Goal: Information Seeking & Learning: Learn about a topic

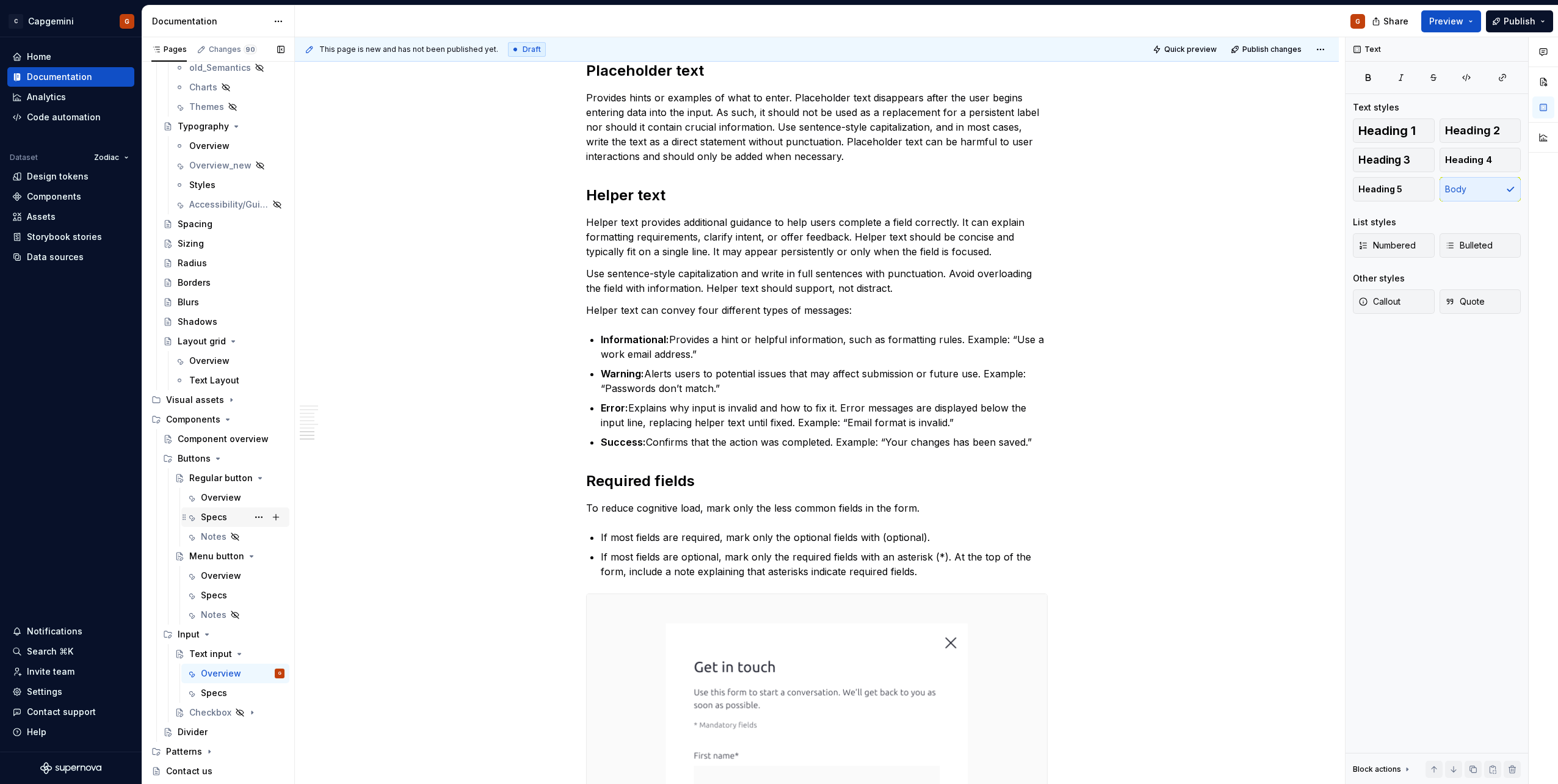
scroll to position [279, 0]
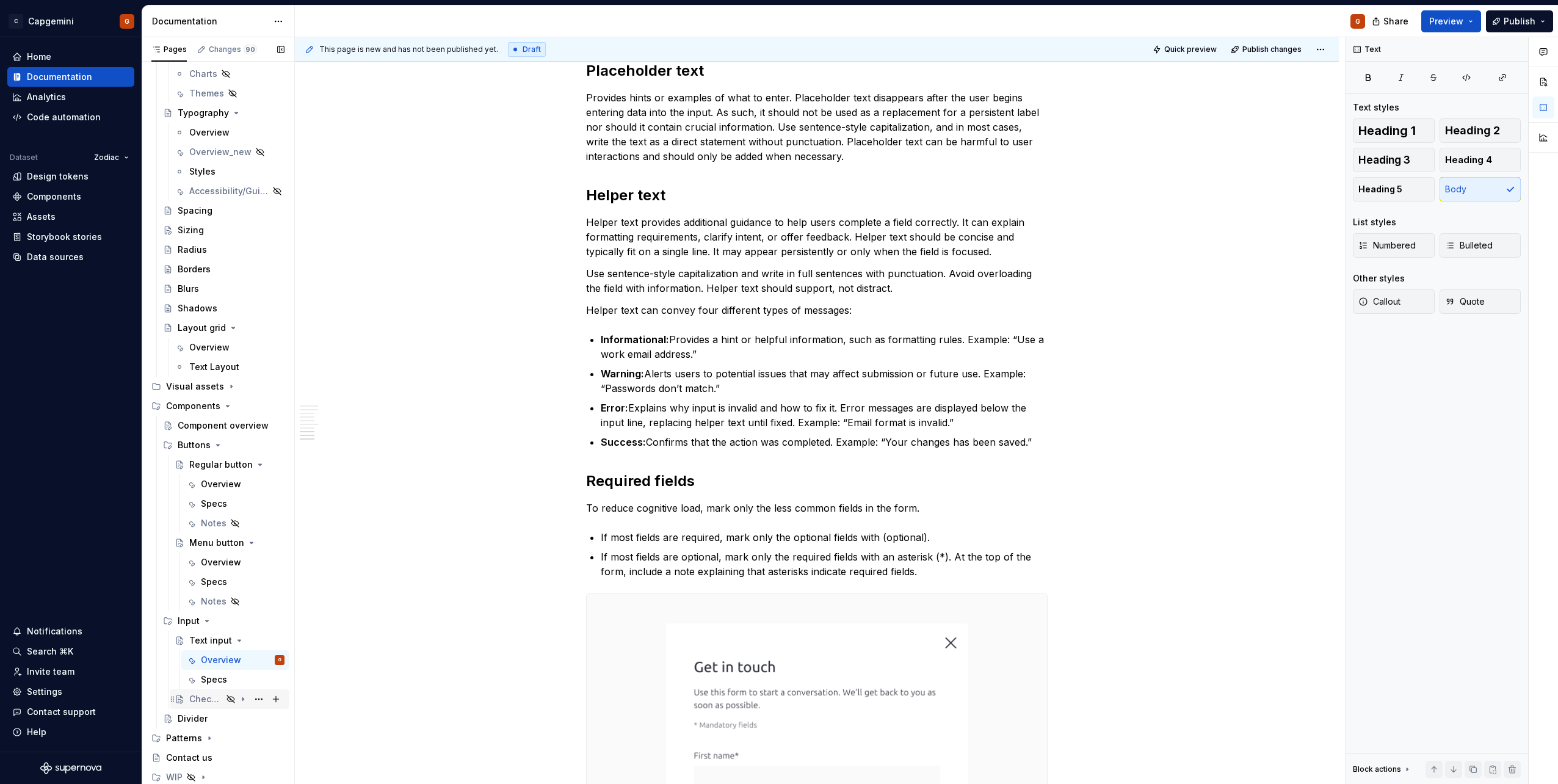
click at [213, 700] on div "Checkbox" at bounding box center [206, 699] width 33 height 12
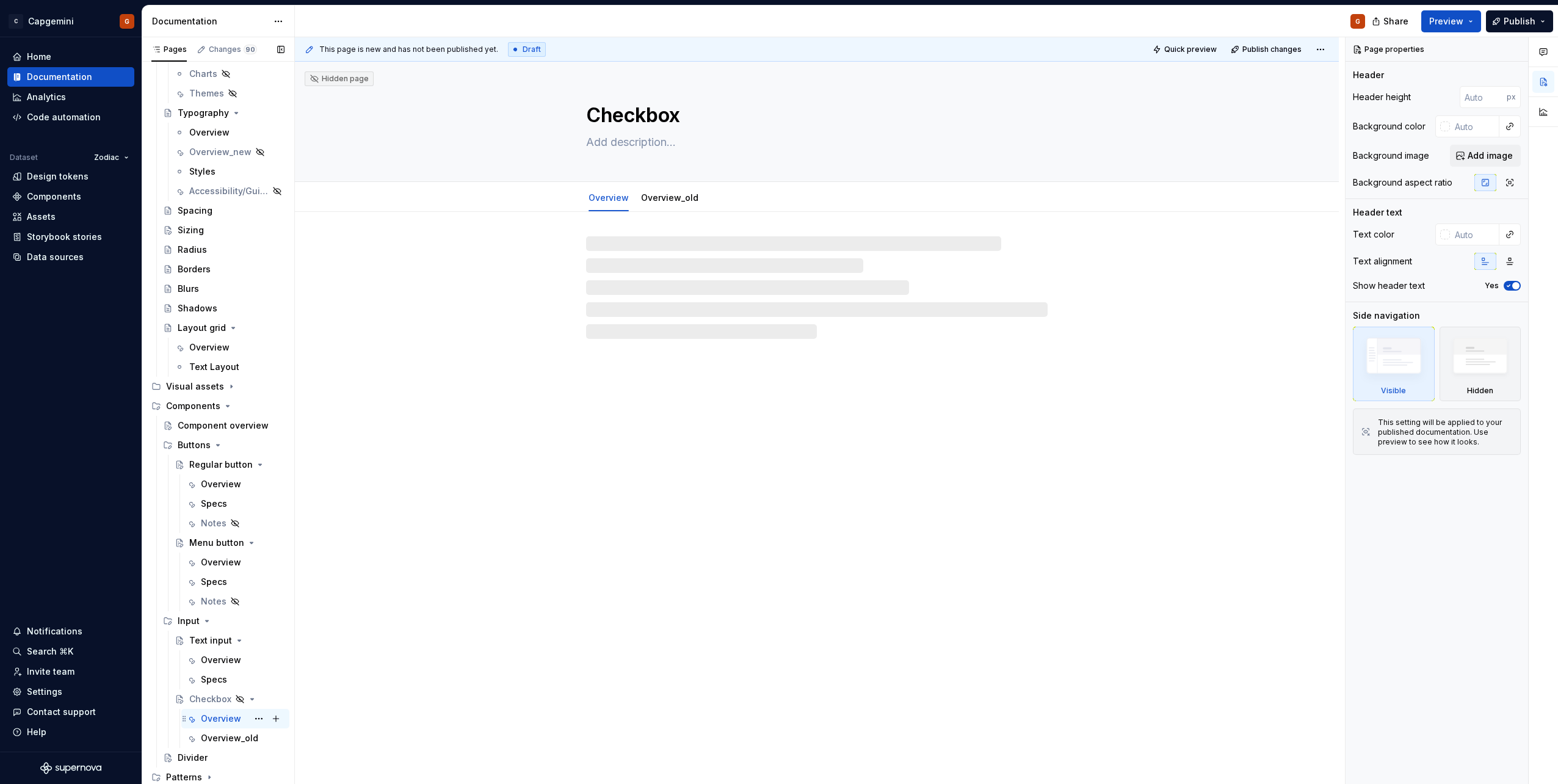
click at [223, 722] on div "Overview" at bounding box center [221, 719] width 40 height 12
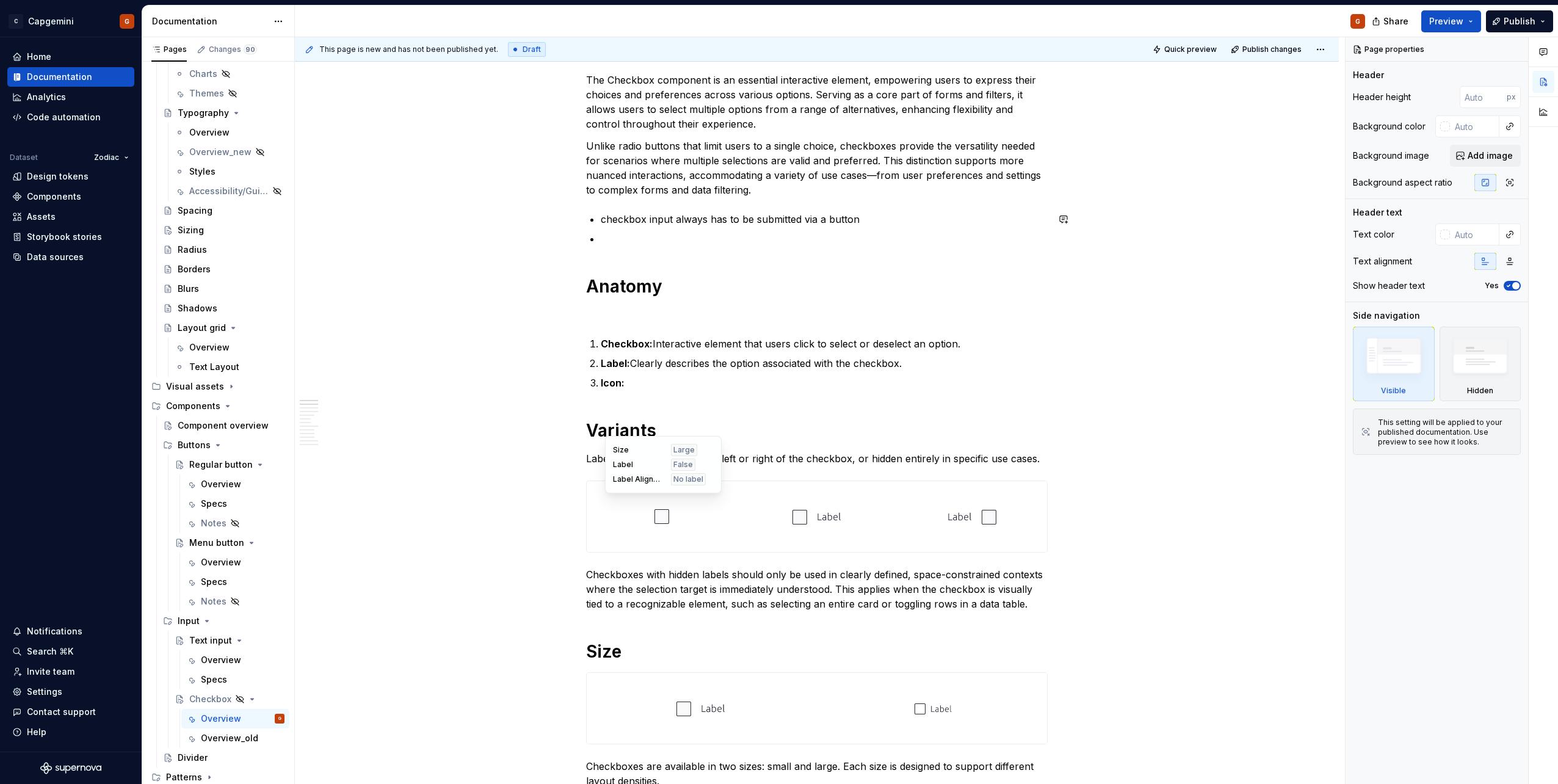
type textarea "*"
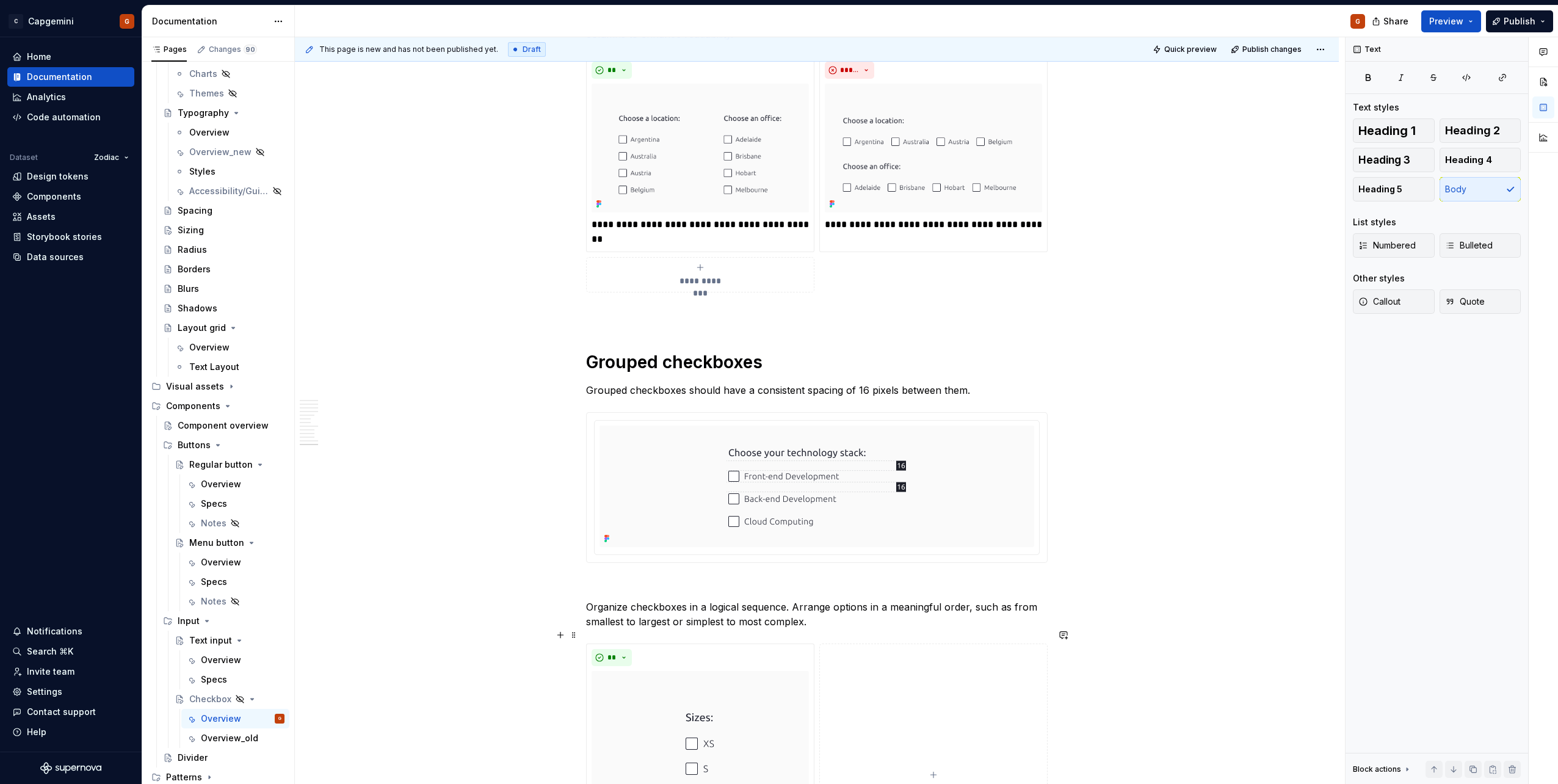
scroll to position [3577, 0]
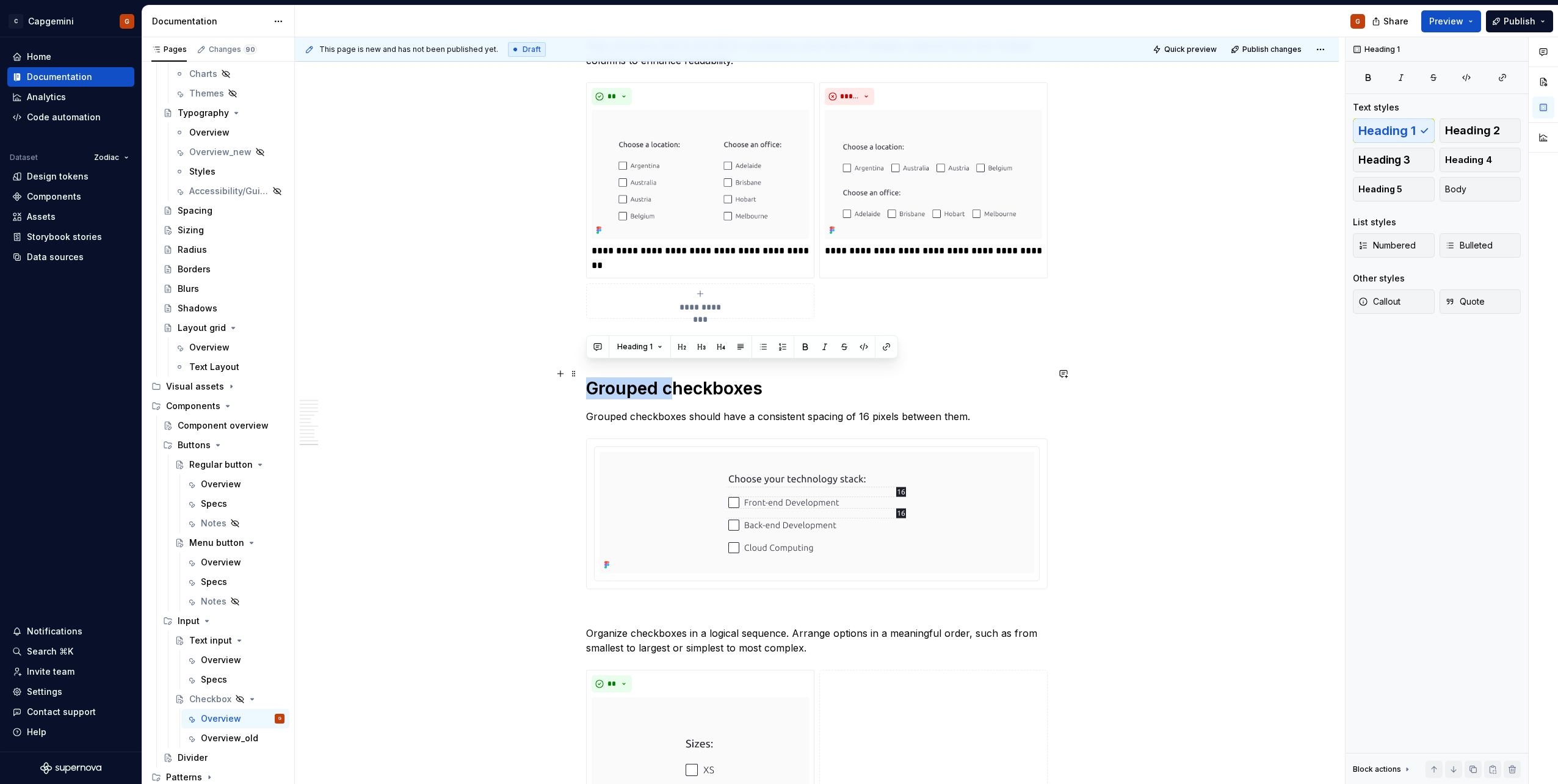
drag, startPoint x: 670, startPoint y: 374, endPoint x: 589, endPoint y: 380, distance: 81.2
click at [589, 380] on h1 "Grouped checkboxes" at bounding box center [816, 388] width 461 height 22
click at [678, 377] on h1 "Checkboxes" at bounding box center [816, 388] width 461 height 22
drag, startPoint x: 673, startPoint y: 374, endPoint x: 698, endPoint y: 376, distance: 25.1
click at [698, 377] on h1 "Checkboxes" at bounding box center [816, 388] width 461 height 22
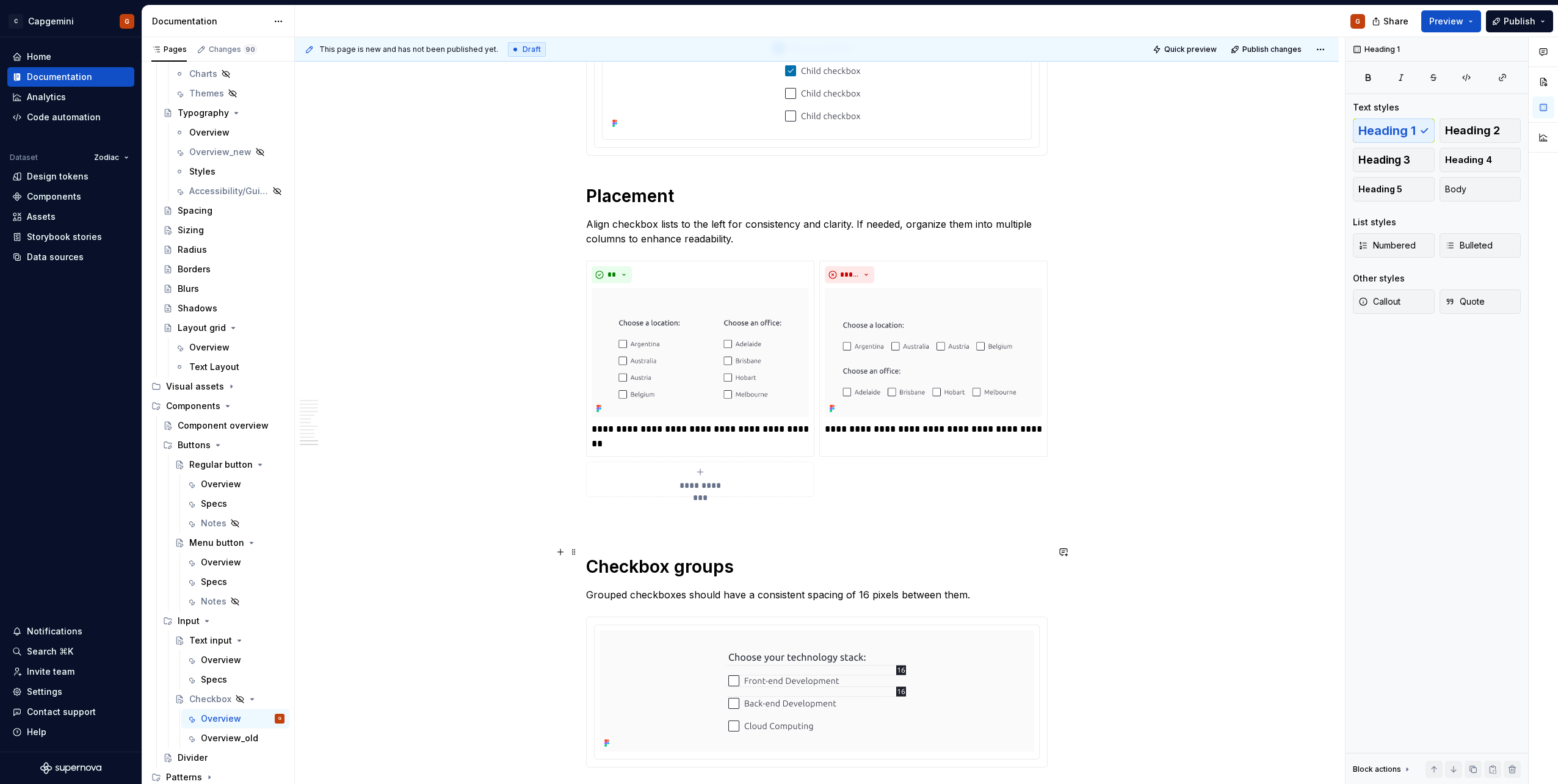
scroll to position [3394, 0]
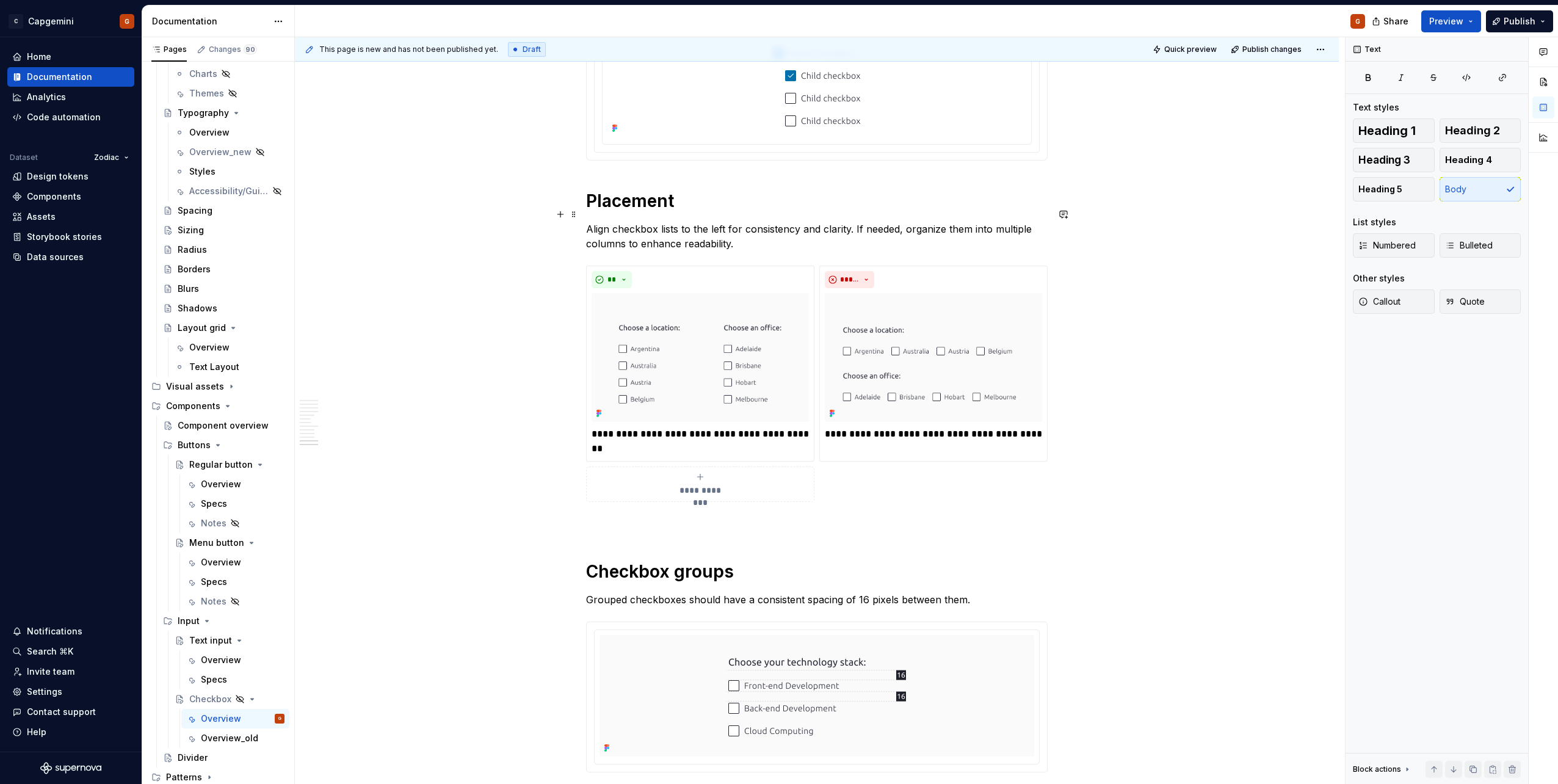
click at [744, 233] on p "Align checkbox lists to the left for consistency and clarity. If needed, organi…" at bounding box center [816, 236] width 461 height 29
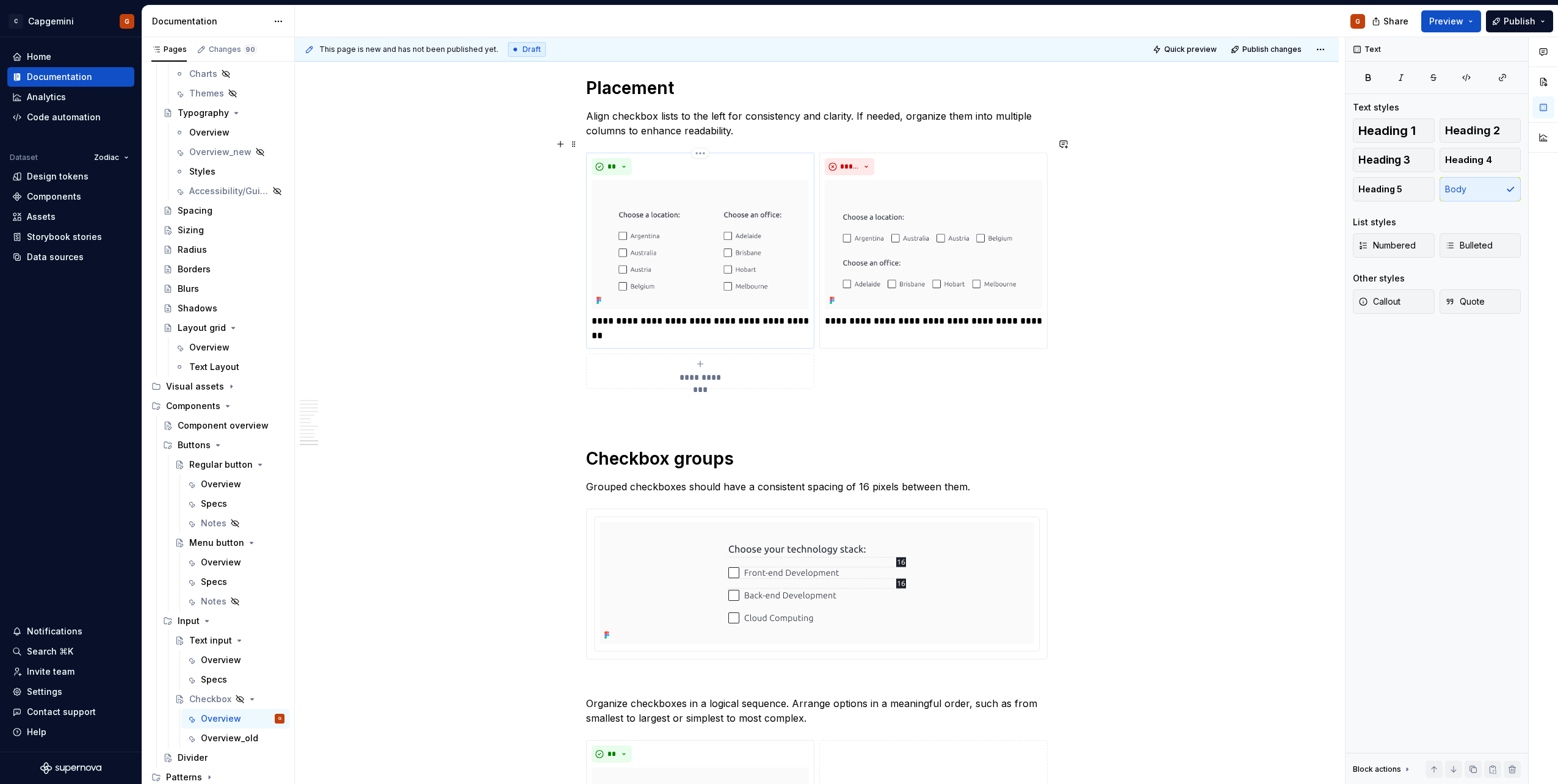
scroll to position [3517, 0]
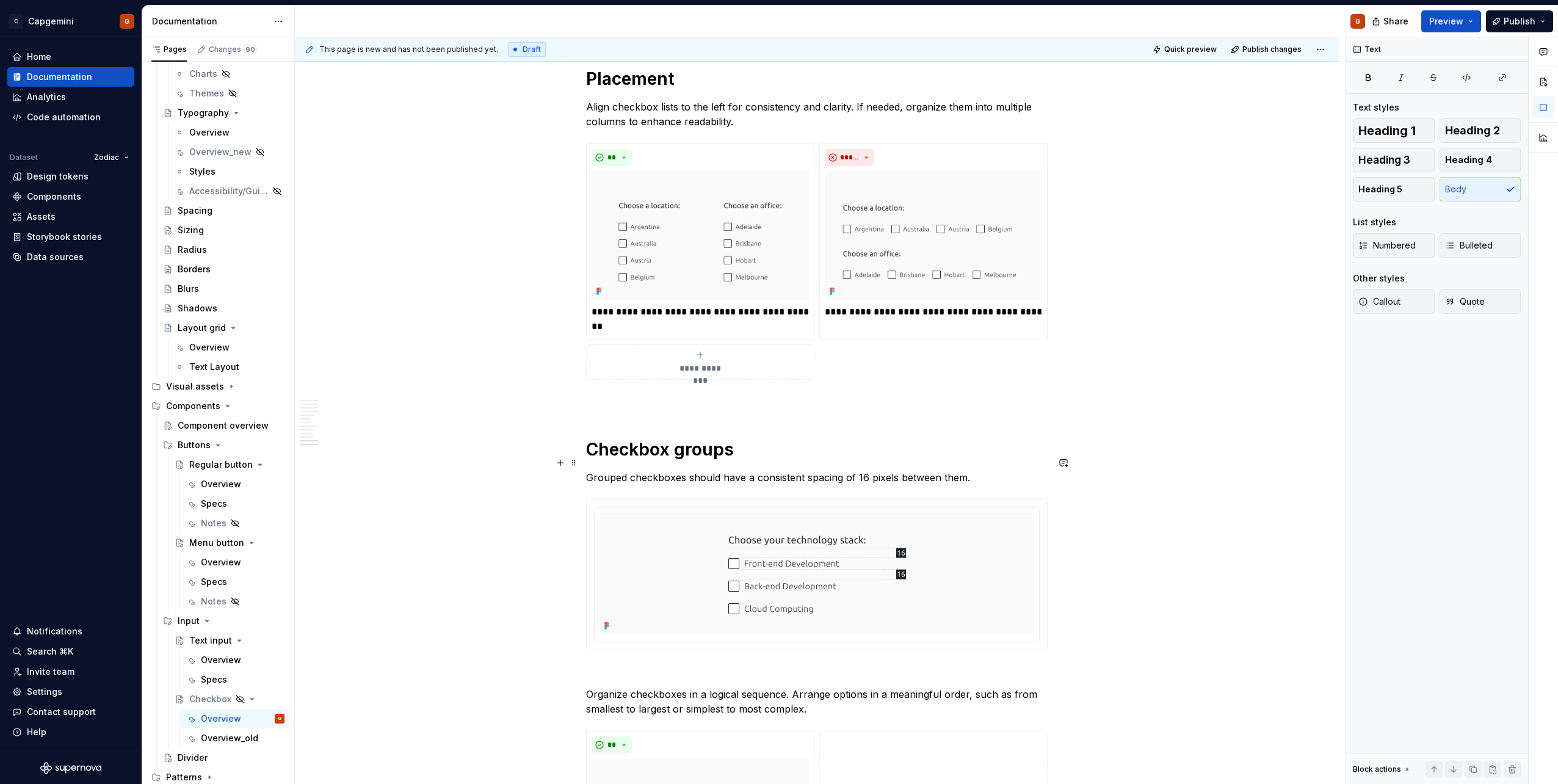
click at [828, 470] on p "Grouped checkboxes should have a consistent spacing of 16 pixels between them." at bounding box center [816, 477] width 461 height 15
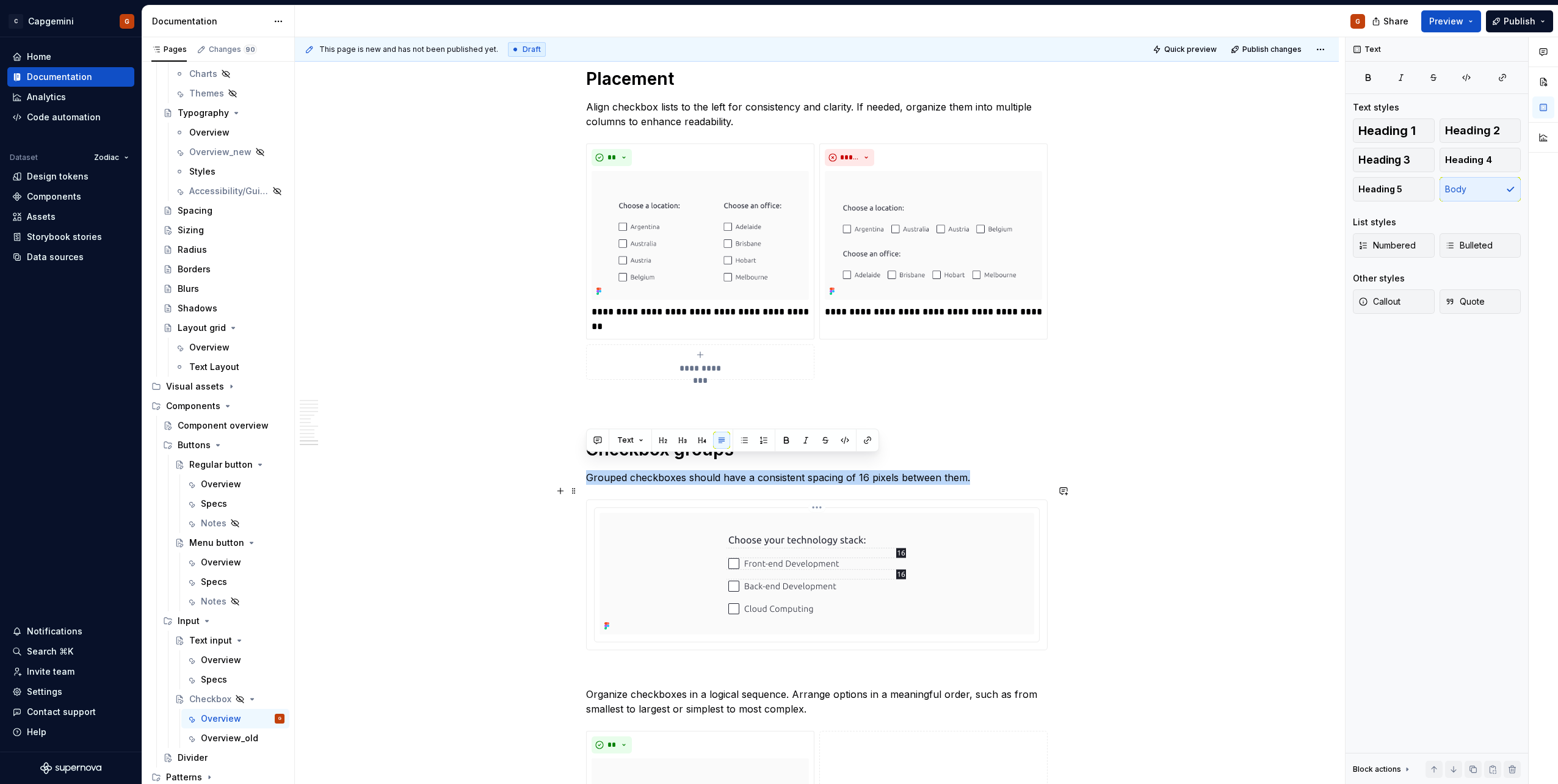
click at [824, 513] on img at bounding box center [817, 574] width 220 height 121
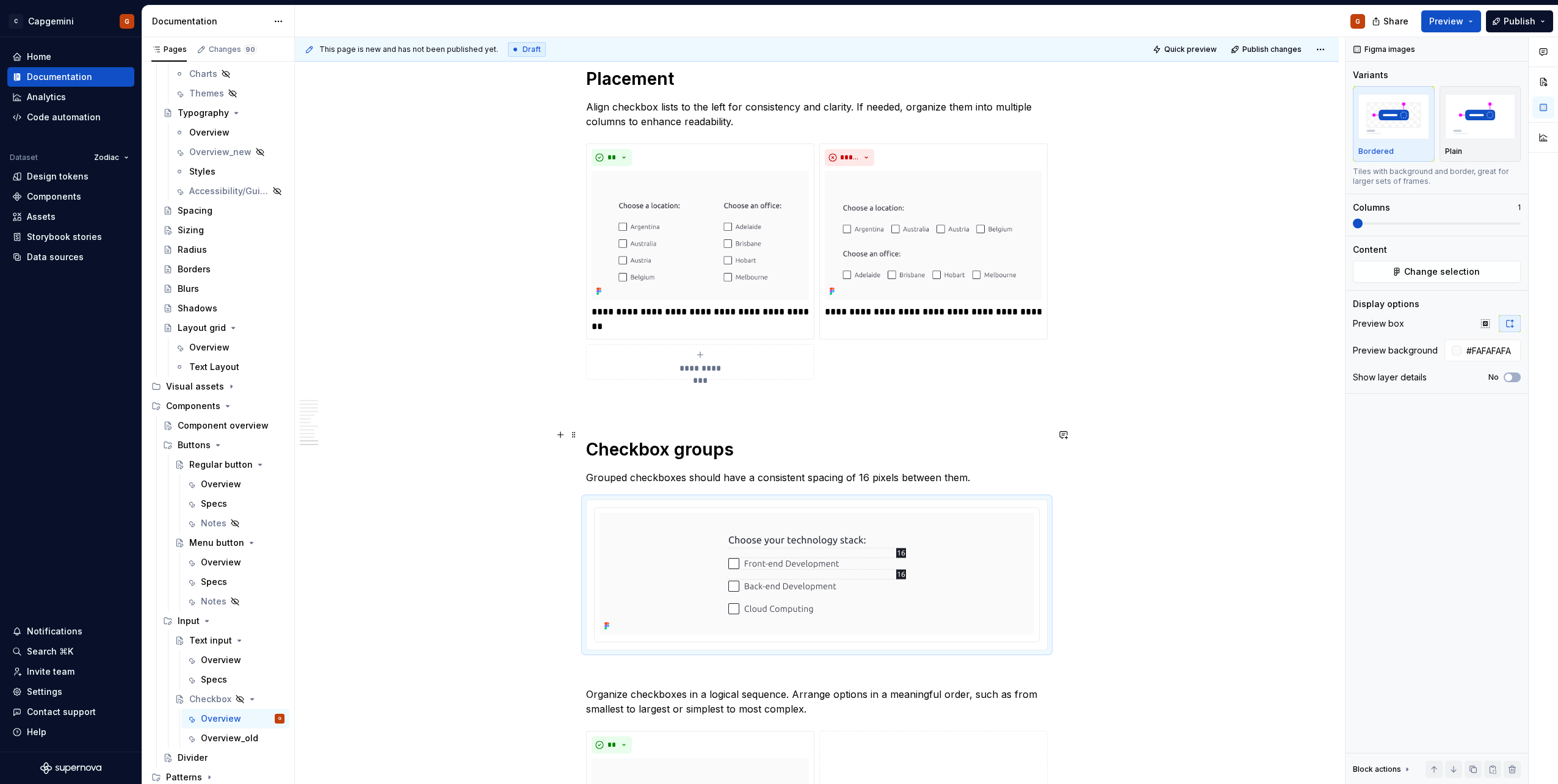
click at [732, 438] on h1 "Checkbox groups" at bounding box center [816, 449] width 461 height 22
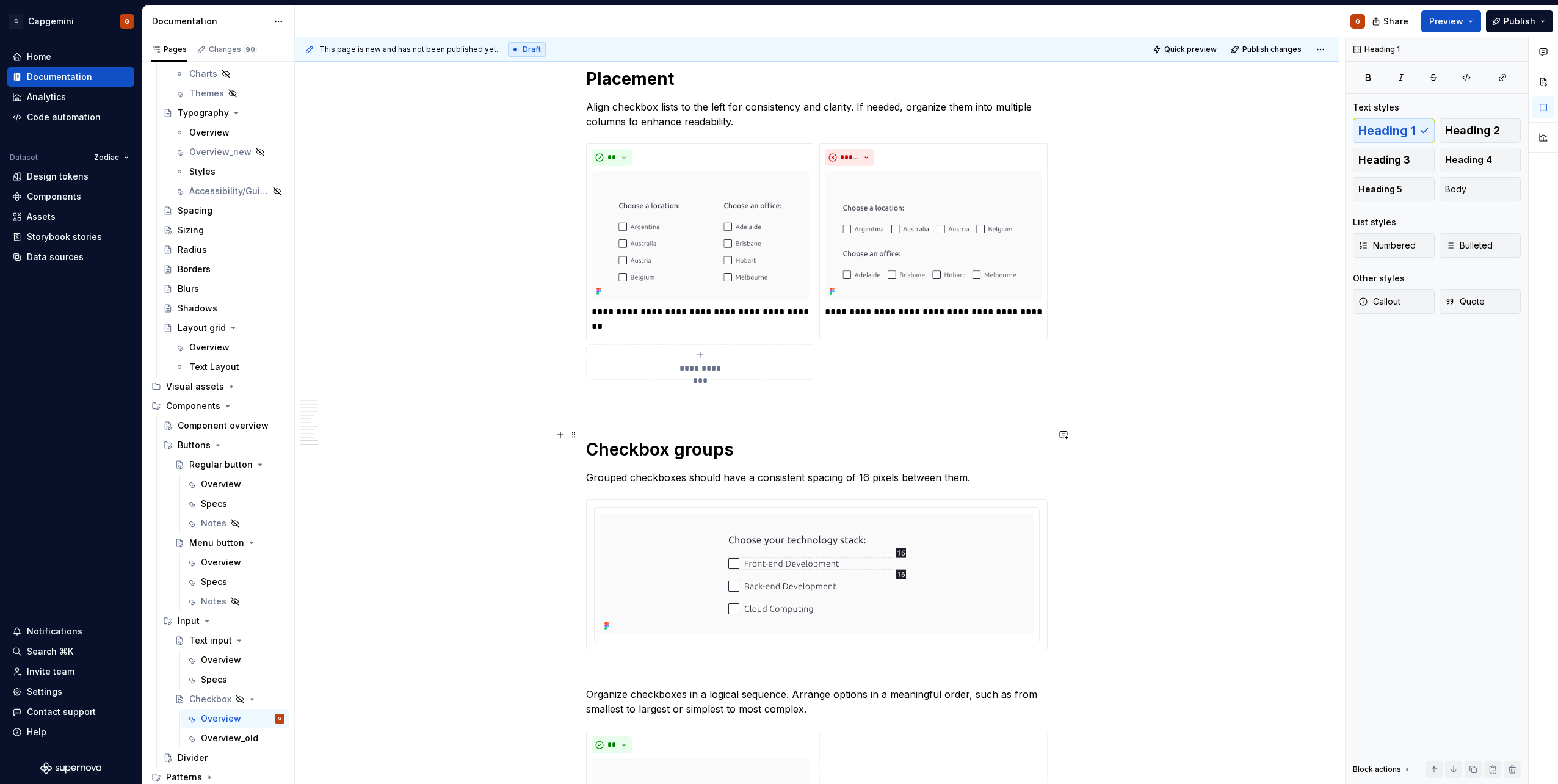
click at [679, 438] on h1 "Checkbox groups" at bounding box center [816, 449] width 461 height 22
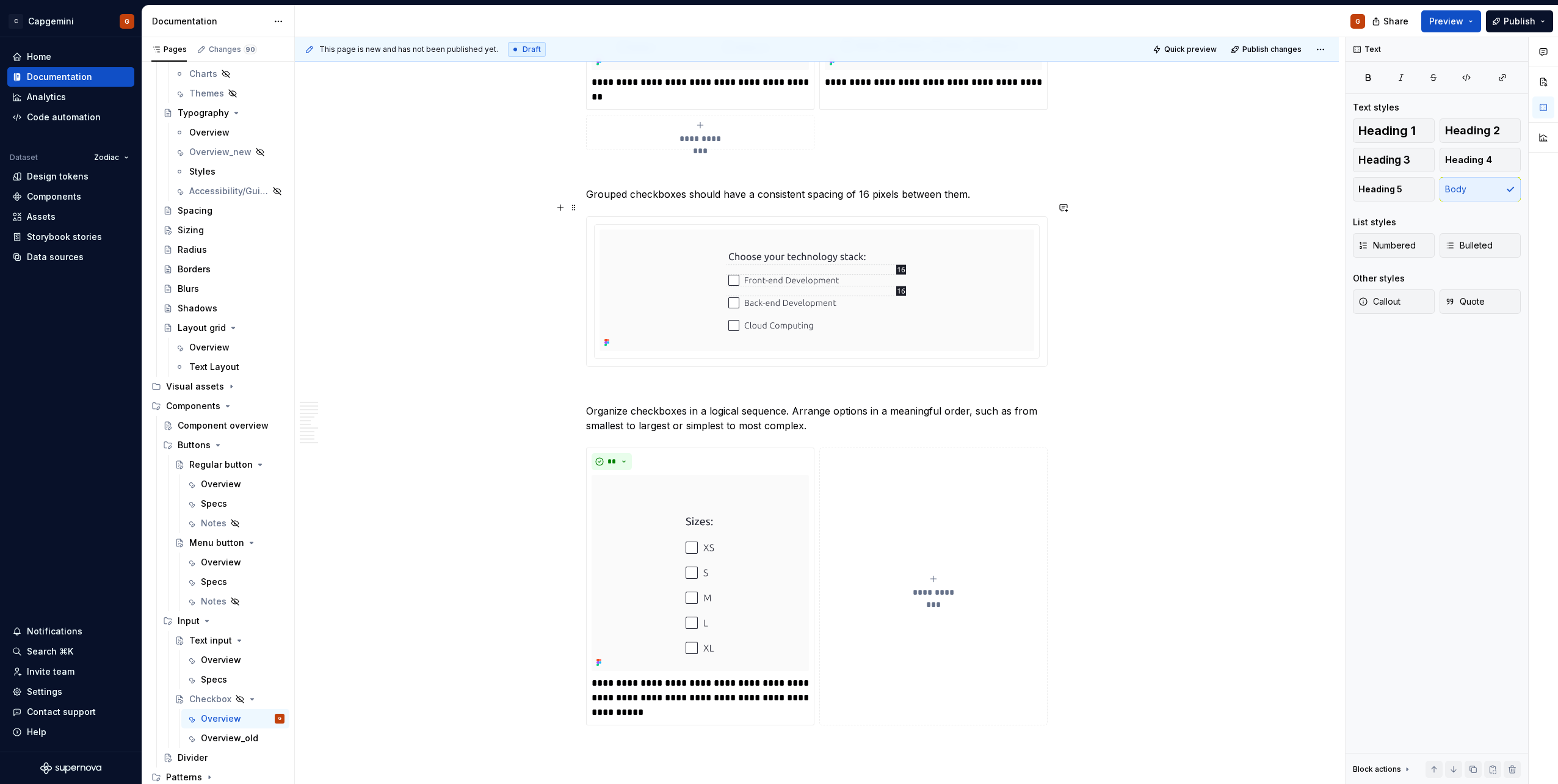
scroll to position [3761, 0]
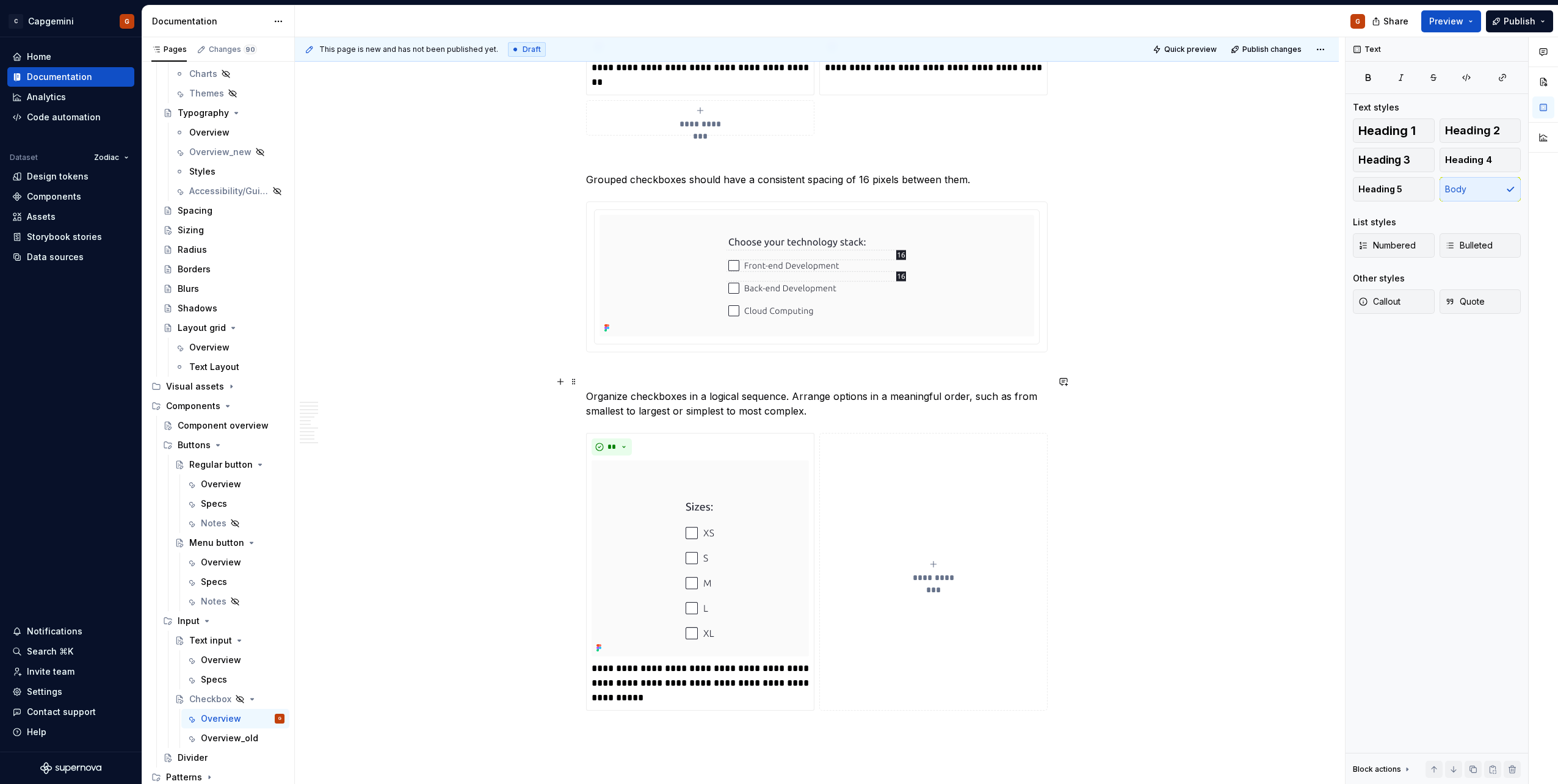
click at [632, 392] on p "Organize checkboxes in a logical sequence. Arrange options in a meaningful orde…" at bounding box center [816, 403] width 461 height 29
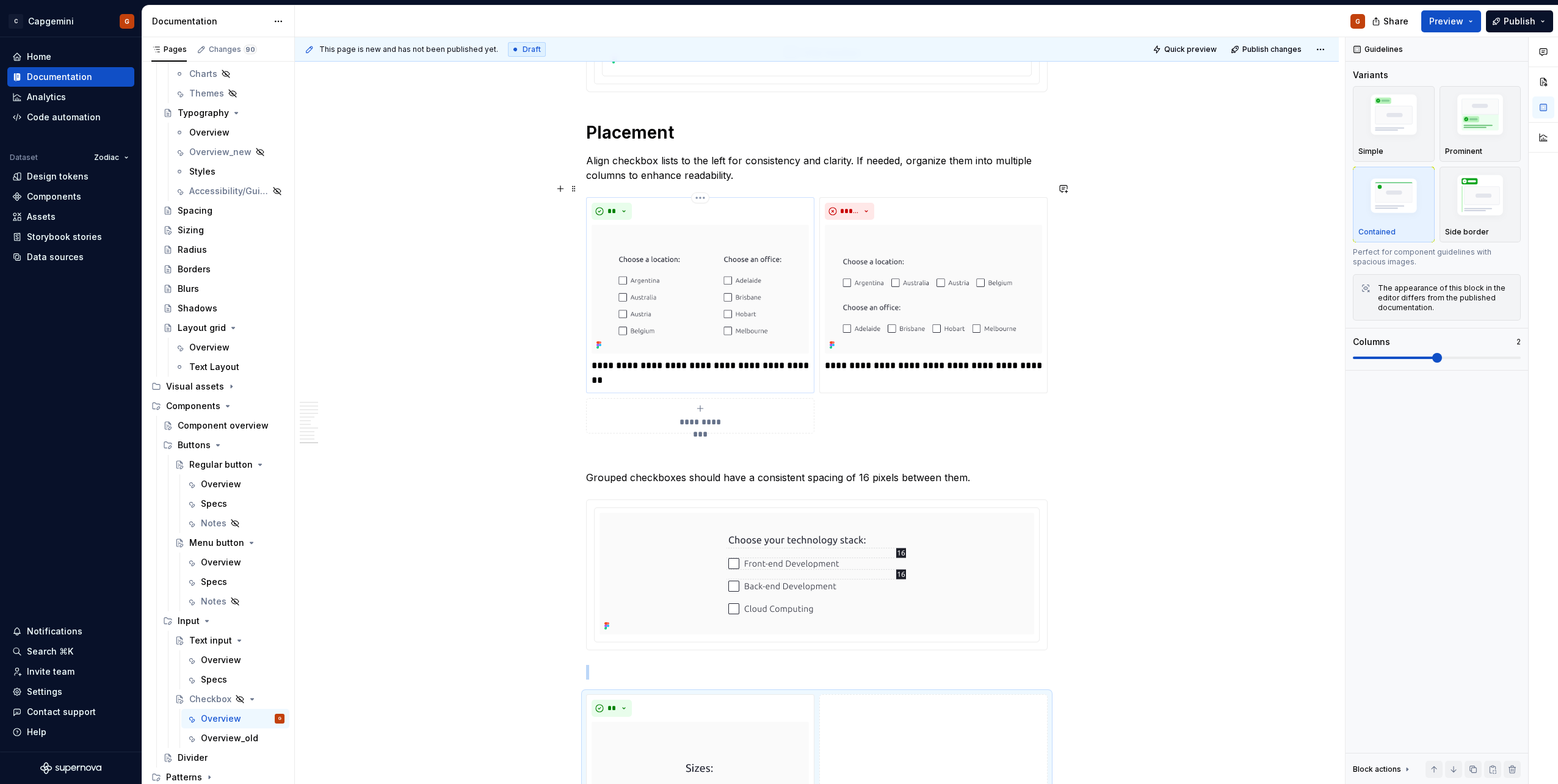
scroll to position [3452, 0]
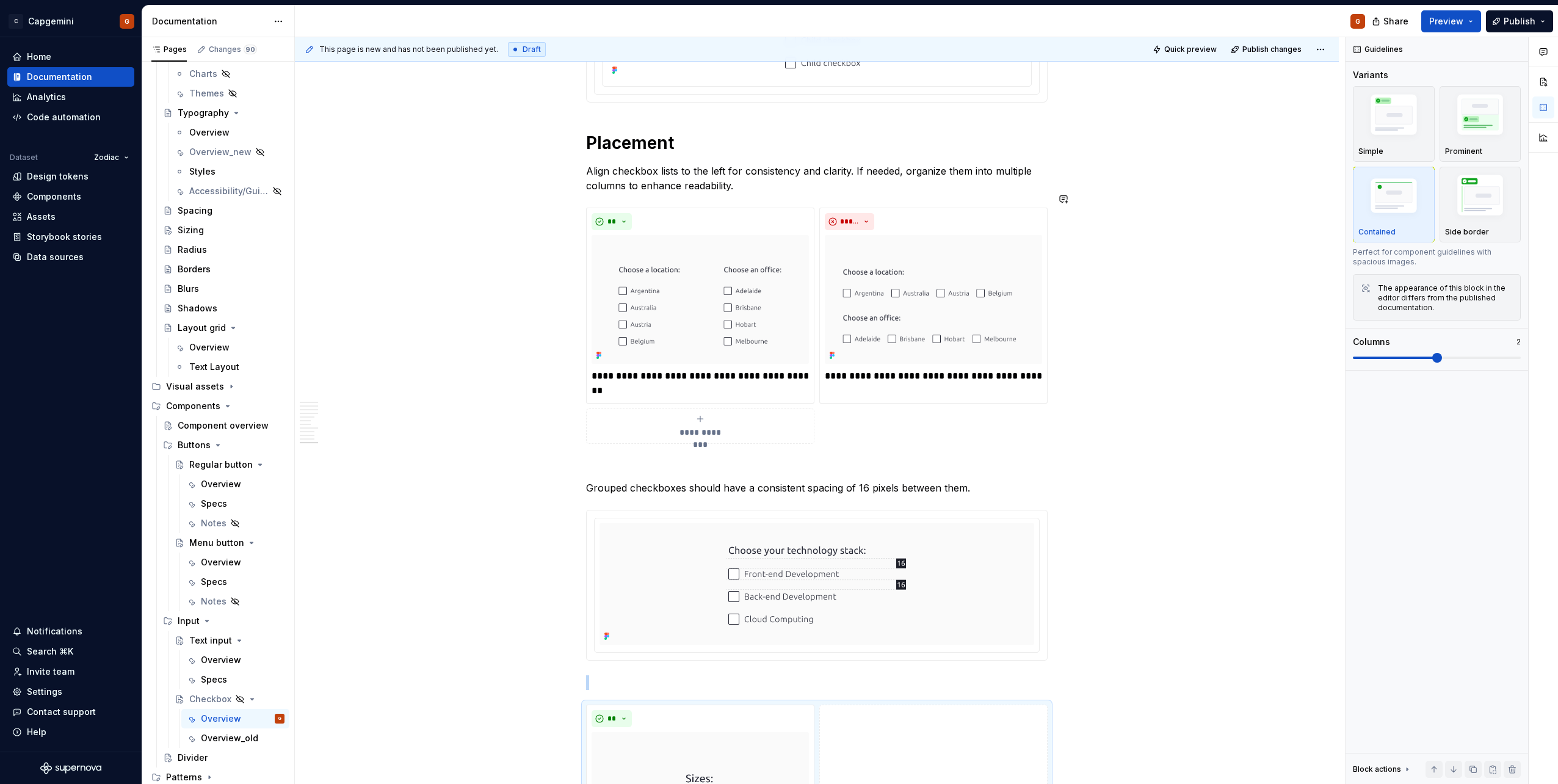
click at [753, 175] on p "Align checkbox lists to the left for consistency and clarity. If needed, organi…" at bounding box center [816, 178] width 461 height 29
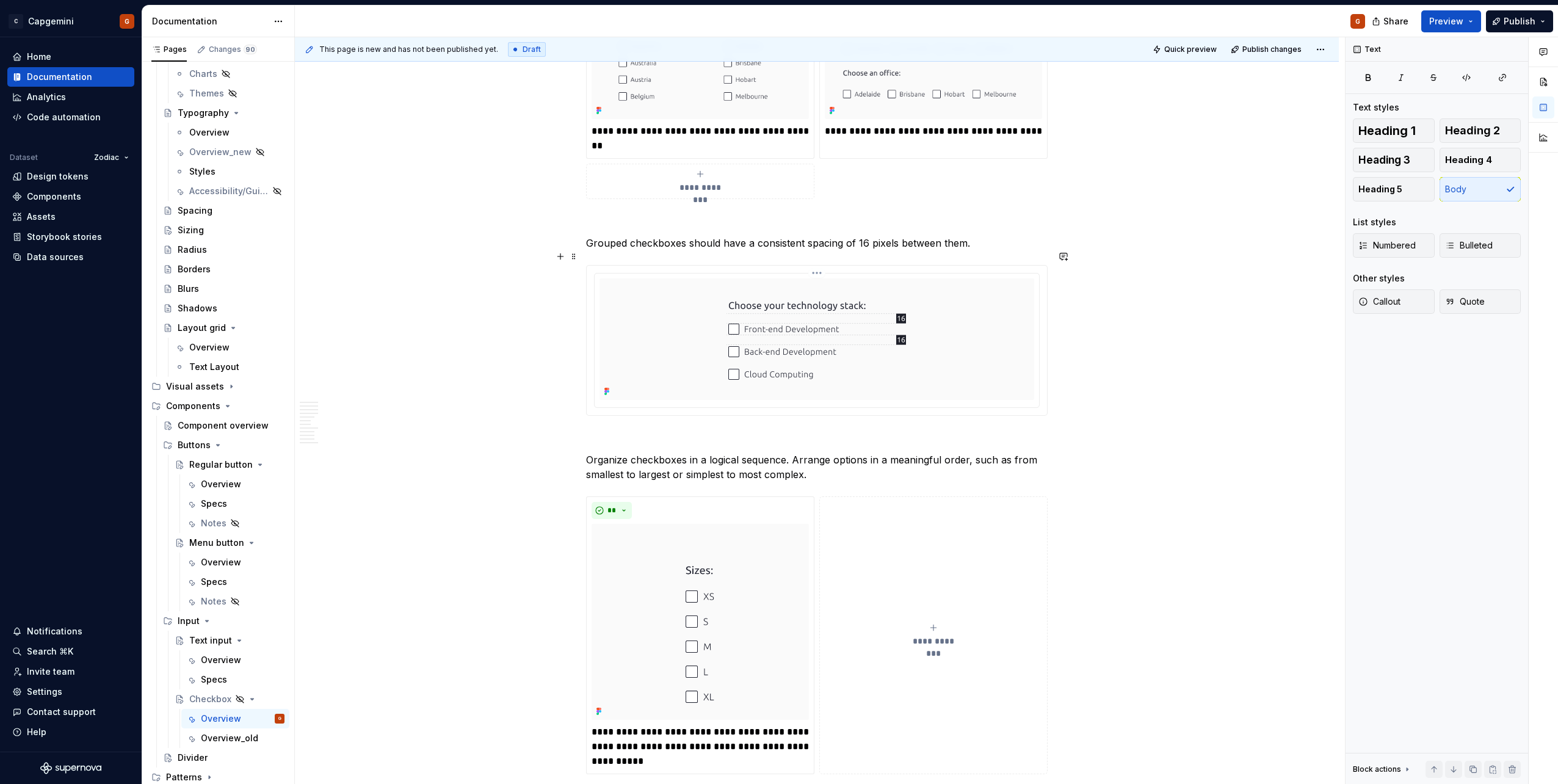
scroll to position [3697, 0]
click at [736, 174] on div "**********" at bounding box center [700, 182] width 217 height 25
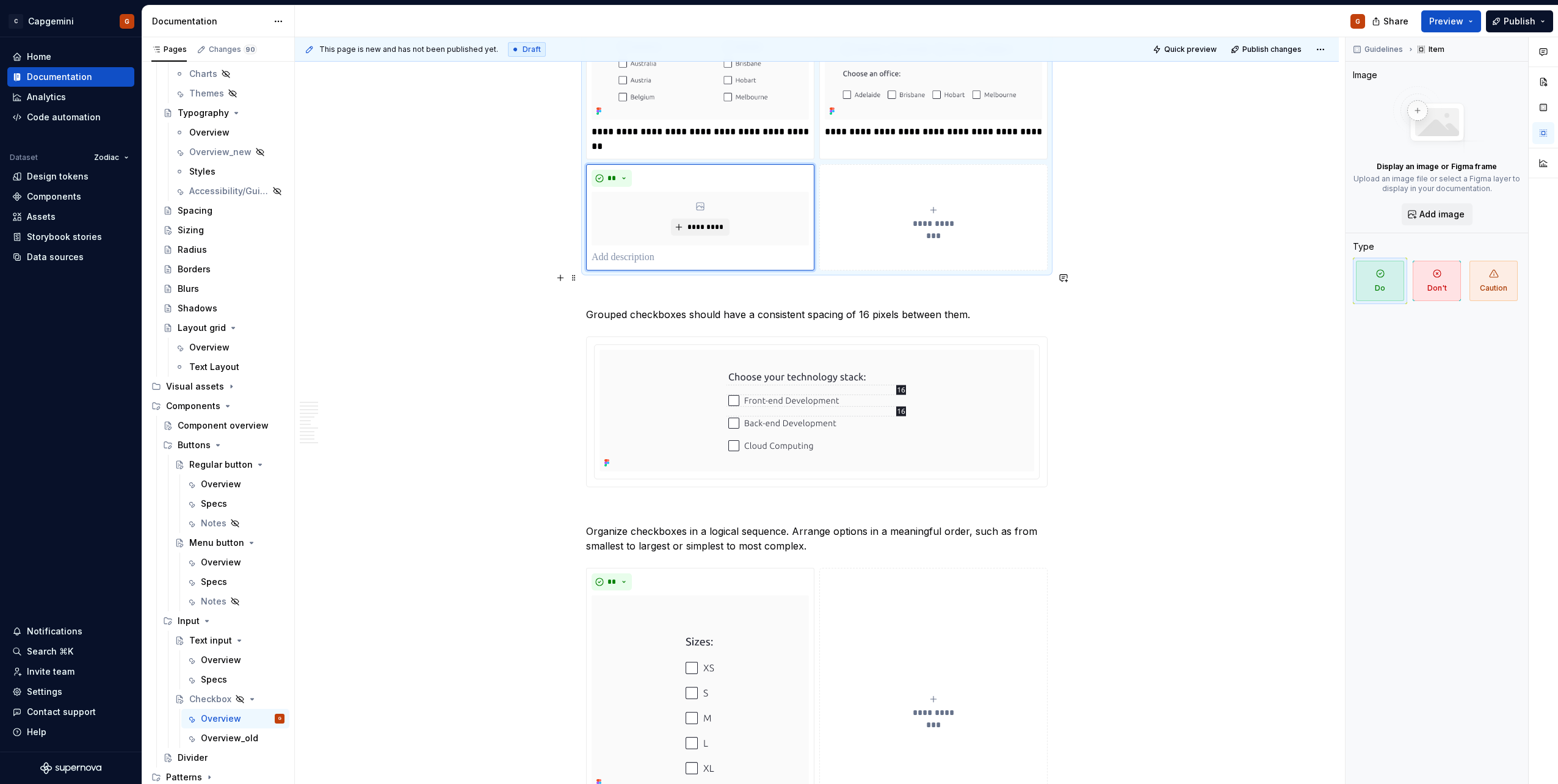
type textarea "*"
click at [713, 222] on span "*********" at bounding box center [704, 227] width 37 height 10
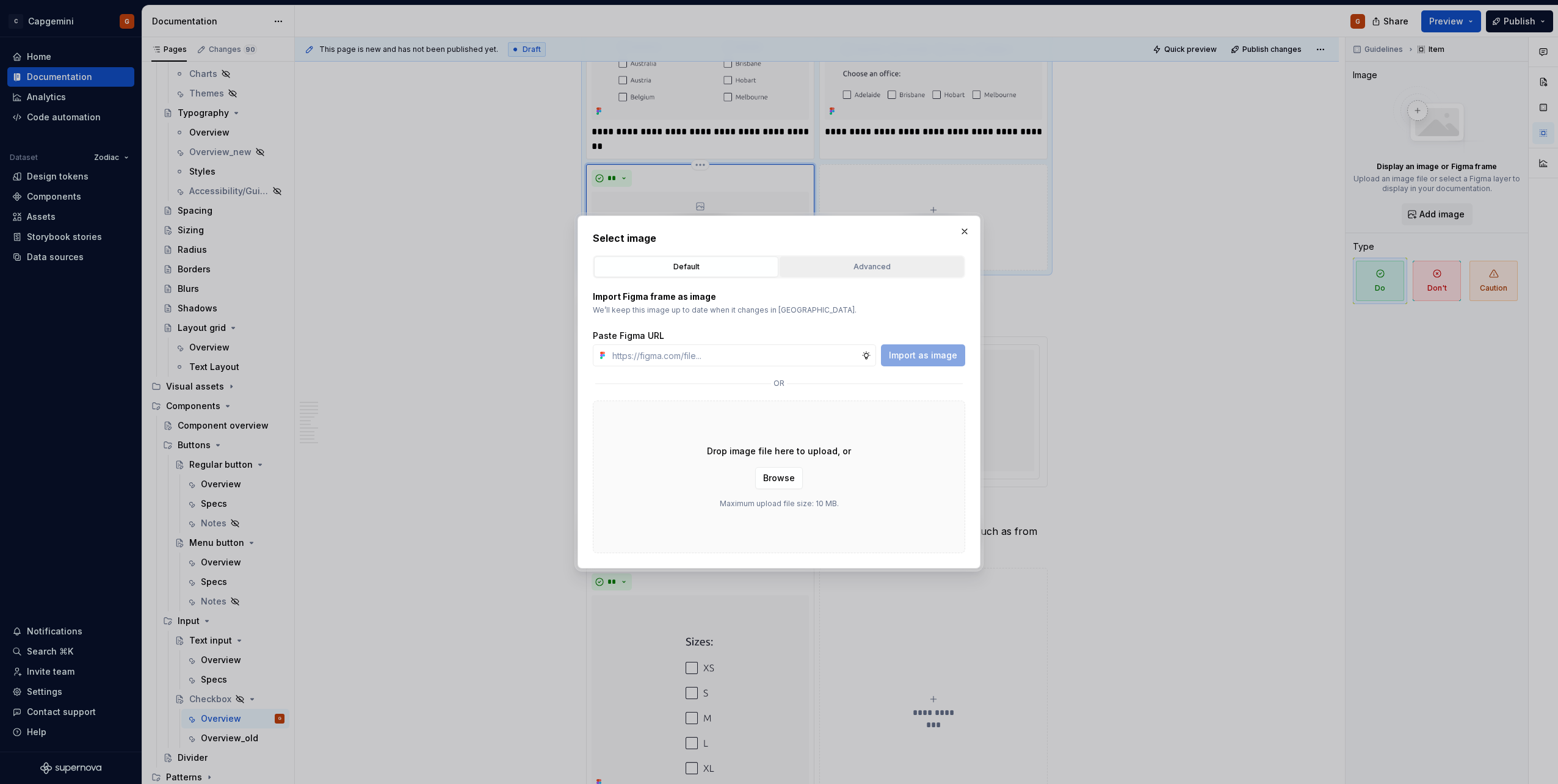
click at [842, 275] on button "Advanced" at bounding box center [871, 266] width 185 height 20
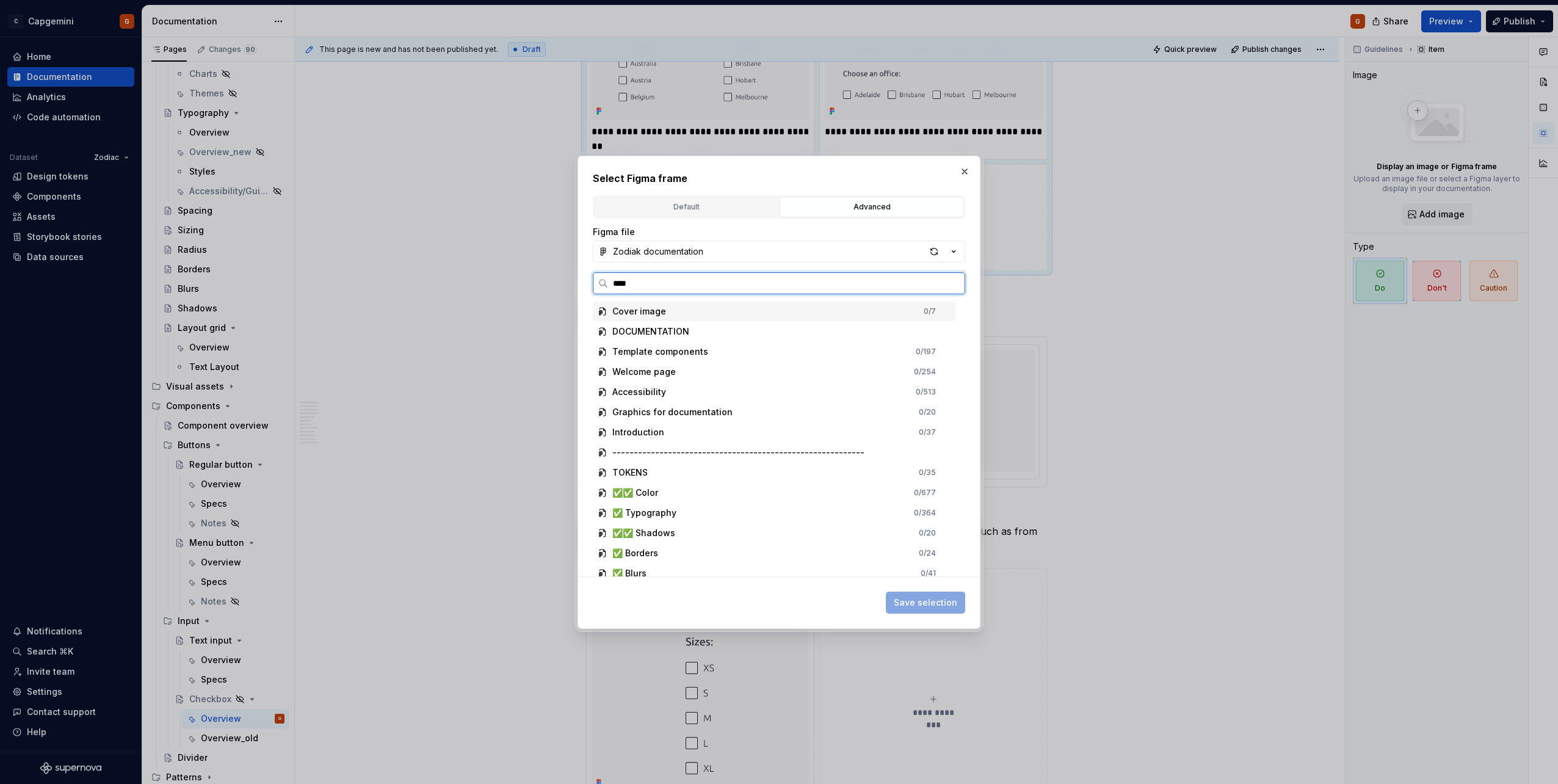
type input "*****"
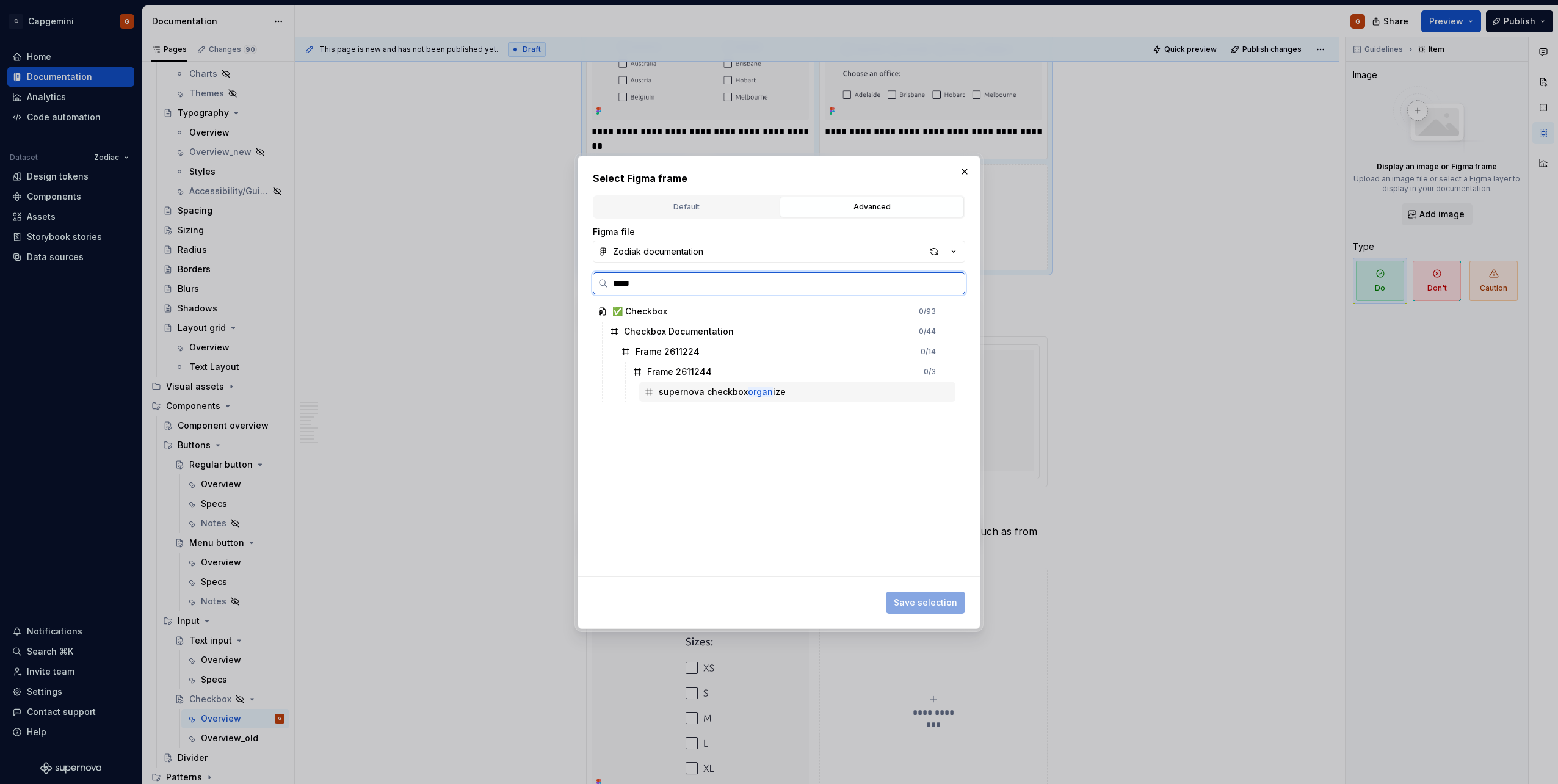
click at [760, 388] on mark "organ" at bounding box center [760, 391] width 25 height 10
click at [926, 606] on span "Save selection" at bounding box center [925, 603] width 63 height 12
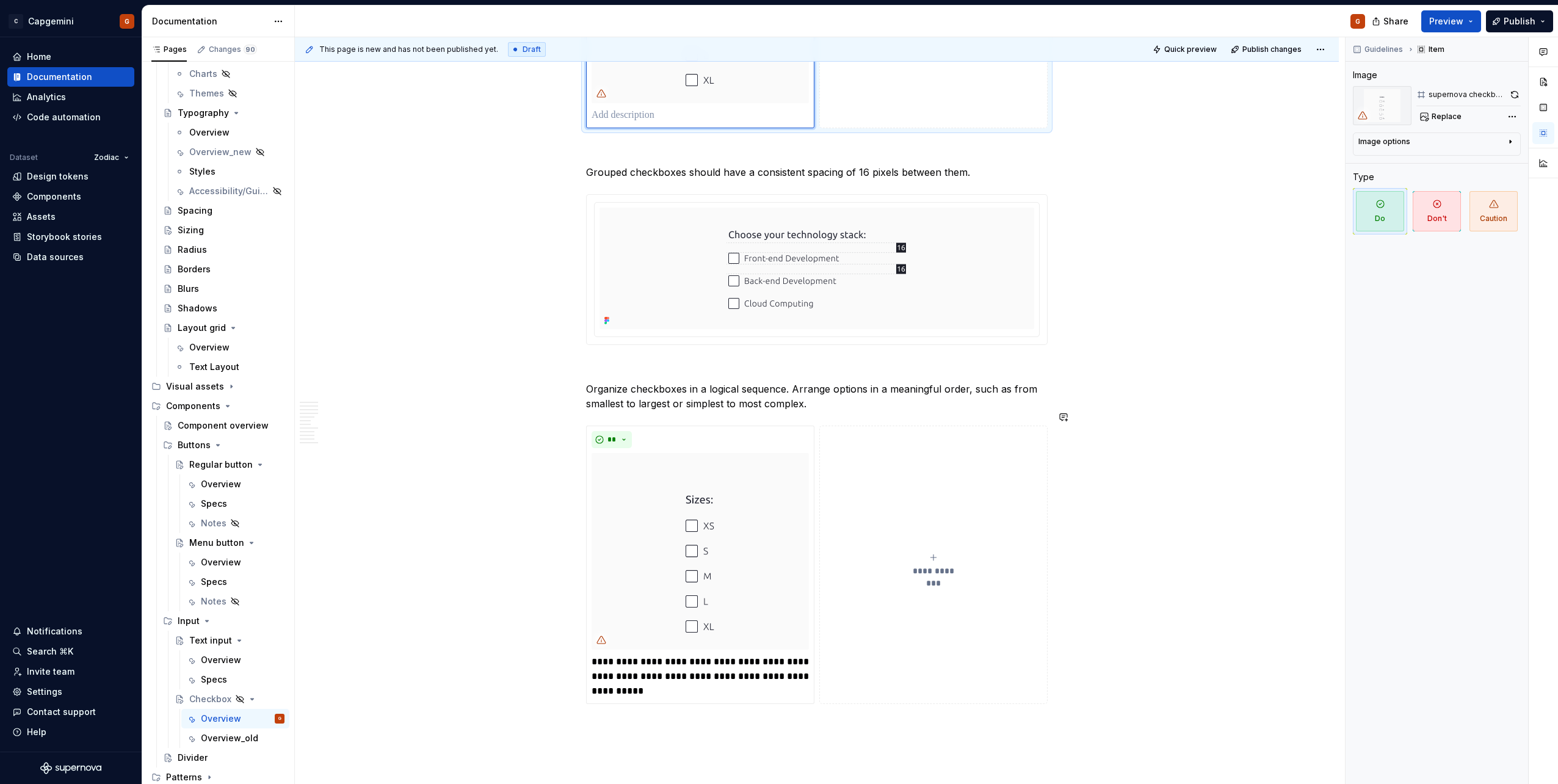
scroll to position [4063, 0]
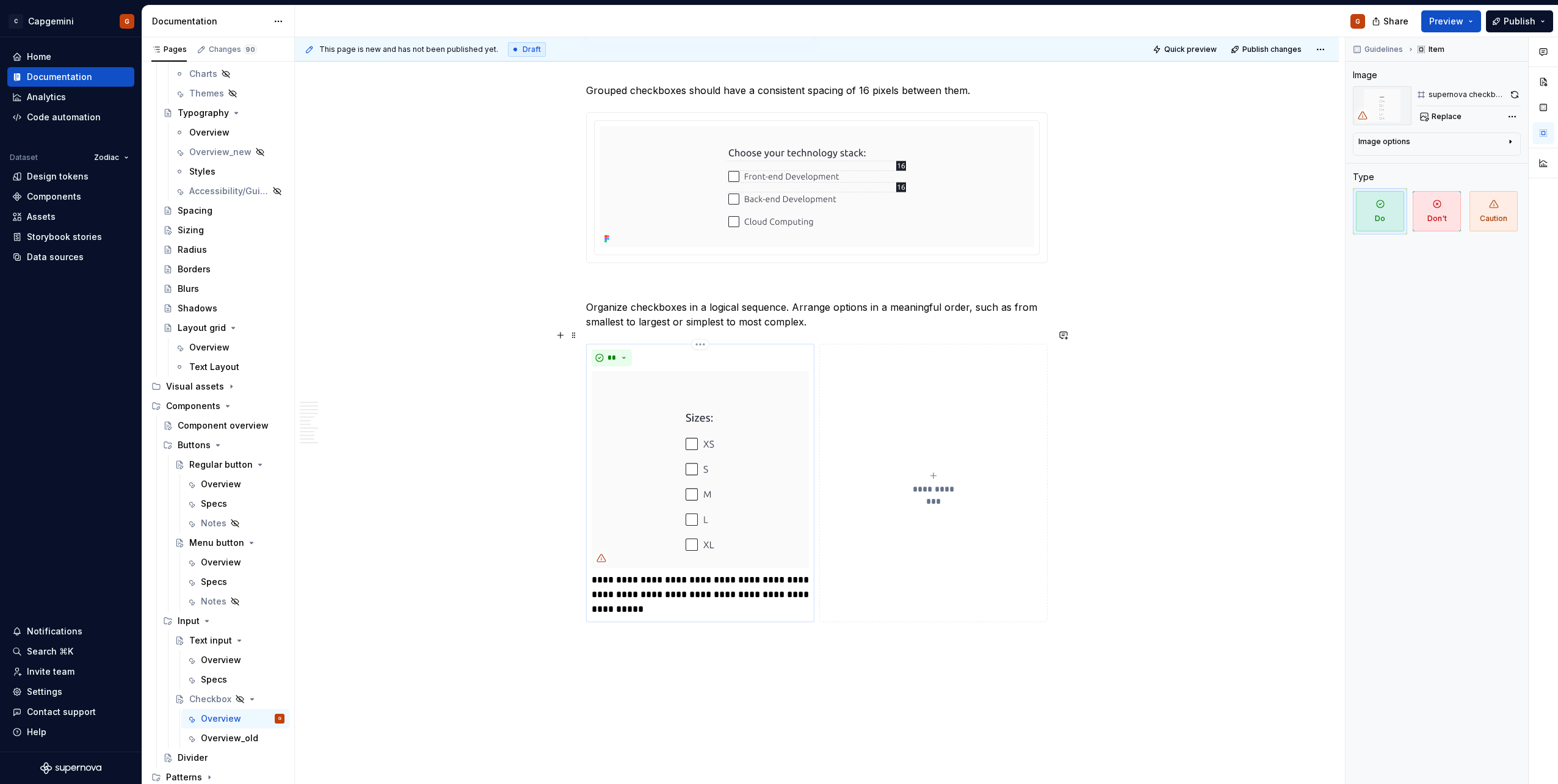
click at [670, 579] on p "**********" at bounding box center [700, 595] width 217 height 44
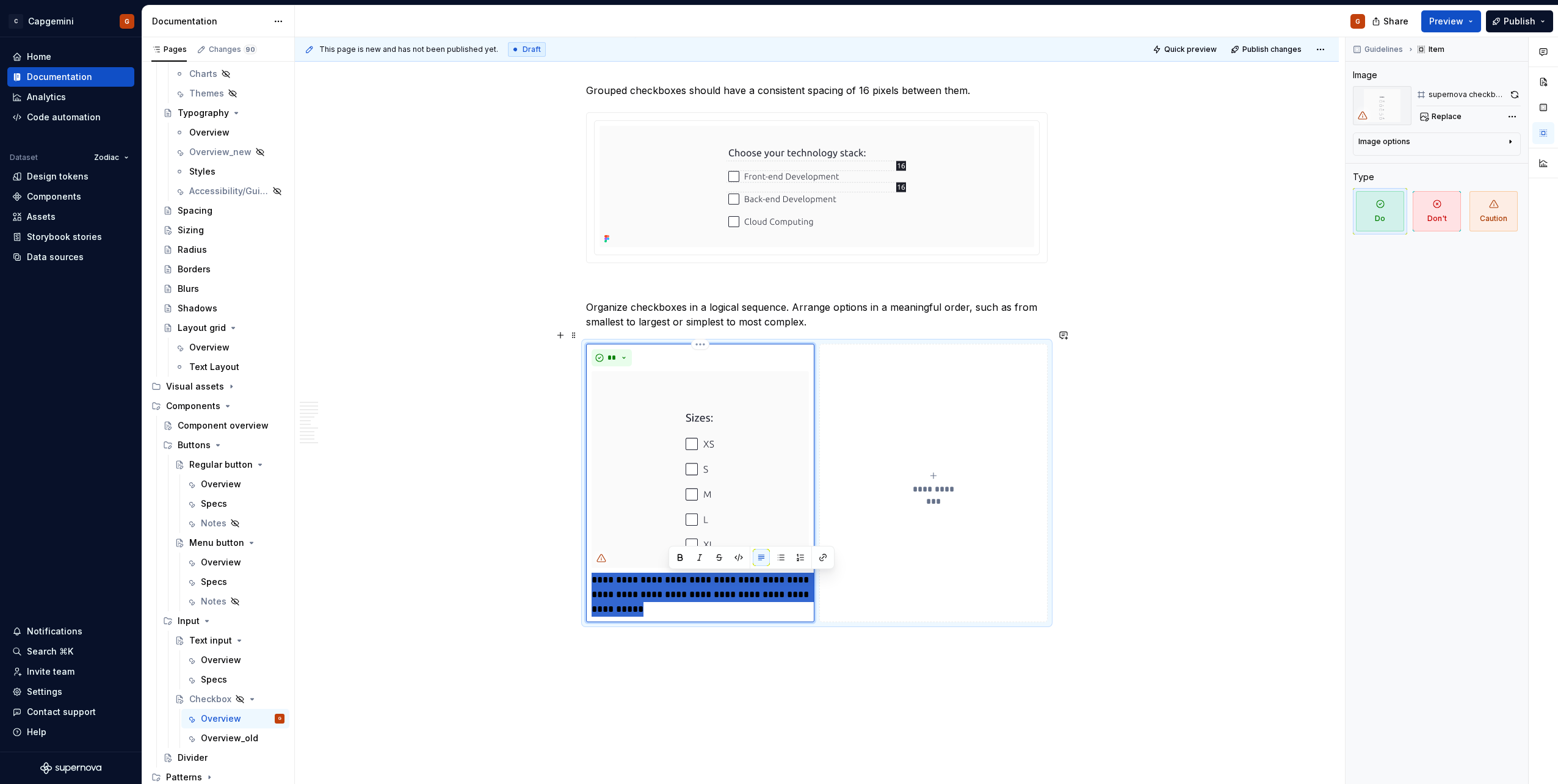
click at [670, 579] on p "**********" at bounding box center [700, 595] width 217 height 44
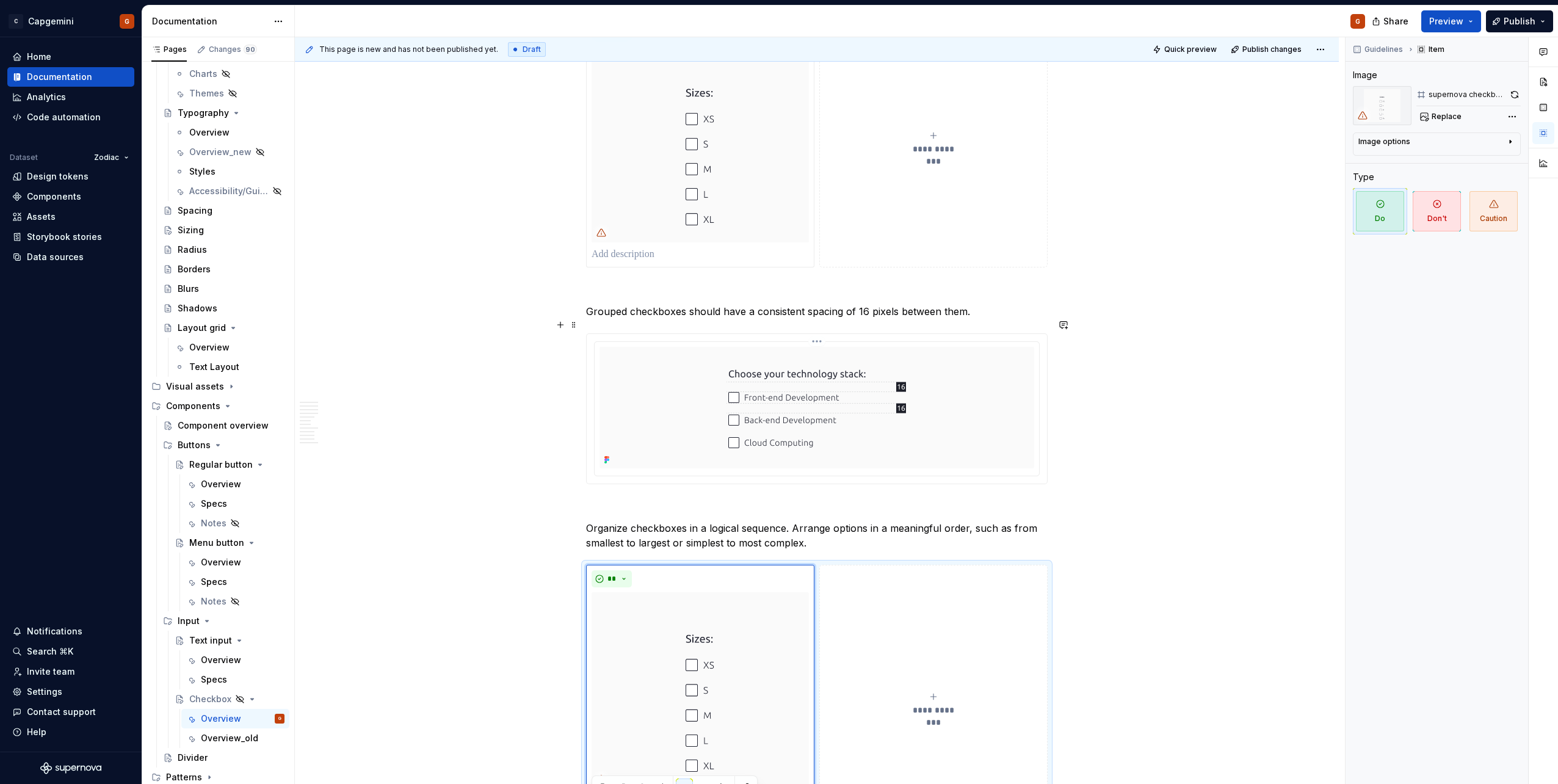
scroll to position [3819, 0]
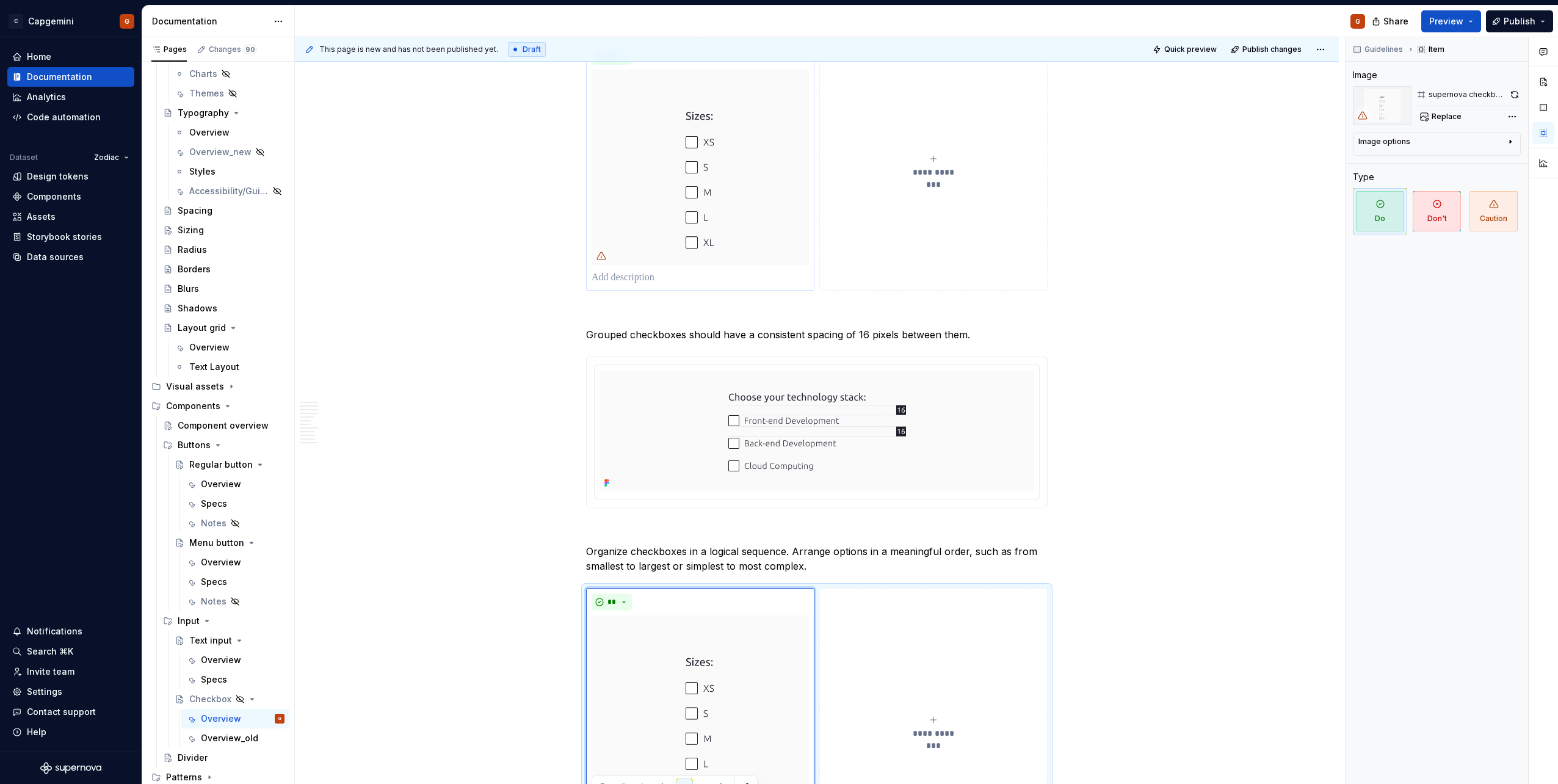
click at [662, 270] on p at bounding box center [700, 278] width 217 height 15
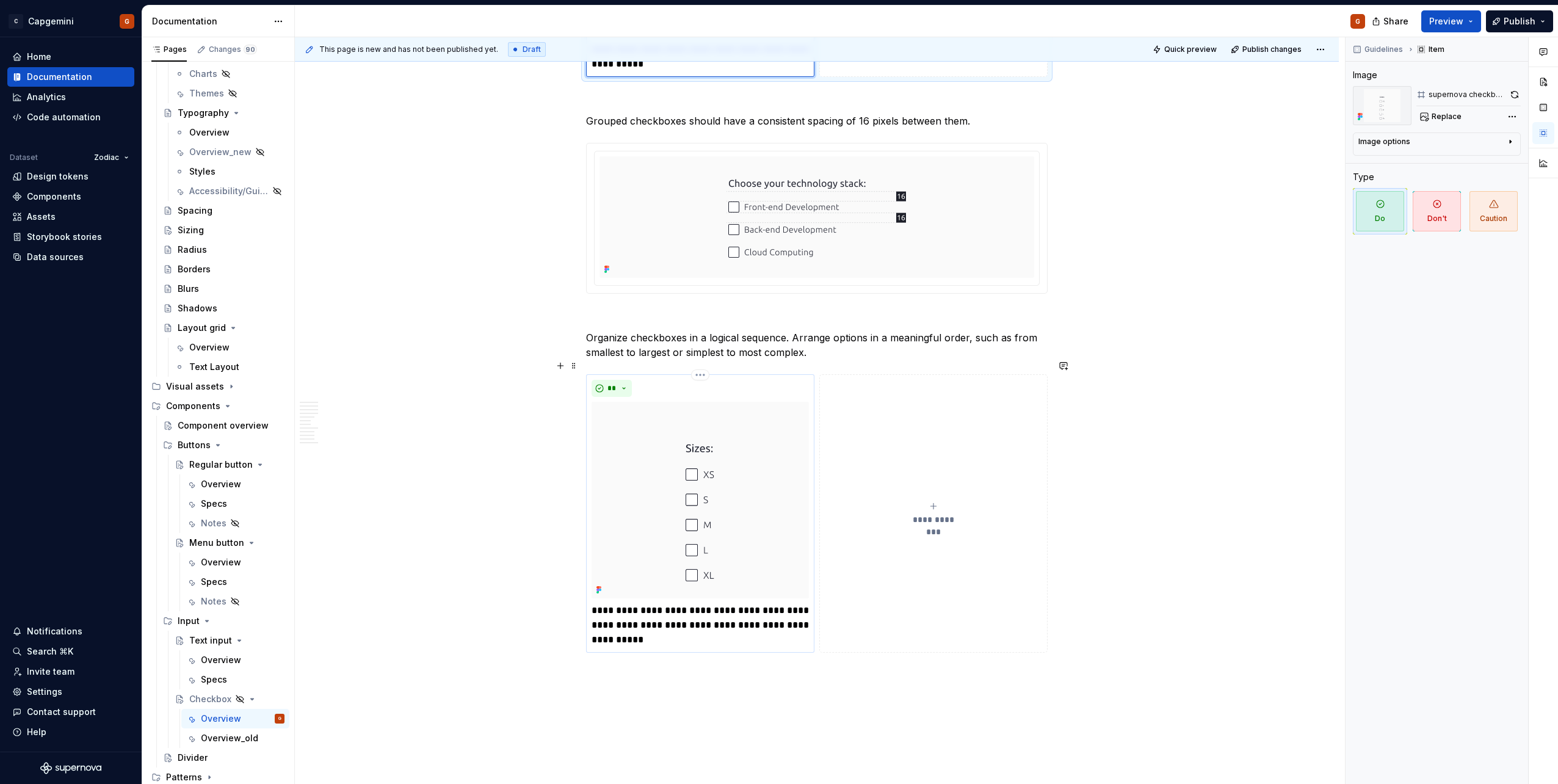
scroll to position [4063, 0]
click at [798, 337] on p "Organize checkboxes in a logical sequence. Arrange options in a meaningful orde…" at bounding box center [816, 343] width 461 height 29
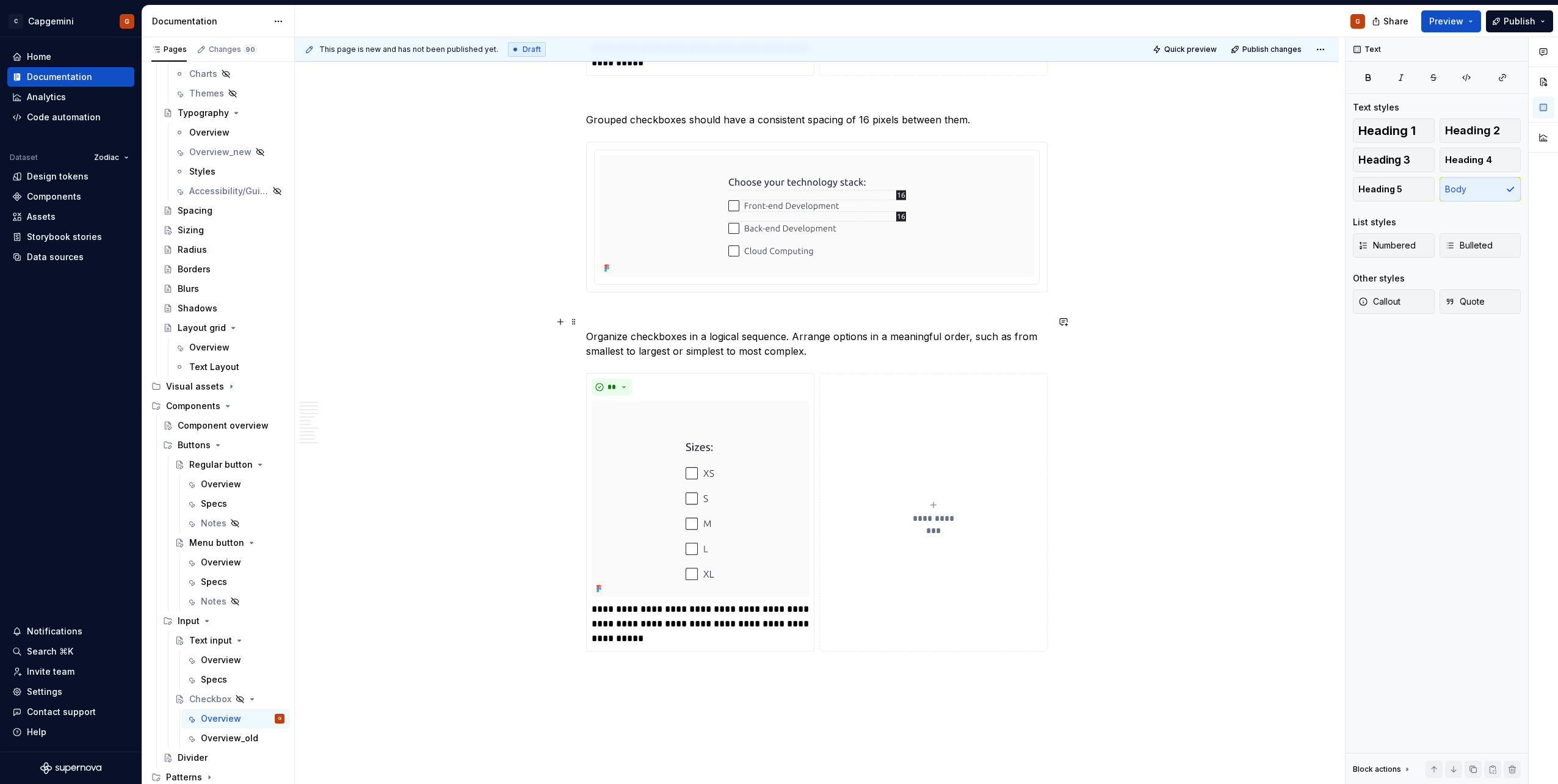
click at [798, 337] on p "Organize checkboxes in a logical sequence. Arrange options in a meaningful orde…" at bounding box center [816, 343] width 461 height 29
click at [646, 333] on p "Organize checkboxes in a logical sequence. Arrange options in a meaningful orde…" at bounding box center [816, 343] width 461 height 29
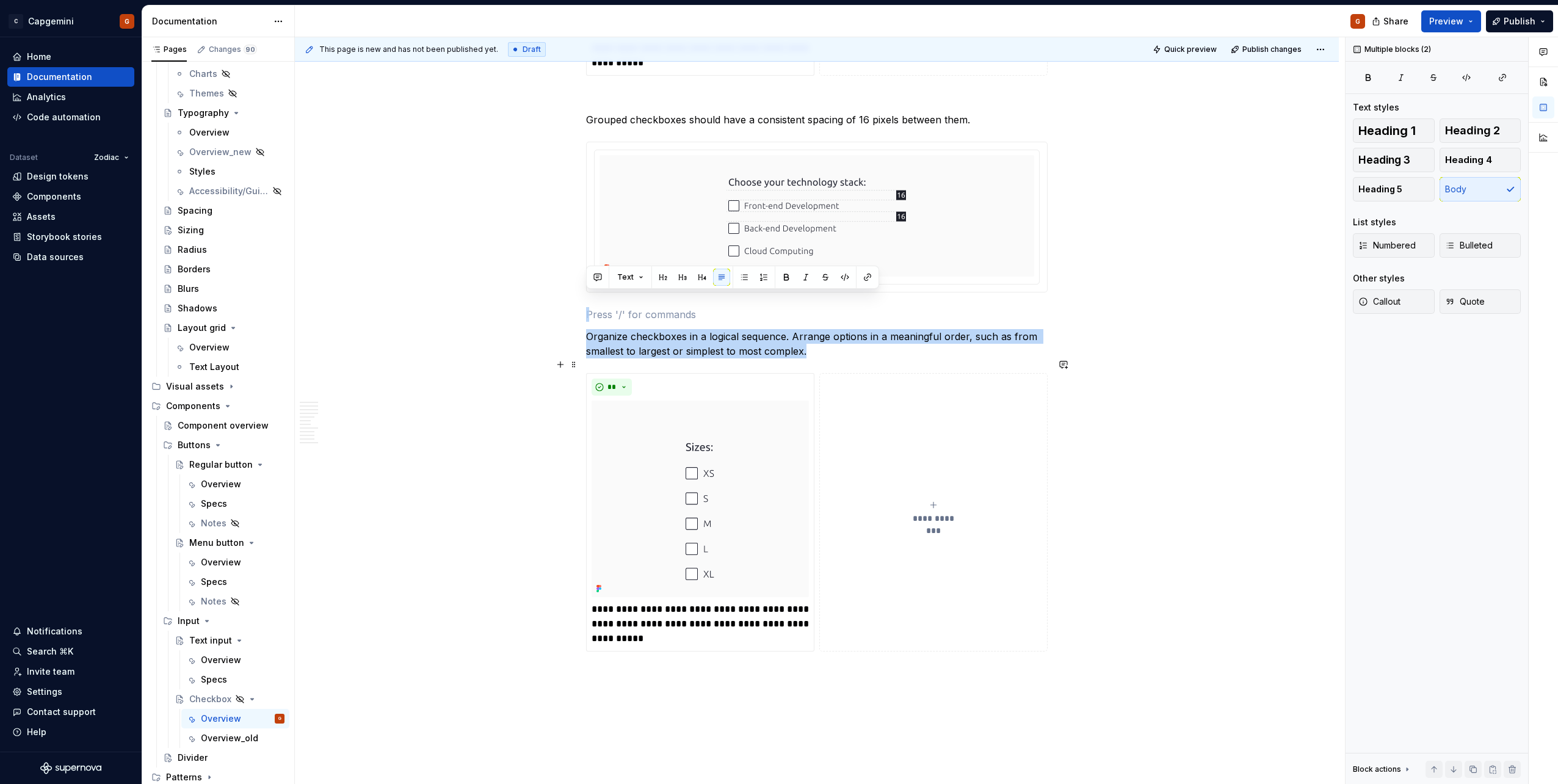
drag, startPoint x: 657, startPoint y: 332, endPoint x: 1043, endPoint y: 608, distance: 474.5
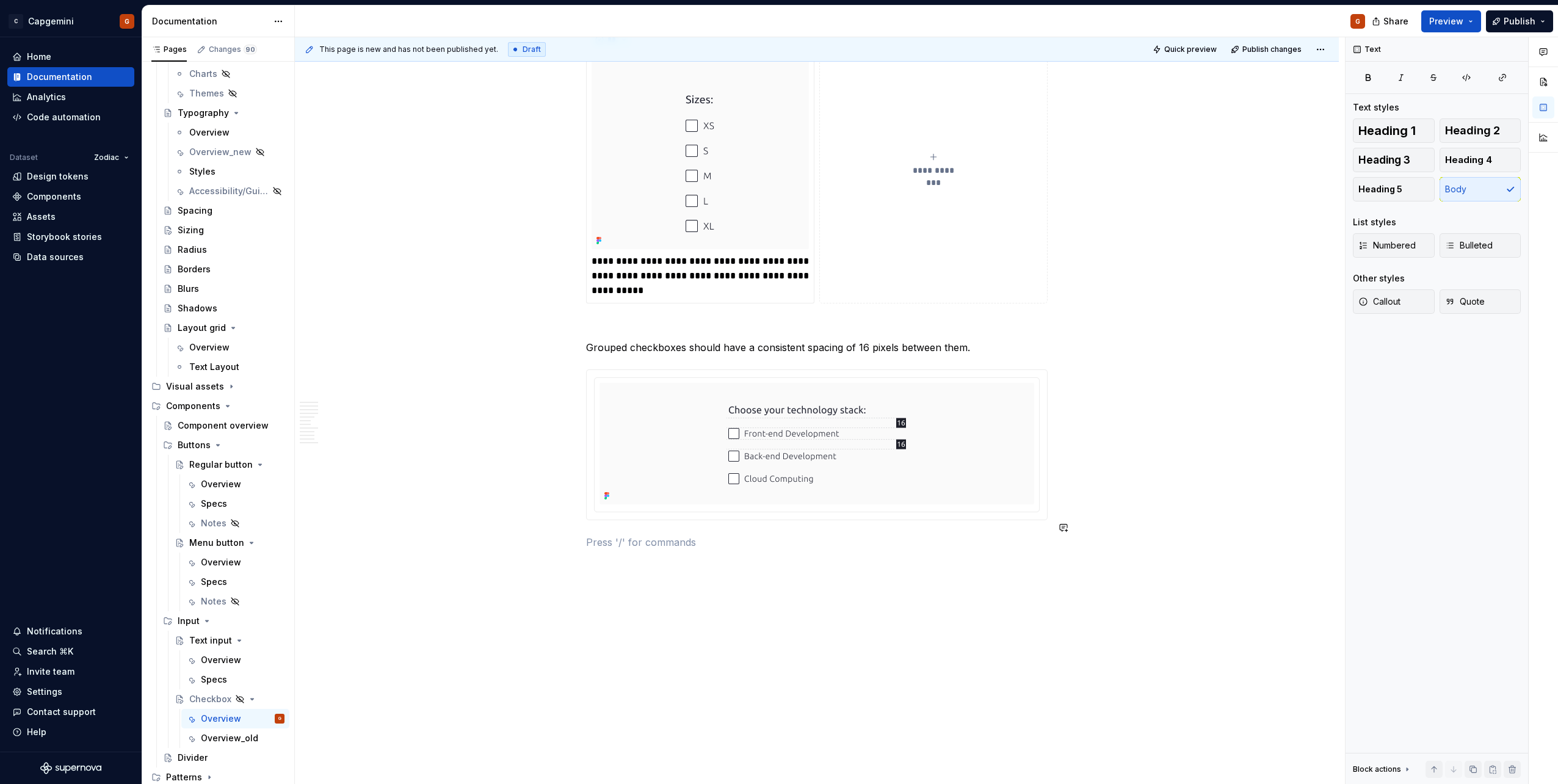
scroll to position [3774, 0]
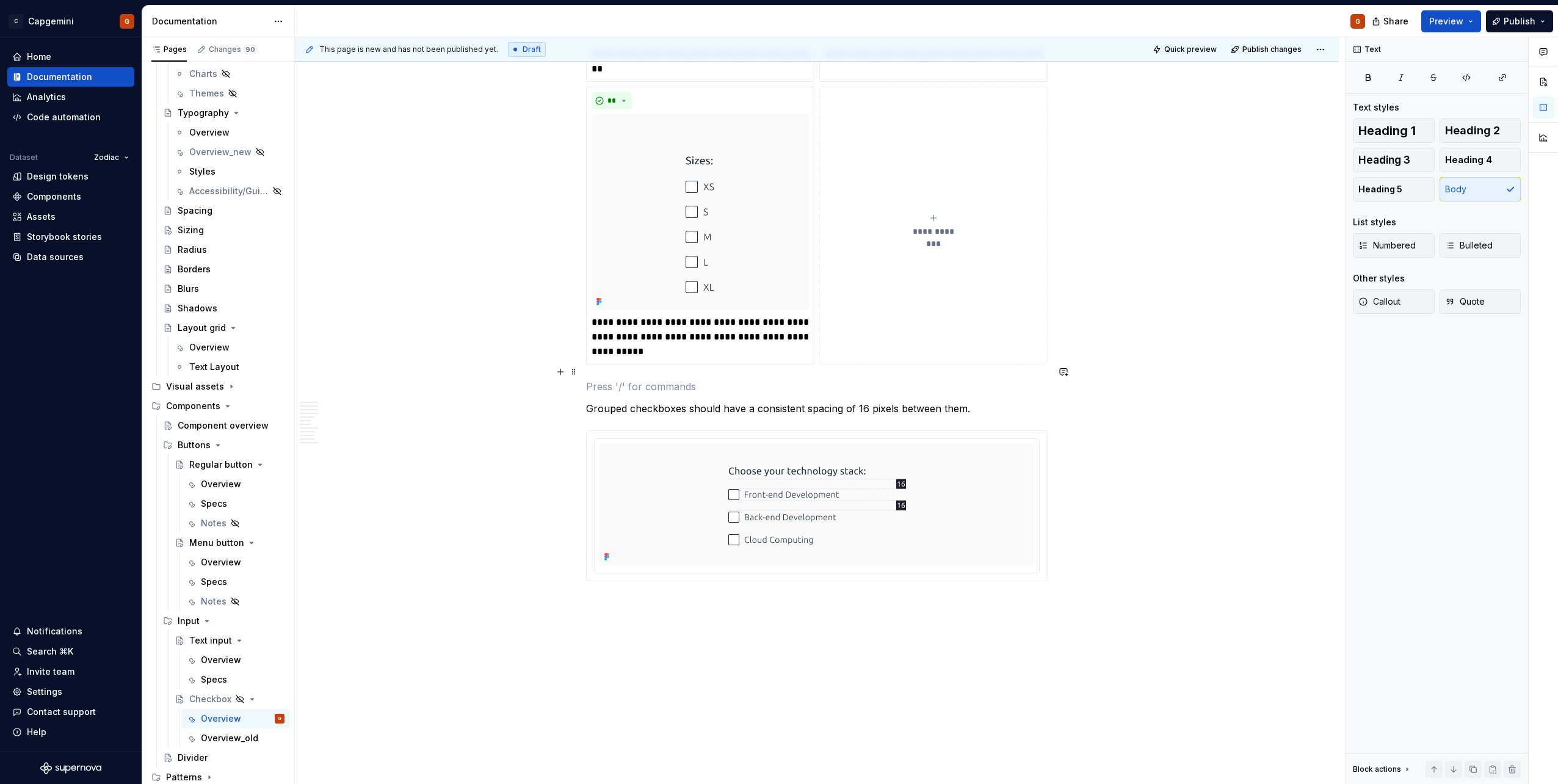
click at [720, 379] on p at bounding box center [816, 386] width 461 height 15
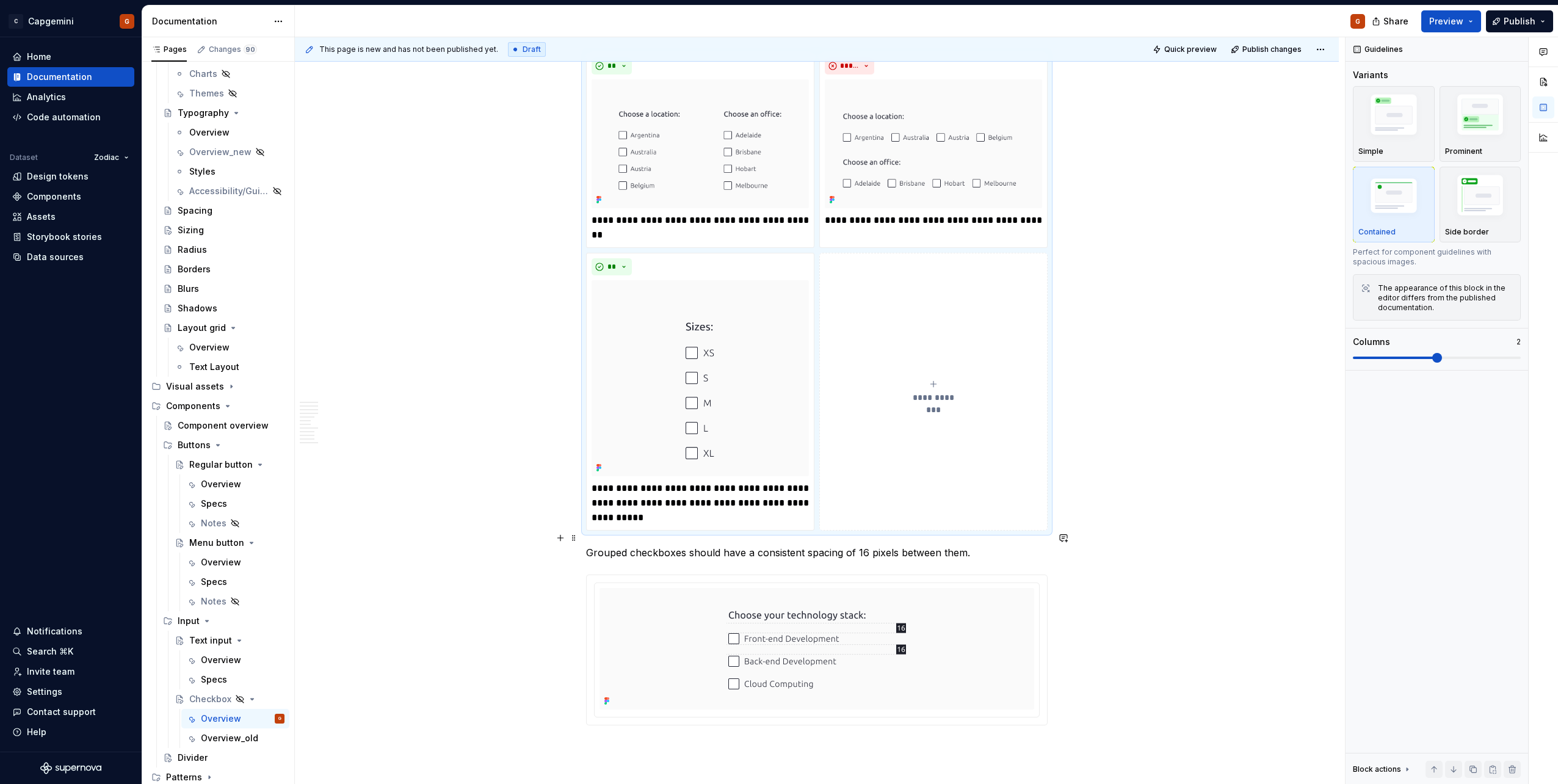
click at [587, 545] on p "Grouped checkboxes should have a consistent spacing of 16 pixels between them." at bounding box center [816, 552] width 461 height 15
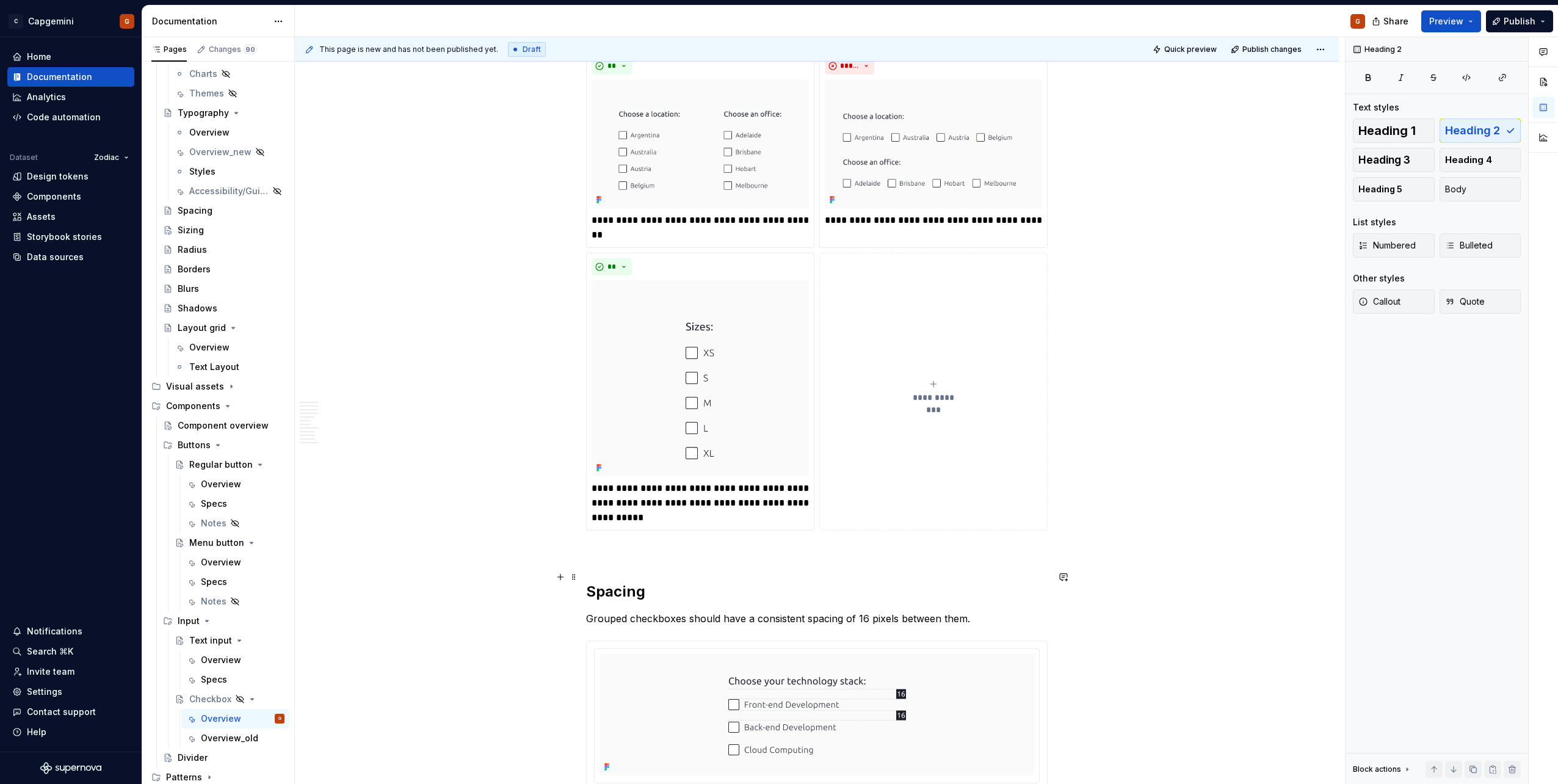
click at [595, 582] on h2 "Spacing" at bounding box center [816, 591] width 461 height 20
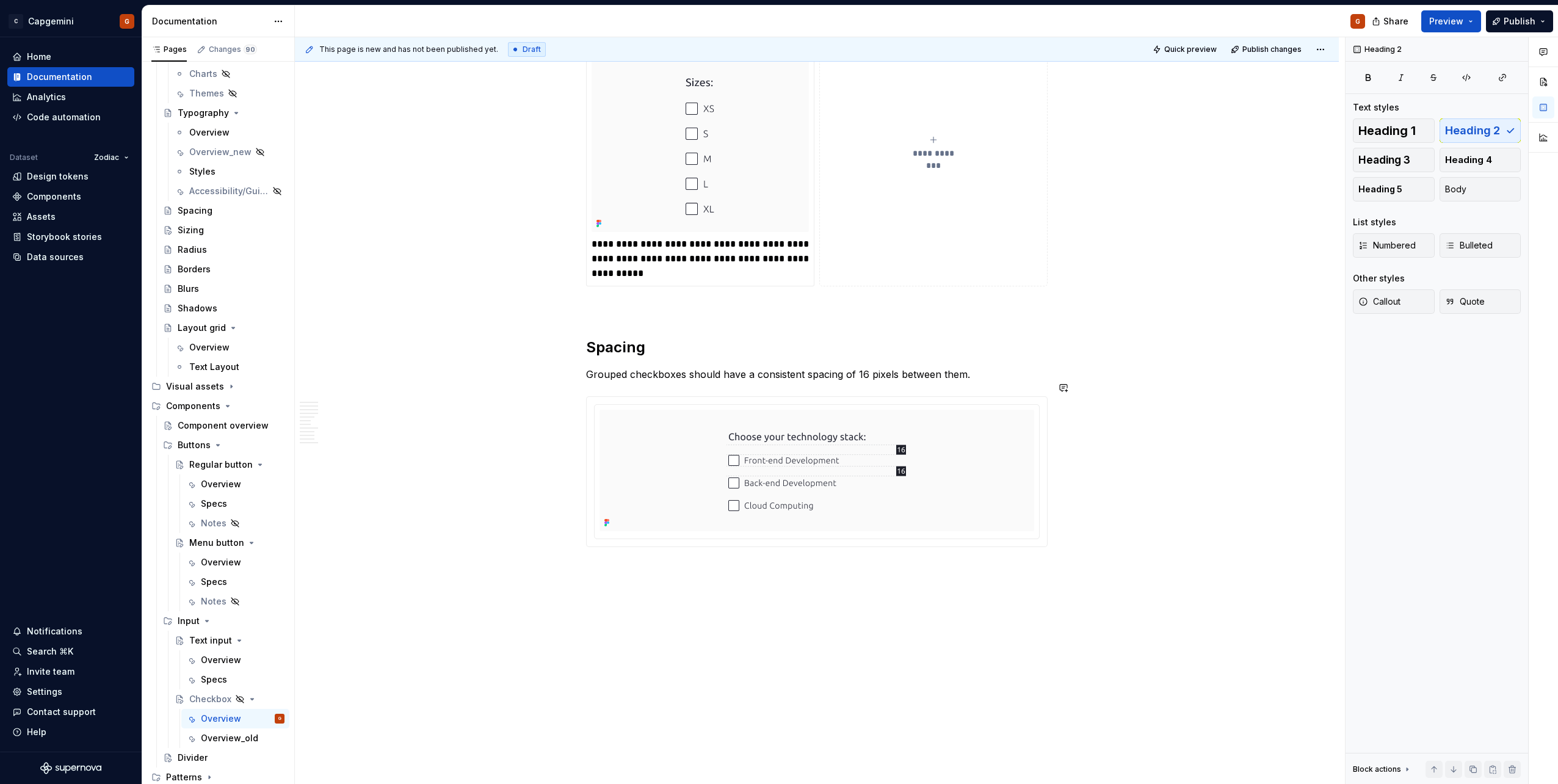
scroll to position [3791, 0]
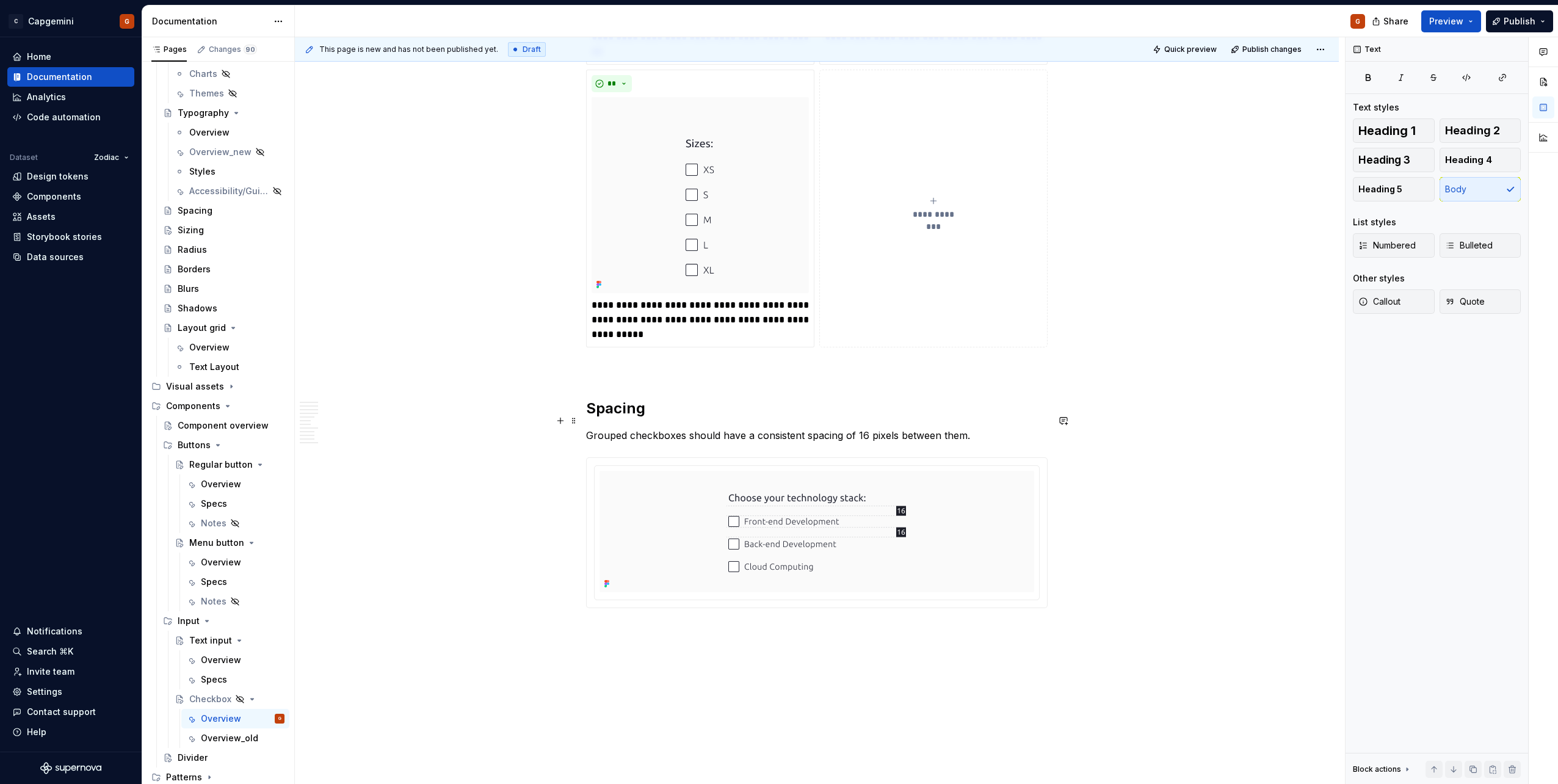
click at [634, 428] on p "Grouped checkboxes should have a consistent spacing of 16 pixels between them." at bounding box center [816, 435] width 461 height 15
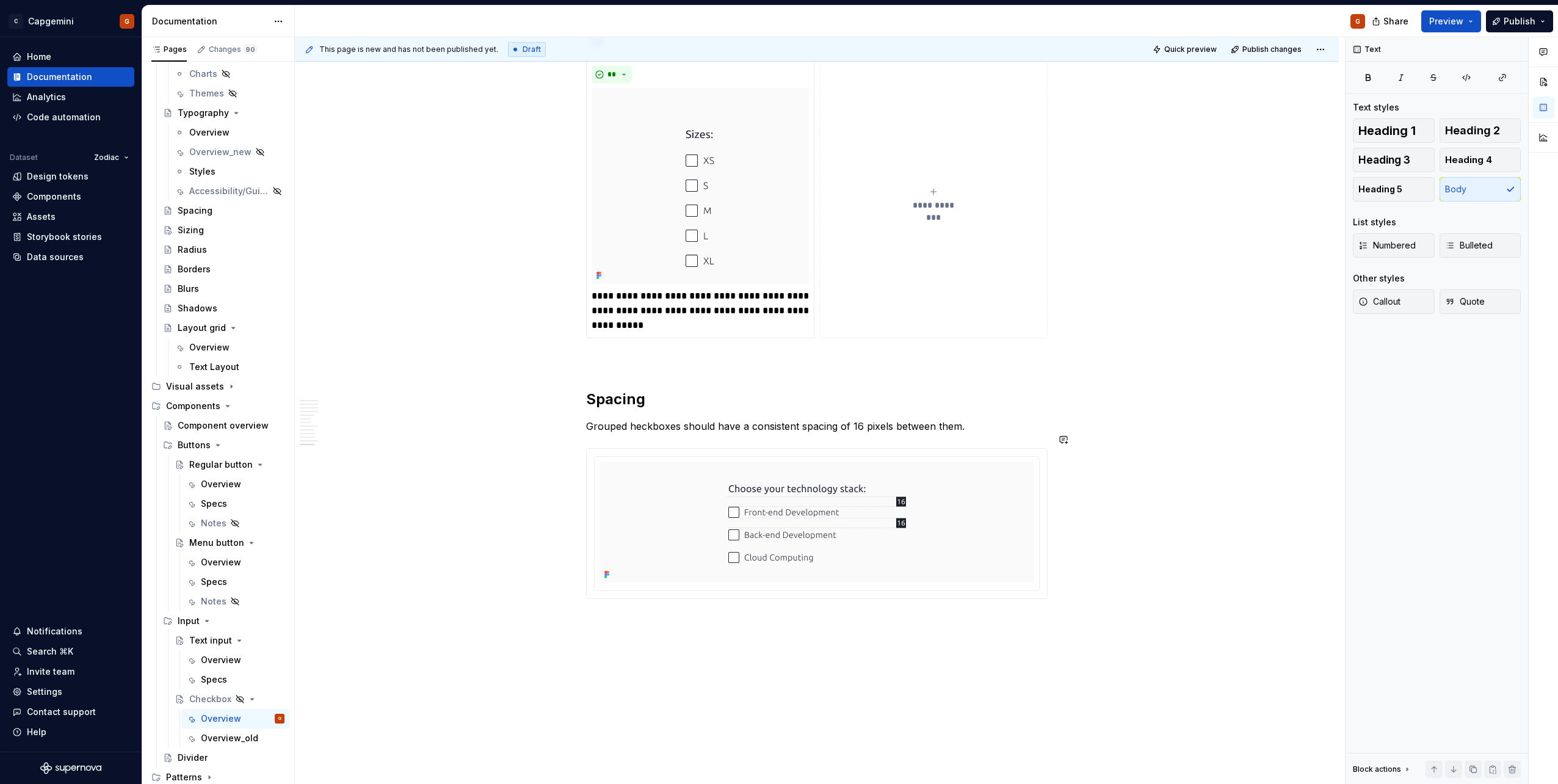
scroll to position [0, 0]
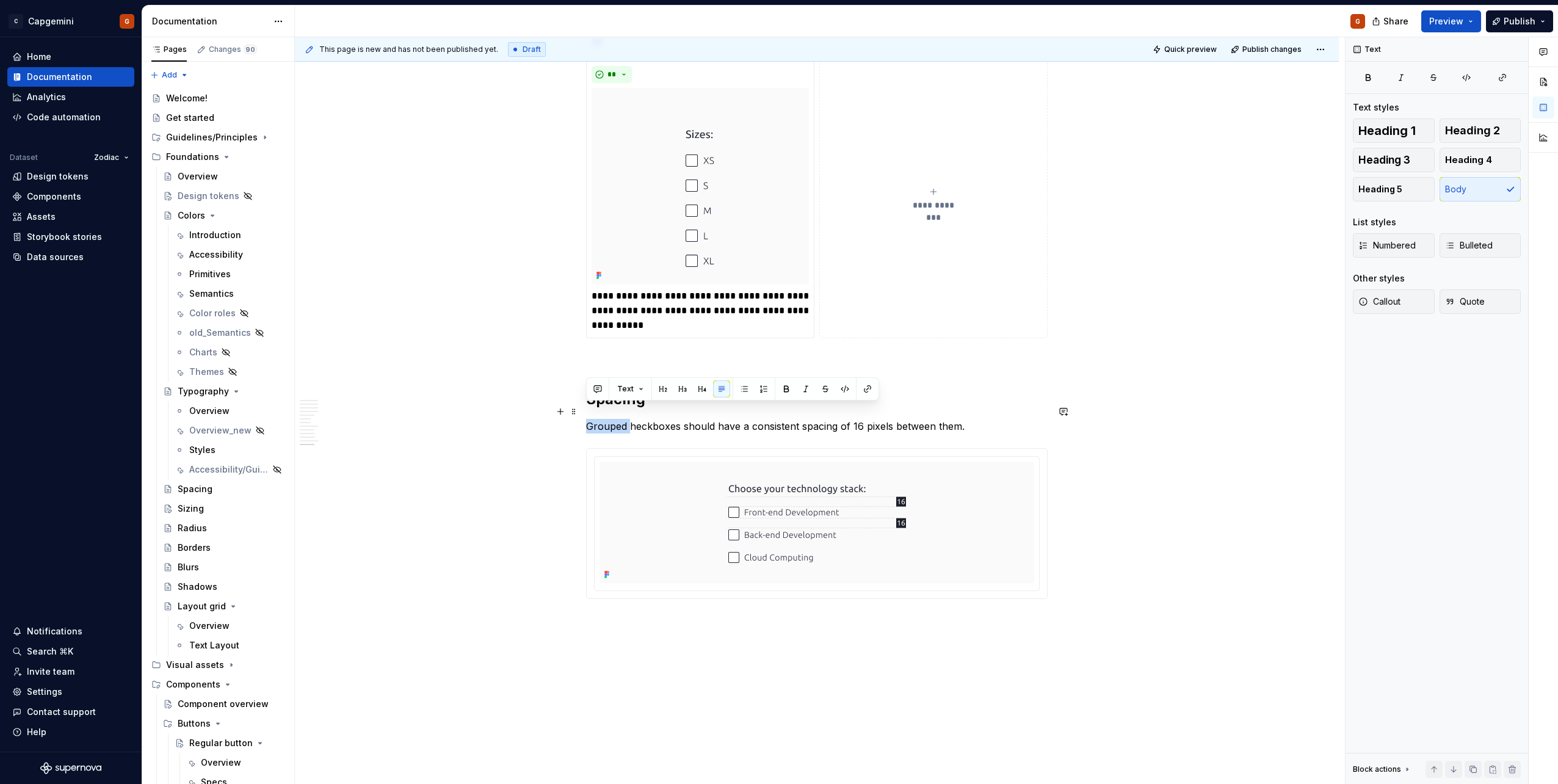
drag, startPoint x: 631, startPoint y: 411, endPoint x: 589, endPoint y: 408, distance: 42.1
click at [589, 419] on p "Grouped heckboxes should have a consistent spacing of 16 pixels between them." at bounding box center [816, 426] width 461 height 15
click at [632, 419] on p "Checkboxes should have a consistent spacing of 16 pixels between them." at bounding box center [816, 426] width 461 height 15
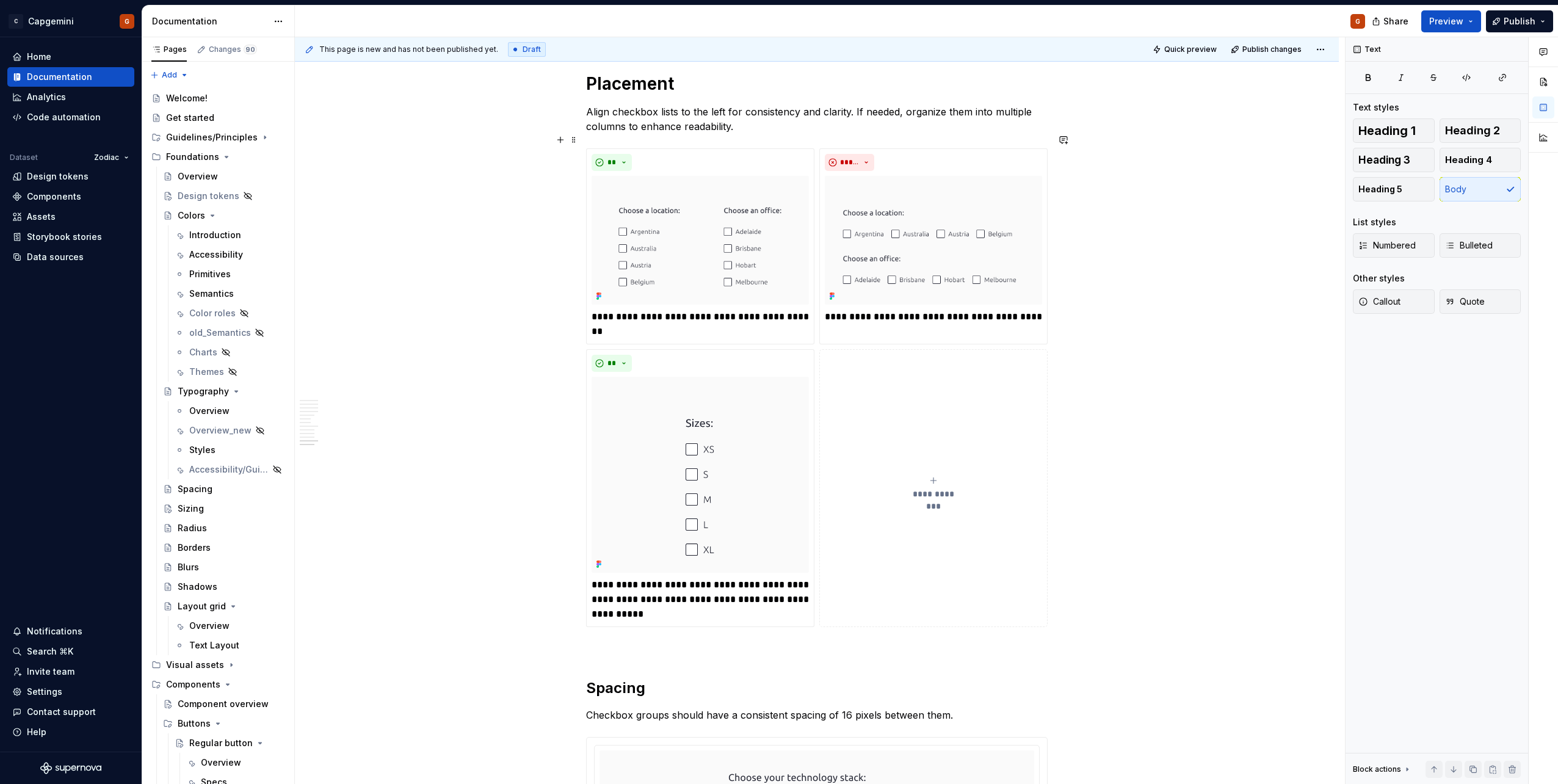
scroll to position [3495, 0]
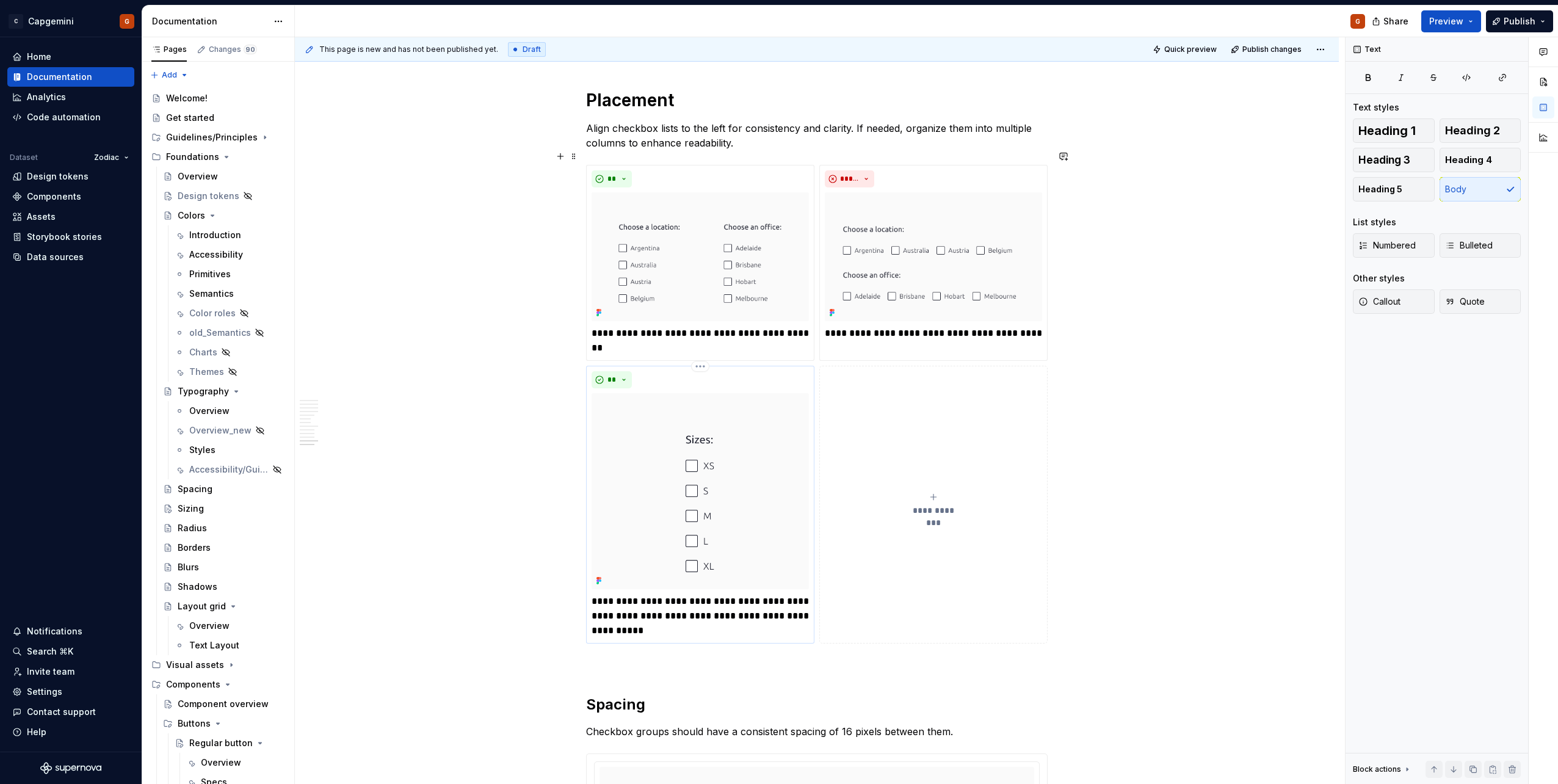
click at [688, 375] on div "**********" at bounding box center [700, 505] width 217 height 267
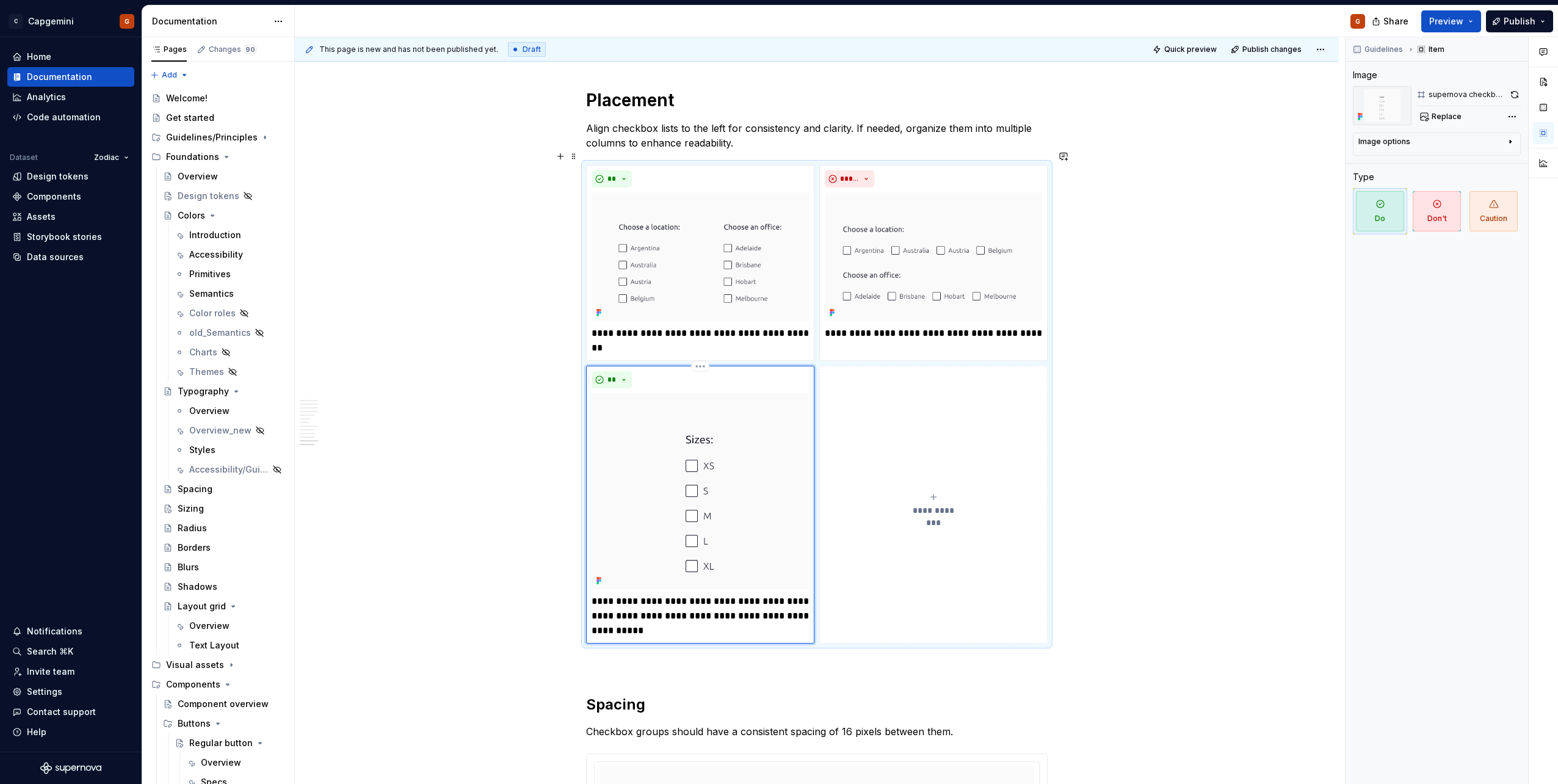
click at [701, 352] on html "C Capgemini G Home Documentation Analytics Code automation Dataset Zodiac Desig…" at bounding box center [779, 392] width 1558 height 784
click at [1513, 93] on div "Comments Open comments No comments yet Select ‘Comment’ from the block context …" at bounding box center [1452, 411] width 213 height 747
click at [1513, 93] on button "button" at bounding box center [1514, 94] width 13 height 17
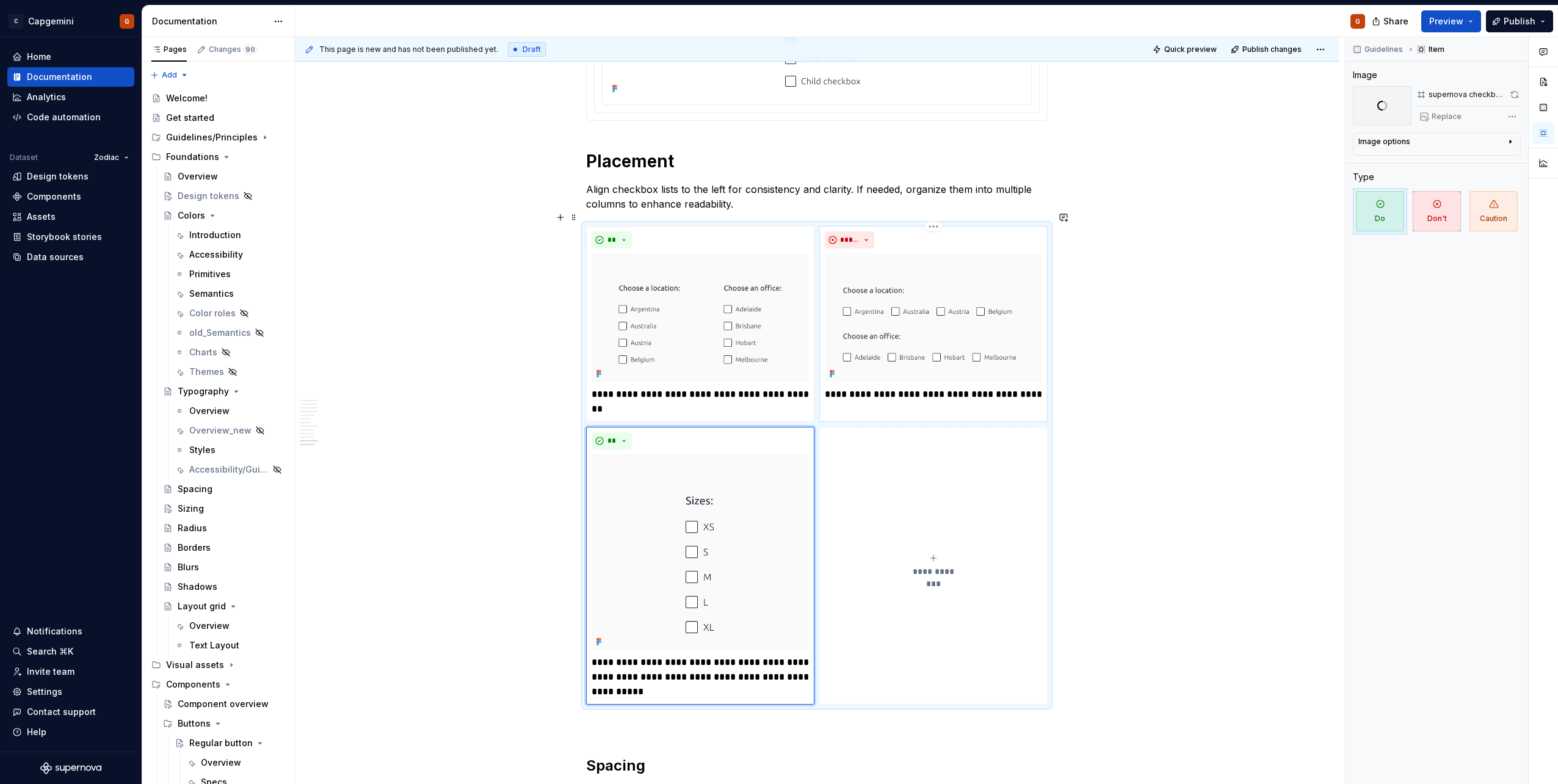
scroll to position [3312, 0]
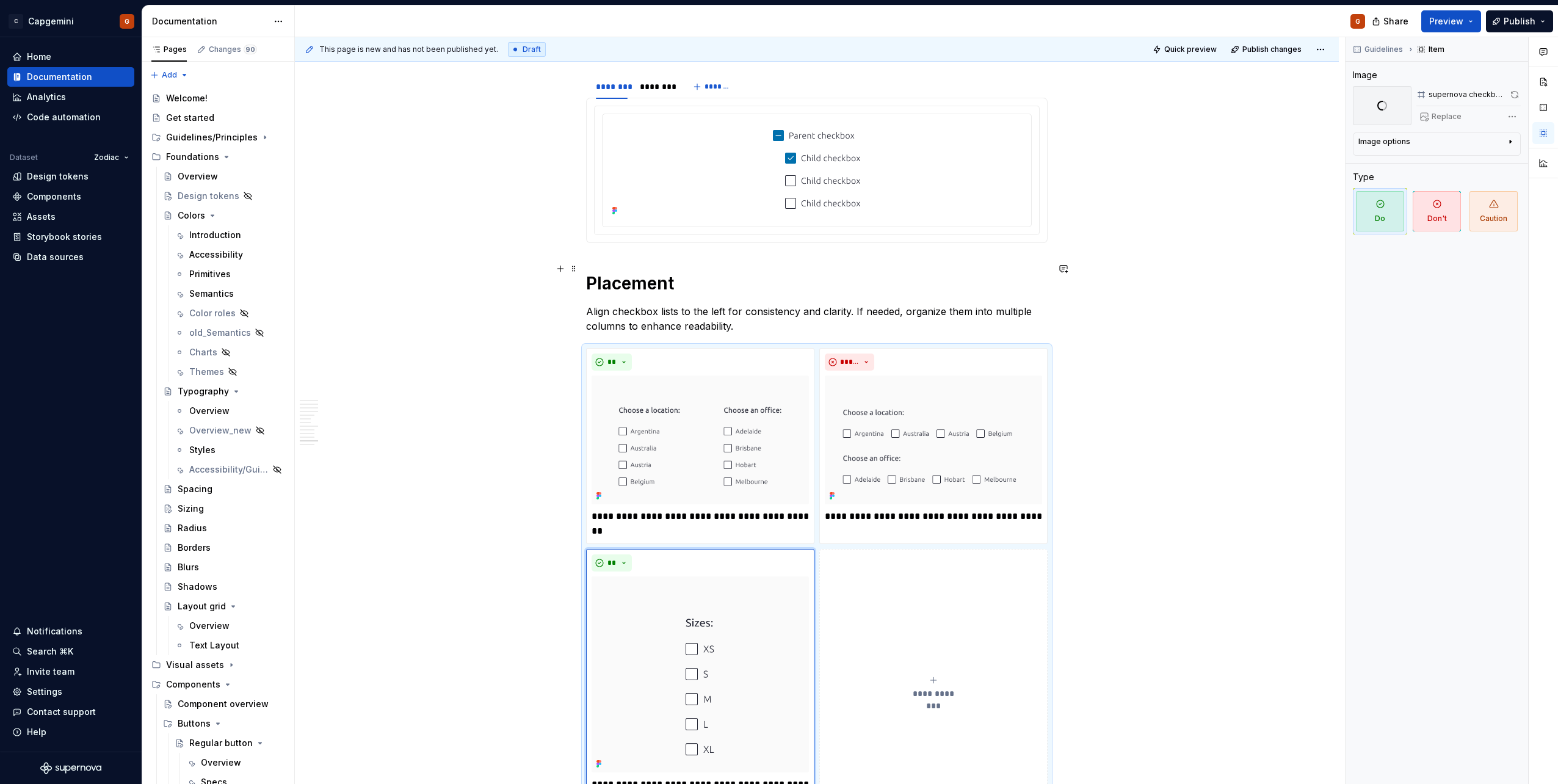
click at [660, 272] on h1 "Placement" at bounding box center [816, 283] width 461 height 22
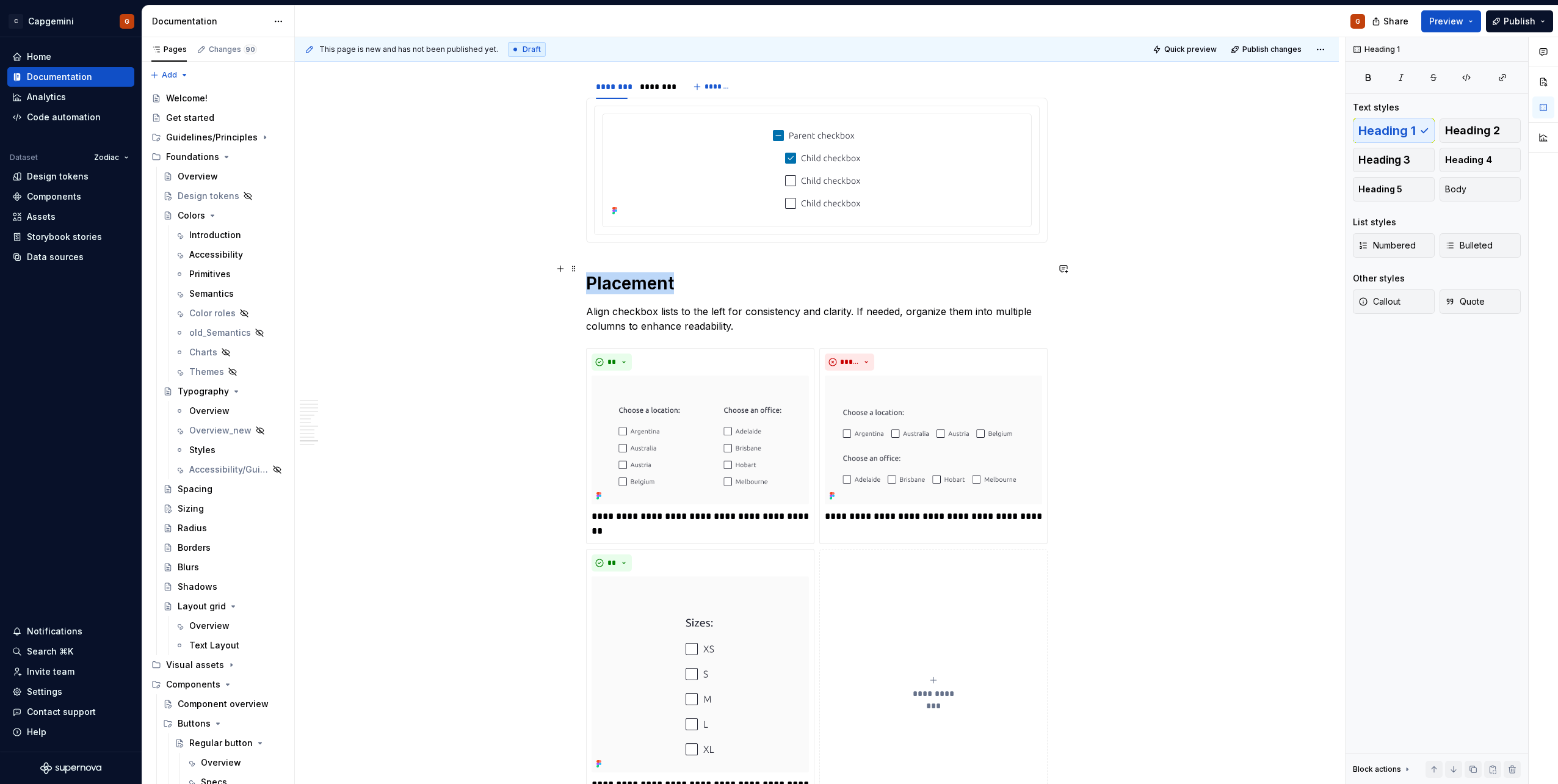
click at [660, 272] on h1 "Placement" at bounding box center [816, 283] width 461 height 22
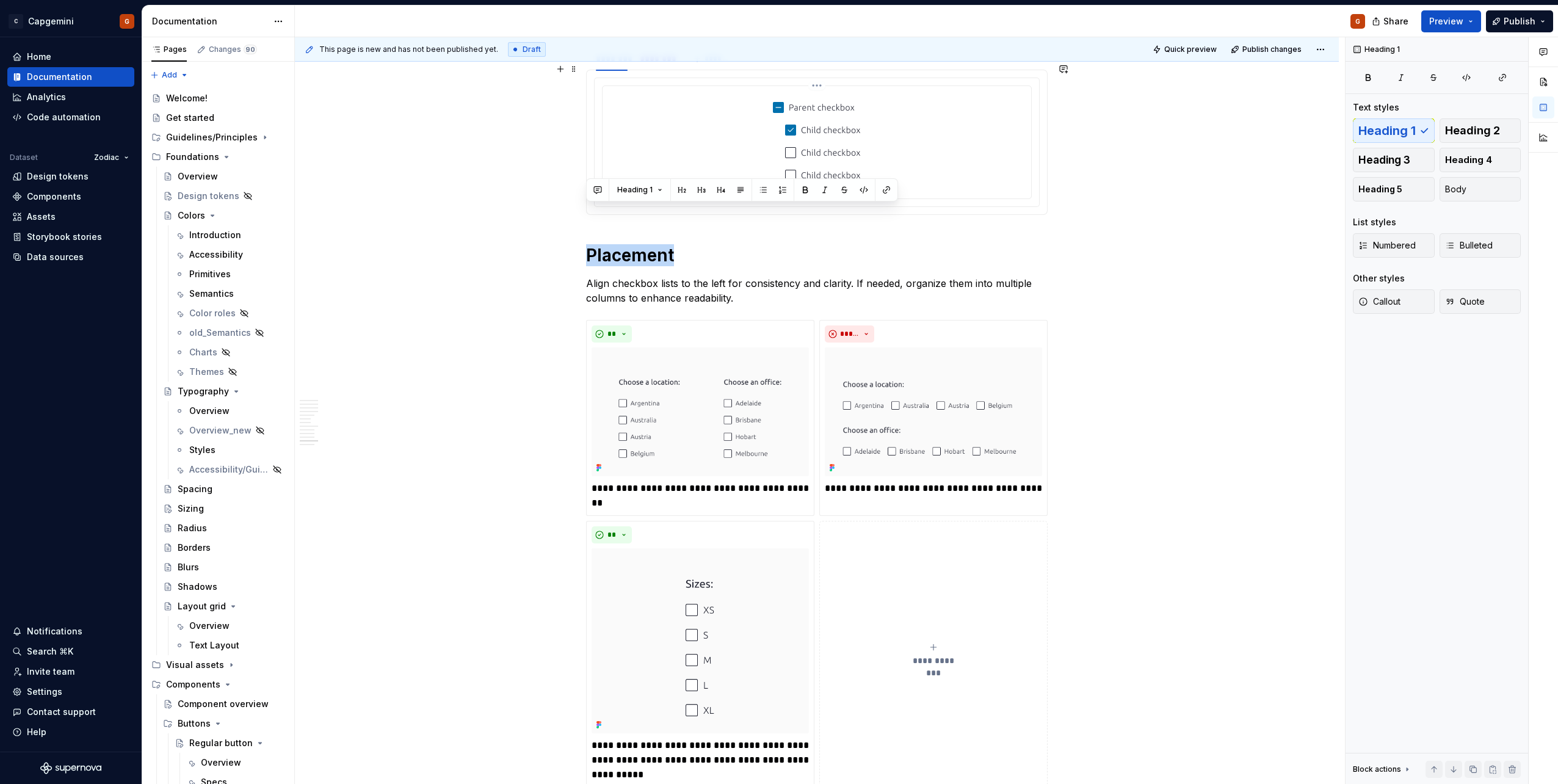
scroll to position [3373, 0]
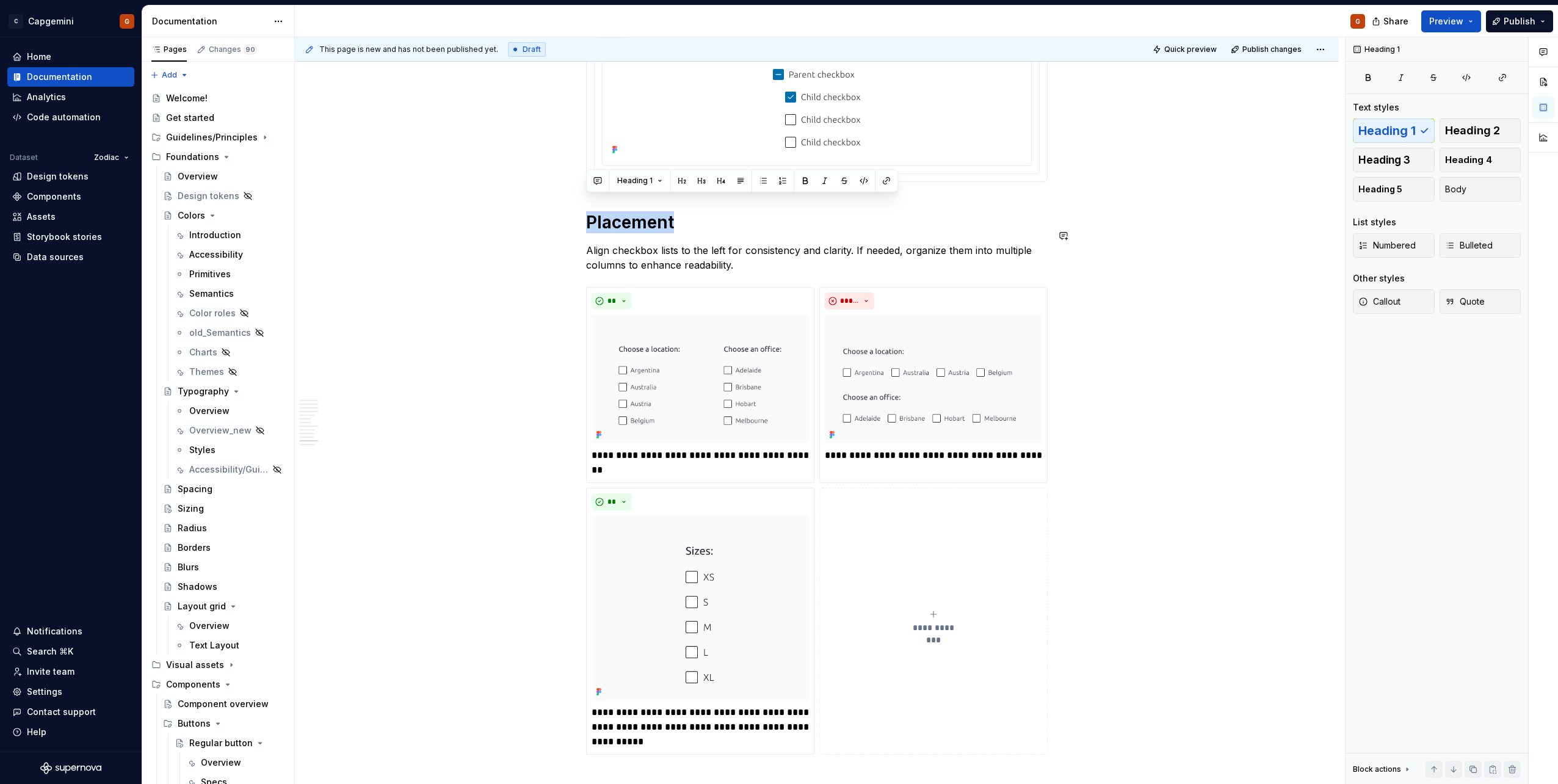
click at [608, 219] on h1 "Placement" at bounding box center [816, 222] width 461 height 22
click at [591, 211] on h1 "Placement" at bounding box center [816, 222] width 461 height 22
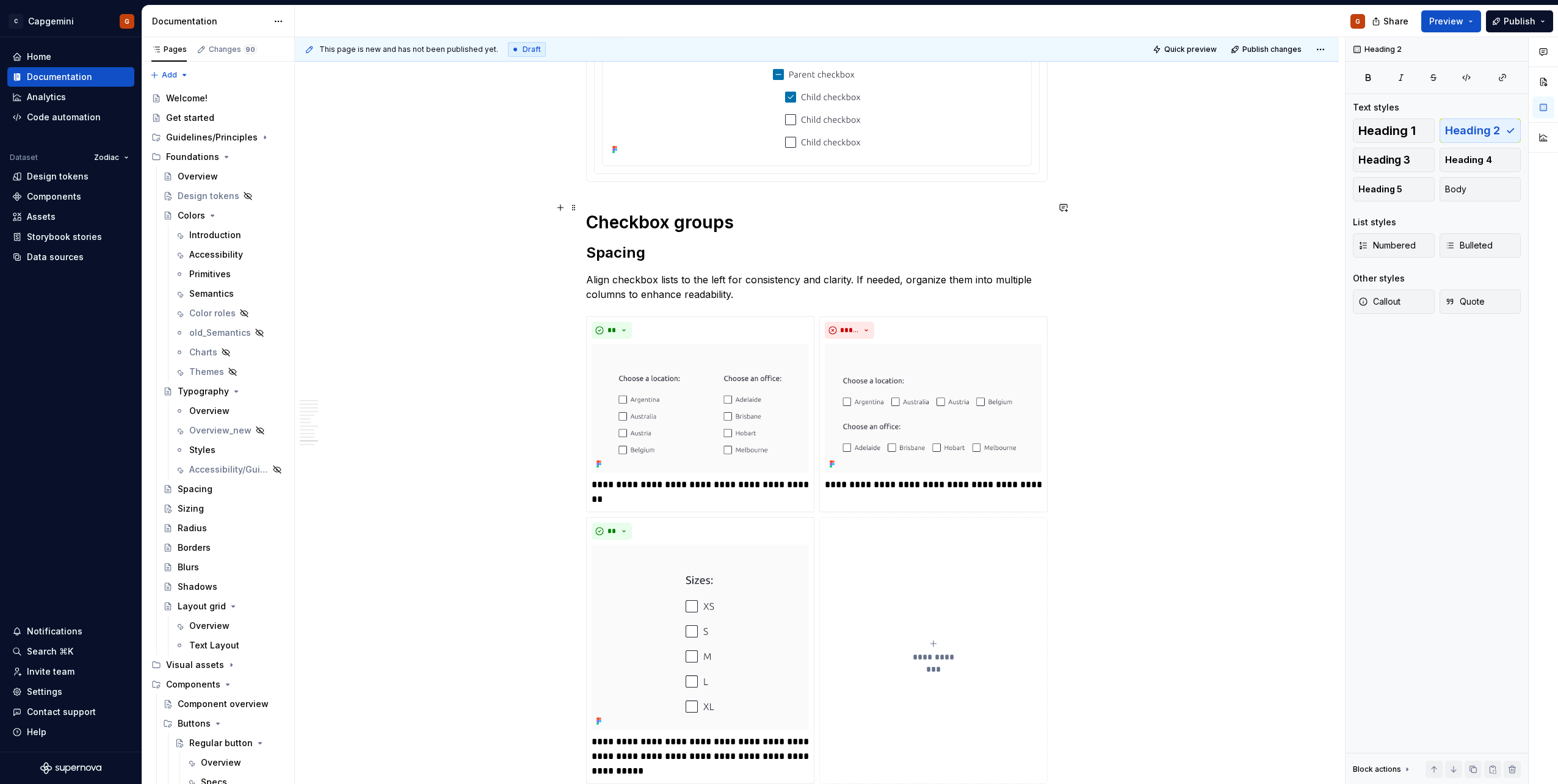
click at [745, 211] on h1 "Checkbox groups" at bounding box center [816, 222] width 461 height 22
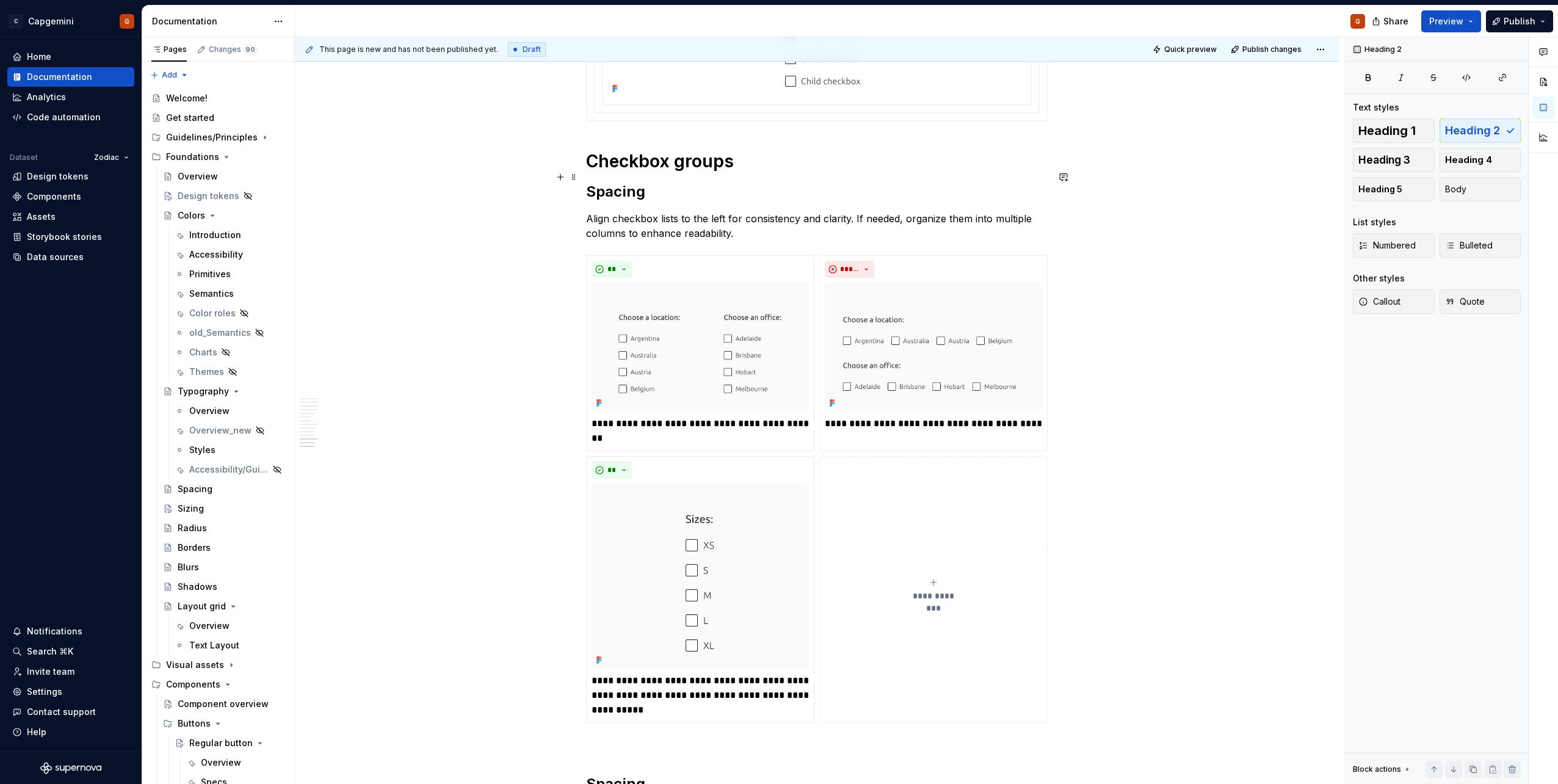
click at [635, 182] on h2 "Spacing" at bounding box center [816, 191] width 461 height 20
click at [614, 184] on h2 "Spacing" at bounding box center [816, 191] width 461 height 20
click at [653, 219] on p "Align checkbox lists to the left for consistency and clarity. If needed, organi…" at bounding box center [816, 225] width 461 height 29
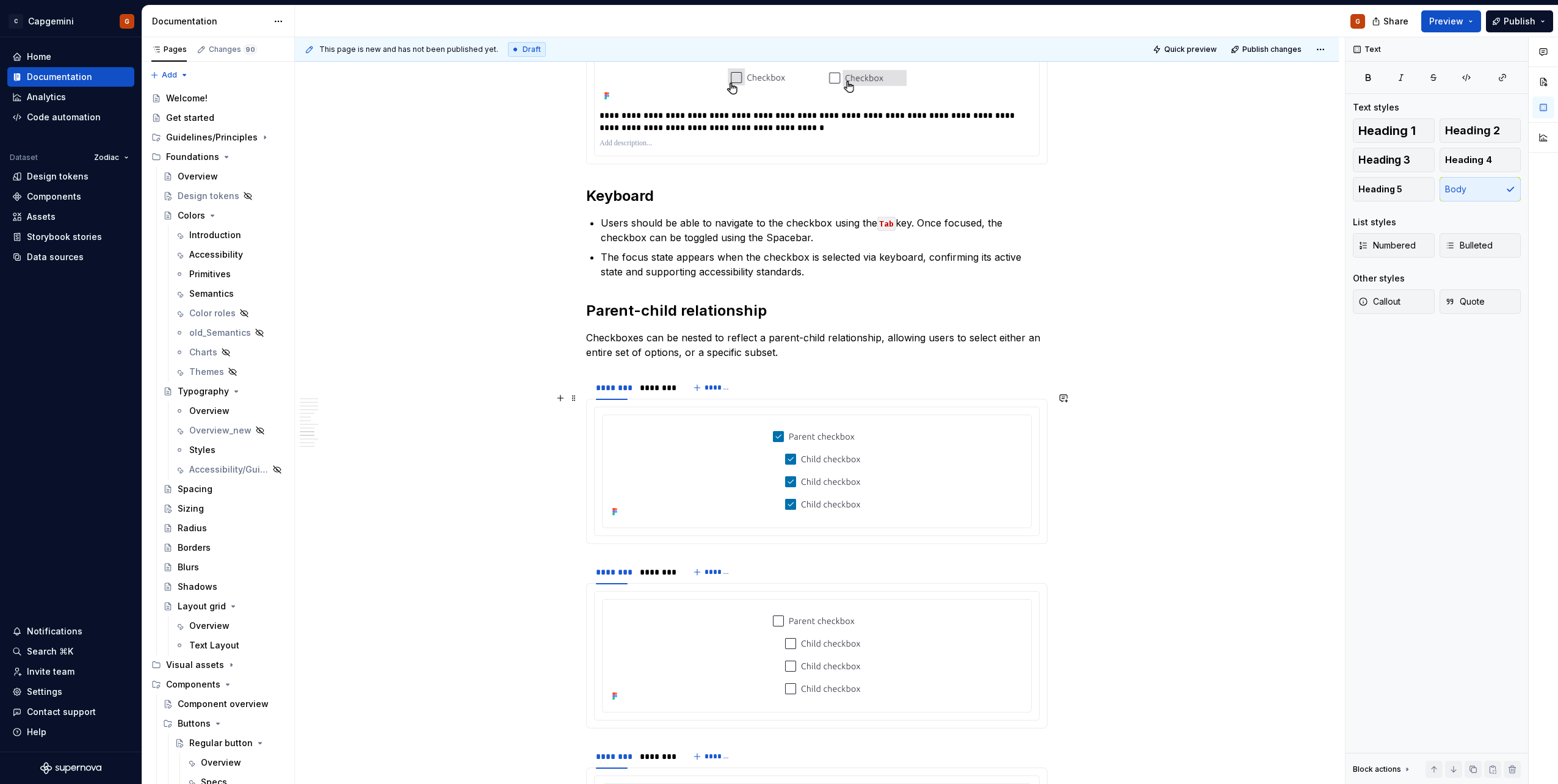
scroll to position [2458, 0]
click at [1474, 27] on button "Preview" at bounding box center [1451, 21] width 60 height 22
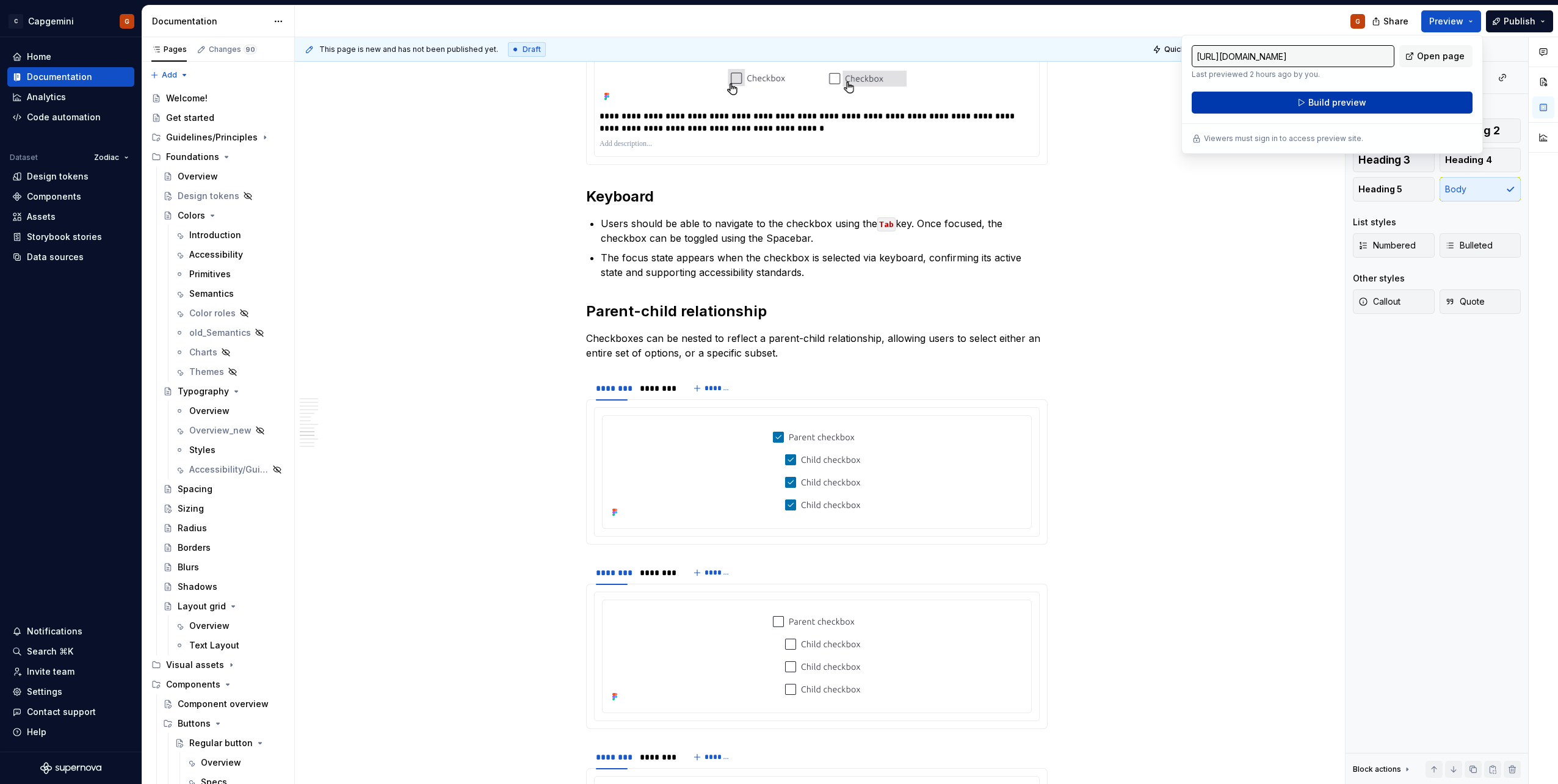
drag, startPoint x: 1474, startPoint y: 27, endPoint x: 1406, endPoint y: 100, distance: 99.8
click at [1406, 100] on button "Build preview" at bounding box center [1332, 102] width 281 height 22
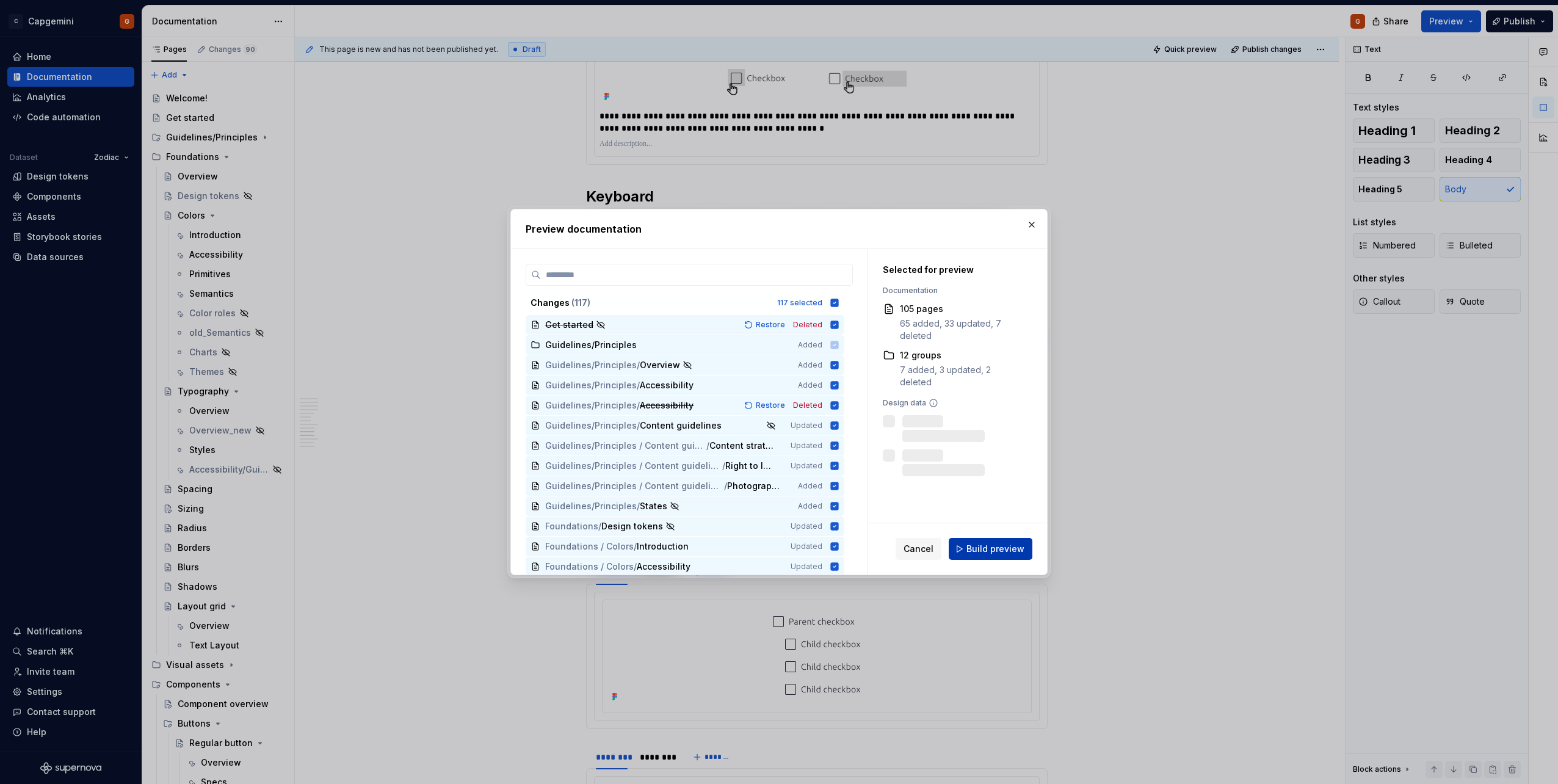
click at [997, 553] on span "Build preview" at bounding box center [995, 549] width 58 height 12
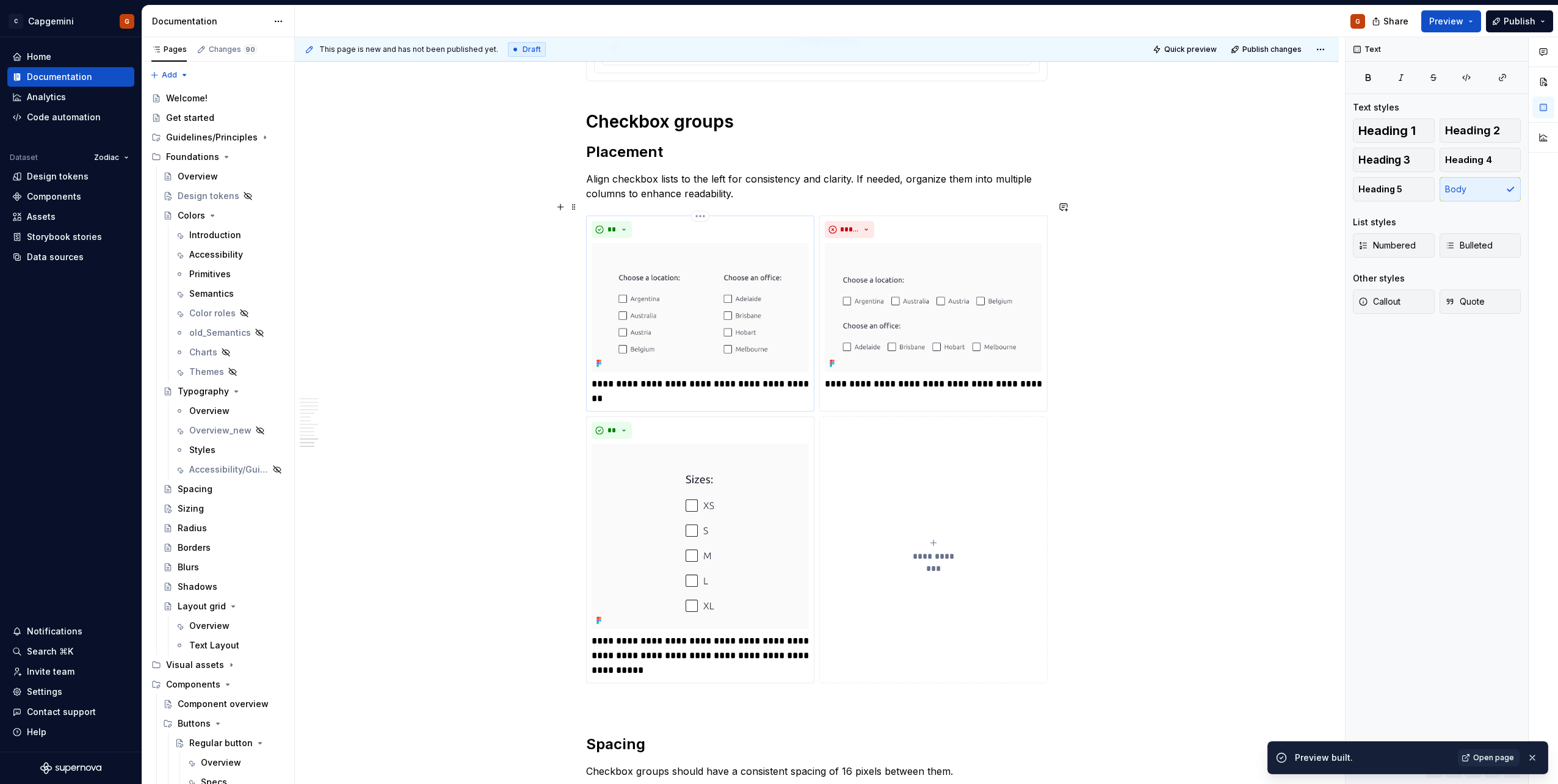
scroll to position [3495, 0]
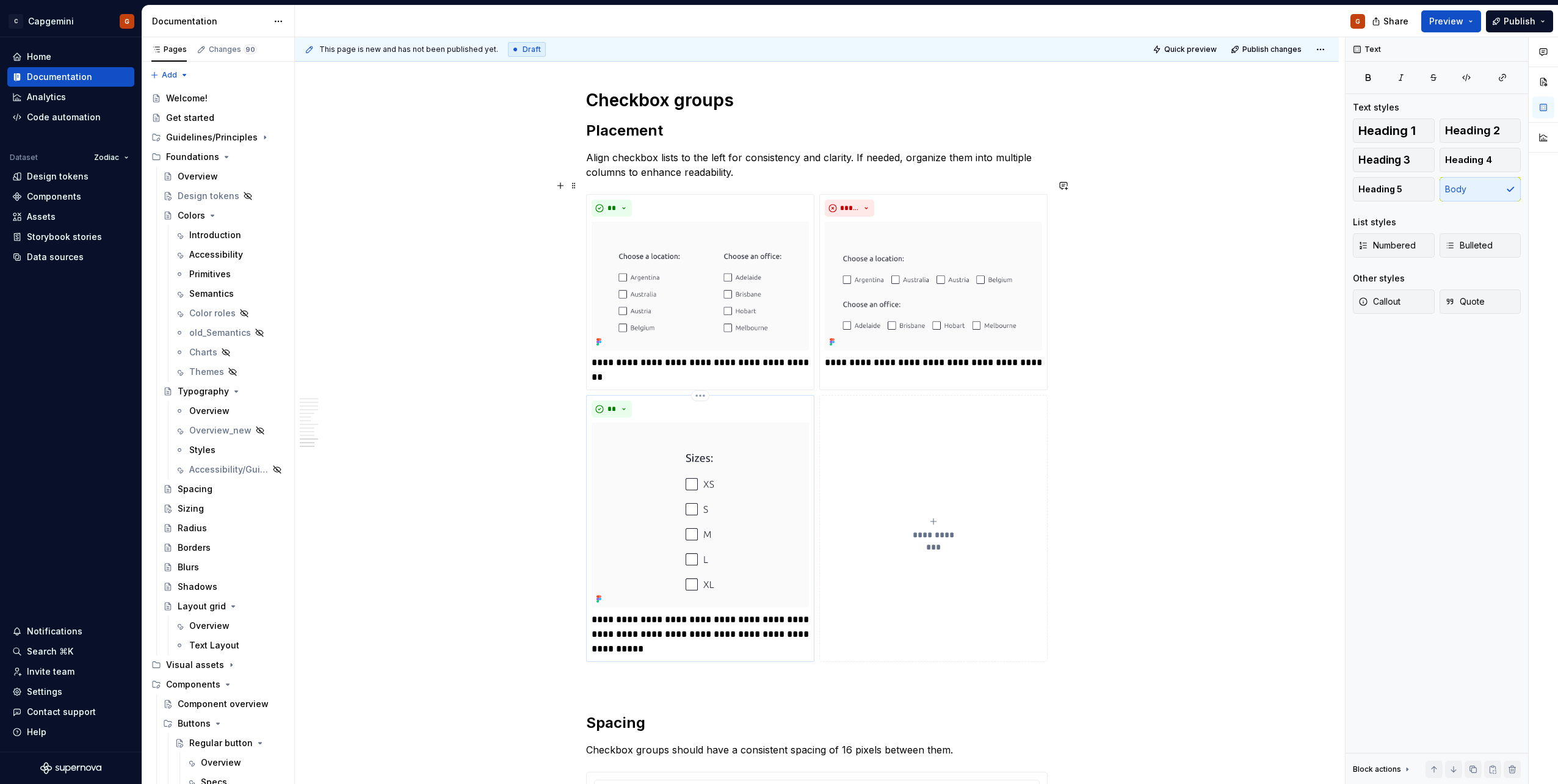
click at [706, 621] on p "**********" at bounding box center [700, 634] width 217 height 44
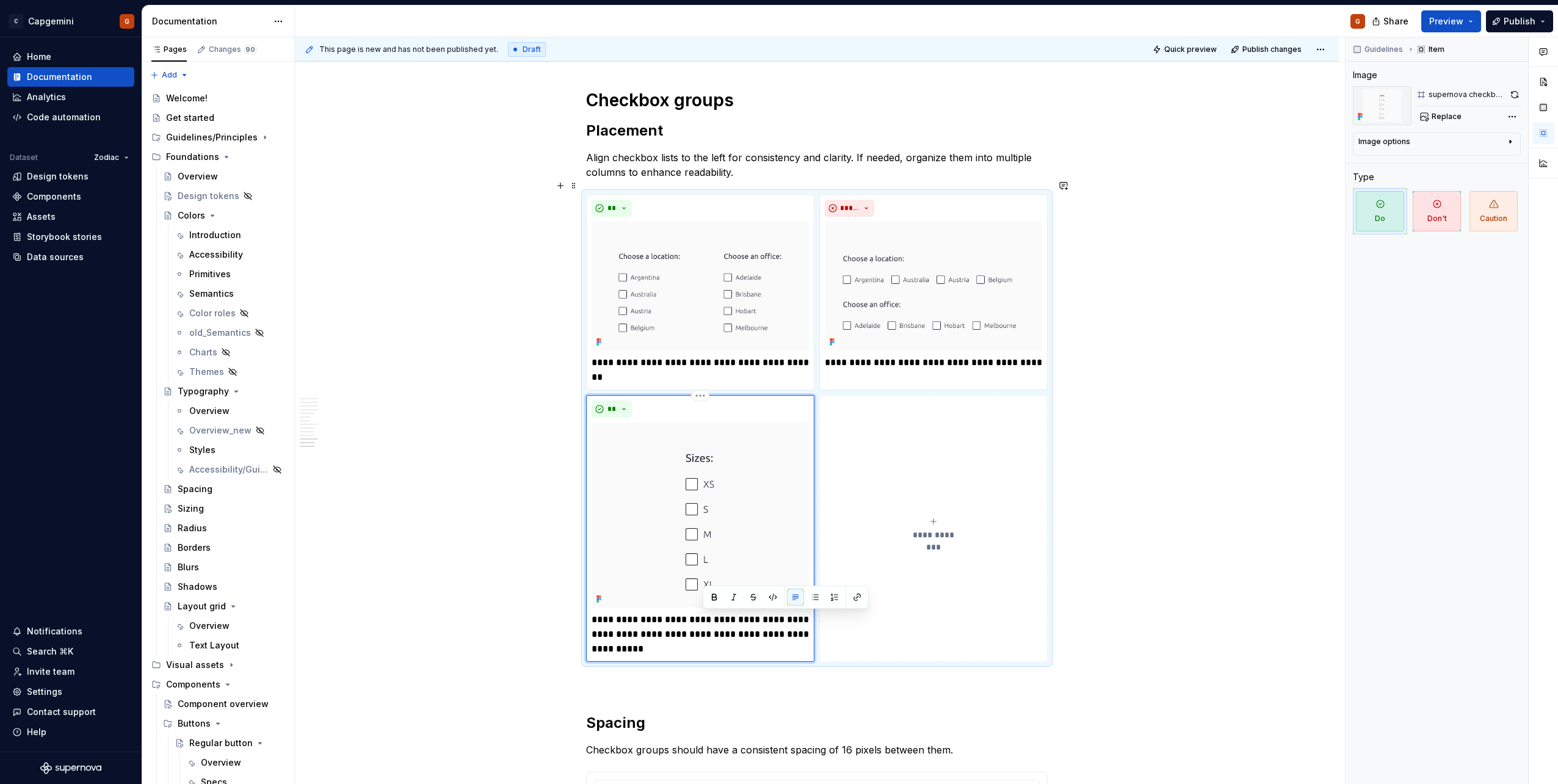
type textarea "*"
click at [703, 621] on p "**********" at bounding box center [700, 634] width 217 height 44
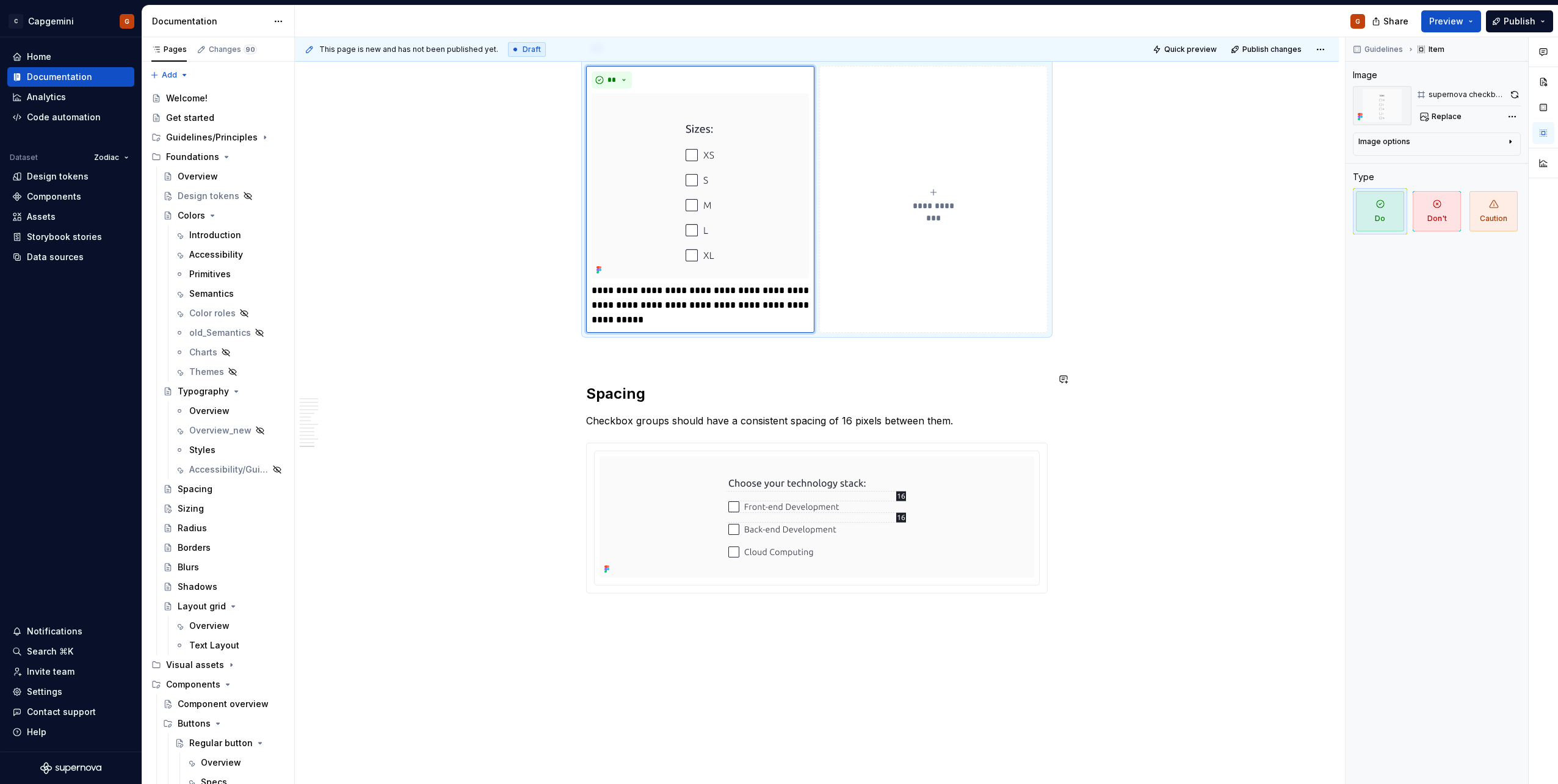
scroll to position [3898, 0]
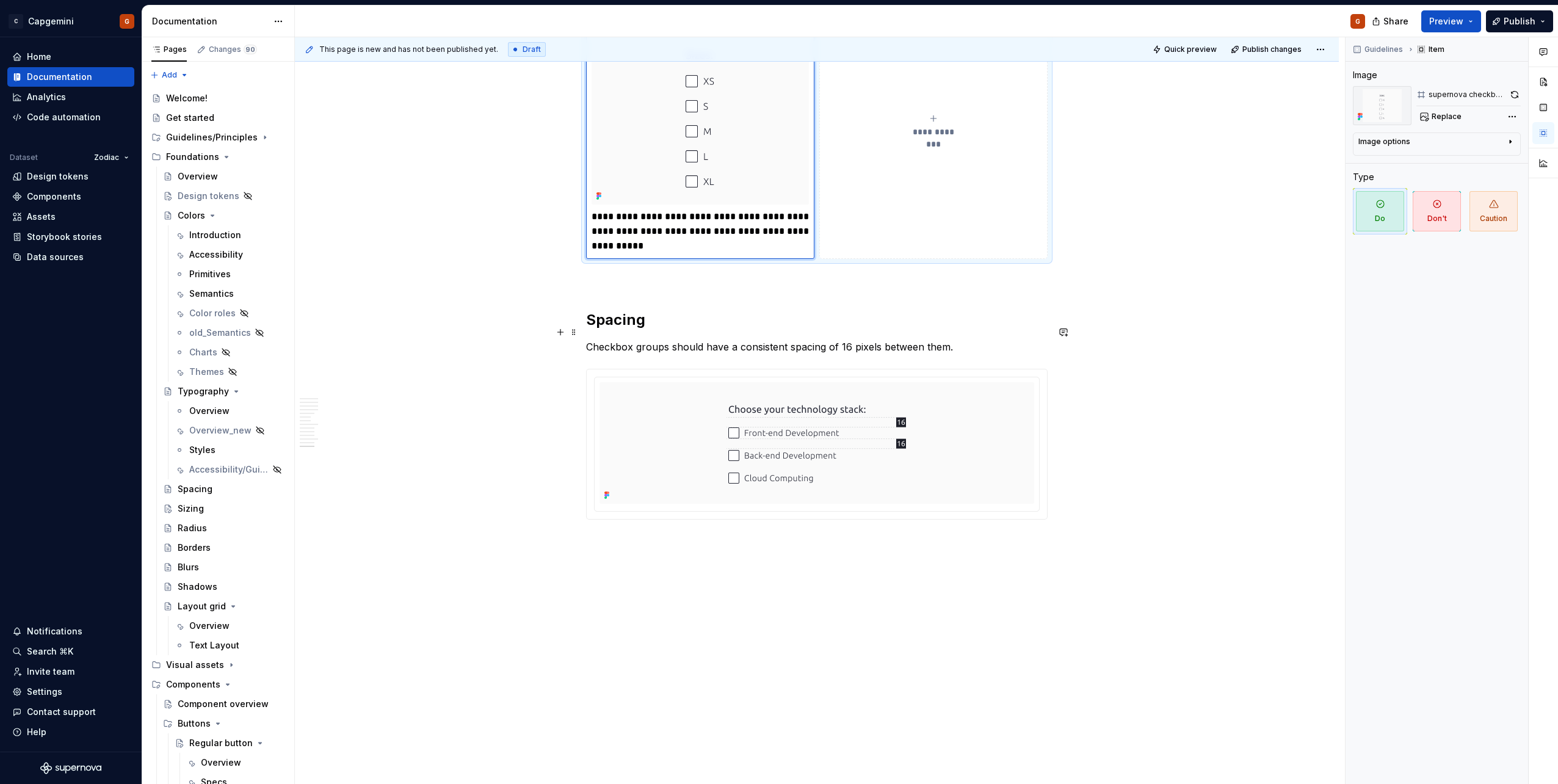
click at [937, 339] on p "Checkbox groups should have a consistent spacing of 16 pixels between them." at bounding box center [816, 347] width 461 height 15
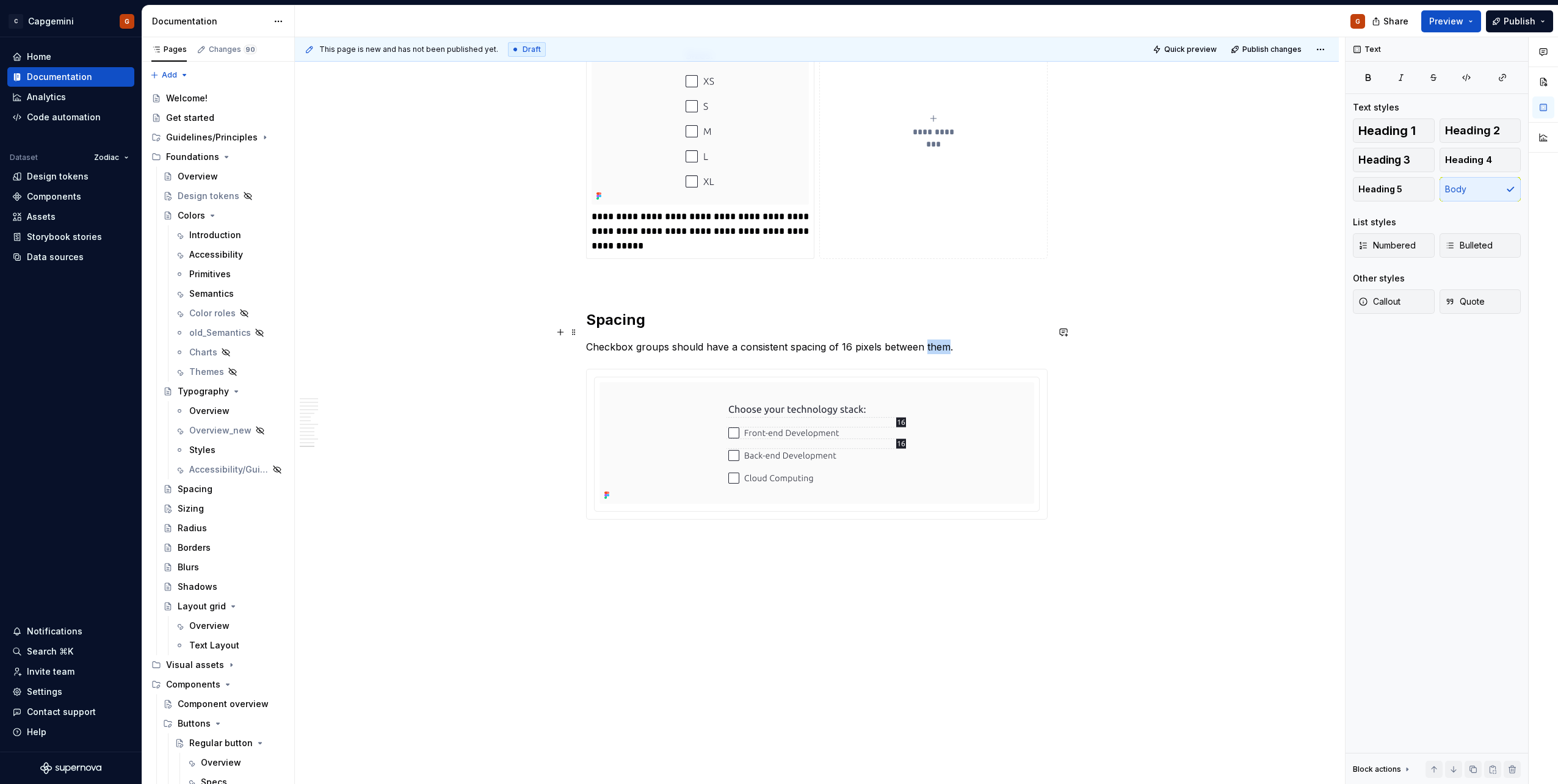
click at [937, 339] on p "Checkbox groups should have a consistent spacing of 16 pixels between them." at bounding box center [816, 347] width 461 height 15
drag, startPoint x: 1002, startPoint y: 328, endPoint x: 1014, endPoint y: 336, distance: 14.4
click at [1002, 339] on p "Checkbox groups should have a consistent spacing of 16 pixels between checkboxe…" at bounding box center [816, 354] width 461 height 29
click at [1042, 509] on div at bounding box center [817, 459] width 461 height 150
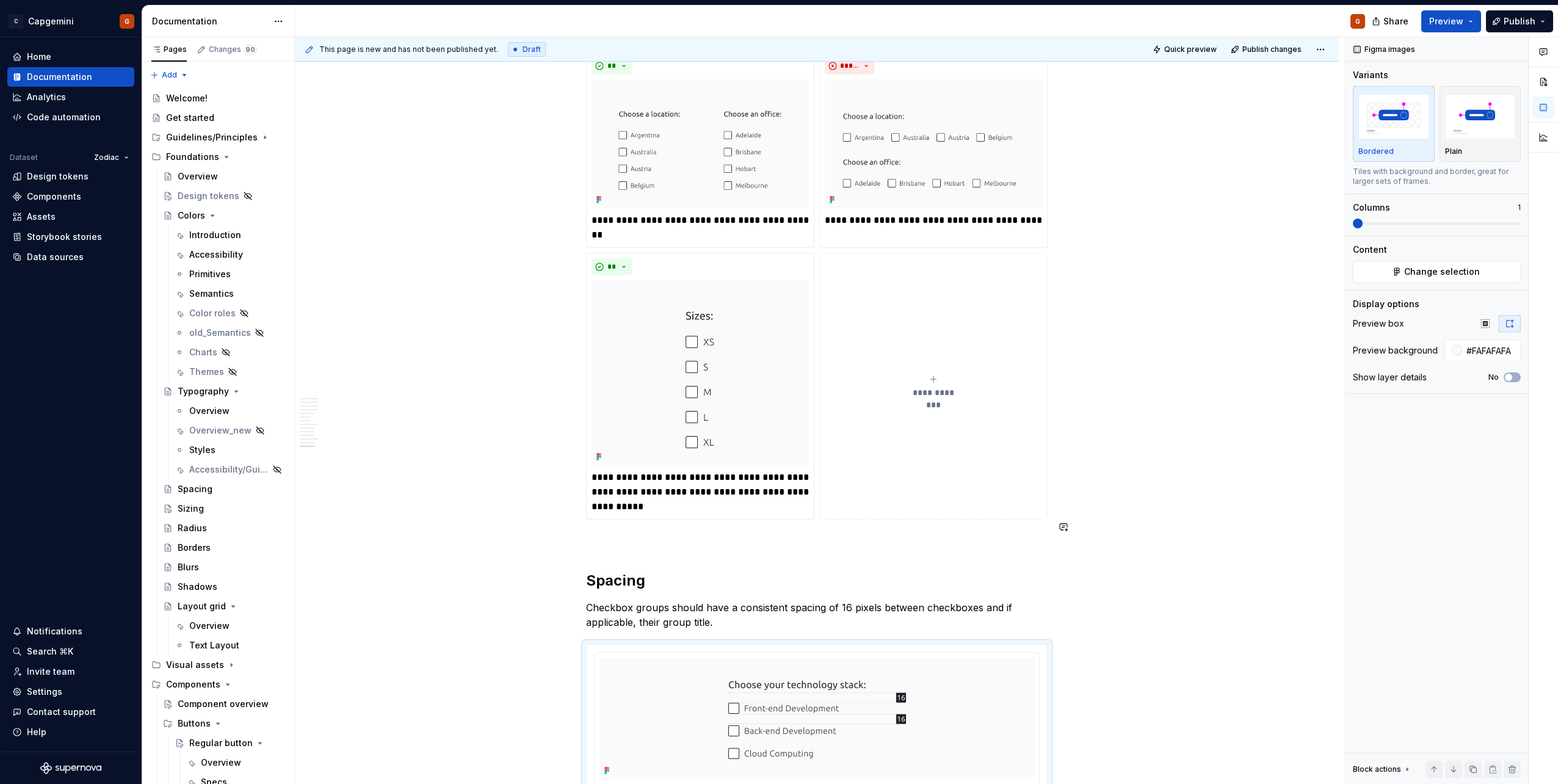
scroll to position [3654, 0]
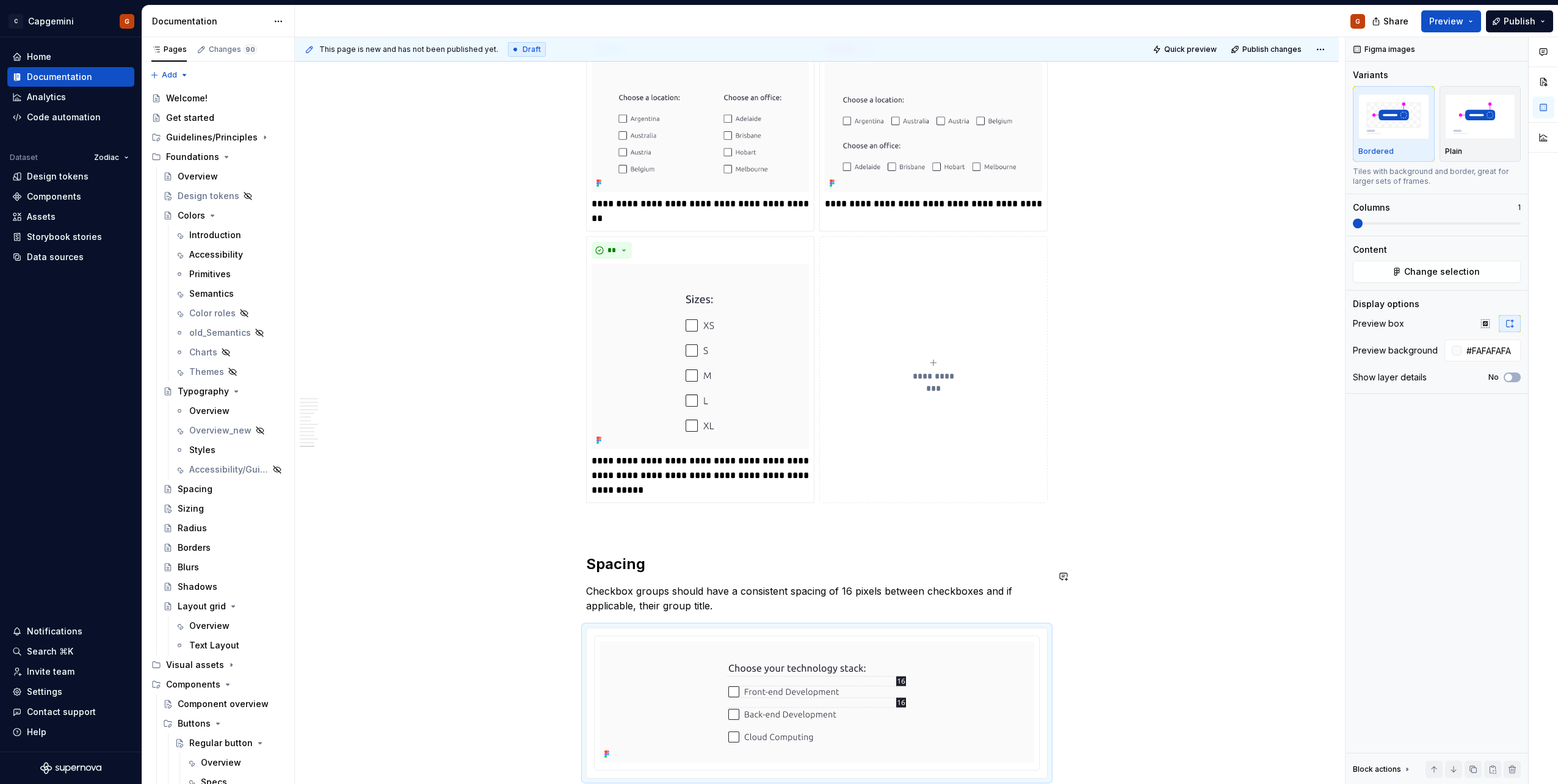
click at [690, 593] on p "Checkbox groups should have a consistent spacing of 16 pixels between checkboxe…" at bounding box center [816, 598] width 461 height 29
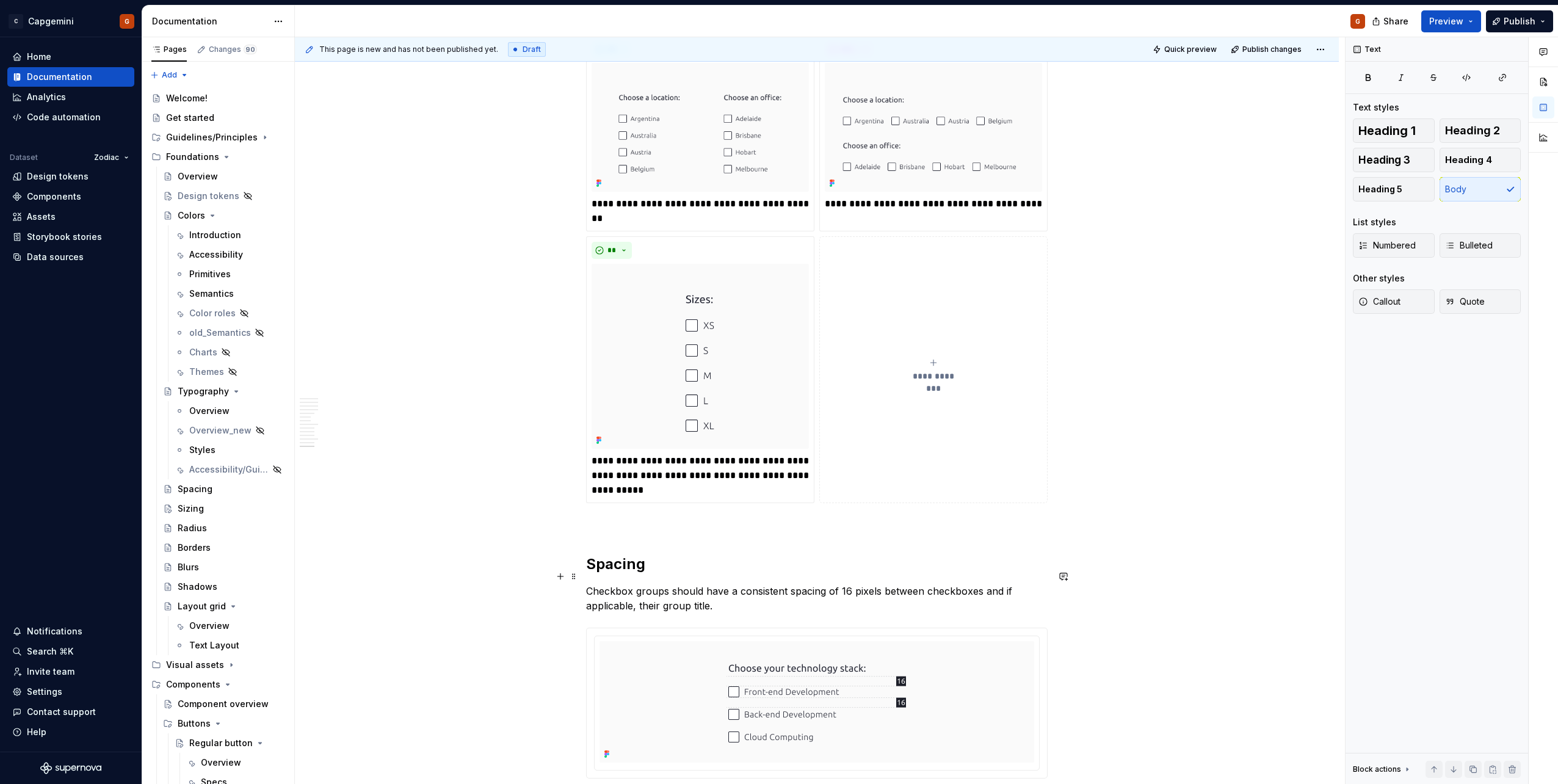
click at [696, 591] on p "Checkbox groups should have a consistent spacing of 16 pixels between checkboxe…" at bounding box center [816, 598] width 461 height 29
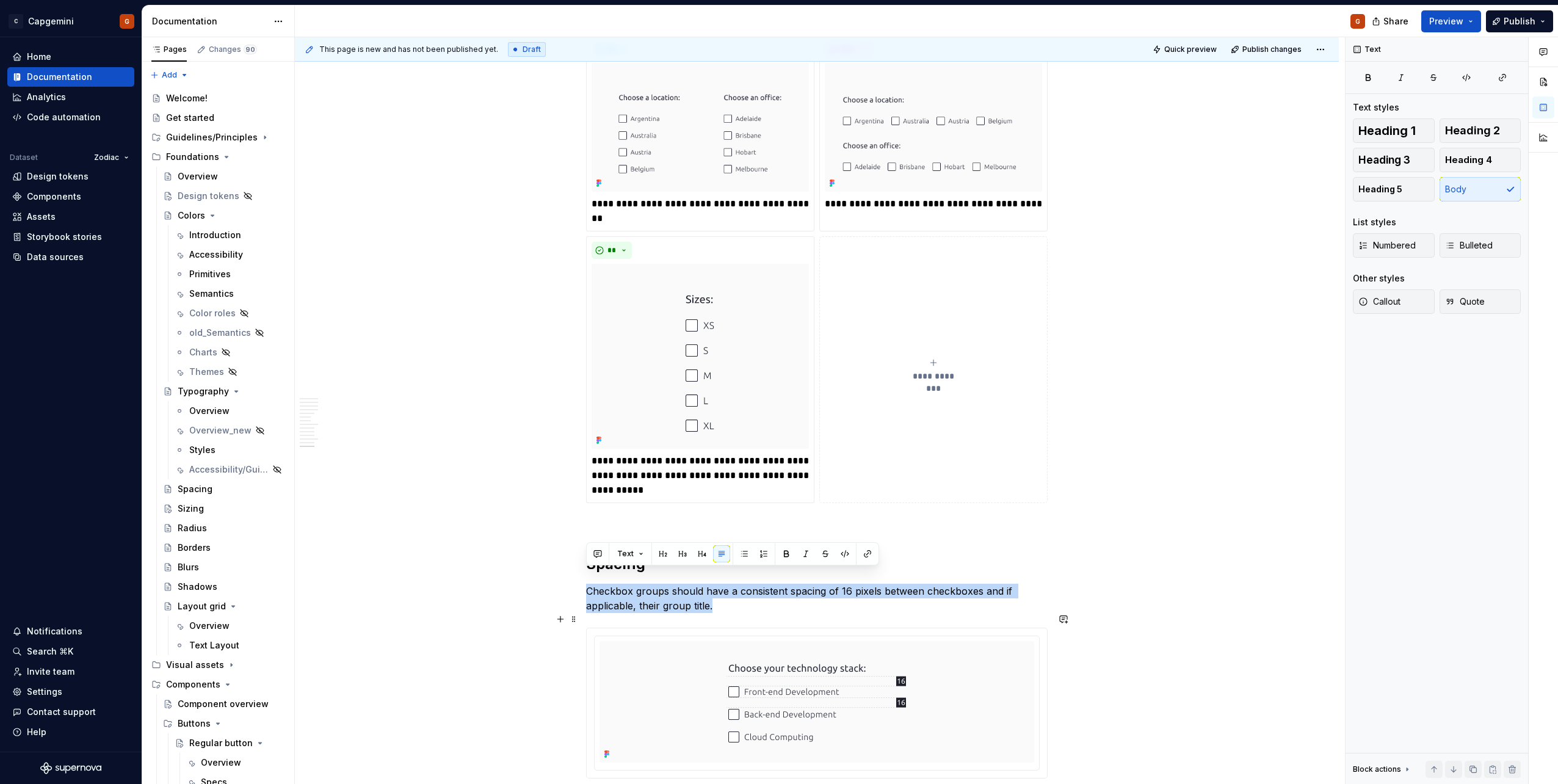
click at [702, 591] on p "Checkbox groups should have a consistent spacing of 16 pixels between checkboxe…" at bounding box center [816, 598] width 461 height 29
click at [691, 595] on p "Checkbox groups should have a consistent spacing of 16 pixels between checkboxe…" at bounding box center [816, 598] width 461 height 29
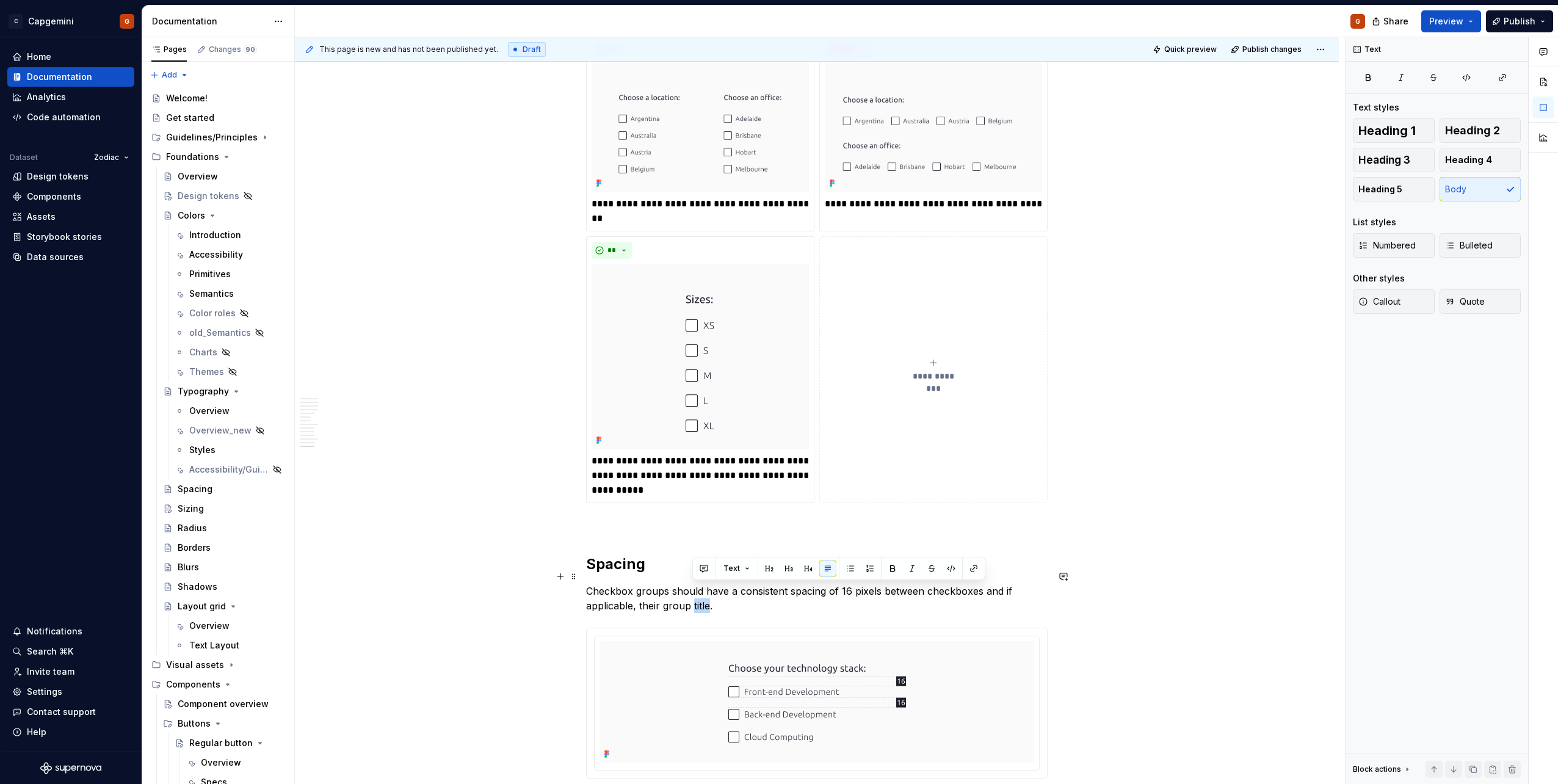
drag, startPoint x: 691, startPoint y: 593, endPoint x: 703, endPoint y: 591, distance: 12.2
click at [703, 591] on p "Checkbox groups should have a consistent spacing of 16 pixels between checkboxe…" at bounding box center [816, 598] width 461 height 29
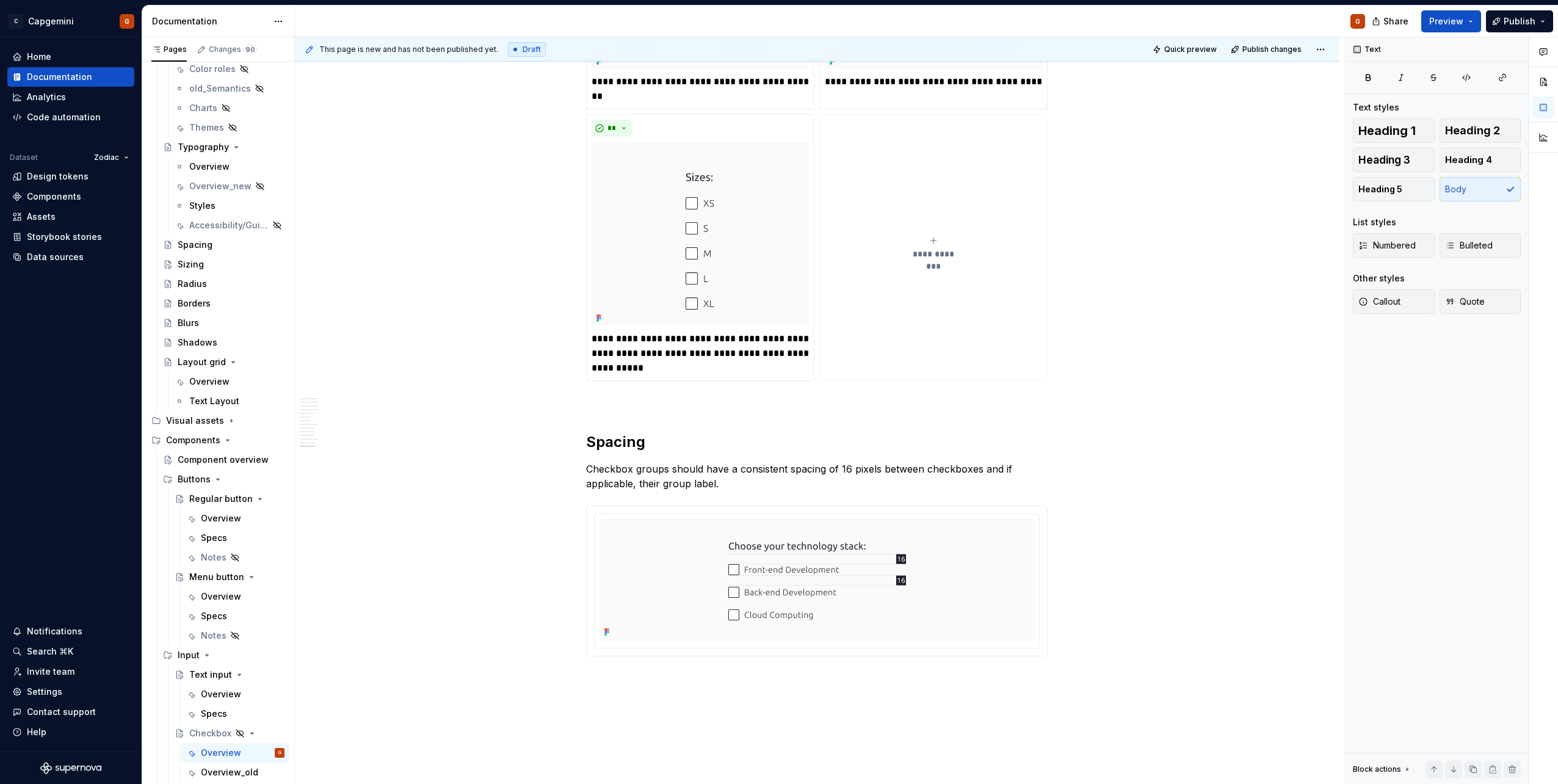
scroll to position [317, 0]
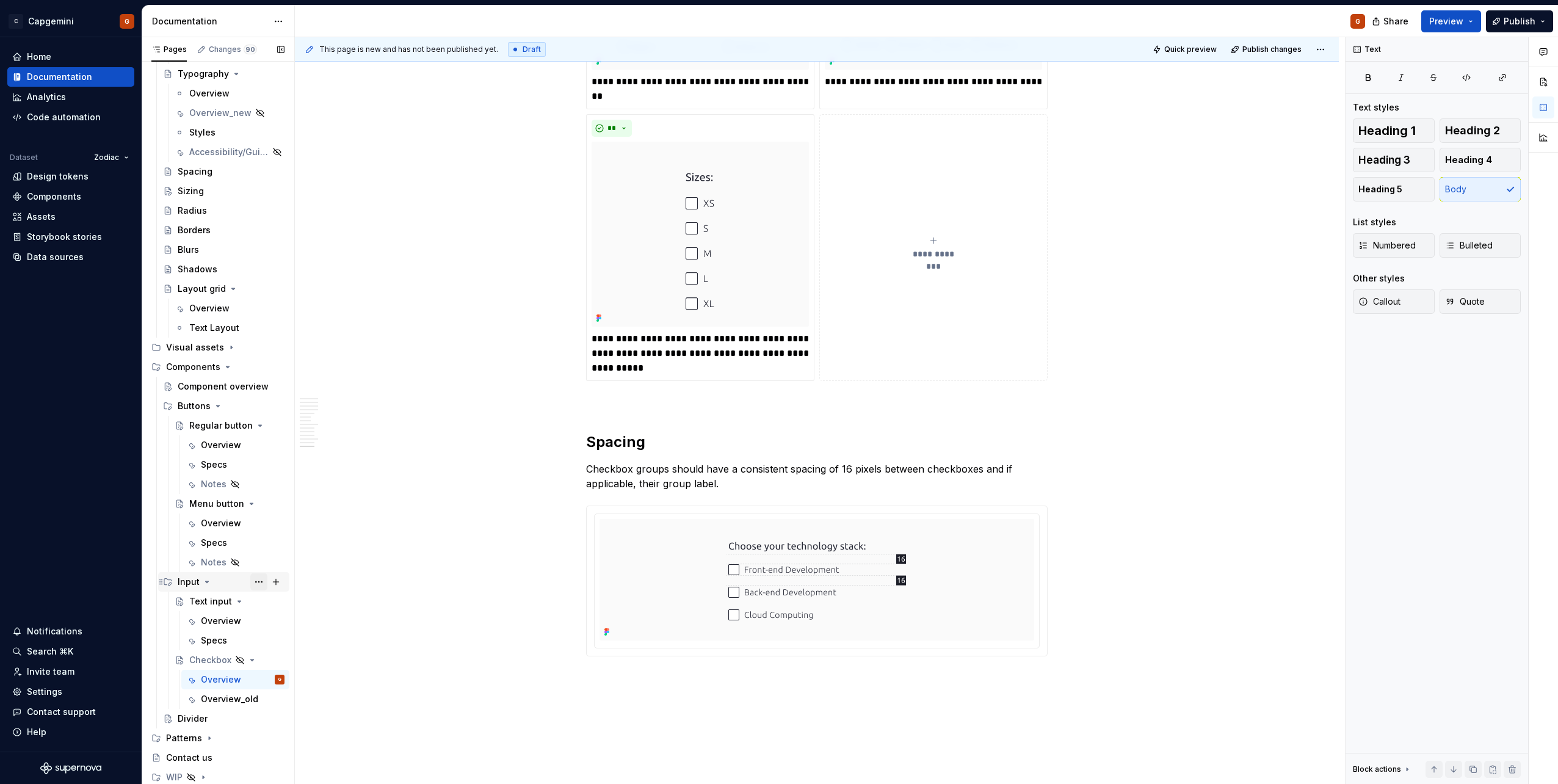
click at [238, 601] on icon "Page tree" at bounding box center [239, 601] width 3 height 1
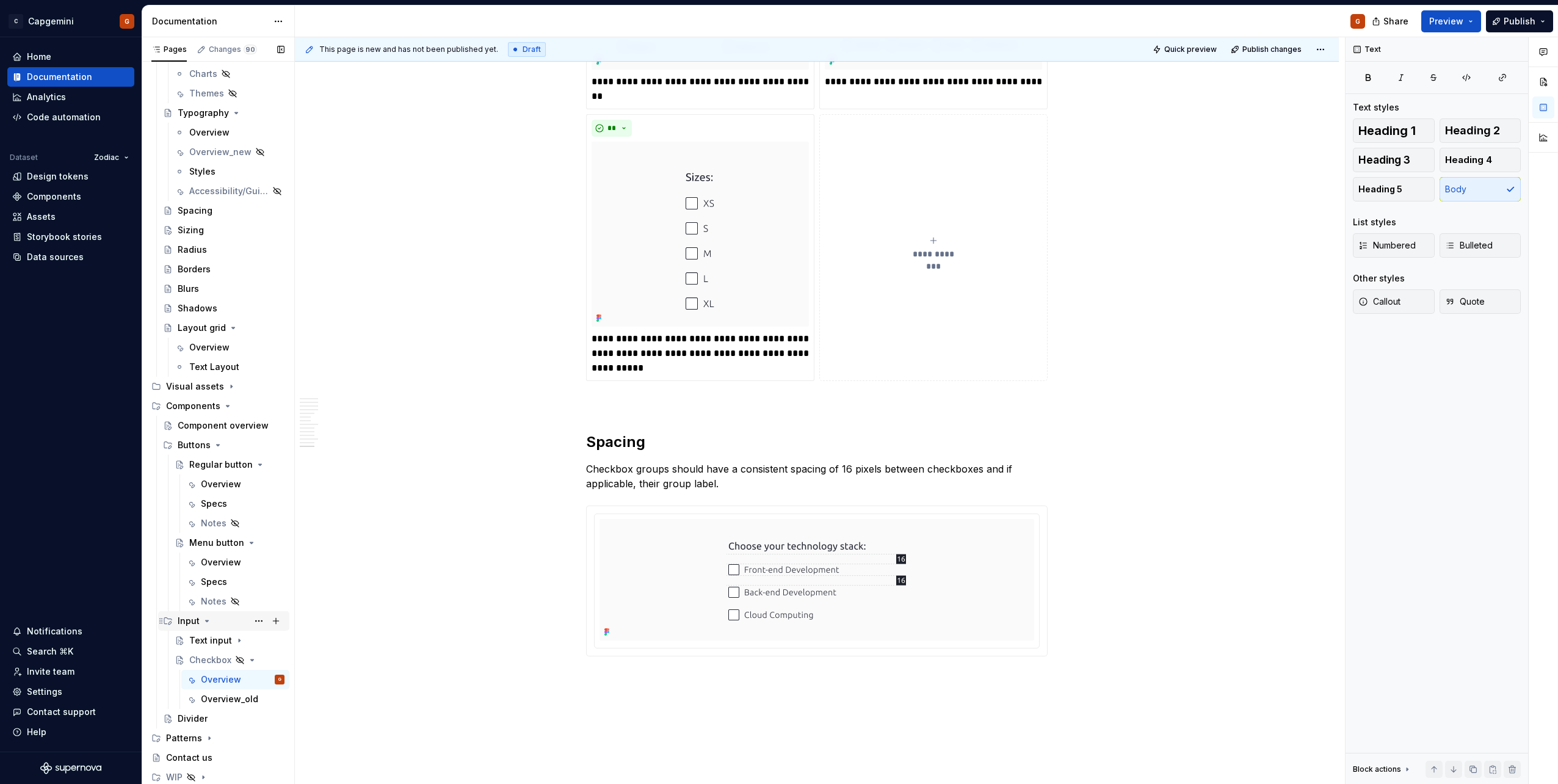
scroll to position [279, 0]
click at [238, 664] on icon "Page tree" at bounding box center [243, 660] width 10 height 10
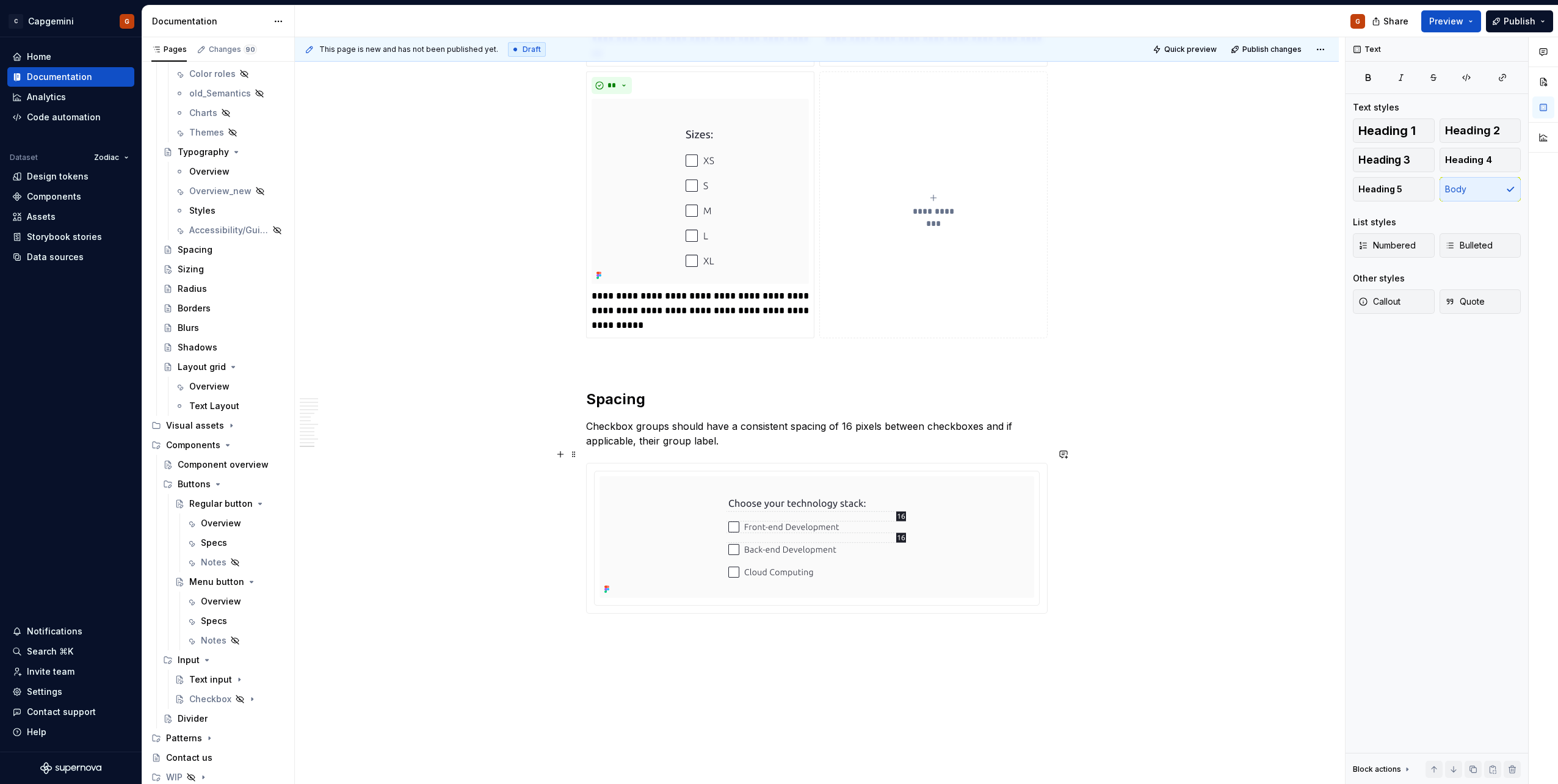
scroll to position [3837, 0]
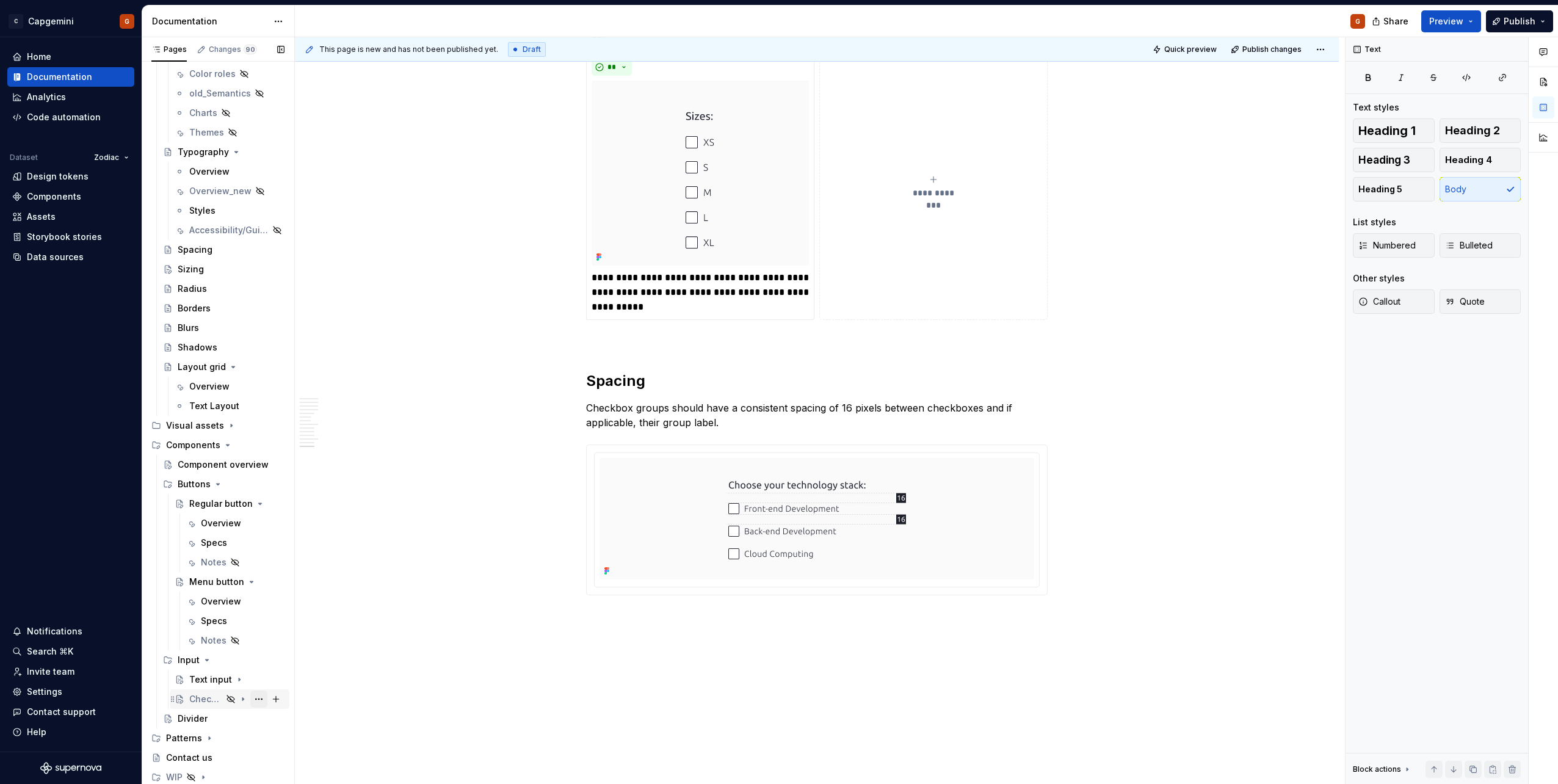
click at [251, 698] on button "Page tree" at bounding box center [258, 699] width 17 height 17
click at [283, 674] on div "Show page" at bounding box center [327, 676] width 120 height 12
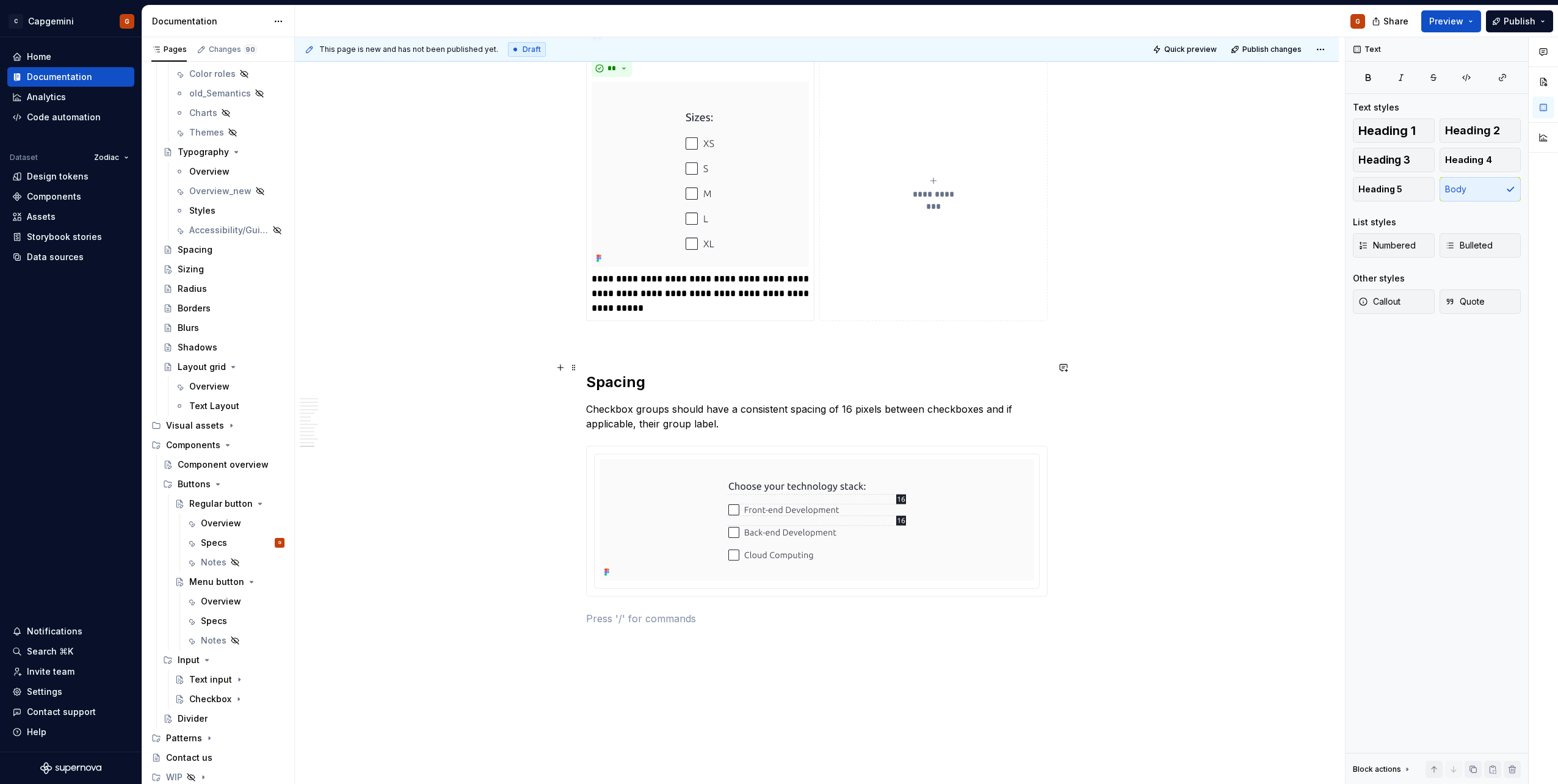
scroll to position [3791, 0]
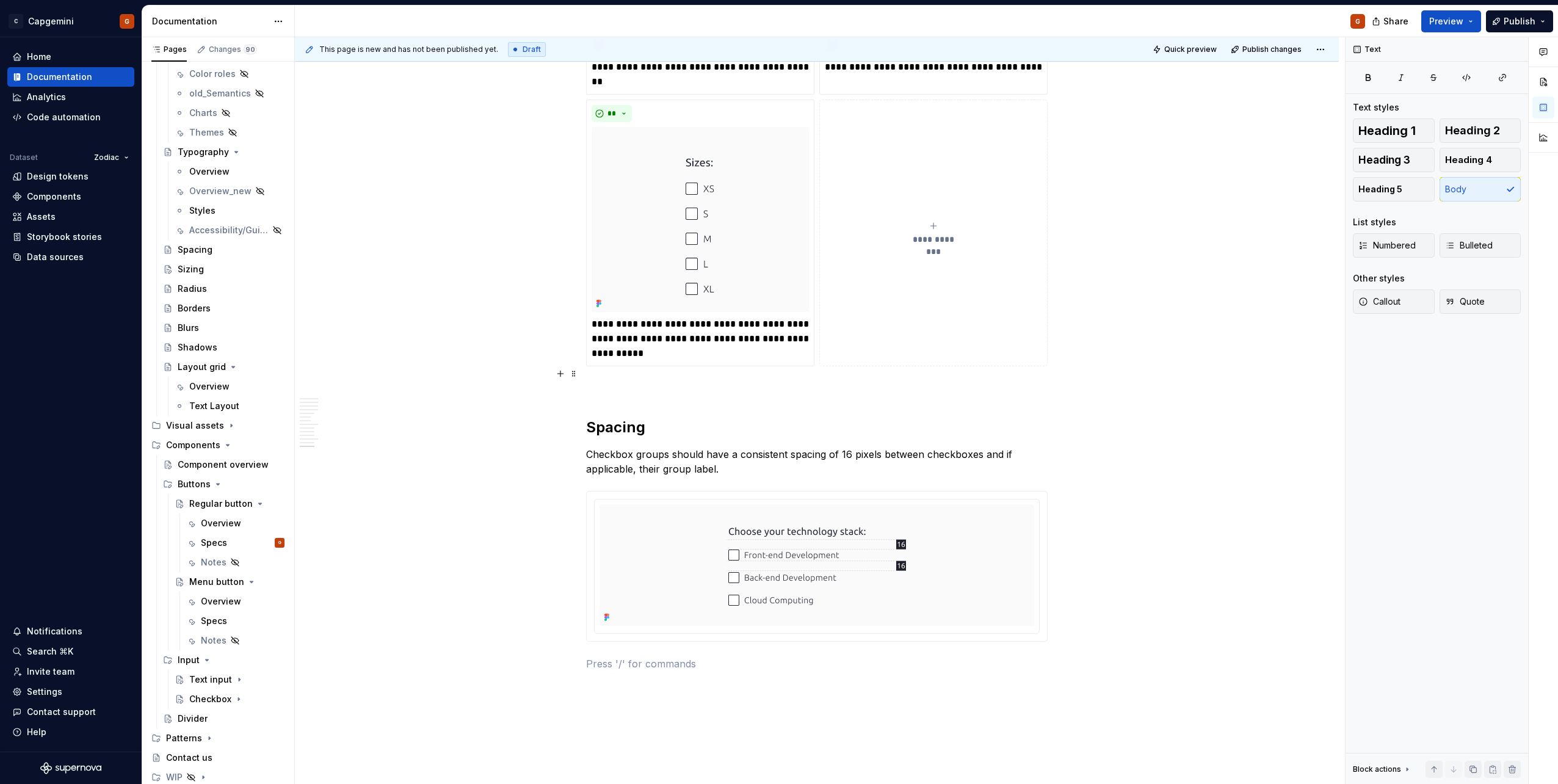
click at [638, 381] on p at bounding box center [816, 388] width 461 height 15
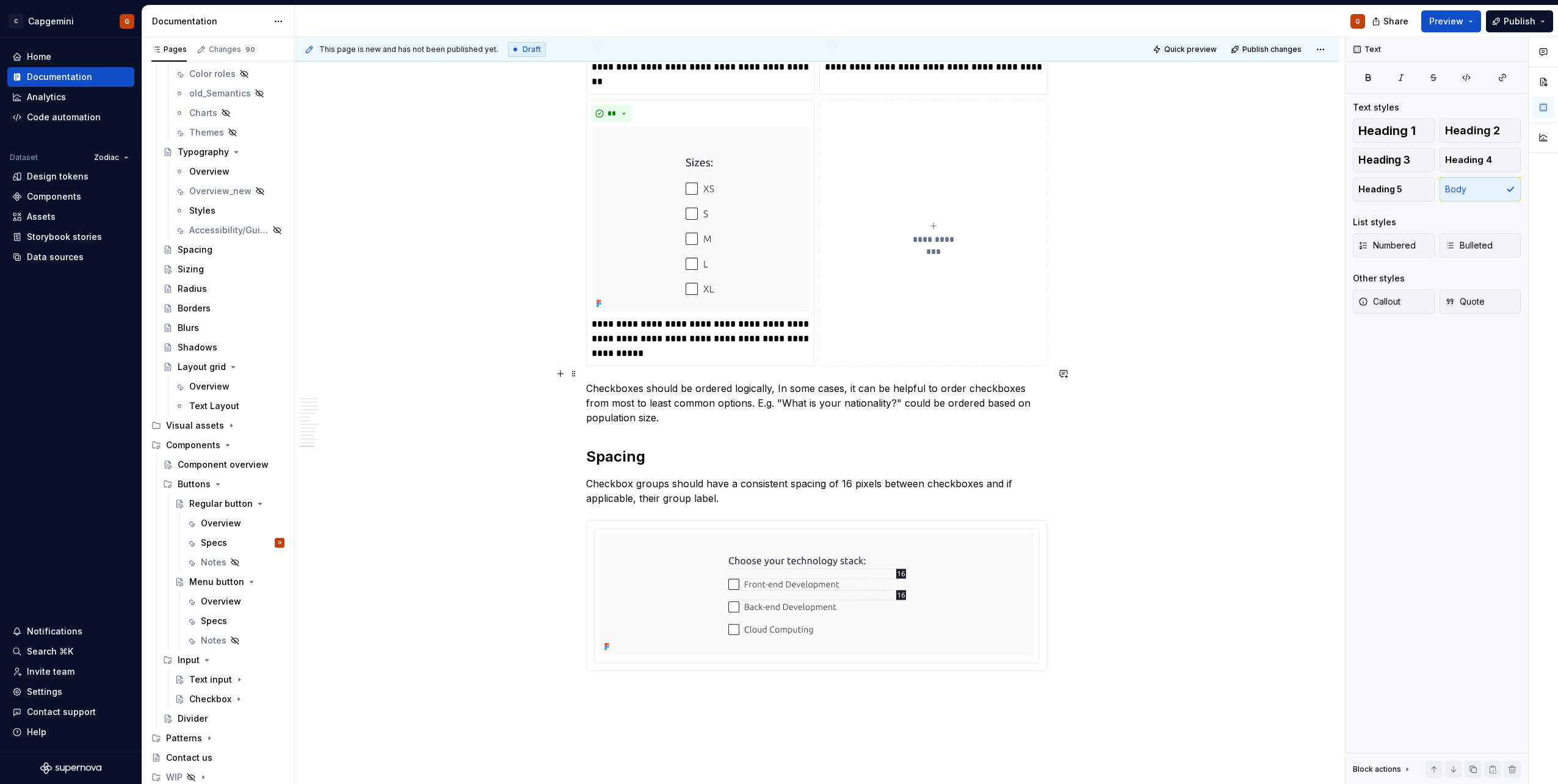
click at [771, 381] on p "Checkboxes should be ordered logically, In some cases, it can be helpful to ord…" at bounding box center [816, 403] width 461 height 44
click at [793, 399] on p "Checkboxes should be ordered logically. In some cases, it can be helpful to ord…" at bounding box center [816, 403] width 461 height 44
click at [753, 402] on p "Checkboxes should be ordered logically. In some cases, it can be helpful to ord…" at bounding box center [816, 403] width 461 height 44
click at [726, 390] on p "Checkboxes should be ordered logically. In some cases, it can be helpful to ord…" at bounding box center [816, 403] width 461 height 44
click at [771, 381] on p "Checkboxes should be ordered logically. In some cases, it can be helpful to ord…" at bounding box center [816, 403] width 461 height 44
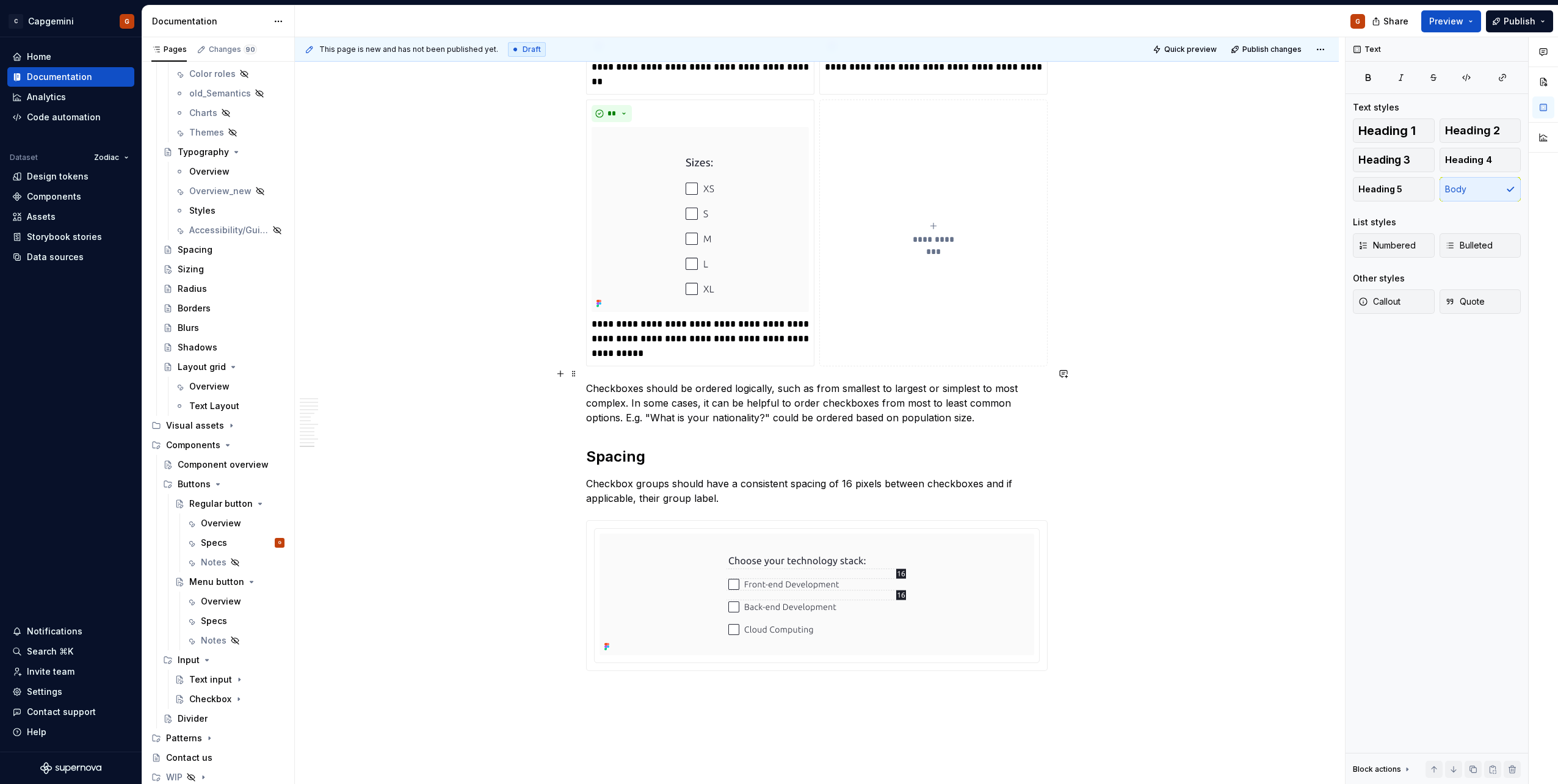
click at [885, 391] on p "Checkboxes should be ordered logically, such as from smallest to largest or sim…" at bounding box center [816, 403] width 461 height 44
click at [1006, 391] on p "Checkboxes should be ordered logically, such as from smallest to largest or sim…" at bounding box center [816, 403] width 461 height 44
click at [967, 394] on p "Checkboxes should be ordered logically, such as from smallest to largest or sim…" at bounding box center [816, 403] width 461 height 44
click at [962, 390] on p "Checkboxes should be ordered logically, such as from smallest to largest or sim…" at bounding box center [816, 403] width 461 height 44
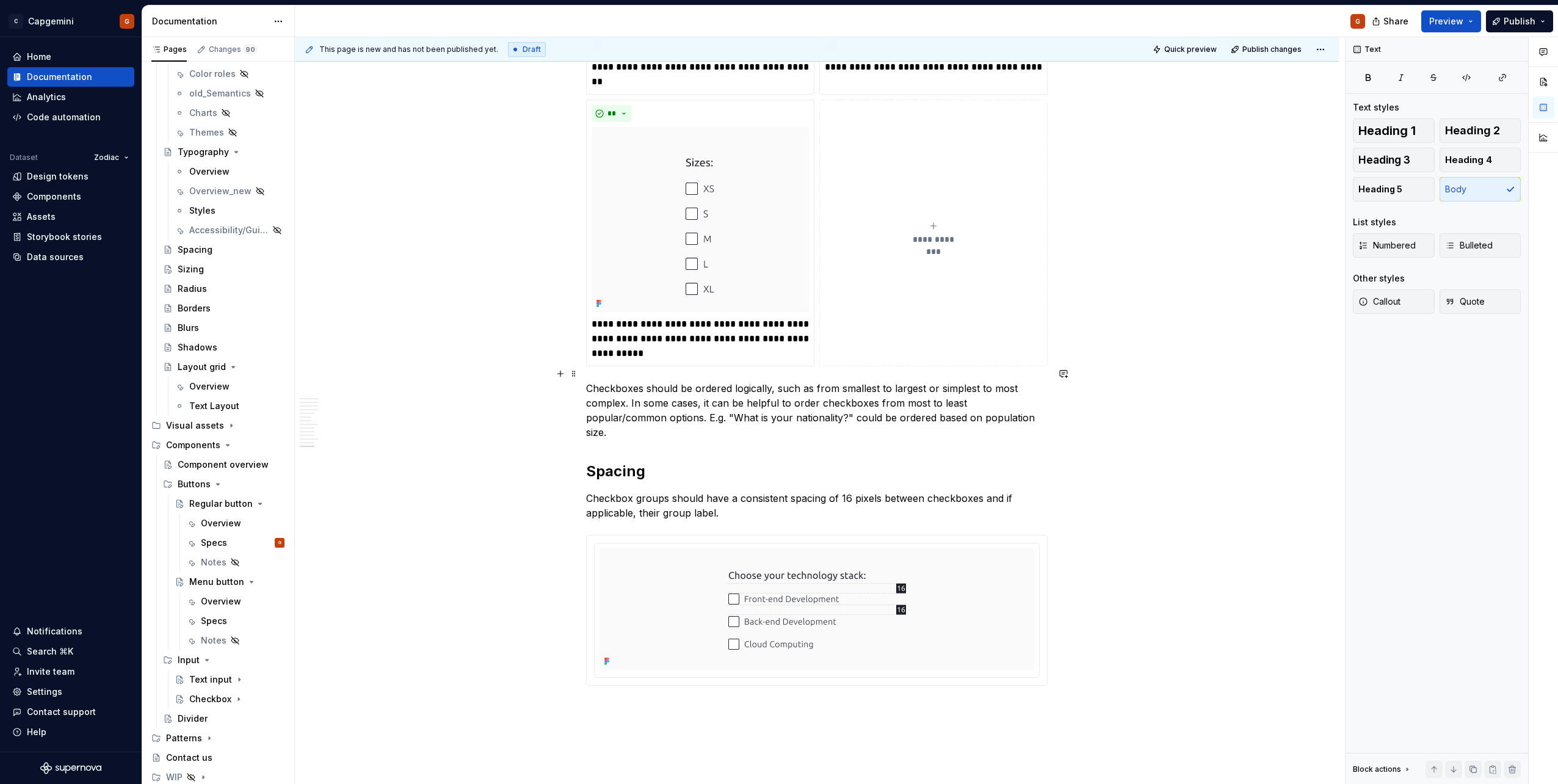
click at [708, 403] on p "Checkboxes should be ordered logically, such as from smallest to largest or sim…" at bounding box center [816, 410] width 461 height 59
click at [785, 401] on p "Checkboxes should be ordered logically, such as from smallest to largest or sim…" at bounding box center [816, 410] width 461 height 59
drag, startPoint x: 992, startPoint y: 399, endPoint x: 584, endPoint y: 369, distance: 409.1
click at [967, 396] on p "Checkboxes should be ordered logically, such as from smallest to largest or sim…" at bounding box center [816, 410] width 461 height 59
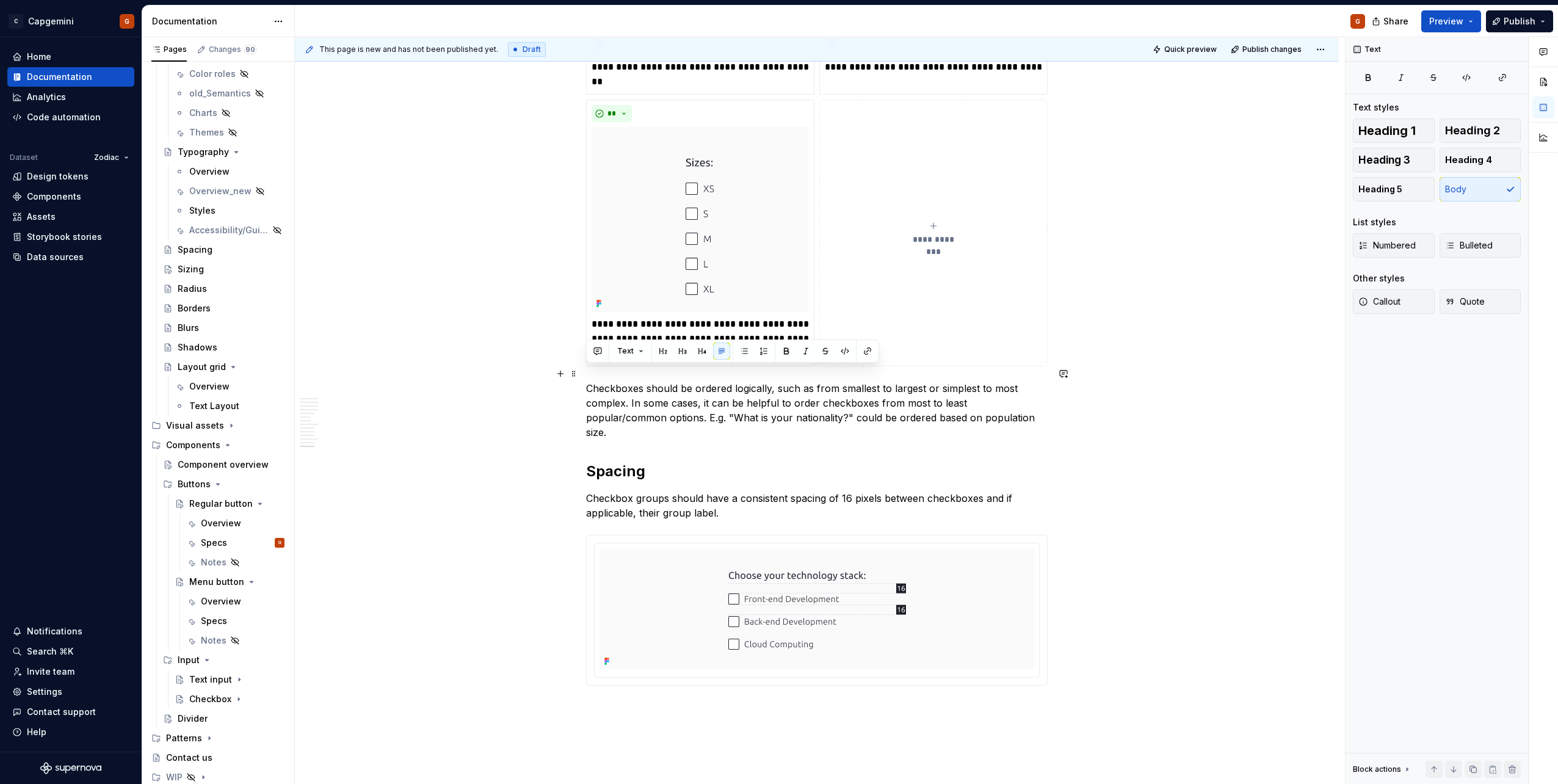
drag, startPoint x: 967, startPoint y: 403, endPoint x: 474, endPoint y: 371, distance: 494.0
copy p "Checkboxes should be ordered logically, such as from smallest to largest or sim…"
click at [837, 397] on p "Checkboxes should be ordered logically, such as from smallest to largest or sim…" at bounding box center [816, 410] width 461 height 59
click at [626, 391] on p "Checkboxes should be ordered logically, such as from smallest to largest or sim…" at bounding box center [816, 410] width 461 height 59
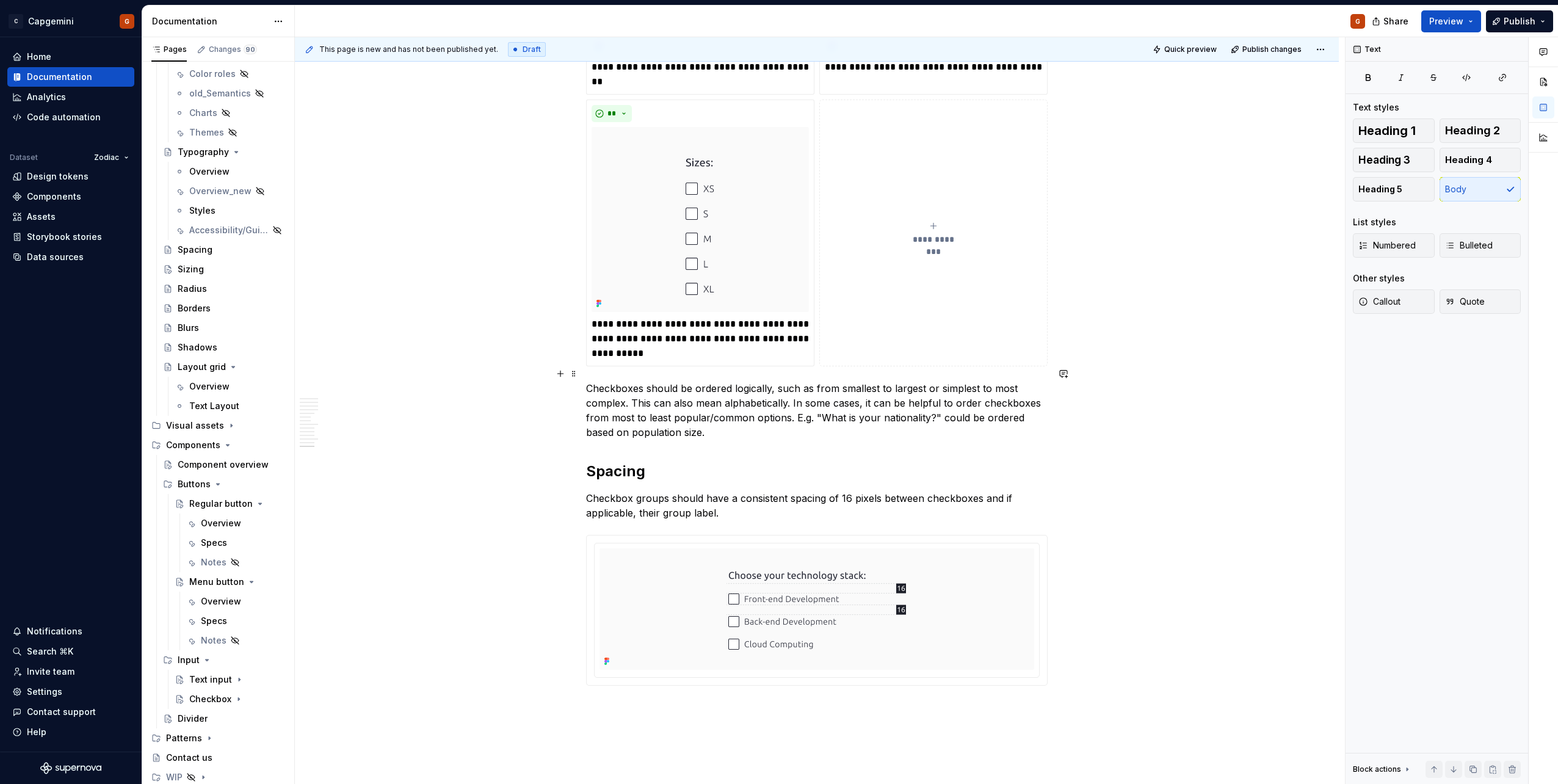
click at [815, 396] on p "Checkboxes should be ordered logically, such as from smallest to largest or sim…" at bounding box center [816, 410] width 461 height 59
copy p "Checkboxes should be ordered logically, such as from smallest to largest or sim…"
click at [916, 409] on p "Checkboxes should be ordered logically, such as from smallest to largest or sim…" at bounding box center [816, 410] width 461 height 59
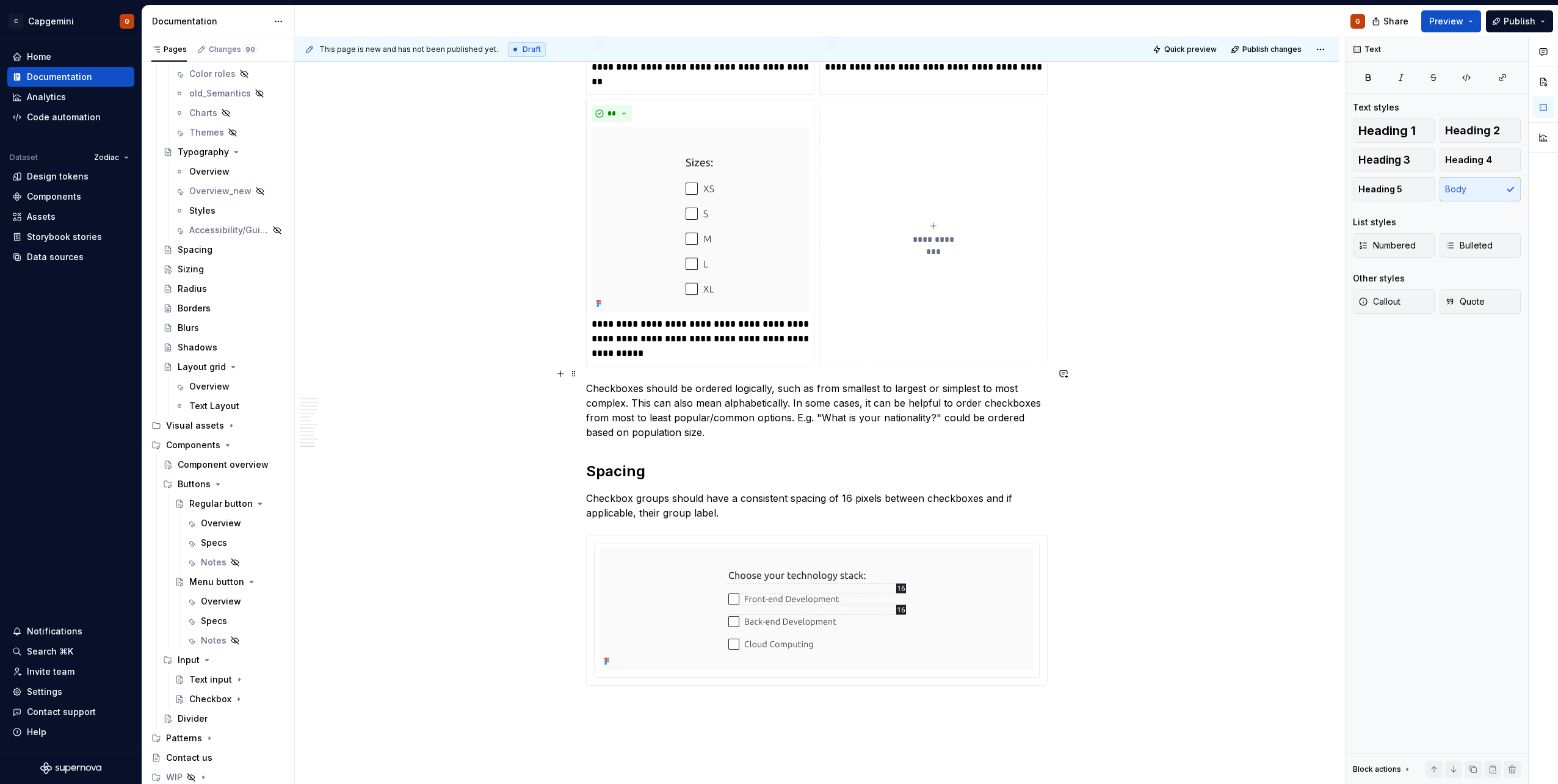
click at [744, 413] on p "Checkboxes should be ordered logically, such as from smallest to largest or sim…" at bounding box center [816, 410] width 461 height 59
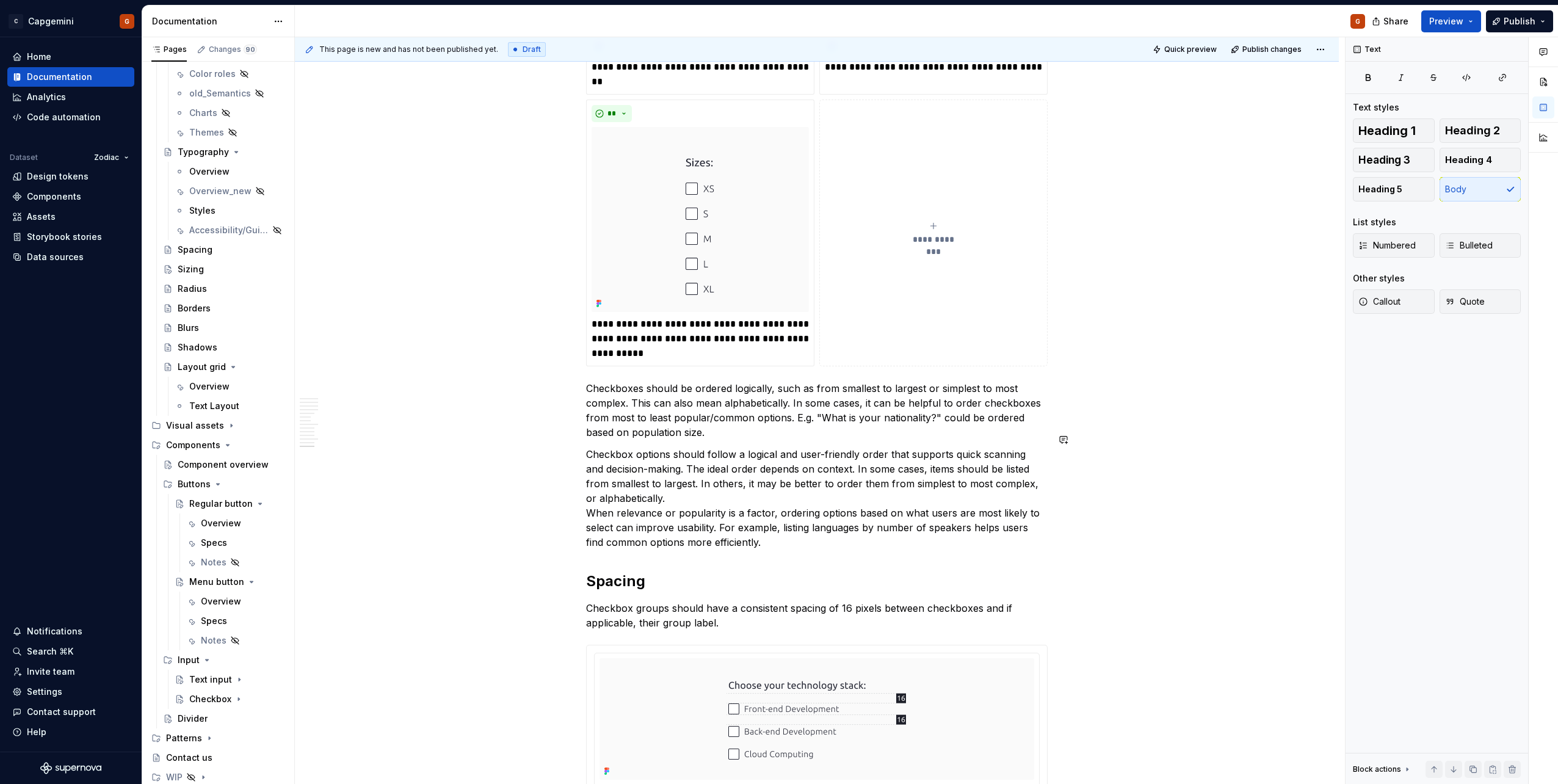
click at [798, 529] on p "Checkbox options should follow a logical and user-friendly order that supports …" at bounding box center [816, 498] width 461 height 103
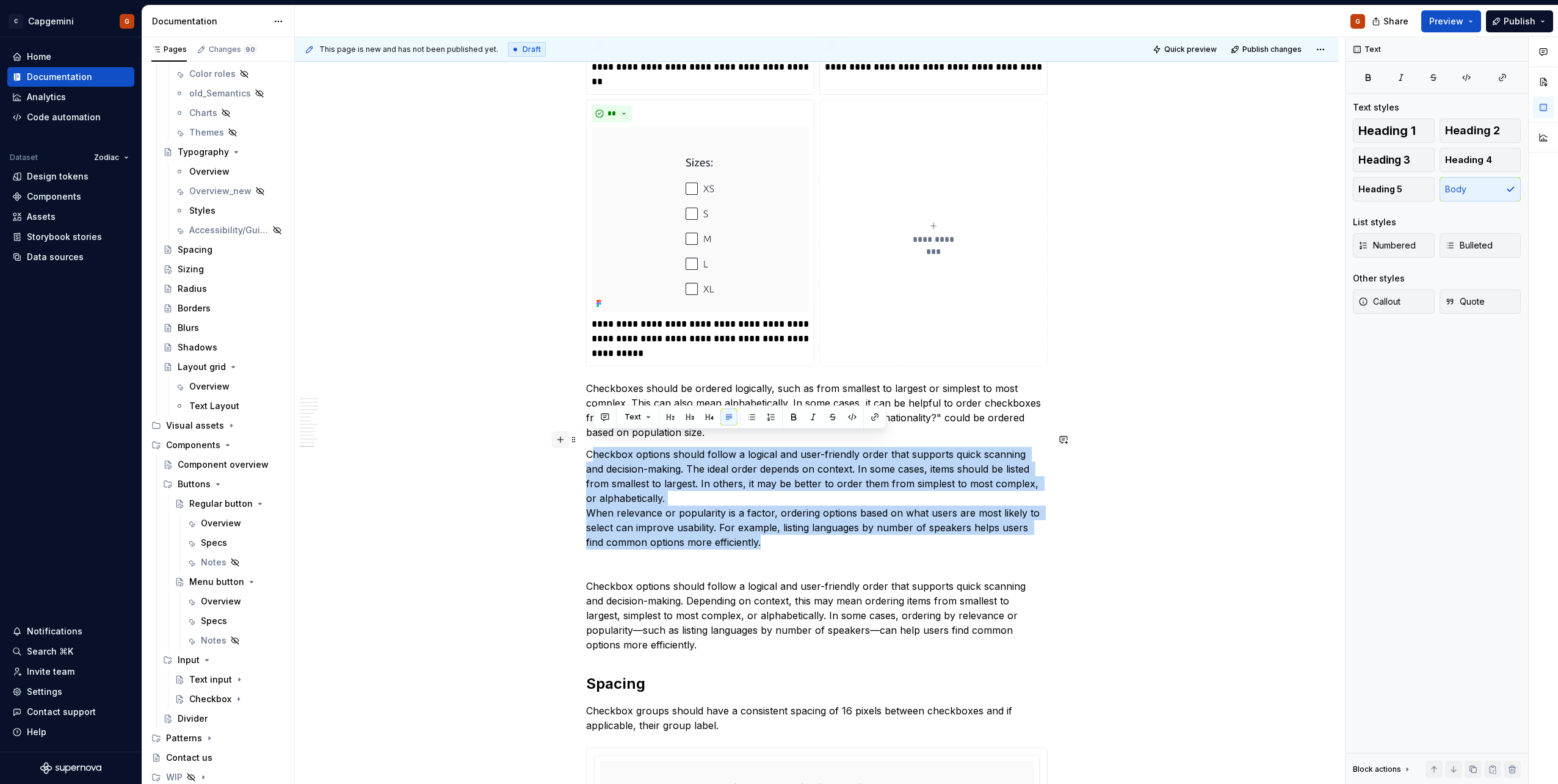
drag, startPoint x: 767, startPoint y: 529, endPoint x: 565, endPoint y: 435, distance: 222.8
copy p "heckbox options should follow a logical and user-friendly order that supports q…"
click at [748, 505] on p "Checkbox options should follow a logical and user-friendly order that supports …" at bounding box center [816, 498] width 461 height 103
drag, startPoint x: 768, startPoint y: 526, endPoint x: 588, endPoint y: 435, distance: 201.7
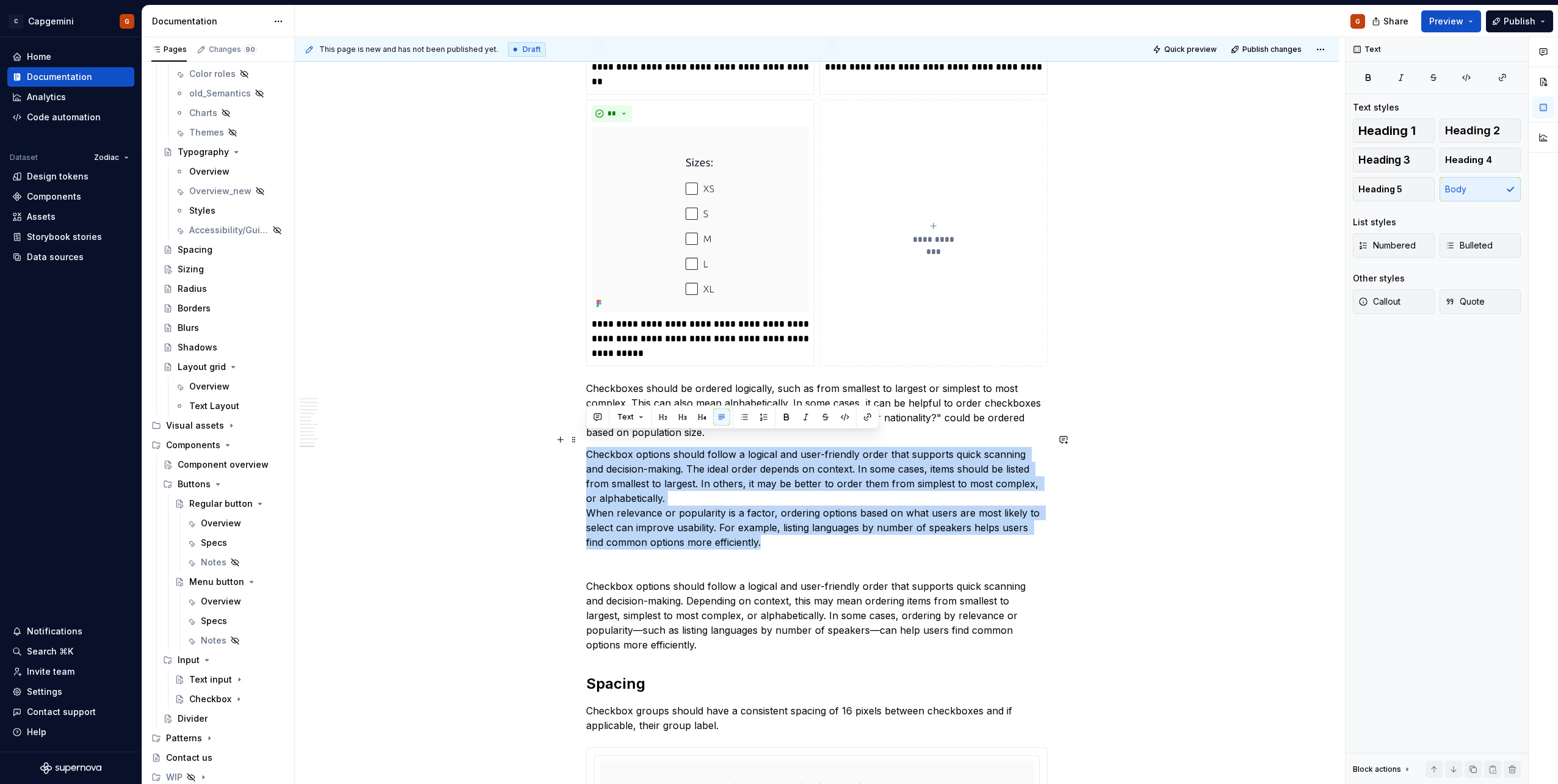
click at [588, 447] on p "Checkbox options should follow a logical and user-friendly order that supports …" at bounding box center [816, 498] width 461 height 103
copy p "Checkbox options should follow a logical and user-friendly order that supports …"
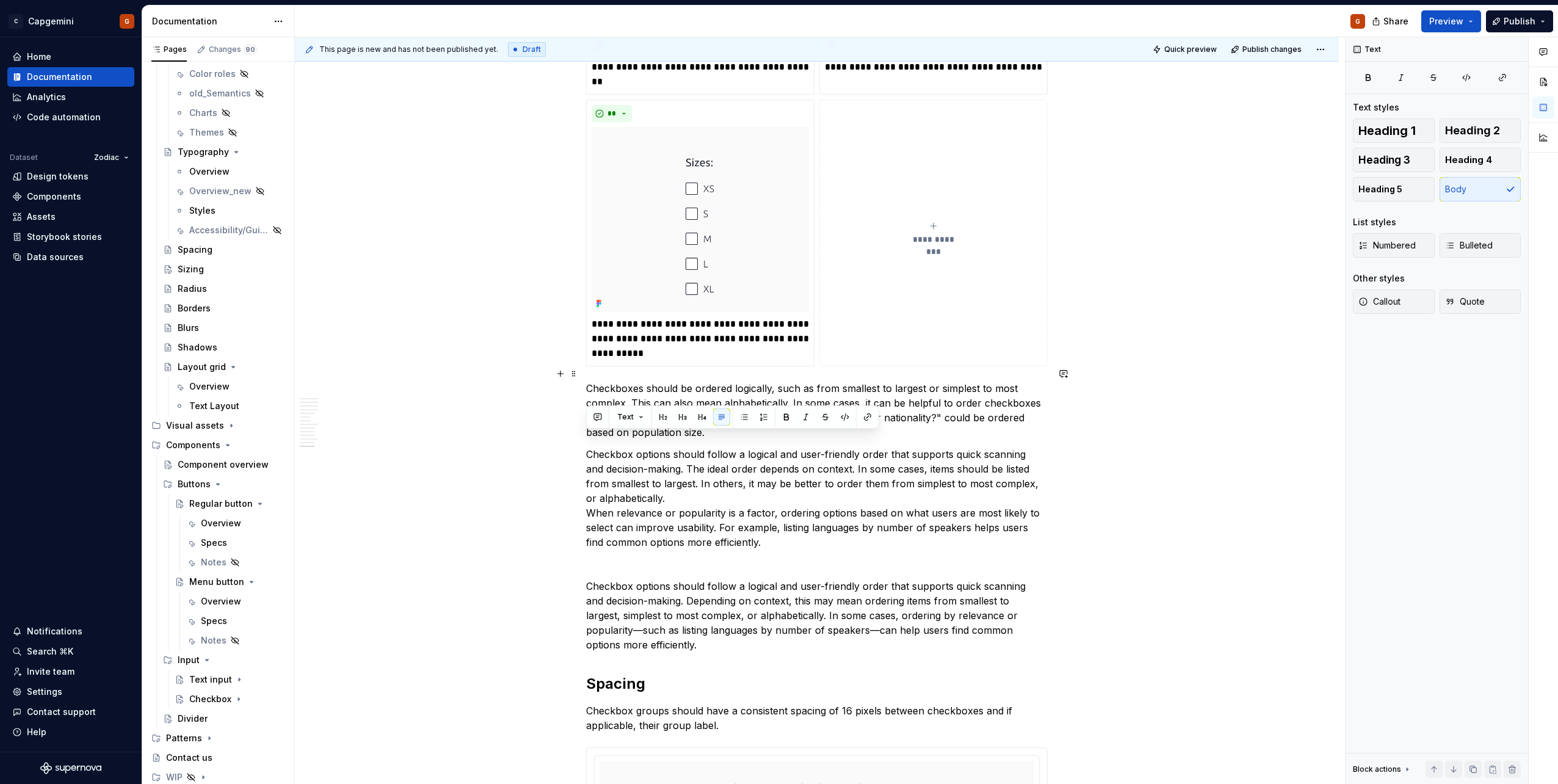
drag, startPoint x: 587, startPoint y: 379, endPoint x: 598, endPoint y: 381, distance: 11.2
click at [587, 381] on p "Checkboxes should be ordered logically, such as from smallest to largest or sim…" at bounding box center [816, 410] width 461 height 59
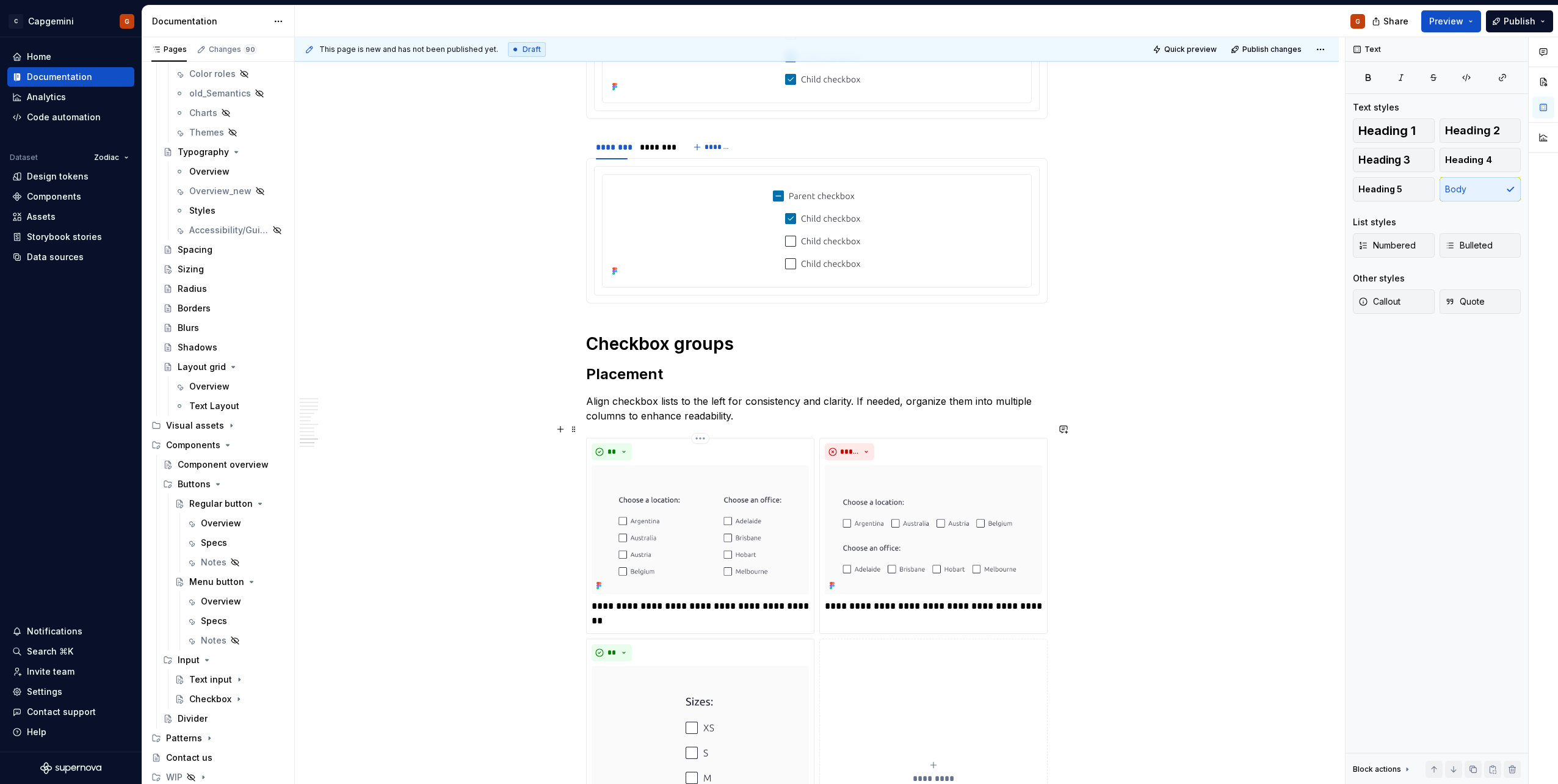
scroll to position [3241, 0]
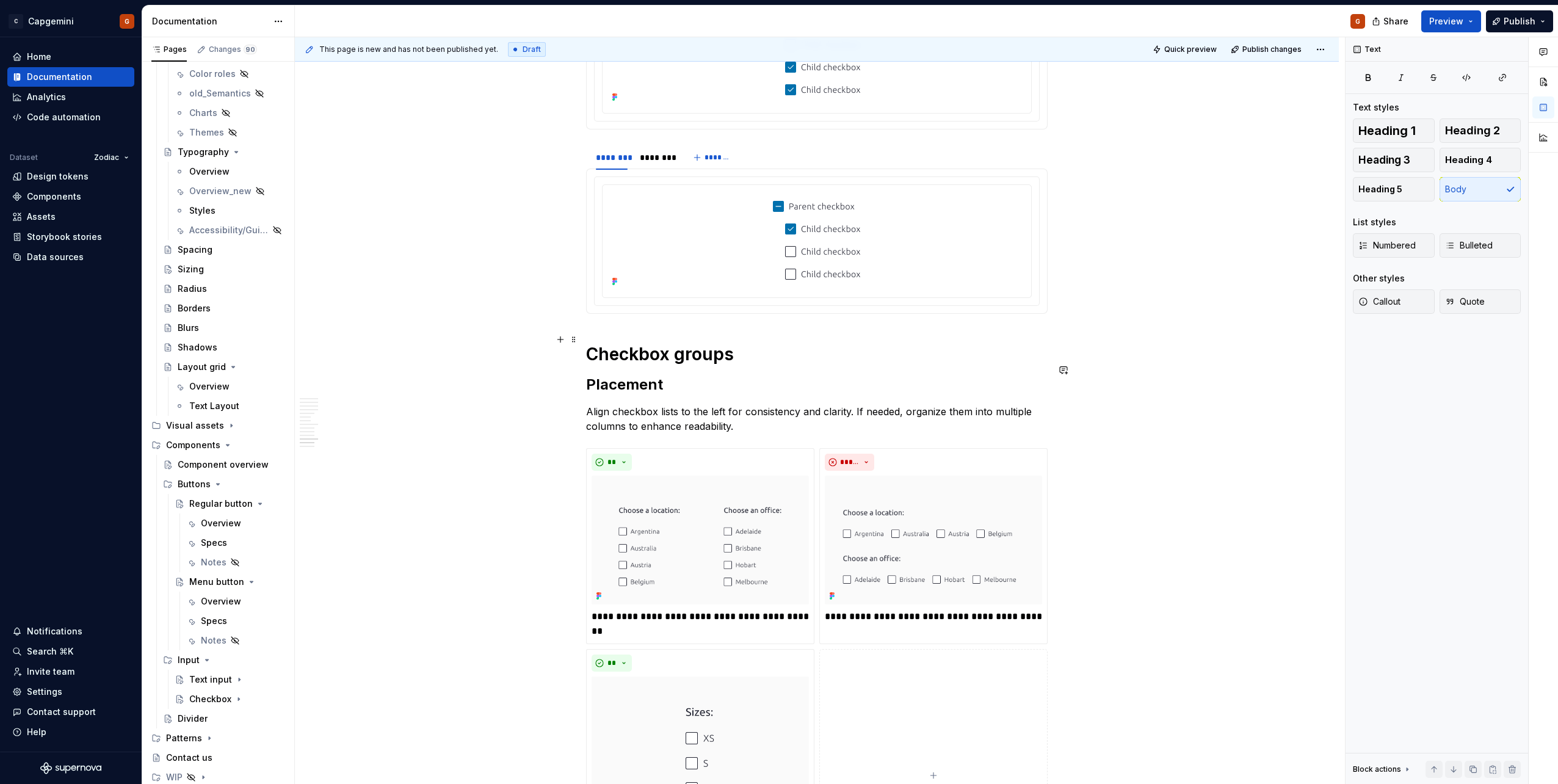
click at [642, 343] on h1 "Checkbox groups" at bounding box center [816, 354] width 461 height 22
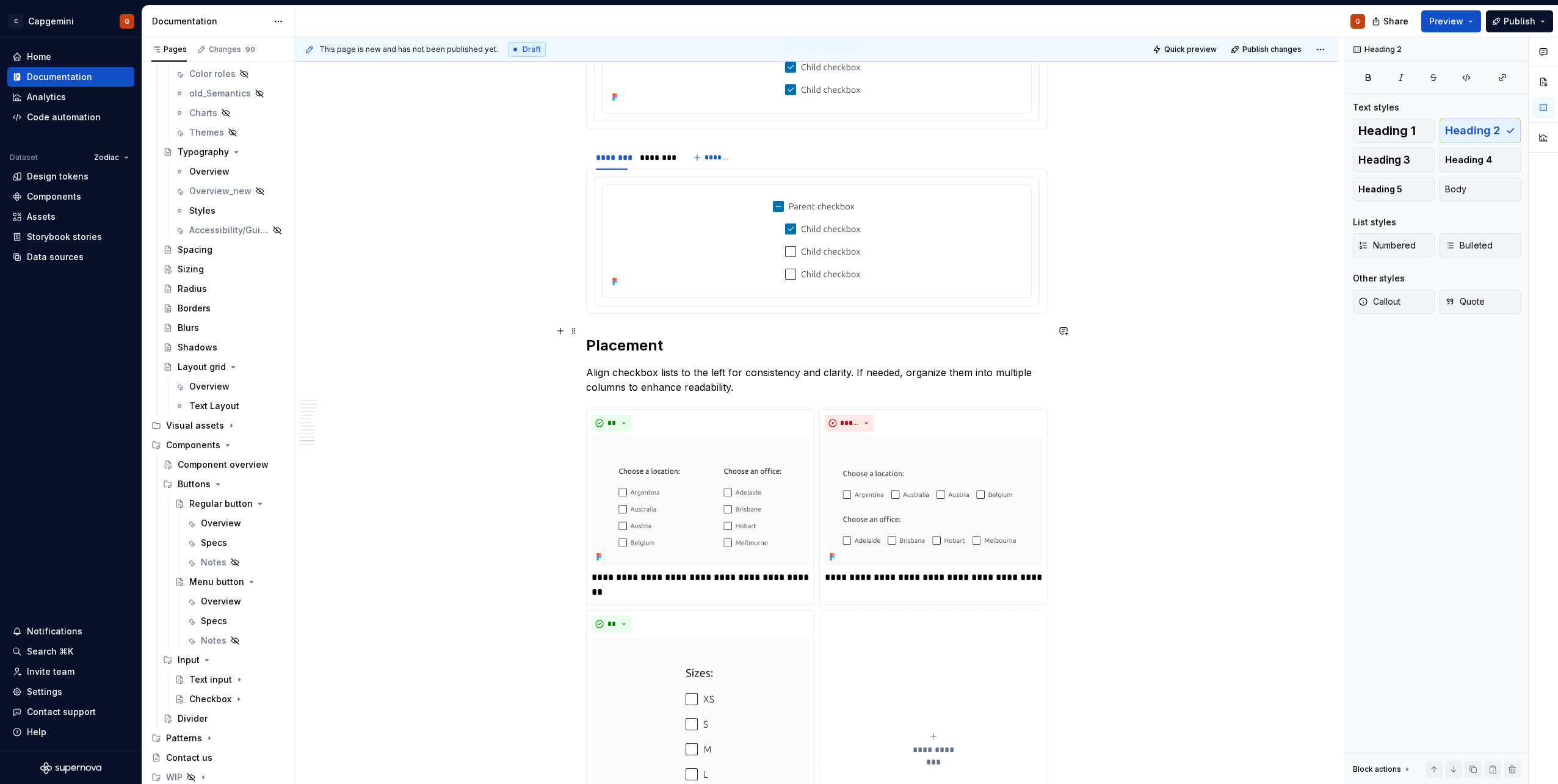
click at [620, 336] on h2 "Placement" at bounding box center [816, 345] width 461 height 20
click at [1386, 130] on span "Heading 1" at bounding box center [1387, 131] width 57 height 12
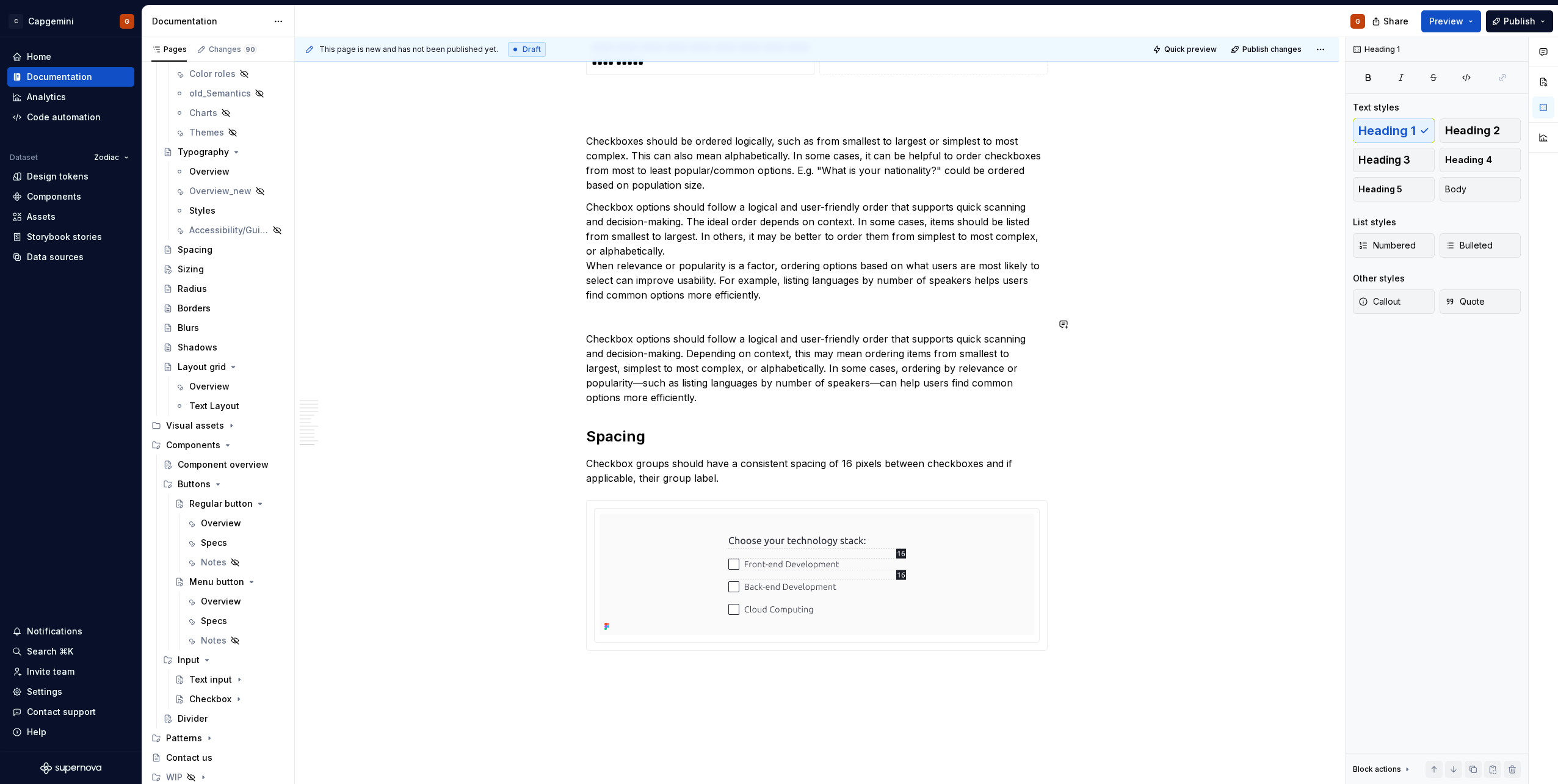
scroll to position [4157, 0]
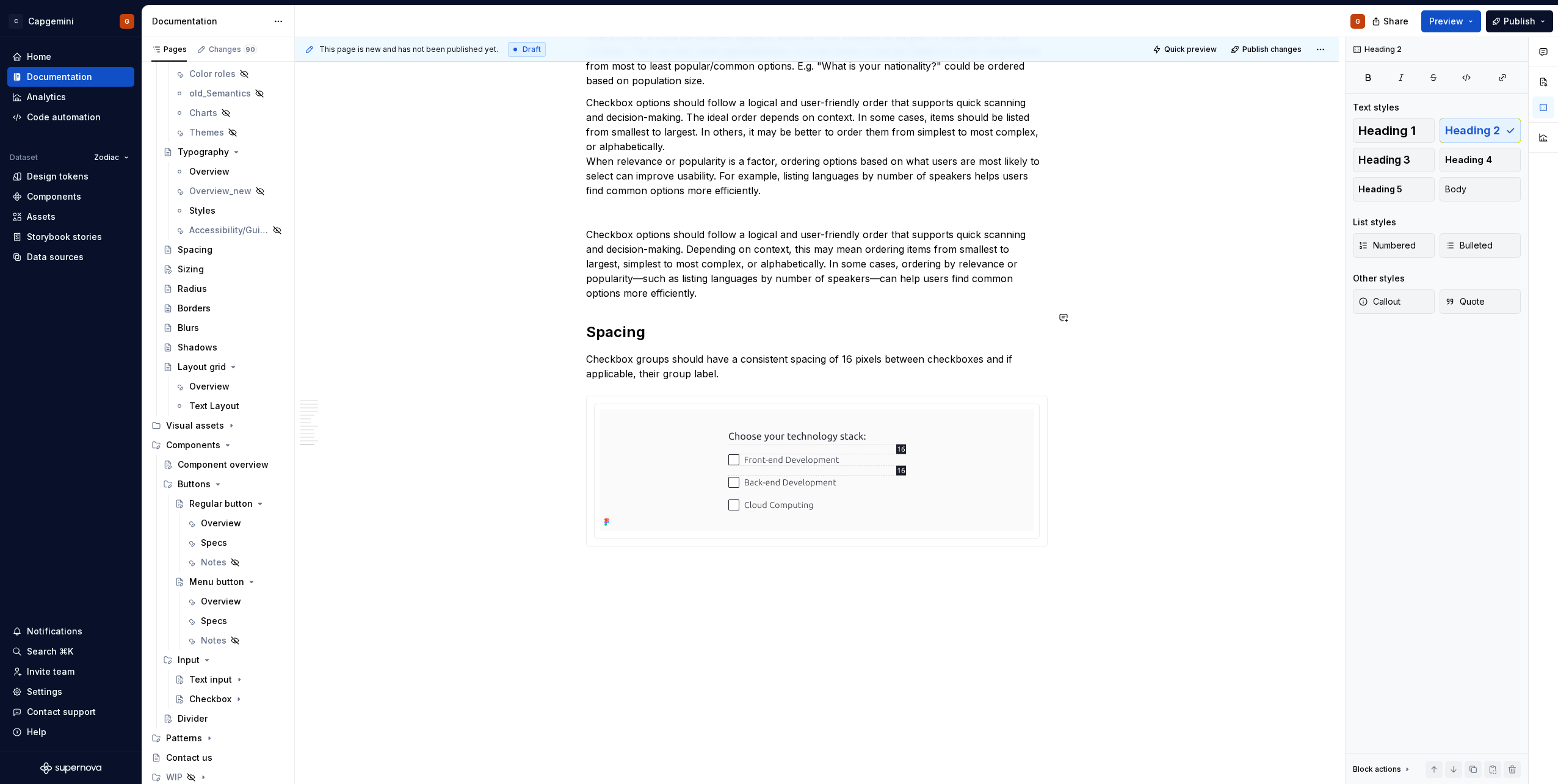
click at [625, 315] on button "Text" at bounding box center [630, 322] width 37 height 17
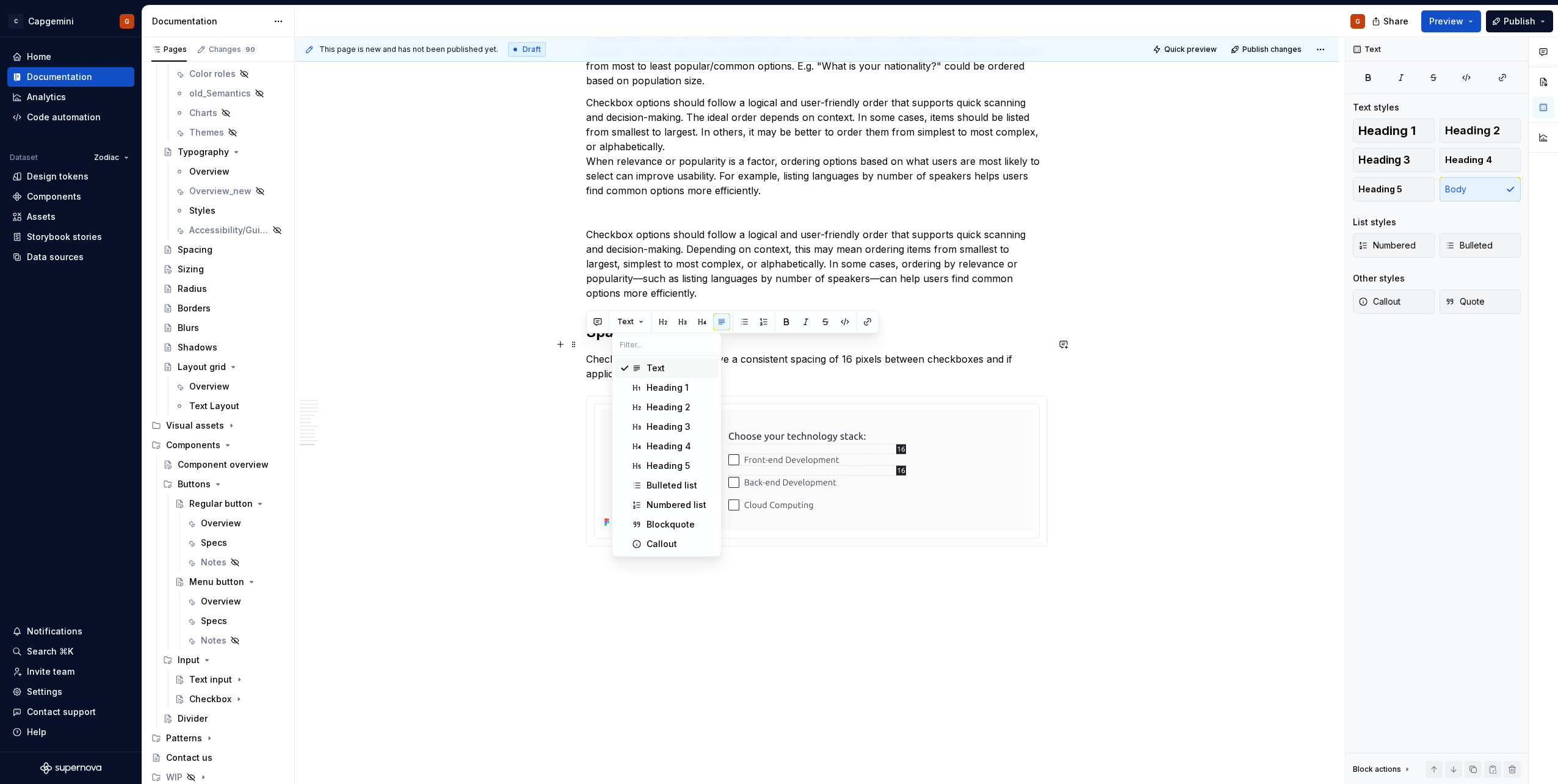
click at [570, 348] on span at bounding box center [574, 344] width 10 height 17
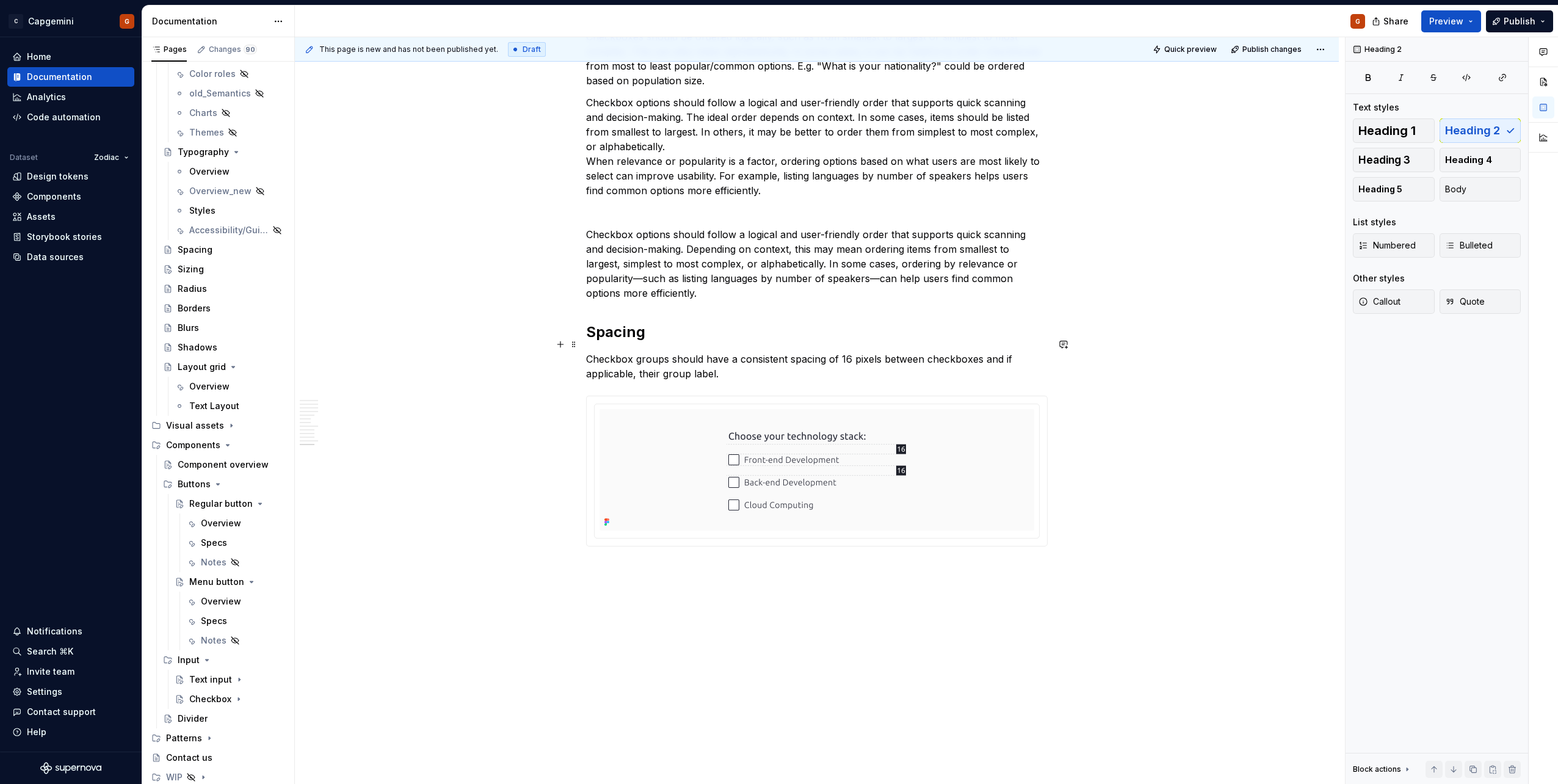
click at [606, 322] on h2 "Spacing" at bounding box center [816, 332] width 461 height 20
click at [1381, 130] on span "Heading 1" at bounding box center [1387, 131] width 57 height 12
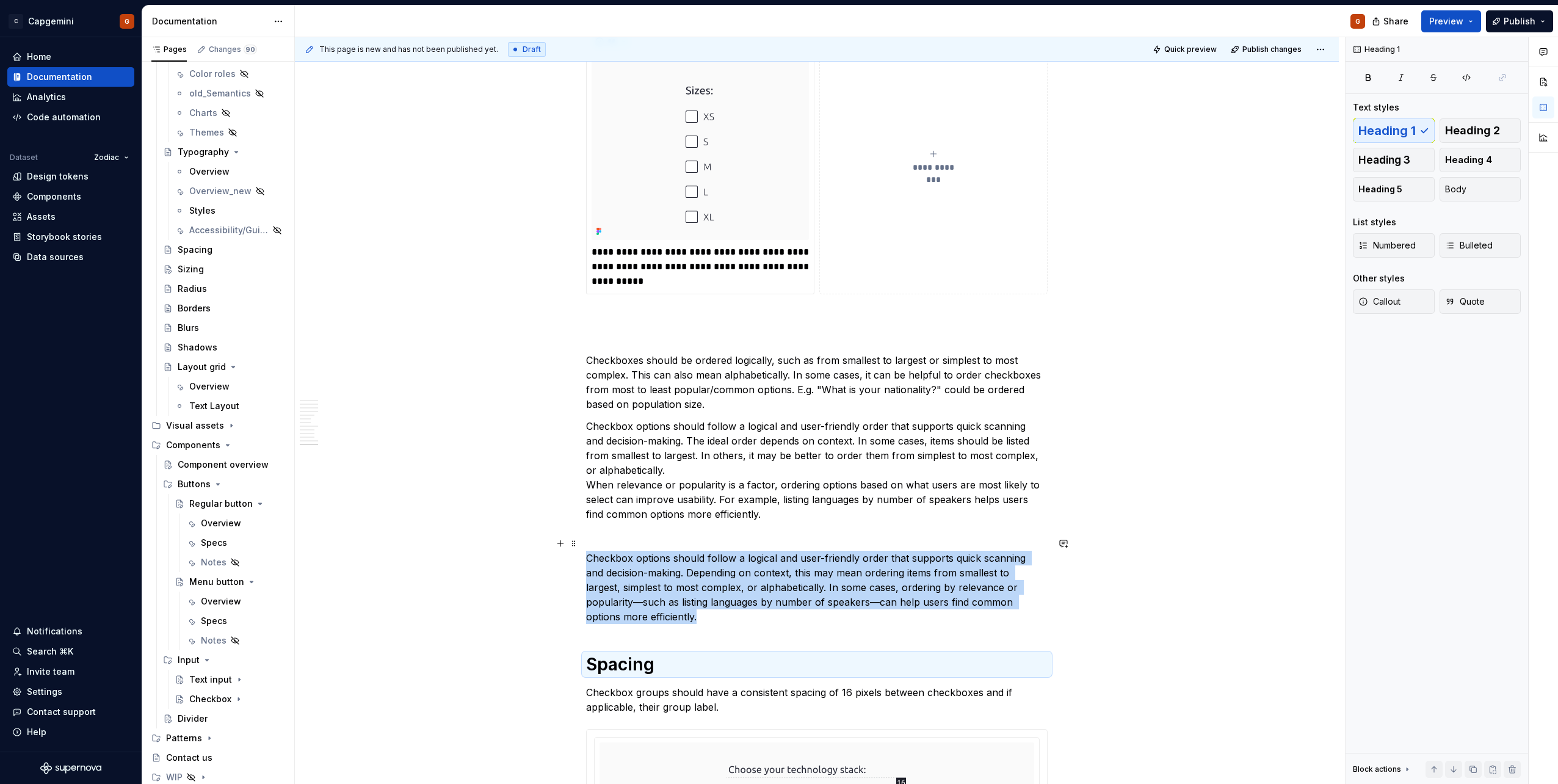
scroll to position [3791, 0]
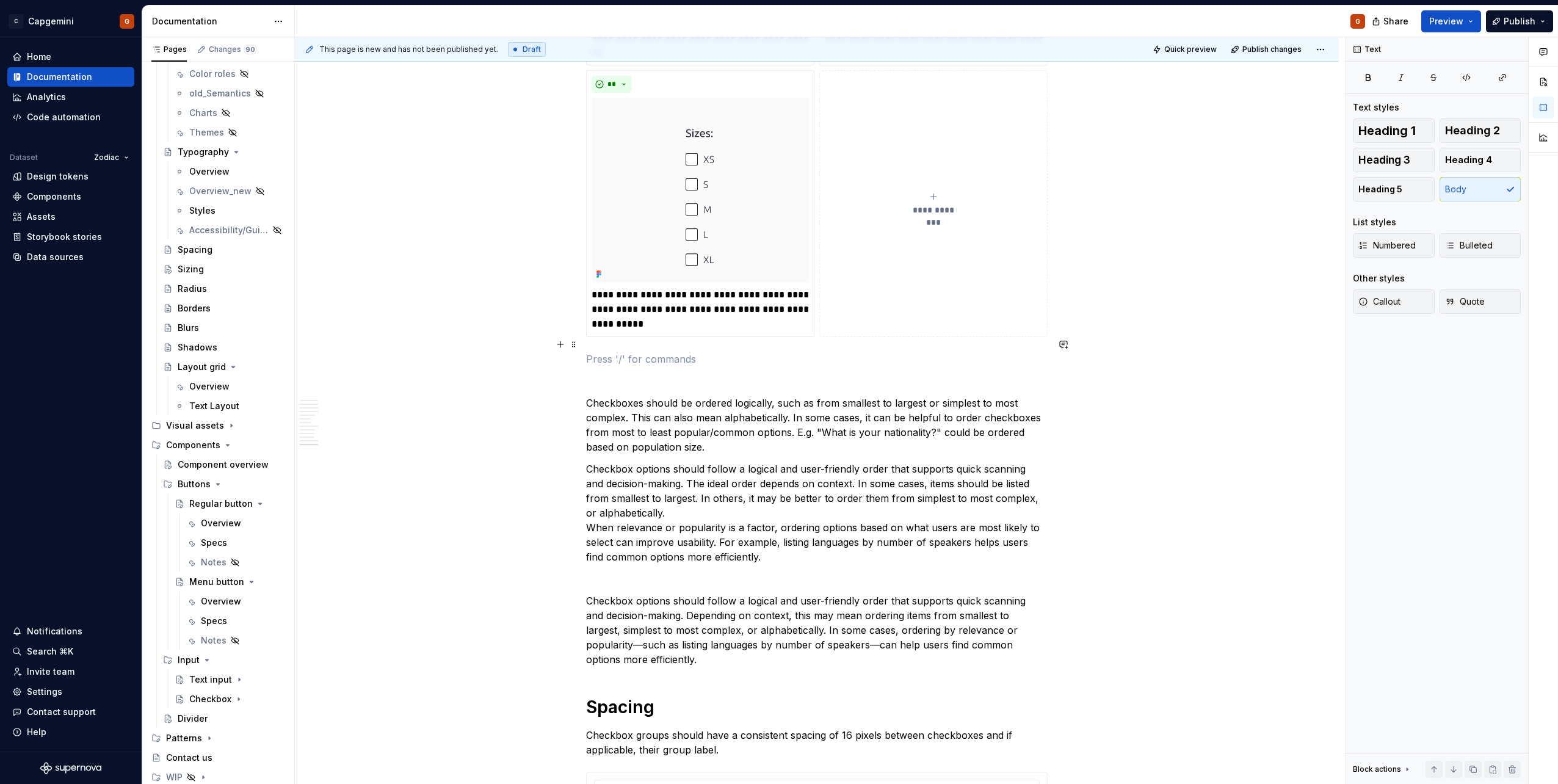
click at [663, 351] on p at bounding box center [816, 359] width 461 height 15
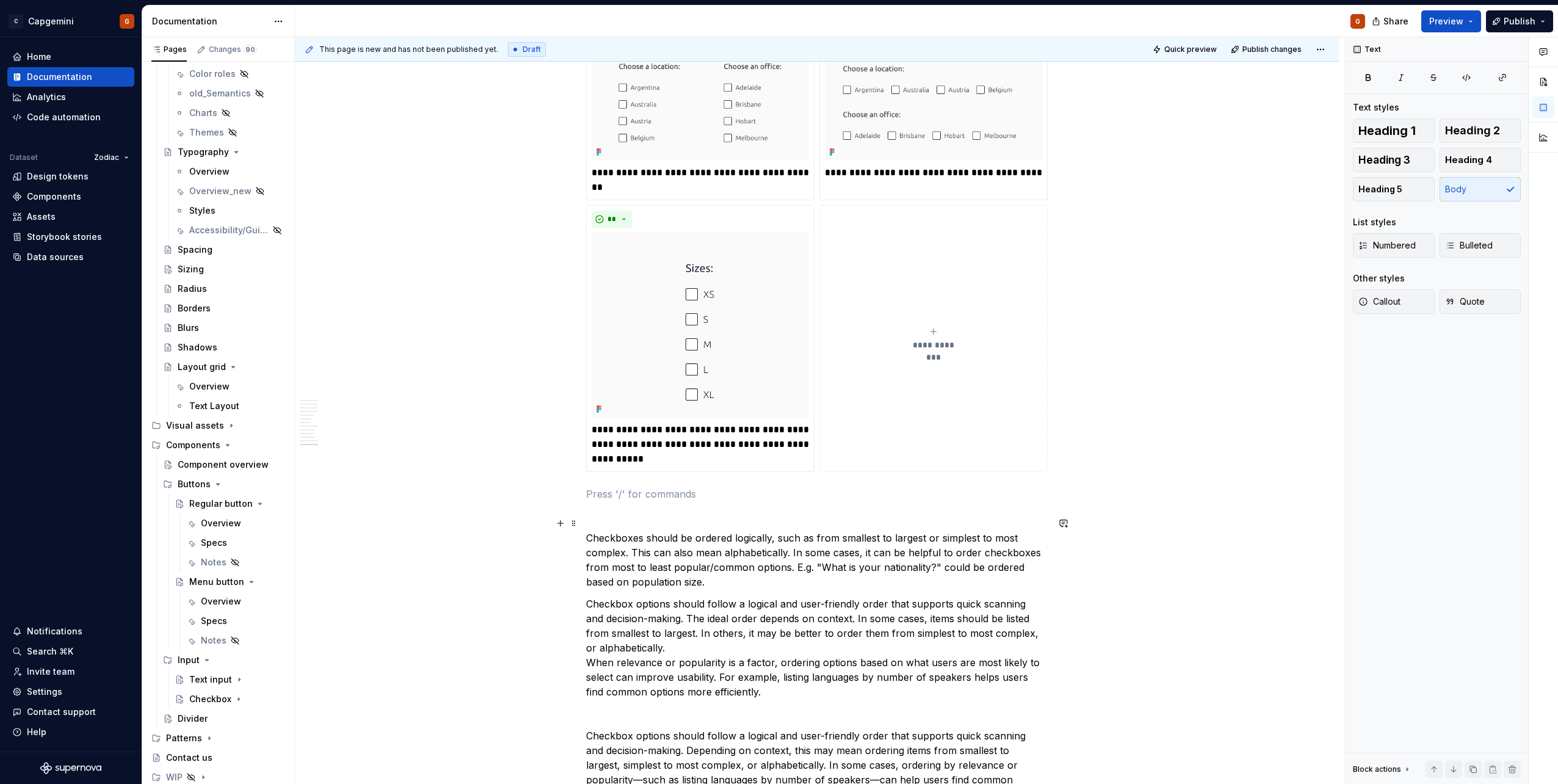
scroll to position [3729, 0]
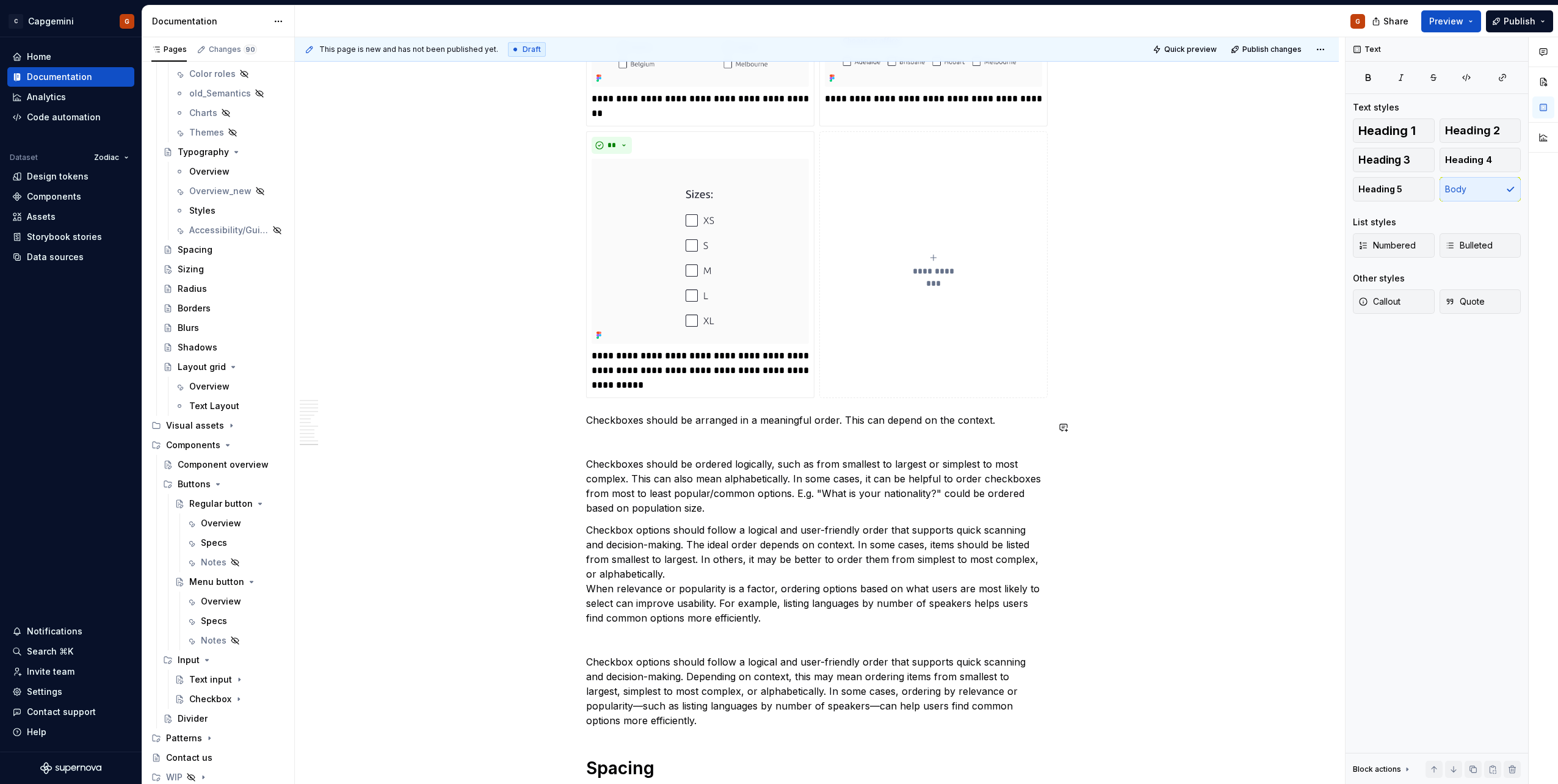
click at [755, 456] on p "Checkboxes should be ordered logically, such as from smallest to largest or sim…" at bounding box center [816, 486] width 461 height 59
click at [749, 435] on p at bounding box center [816, 442] width 461 height 15
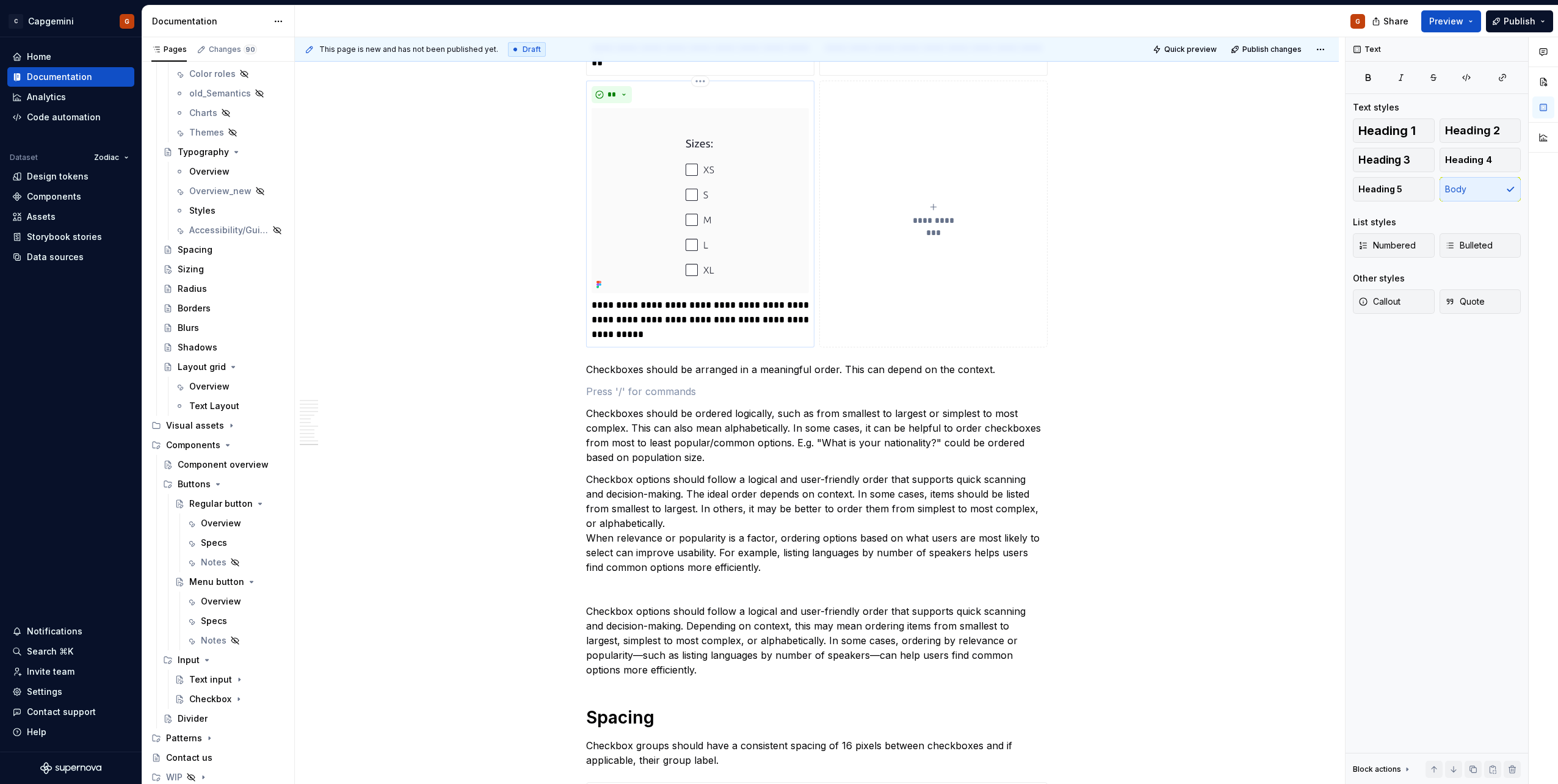
scroll to position [3852, 0]
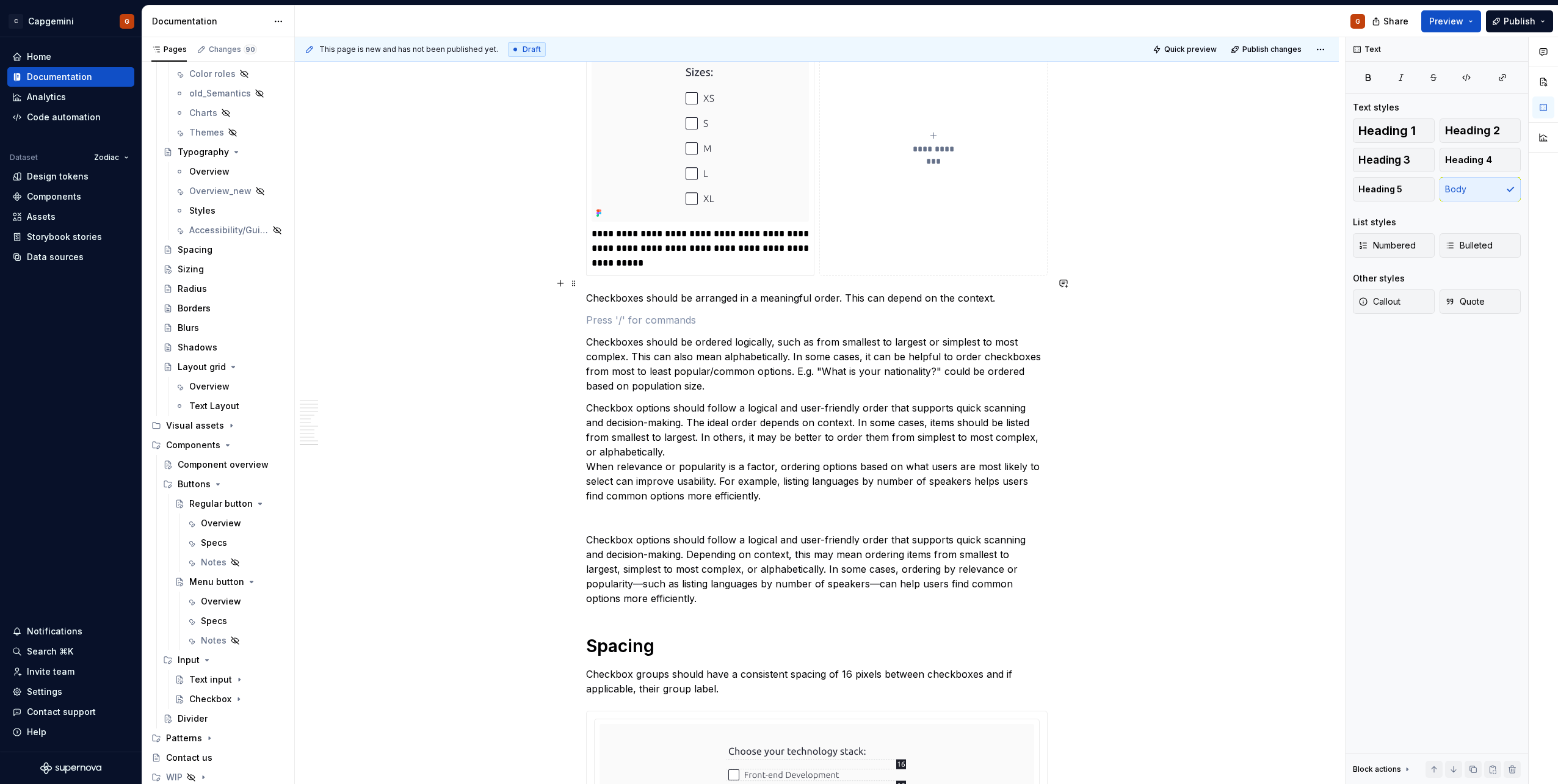
click at [997, 291] on p "Checkboxes should be arranged in a meaningful order. This can depend on the con…" at bounding box center [816, 298] width 461 height 15
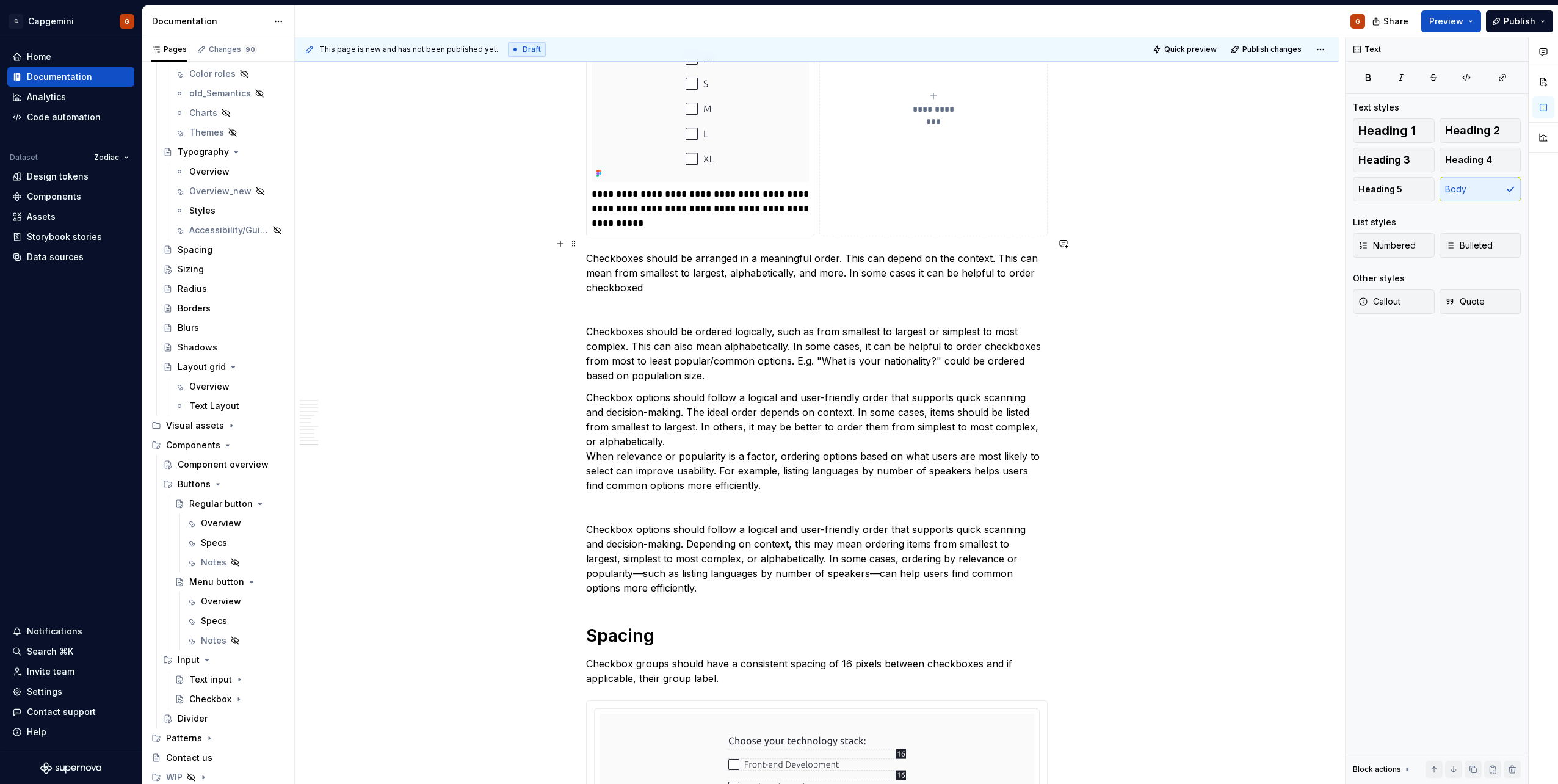
scroll to position [3913, 0]
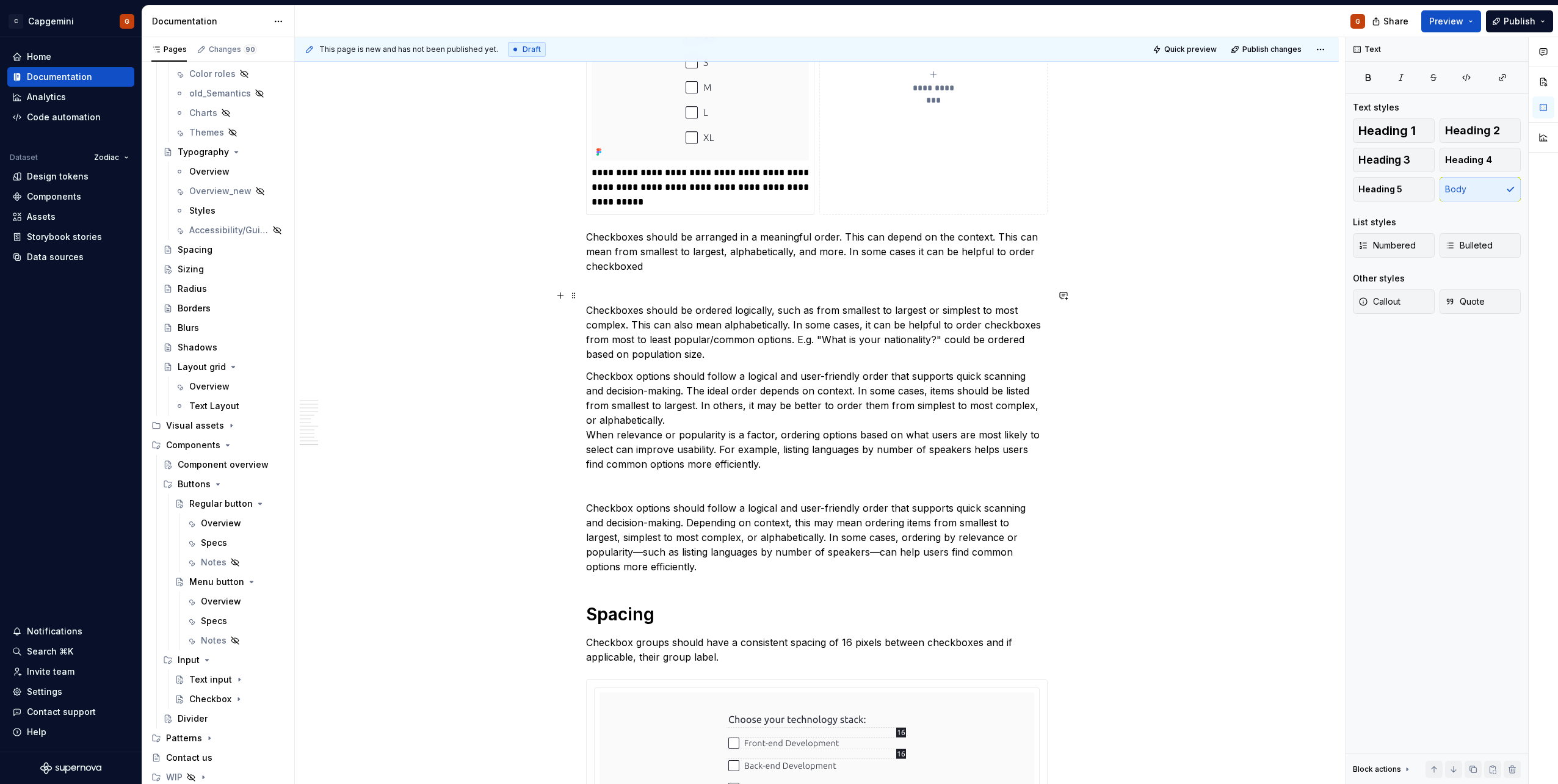
click at [724, 342] on p "Checkboxes should be ordered logically, such as from smallest to largest or sim…" at bounding box center [816, 332] width 461 height 59
click at [691, 302] on p "Checkboxes should be ordered logically, such as from smallest to largest or sim…" at bounding box center [816, 332] width 461 height 59
drag, startPoint x: 937, startPoint y: 296, endPoint x: 721, endPoint y: 309, distance: 216.4
click at [721, 309] on p "Checkboxes should be ordered logically, such as from smallest to largest or sim…" at bounding box center [816, 332] width 461 height 59
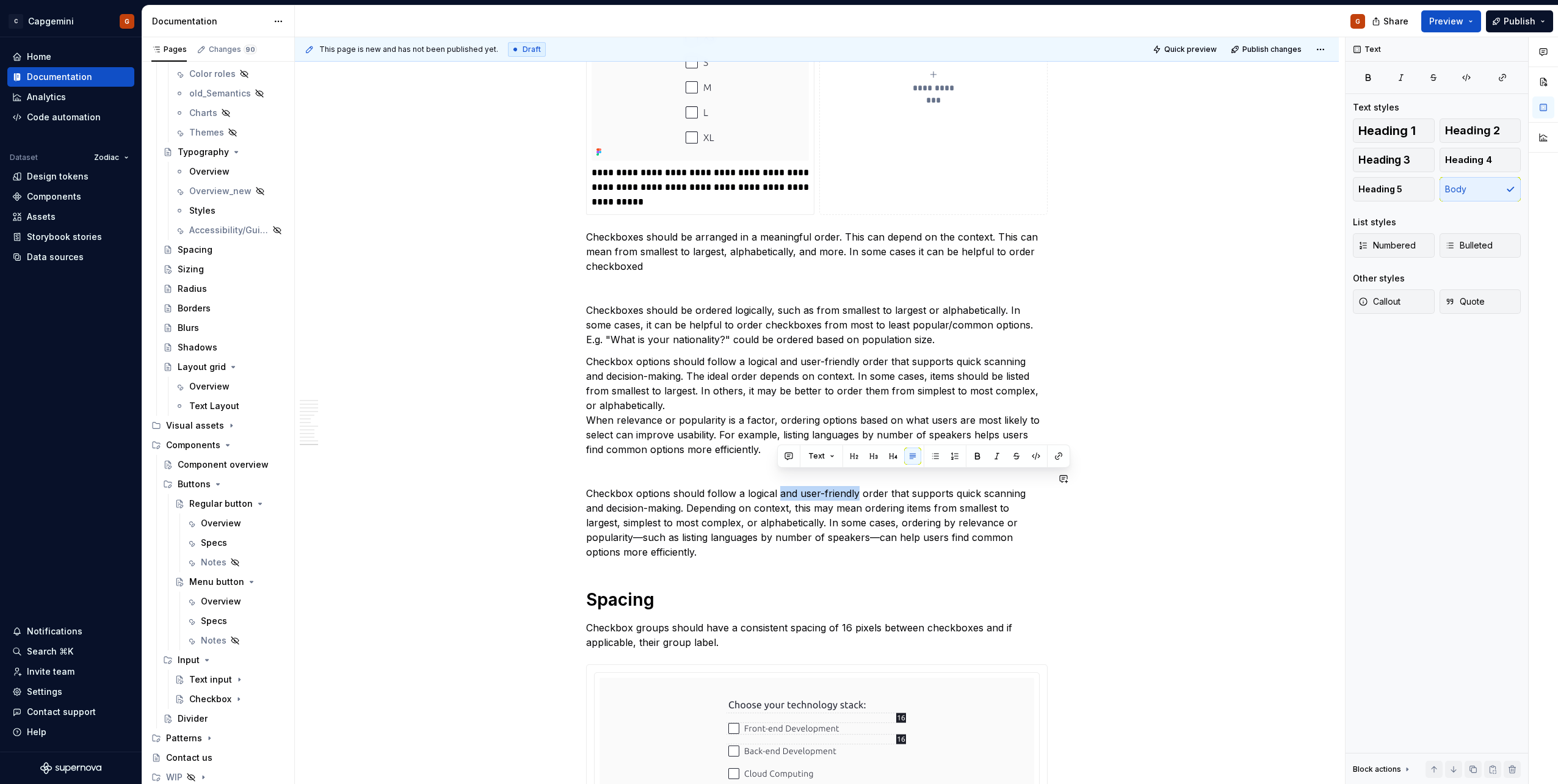
drag, startPoint x: 778, startPoint y: 479, endPoint x: 858, endPoint y: 467, distance: 80.9
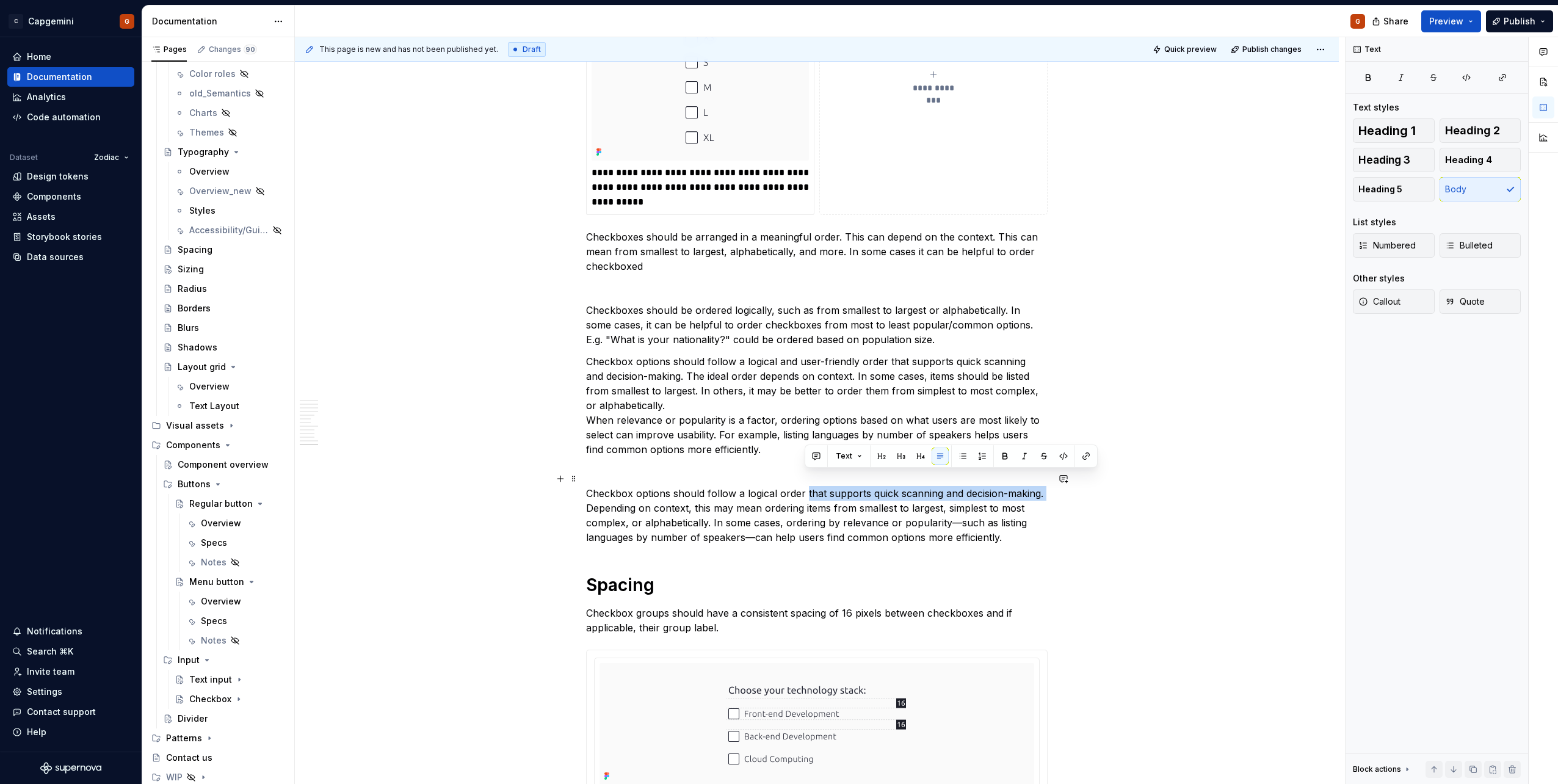
drag, startPoint x: 806, startPoint y: 479, endPoint x: 1043, endPoint y: 479, distance: 237.0
click at [1043, 486] on p "Checkbox options should follow a logical order that supports quick scanning and…" at bounding box center [816, 515] width 461 height 59
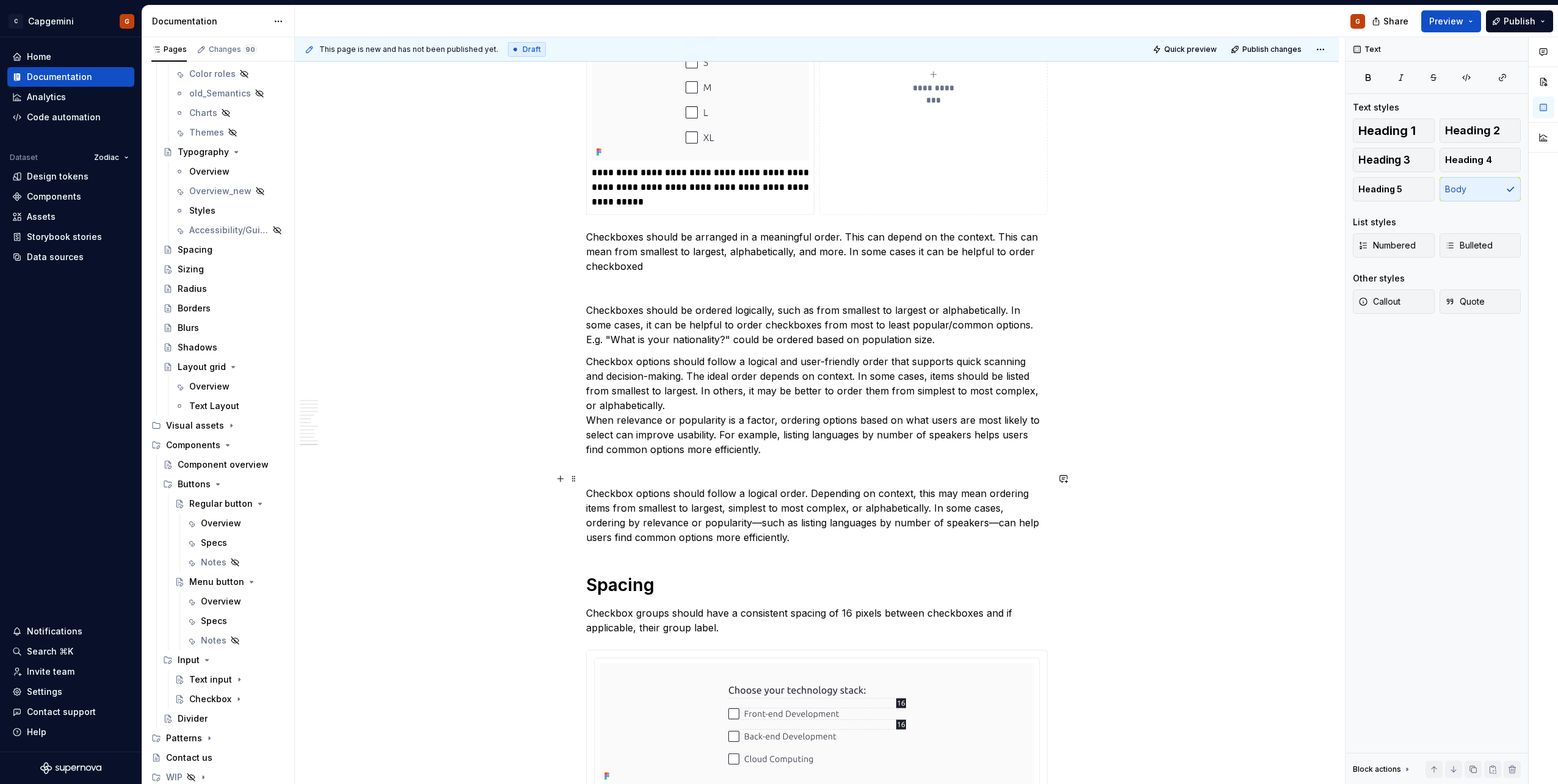
click at [717, 509] on p "Checkbox options should follow a logical order. Depending on context, this may …" at bounding box center [816, 515] width 461 height 59
click at [949, 510] on p "Checkbox options should follow a logical order. Depending on context, this may …" at bounding box center [816, 515] width 461 height 59
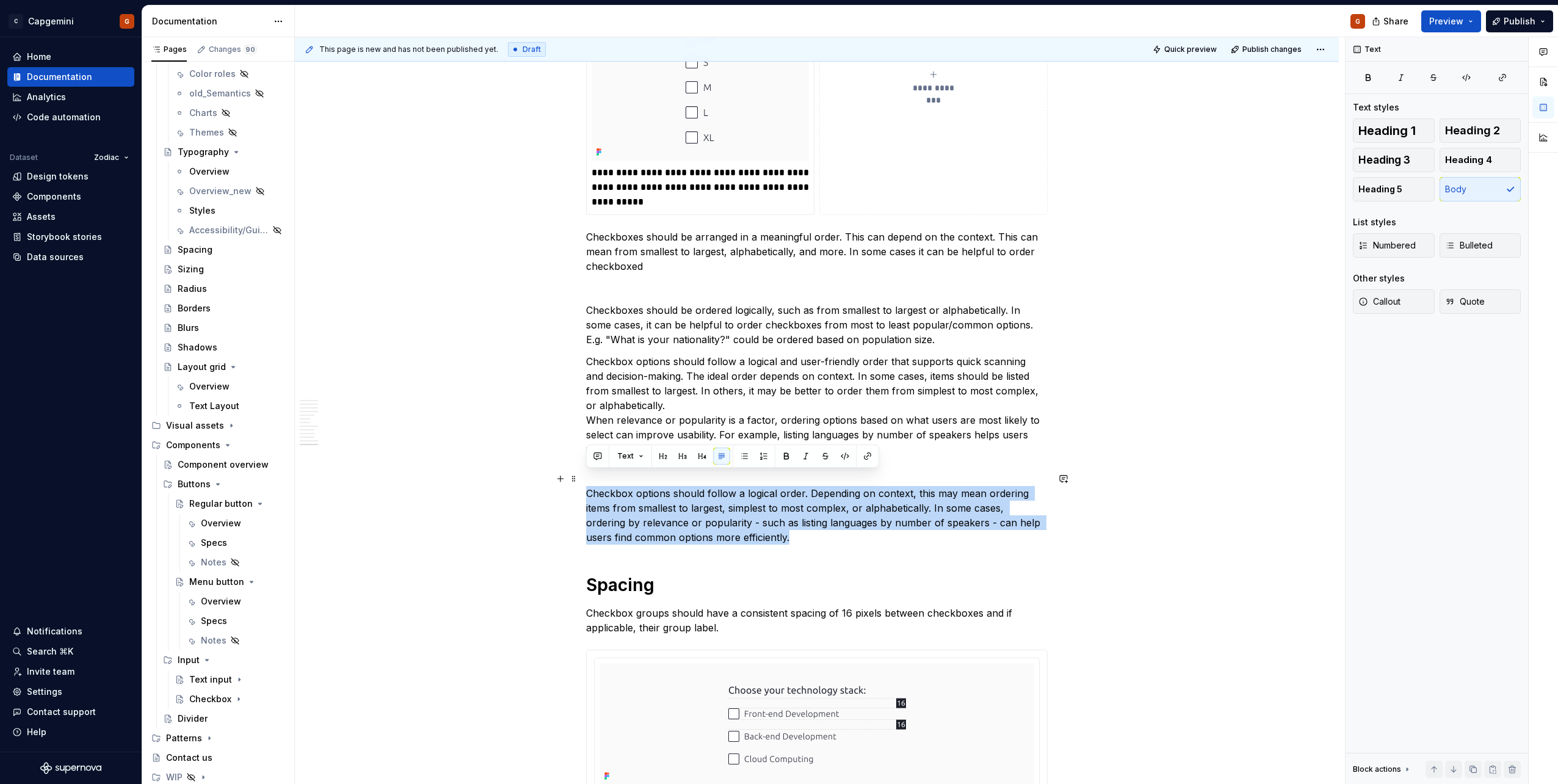
drag, startPoint x: 745, startPoint y: 522, endPoint x: 589, endPoint y: 482, distance: 161.0
click at [589, 486] on p "Checkbox options should follow a logical order. Depending on context, this may …" at bounding box center [816, 515] width 461 height 59
copy p "Checkbox options should follow a logical order. Depending on context, this may …"
click at [774, 501] on p "Checkbox options should follow a logical order. Depending on context, this may …" at bounding box center [816, 515] width 461 height 59
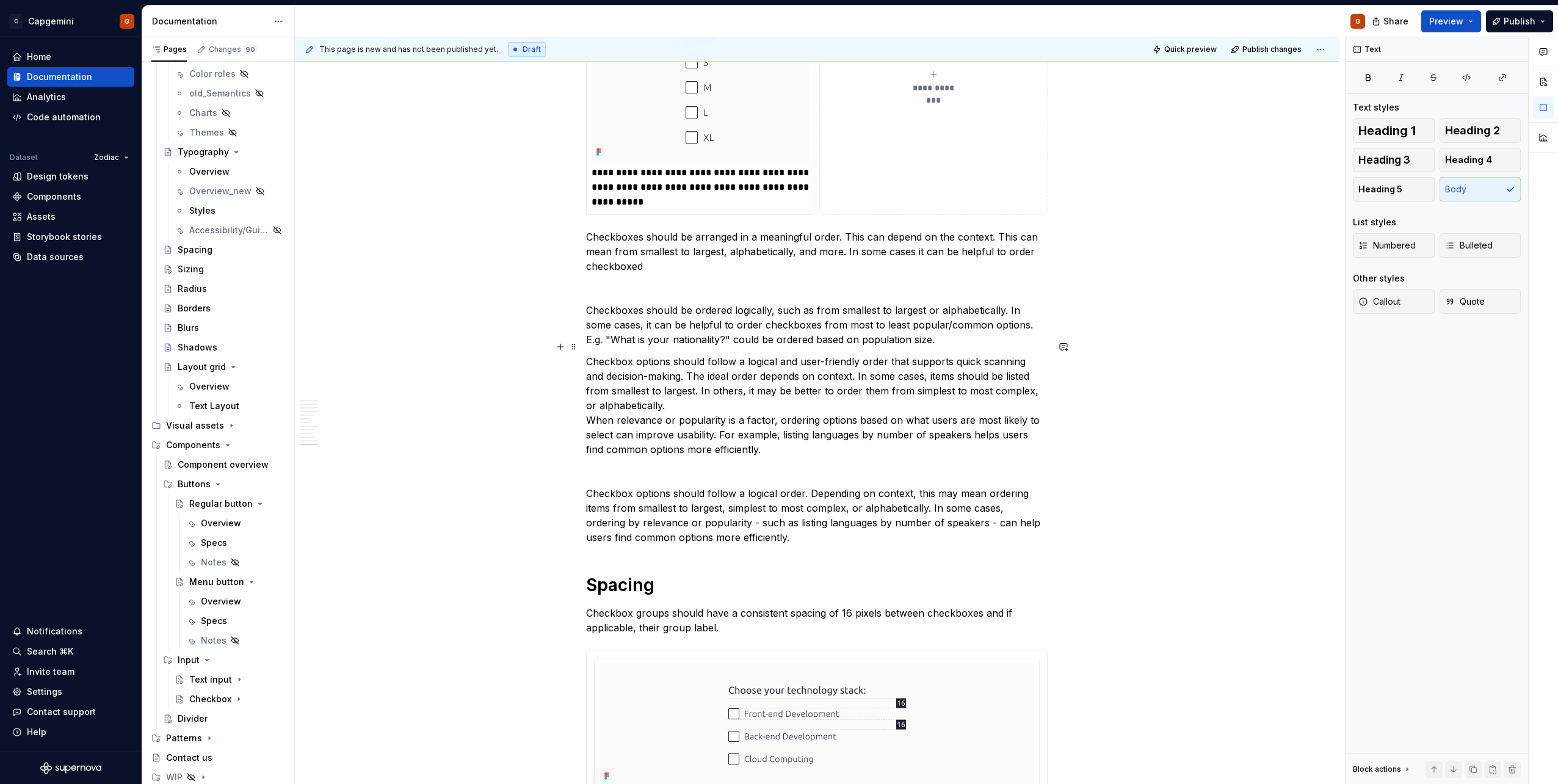
click at [783, 428] on p "Checkbox options should follow a logical and user-friendly order that supports …" at bounding box center [816, 405] width 461 height 103
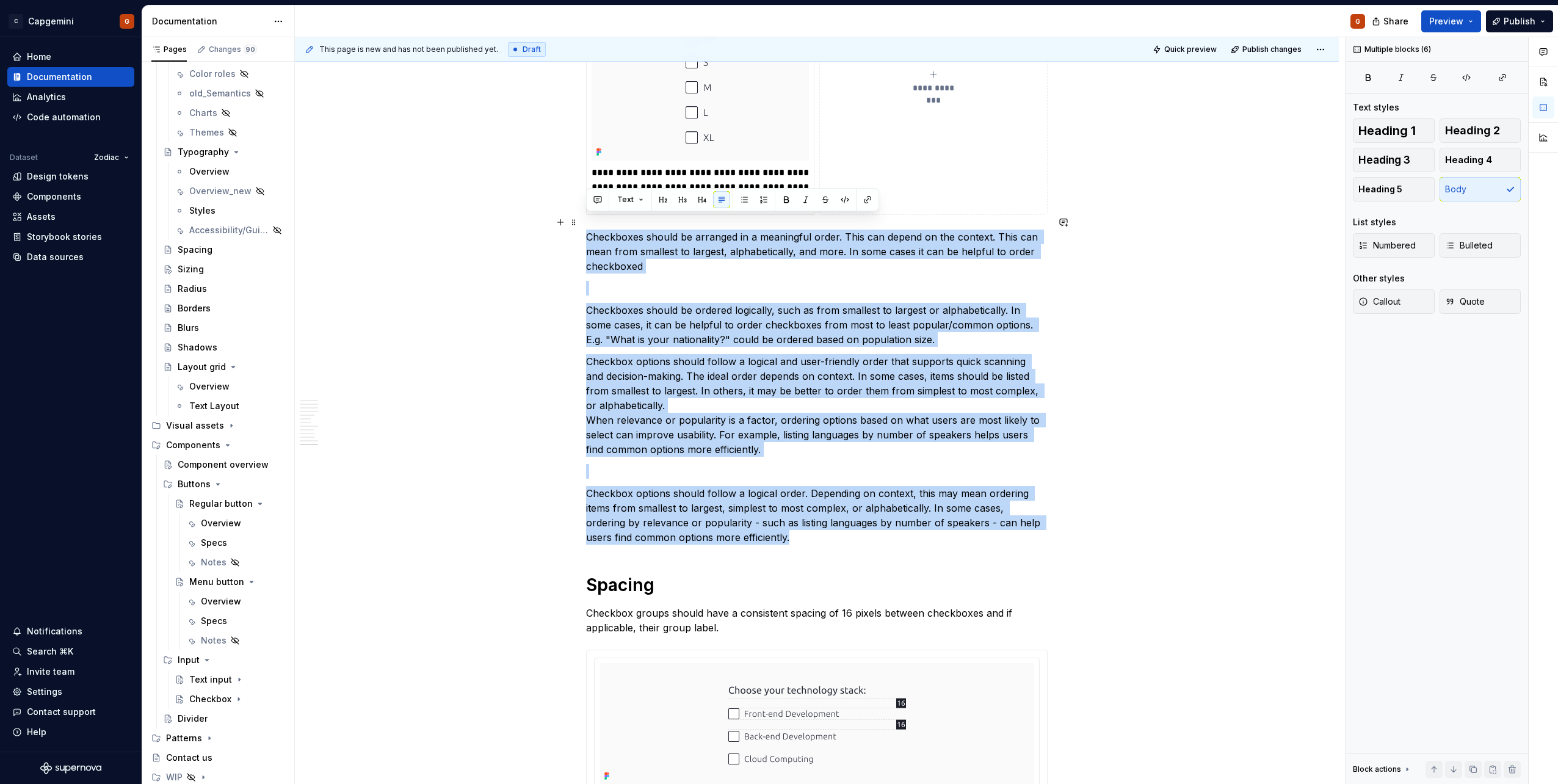
drag, startPoint x: 764, startPoint y: 522, endPoint x: 582, endPoint y: 223, distance: 350.0
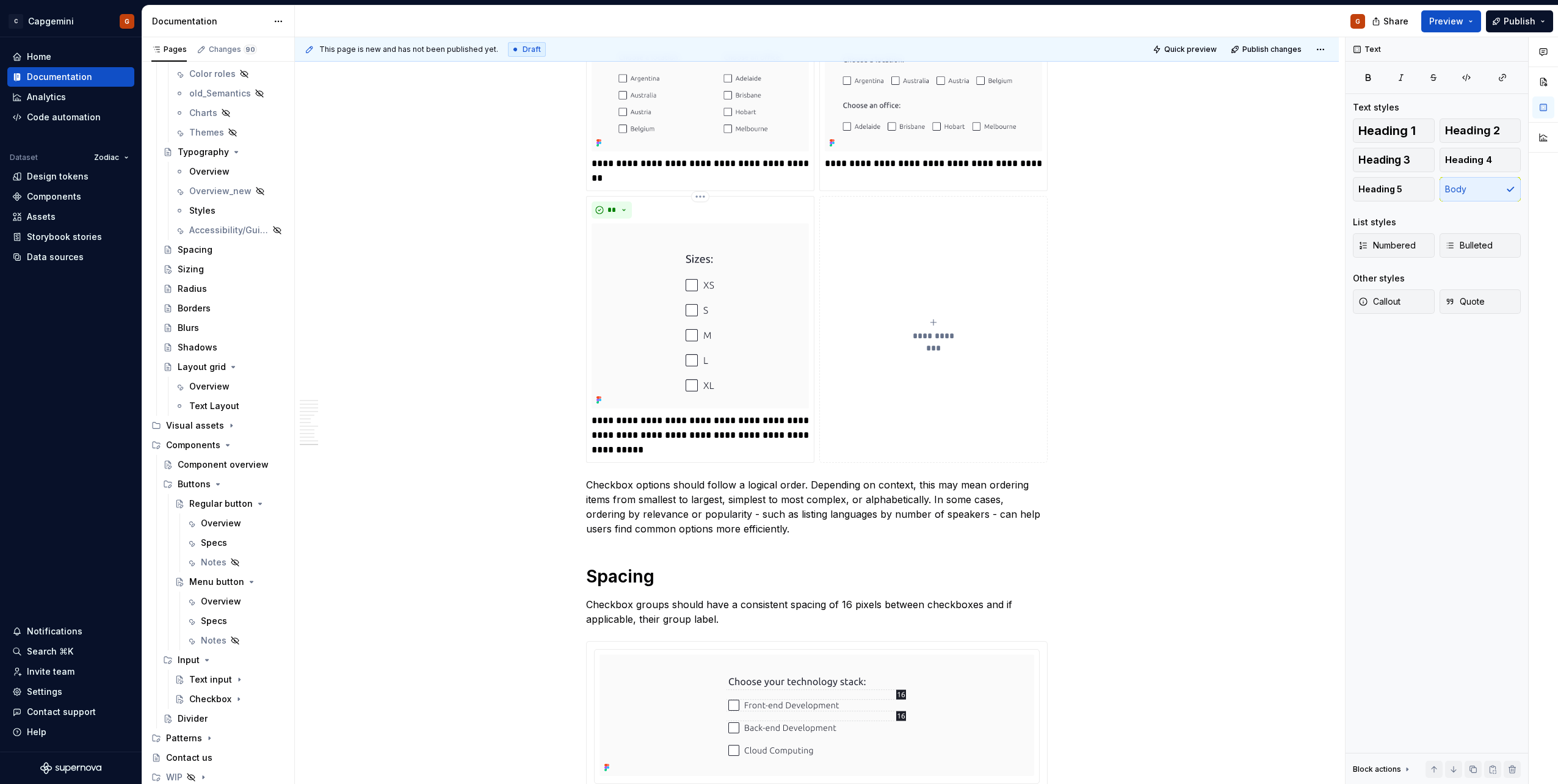
scroll to position [3669, 0]
click at [646, 473] on p "Checkbox options should follow a logical order. Depending on context, this may …" at bounding box center [816, 503] width 461 height 59
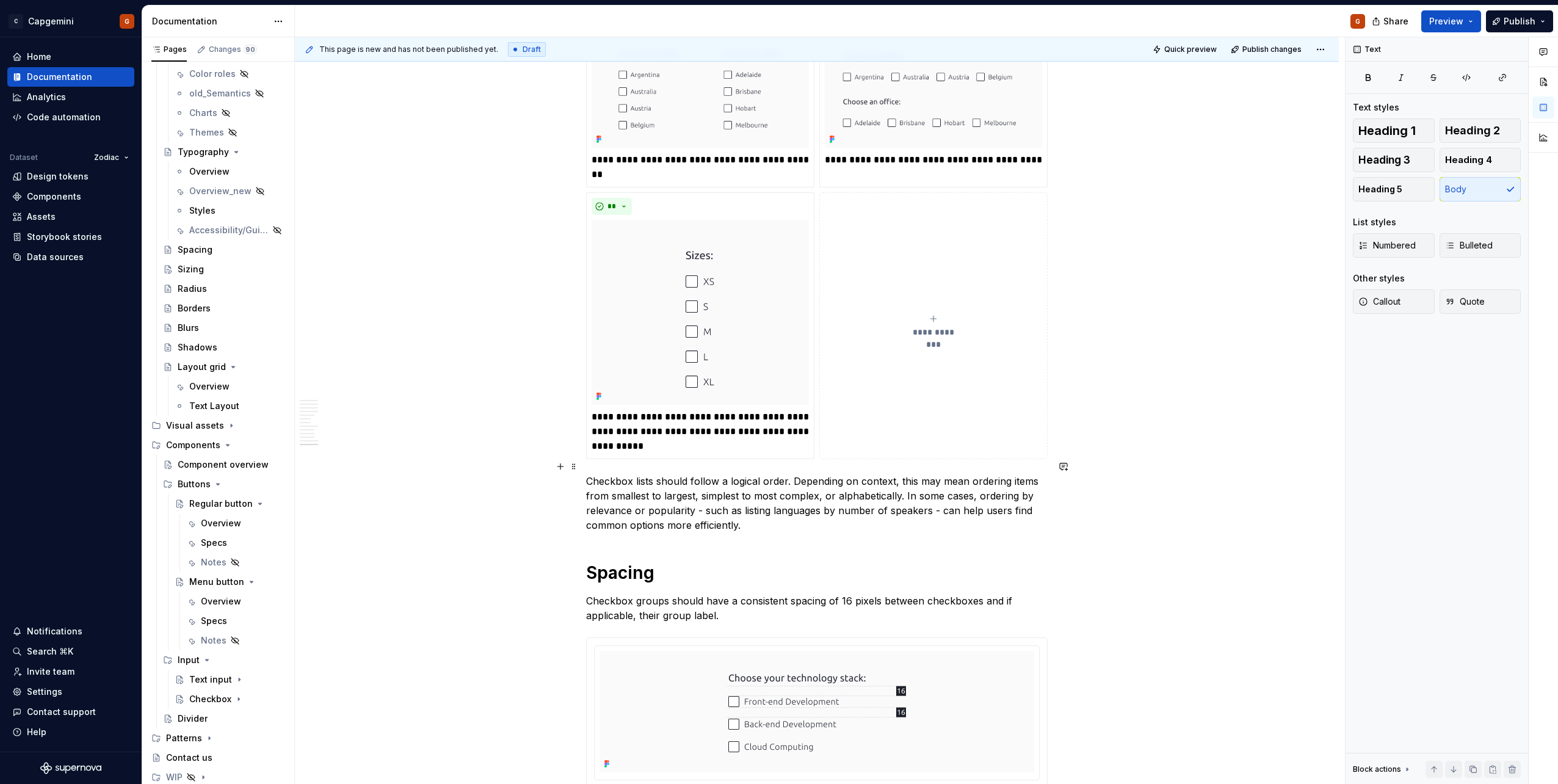
click at [743, 501] on p "Checkbox lists should follow a logical order. Depending on context, this may me…" at bounding box center [816, 503] width 461 height 59
click at [898, 257] on button "**********" at bounding box center [933, 326] width 228 height 267
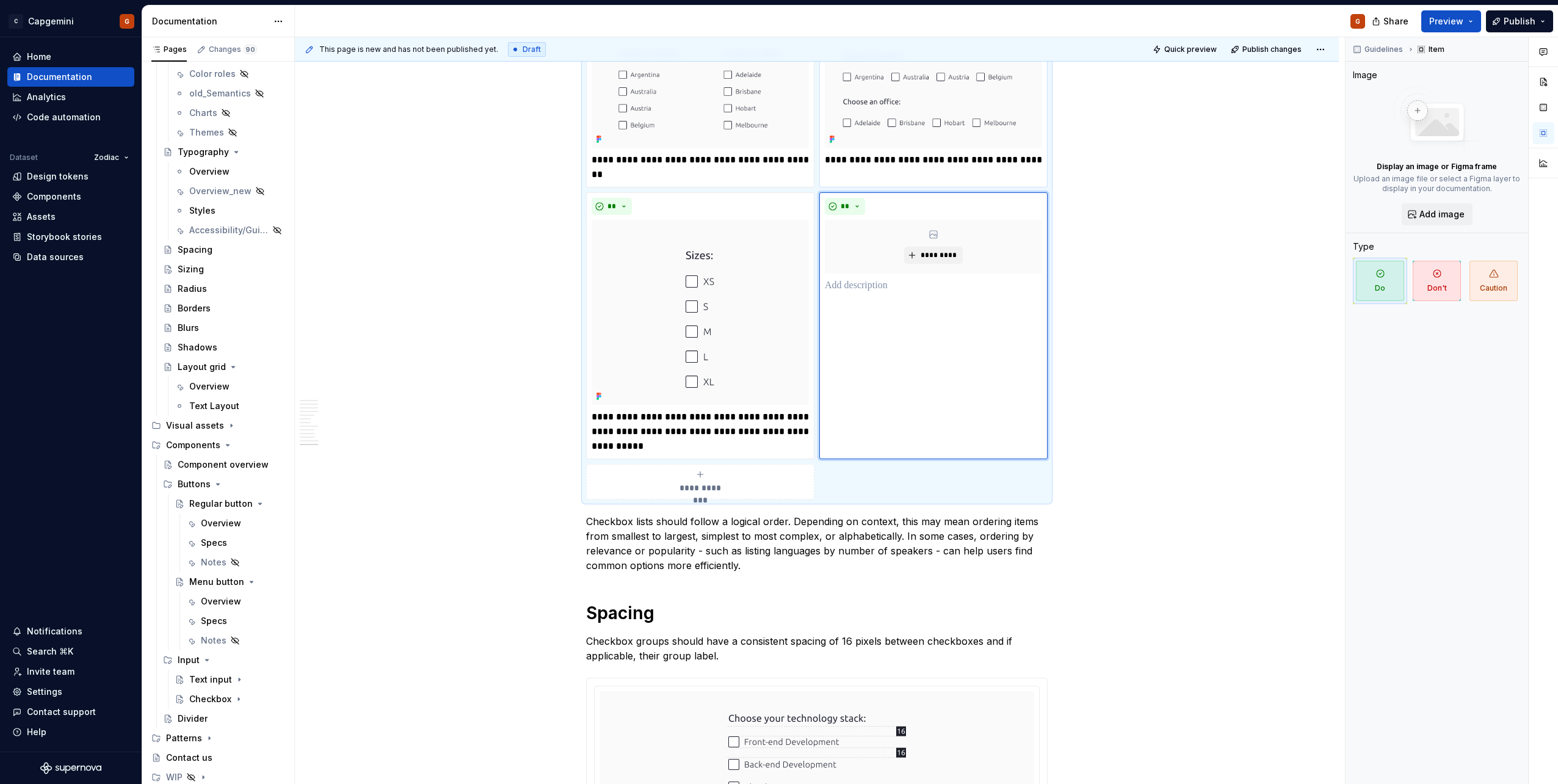
scroll to position [3485, 0]
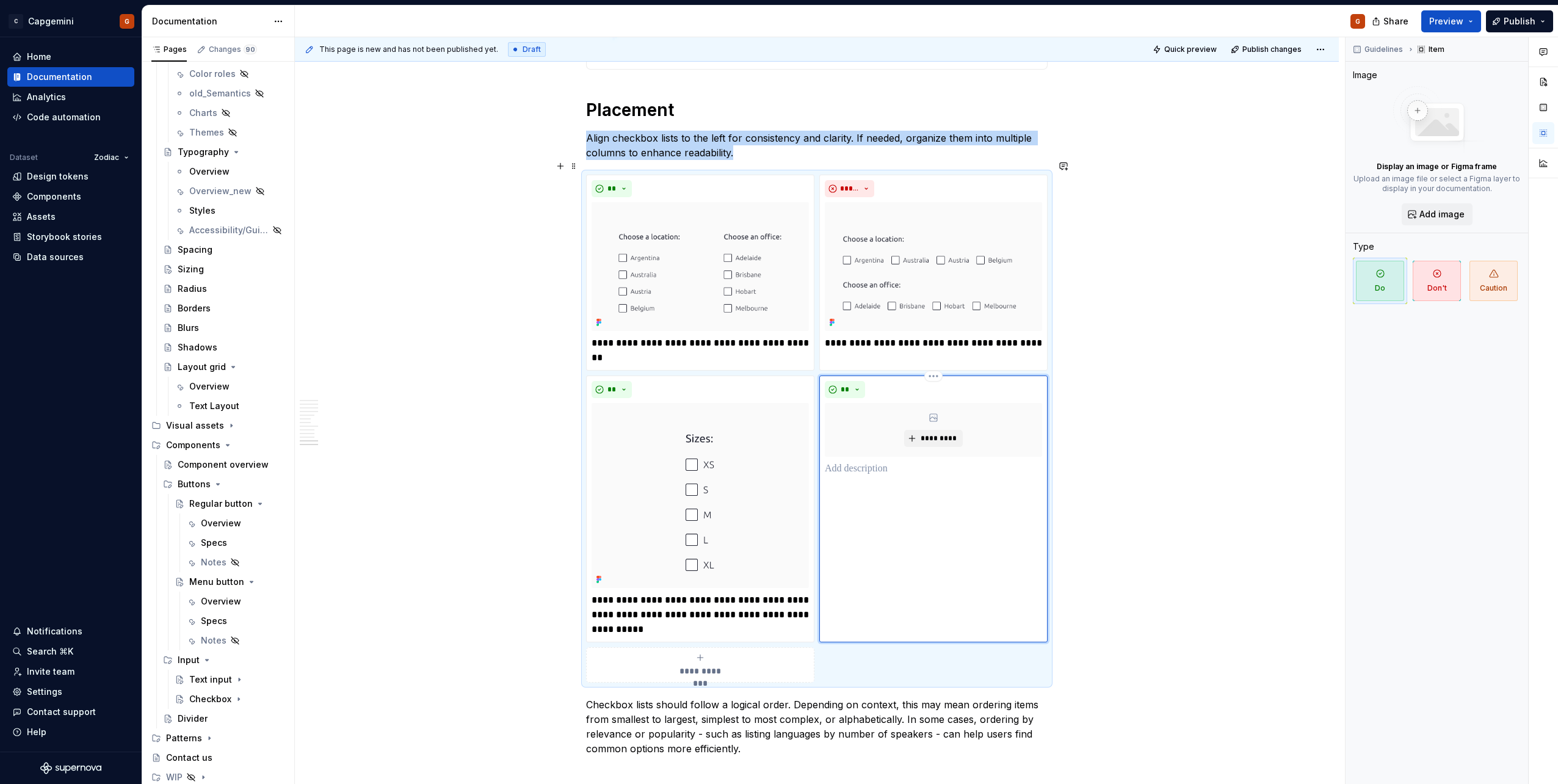
click at [937, 362] on html "C Capgemini G Home Documentation Analytics Code automation Dataset Zodiac Desig…" at bounding box center [779, 392] width 1558 height 784
click at [942, 379] on div "Delete item" at bounding box center [979, 382] width 104 height 20
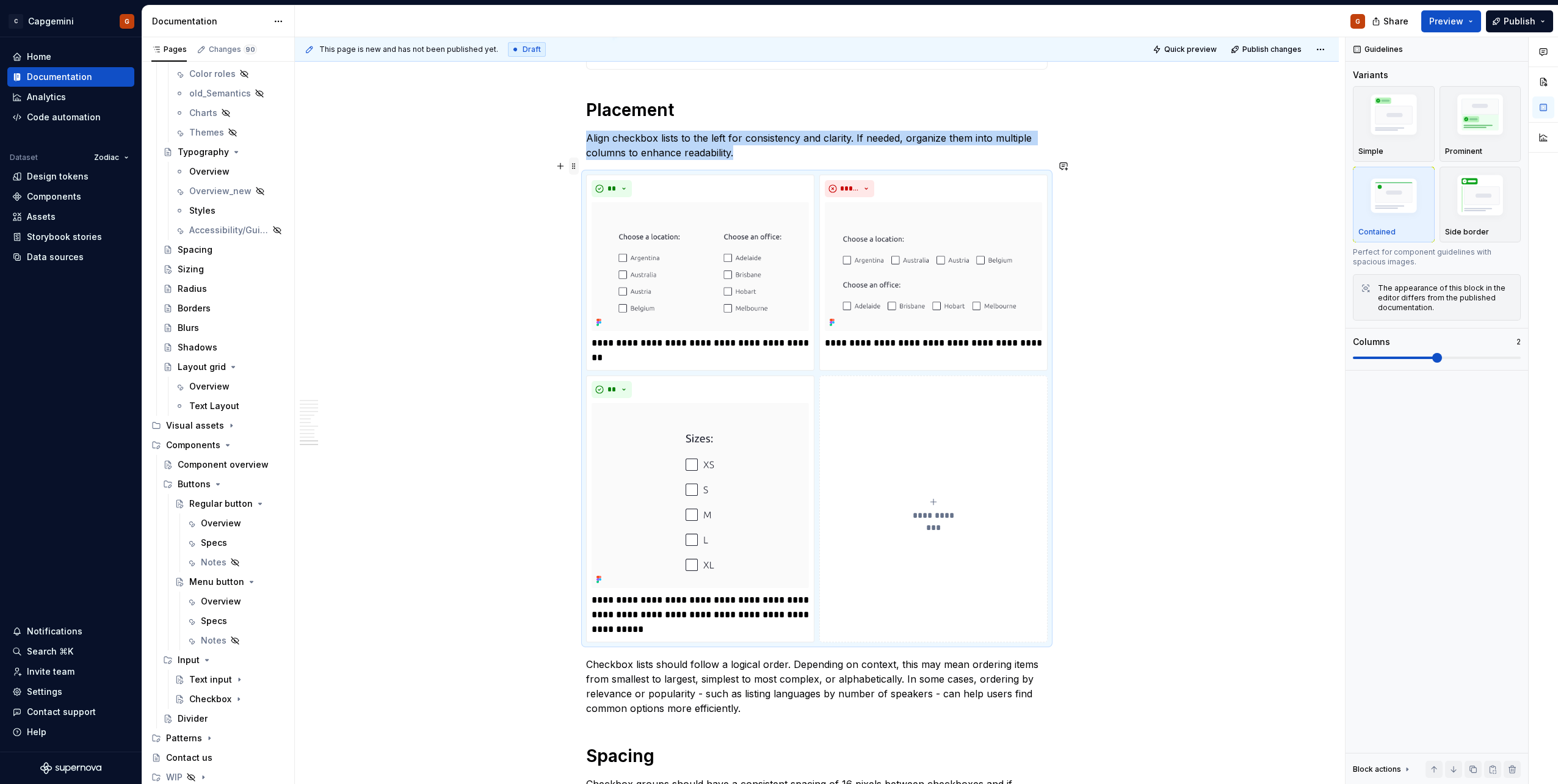
click at [576, 165] on span at bounding box center [574, 166] width 10 height 17
click at [591, 186] on div "Duplicate" at bounding box center [631, 185] width 79 height 12
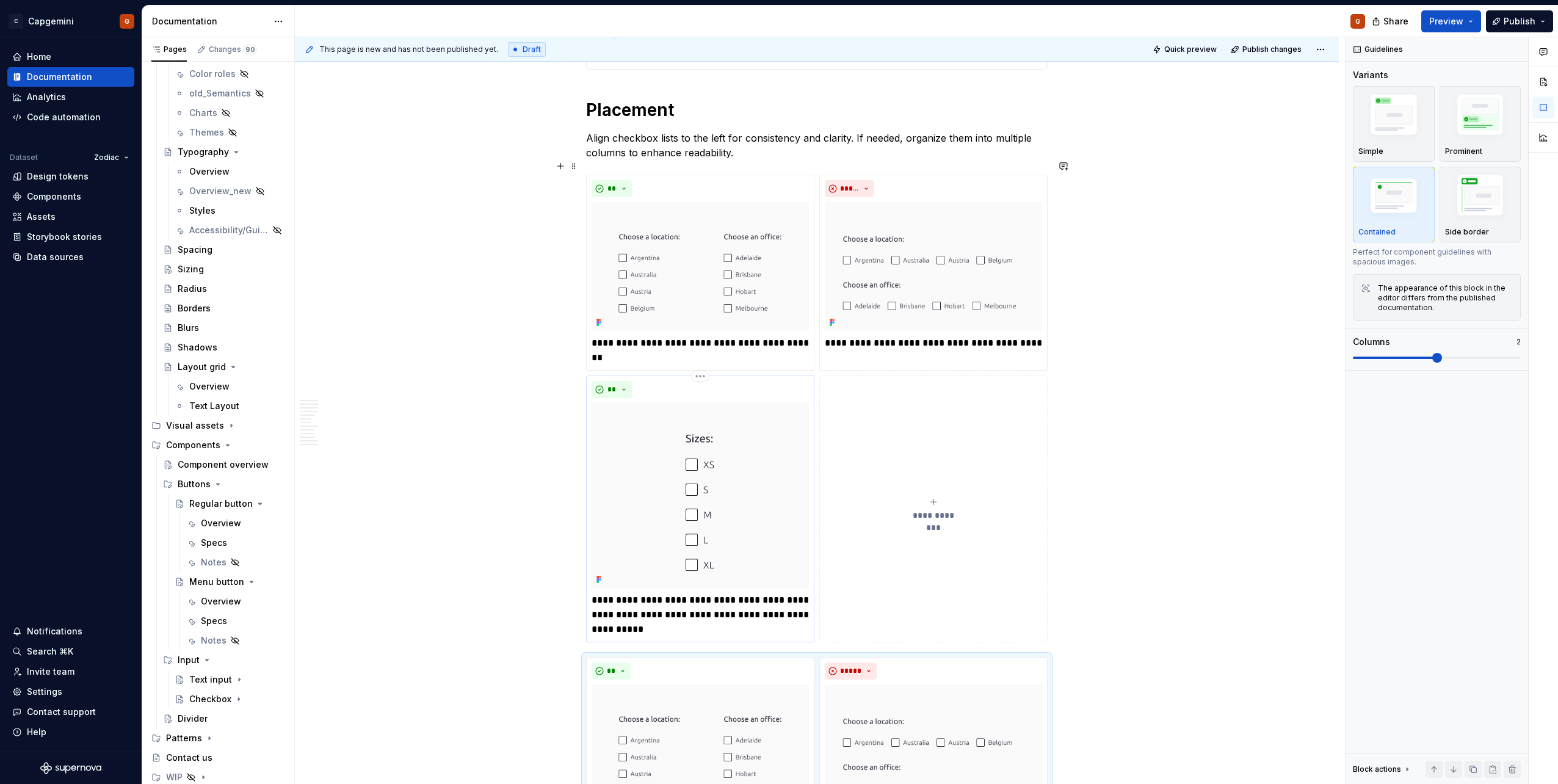
scroll to position [3682, 0]
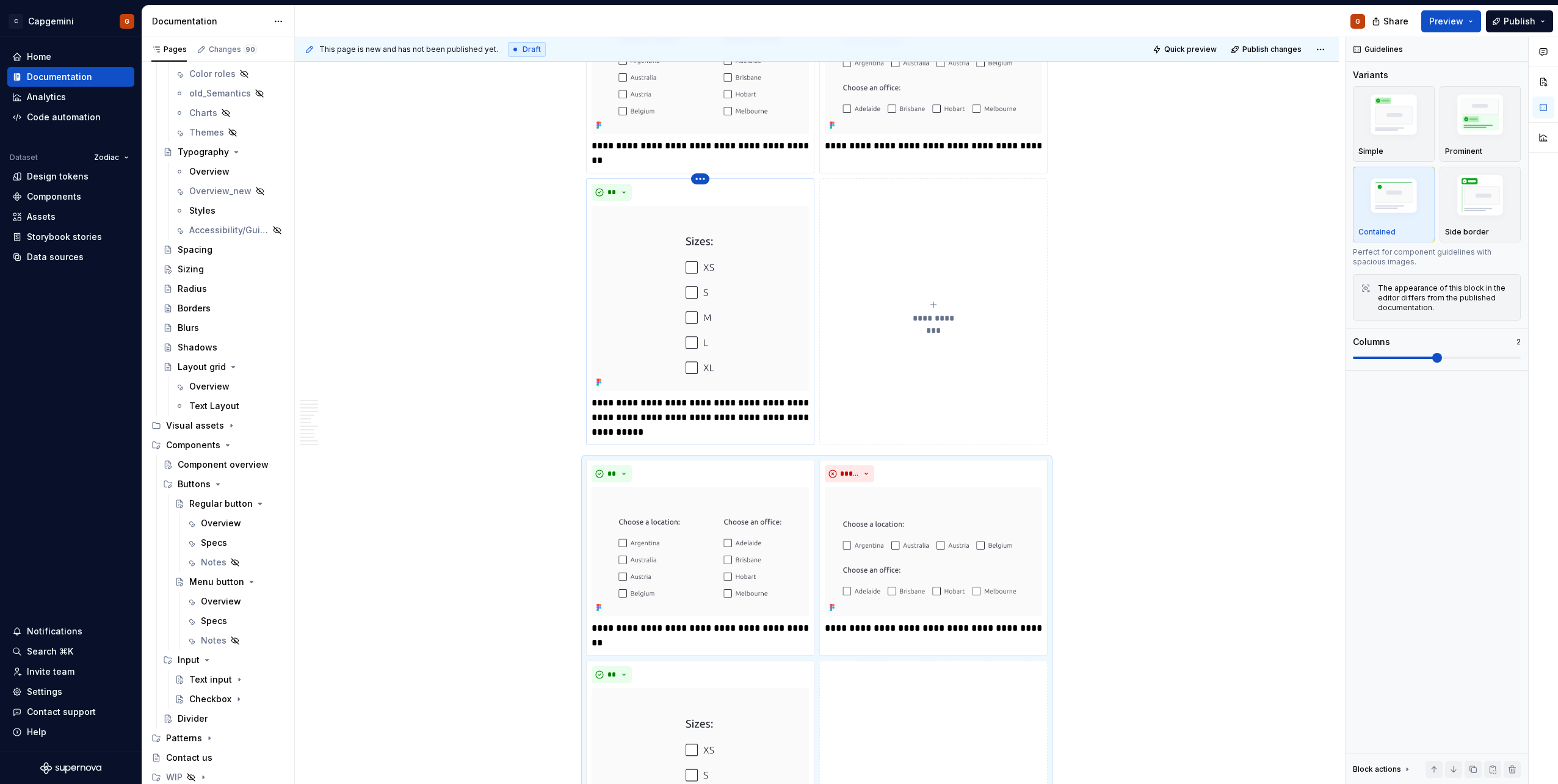
click at [696, 167] on html "C Capgemini G Home Documentation Analytics Code automation Dataset Zodiac Desig…" at bounding box center [779, 392] width 1558 height 784
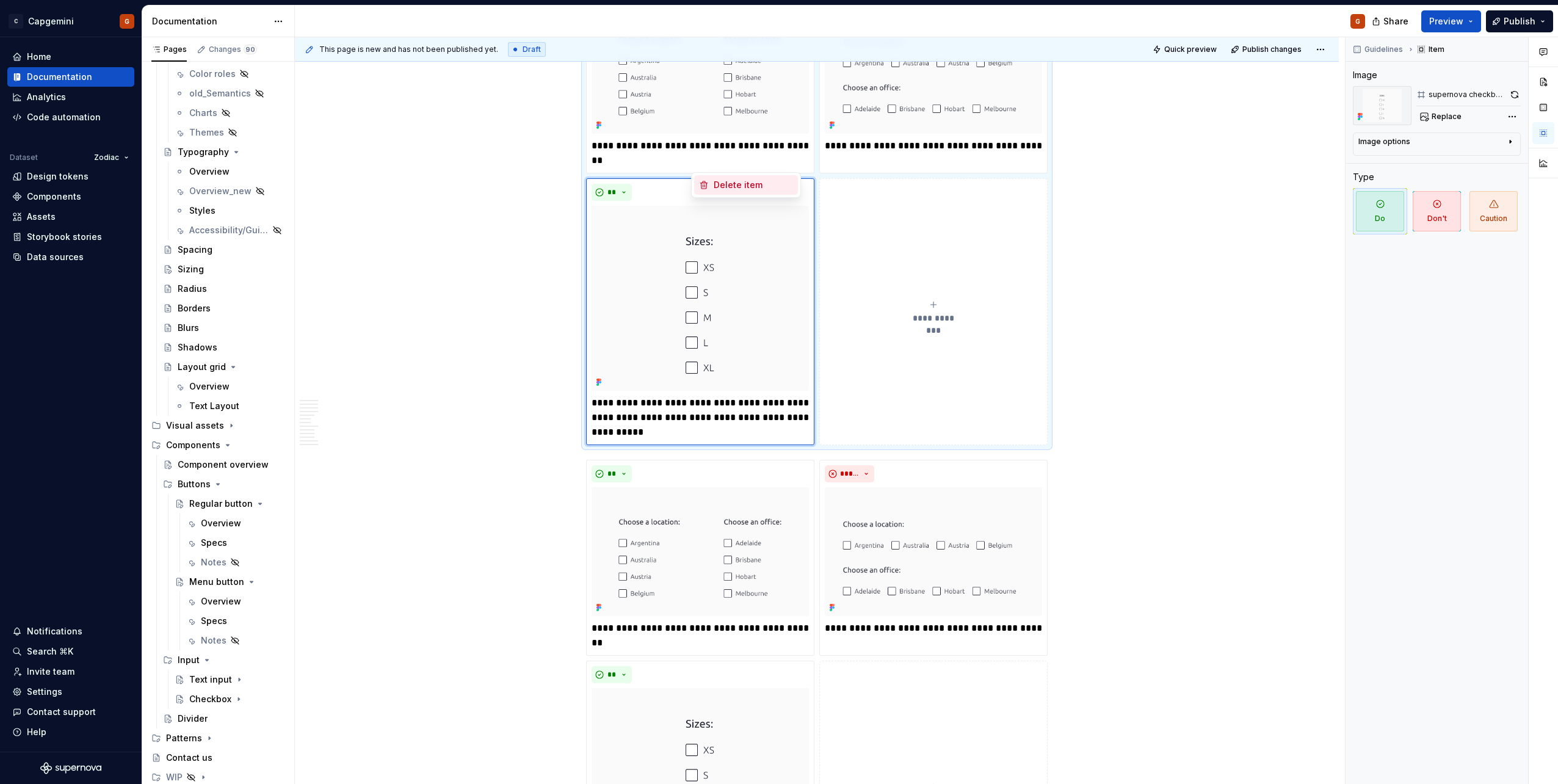
click at [711, 188] on div "Delete item" at bounding box center [746, 185] width 104 height 20
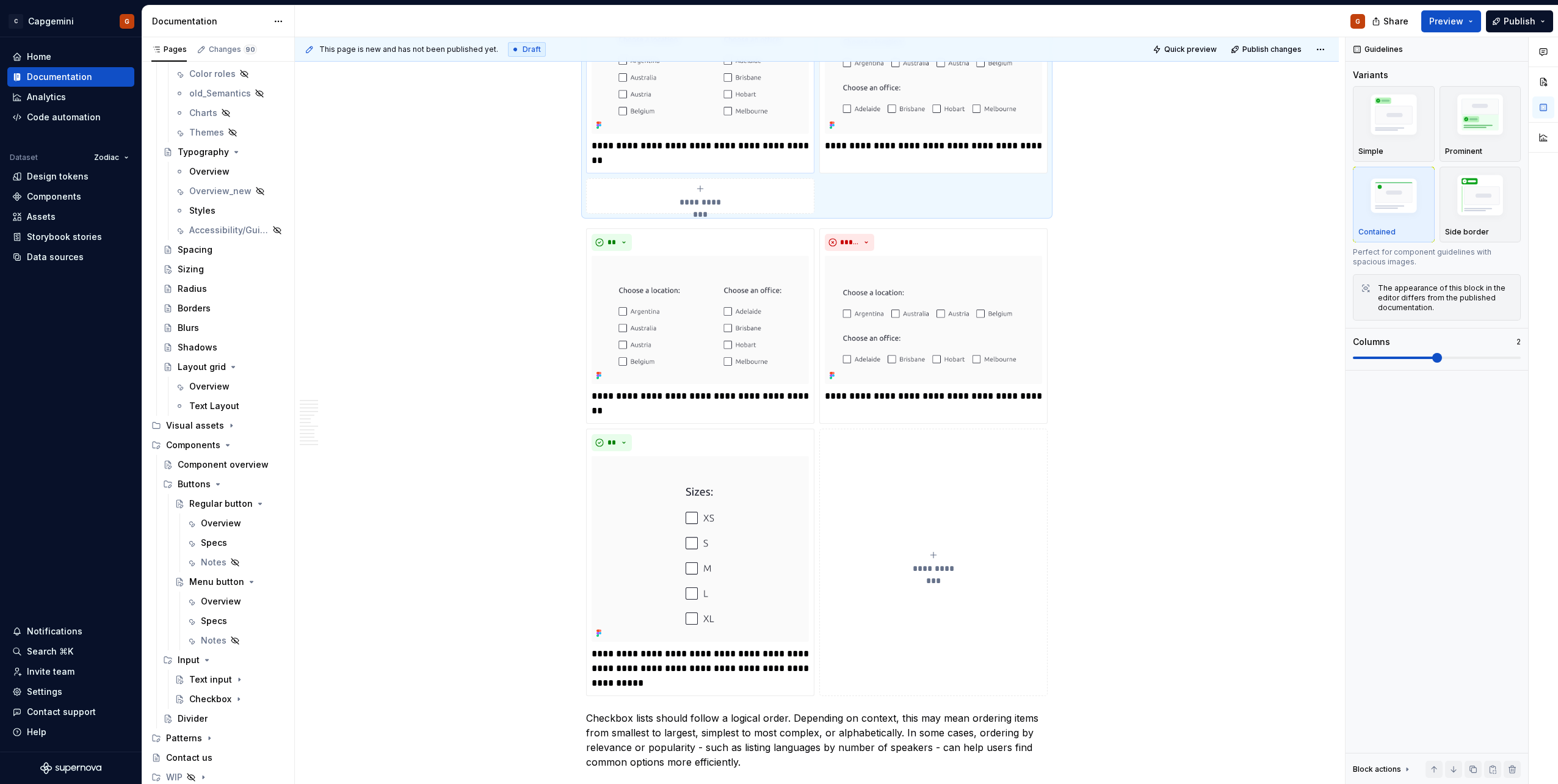
scroll to position [3608, 0]
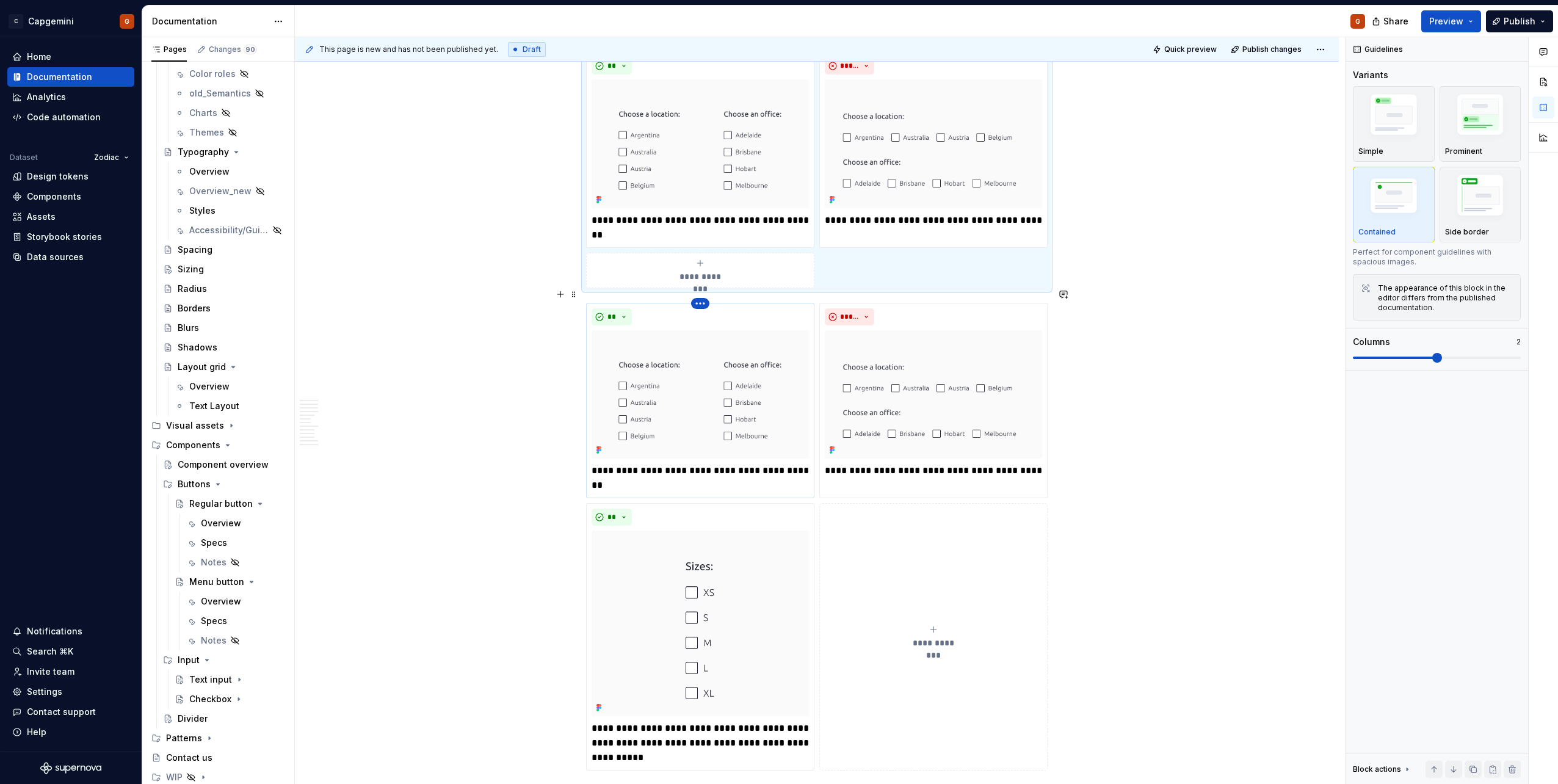
click at [703, 292] on html "C Capgemini G Home Documentation Analytics Code automation Dataset Zodiac Desig…" at bounding box center [779, 392] width 1558 height 784
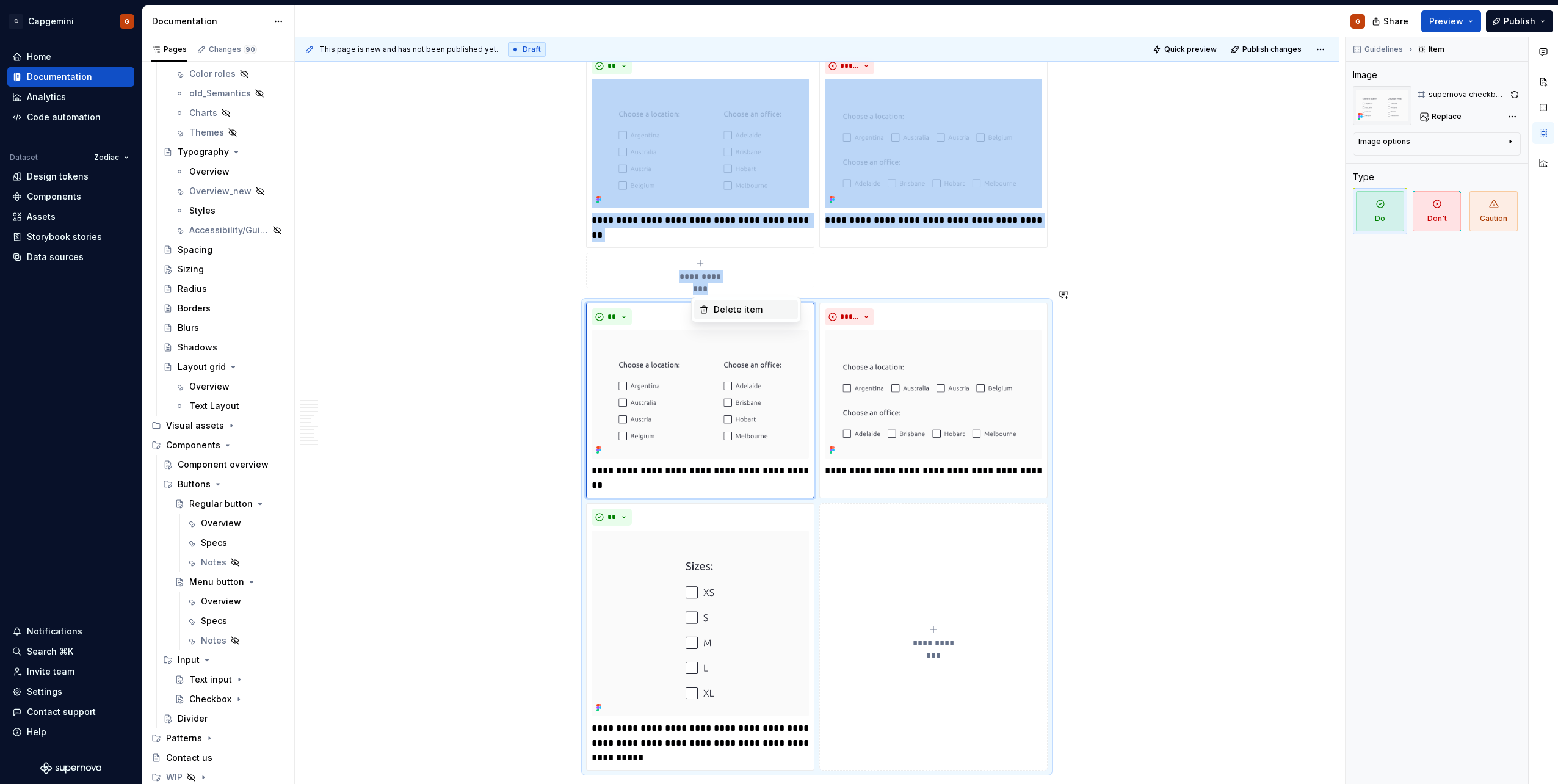
click at [721, 311] on div "Delete item" at bounding box center [753, 309] width 79 height 12
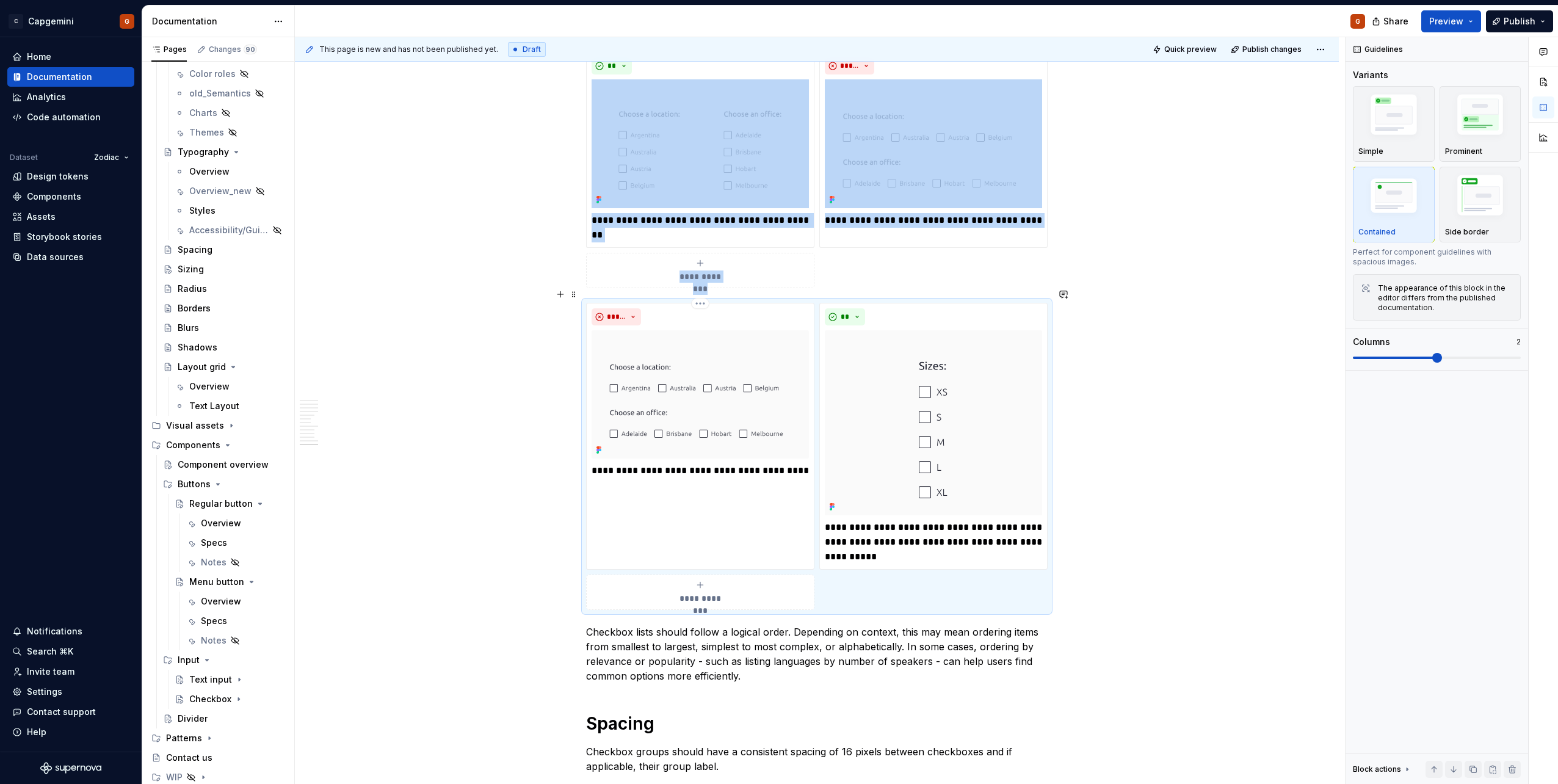
click at [700, 290] on html "C Capgemini G Home Documentation Analytics Code automation Dataset Zodiac Desig…" at bounding box center [779, 392] width 1558 height 784
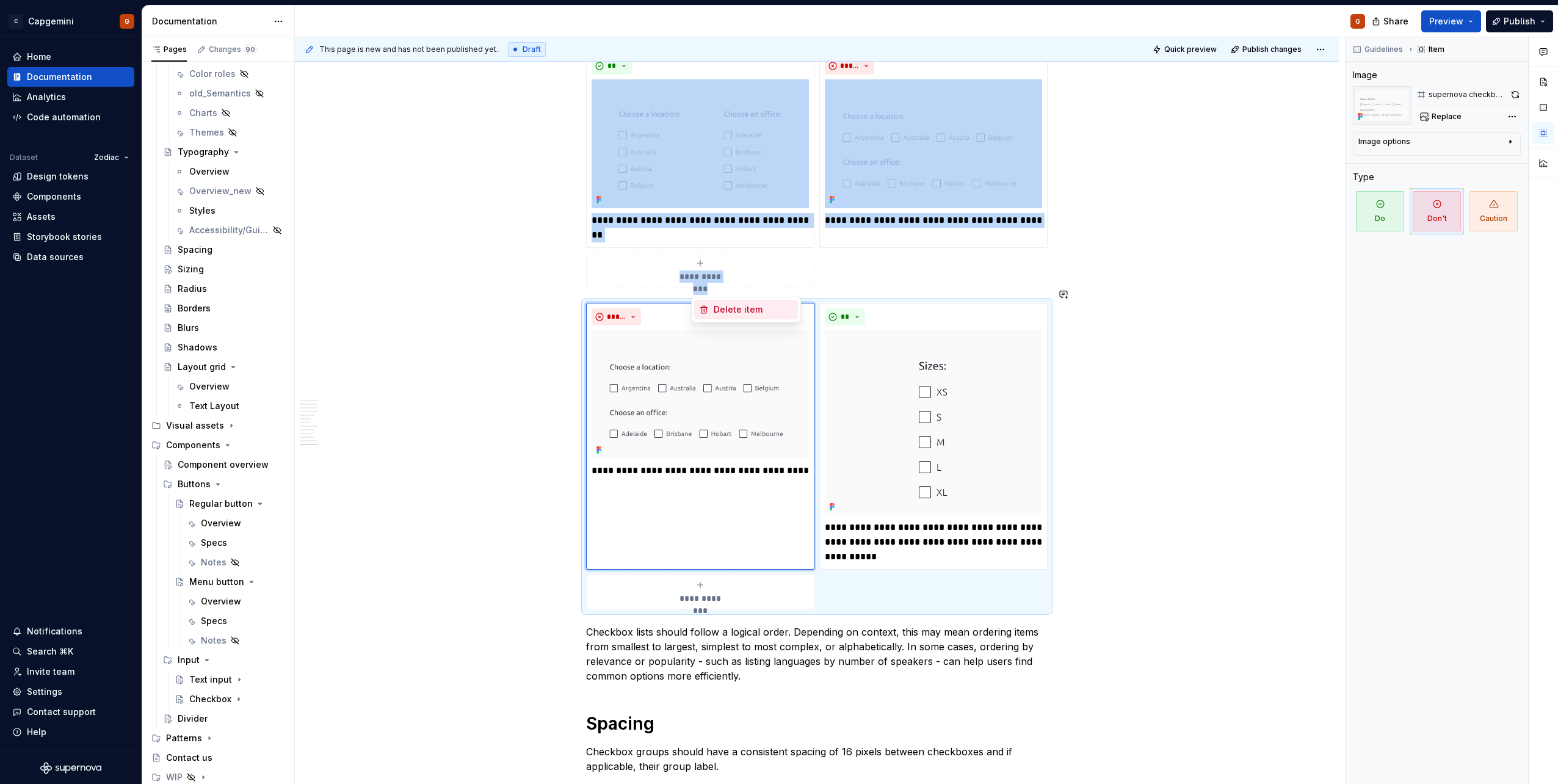
click at [733, 315] on div "Delete item" at bounding box center [753, 309] width 79 height 12
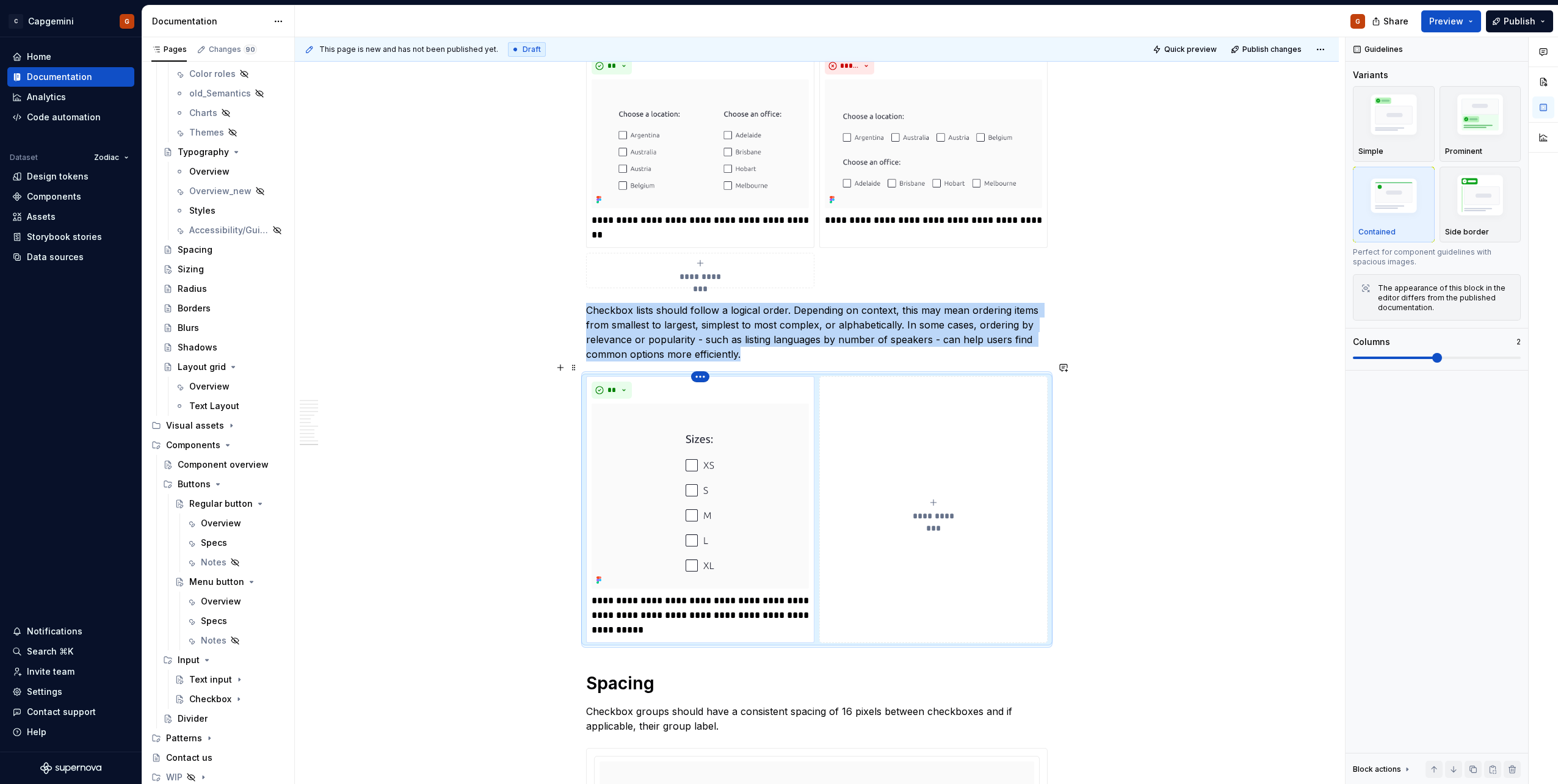
click at [708, 362] on html "C Capgemini G Home Documentation Analytics Code automation Dataset Zodiac Desig…" at bounding box center [779, 392] width 1558 height 784
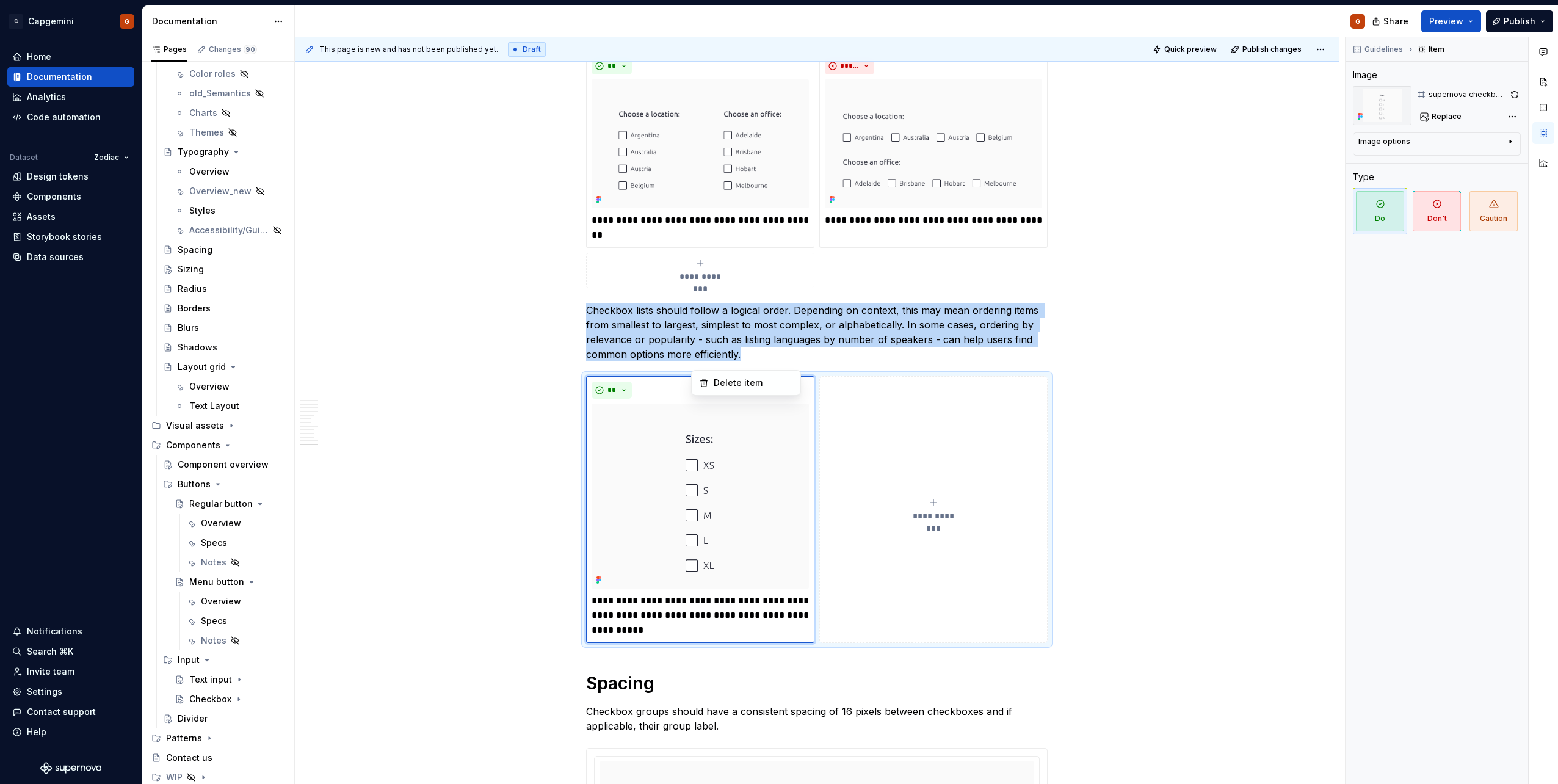
click at [1521, 99] on div "Comments Open comments No comments yet Select ‘Comment’ from the block context …" at bounding box center [1452, 411] width 213 height 747
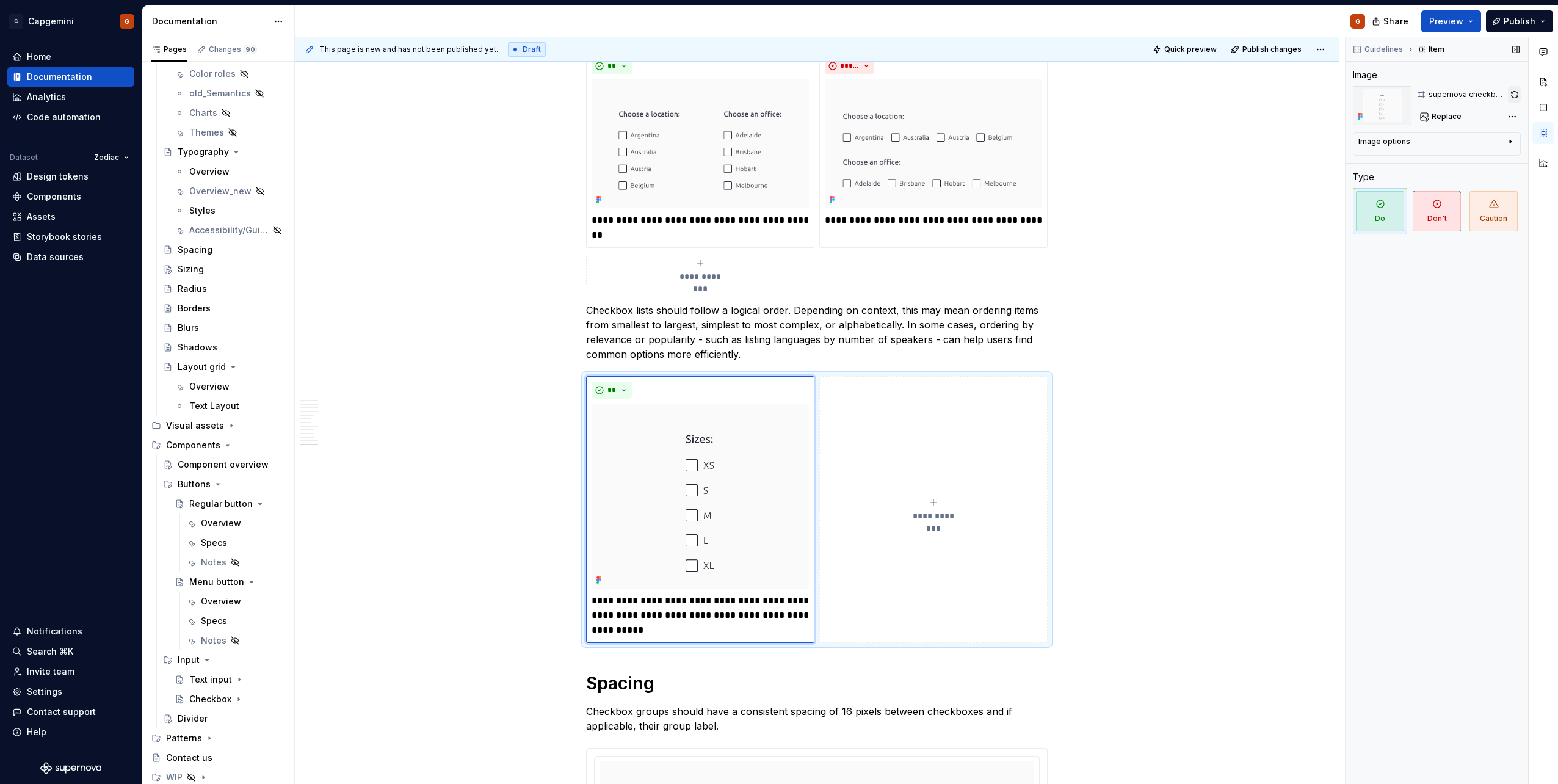
click at [1516, 99] on button "button" at bounding box center [1514, 94] width 13 height 17
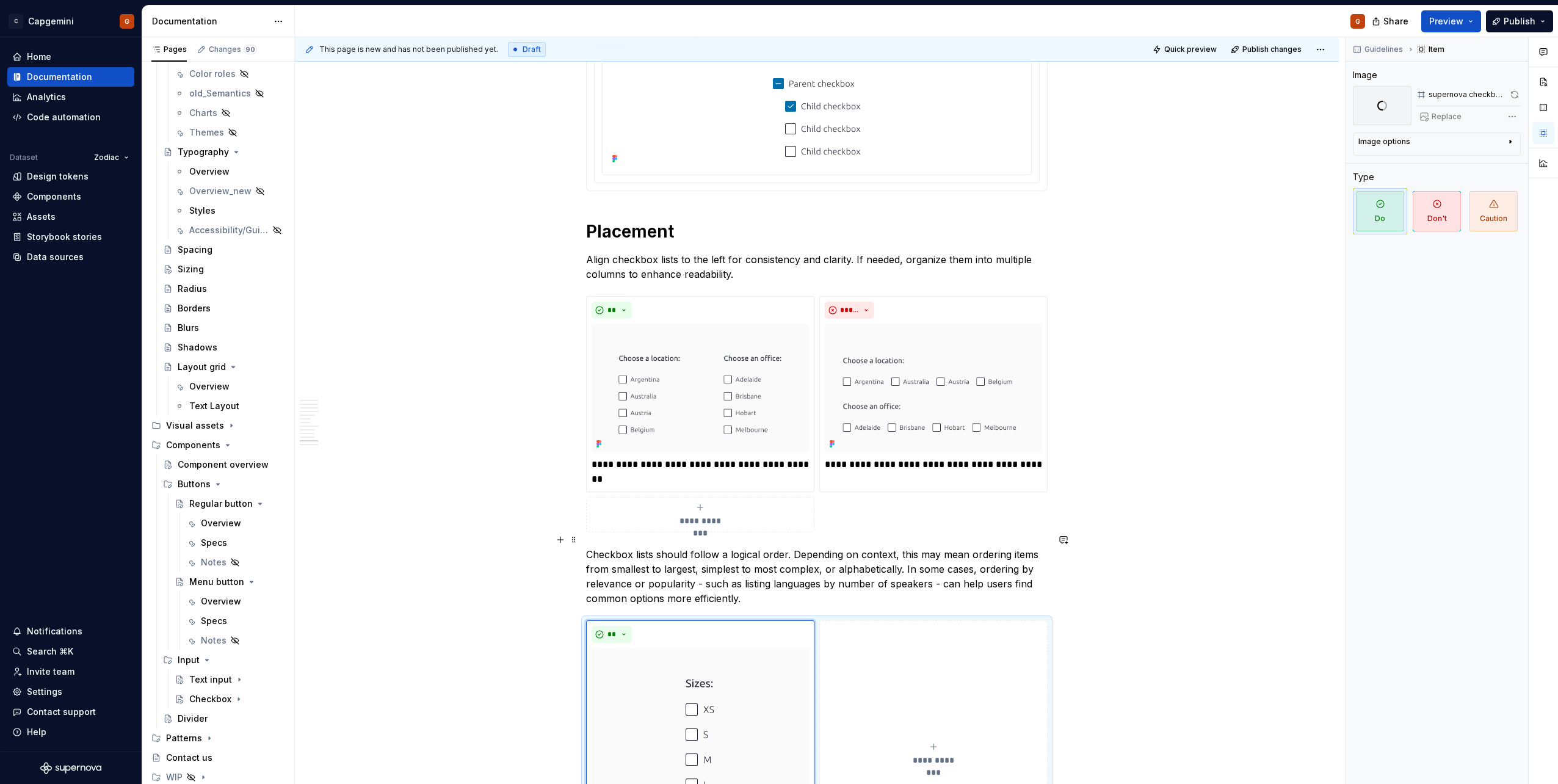
scroll to position [3486, 0]
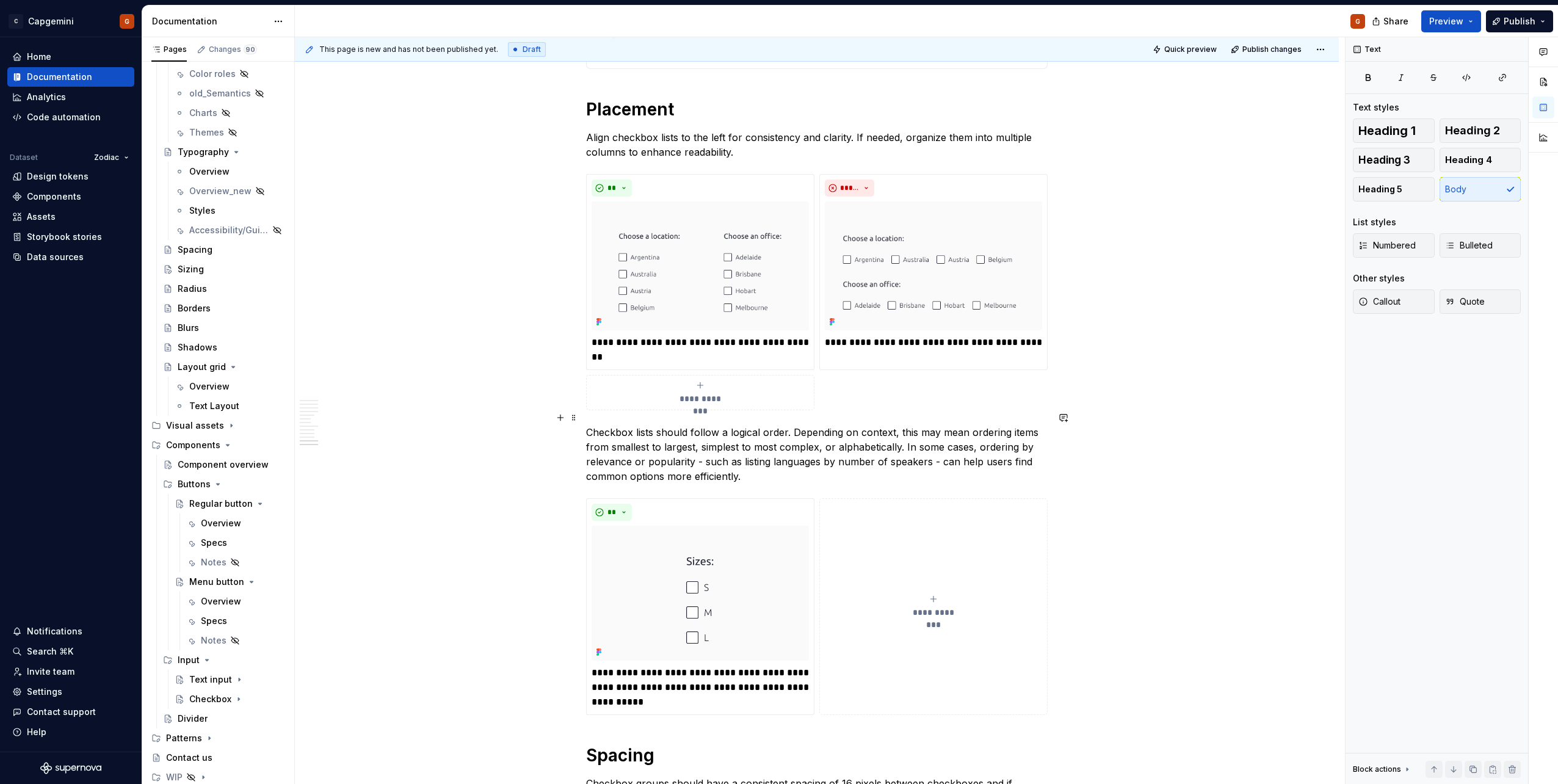
click at [939, 448] on p "Checkbox lists should follow a logical order. Depending on context, this may me…" at bounding box center [816, 454] width 461 height 59
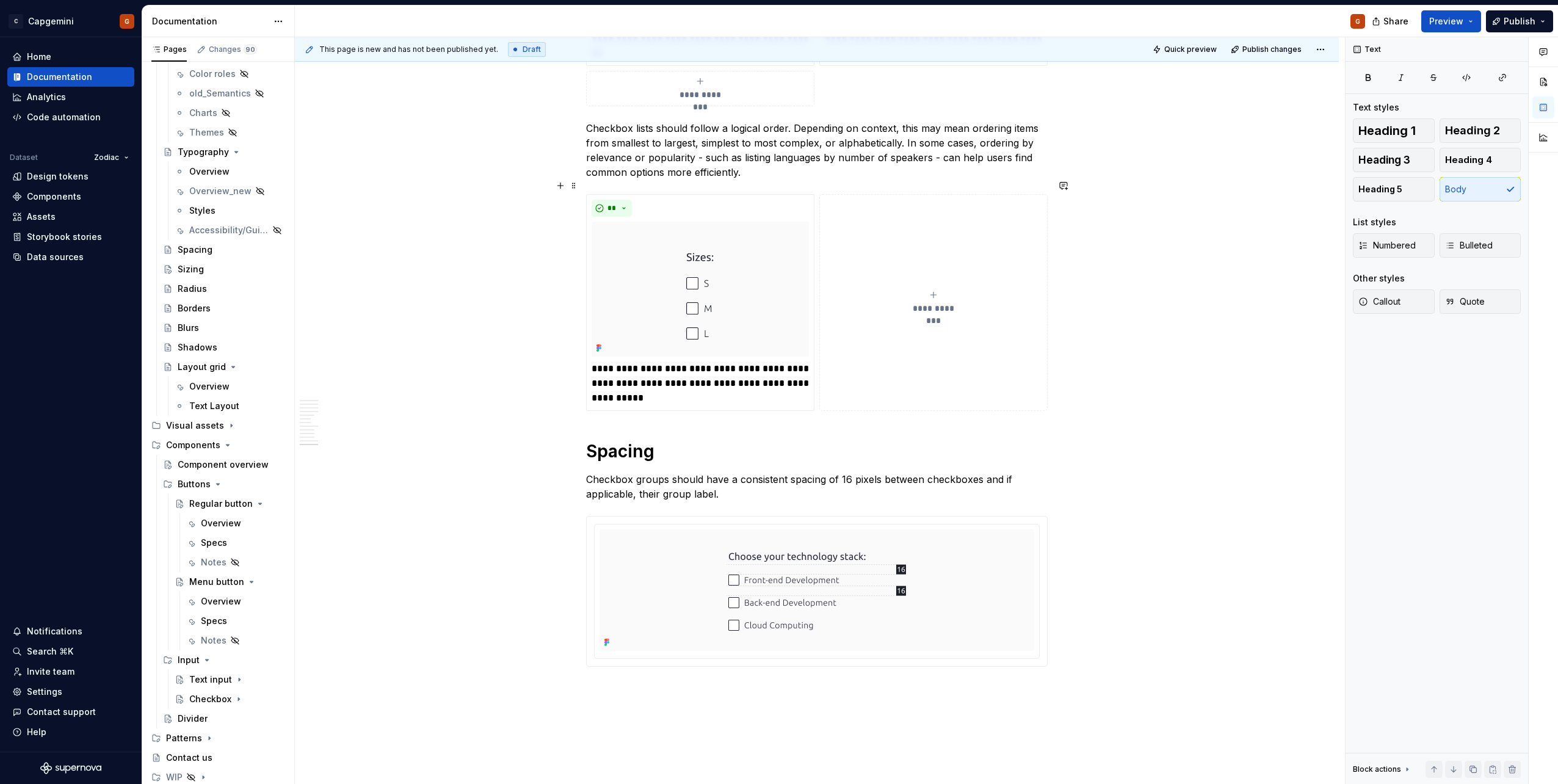
scroll to position [3791, 0]
click at [681, 384] on p "**********" at bounding box center [700, 382] width 217 height 44
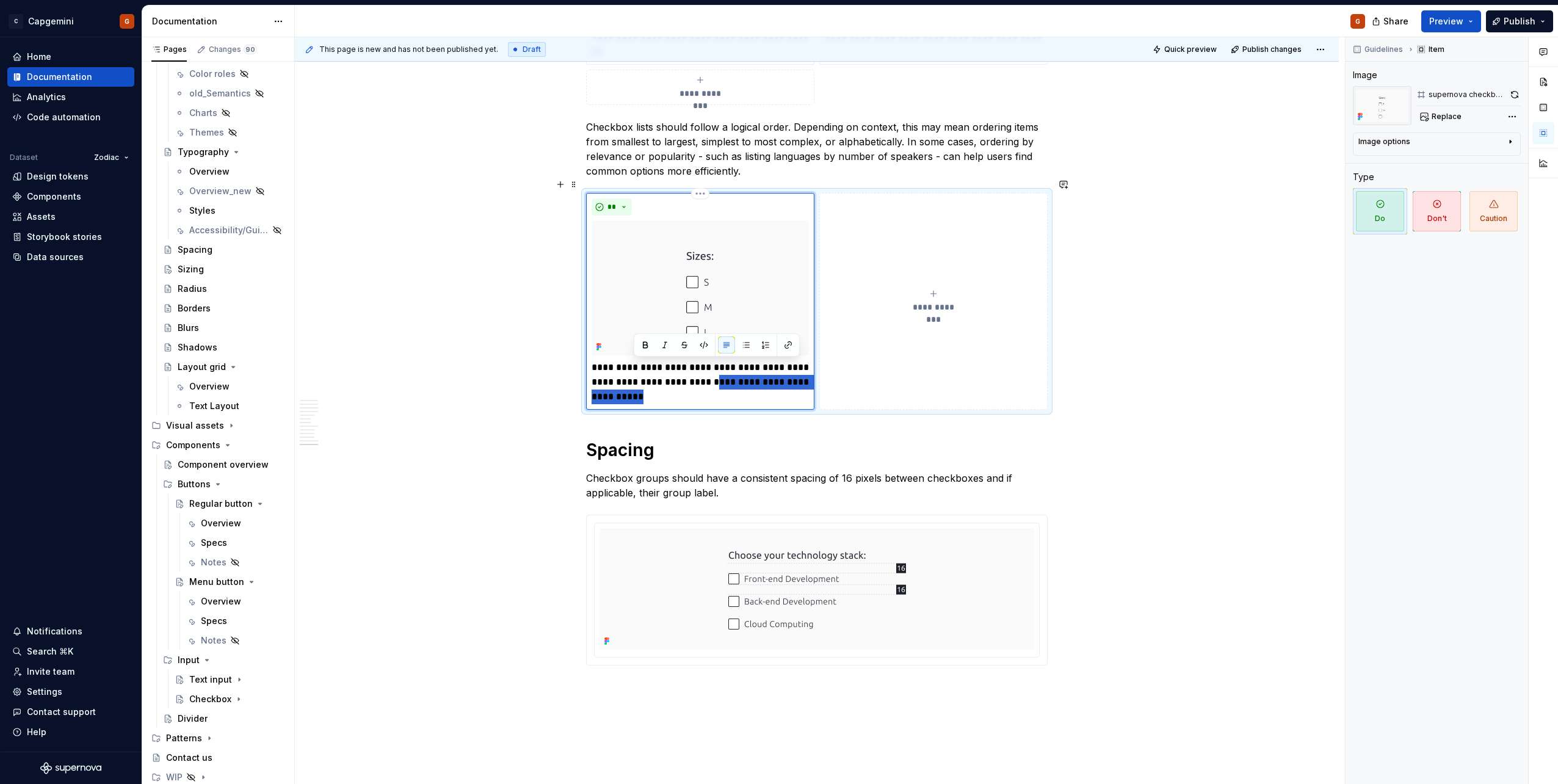
drag, startPoint x: 662, startPoint y: 379, endPoint x: 700, endPoint y: 369, distance: 39.3
click at [700, 369] on p "**********" at bounding box center [700, 382] width 217 height 44
type textarea "*"
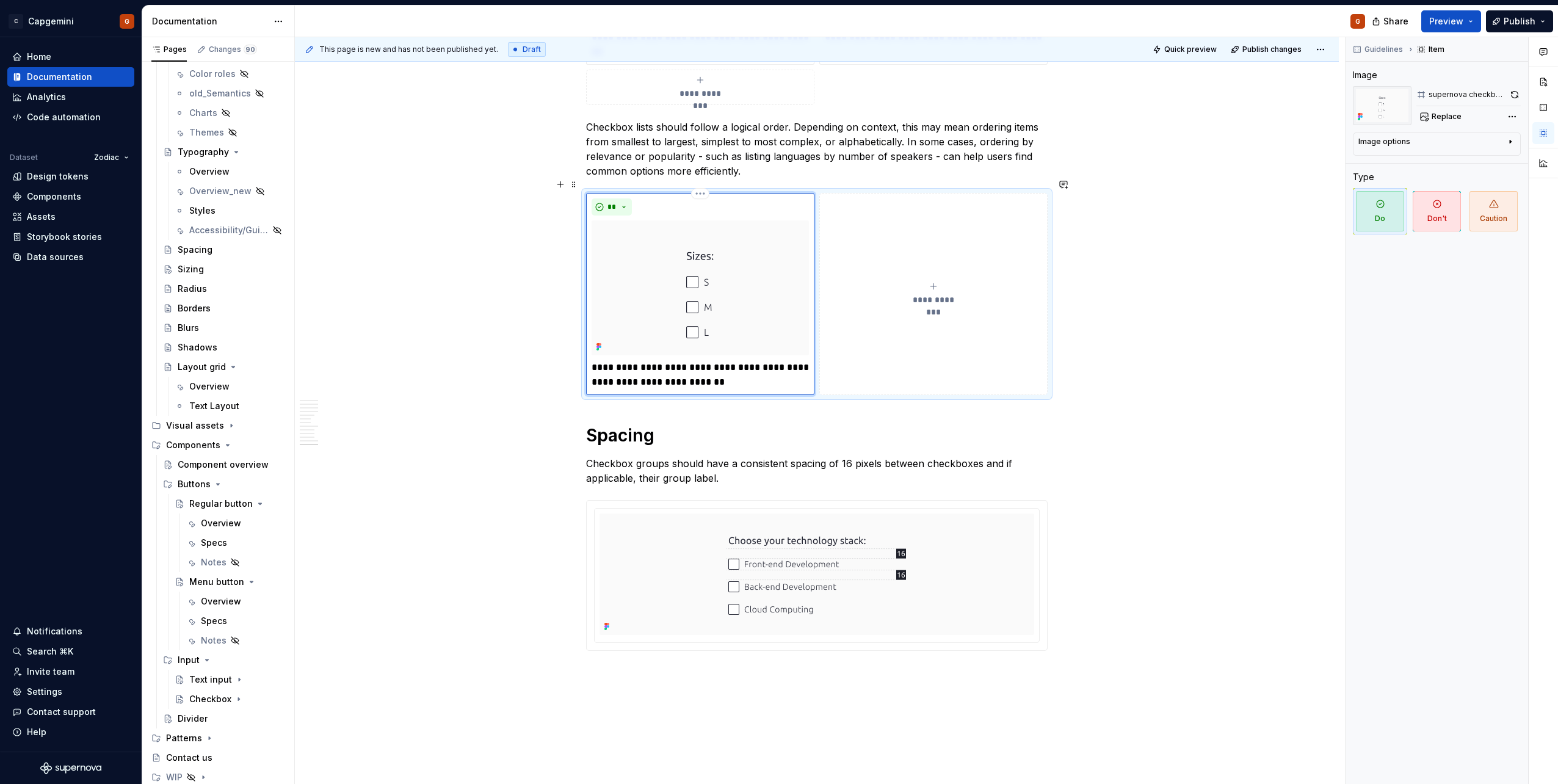
click at [723, 369] on p "**********" at bounding box center [700, 375] width 217 height 29
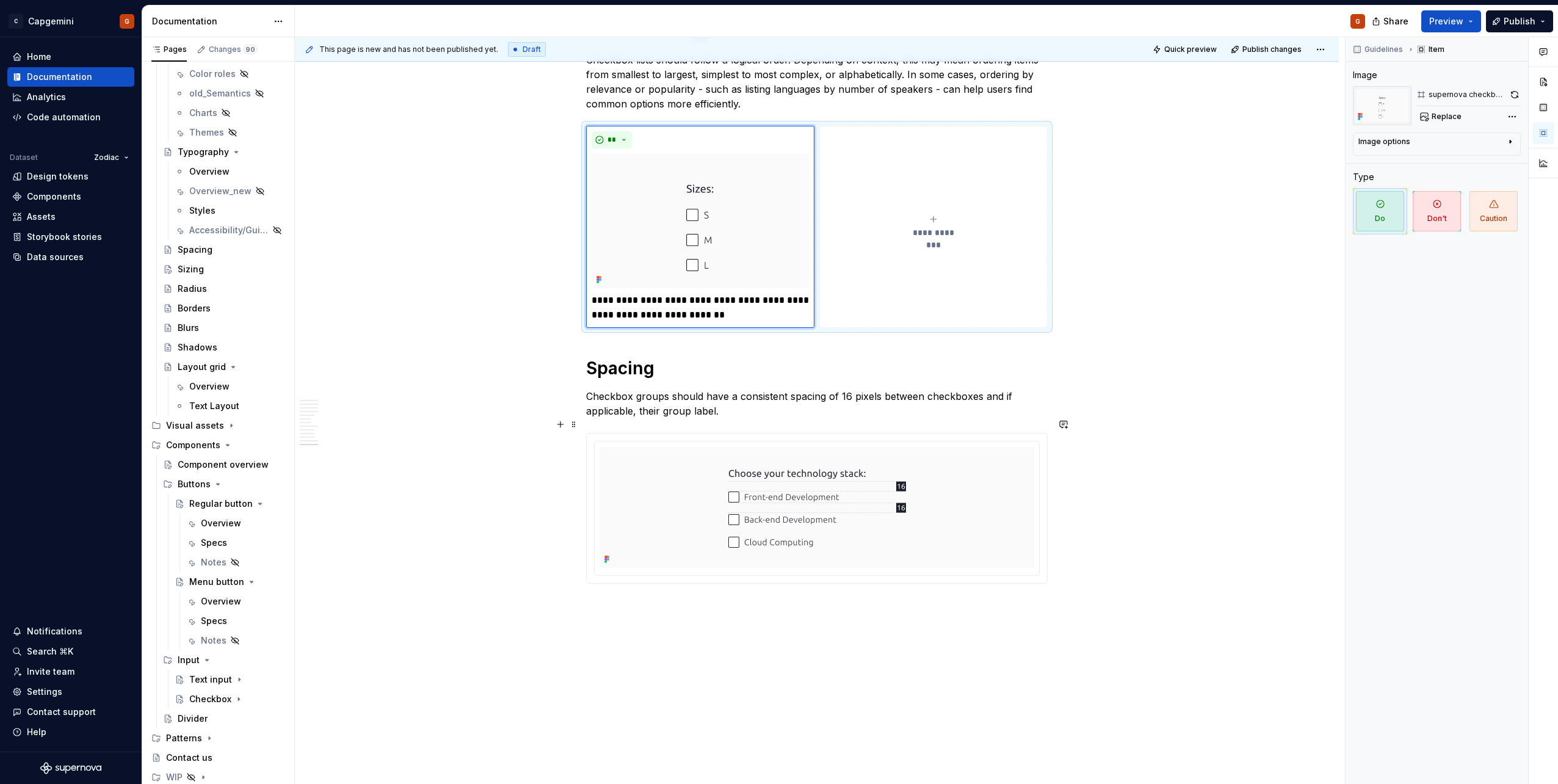
scroll to position [3922, 0]
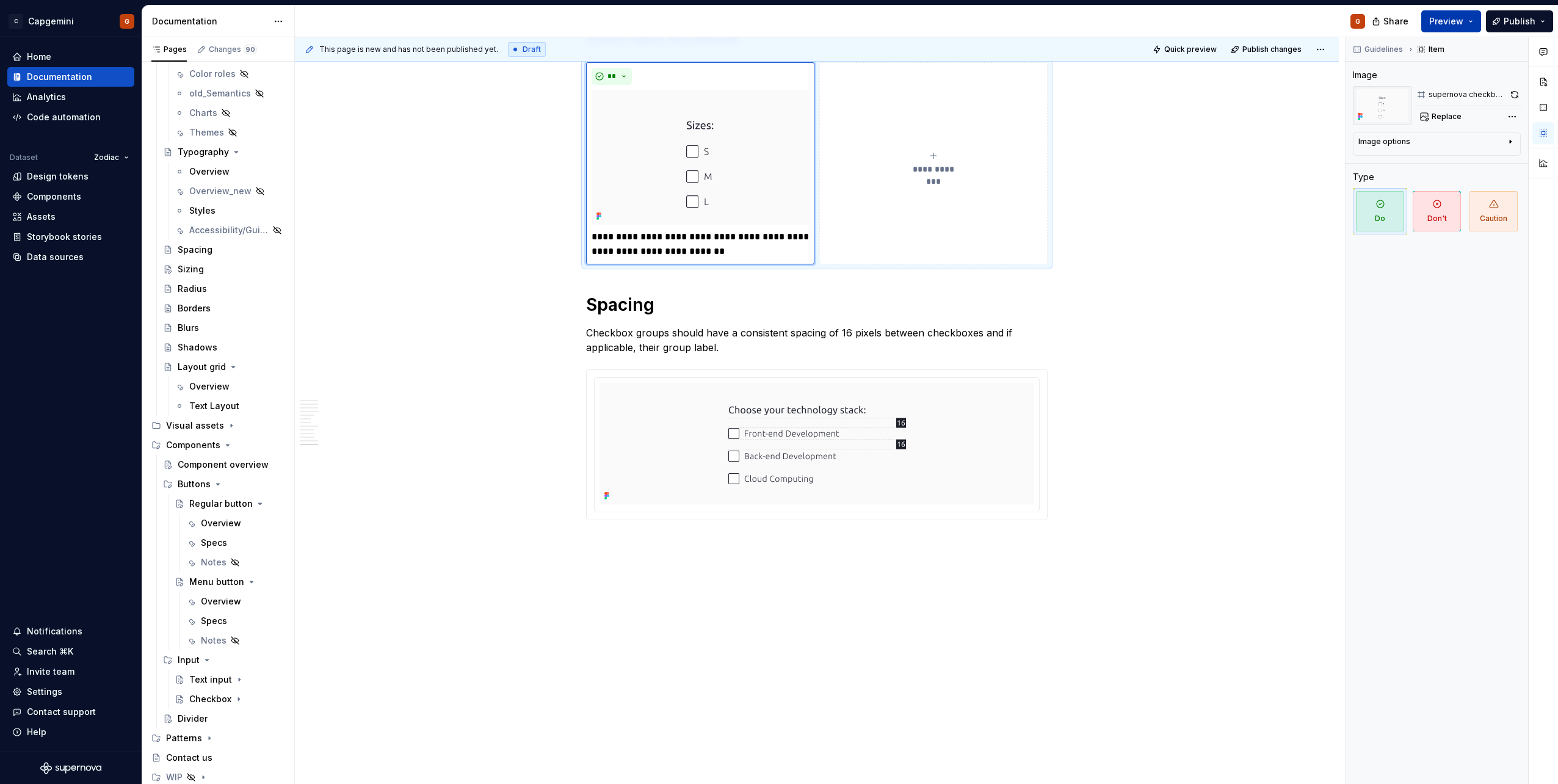
click at [1461, 25] on span "Preview" at bounding box center [1446, 21] width 34 height 12
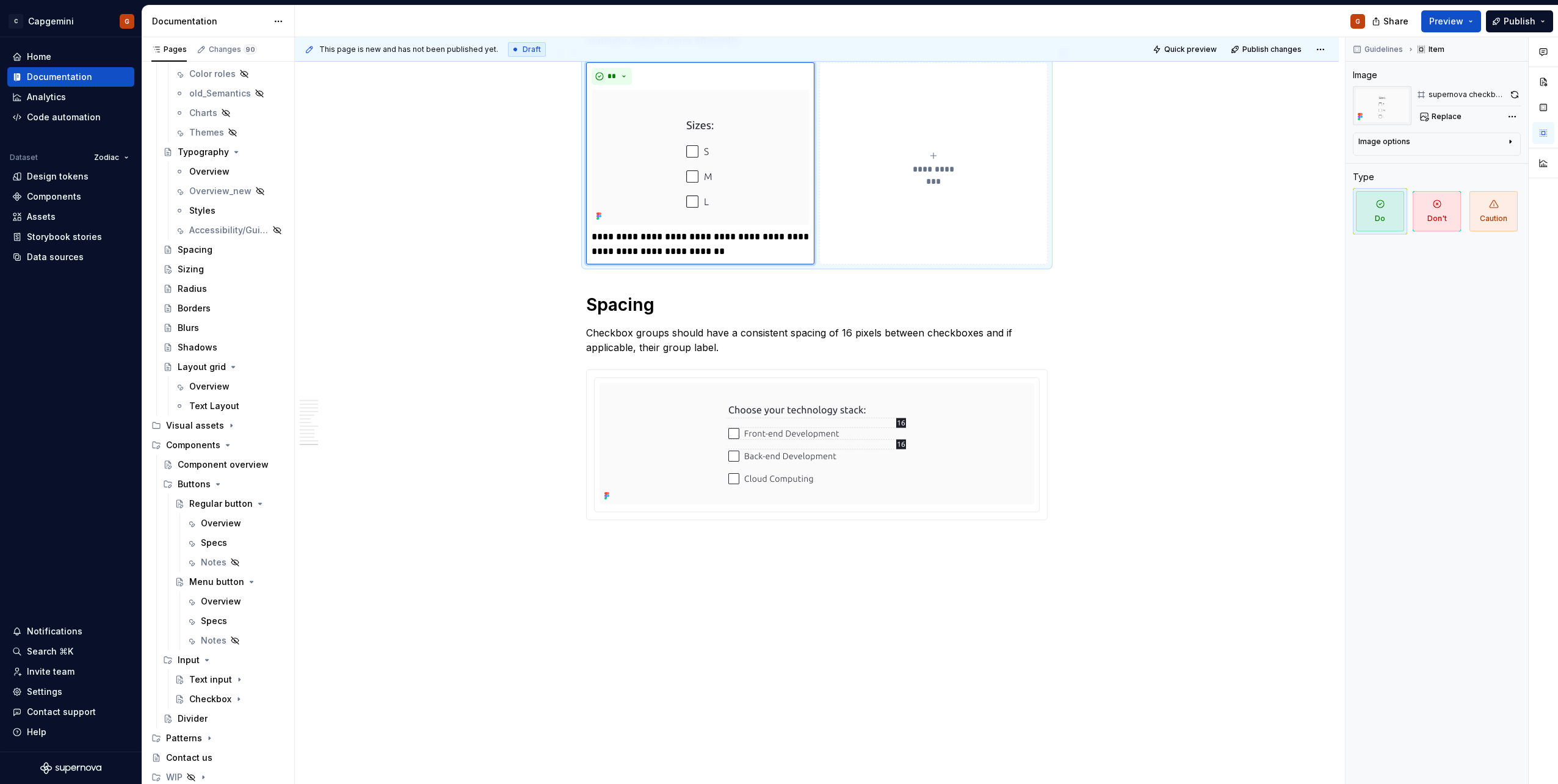
click at [1048, 205] on div "**********" at bounding box center [816, 163] width 461 height 202
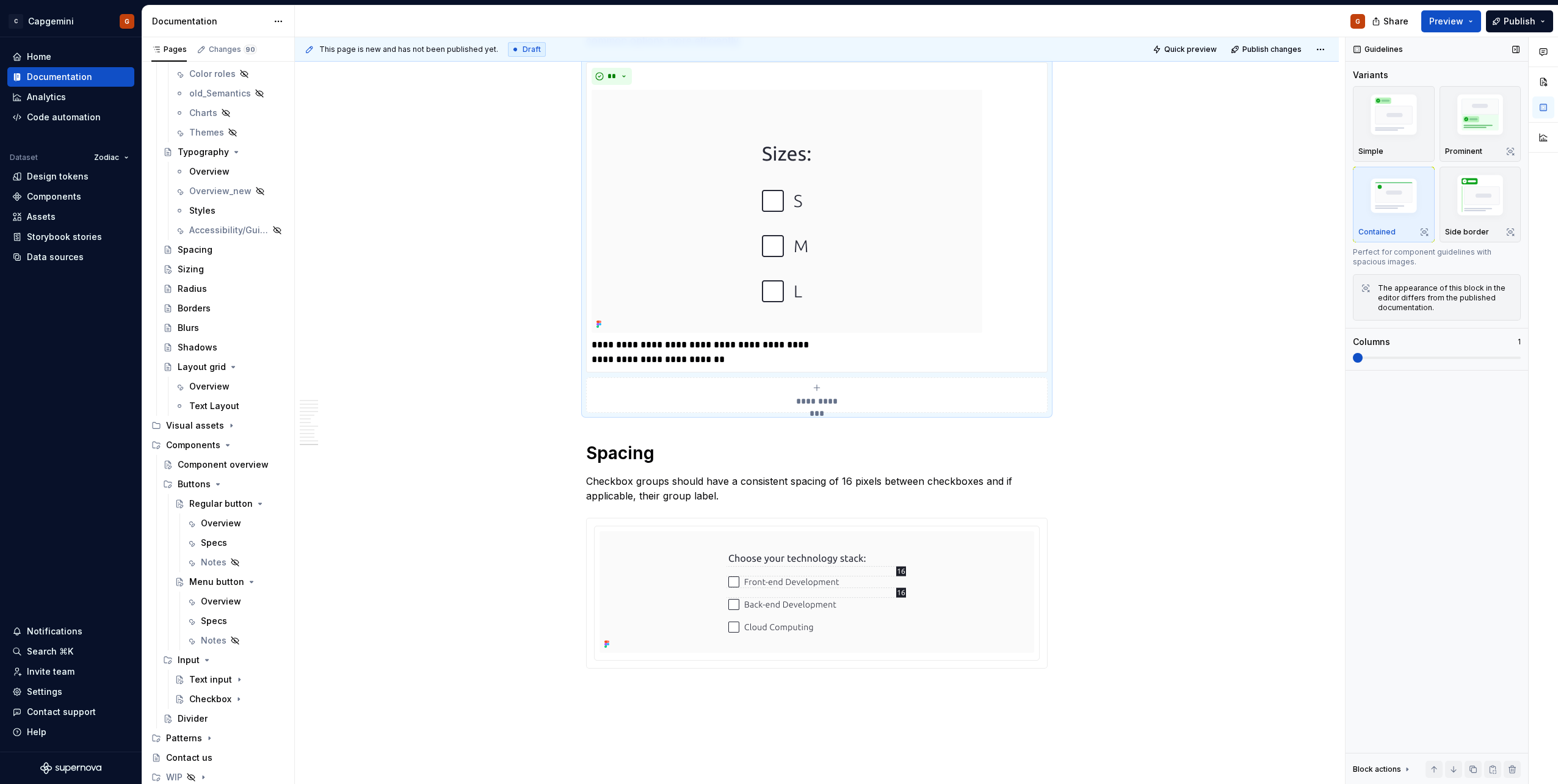
click at [1385, 356] on span at bounding box center [1437, 358] width 168 height 10
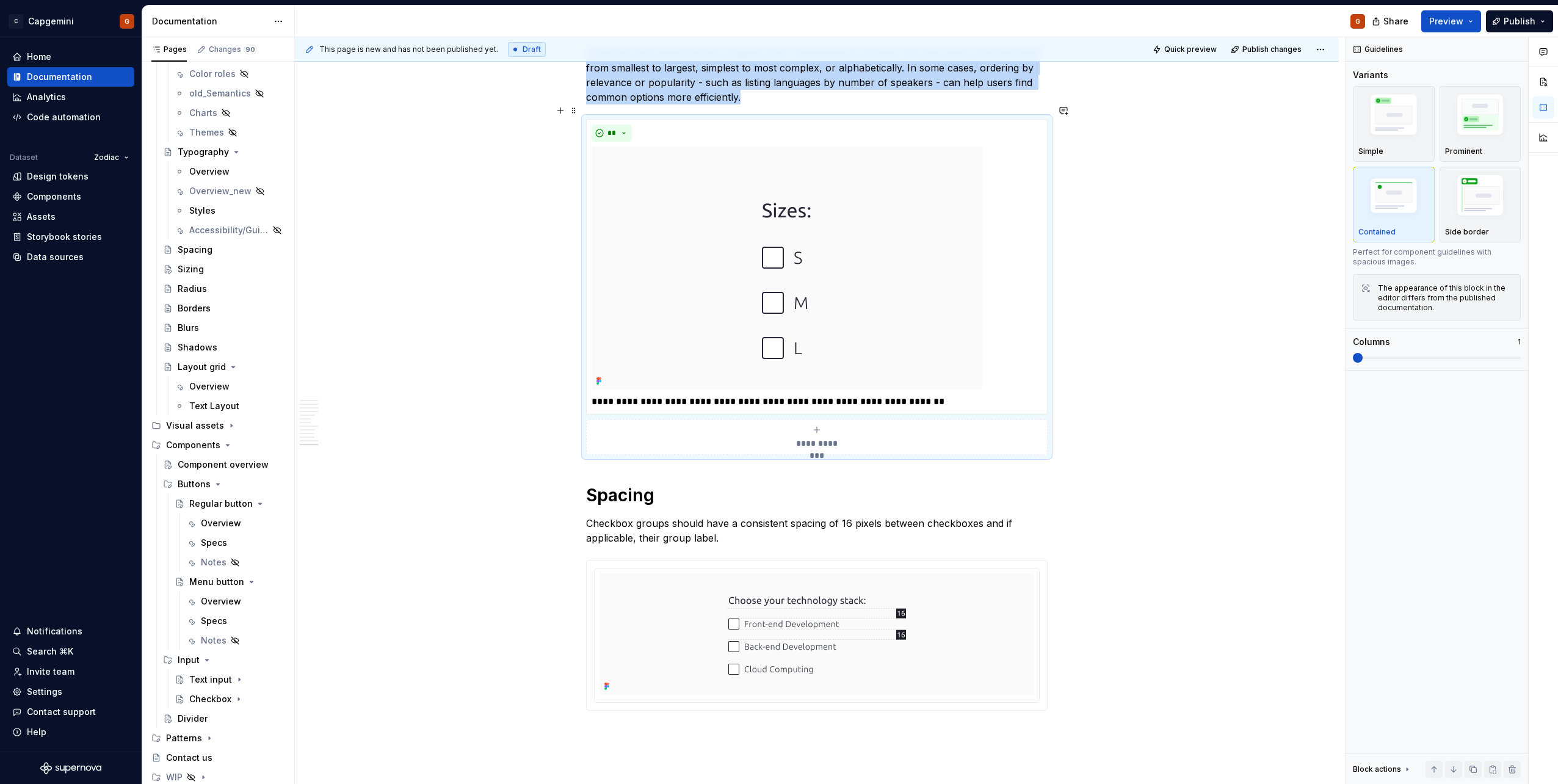
scroll to position [3739, 0]
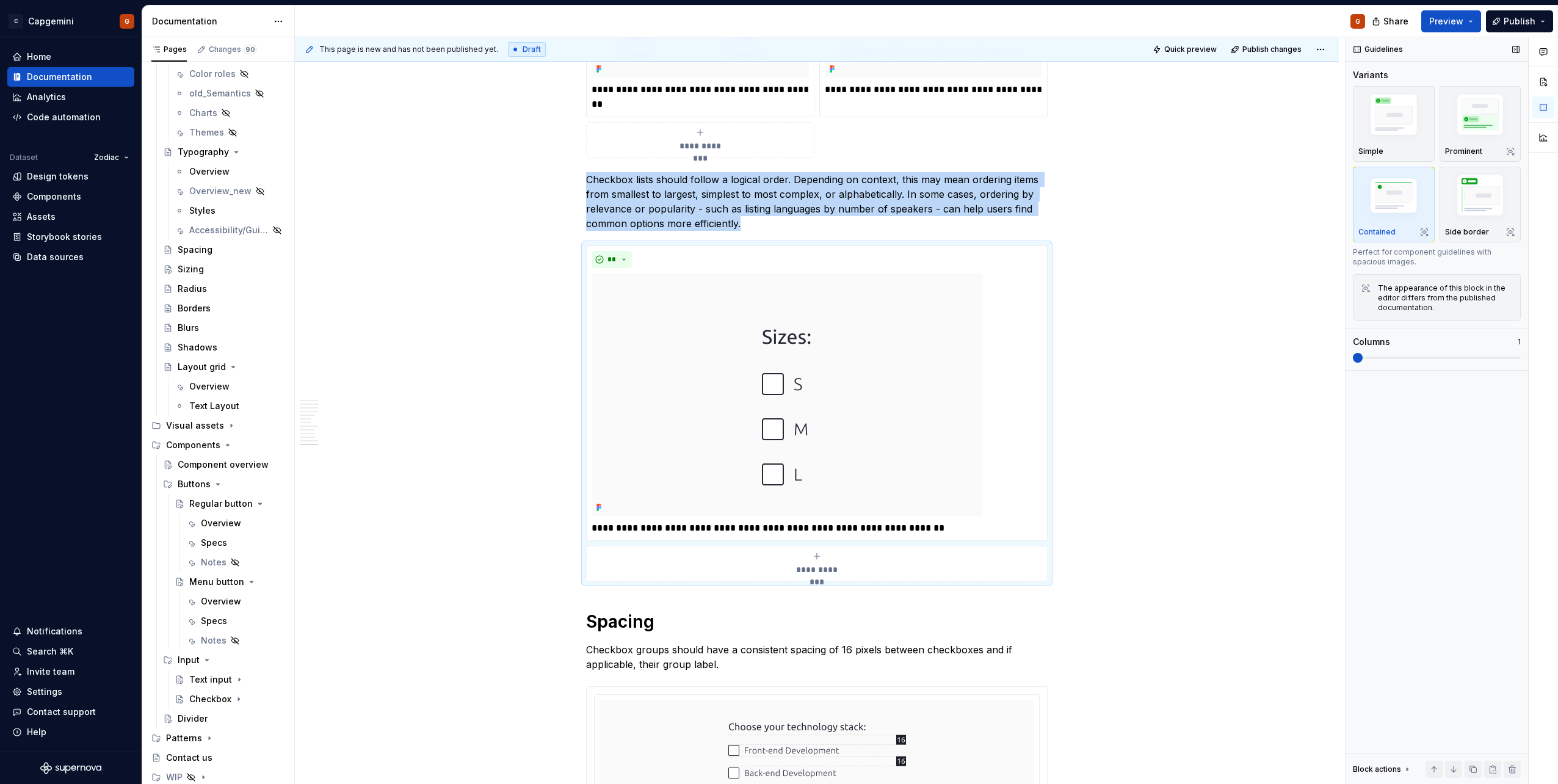
click at [1401, 359] on span at bounding box center [1437, 358] width 168 height 10
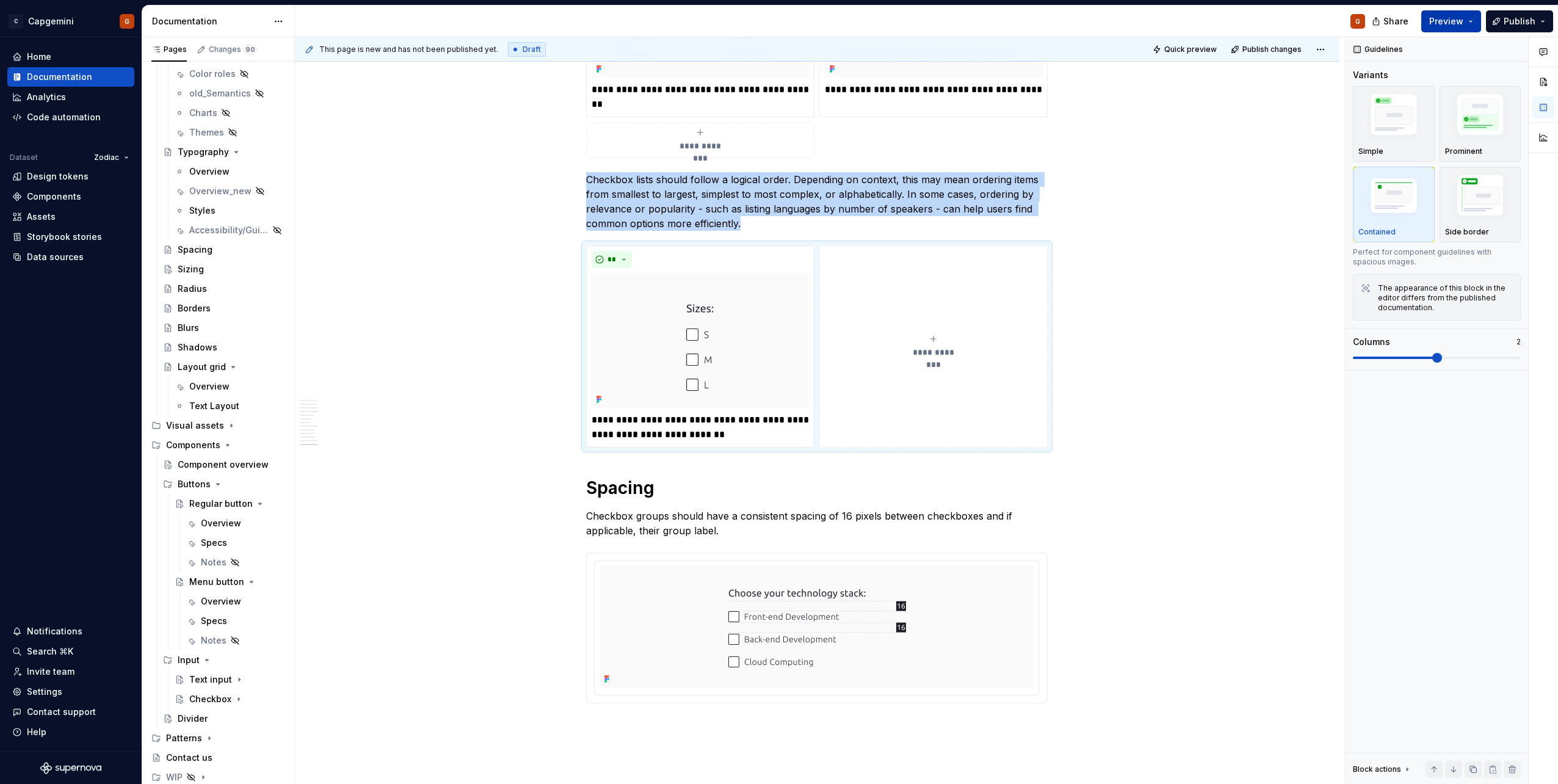
click at [1467, 23] on button "Preview" at bounding box center [1451, 21] width 60 height 22
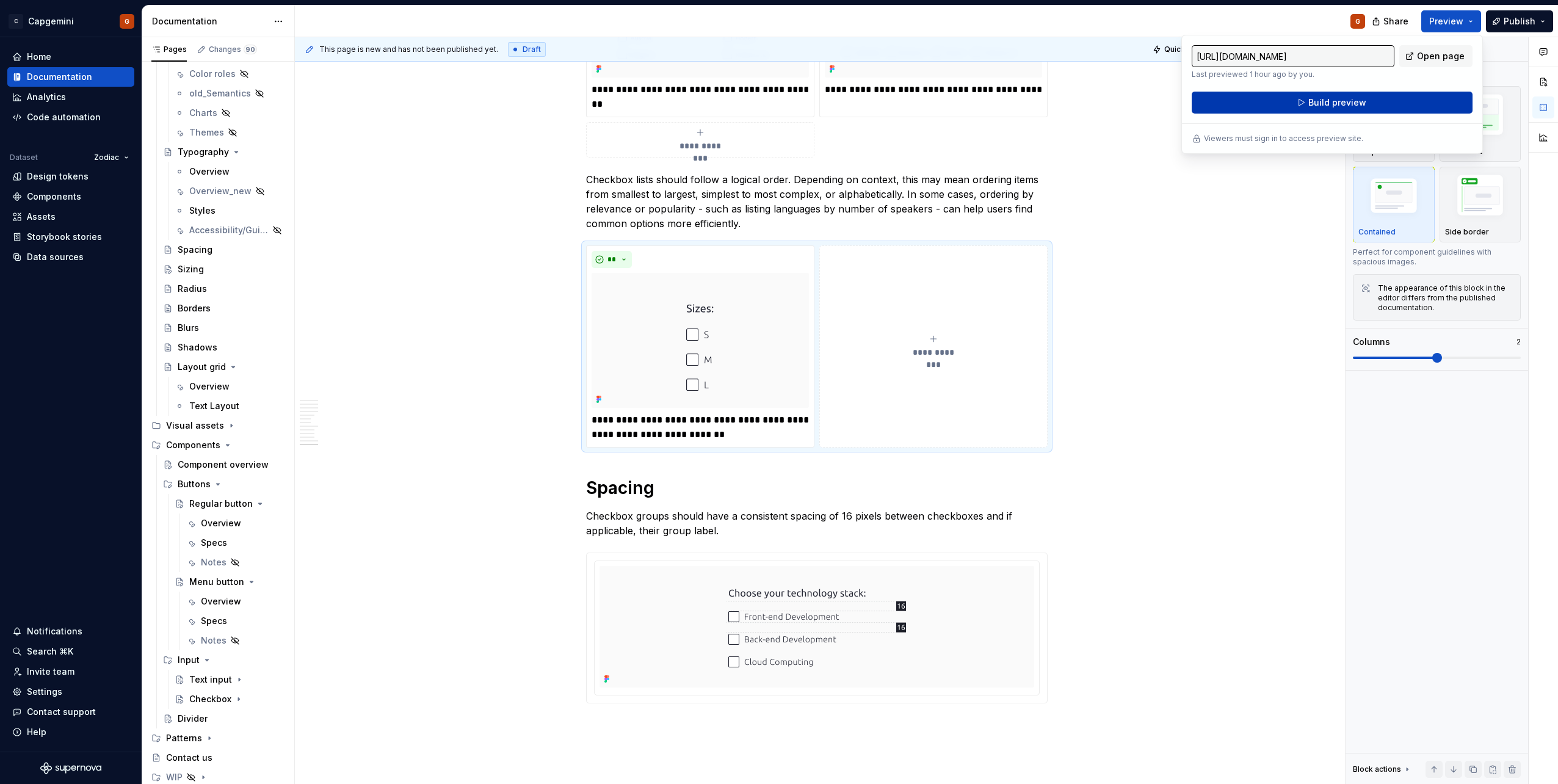
drag, startPoint x: 1467, startPoint y: 23, endPoint x: 1419, endPoint y: 108, distance: 97.6
click at [1419, 108] on button "Build preview" at bounding box center [1332, 102] width 281 height 22
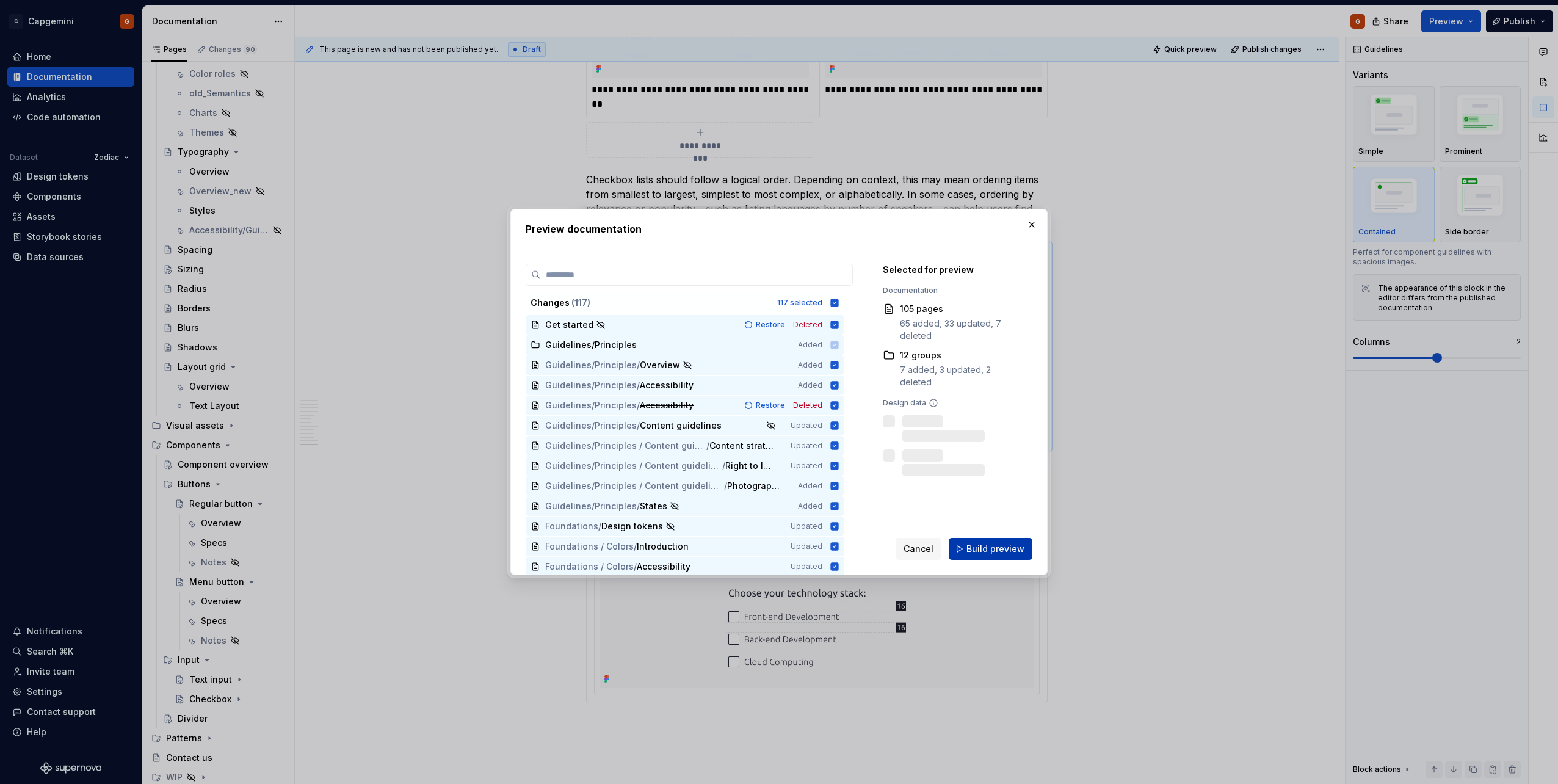
click at [1010, 544] on span "Build preview" at bounding box center [995, 549] width 58 height 12
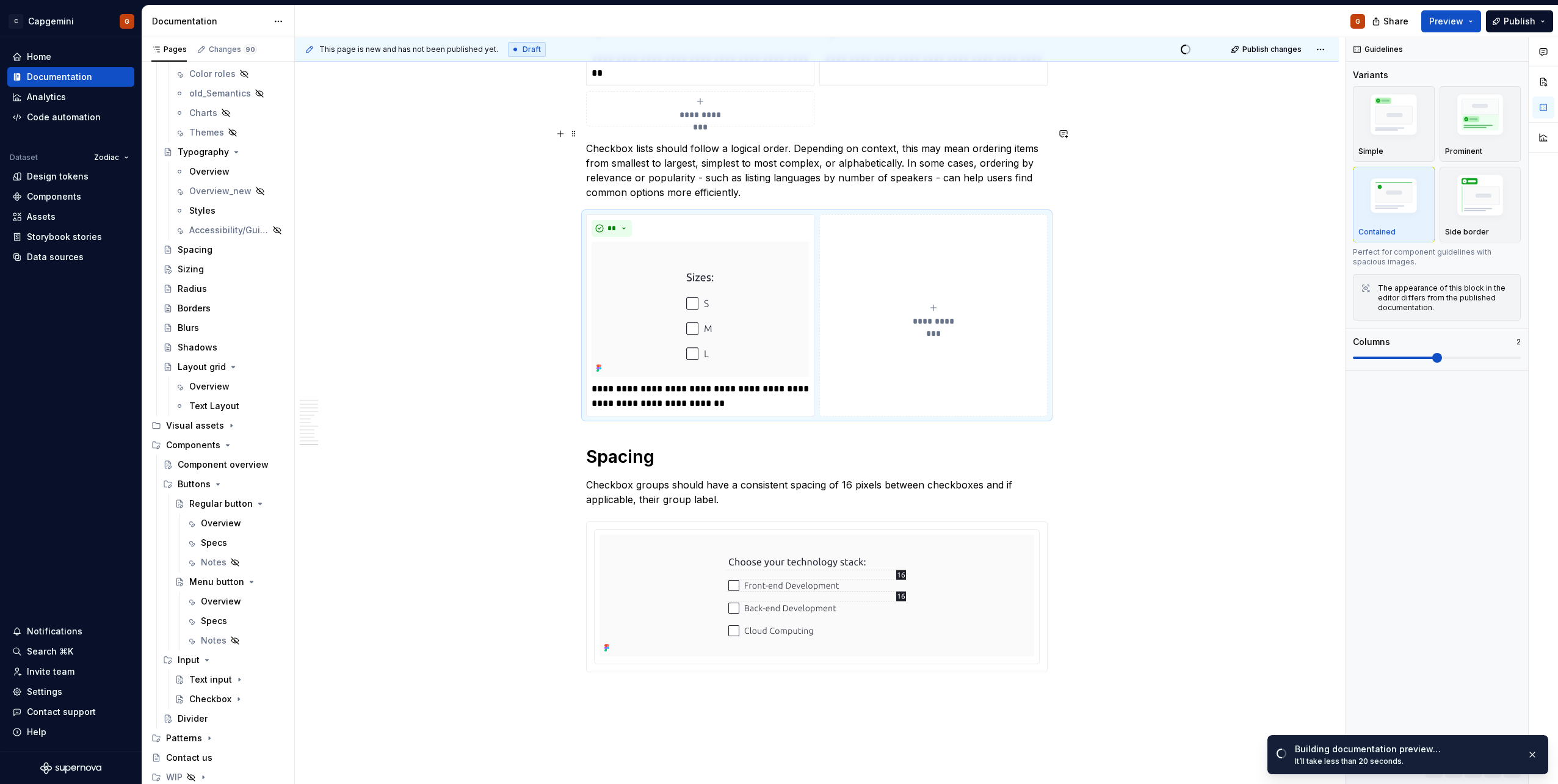
scroll to position [3922, 0]
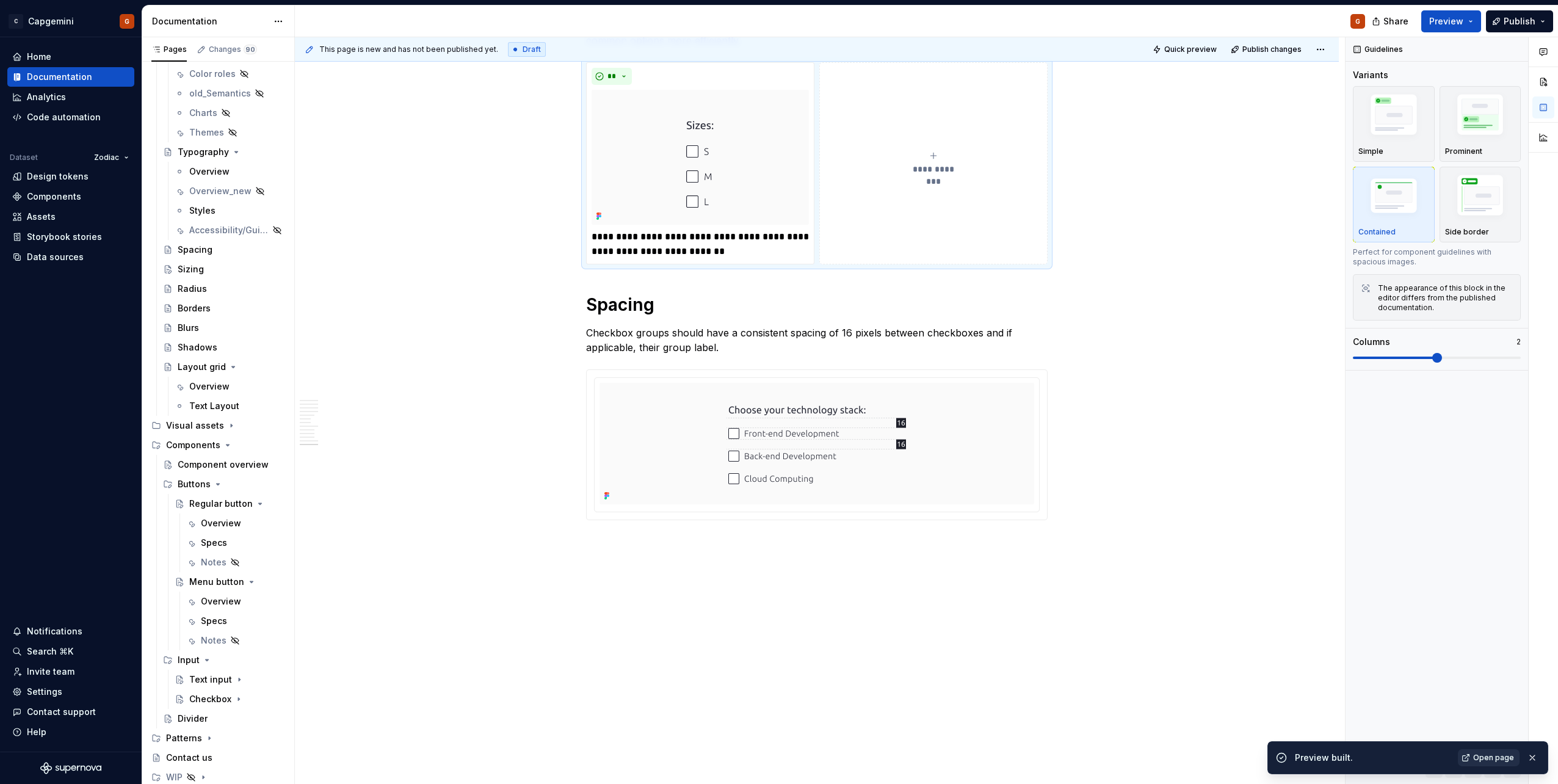
click at [1494, 757] on span "Open page" at bounding box center [1493, 757] width 41 height 10
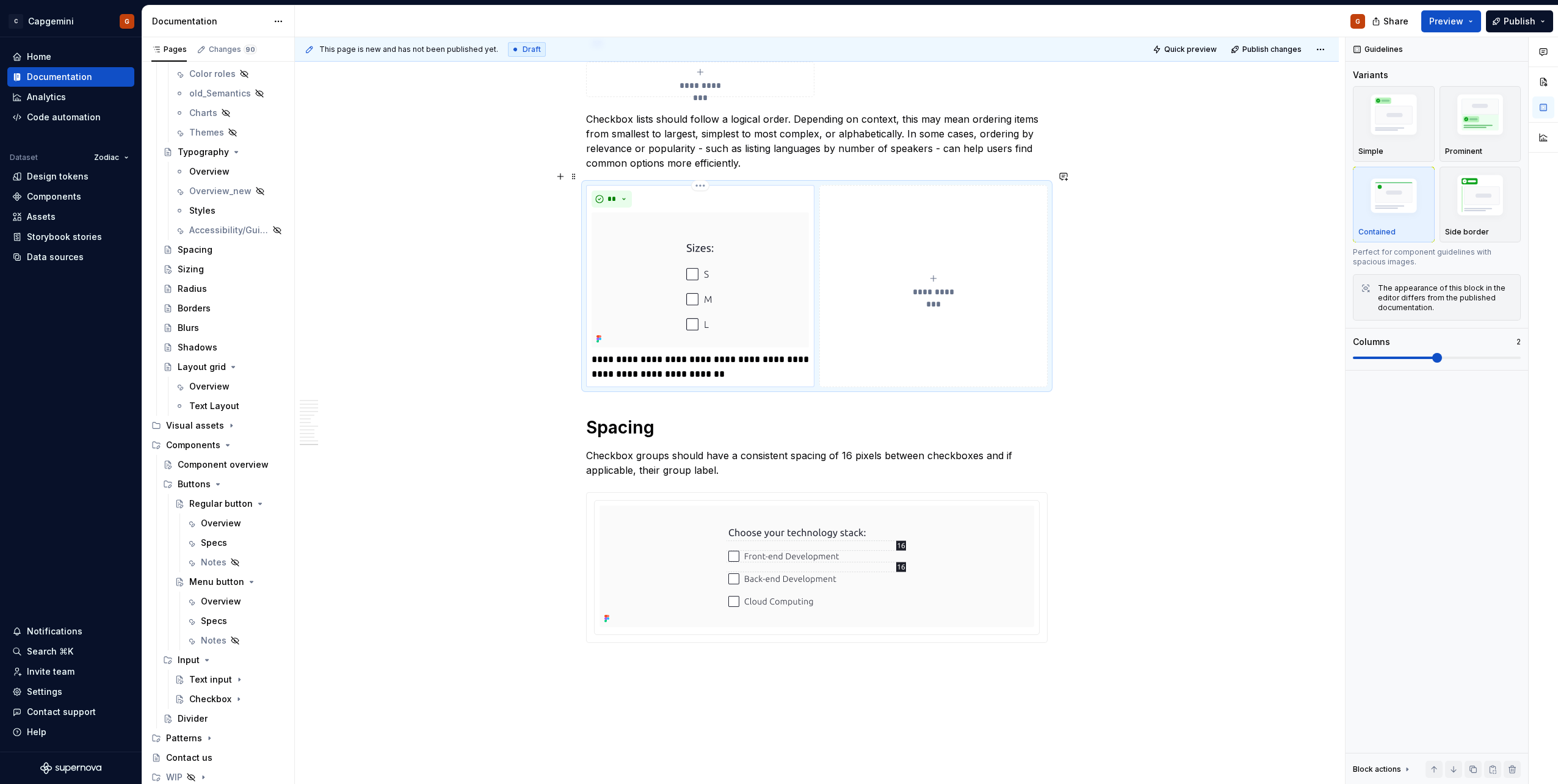
scroll to position [3616, 0]
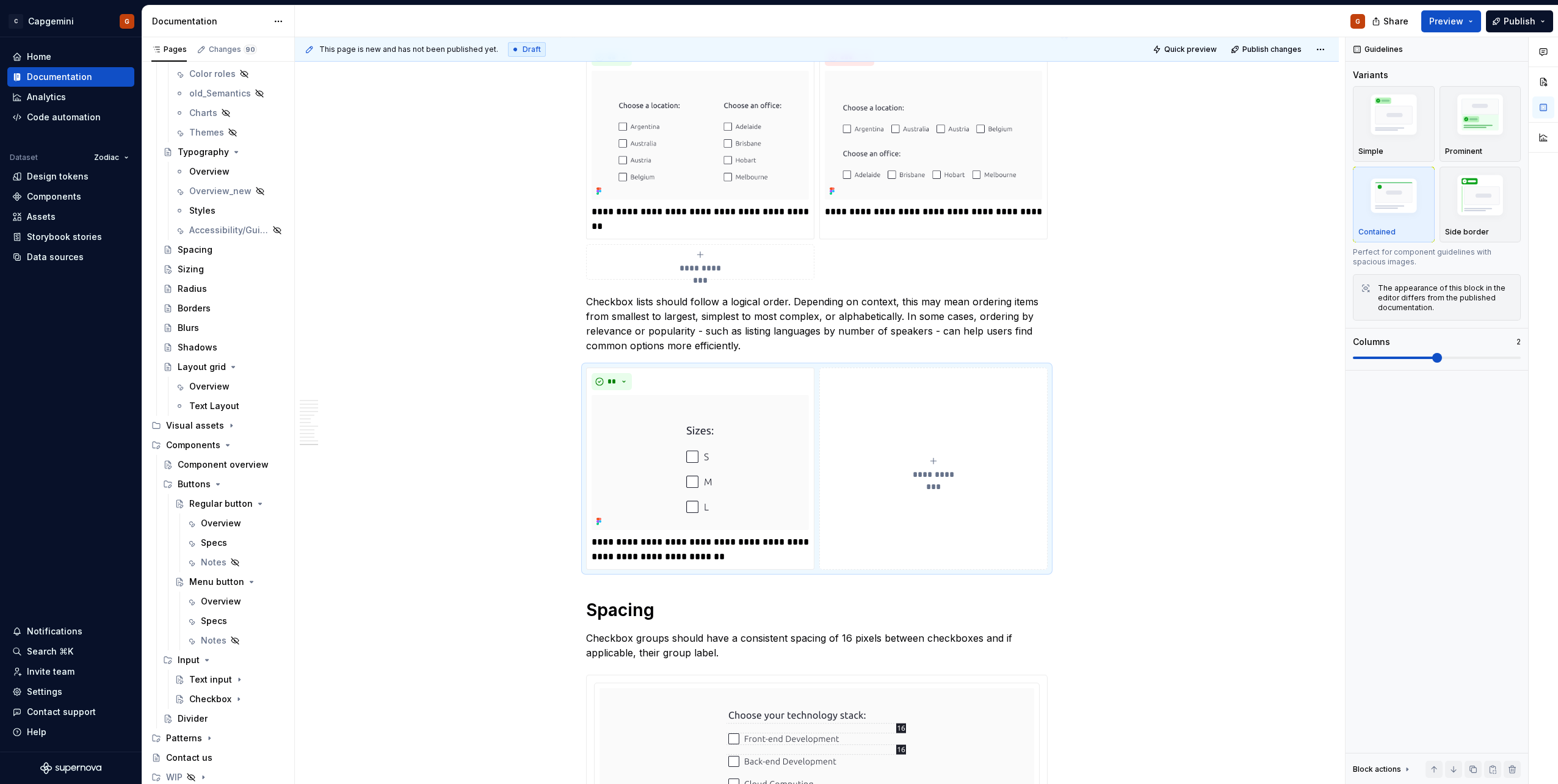
click at [851, 234] on div "**********" at bounding box center [816, 161] width 461 height 236
click at [1472, 128] on img "button" at bounding box center [1480, 117] width 71 height 53
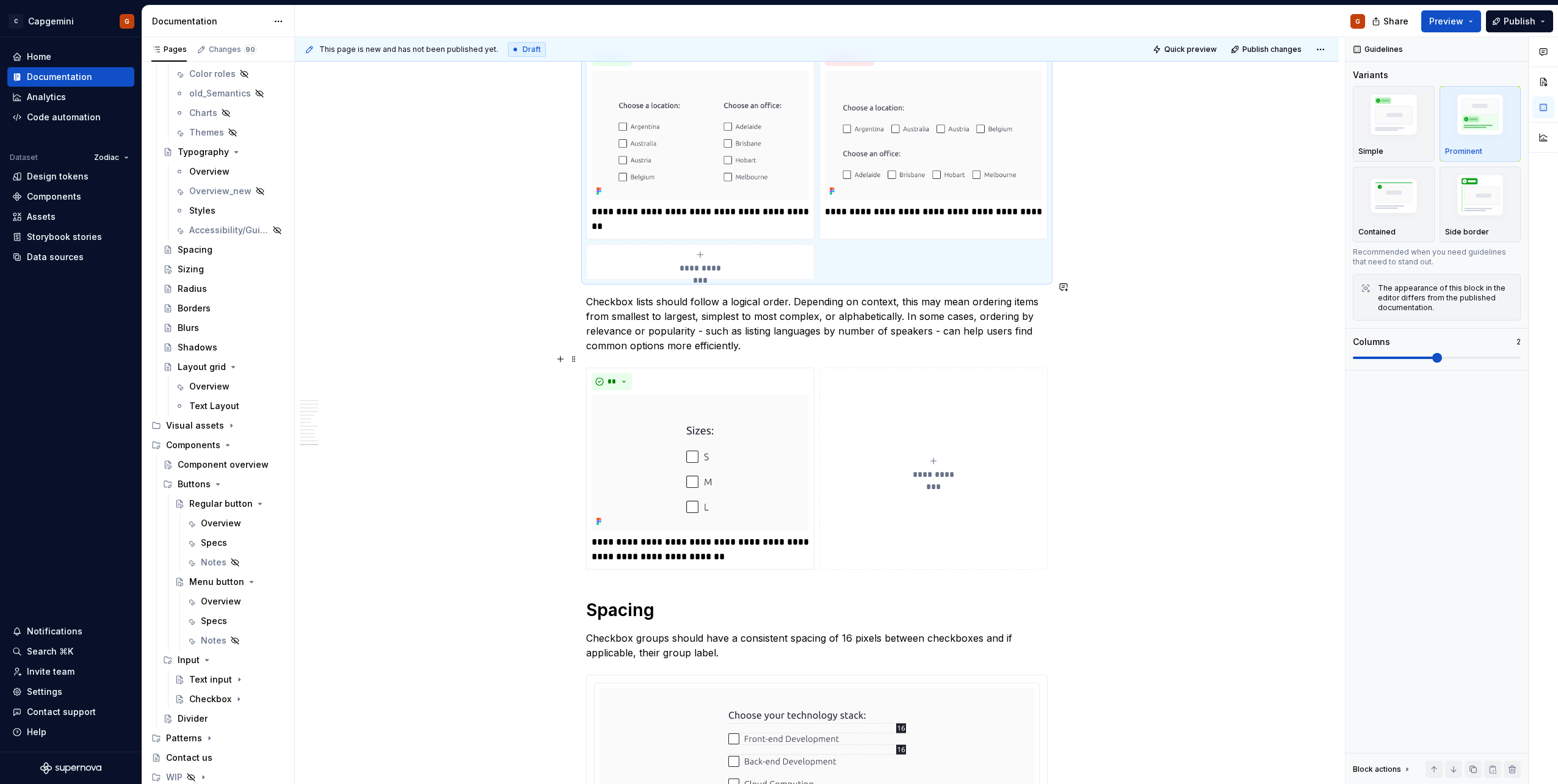
scroll to position [3608, 0]
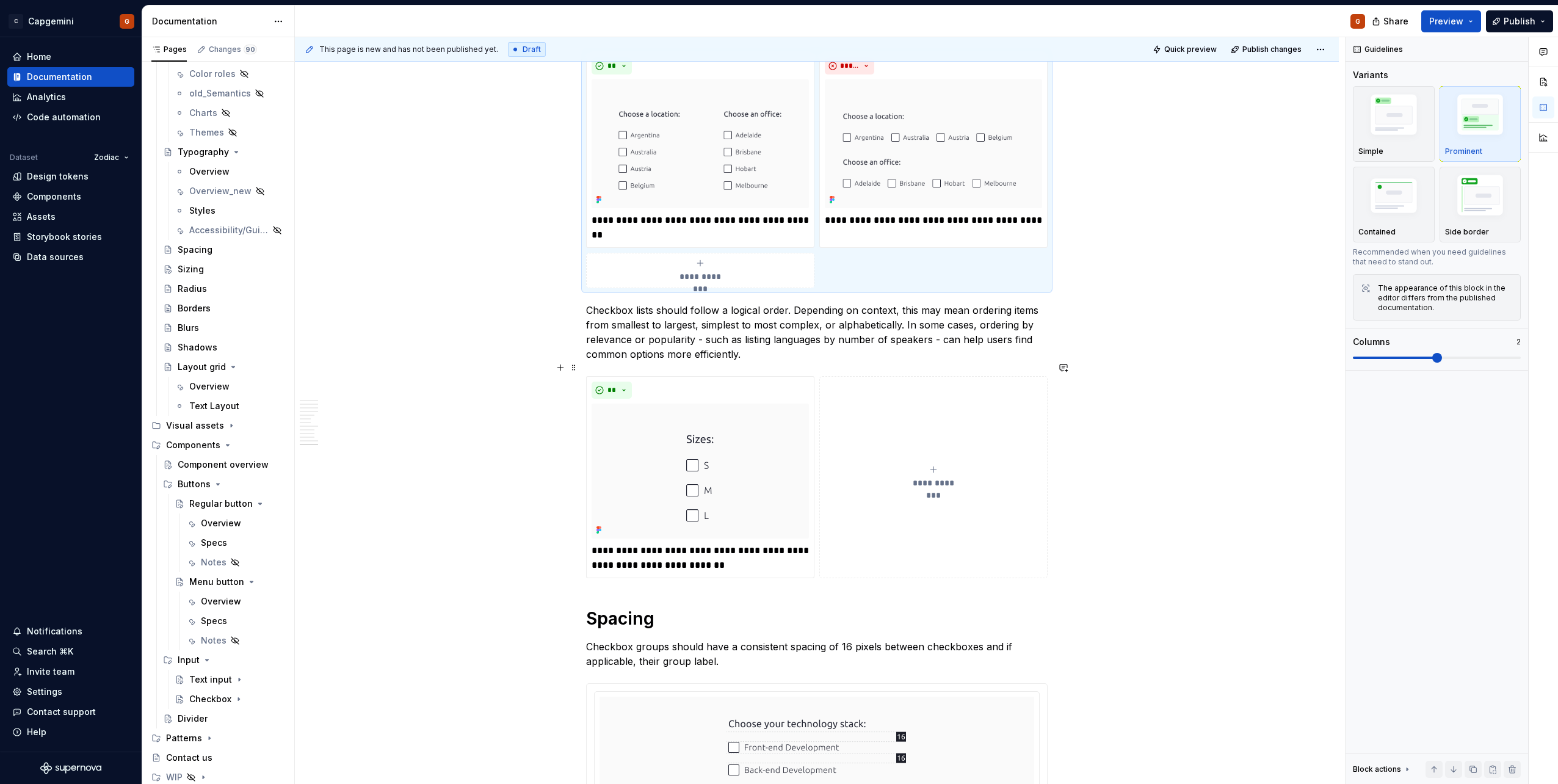
click at [876, 566] on div "**********" at bounding box center [816, 477] width 461 height 202
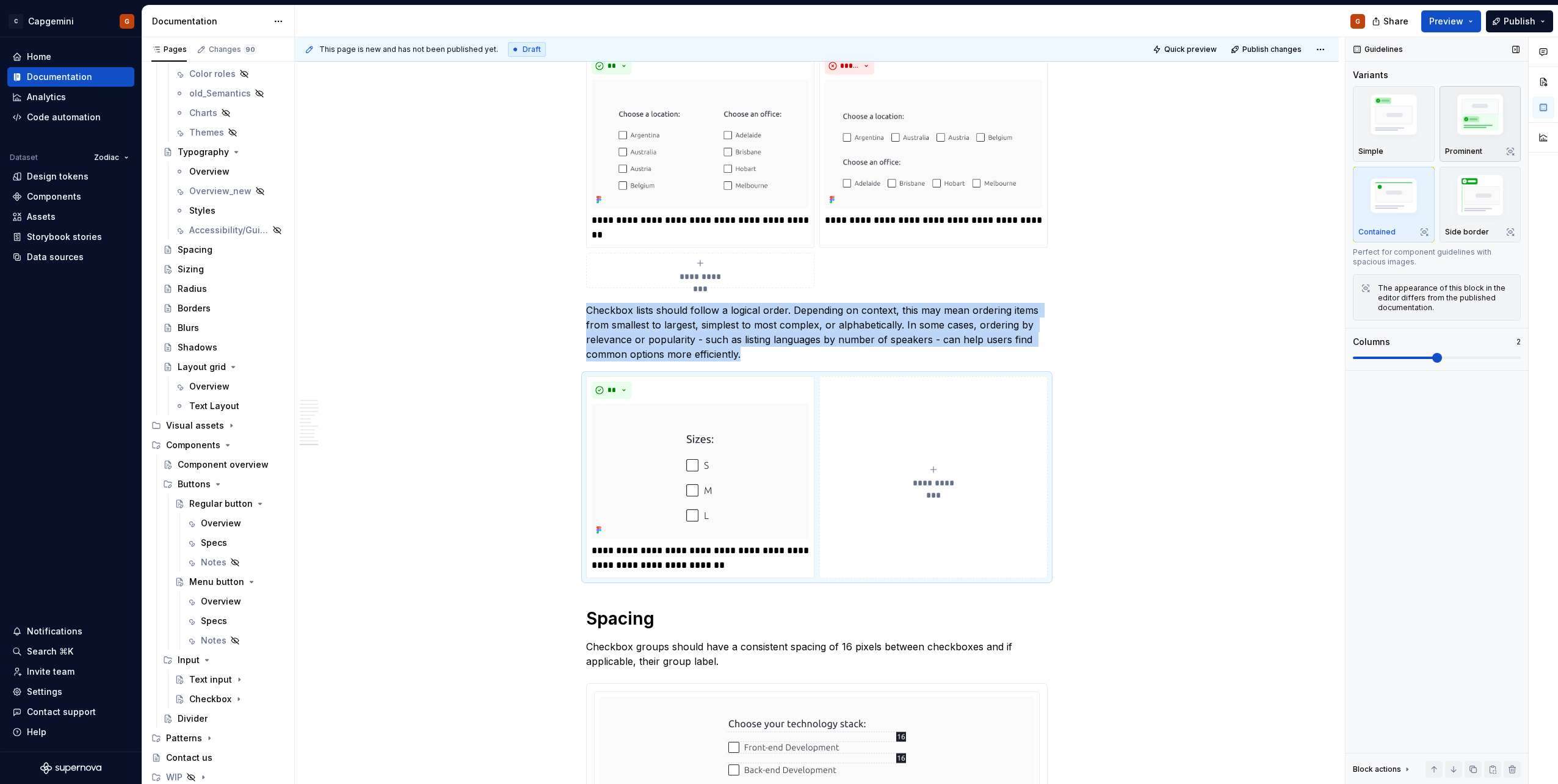
click at [1466, 139] on img "button" at bounding box center [1480, 117] width 71 height 53
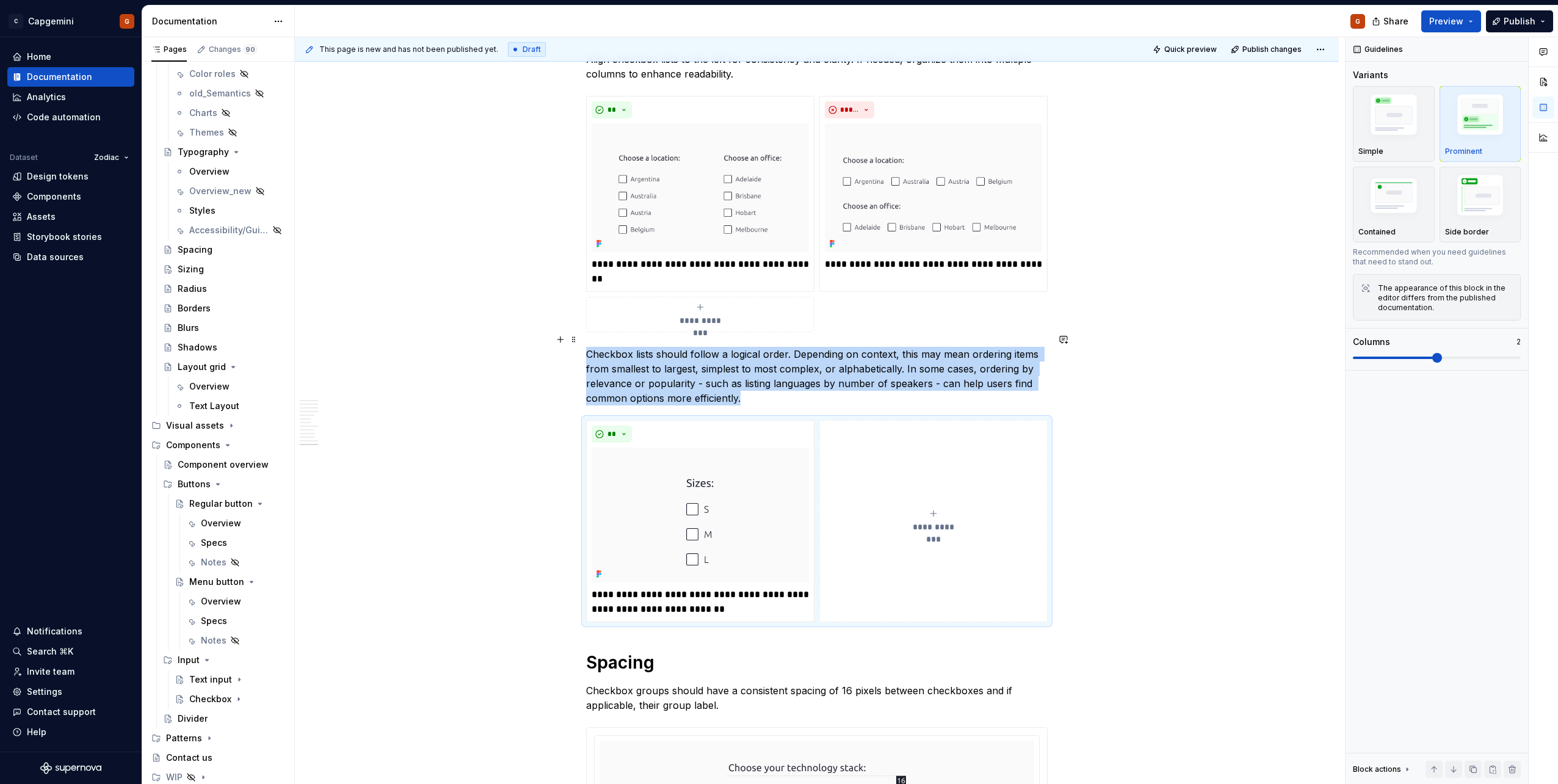
scroll to position [3547, 0]
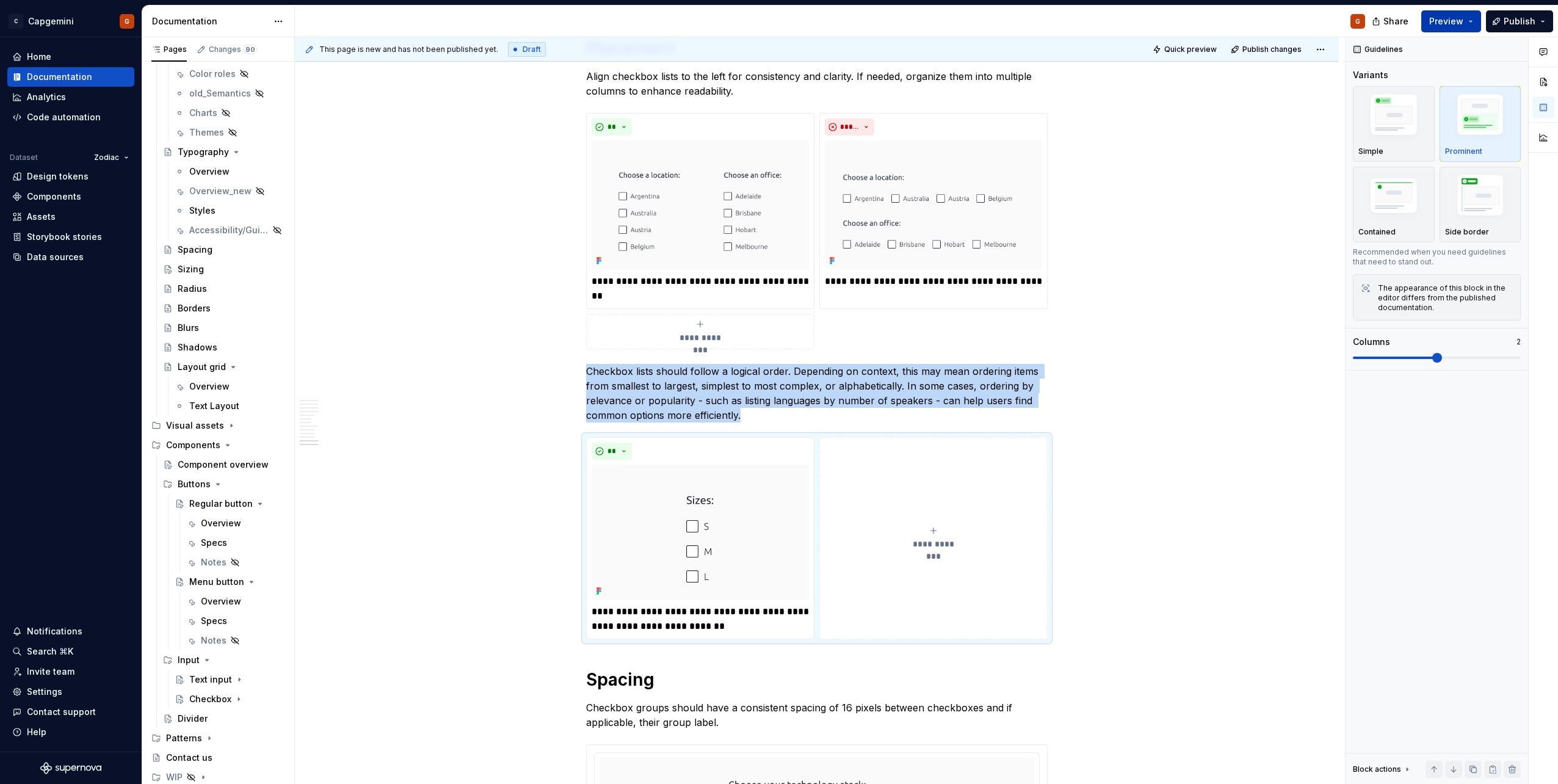
click at [1456, 18] on span "Preview" at bounding box center [1446, 21] width 34 height 12
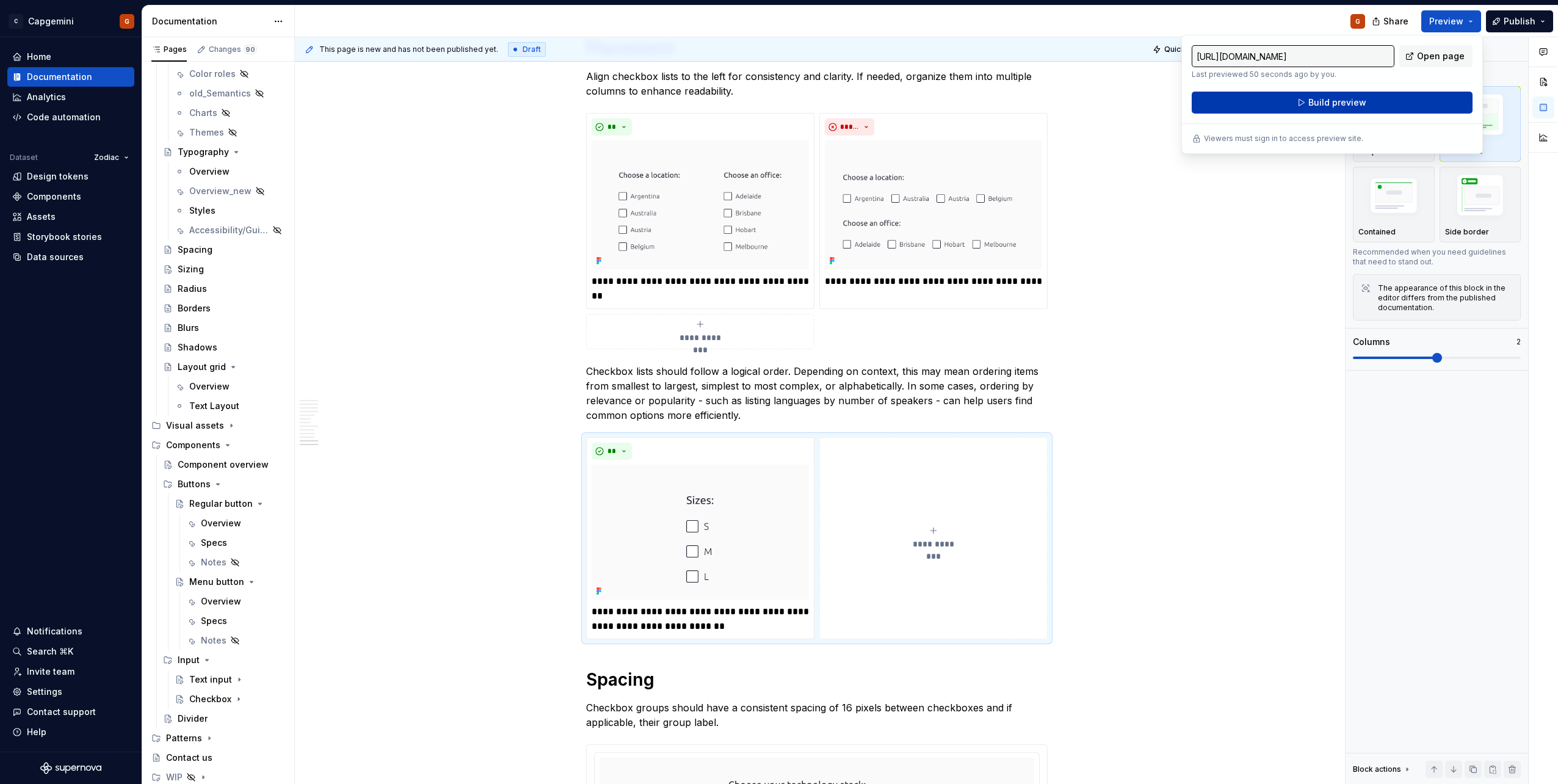
drag, startPoint x: 1454, startPoint y: 26, endPoint x: 1375, endPoint y: 104, distance: 111.0
click at [1375, 104] on button "Build preview" at bounding box center [1332, 102] width 281 height 22
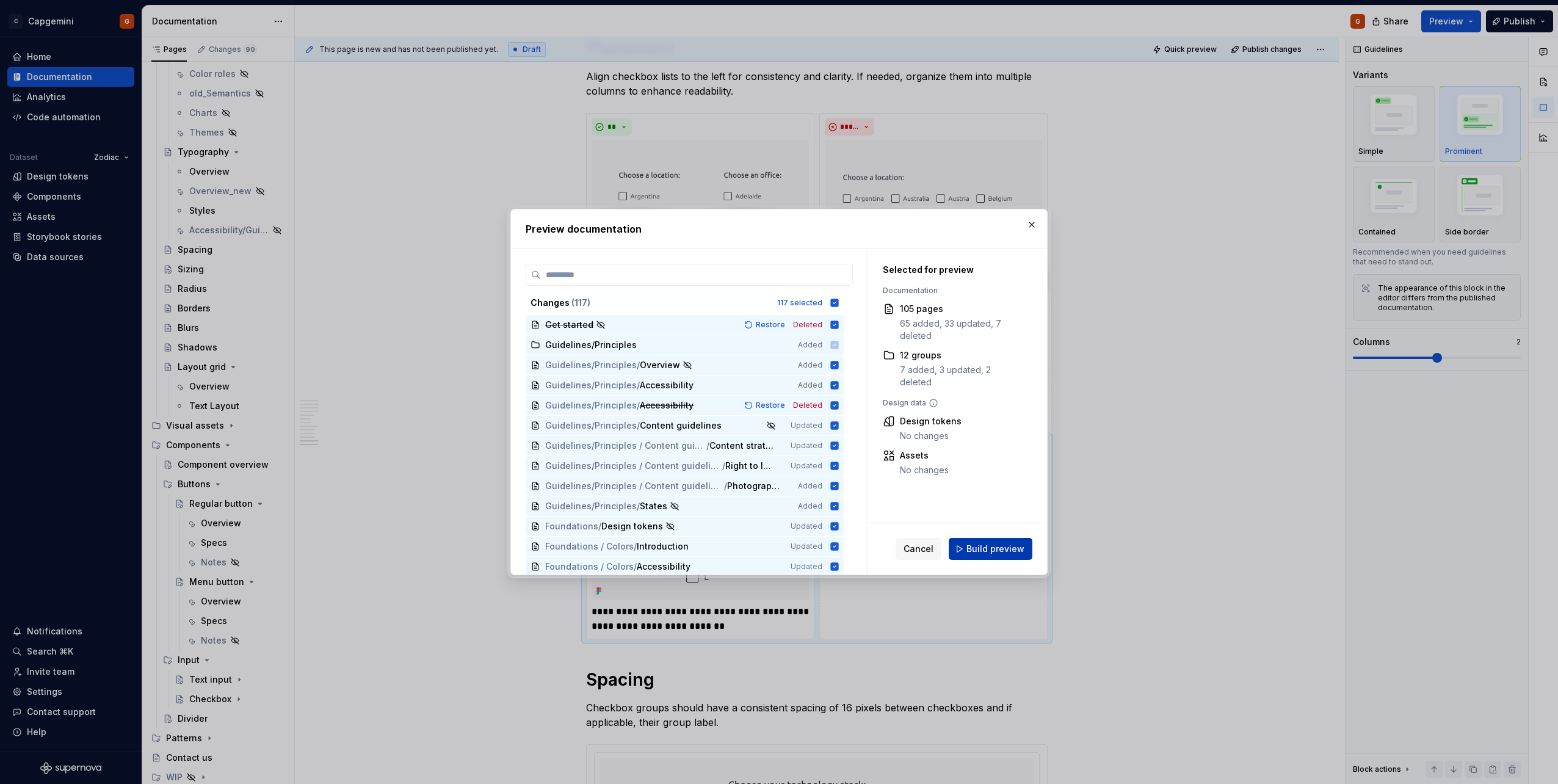
click at [987, 555] on button "Build preview" at bounding box center [991, 548] width 84 height 22
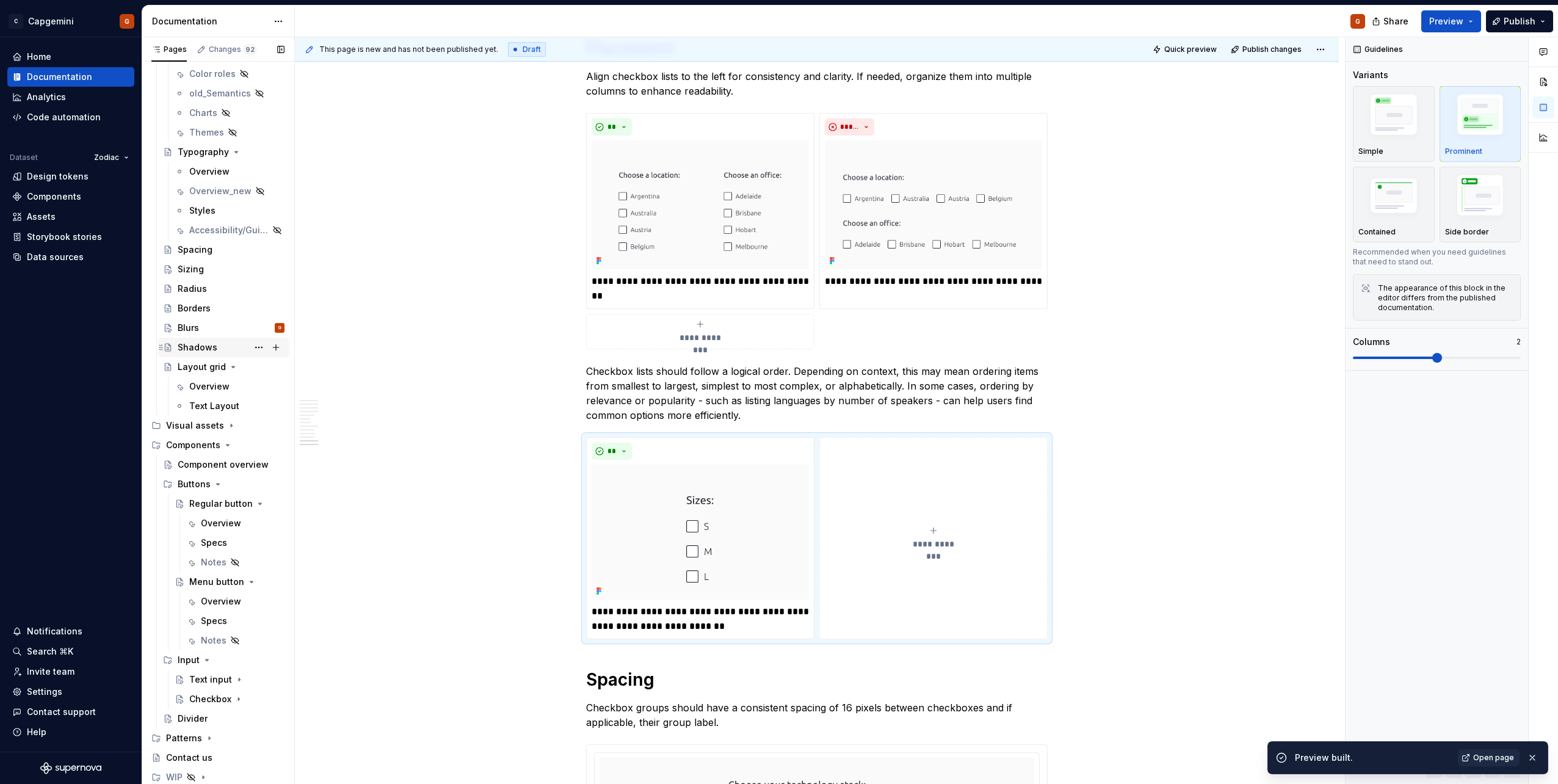
click at [198, 344] on div "Shadows" at bounding box center [198, 347] width 40 height 12
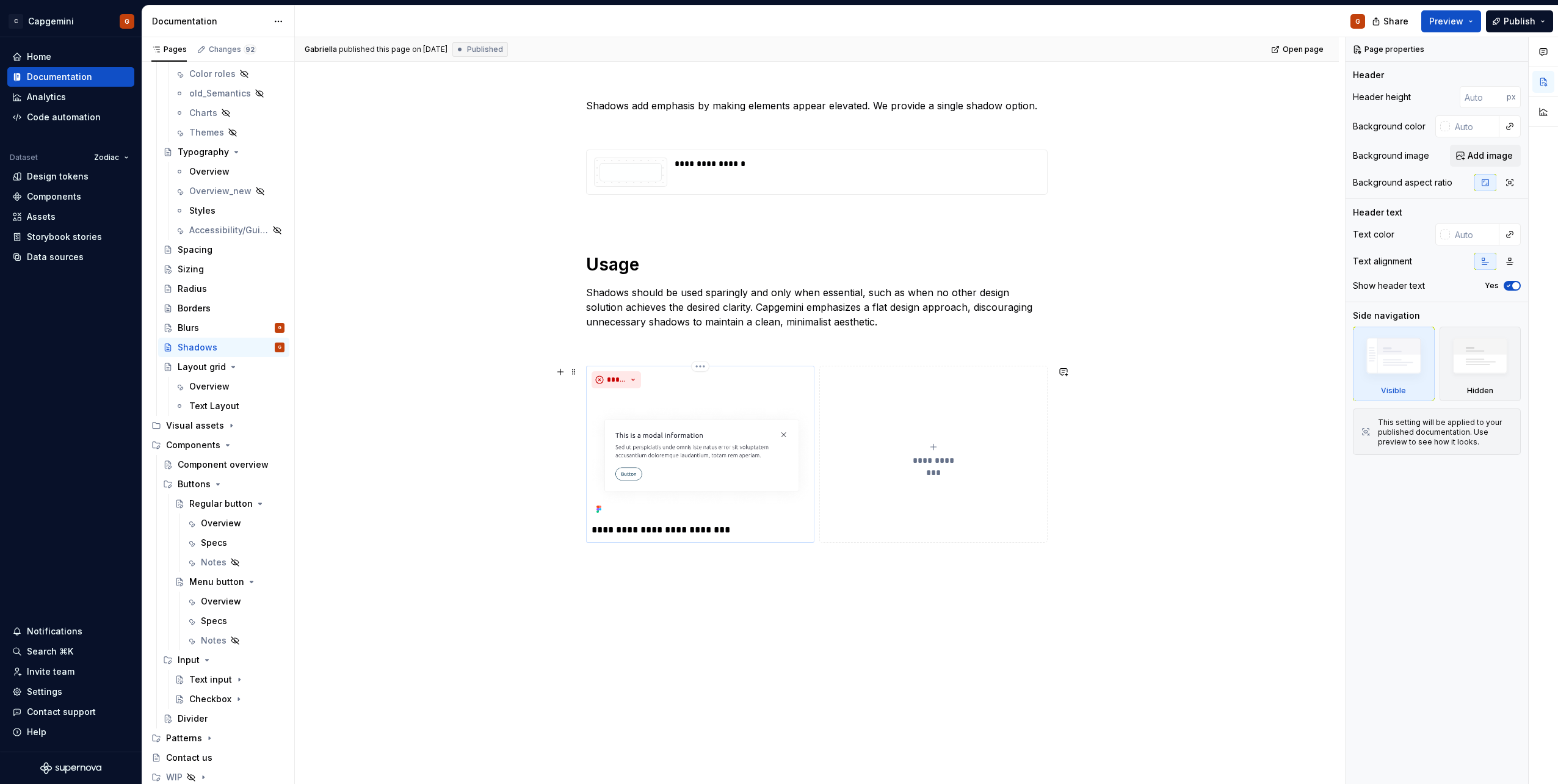
scroll to position [177, 0]
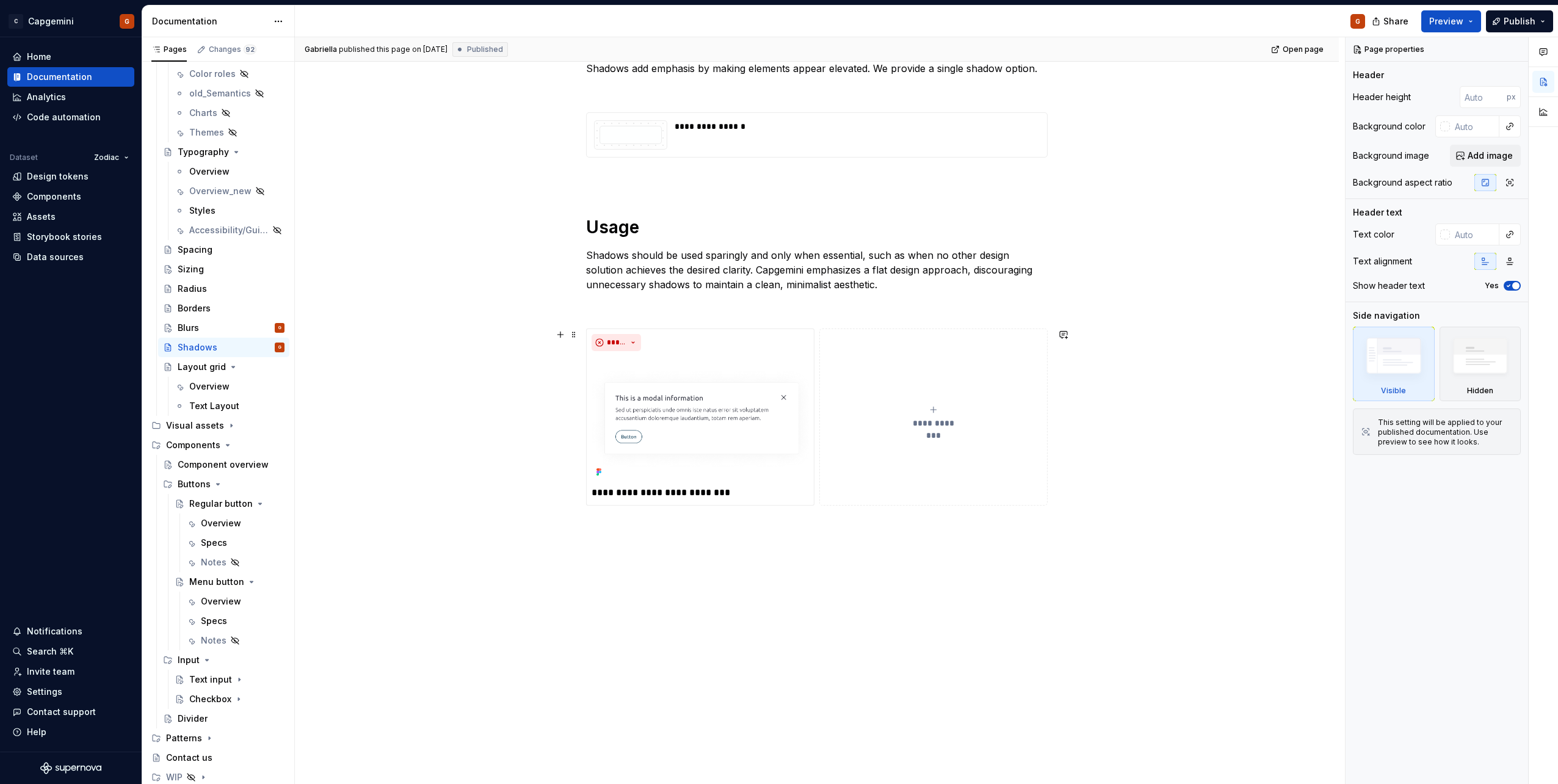
click at [817, 332] on div "**********" at bounding box center [816, 417] width 461 height 177
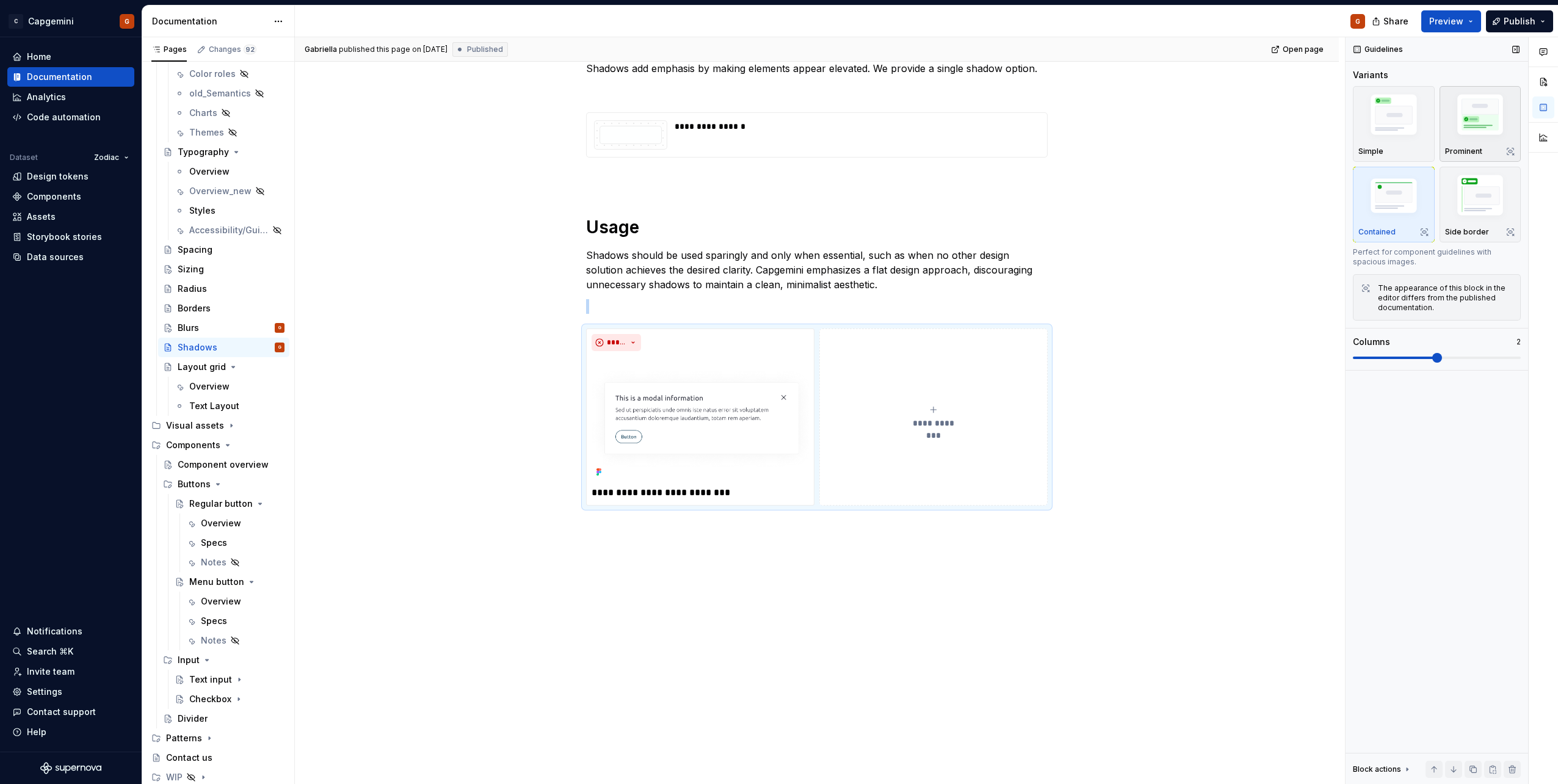
click at [1472, 125] on img "button" at bounding box center [1480, 117] width 71 height 53
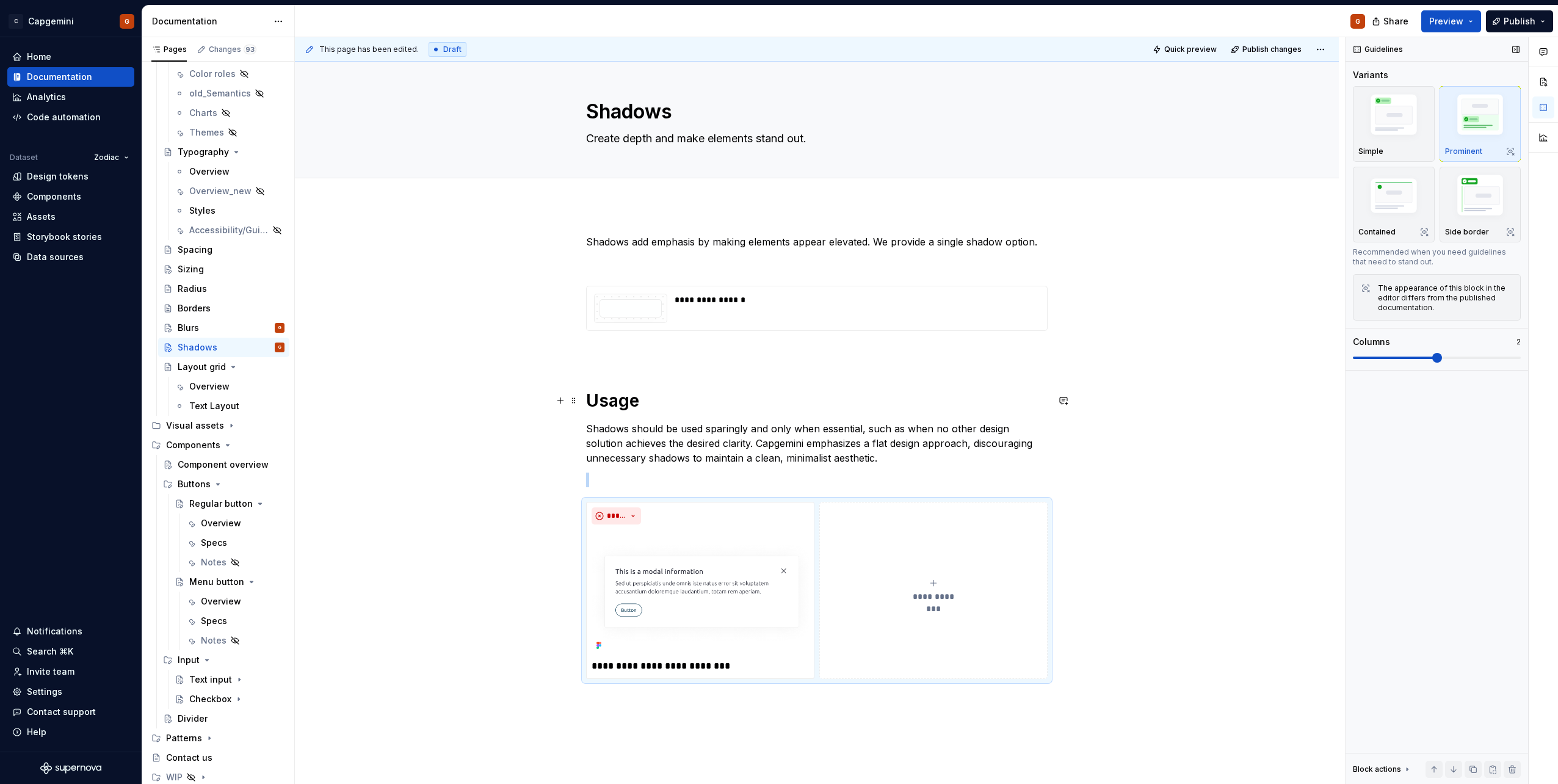
scroll to position [0, 0]
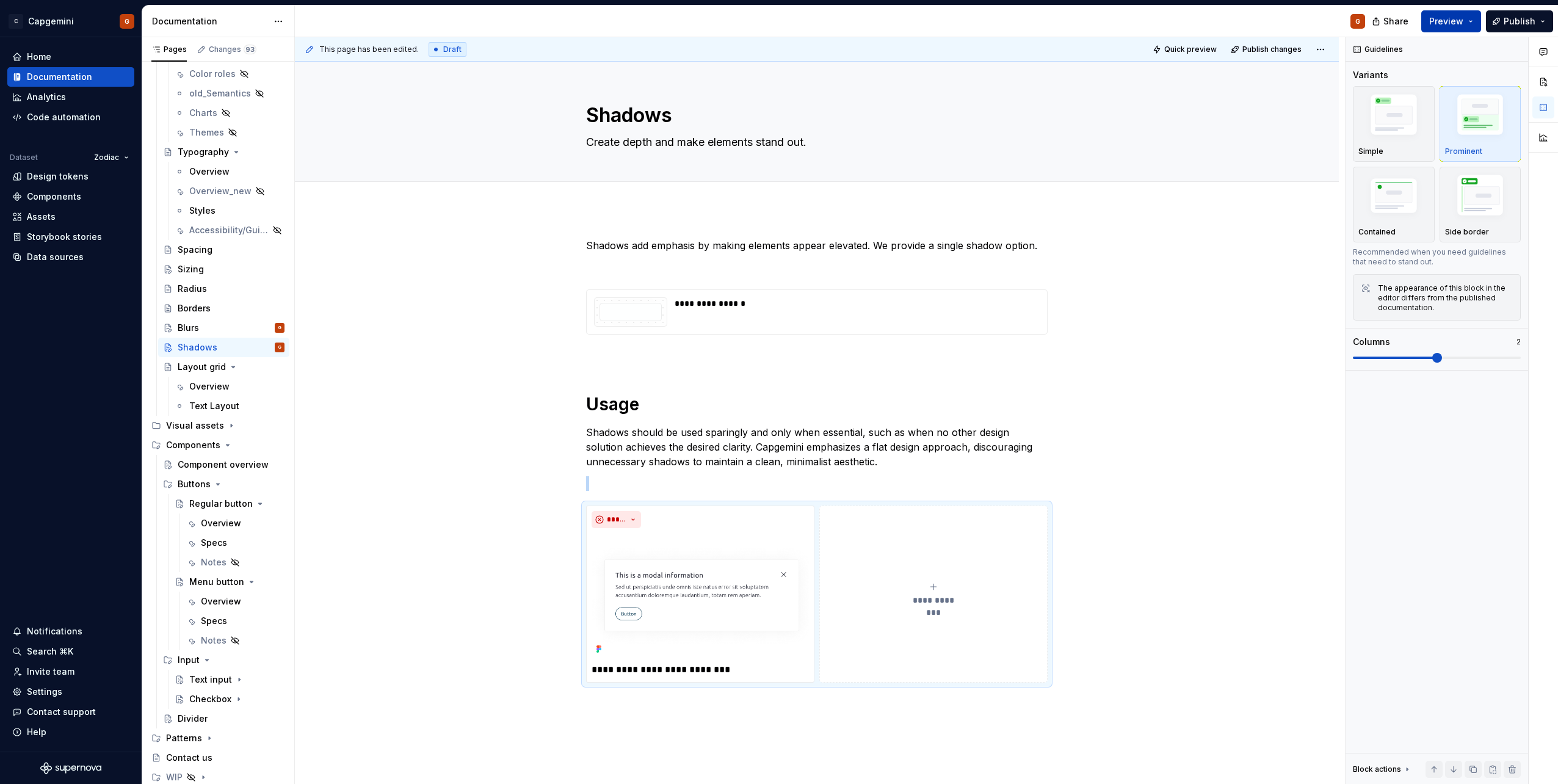
click at [1469, 25] on button "Preview" at bounding box center [1451, 21] width 60 height 22
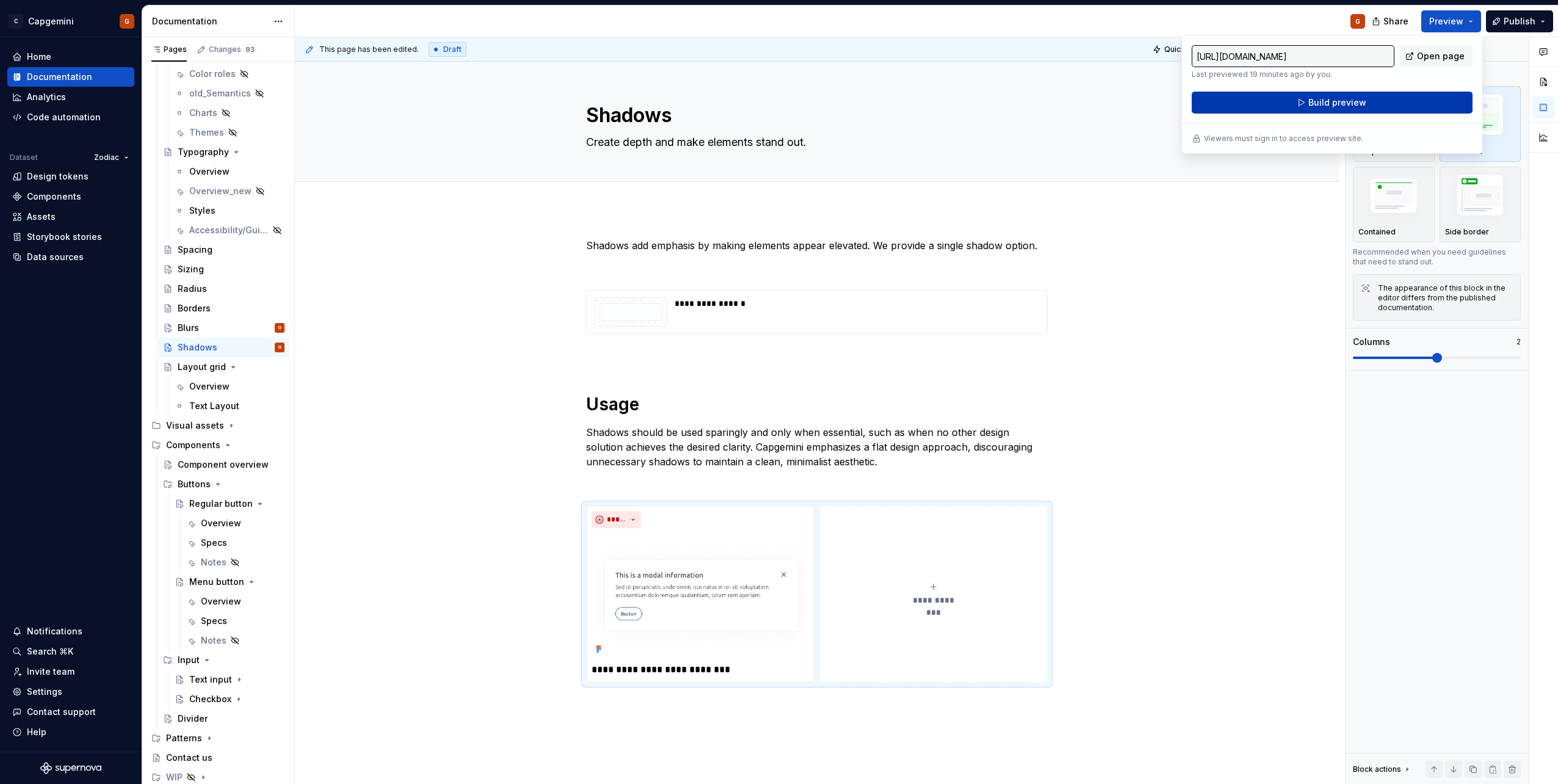
click at [1345, 103] on span "Build preview" at bounding box center [1337, 103] width 58 height 12
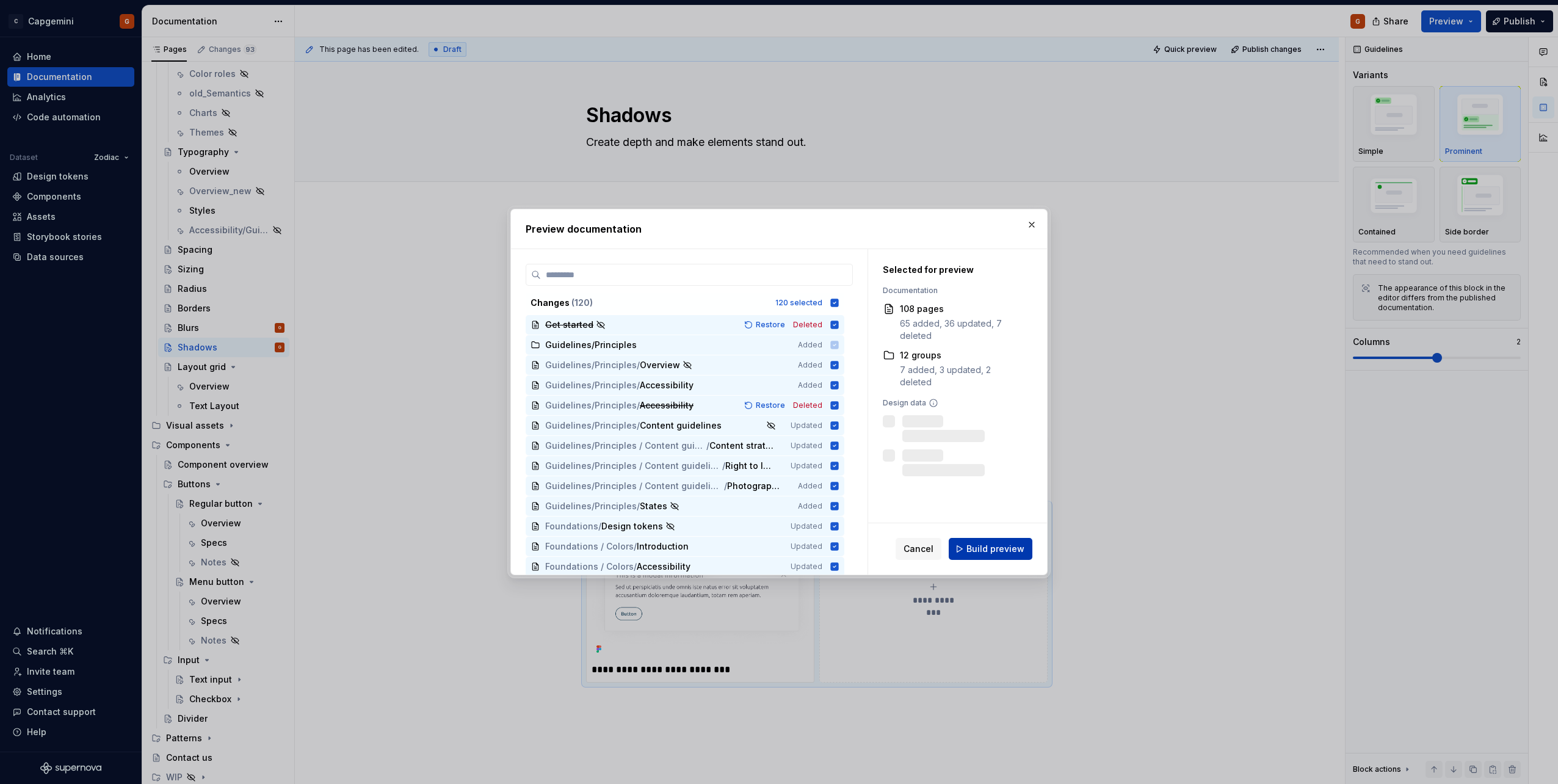
click at [978, 546] on span "Build preview" at bounding box center [995, 549] width 58 height 12
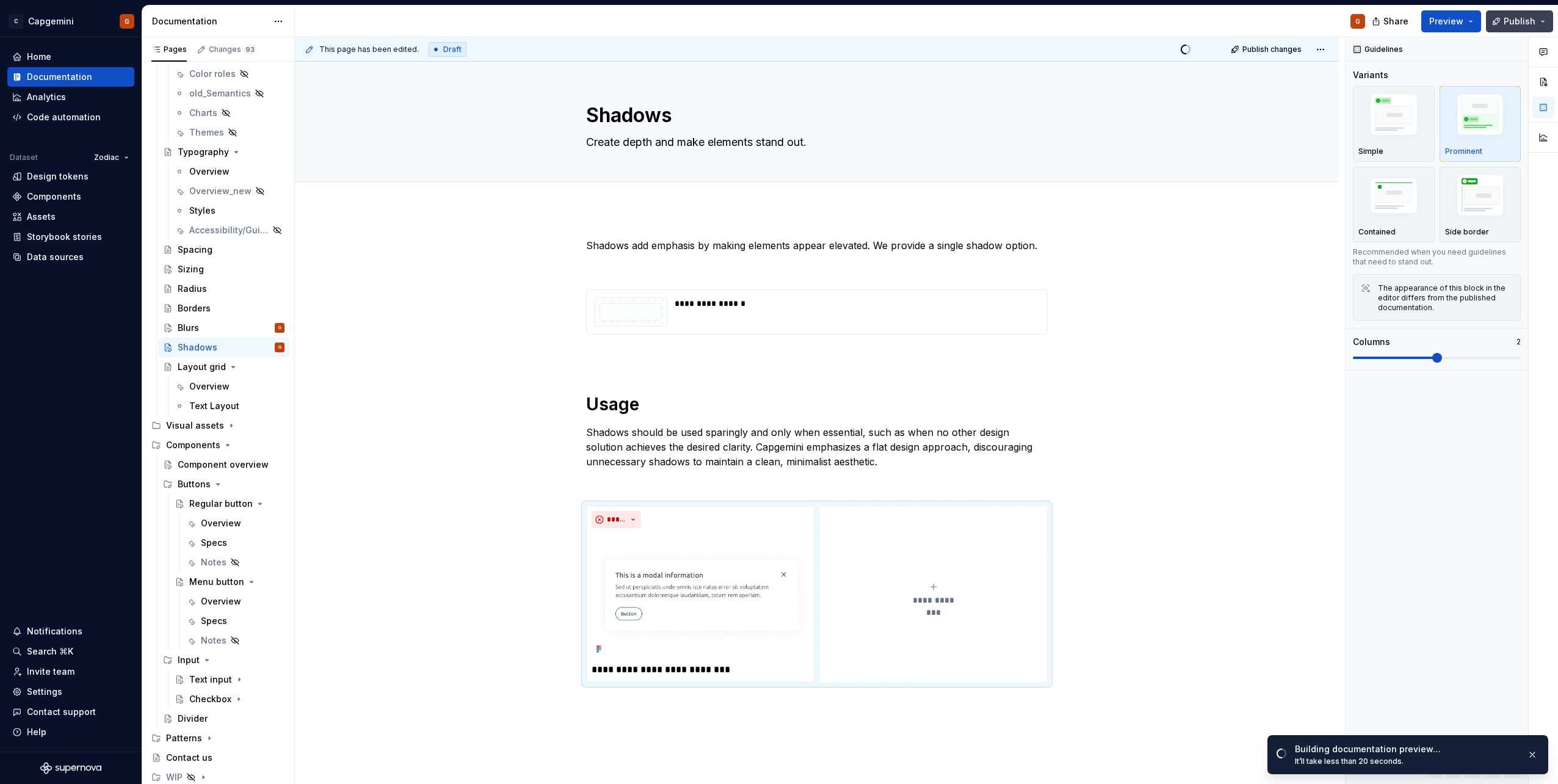
click at [1514, 20] on span "Publish" at bounding box center [1519, 21] width 32 height 12
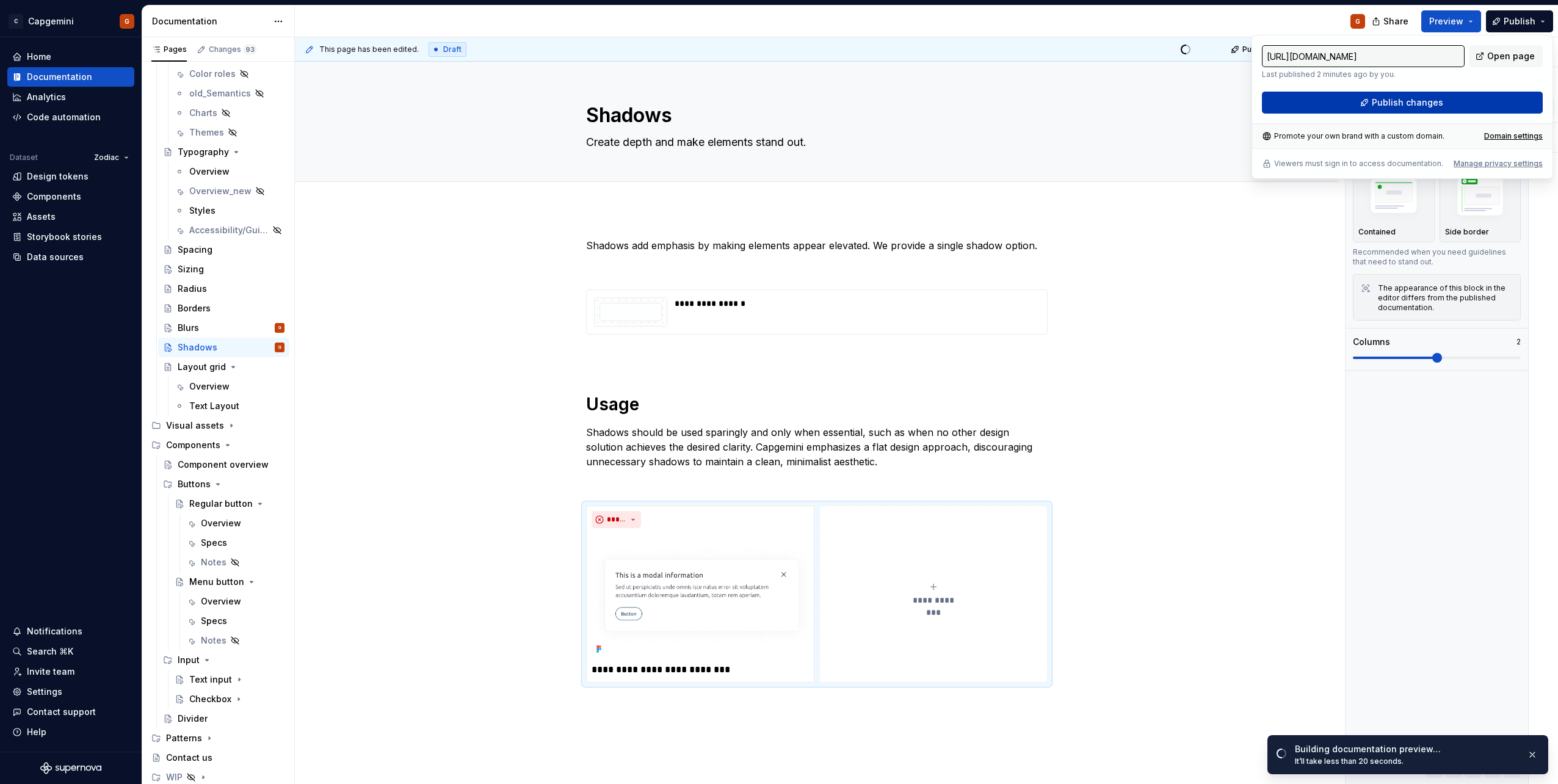
drag, startPoint x: 1514, startPoint y: 20, endPoint x: 1425, endPoint y: 102, distance: 121.0
click at [1425, 102] on span "Publish changes" at bounding box center [1407, 103] width 72 height 12
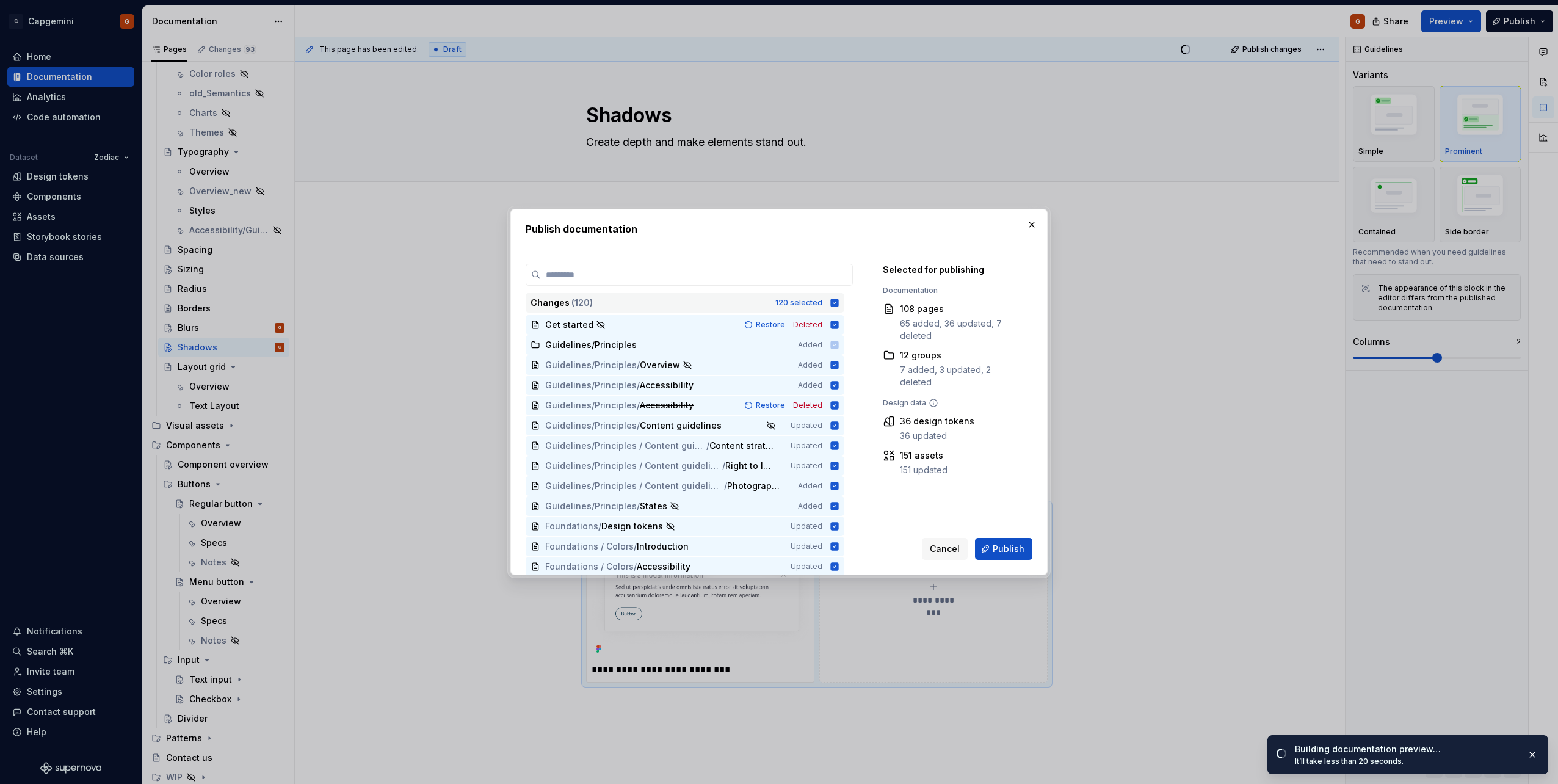
click at [832, 307] on icon at bounding box center [835, 302] width 10 height 10
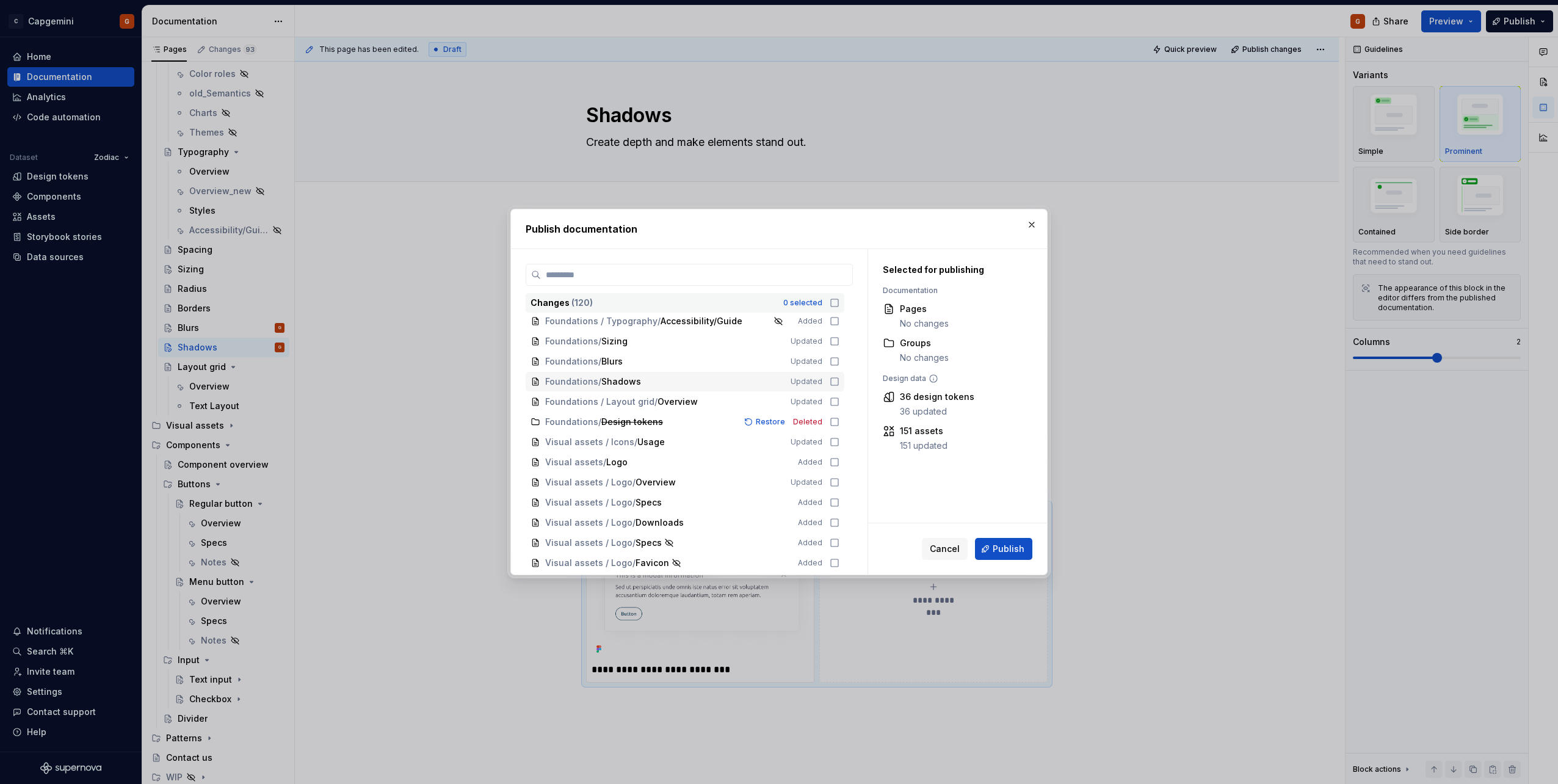
scroll to position [366, 0]
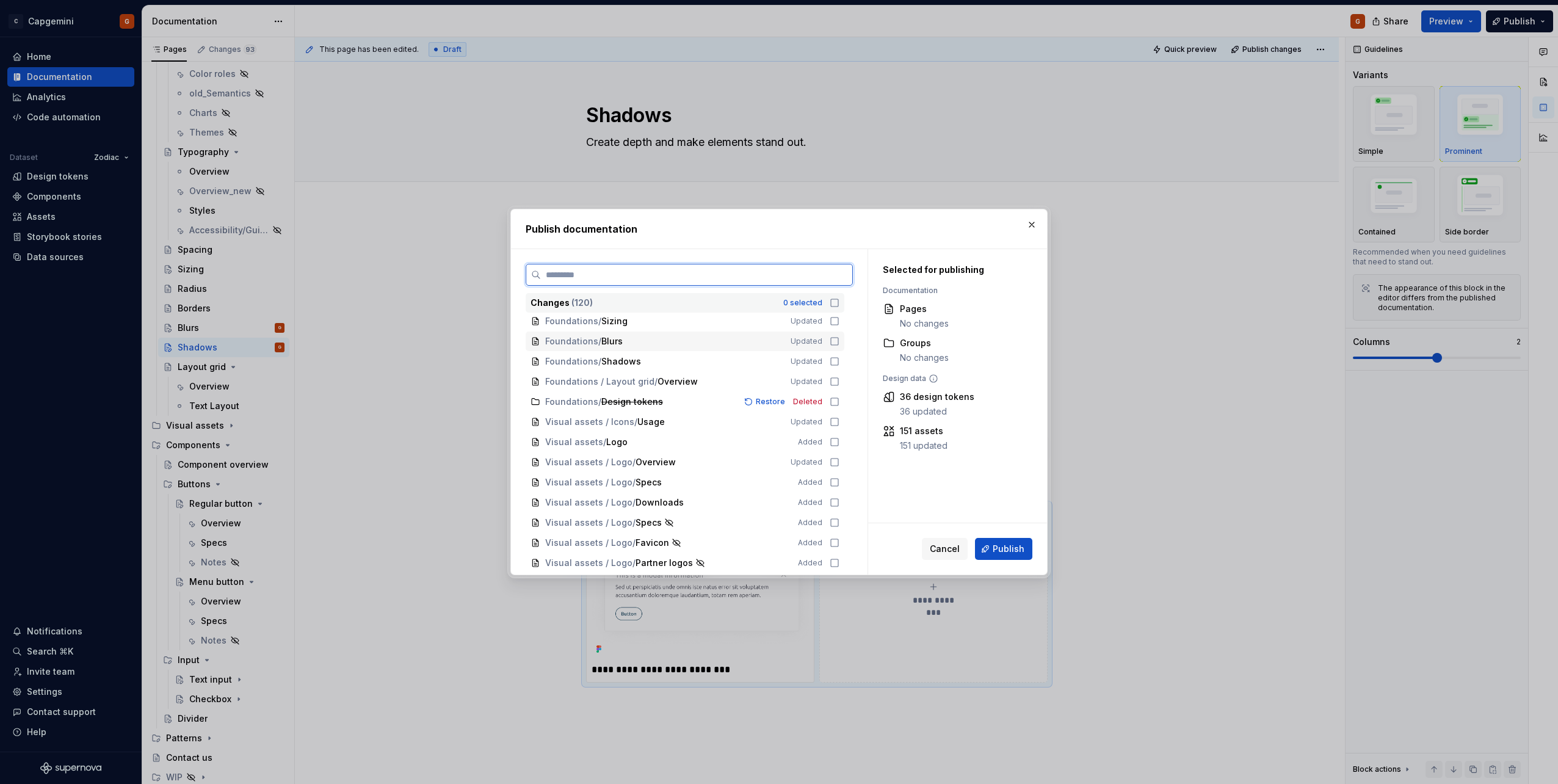
click at [834, 337] on icon at bounding box center [835, 341] width 10 height 10
click at [834, 353] on div "Foundations / Shadows Updated" at bounding box center [685, 361] width 319 height 20
click at [836, 423] on icon at bounding box center [835, 422] width 10 height 10
click at [837, 459] on icon at bounding box center [835, 462] width 10 height 10
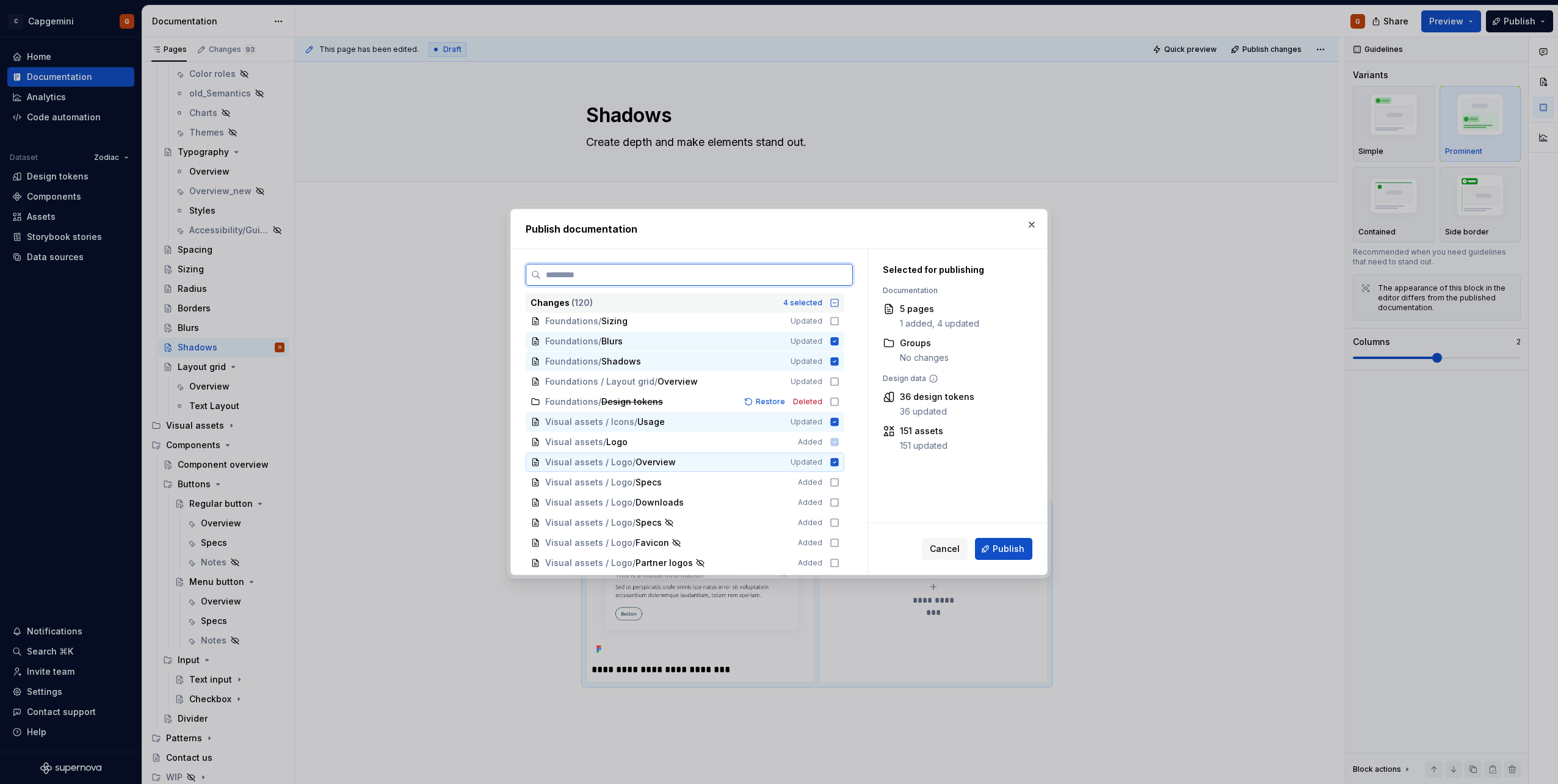
click at [837, 459] on icon at bounding box center [835, 462] width 8 height 8
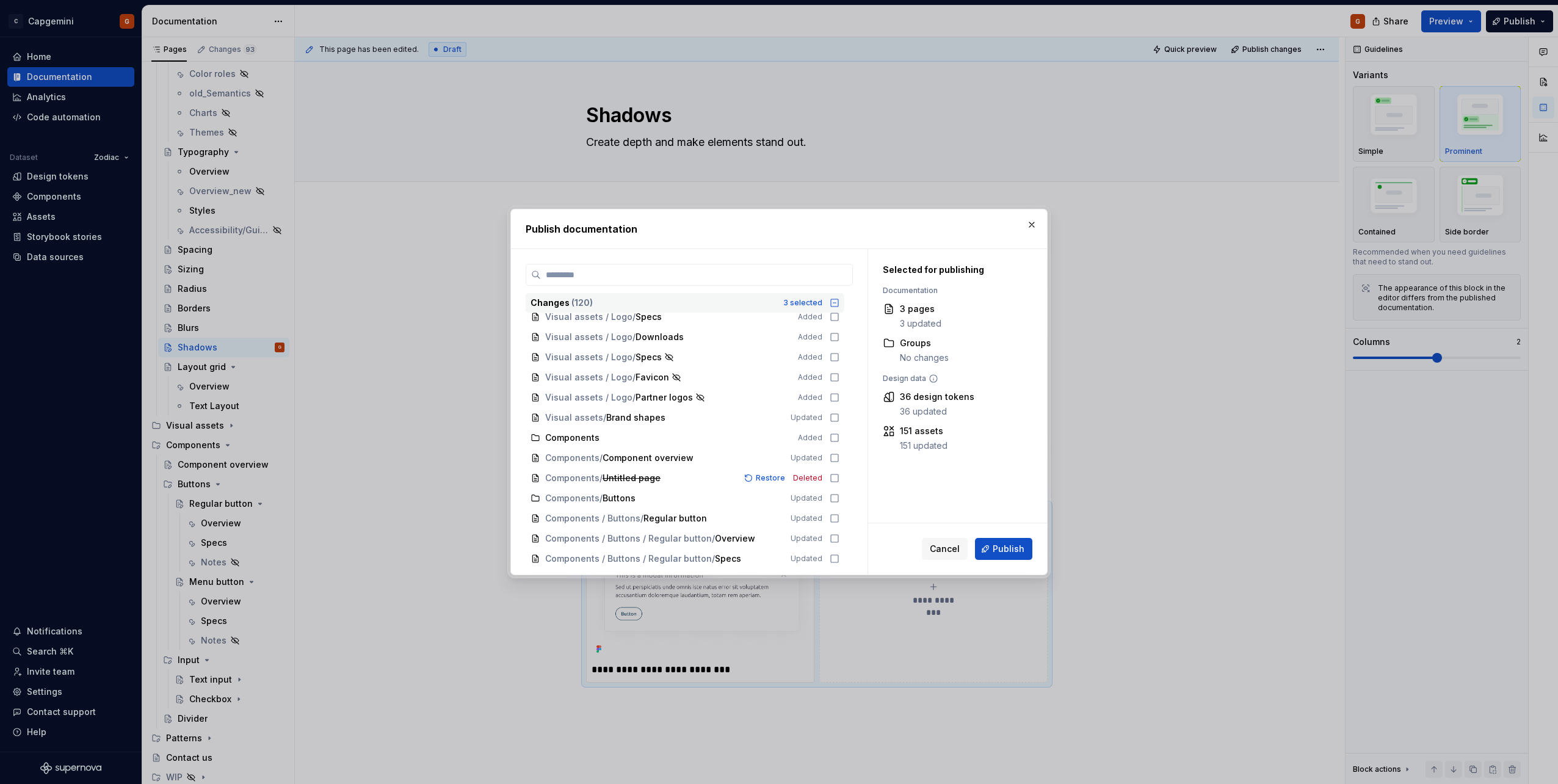
scroll to position [550, 0]
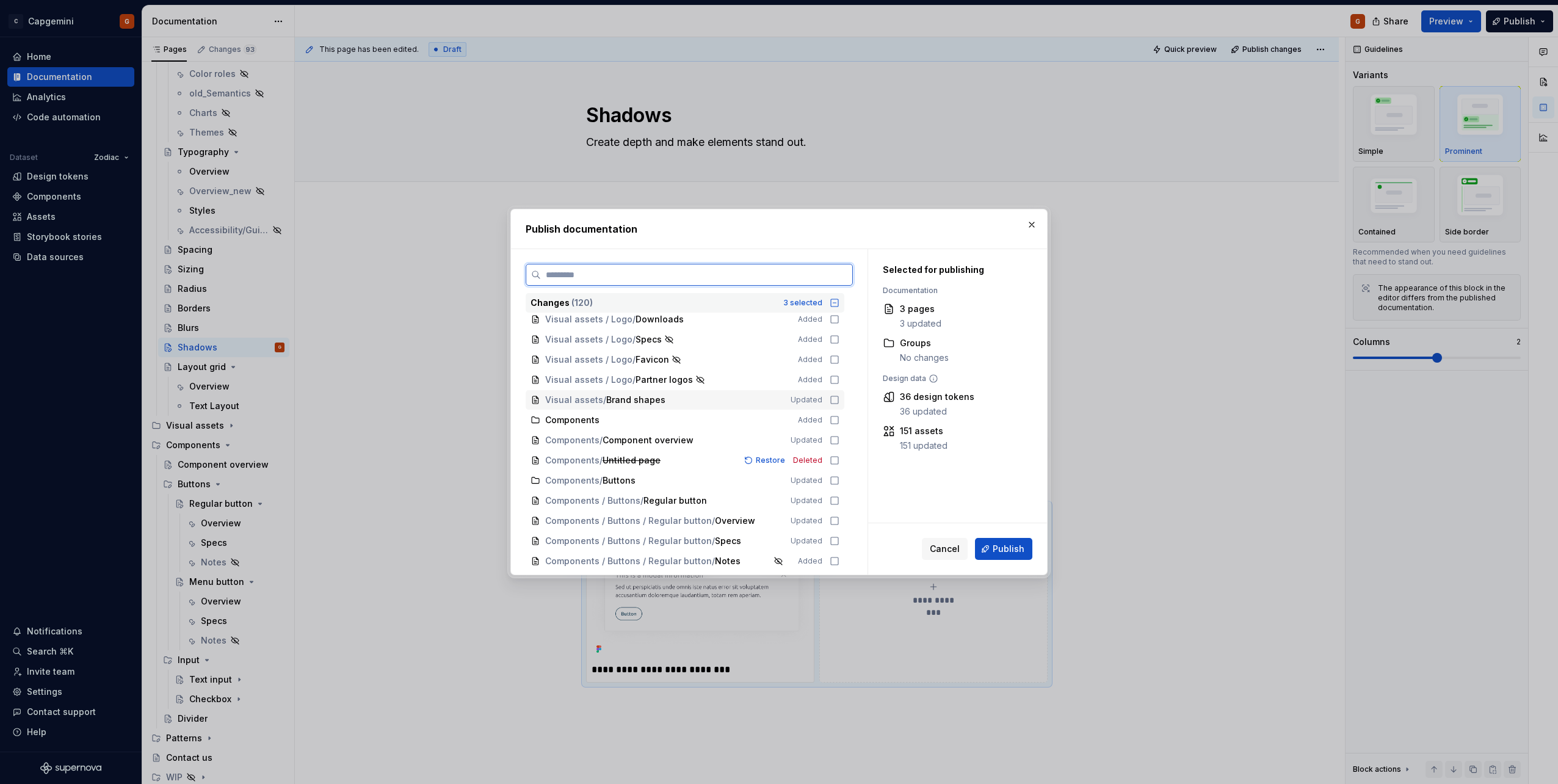
click at [832, 403] on icon at bounding box center [835, 400] width 10 height 10
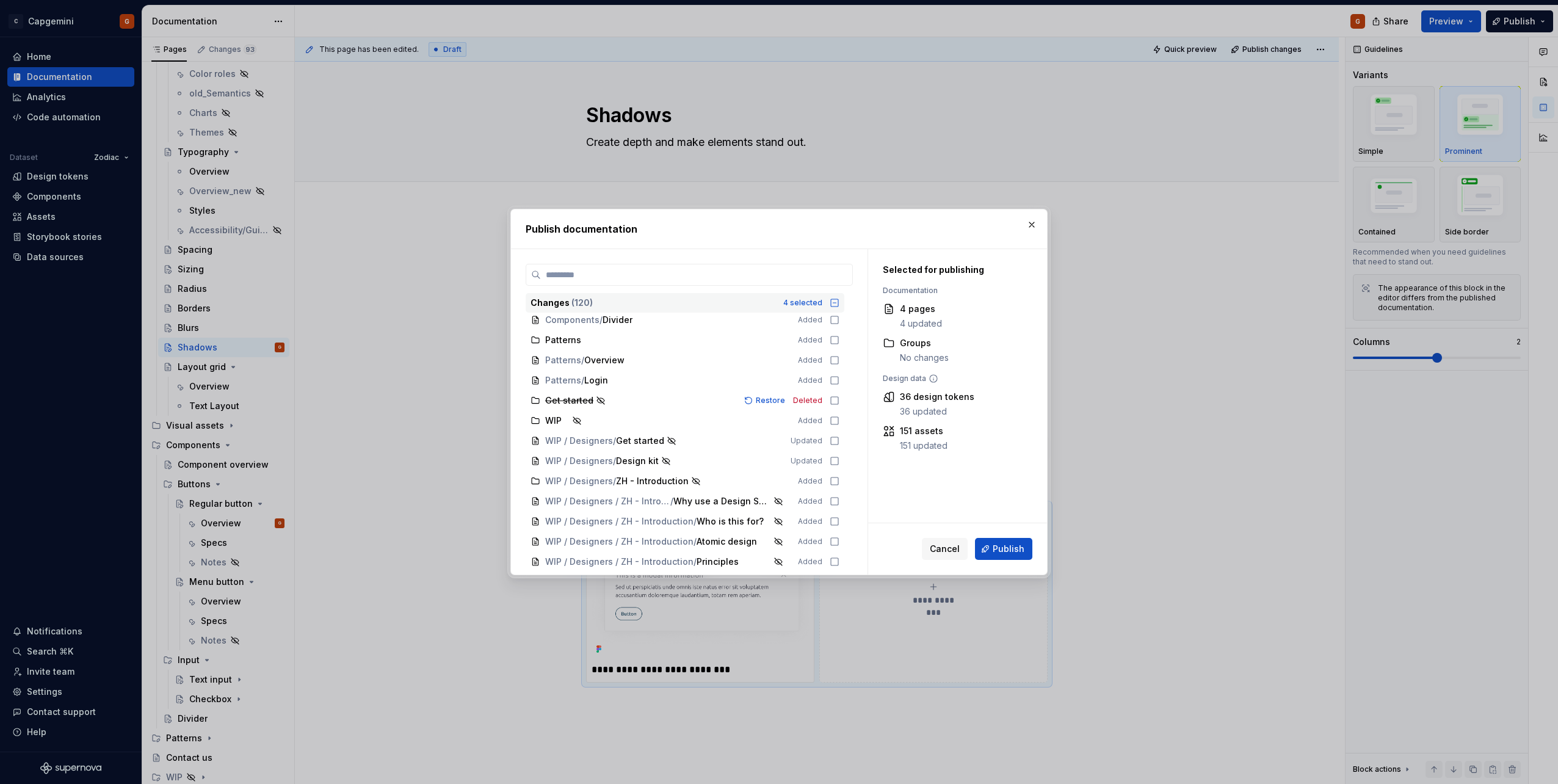
scroll to position [1282, 0]
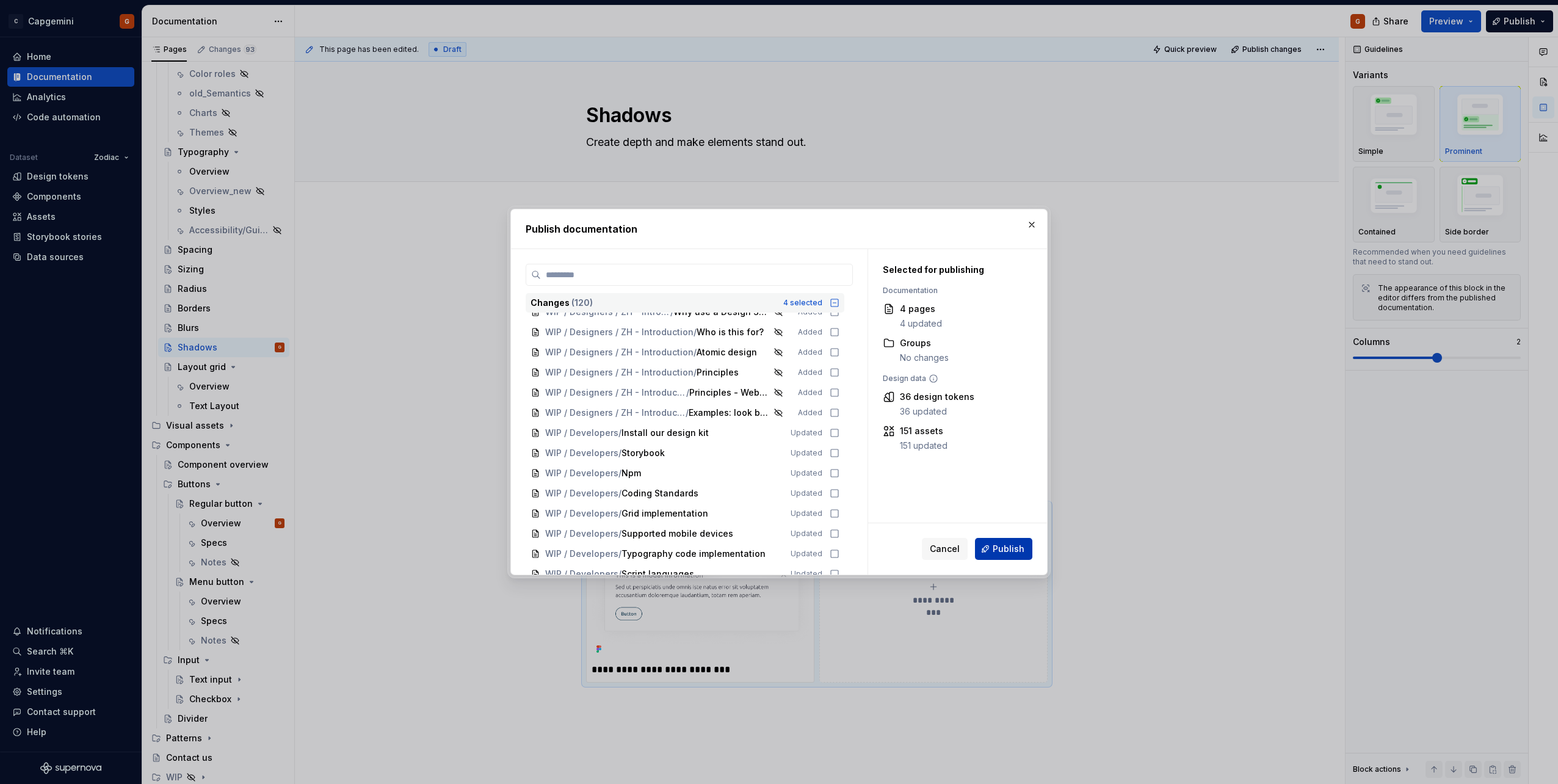
click at [1012, 552] on span "Publish" at bounding box center [1008, 549] width 32 height 12
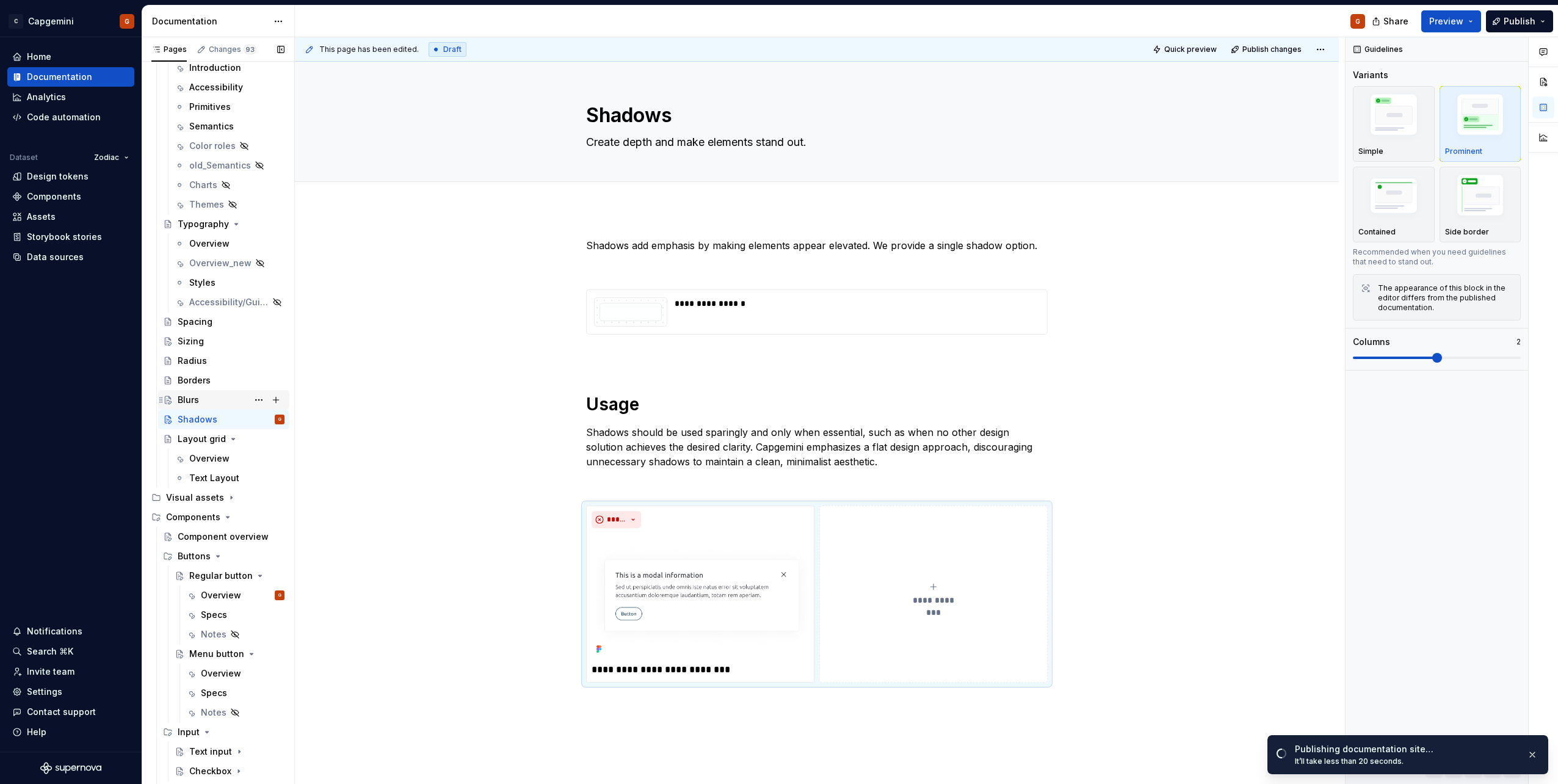
scroll to position [0, 0]
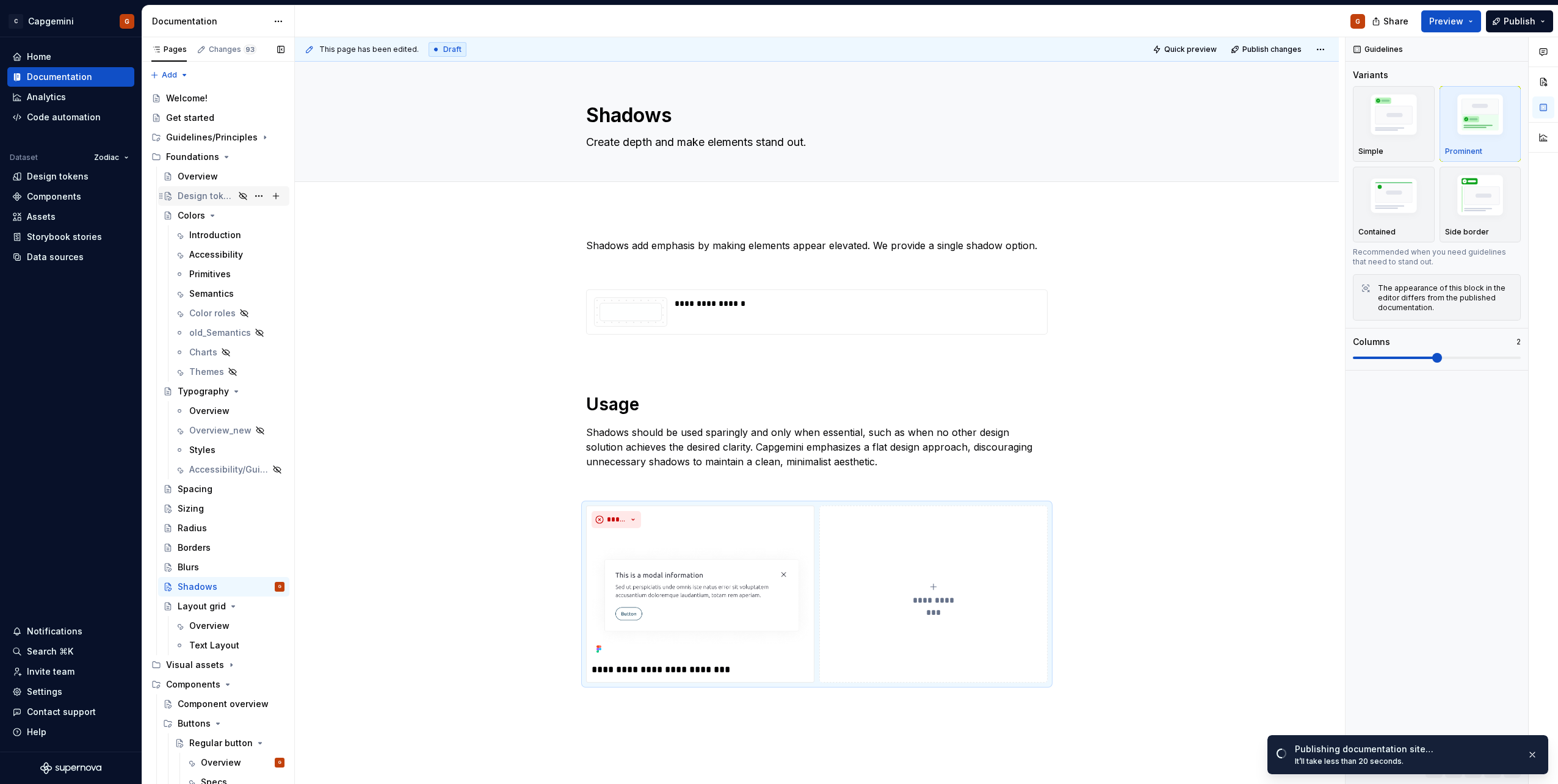
click at [186, 197] on div "Design tokens" at bounding box center [206, 196] width 57 height 12
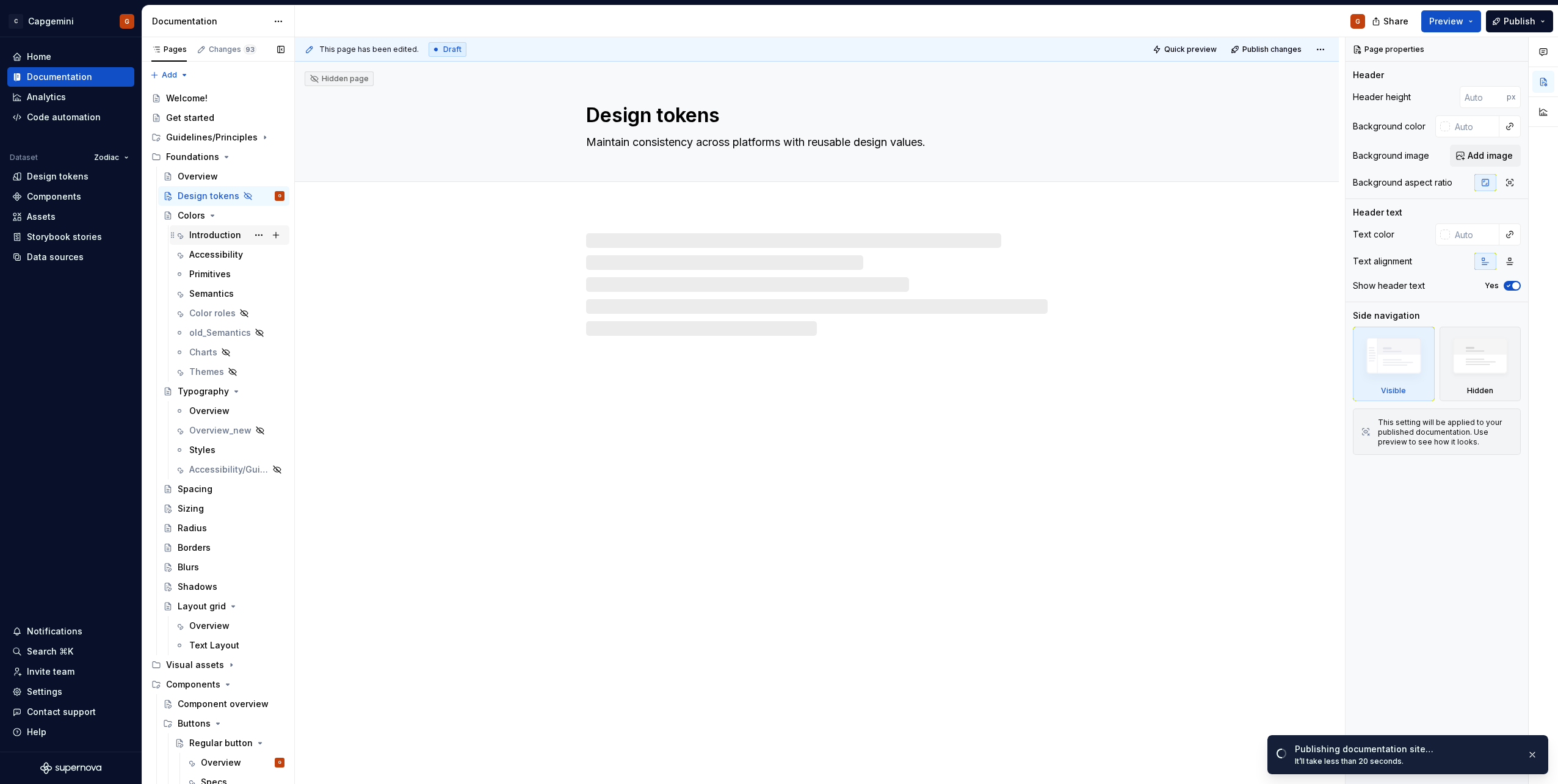
click at [191, 230] on div "Introduction" at bounding box center [215, 235] width 52 height 12
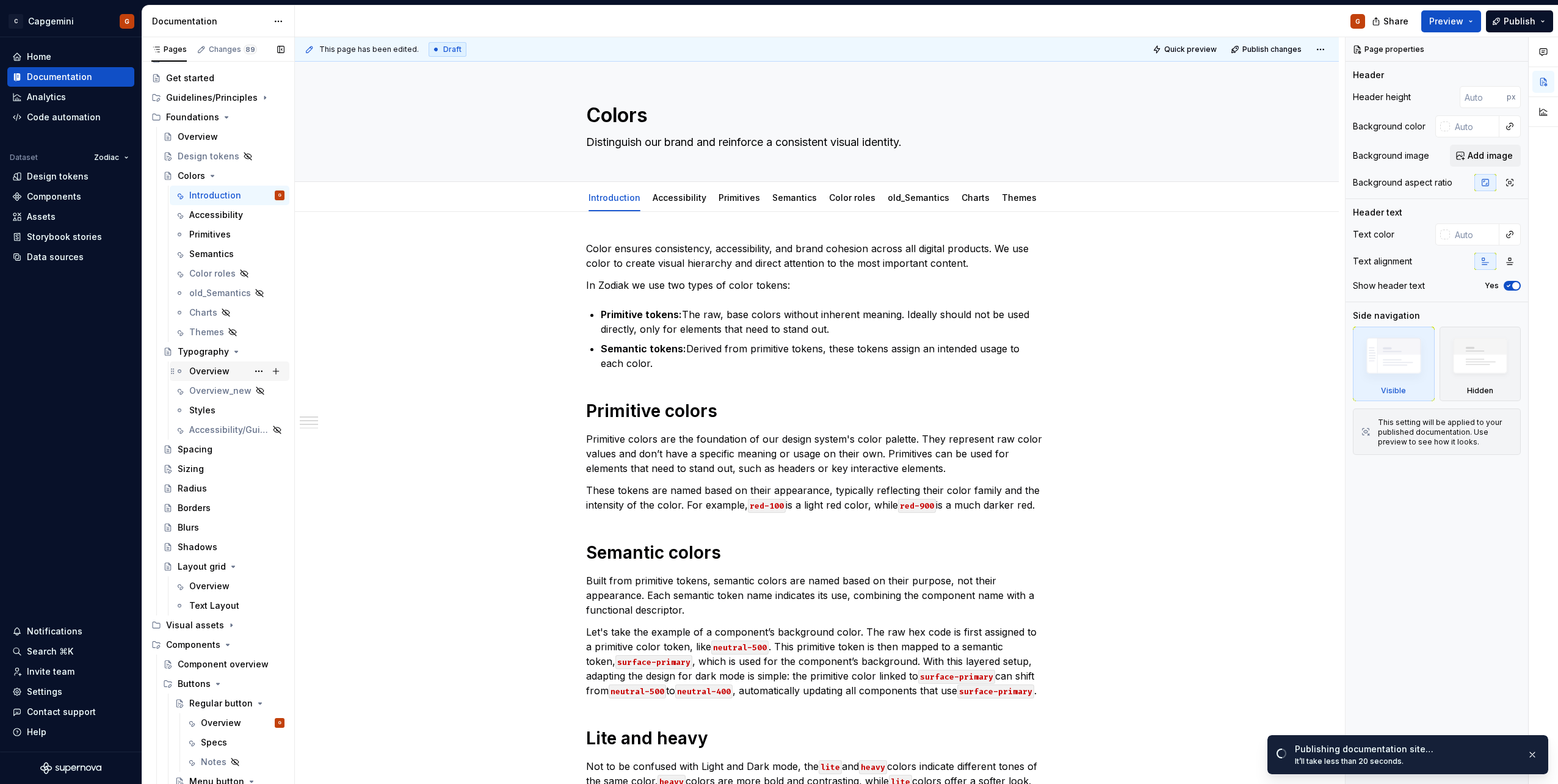
scroll to position [61, 0]
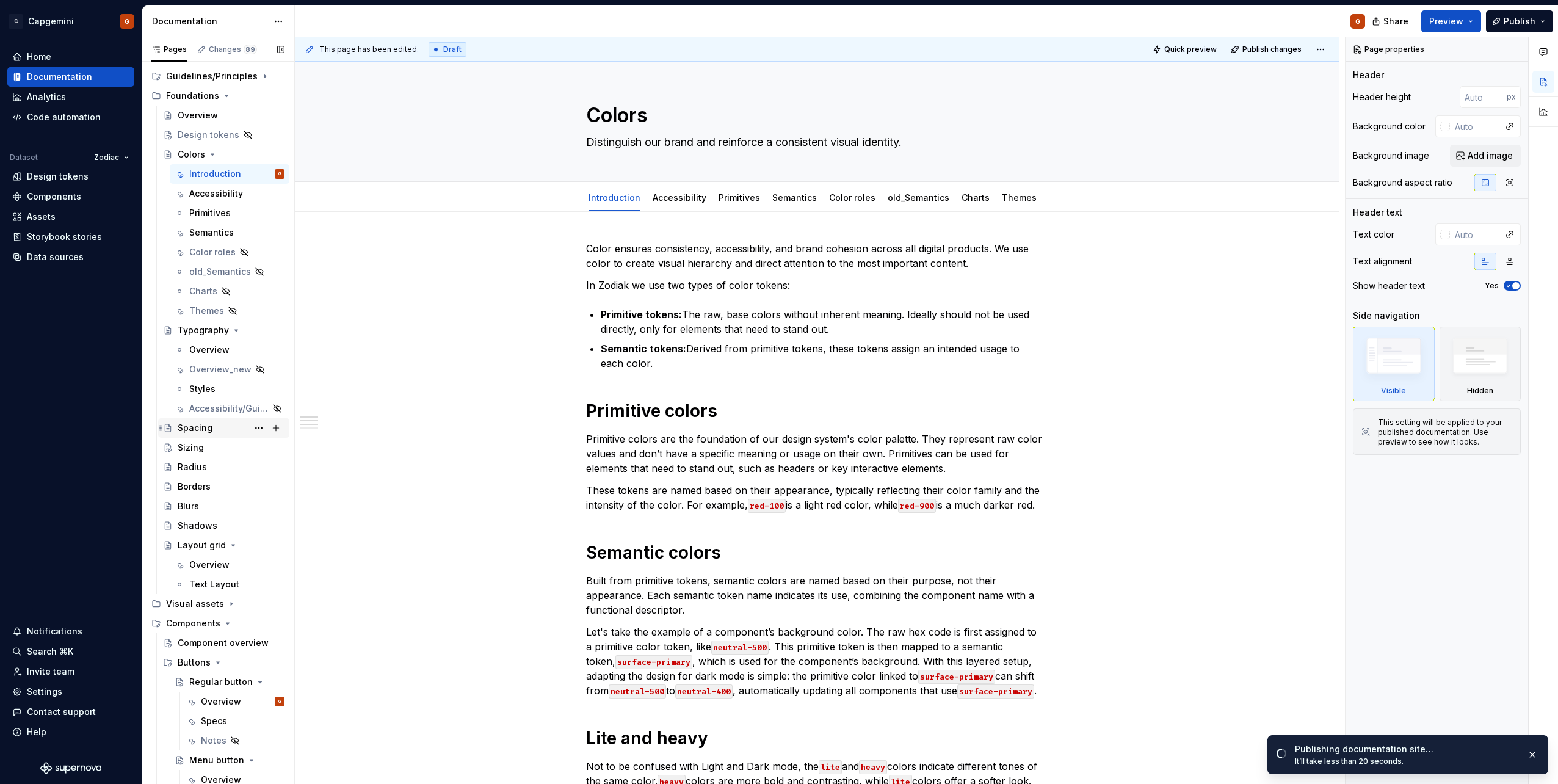
click at [208, 428] on div "Spacing" at bounding box center [195, 428] width 35 height 12
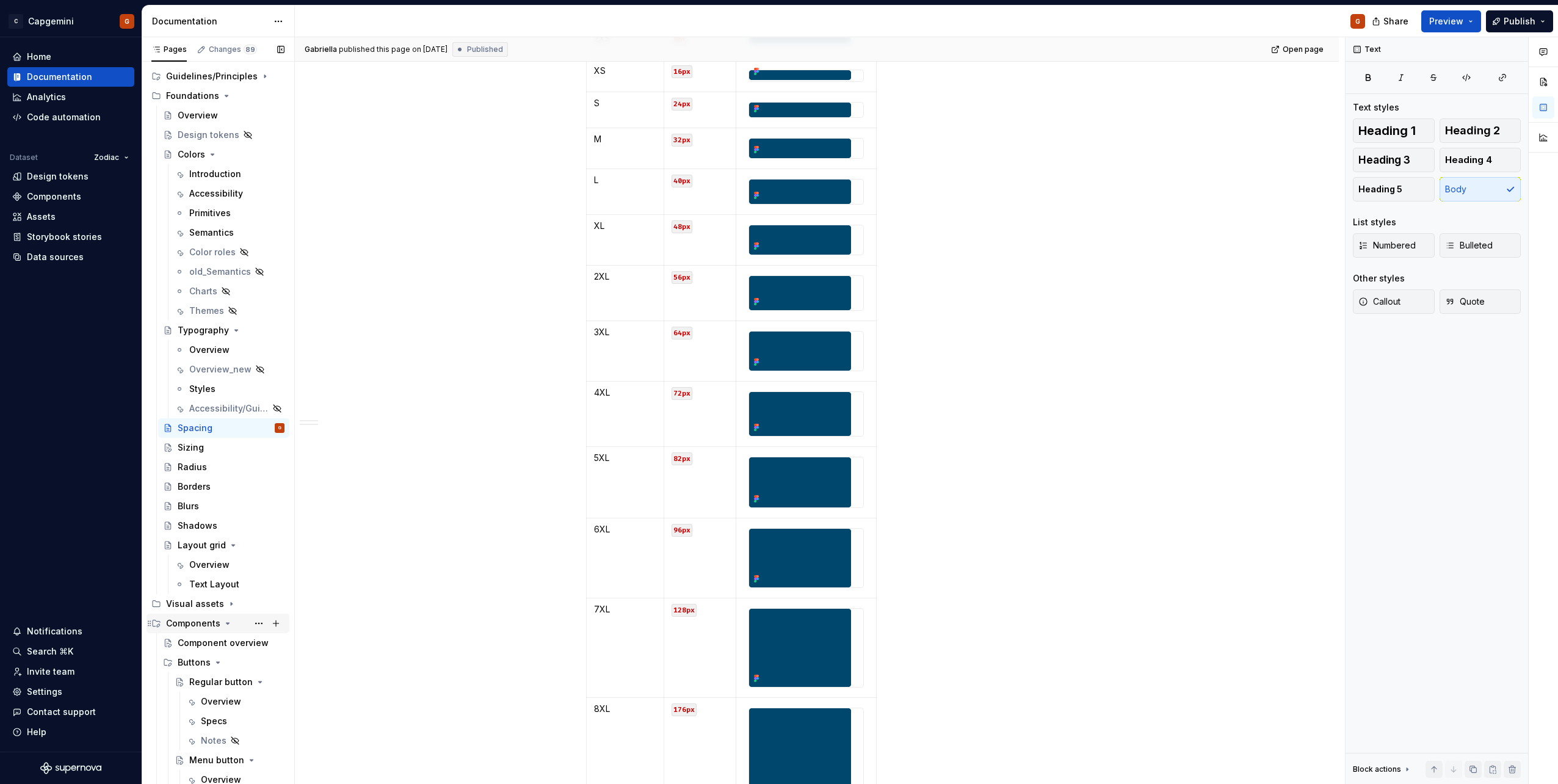
scroll to position [239, 0]
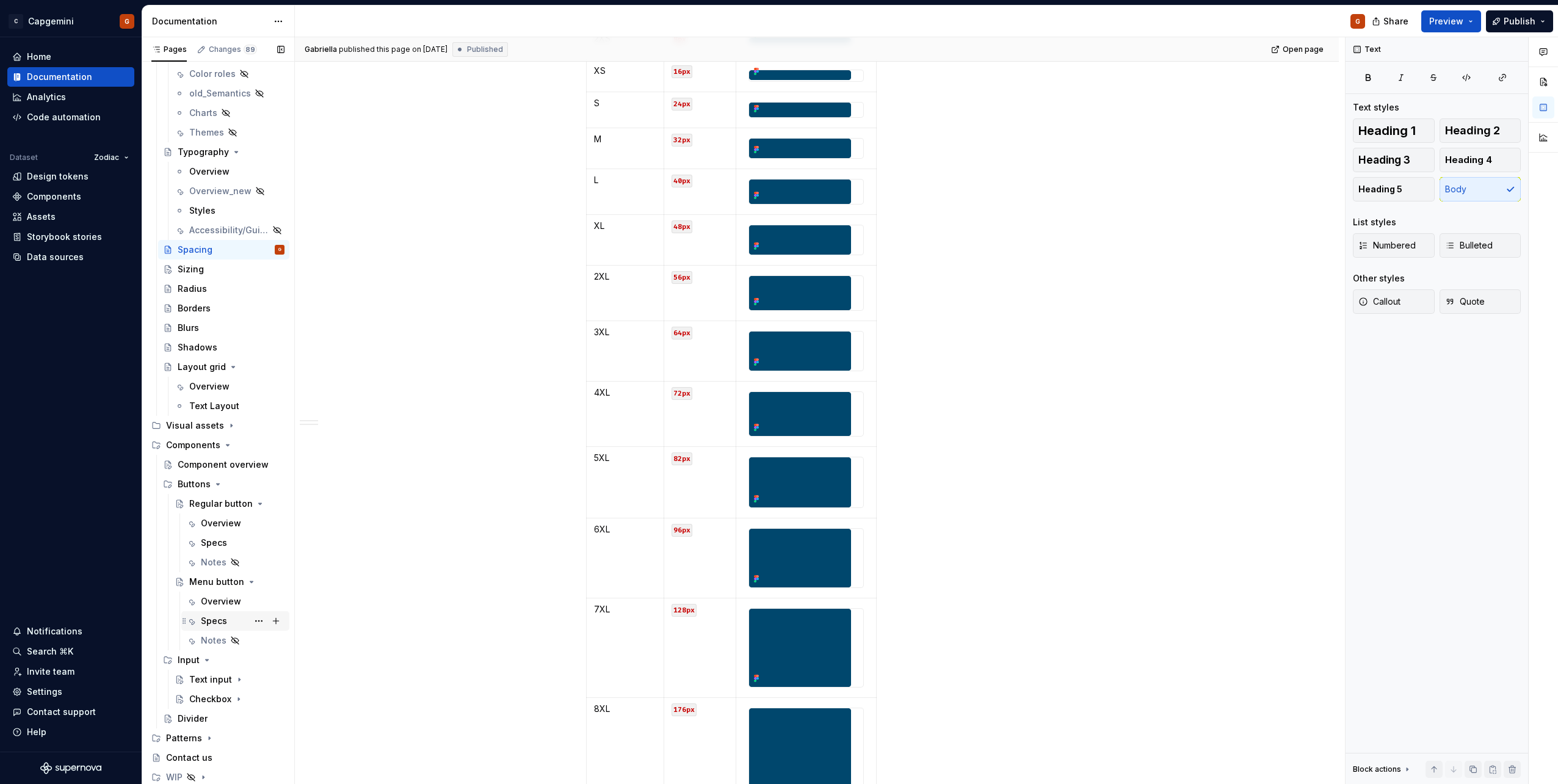
click at [204, 626] on div "Specs" at bounding box center [214, 621] width 27 height 12
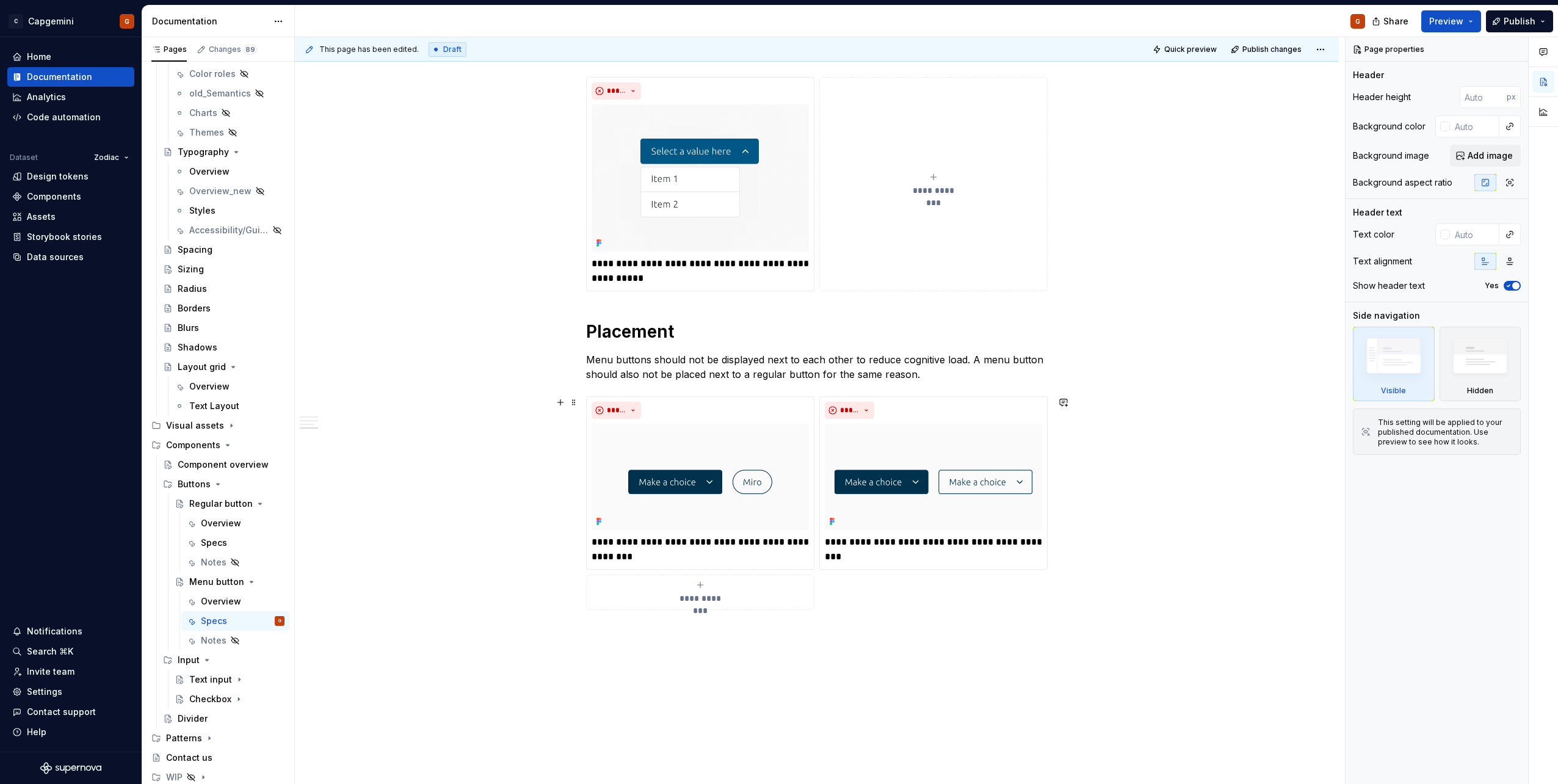
scroll to position [1479, 0]
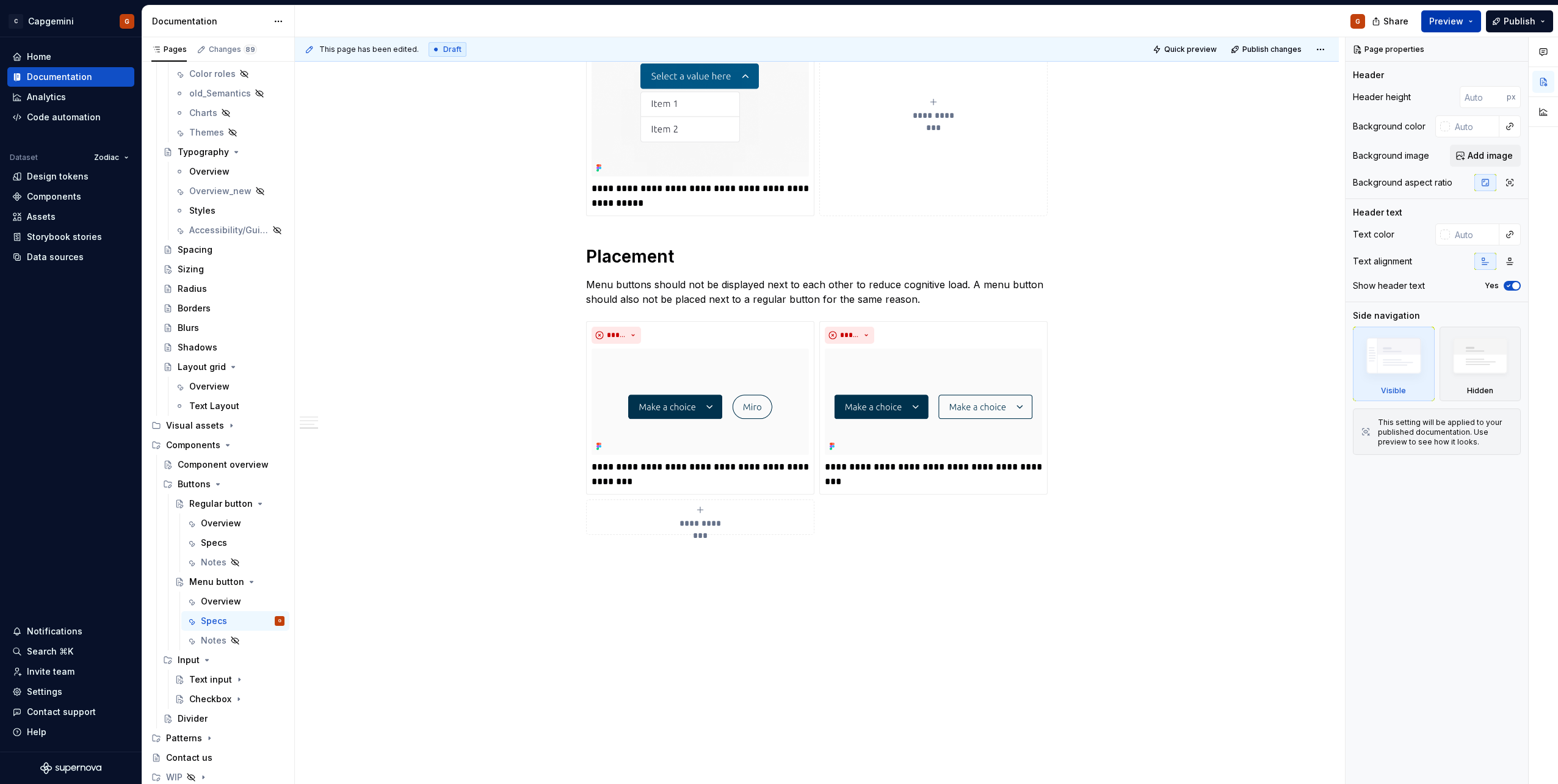
click at [1466, 23] on button "Preview" at bounding box center [1451, 21] width 60 height 22
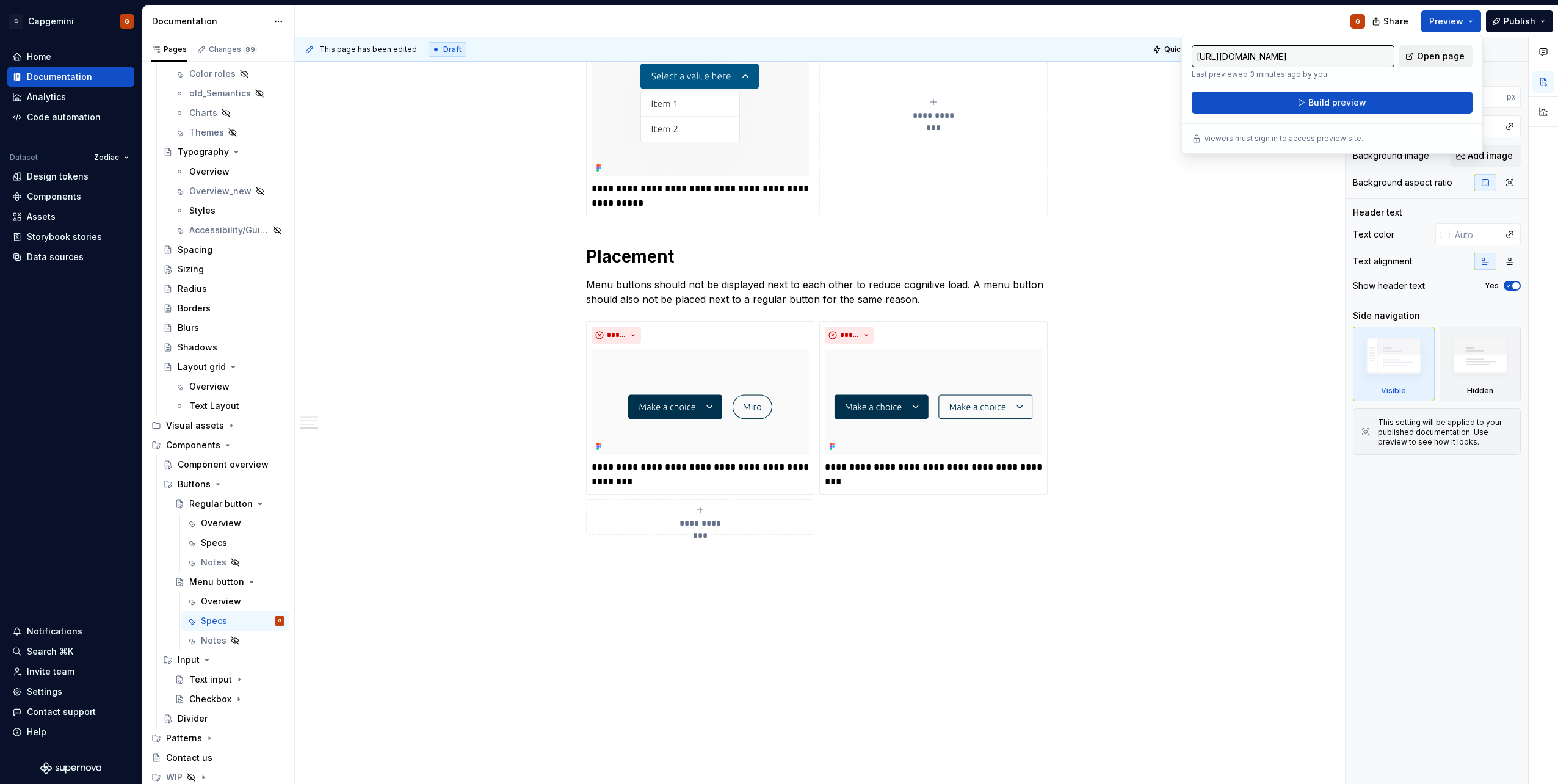
drag, startPoint x: 1466, startPoint y: 23, endPoint x: 1442, endPoint y: 59, distance: 43.3
click at [1442, 59] on span "Open page" at bounding box center [1441, 56] width 48 height 12
click at [1203, 99] on button "Build preview" at bounding box center [1332, 102] width 281 height 22
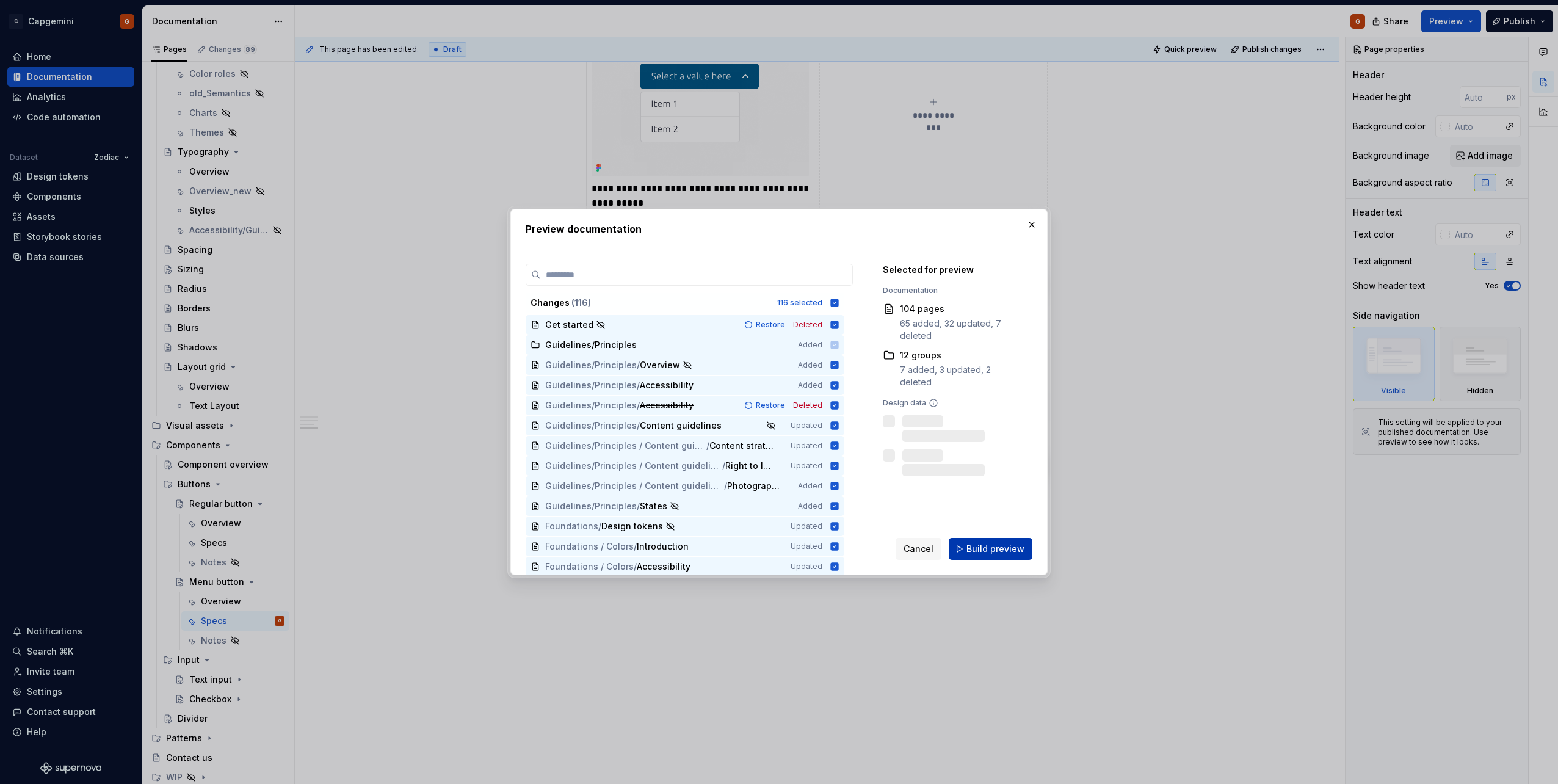
click at [1010, 545] on span "Build preview" at bounding box center [995, 549] width 58 height 12
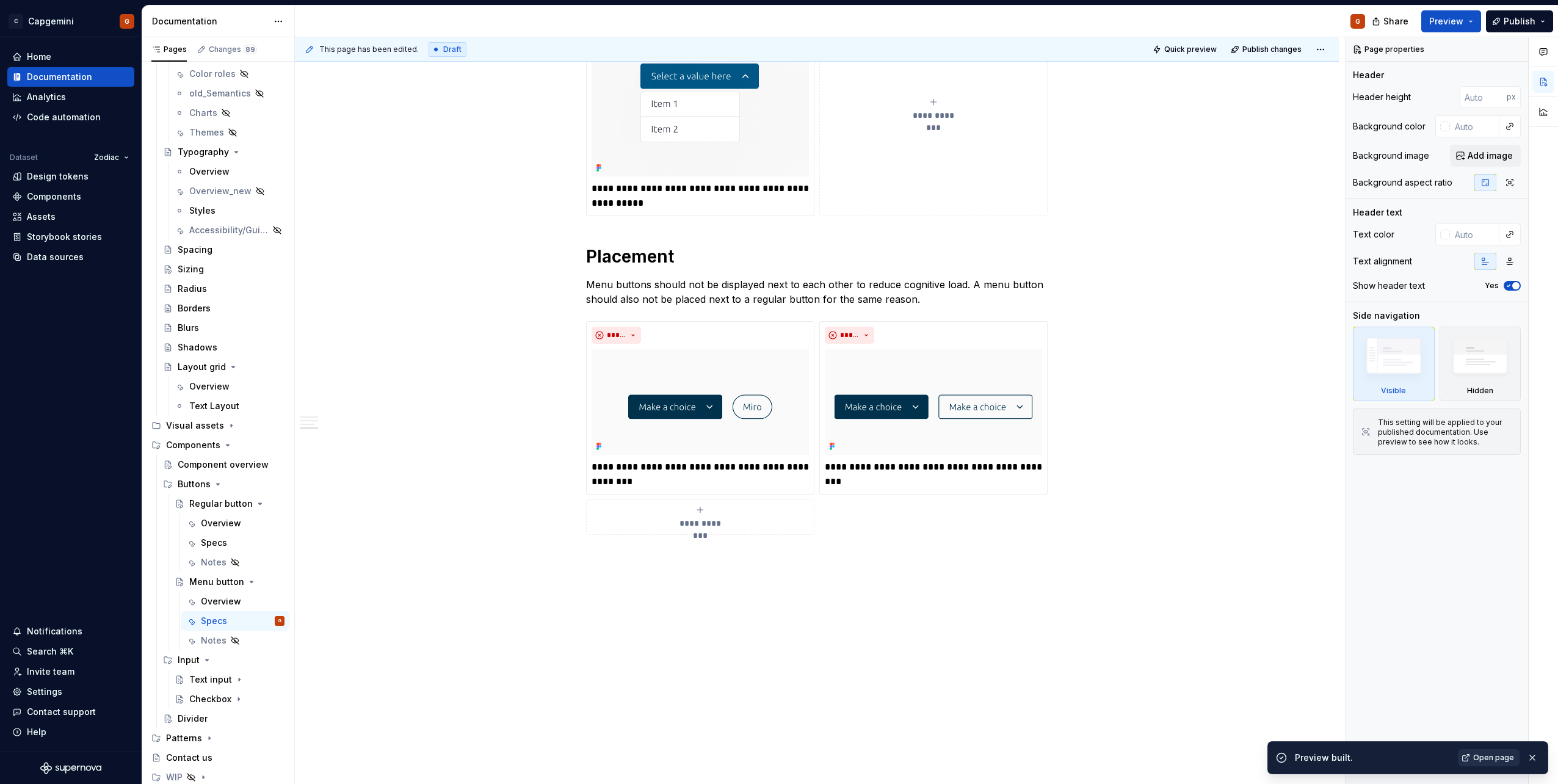
click at [1484, 749] on link "Open page" at bounding box center [1489, 757] width 62 height 17
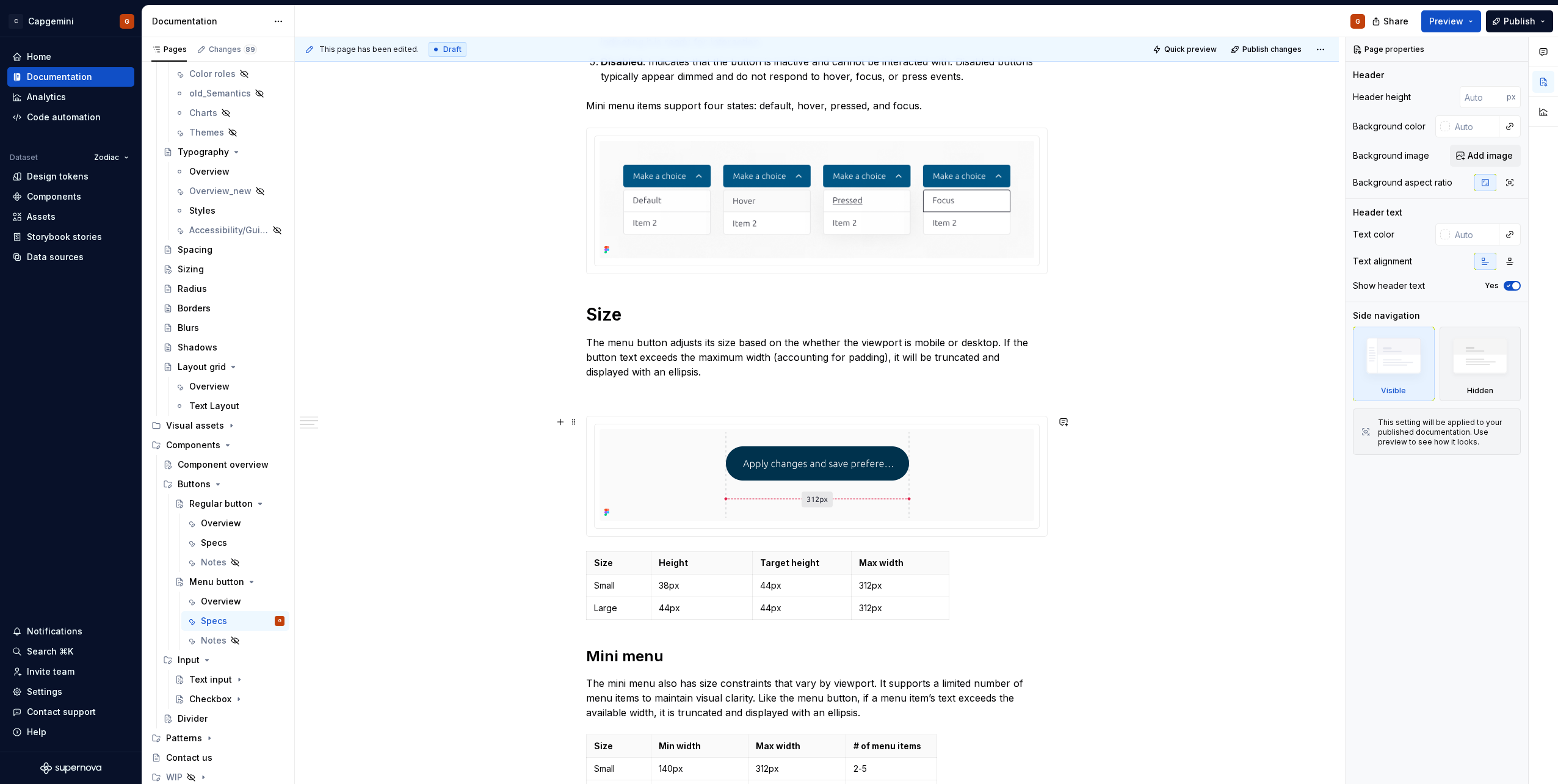
scroll to position [625, 0]
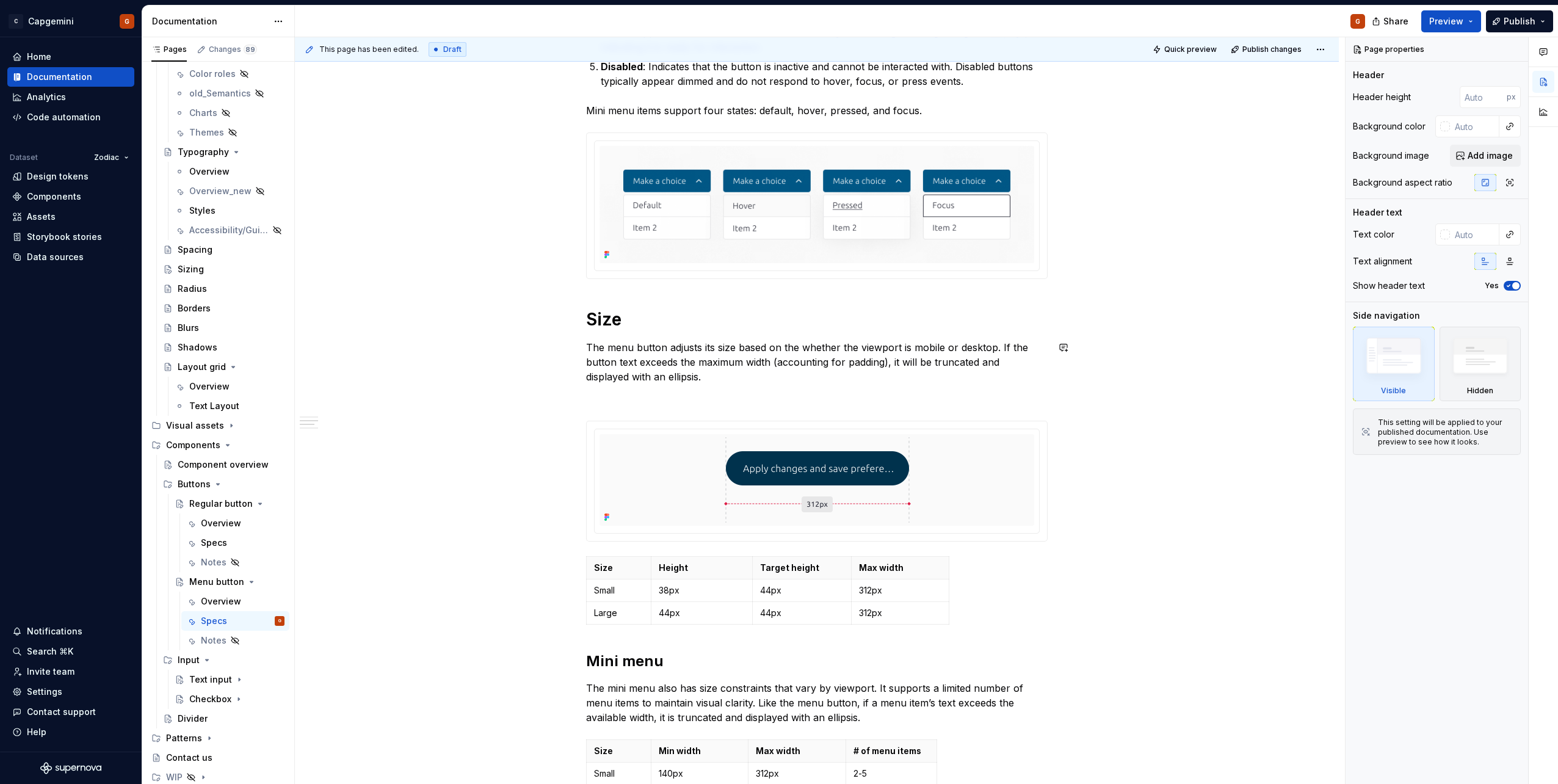
click at [635, 394] on p at bounding box center [816, 398] width 461 height 15
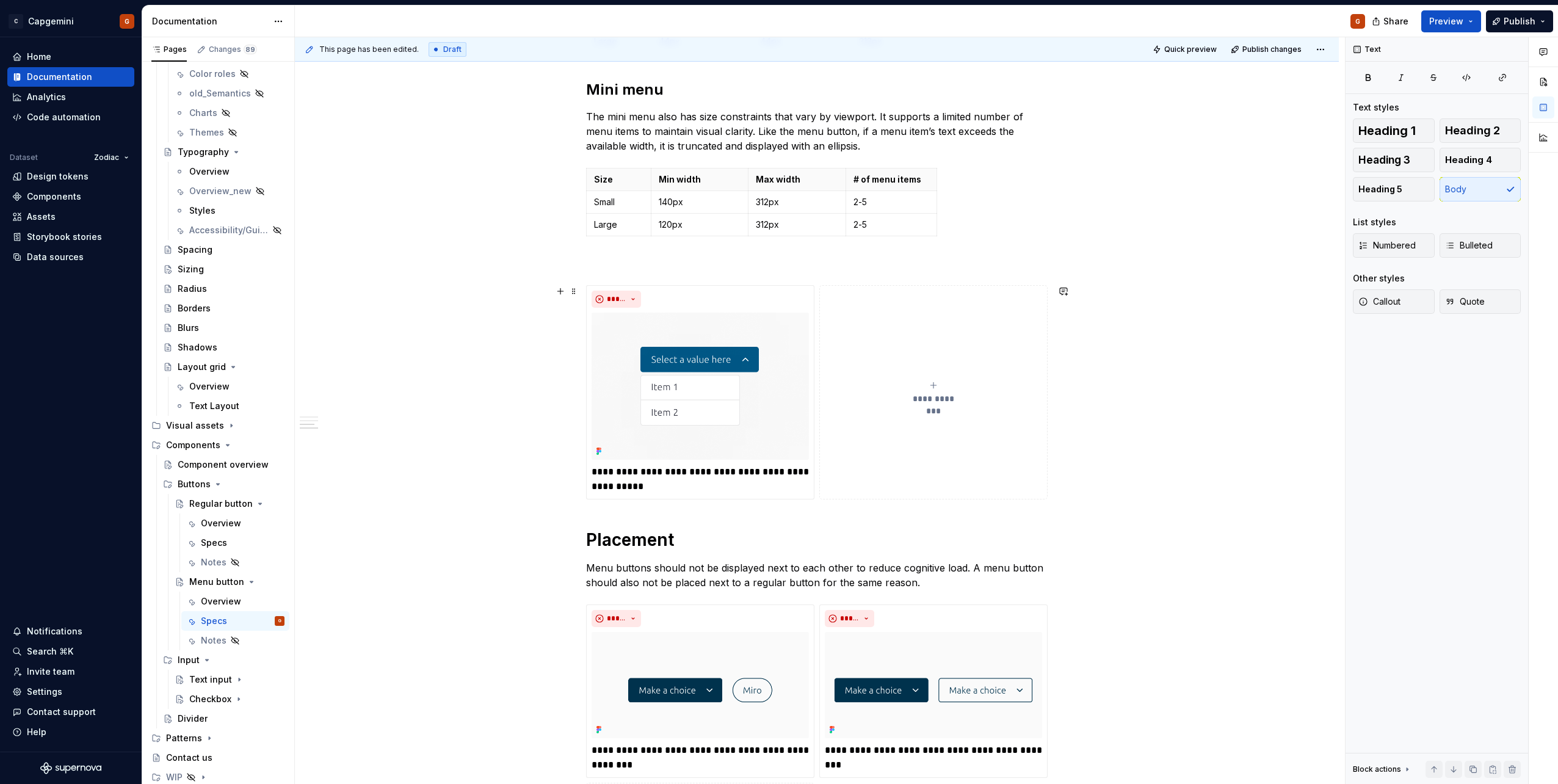
scroll to position [1457, 0]
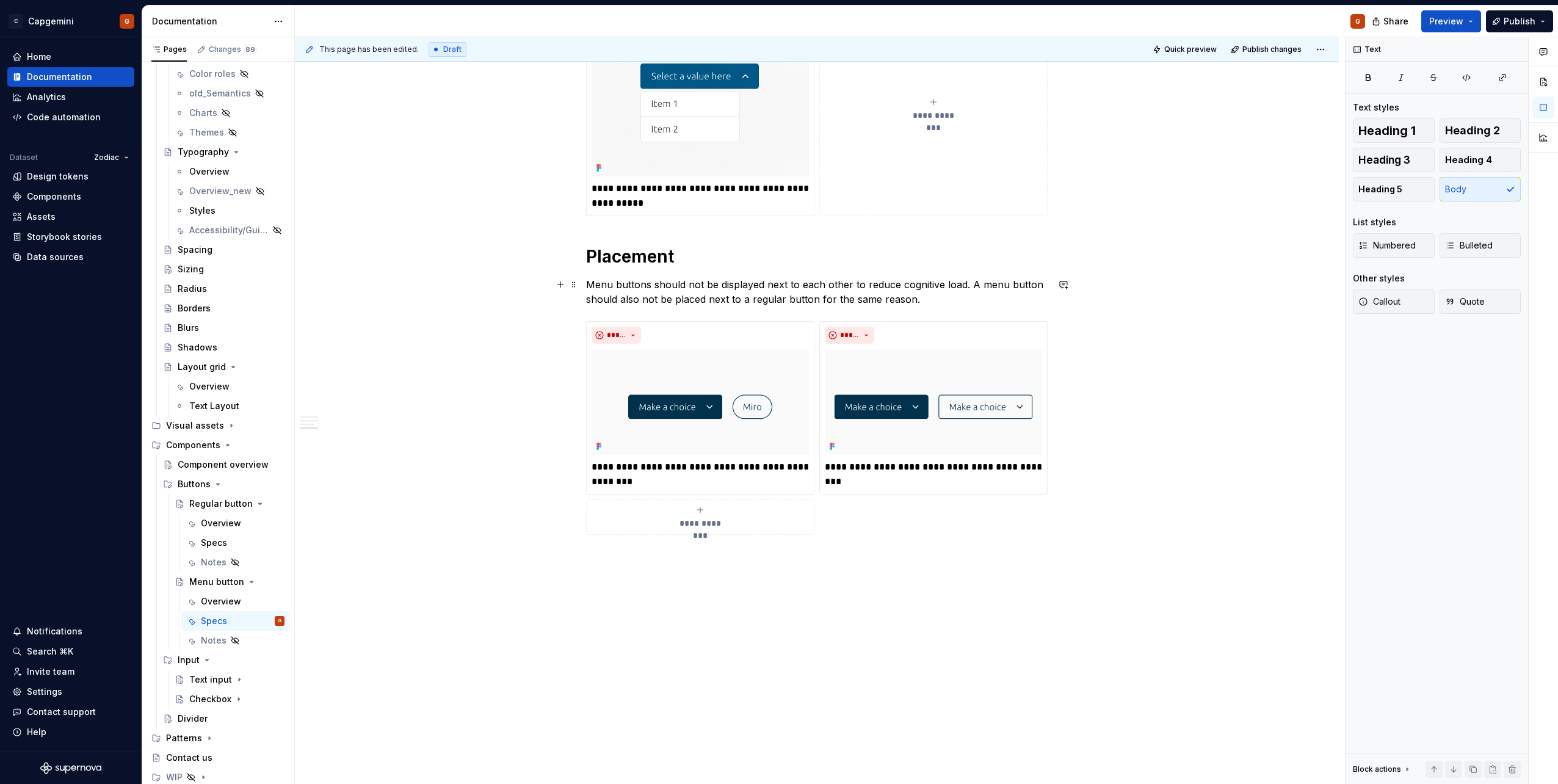
click at [922, 297] on p "Menu buttons should not be displayed next to each other to reduce cognitive loa…" at bounding box center [816, 292] width 461 height 29
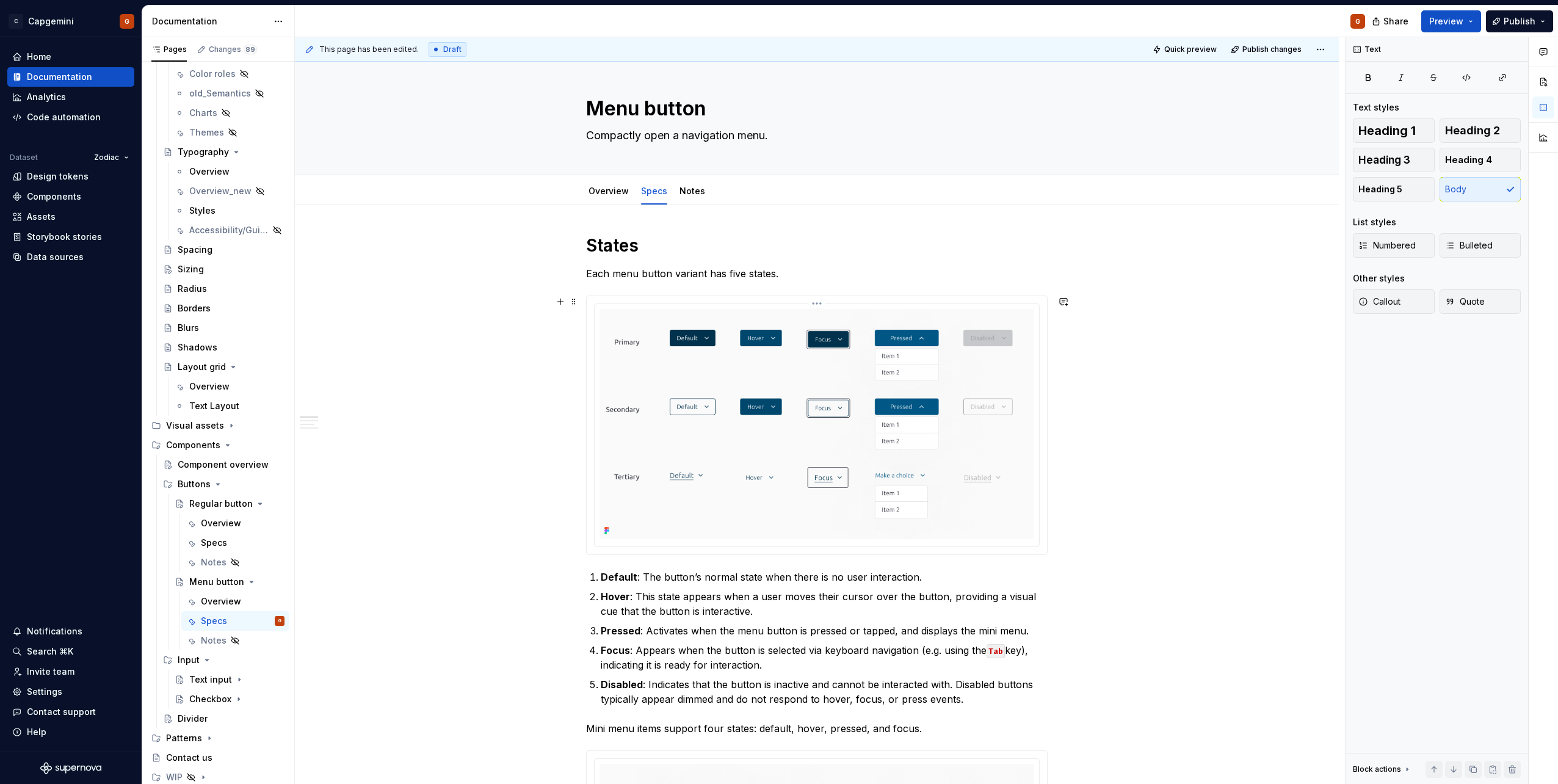
scroll to position [0, 0]
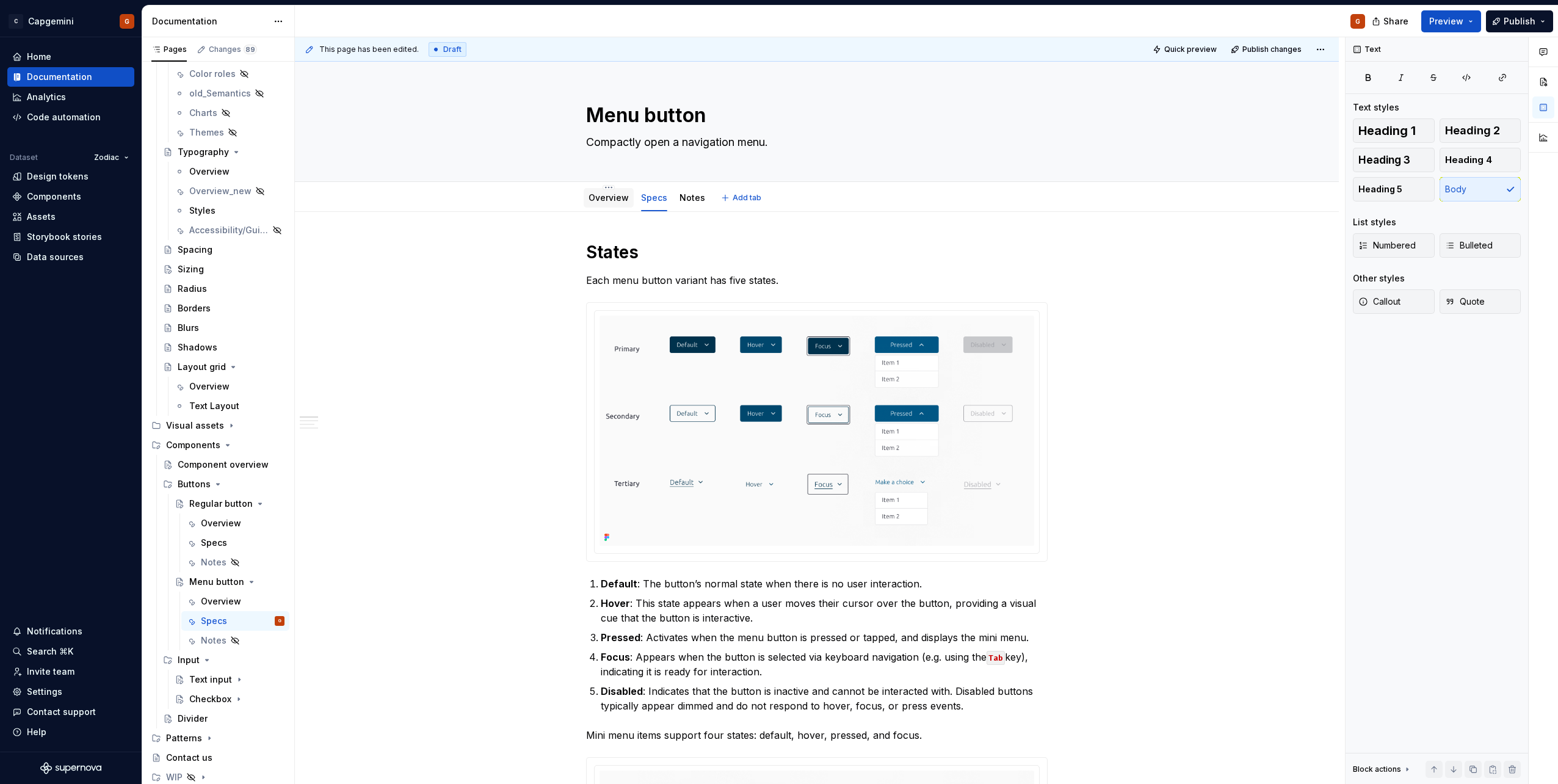
click at [612, 200] on link "Overview" at bounding box center [608, 197] width 40 height 10
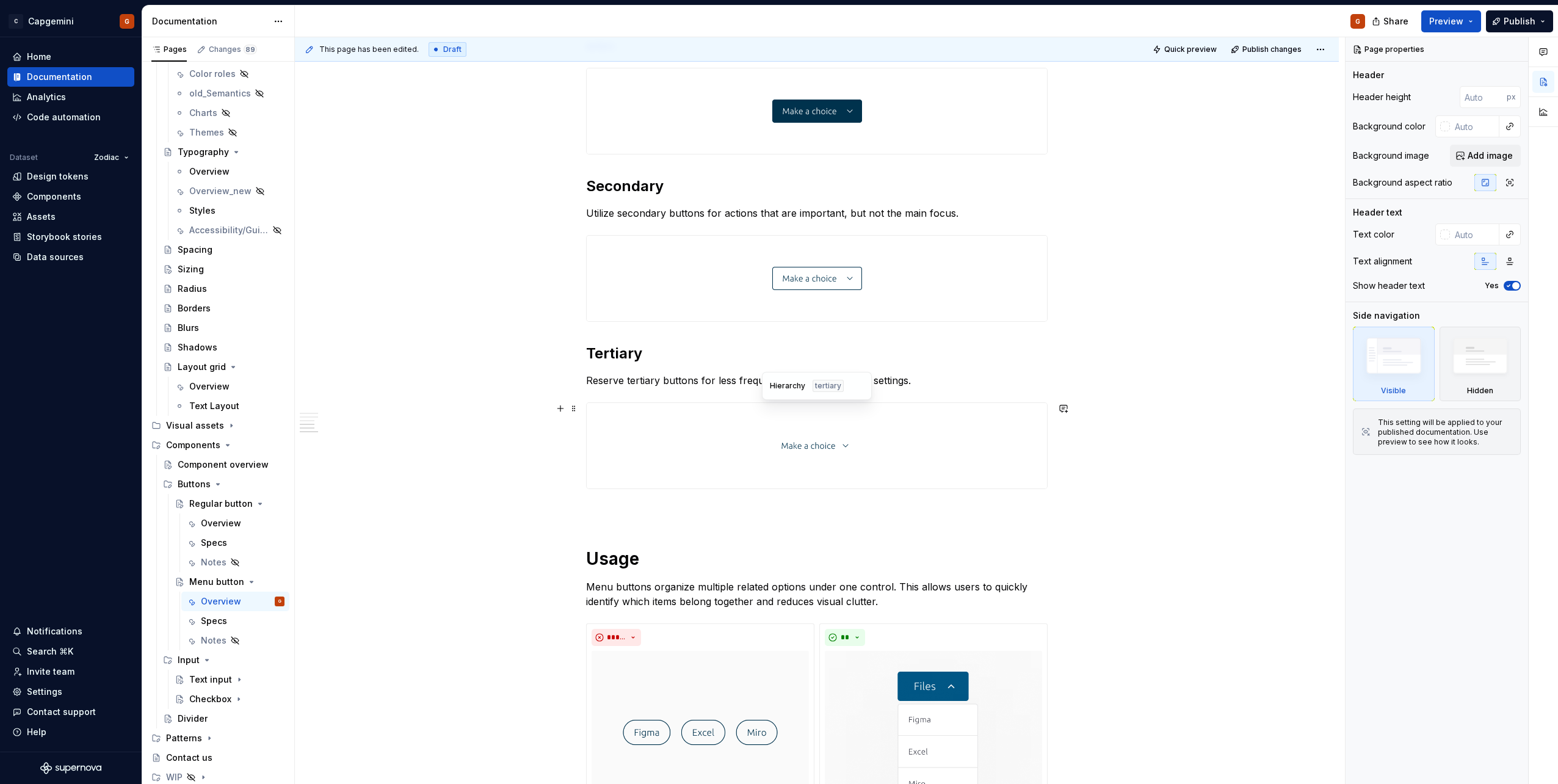
scroll to position [1282, 0]
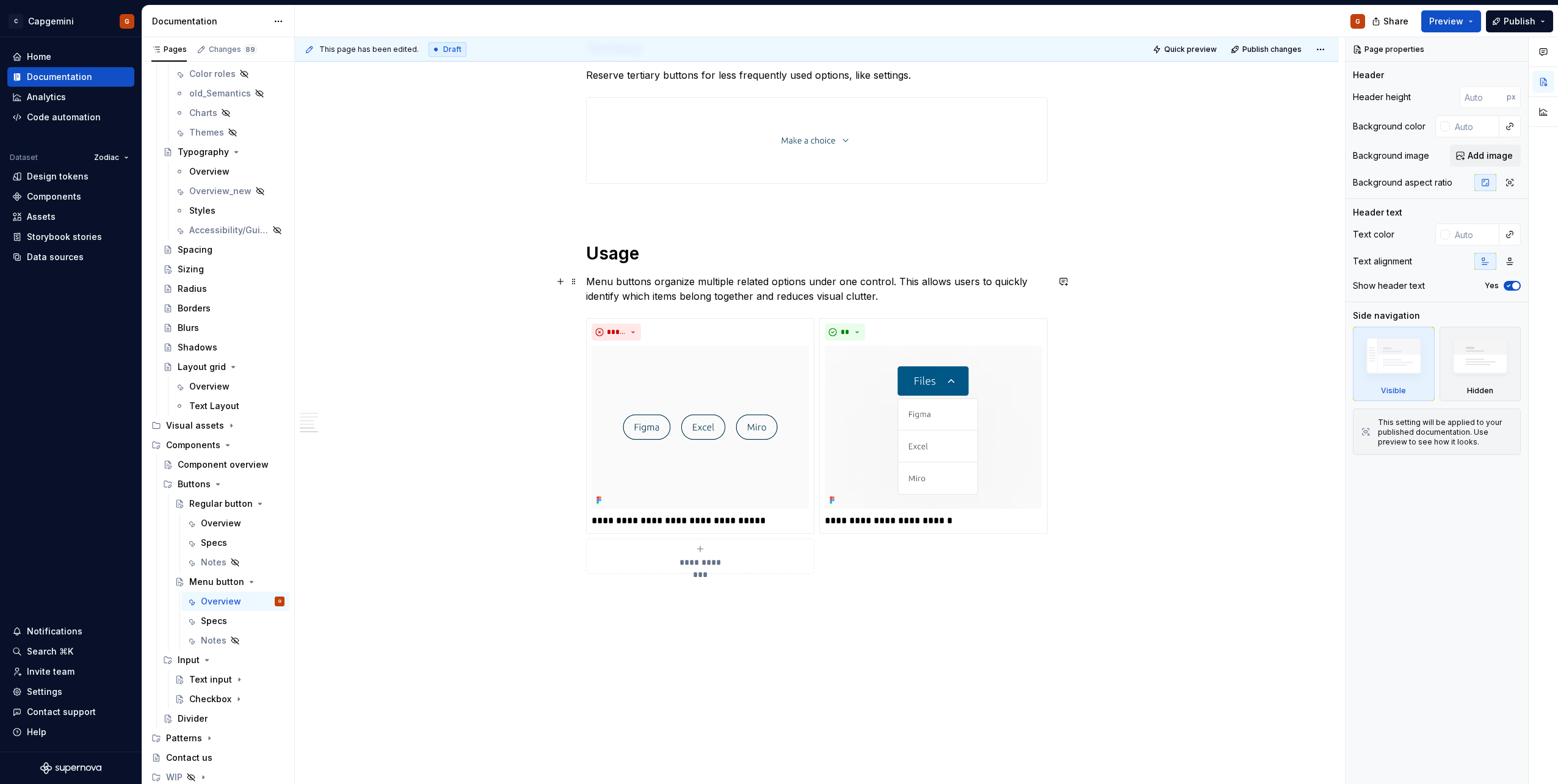
click at [887, 295] on p "Menu buttons organize multiple related options under one control. This allows u…" at bounding box center [816, 288] width 461 height 29
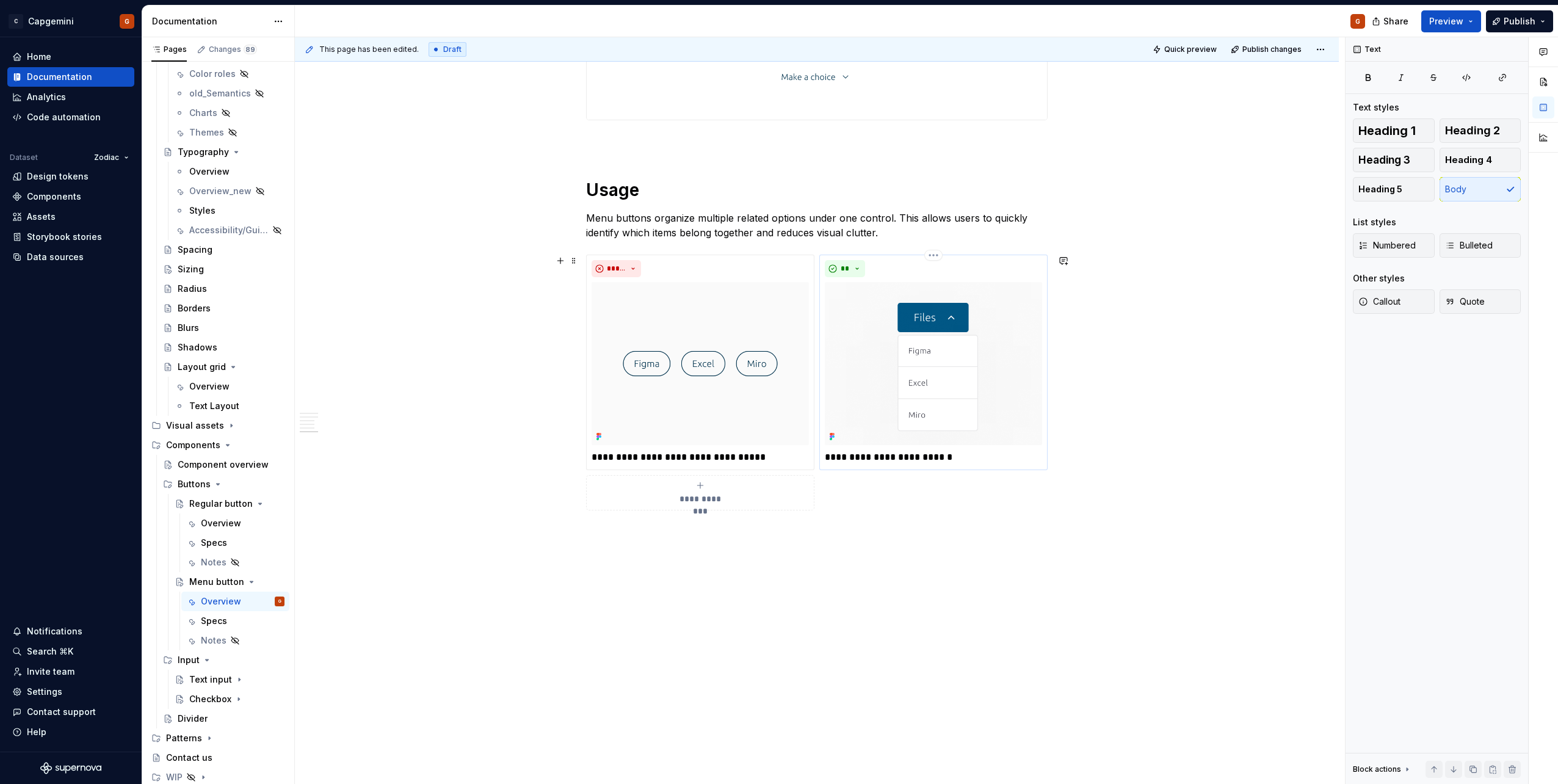
scroll to position [1372, 0]
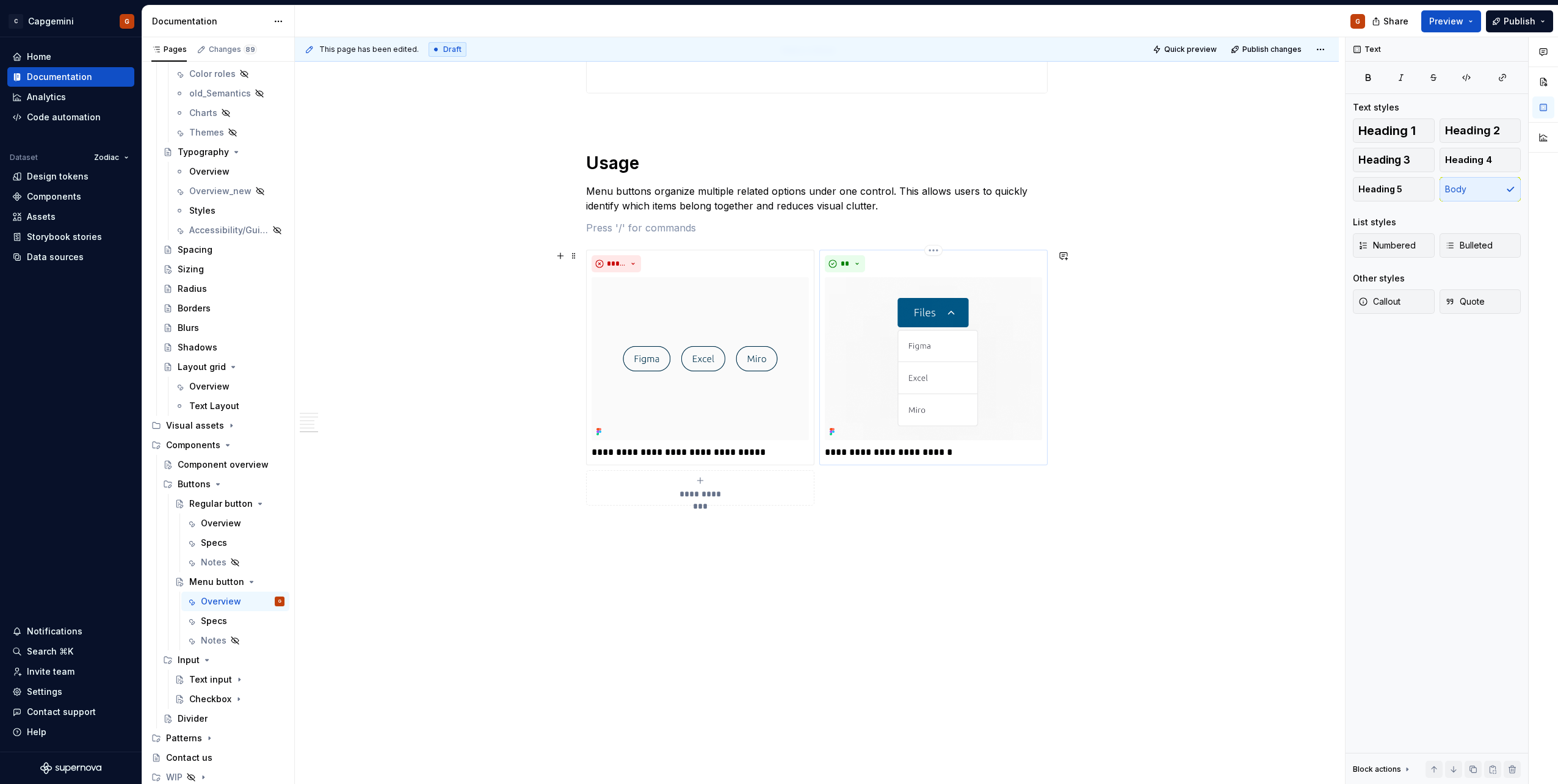
click at [870, 458] on p "**********" at bounding box center [933, 452] width 217 height 15
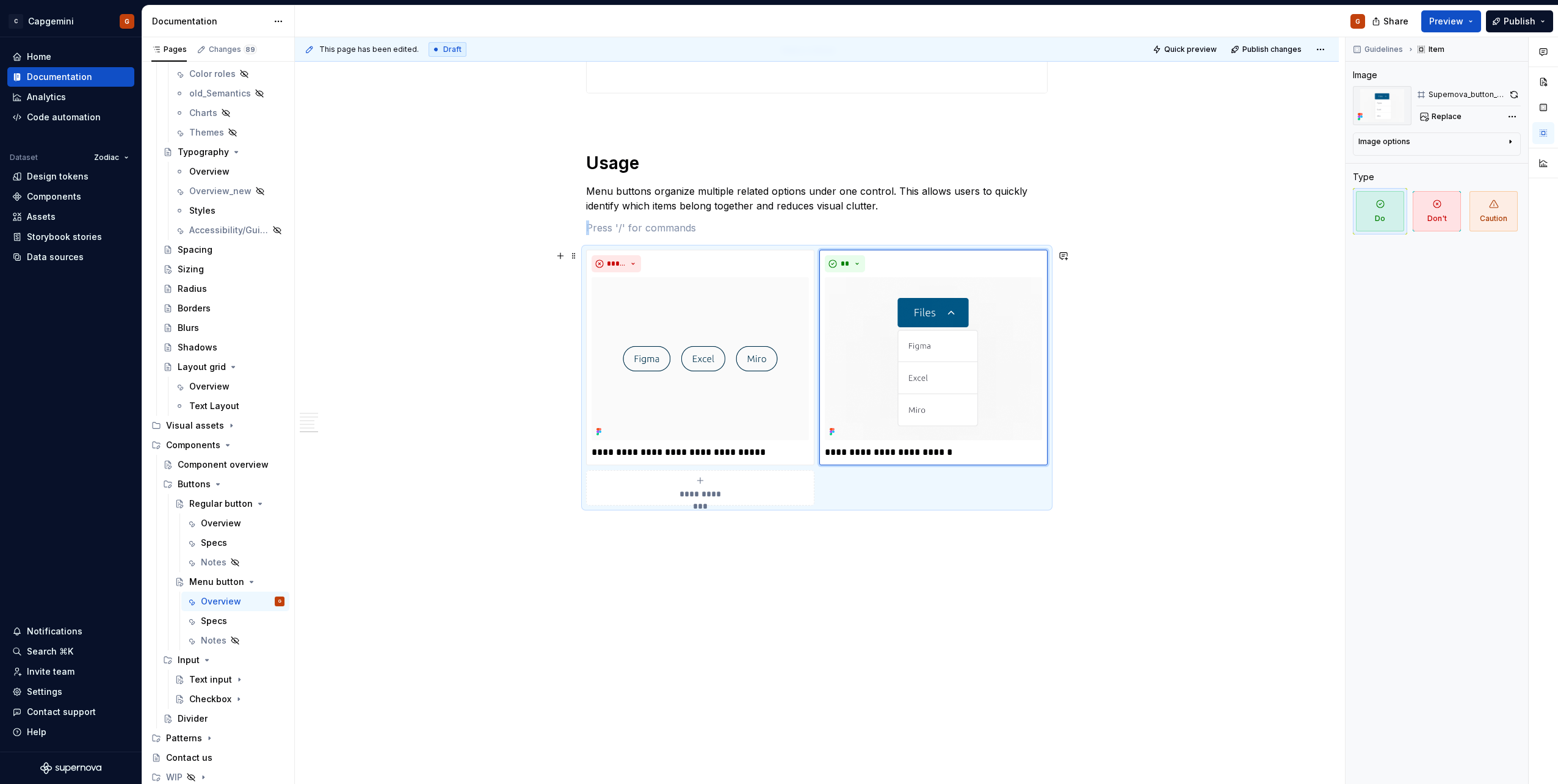
click at [890, 484] on div "**********" at bounding box center [816, 377] width 461 height 255
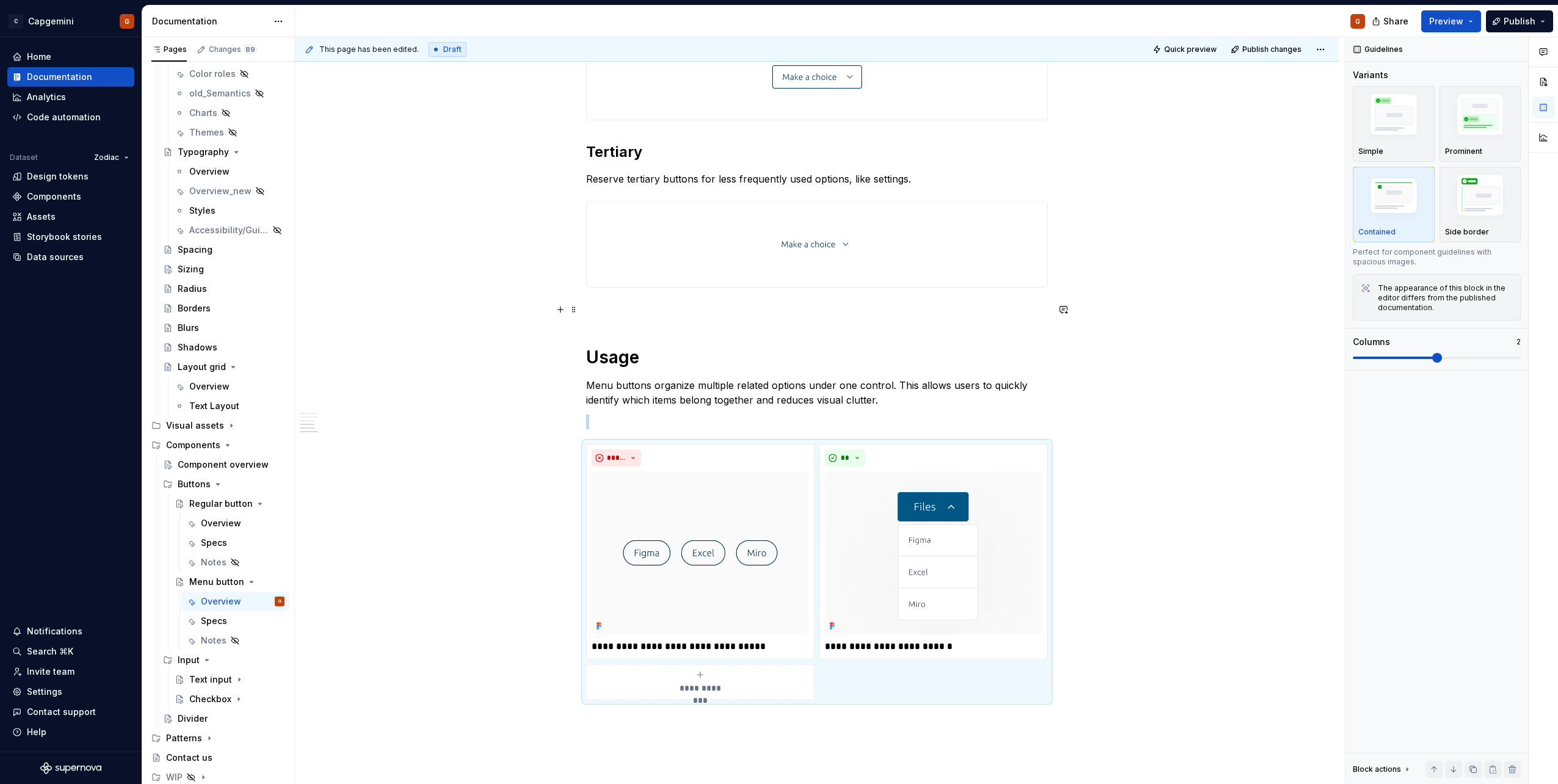
scroll to position [1067, 0]
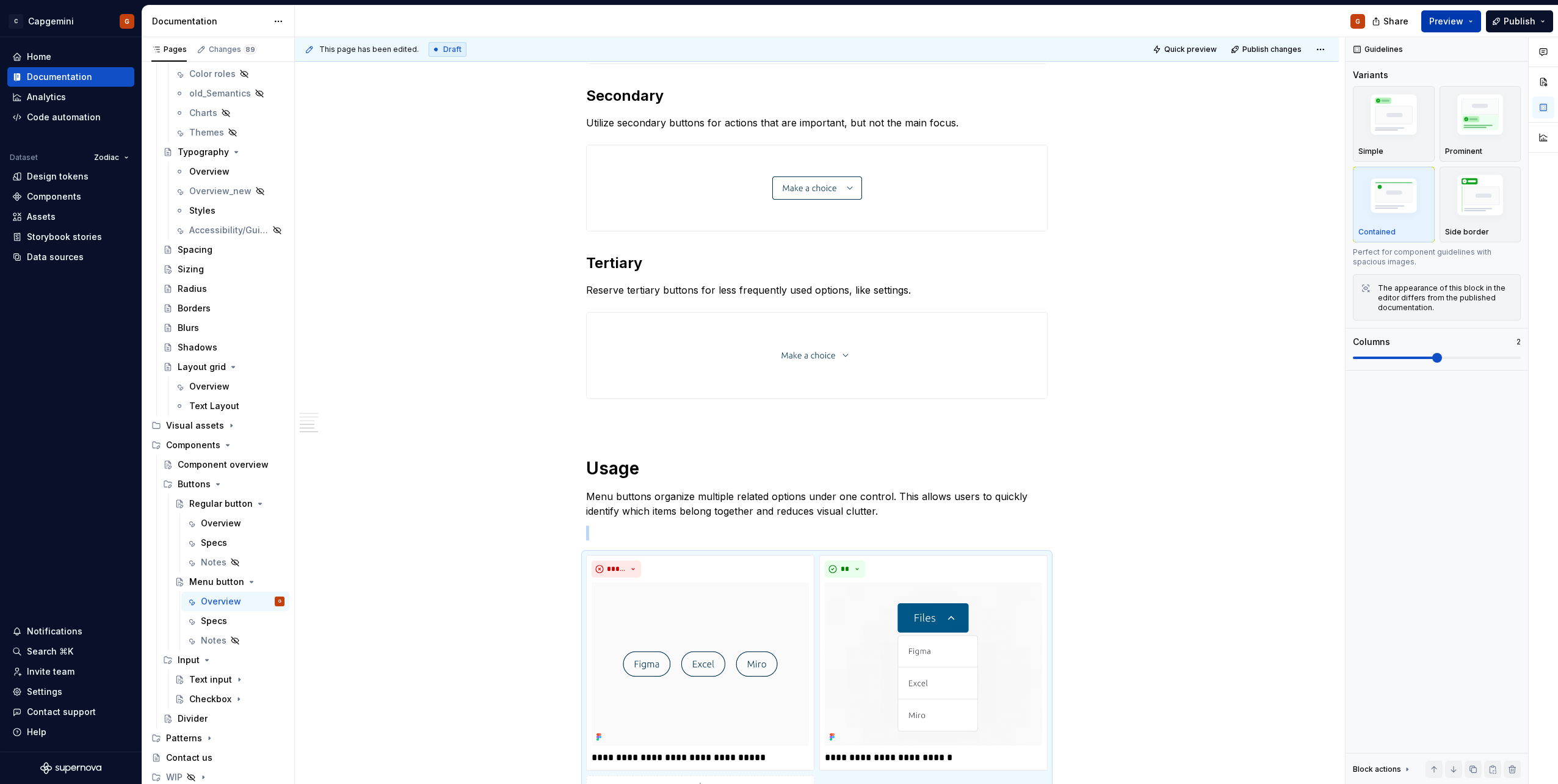
click at [1473, 24] on button "Preview" at bounding box center [1451, 21] width 60 height 22
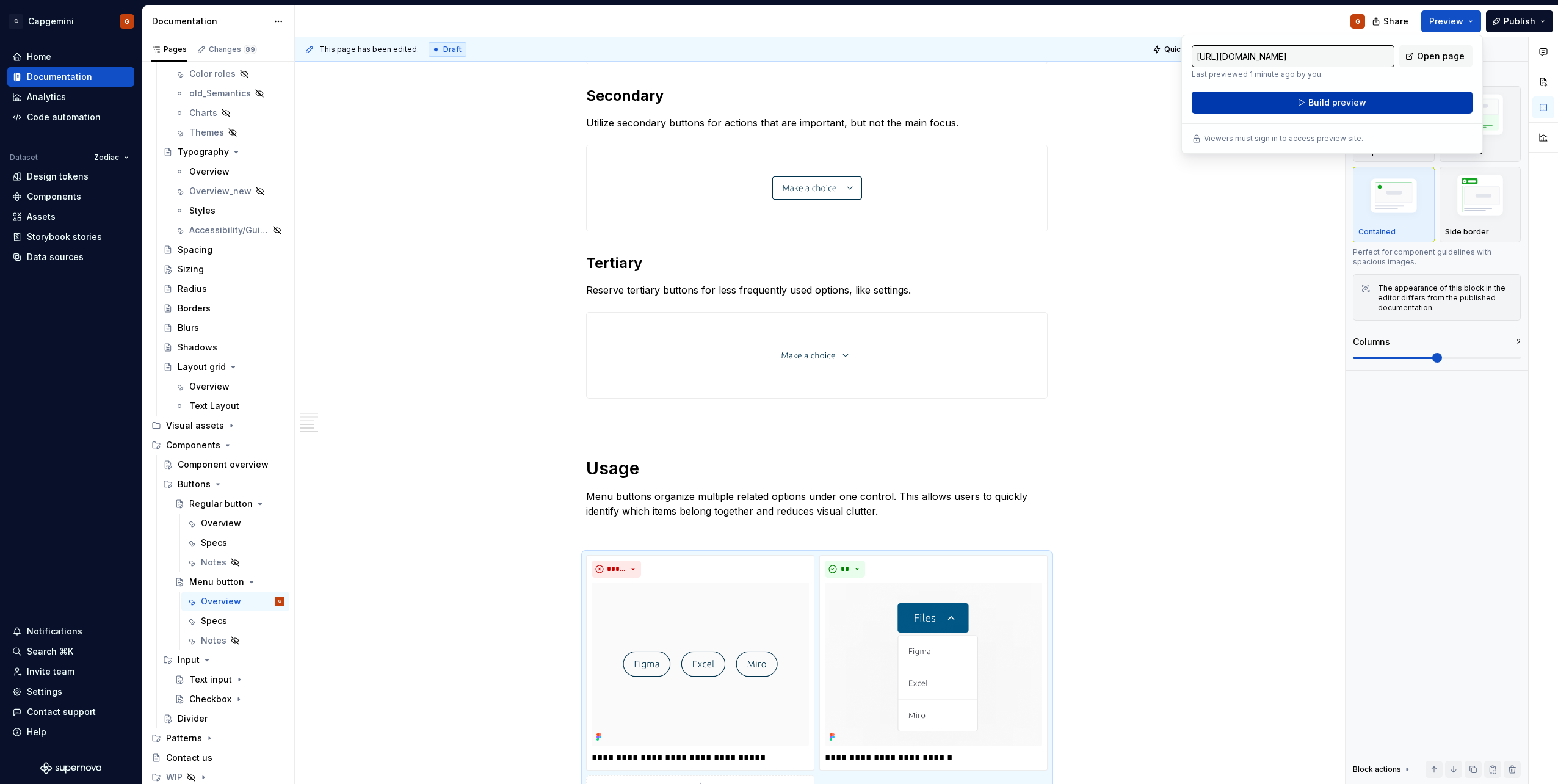
drag, startPoint x: 1473, startPoint y: 24, endPoint x: 1373, endPoint y: 103, distance: 127.4
click at [1373, 103] on button "Build preview" at bounding box center [1332, 102] width 281 height 22
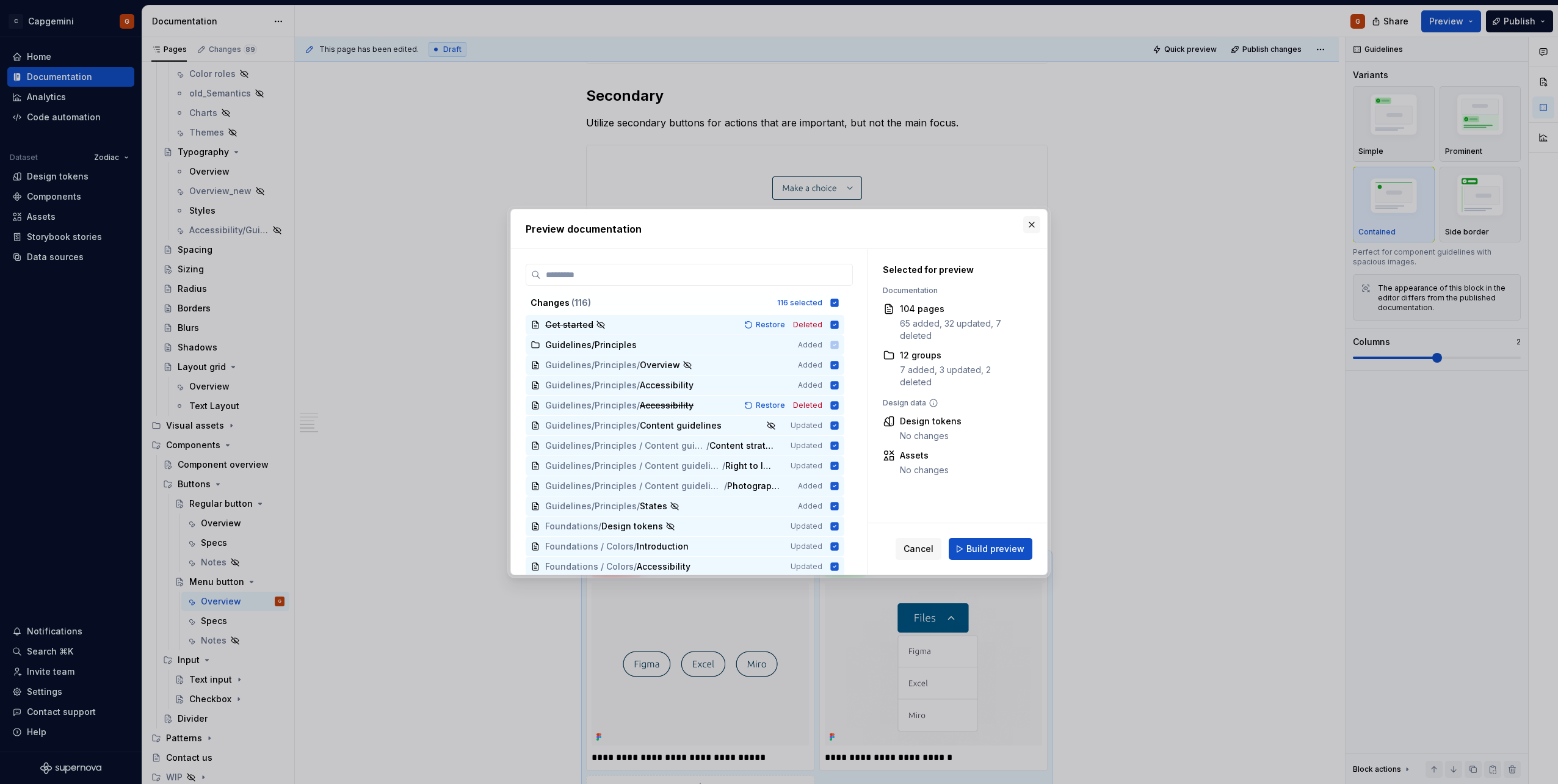
click at [1036, 228] on button "button" at bounding box center [1031, 224] width 17 height 17
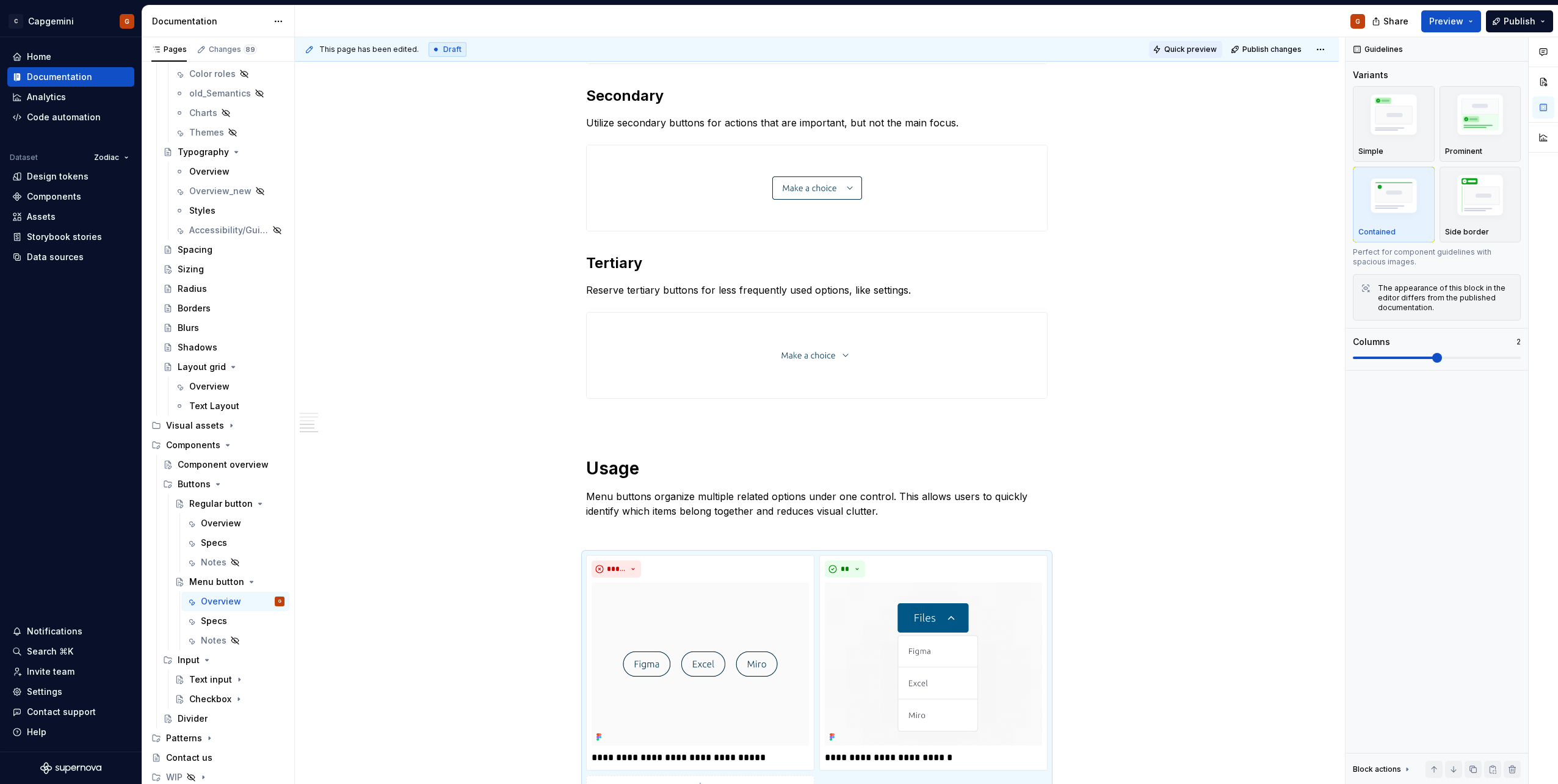
click at [1187, 44] on span "Quick preview" at bounding box center [1190, 49] width 52 height 10
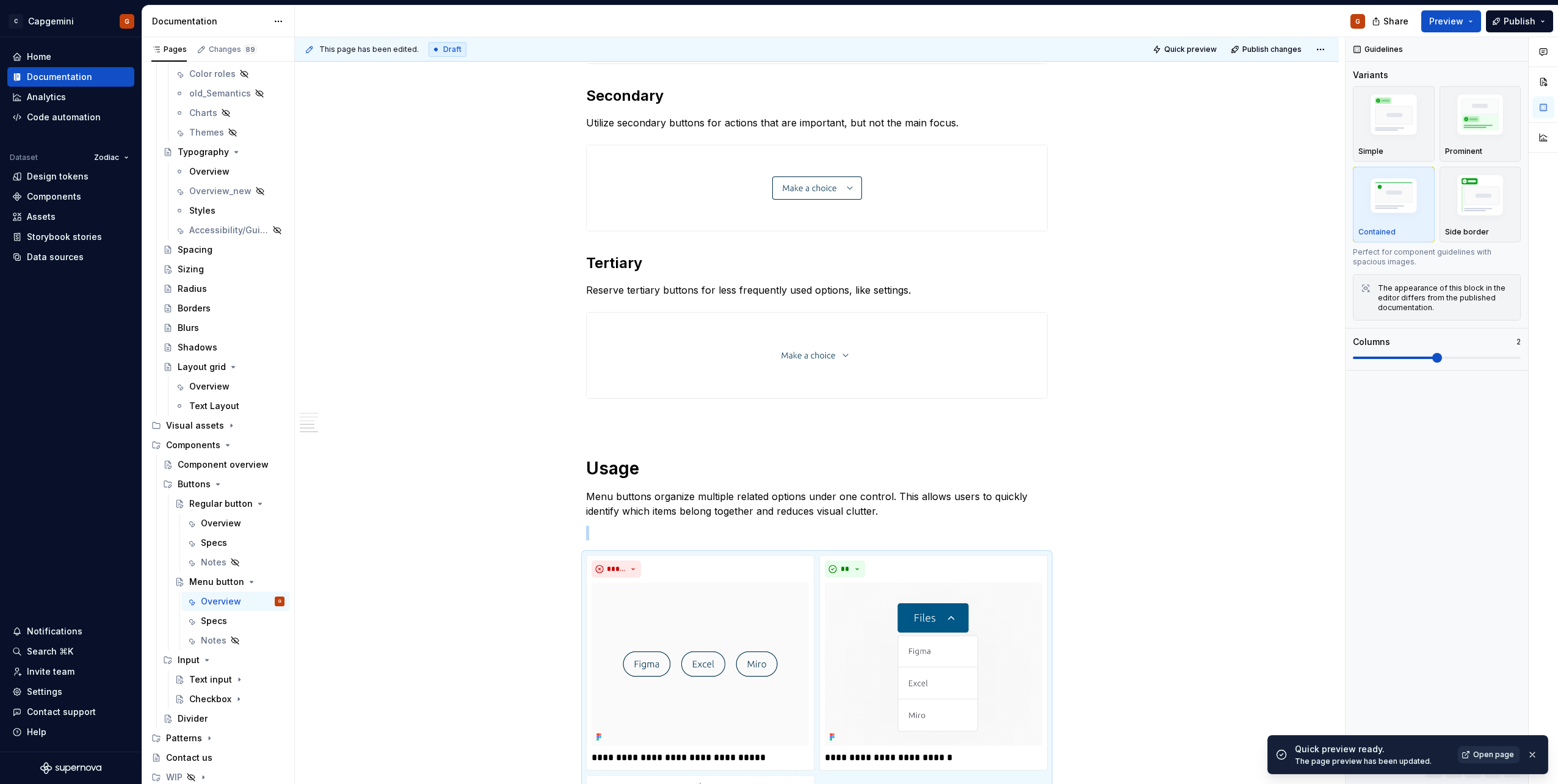
click at [1501, 755] on span "Open page" at bounding box center [1493, 754] width 41 height 10
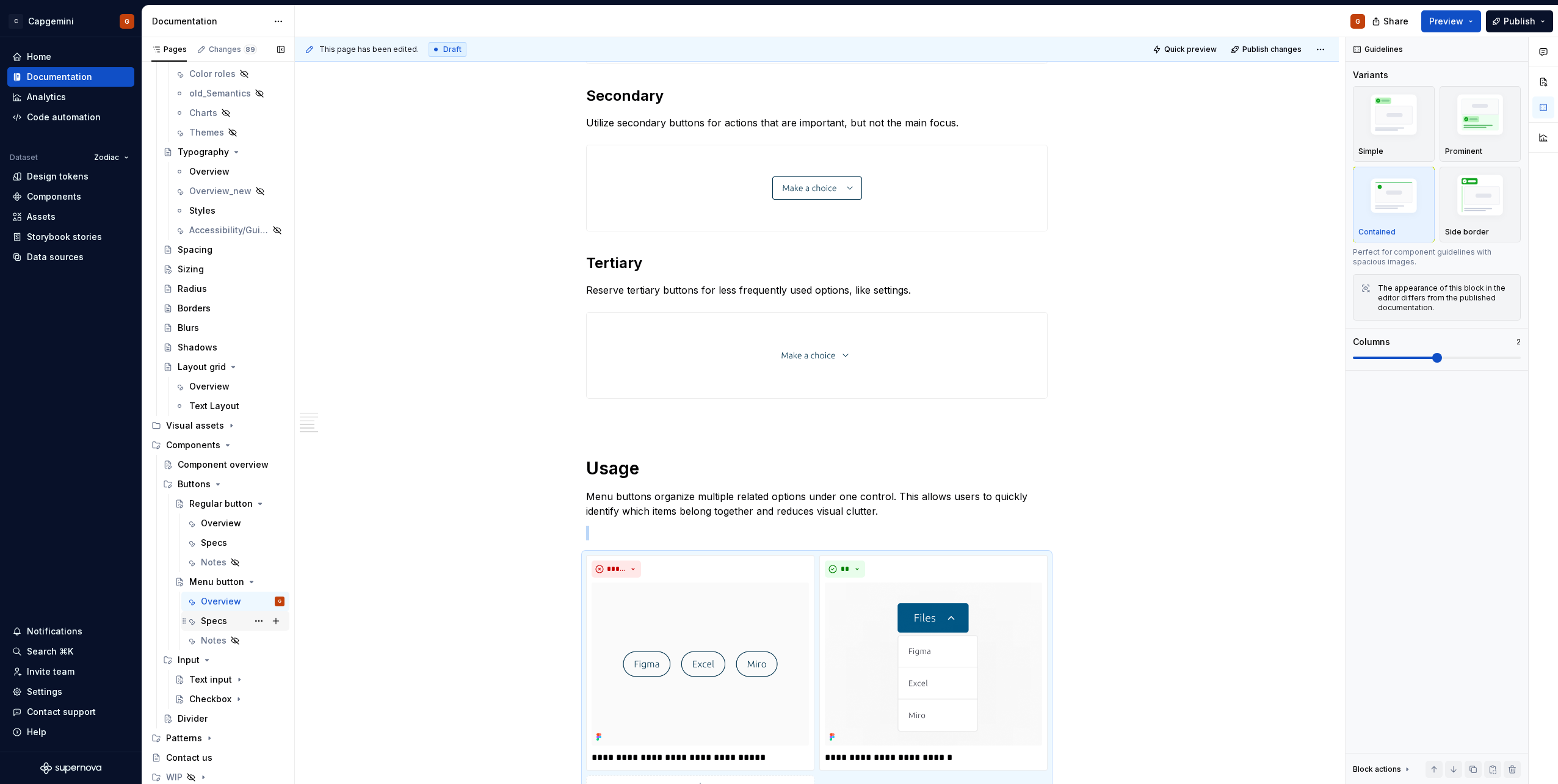
click at [216, 620] on div "Specs" at bounding box center [214, 621] width 27 height 12
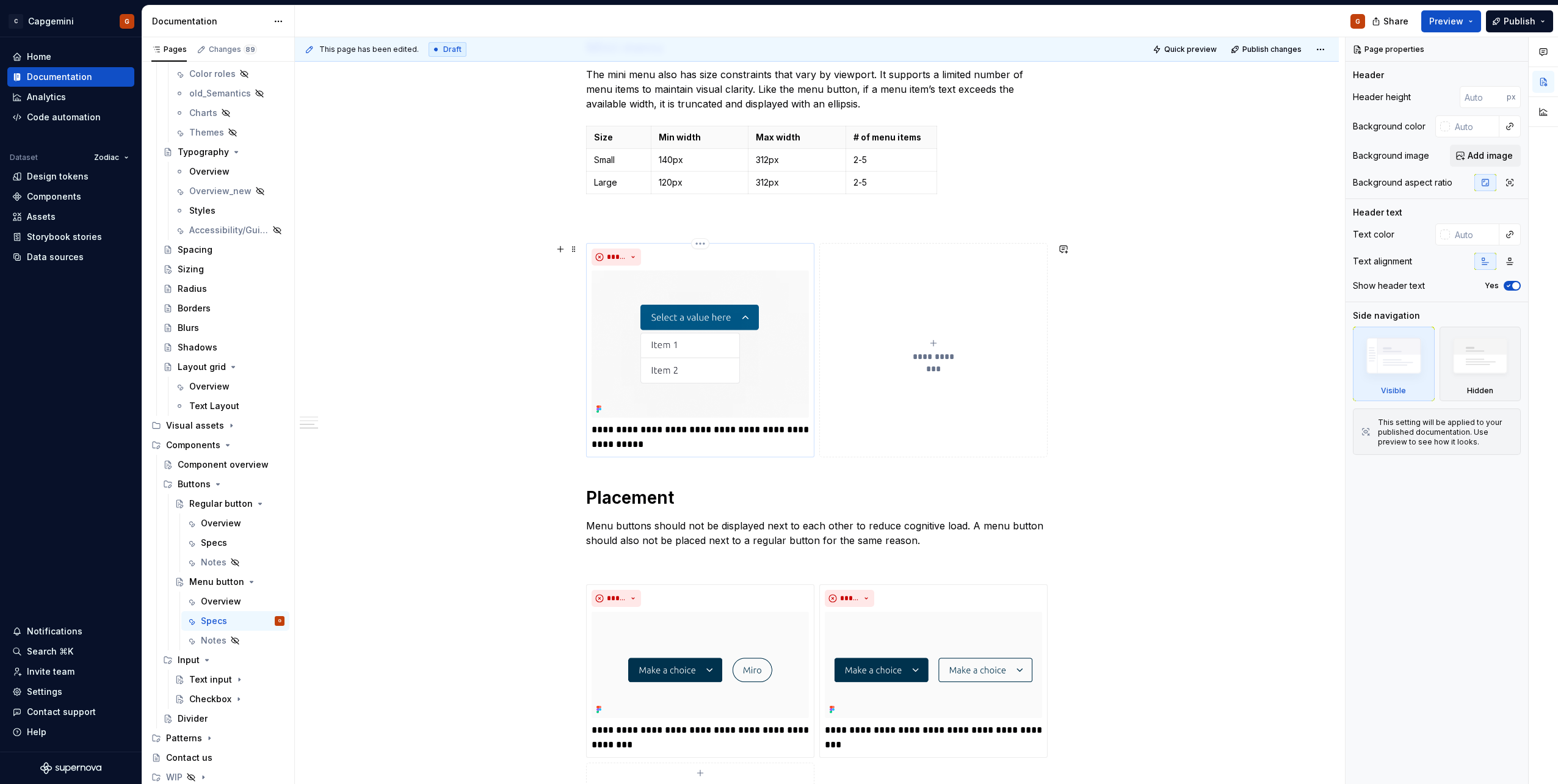
scroll to position [1404, 0]
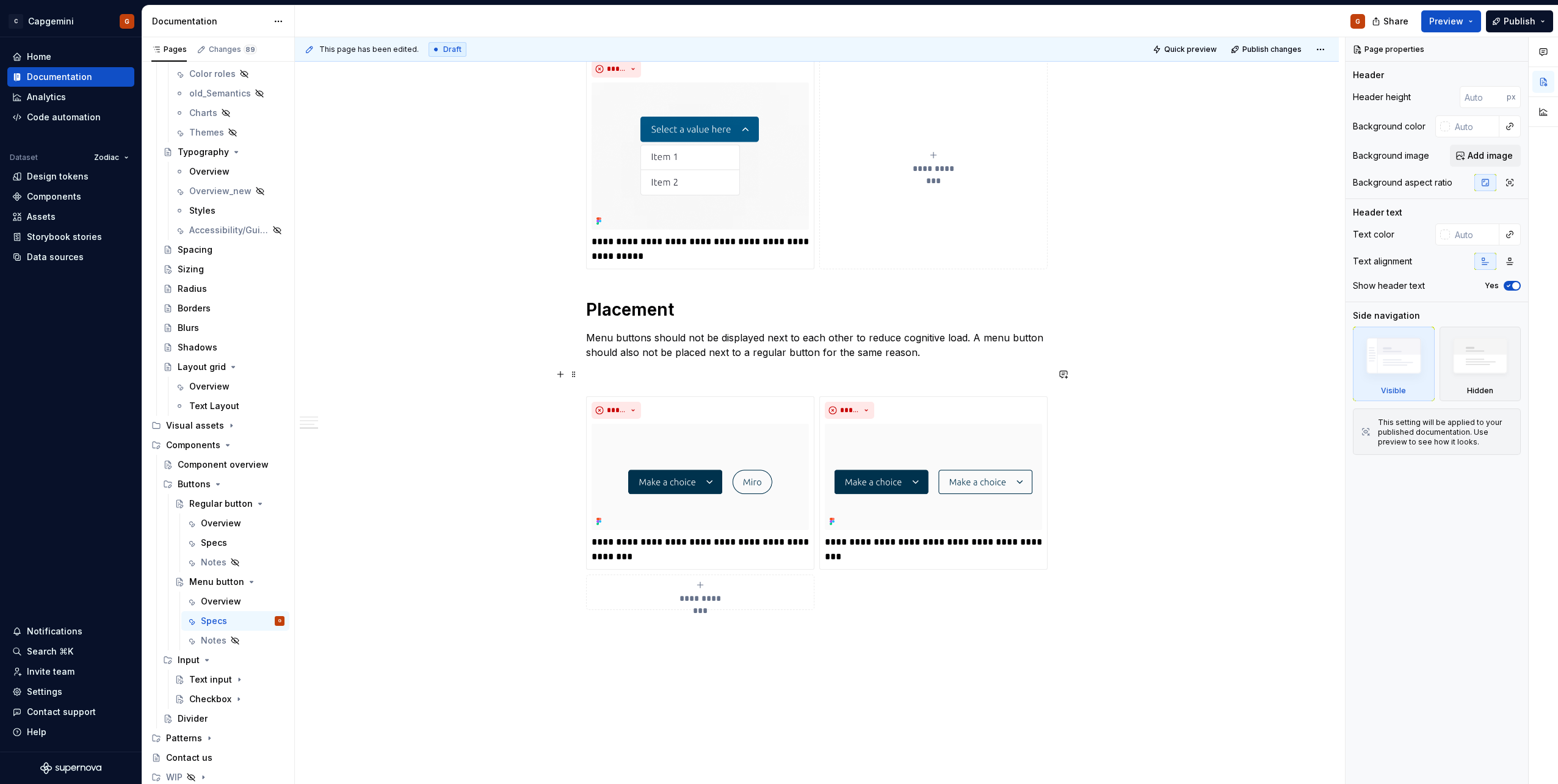
click at [672, 379] on p at bounding box center [816, 375] width 461 height 15
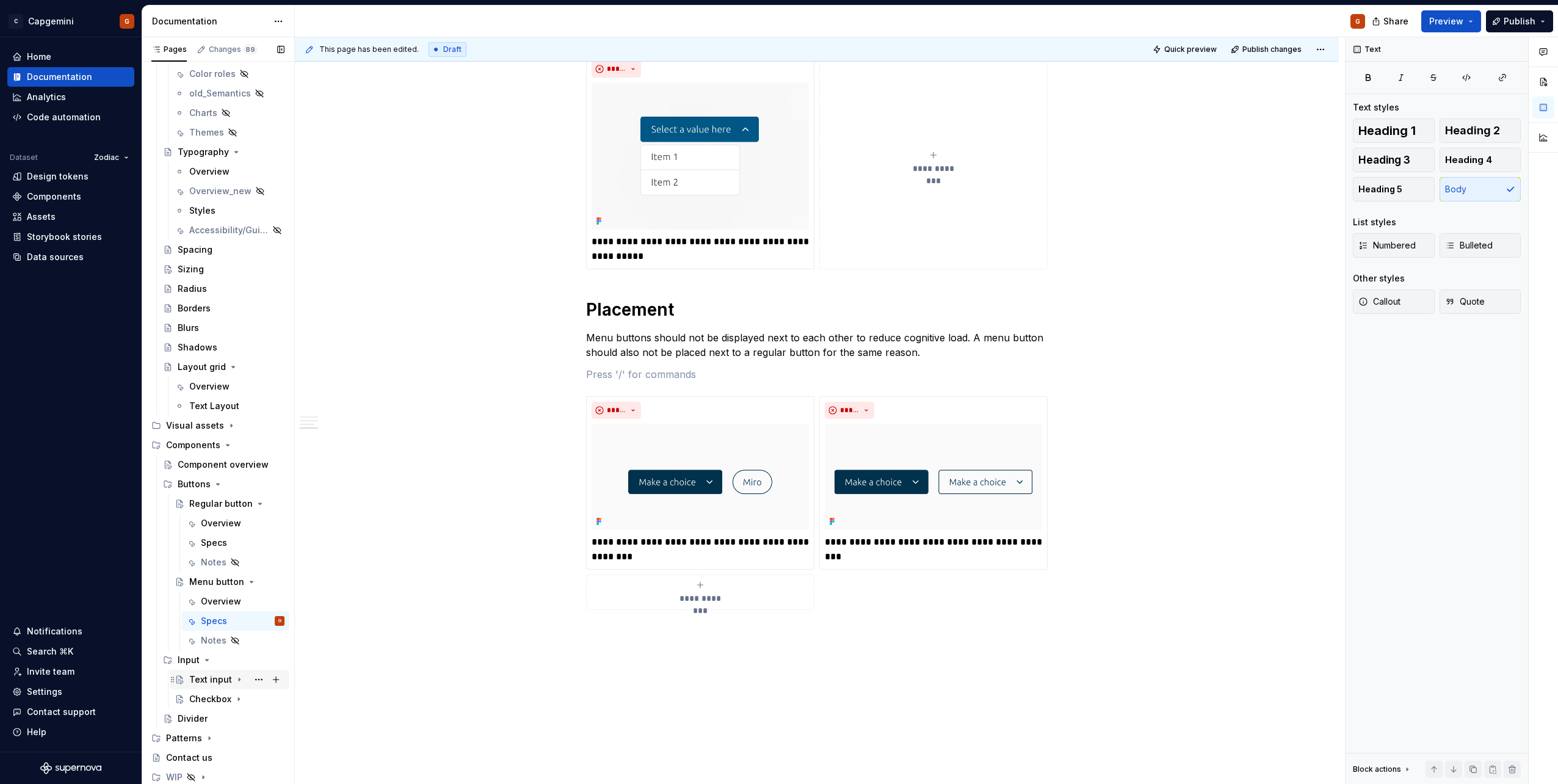
click at [209, 680] on div "Text input" at bounding box center [211, 679] width 43 height 12
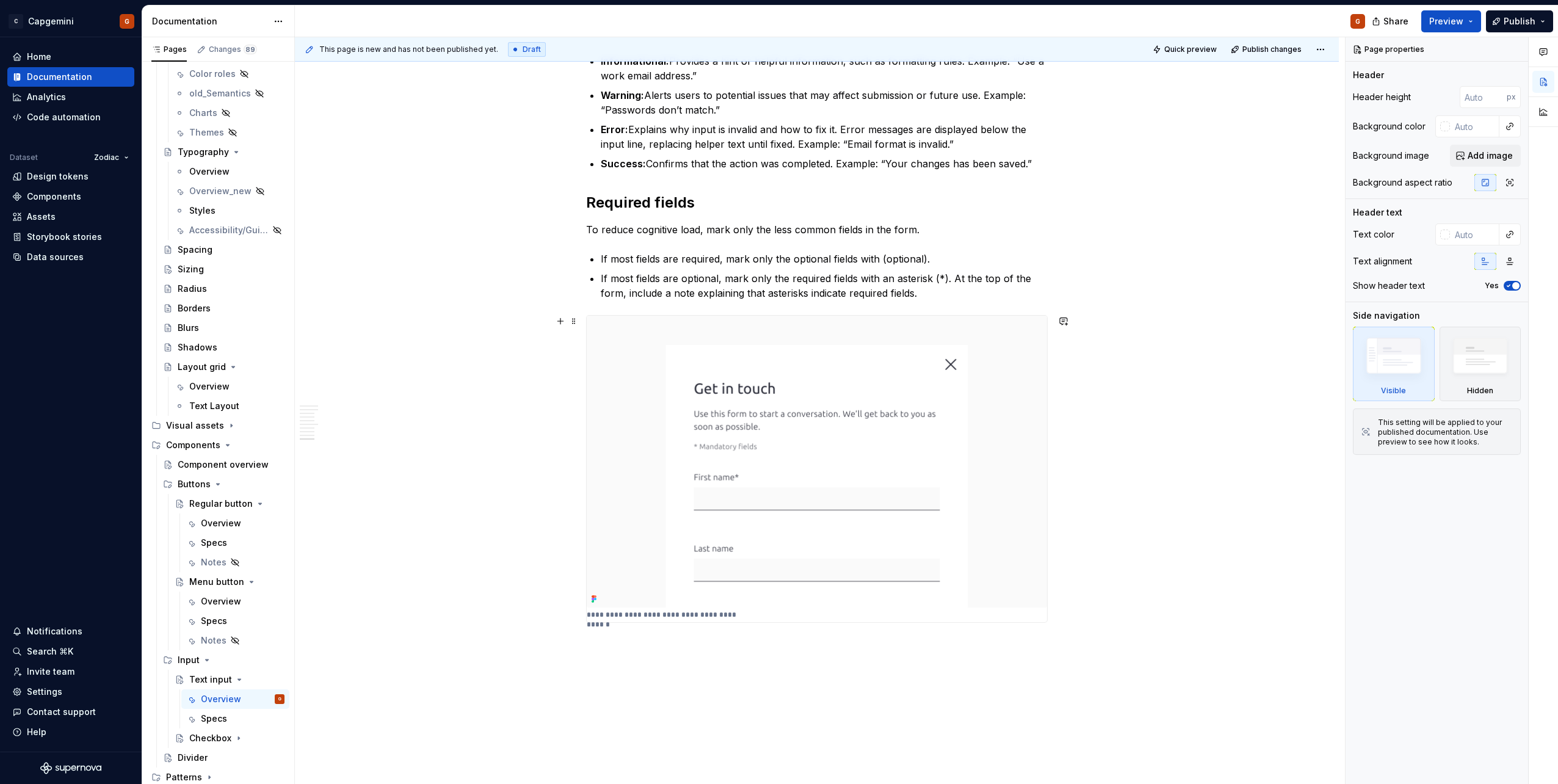
scroll to position [2322, 0]
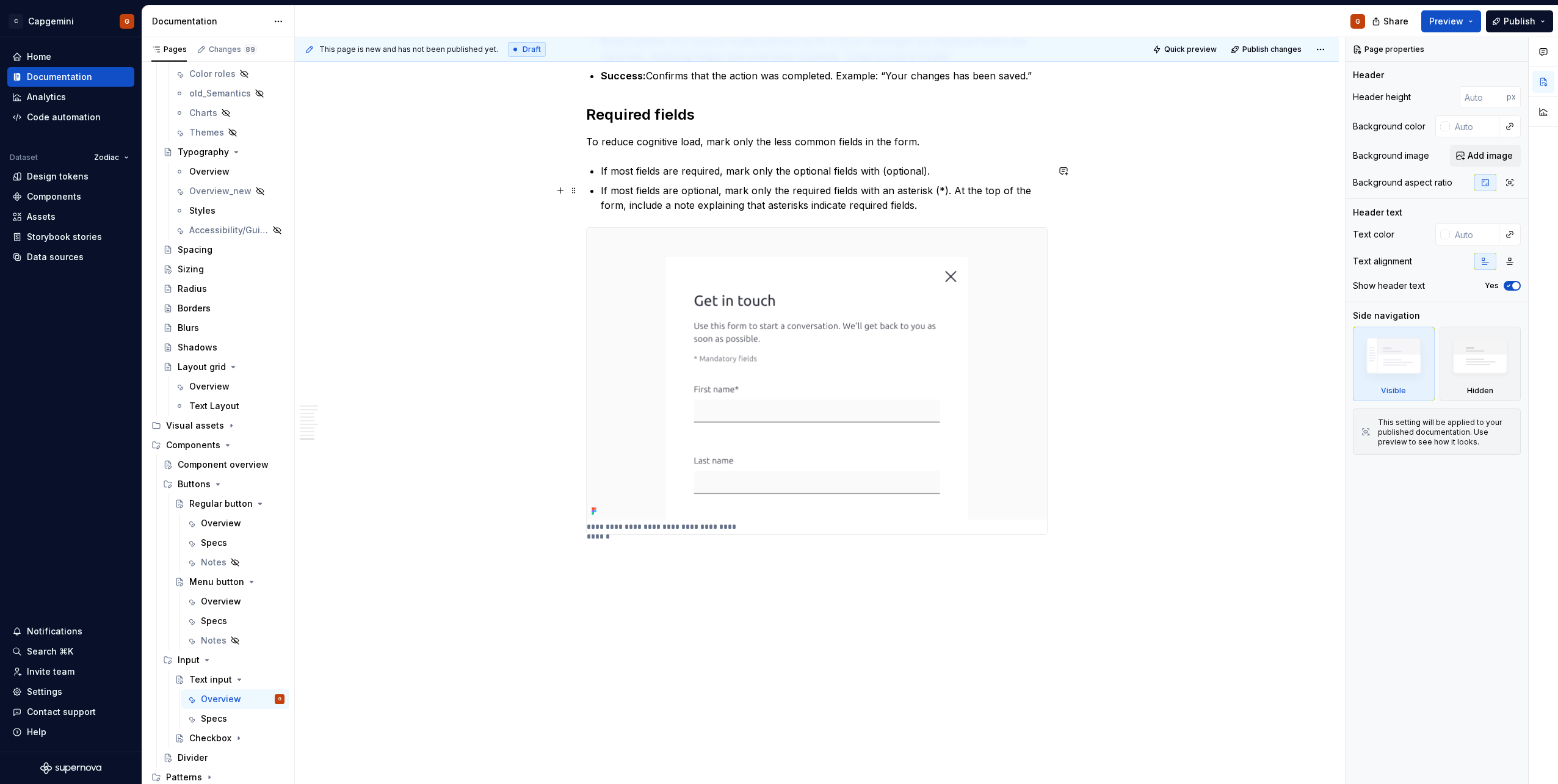
click at [924, 204] on p "If most fields are optional, mark only the required fields with an asterisk (*)…" at bounding box center [824, 198] width 447 height 29
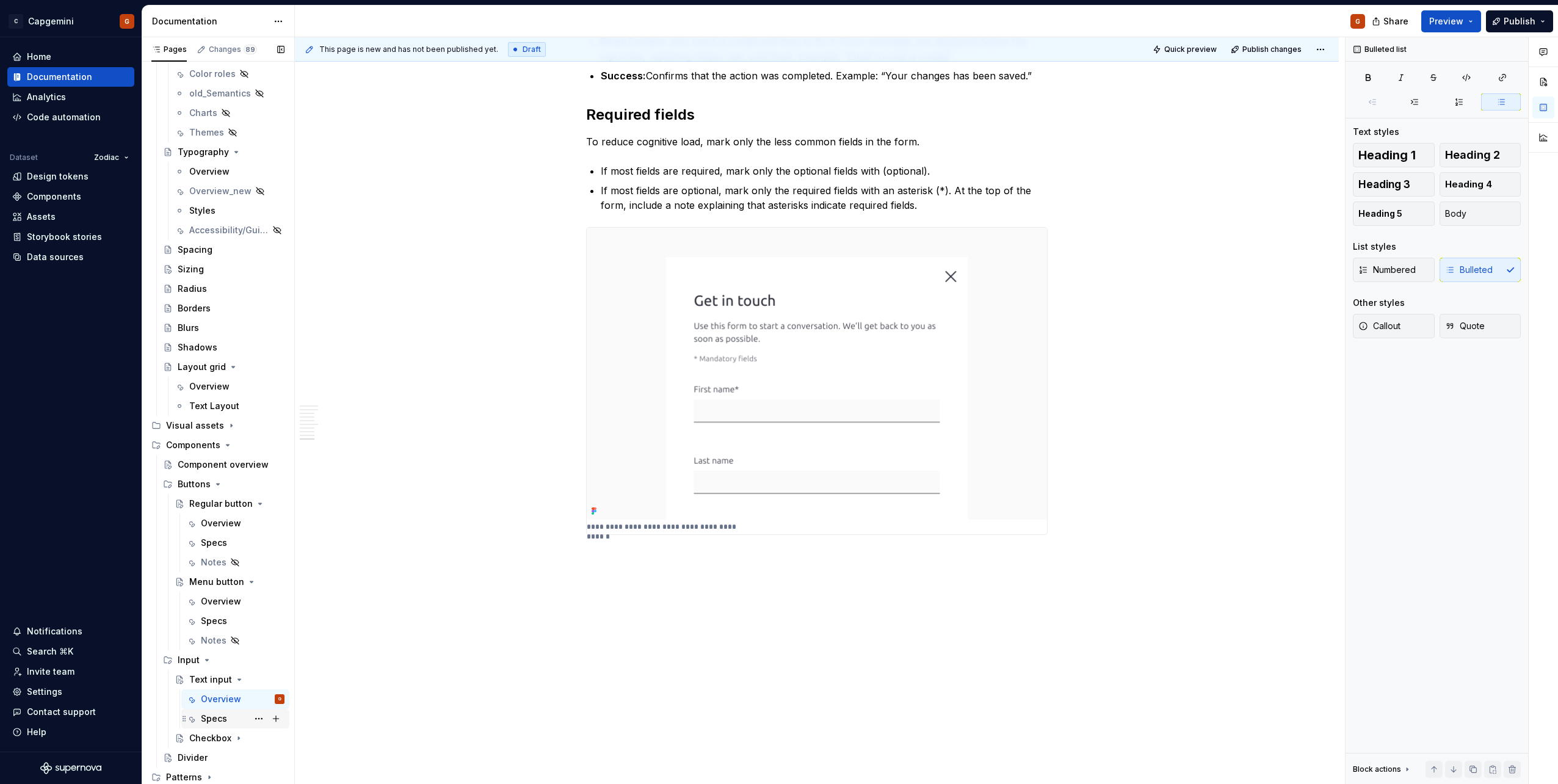
click at [225, 712] on div "Specs" at bounding box center [243, 718] width 84 height 17
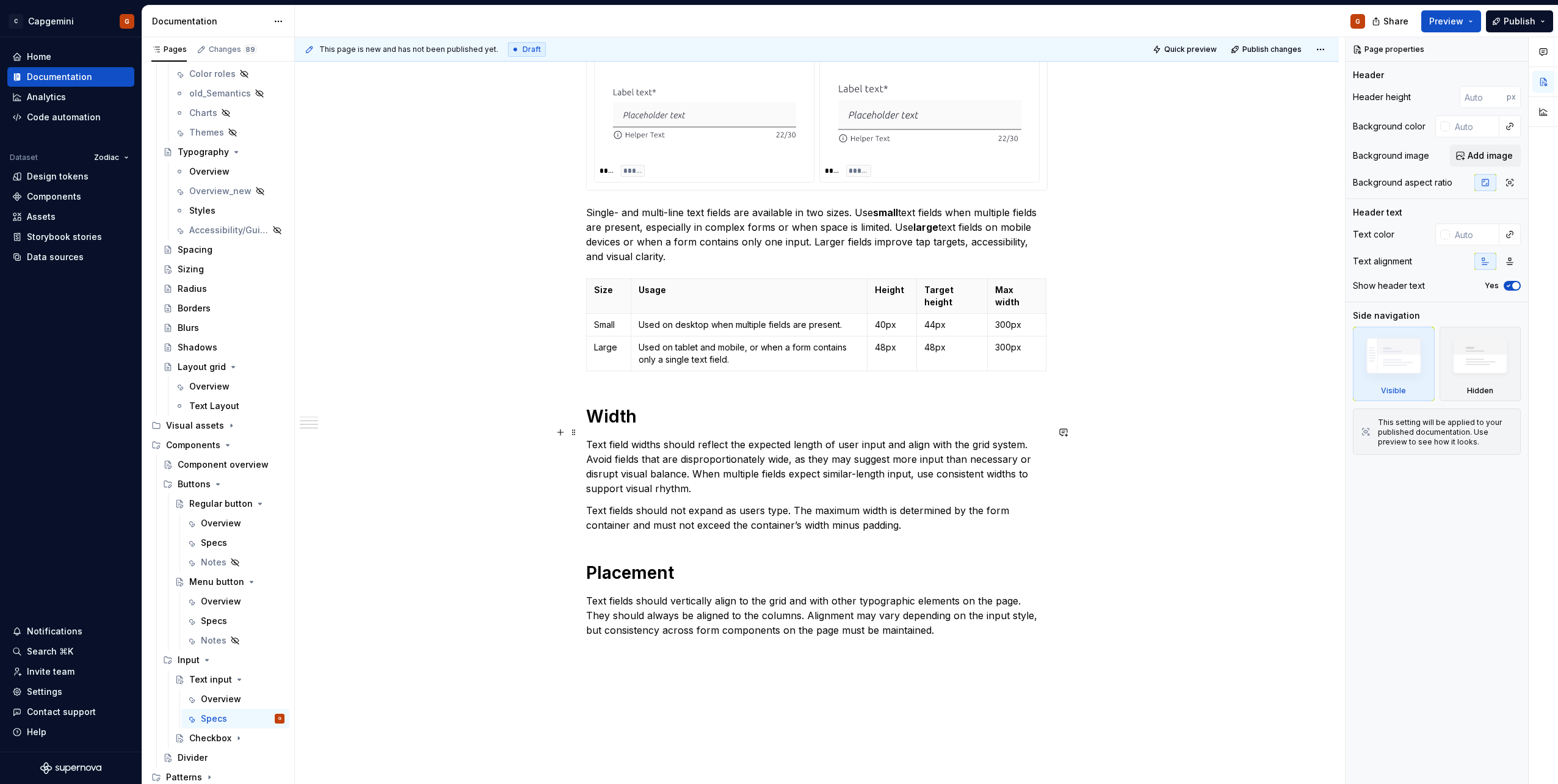
scroll to position [1078, 0]
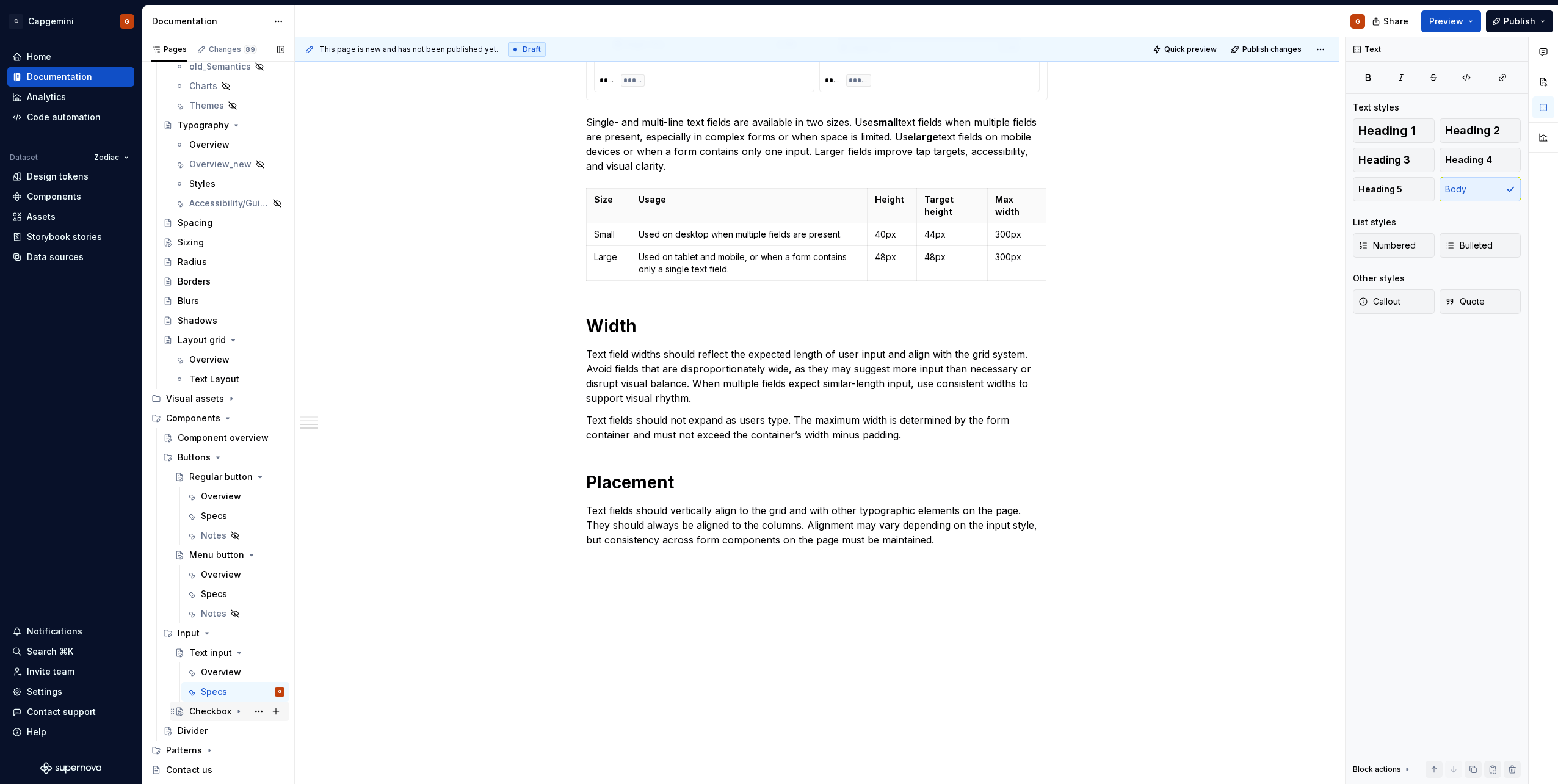
scroll to position [279, 0]
click at [197, 702] on div "Checkbox" at bounding box center [211, 699] width 42 height 12
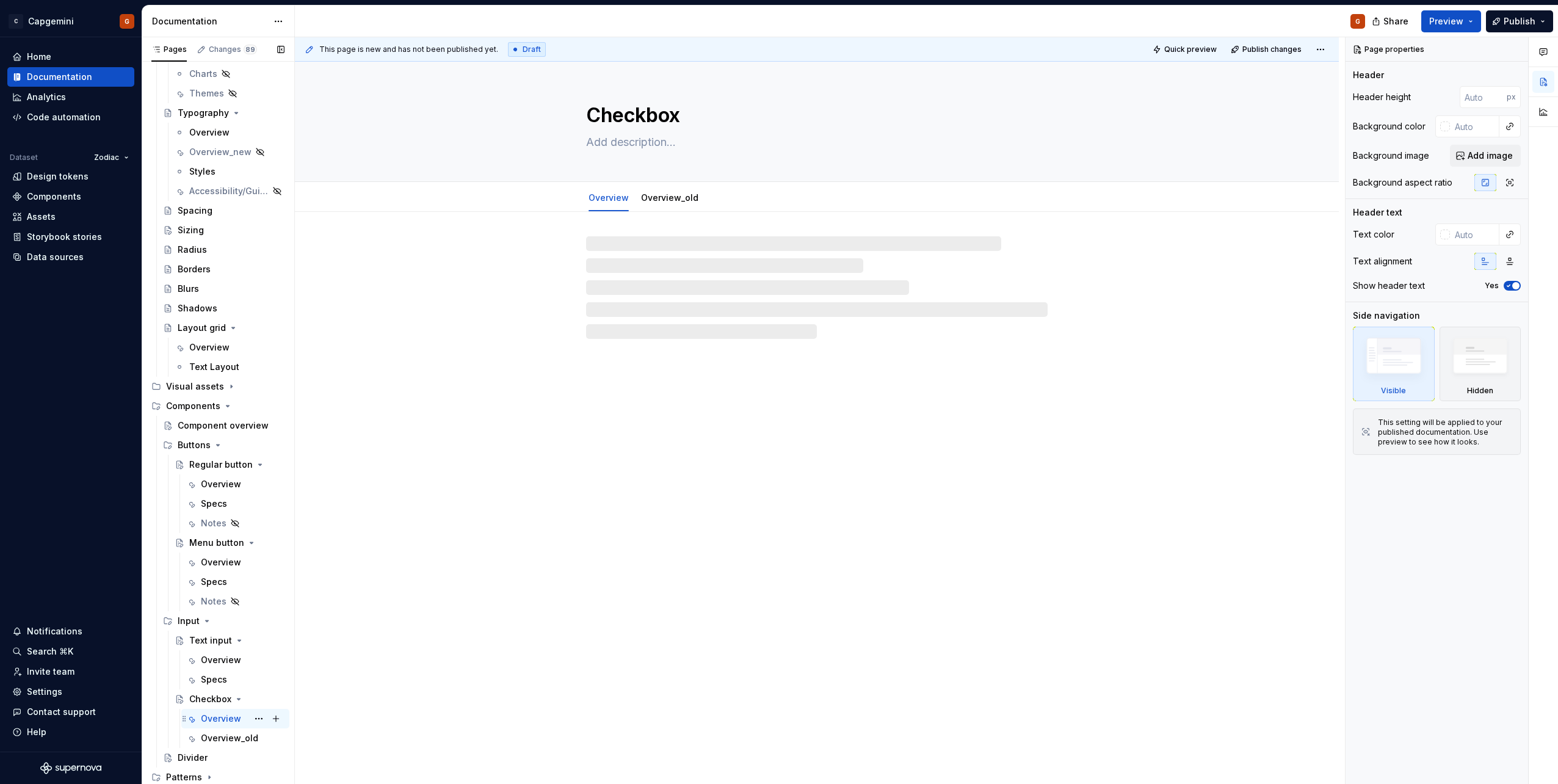
click at [199, 719] on div "Overview G" at bounding box center [235, 718] width 98 height 17
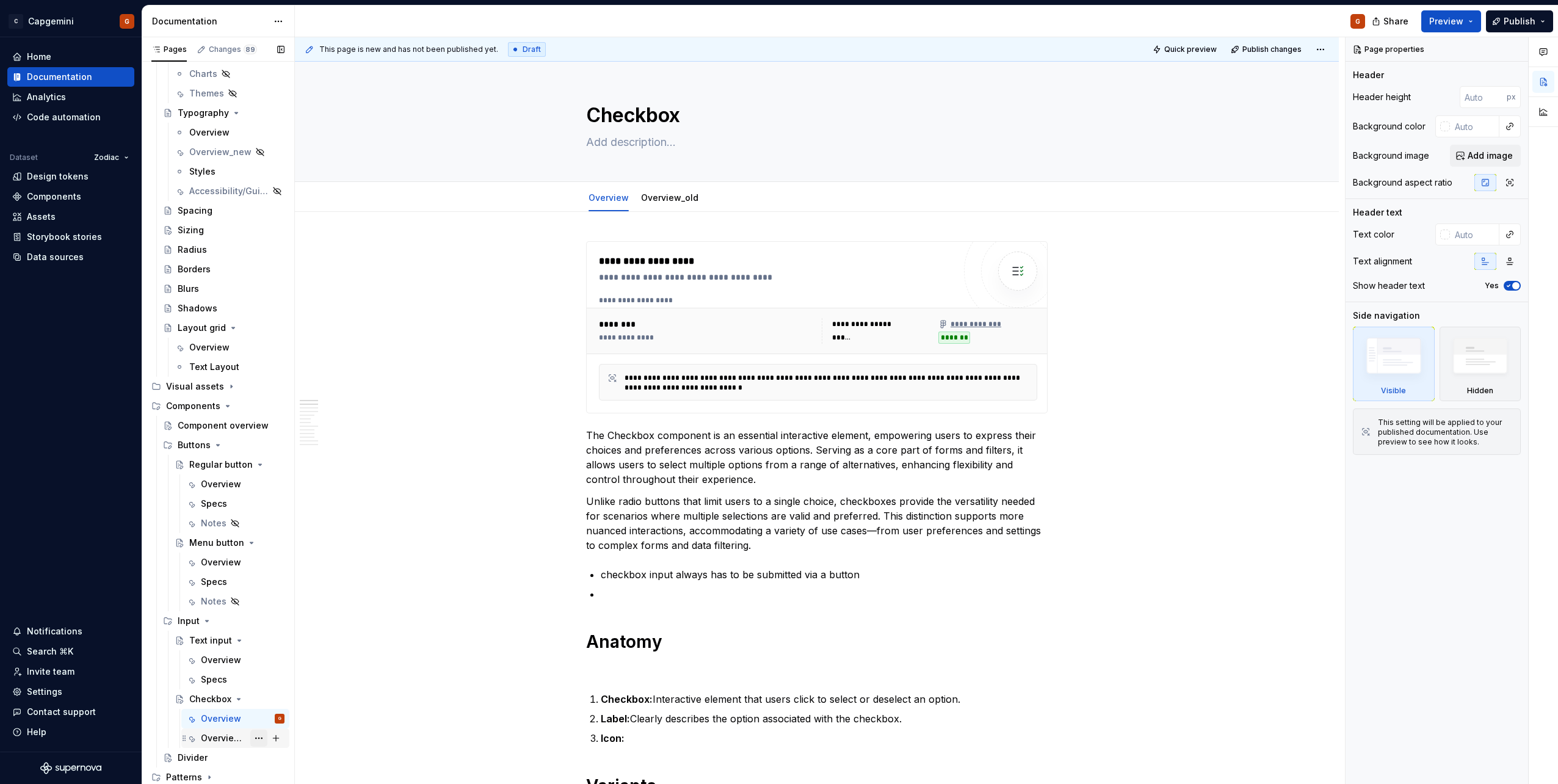
click at [258, 742] on button "Page tree" at bounding box center [258, 738] width 17 height 17
click at [283, 700] on div "Hide tab" at bounding box center [327, 695] width 120 height 12
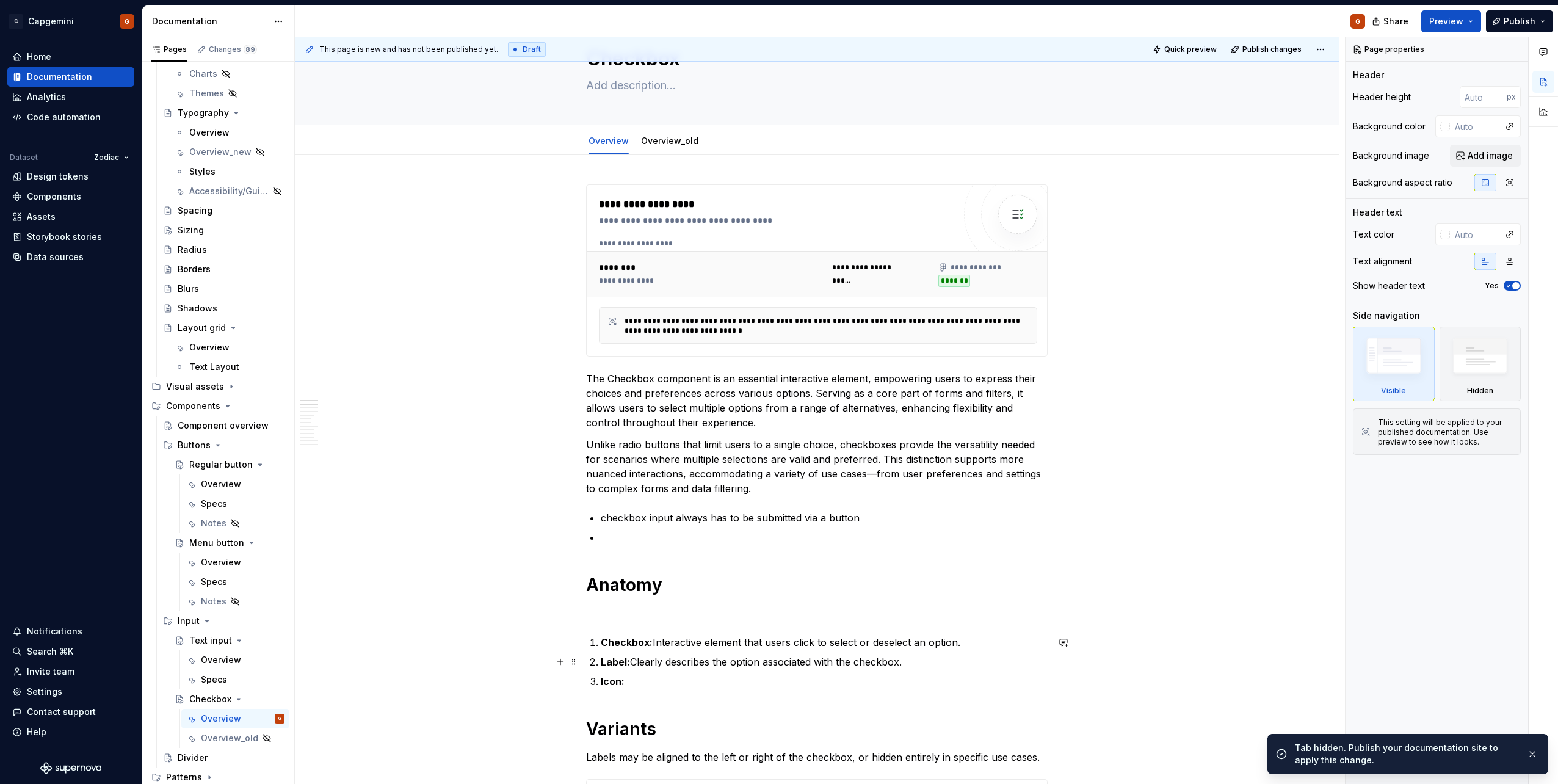
scroll to position [122, 0]
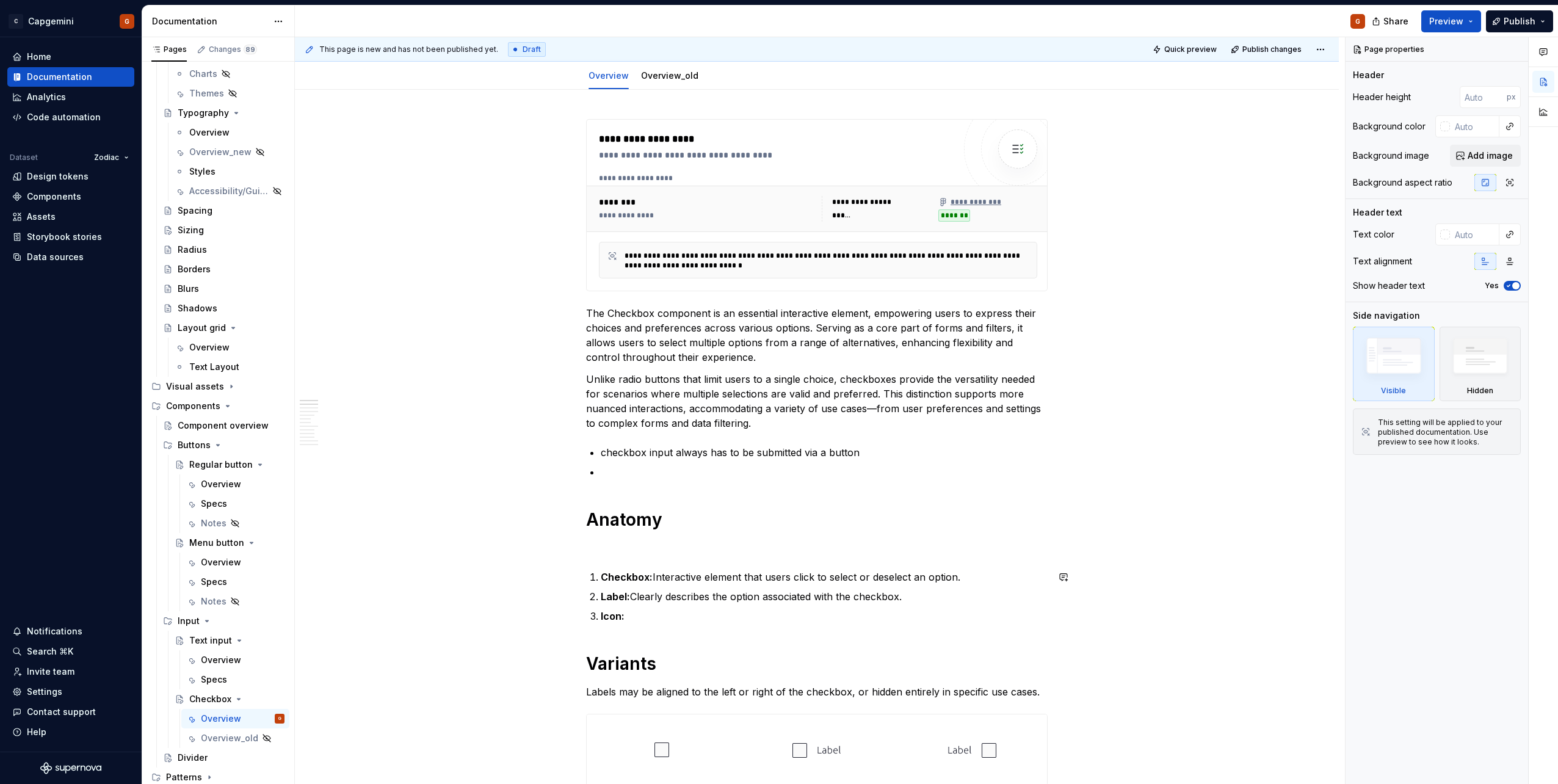
type textarea "*"
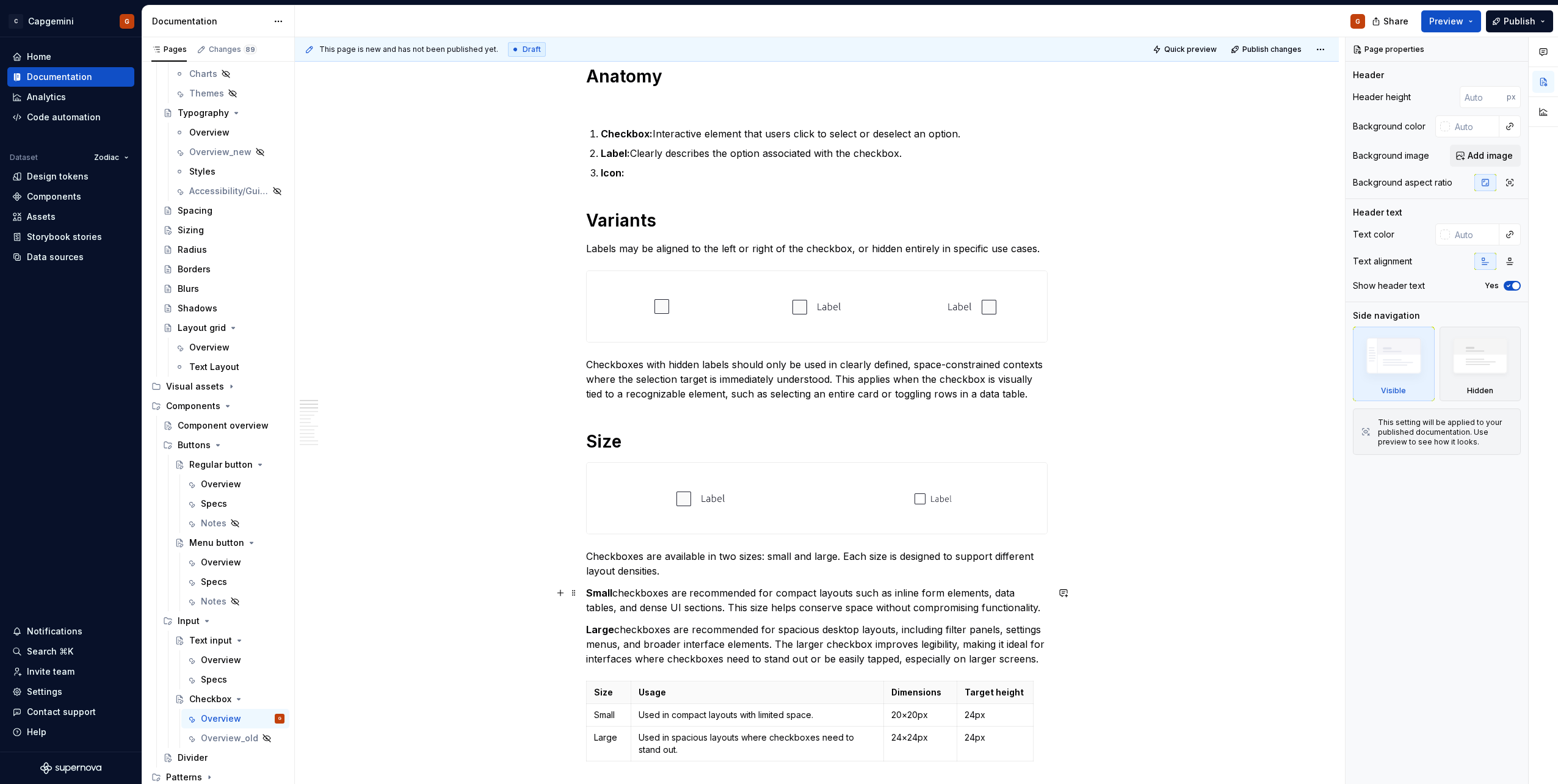
scroll to position [488, 0]
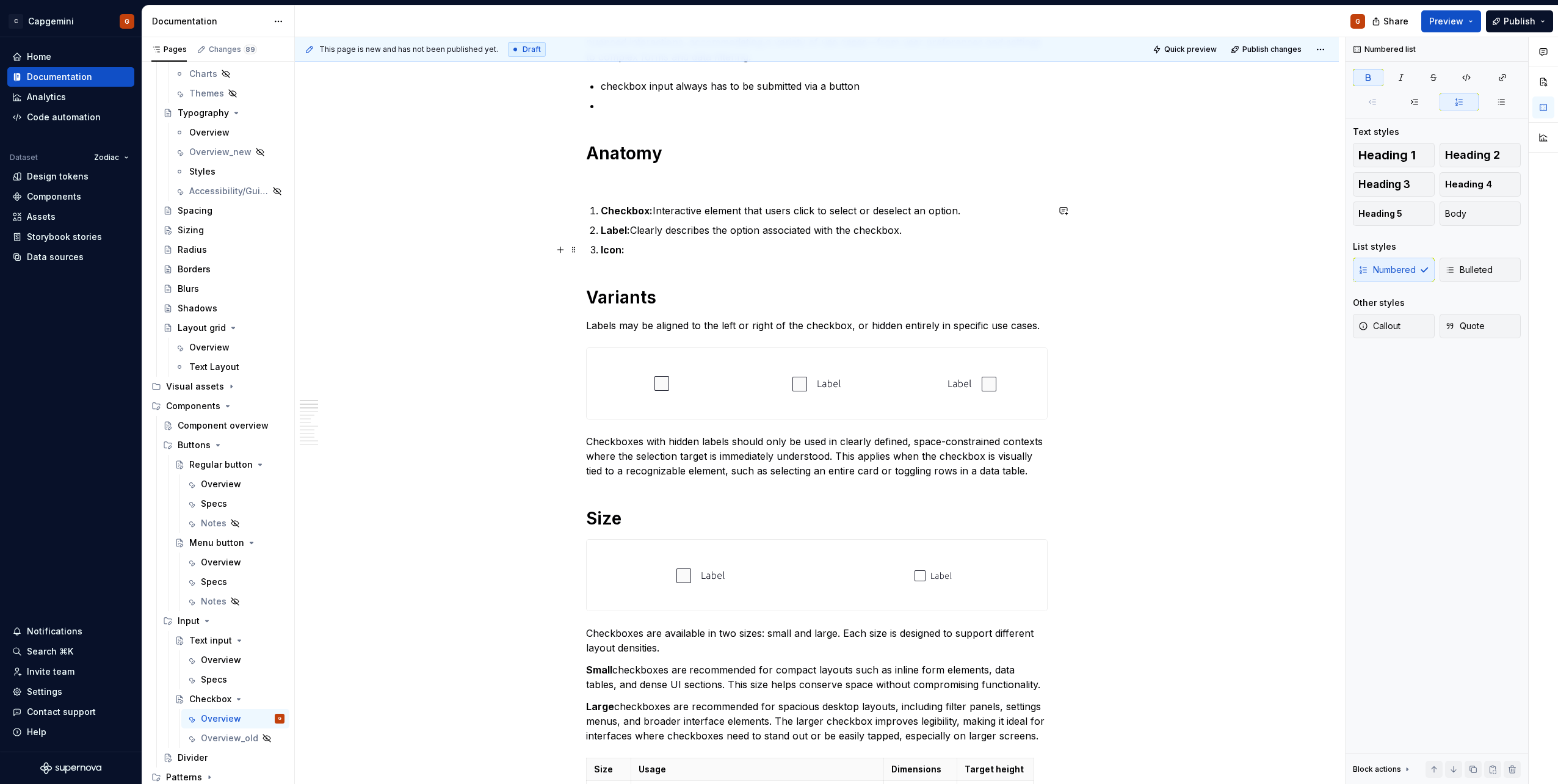
click at [732, 246] on p "Icon:" at bounding box center [824, 250] width 447 height 15
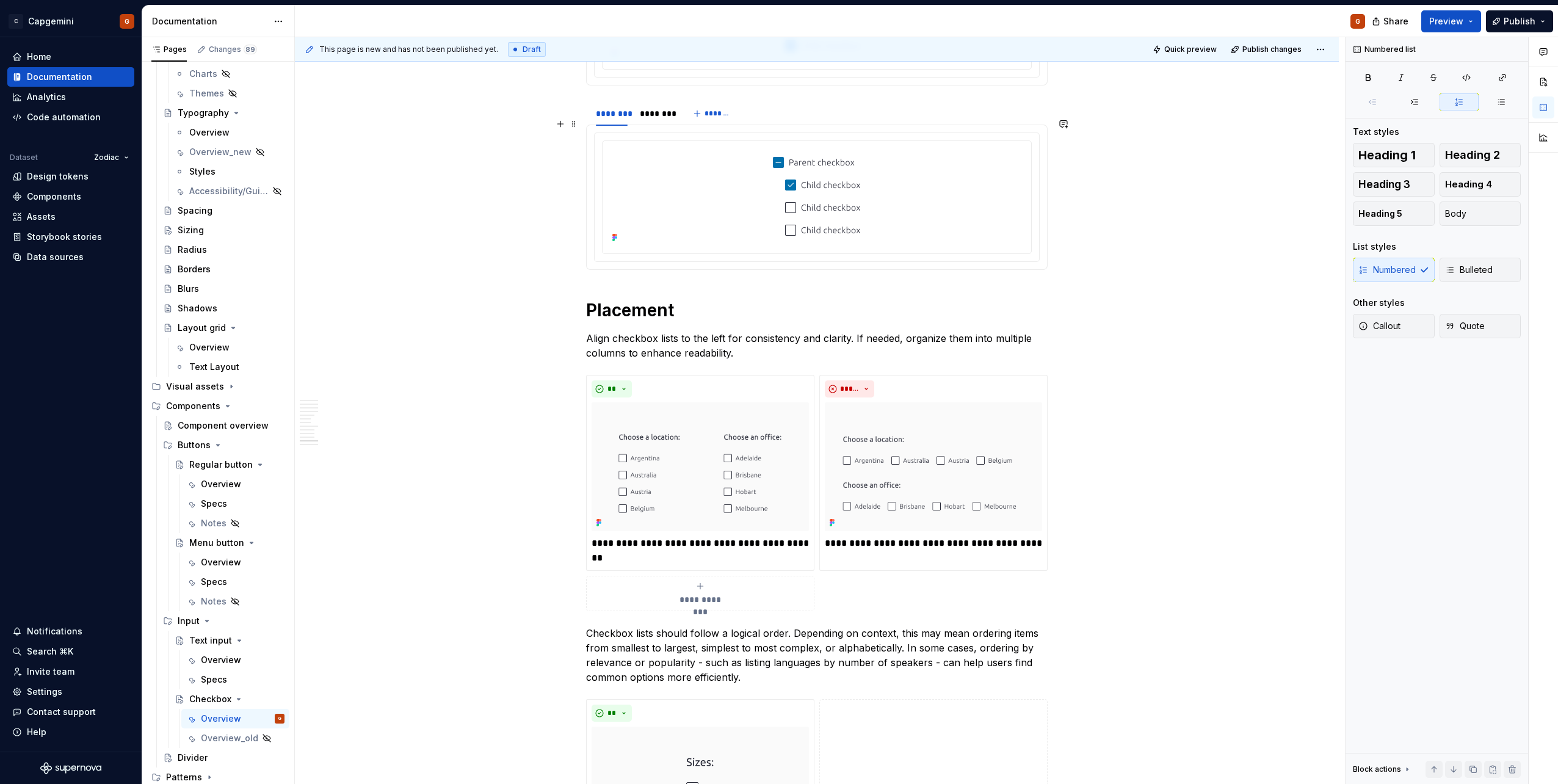
scroll to position [3381, 0]
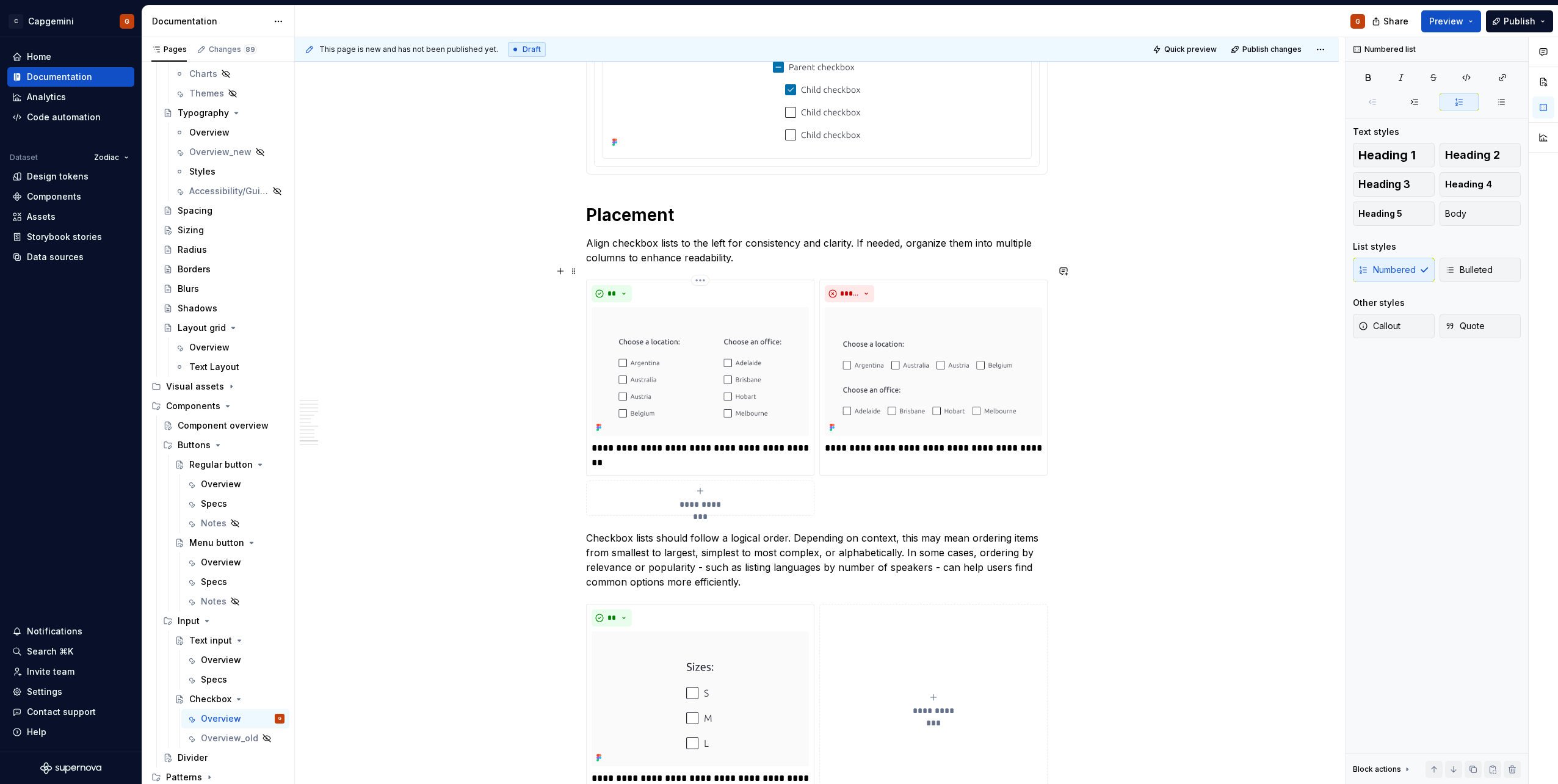
click at [753, 248] on p "Align checkbox lists to the left for consistency and clarity. If needed, organi…" at bounding box center [816, 250] width 461 height 29
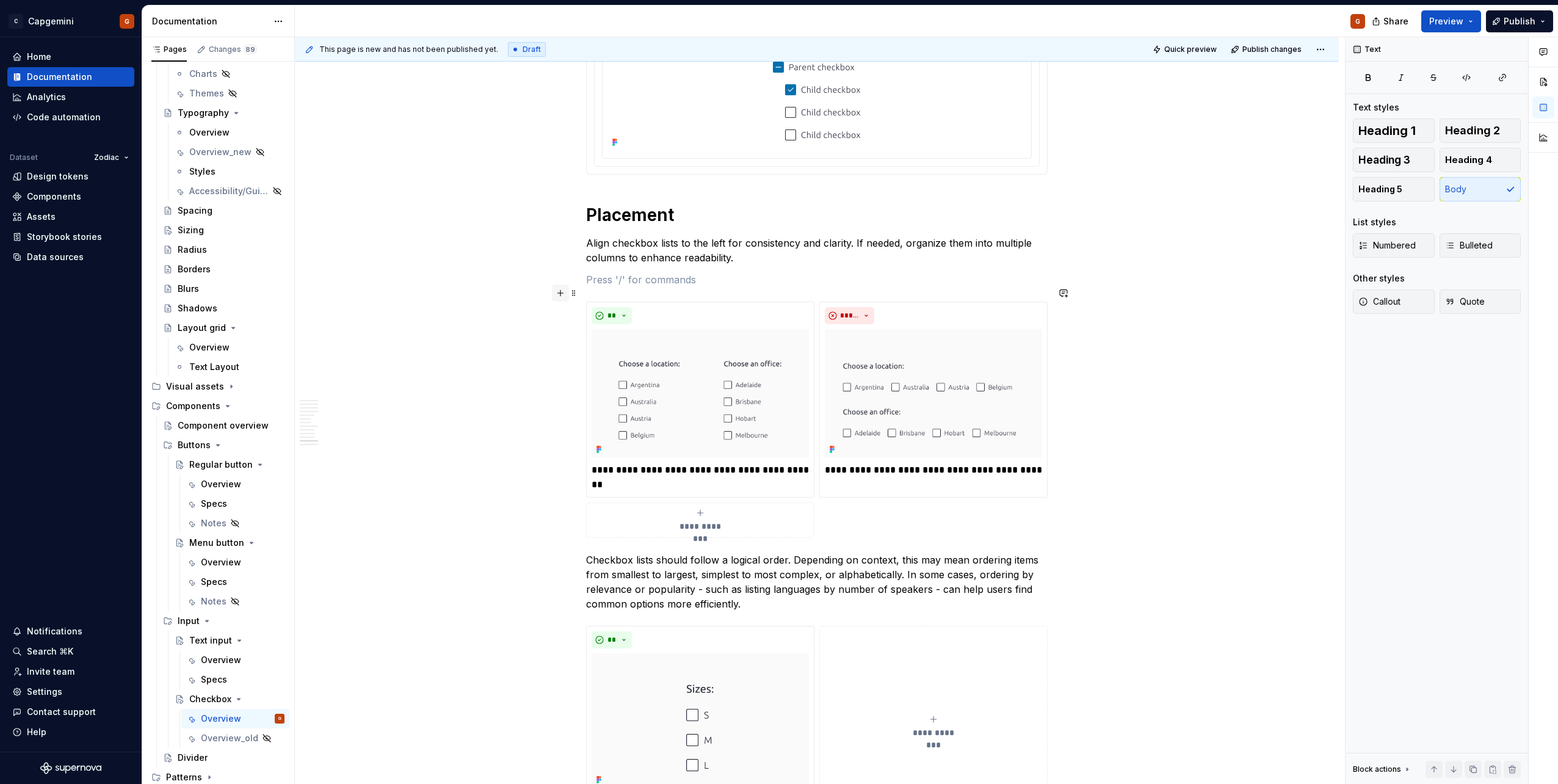
click at [559, 295] on button "button" at bounding box center [560, 293] width 17 height 17
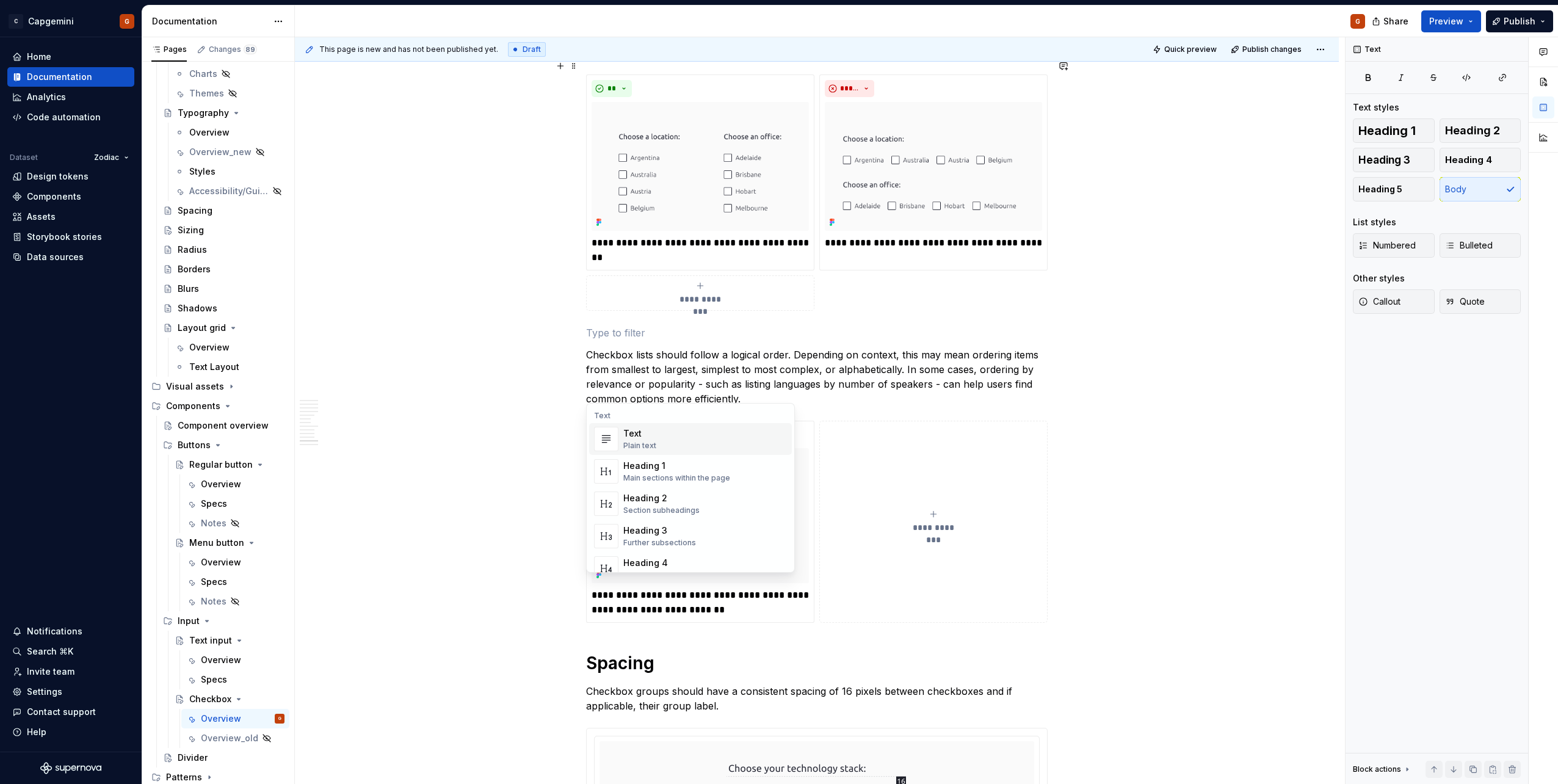
scroll to position [3624, 0]
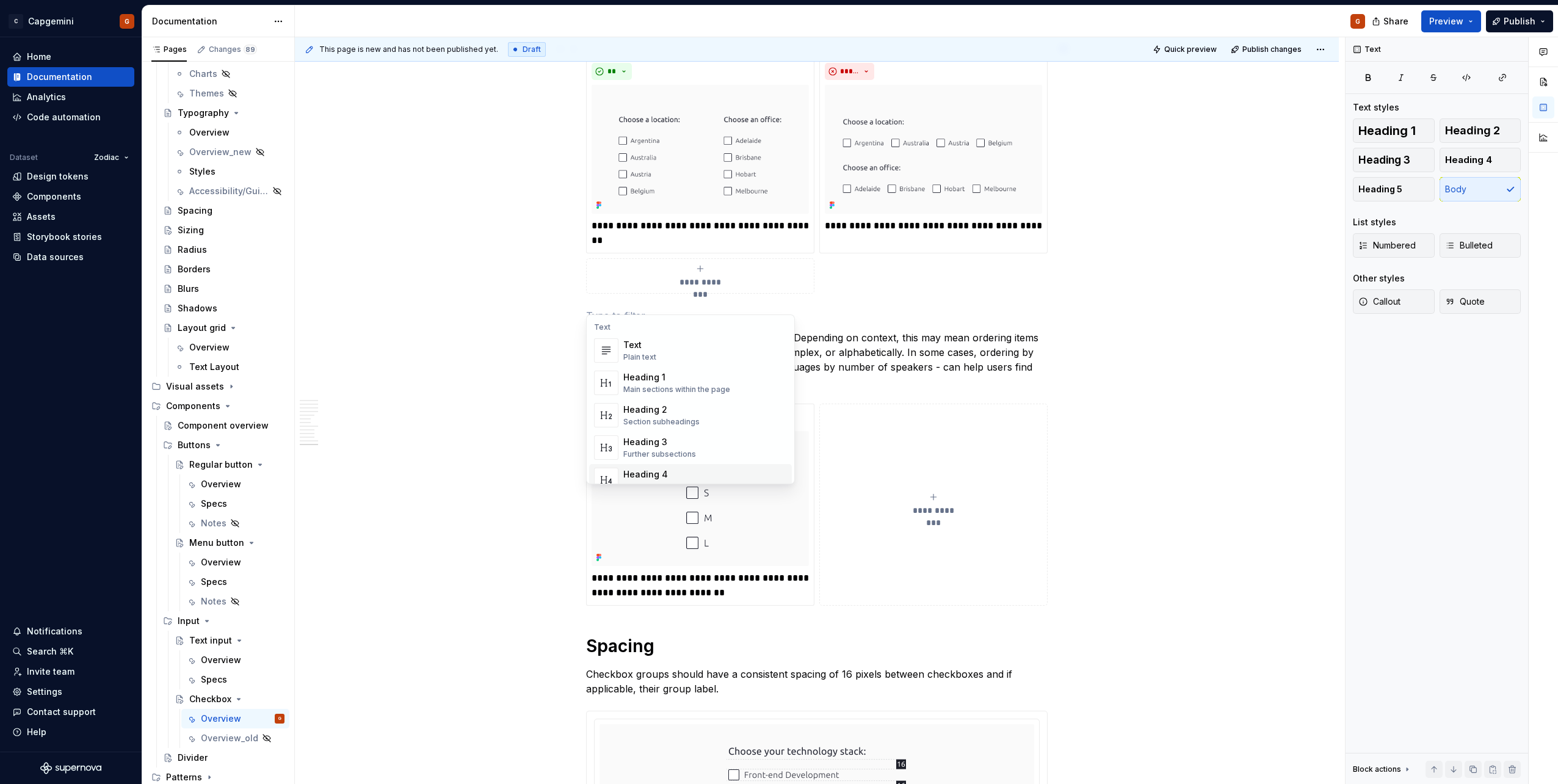
click at [879, 373] on p "Checkbox lists should follow a logical order. Depending on context, this may me…" at bounding box center [816, 360] width 461 height 59
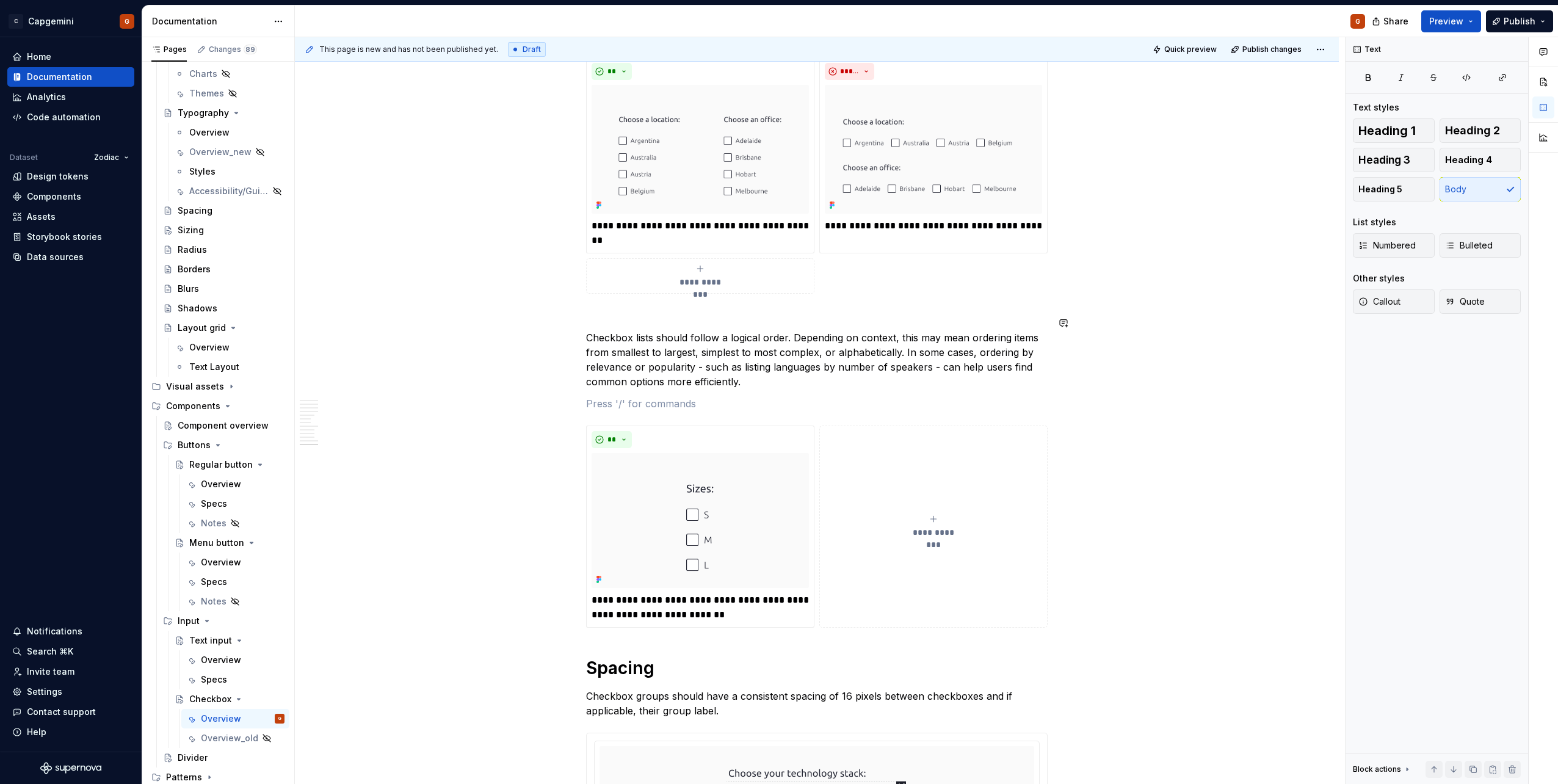
scroll to position [3869, 0]
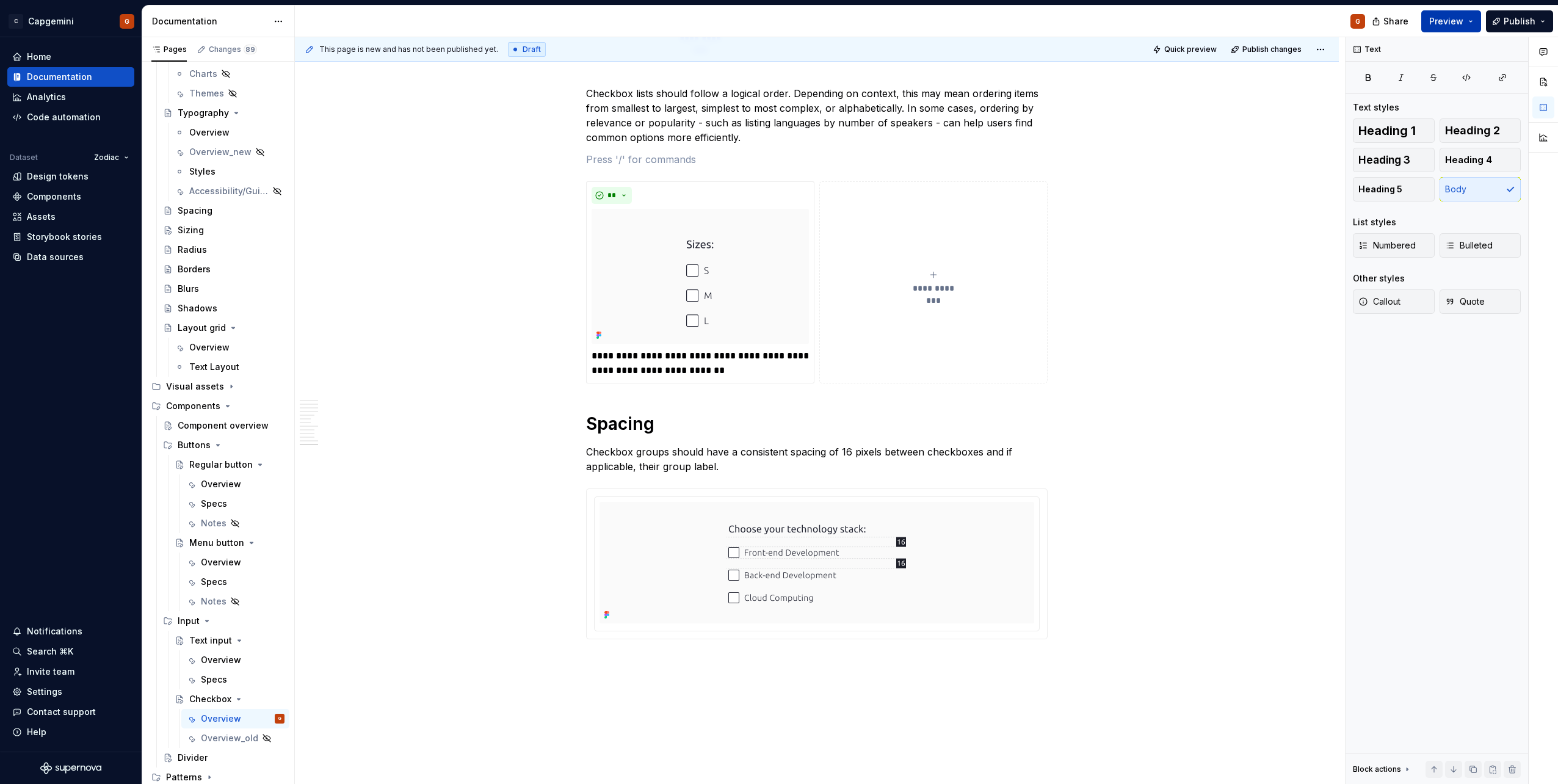
click at [1458, 16] on span "Preview" at bounding box center [1446, 21] width 34 height 12
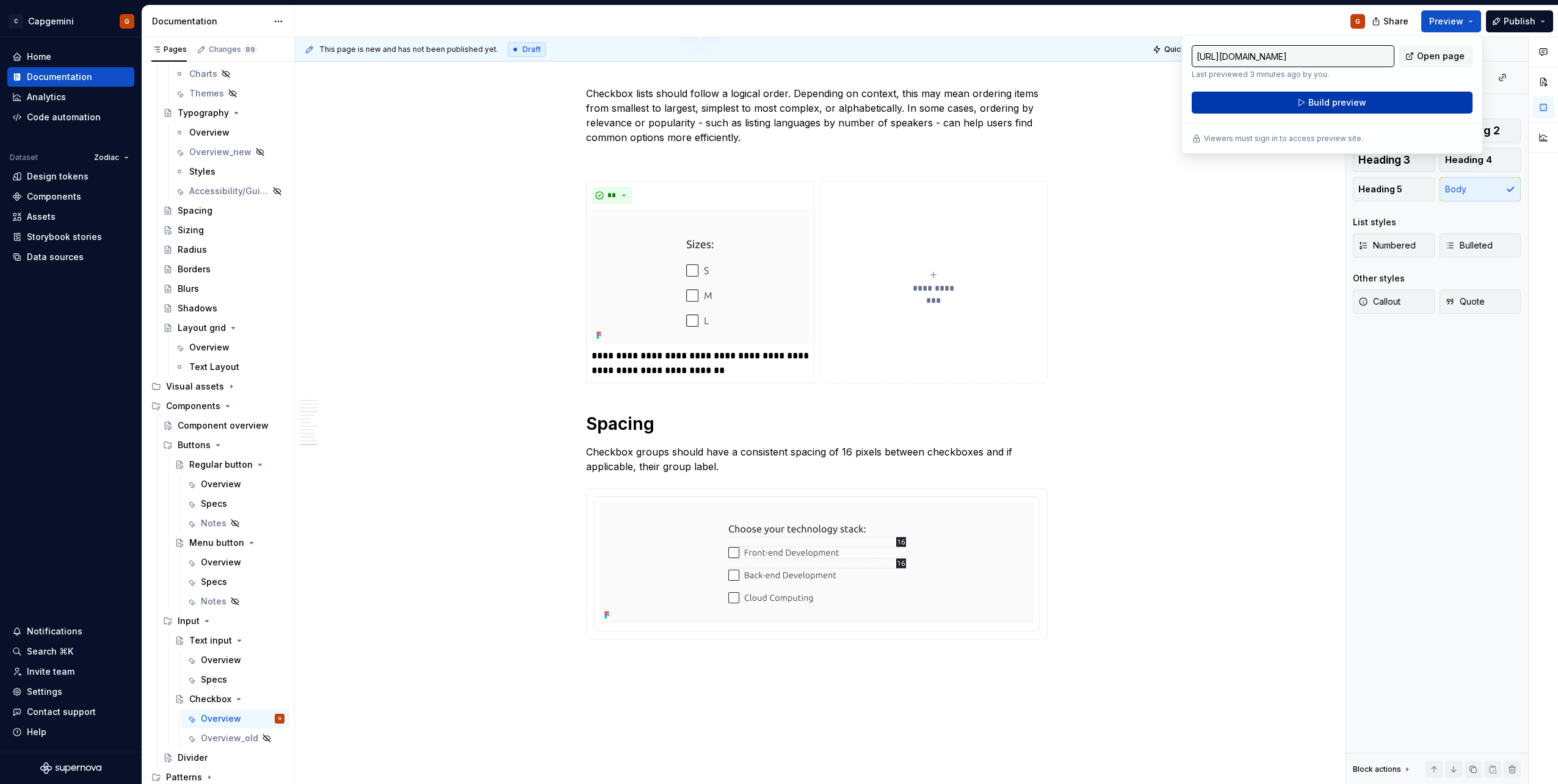
drag, startPoint x: 1458, startPoint y: 16, endPoint x: 1404, endPoint y: 99, distance: 99.0
click at [1404, 99] on button "Build preview" at bounding box center [1332, 102] width 281 height 22
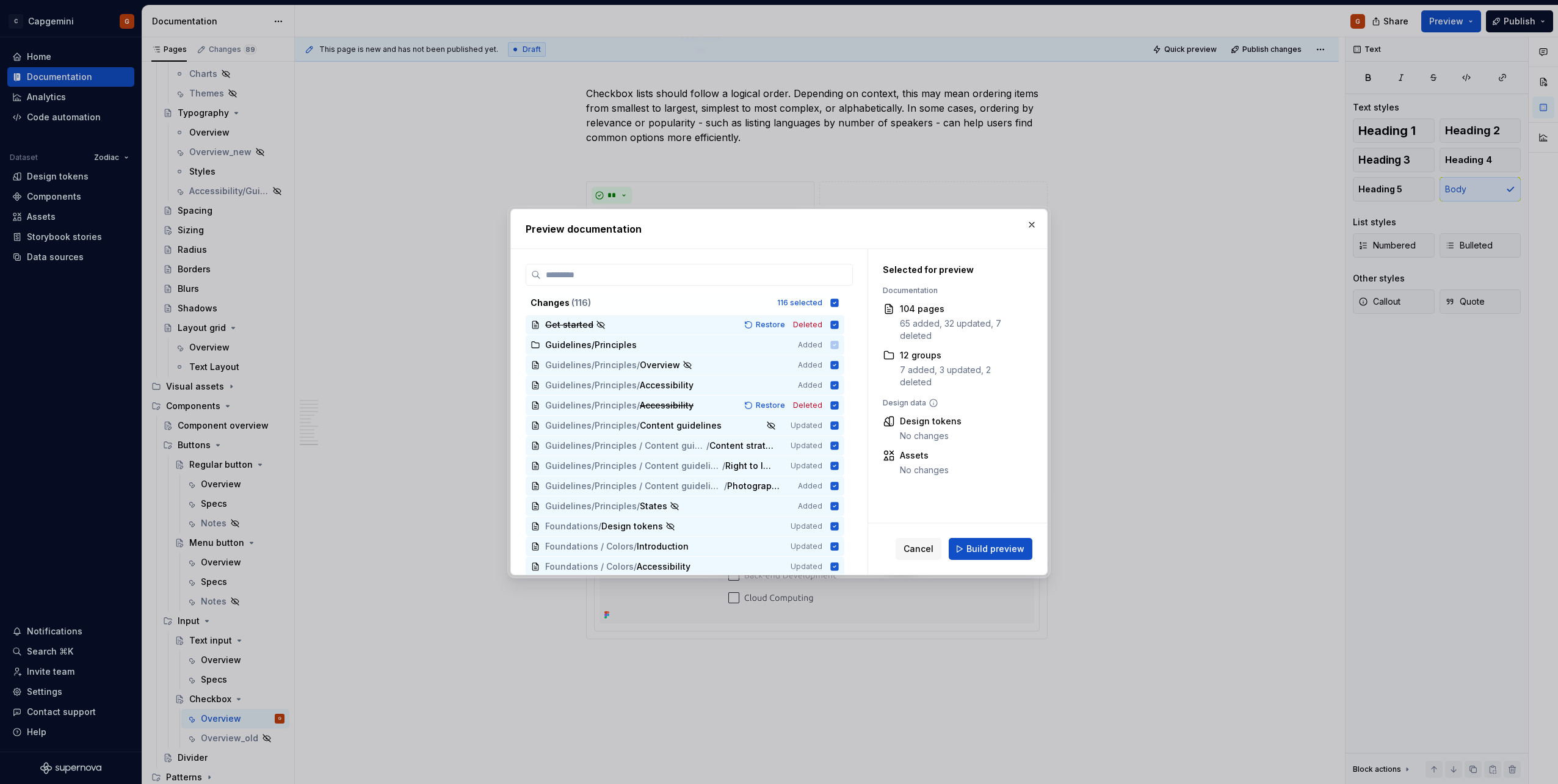
click at [1026, 226] on button "button" at bounding box center [1031, 224] width 17 height 17
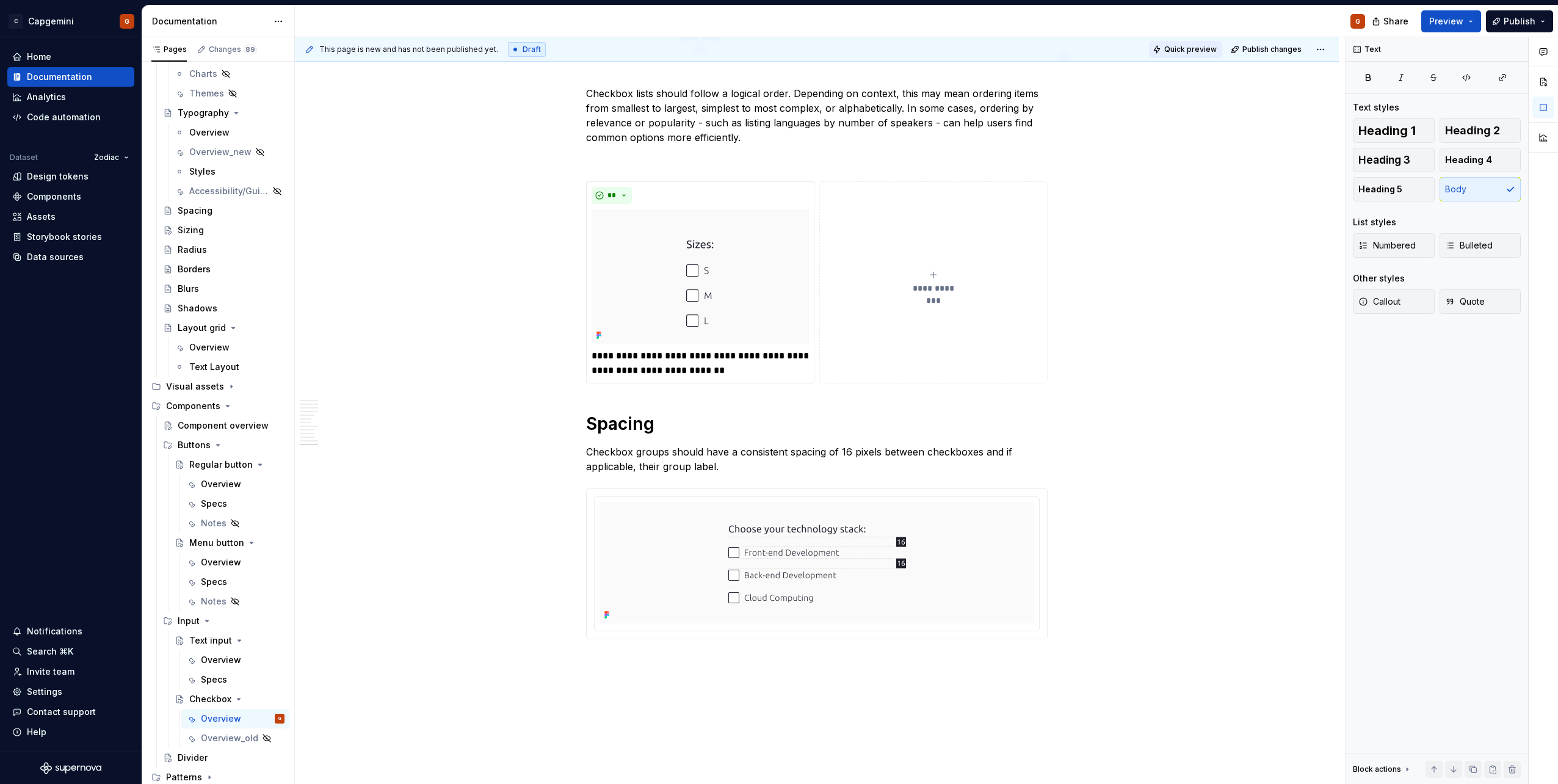
click at [1178, 51] on span "Quick preview" at bounding box center [1190, 49] width 52 height 10
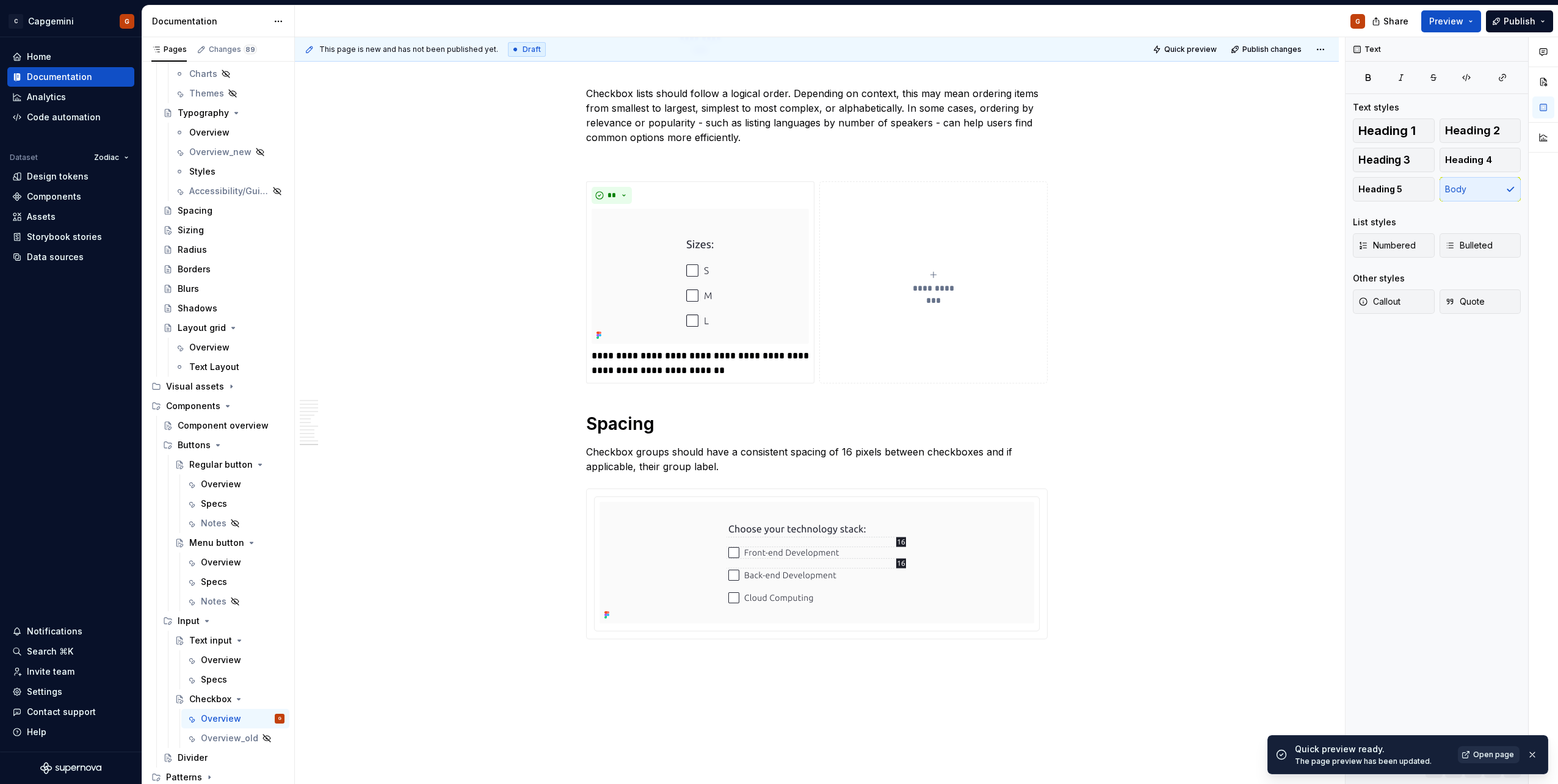
click at [1480, 762] on div "Quick preview ready. The page preview has been updated. Open page" at bounding box center [1418, 755] width 245 height 23
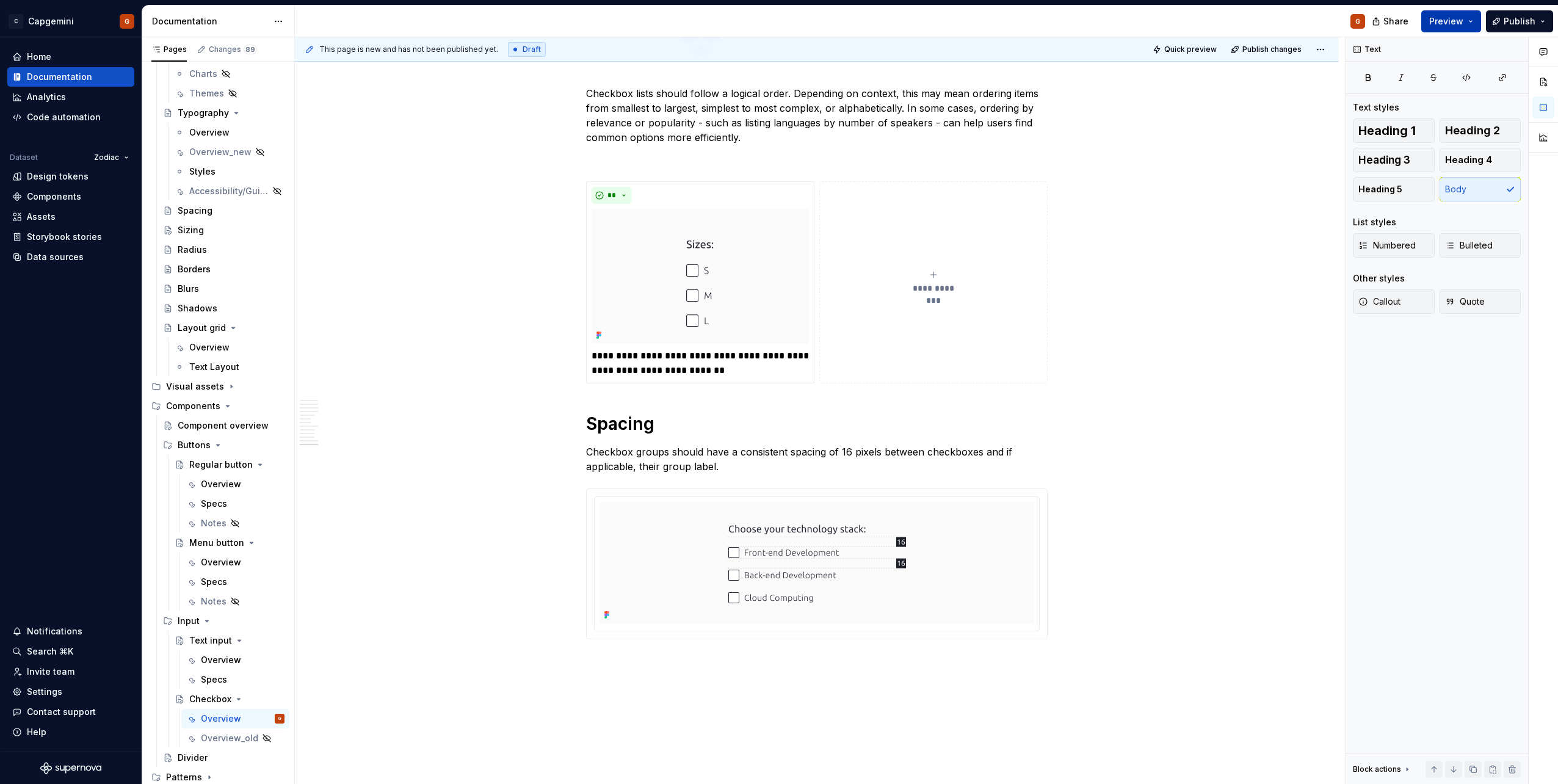
click at [1466, 25] on button "Preview" at bounding box center [1451, 21] width 60 height 22
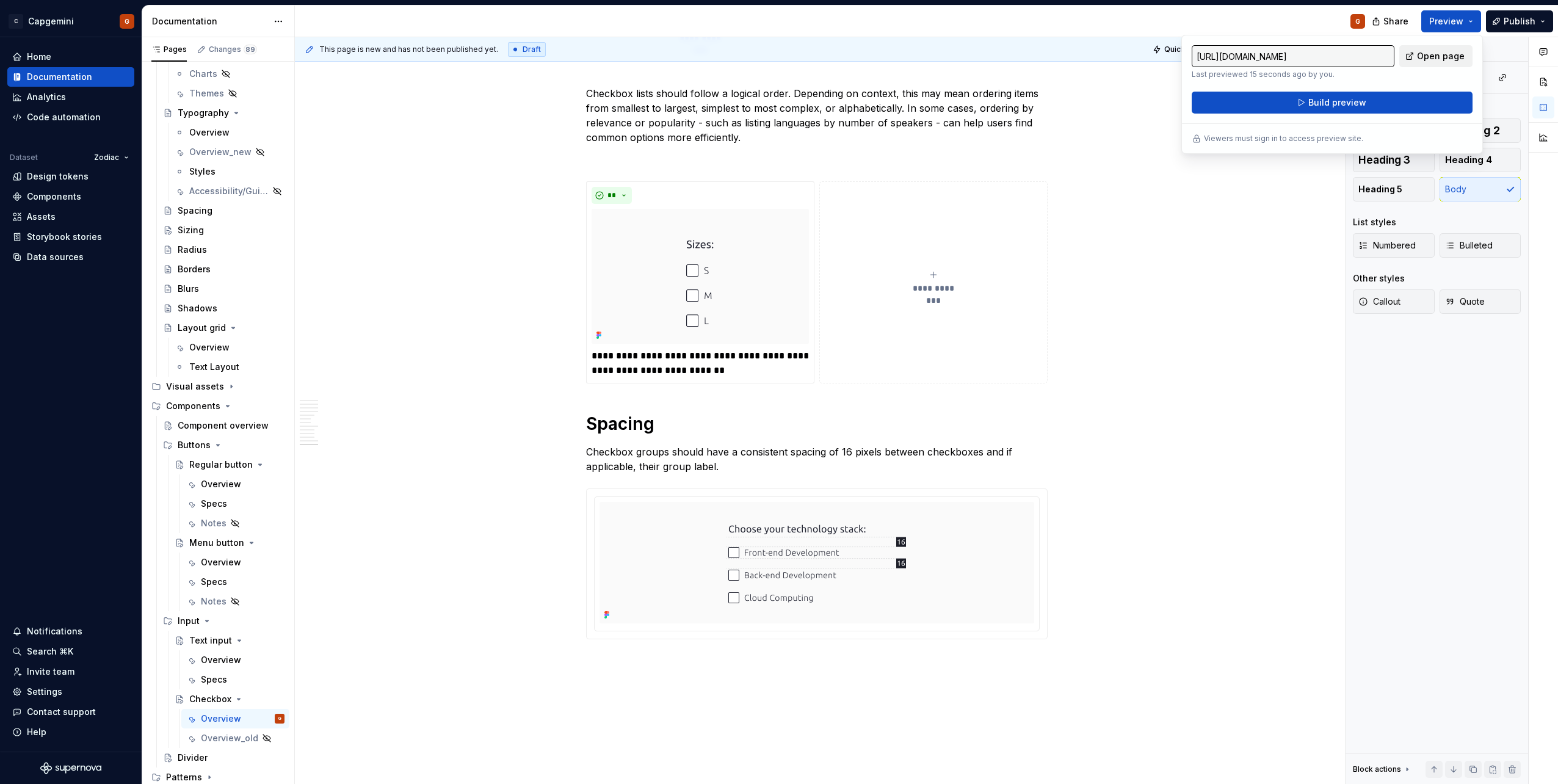
click at [1419, 56] on link "Open page" at bounding box center [1436, 56] width 74 height 22
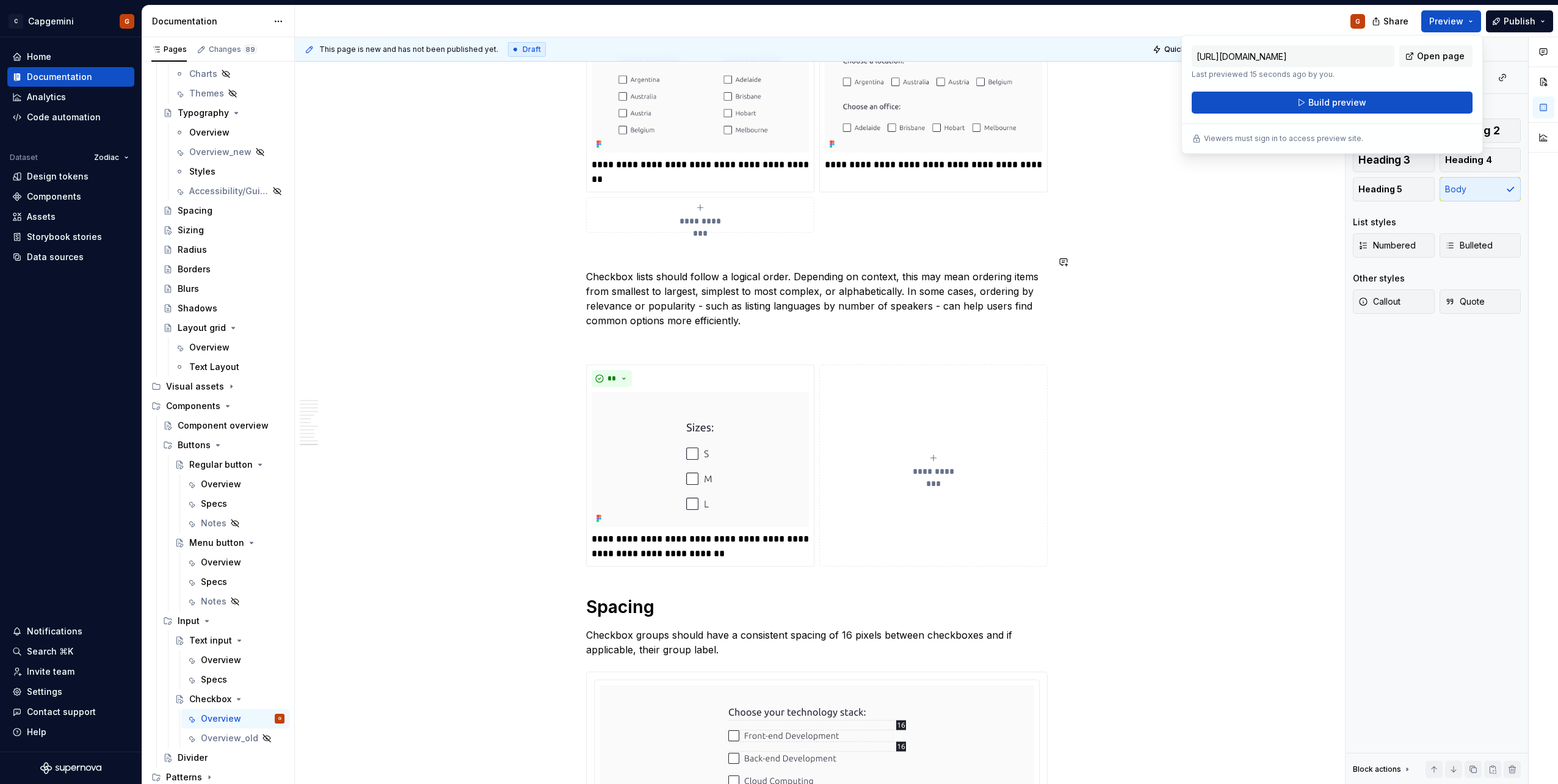
click at [644, 335] on p at bounding box center [816, 343] width 461 height 15
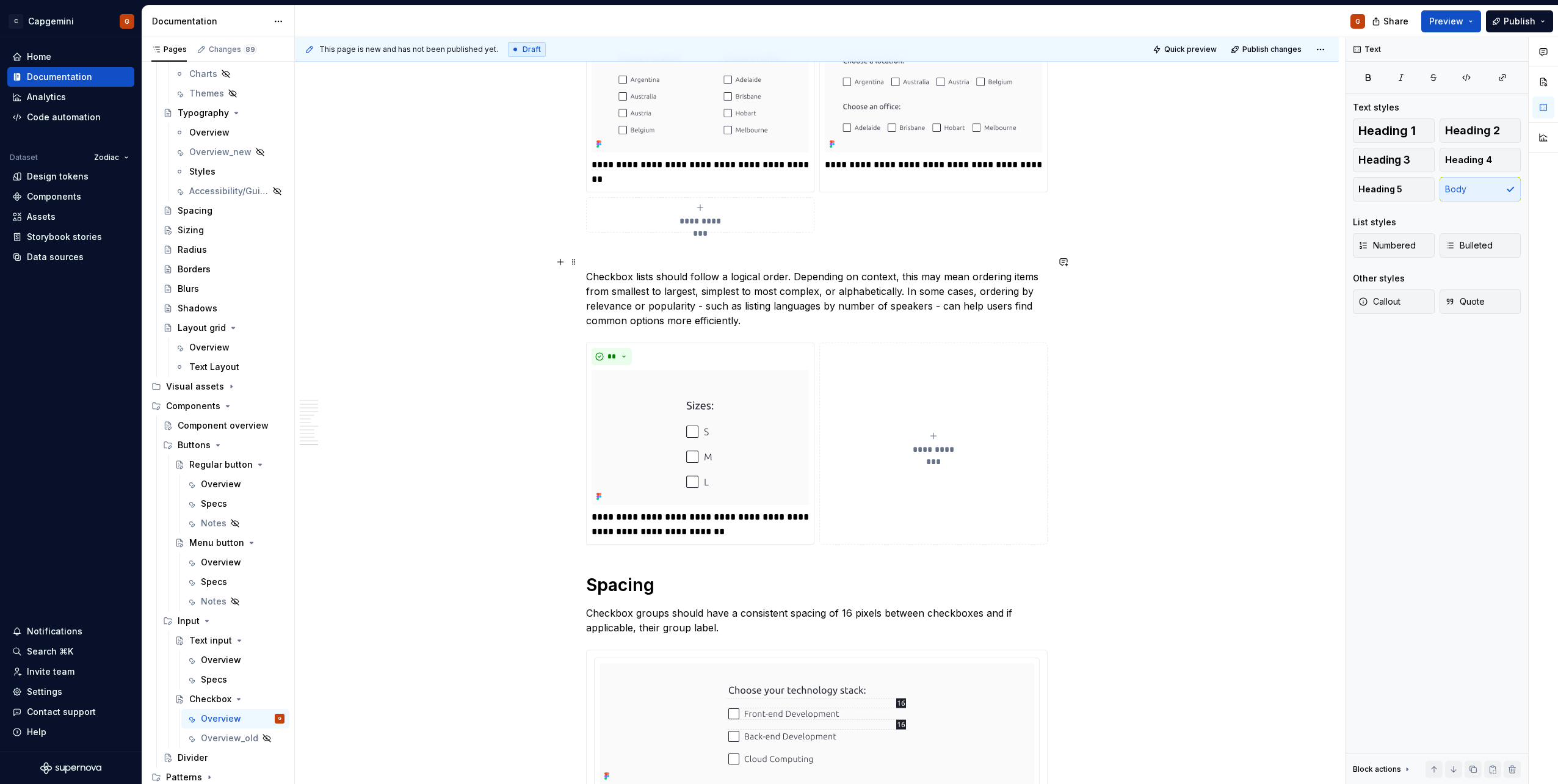
scroll to position [3564, 0]
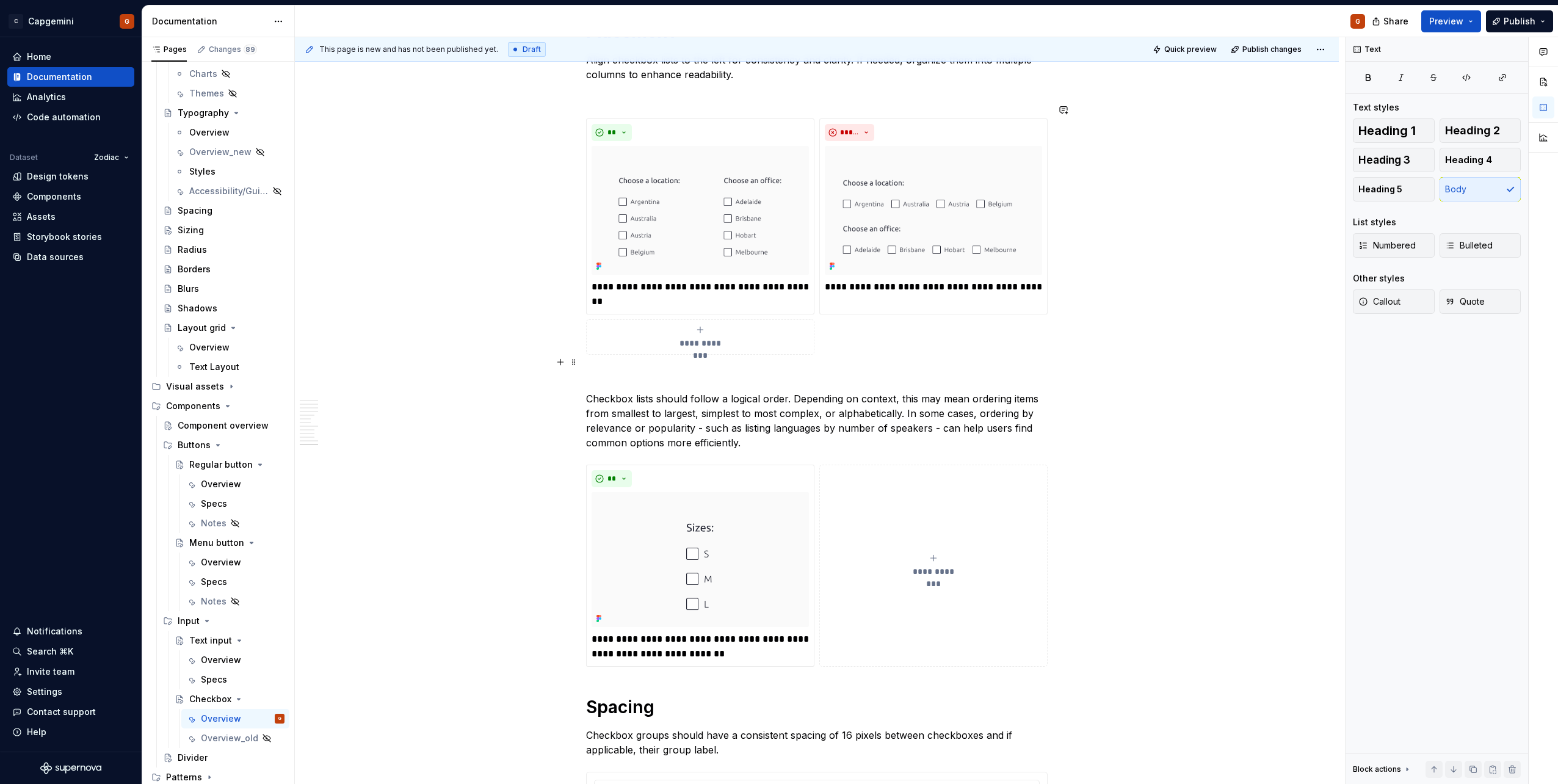
click at [644, 369] on p at bounding box center [816, 377] width 461 height 15
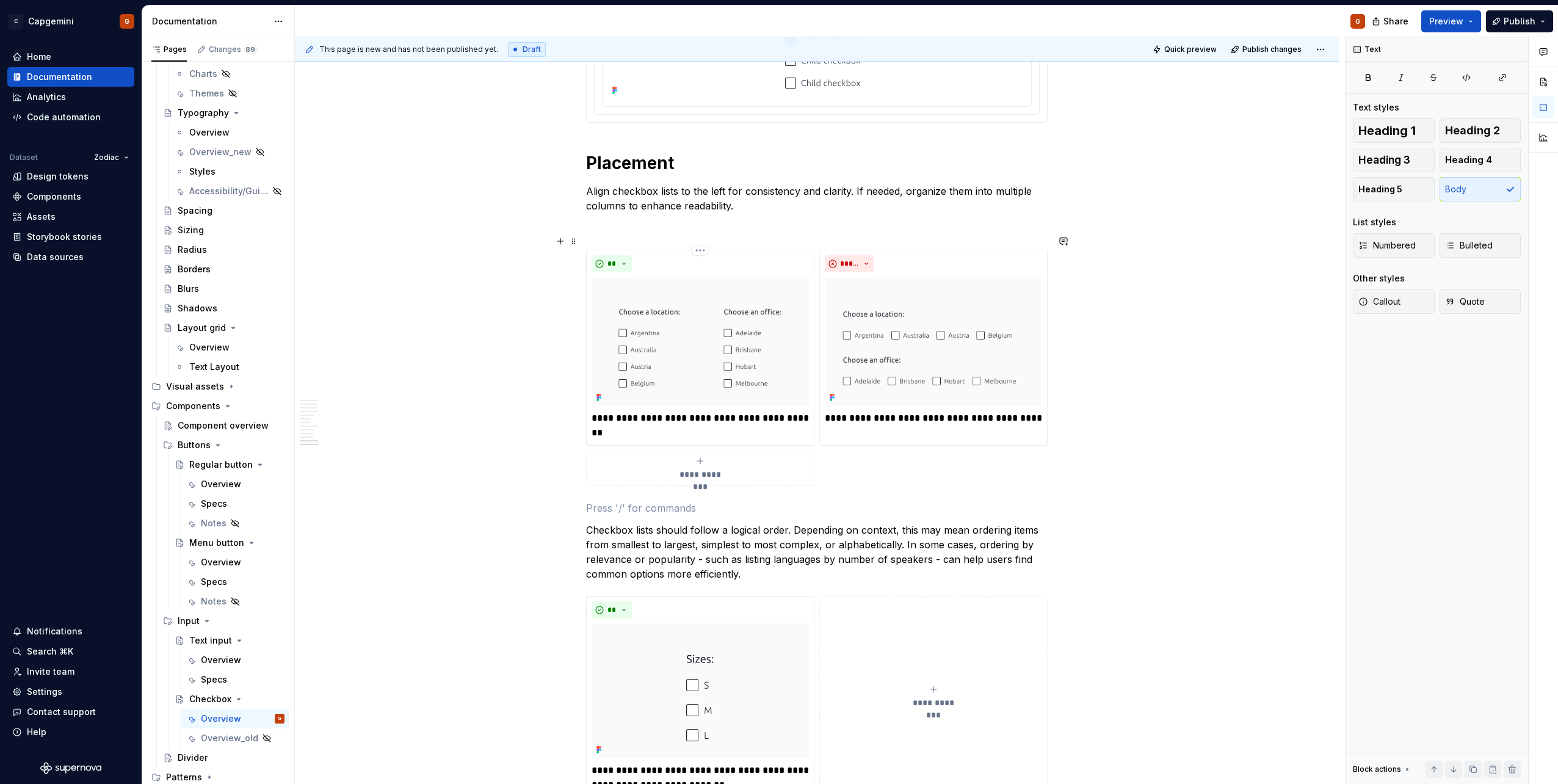
scroll to position [3319, 0]
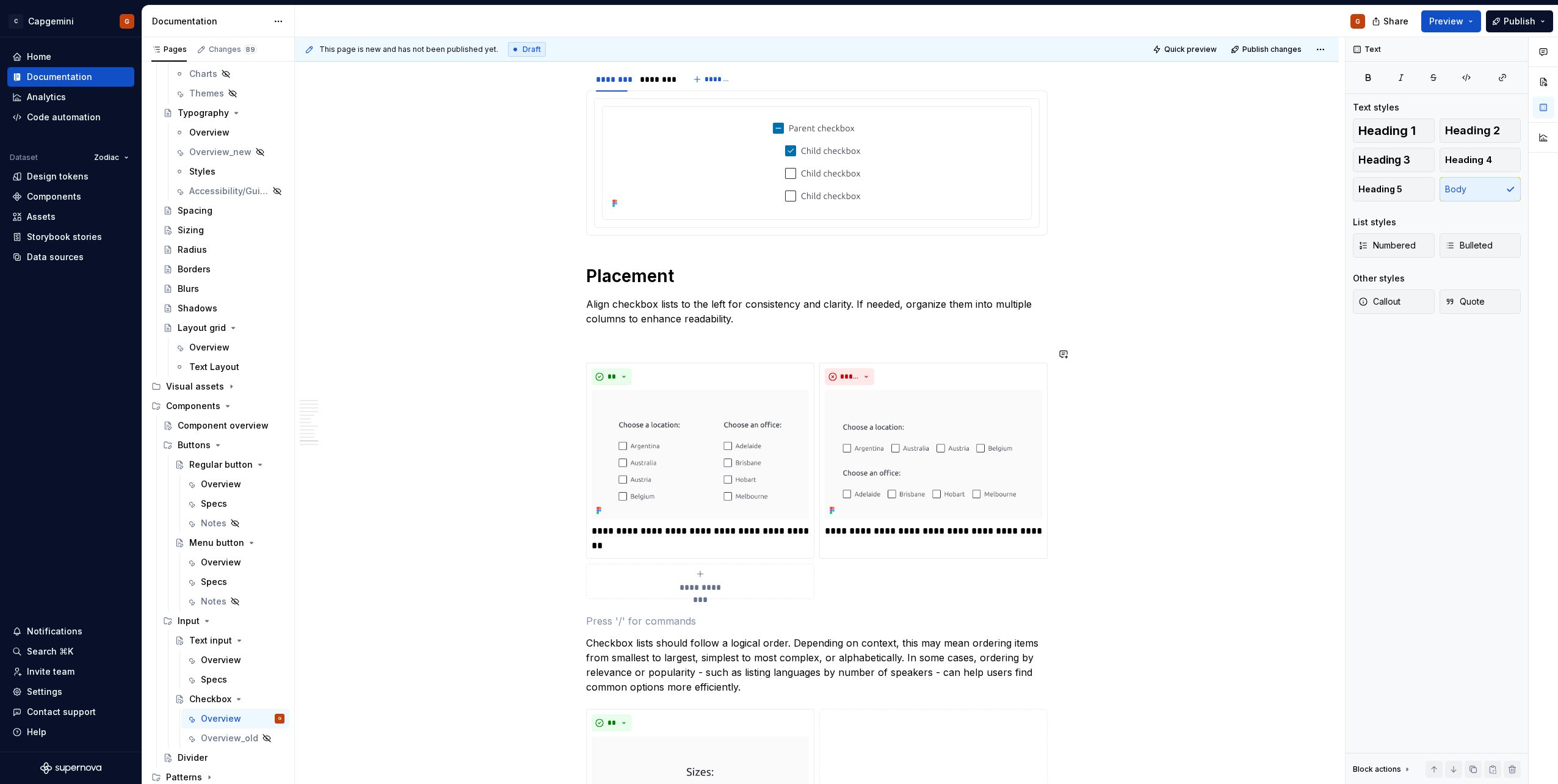
click at [642, 333] on p at bounding box center [816, 341] width 461 height 15
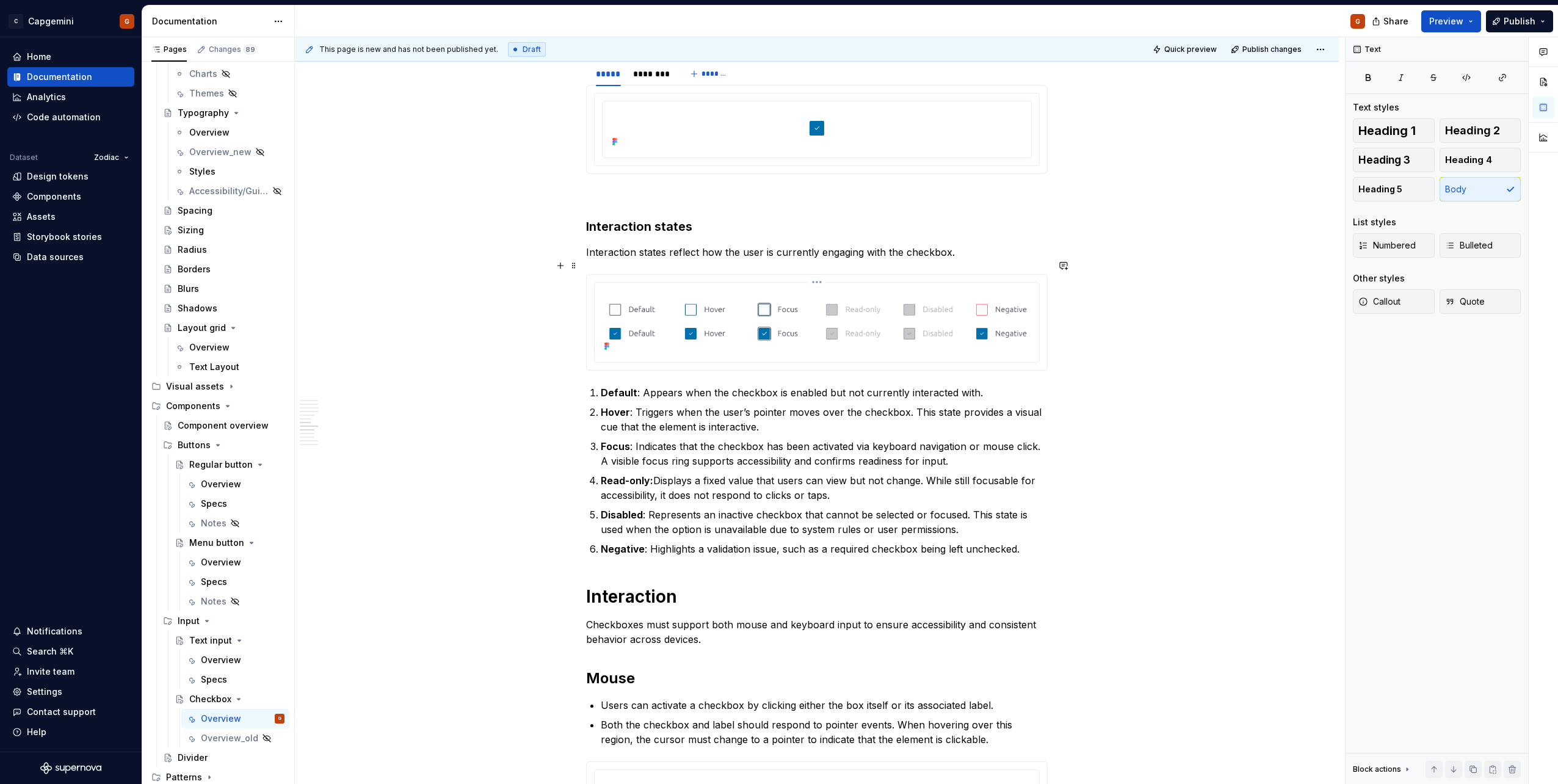
scroll to position [1488, 0]
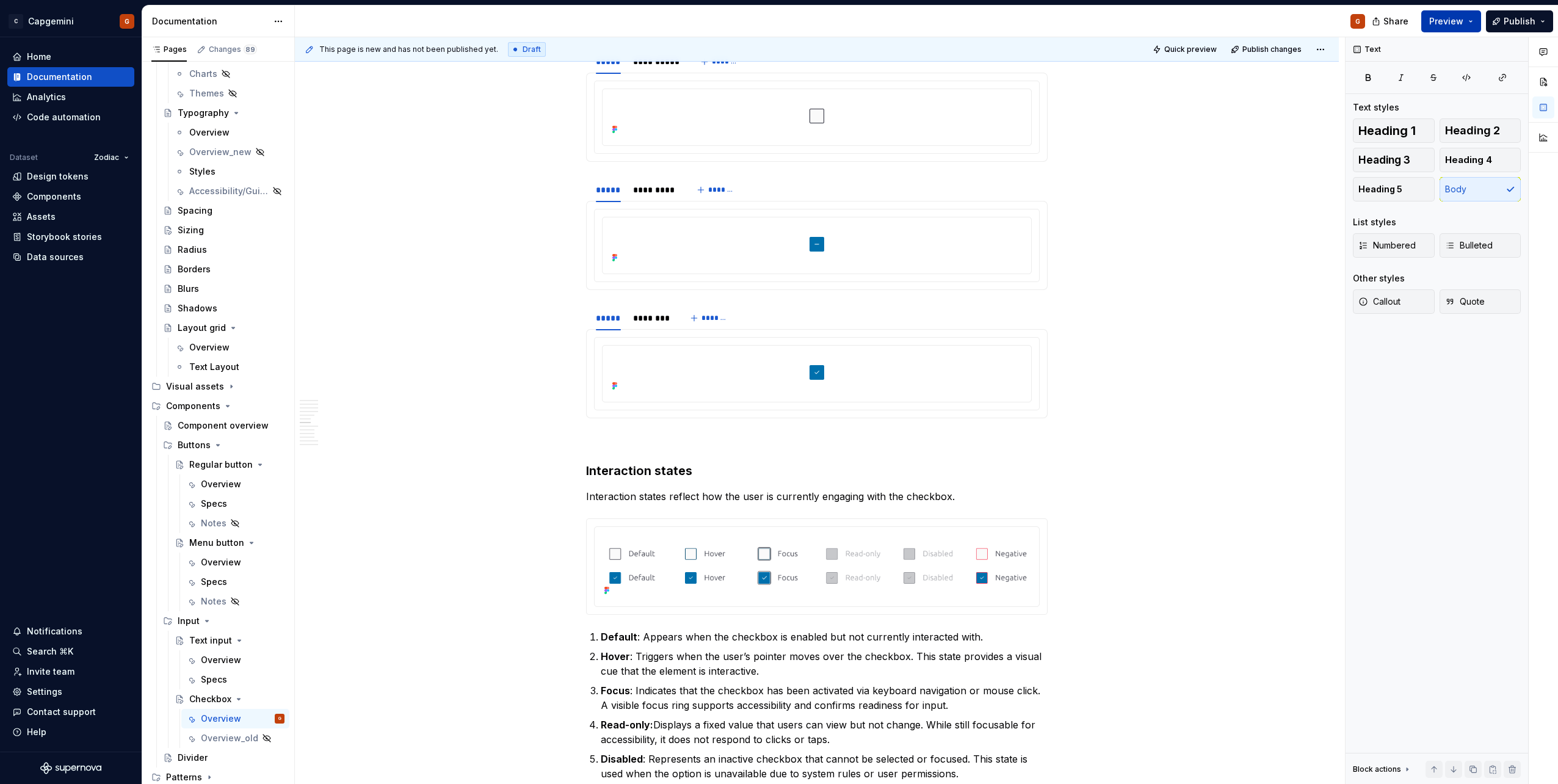
click at [1452, 26] on span "Preview" at bounding box center [1446, 21] width 34 height 12
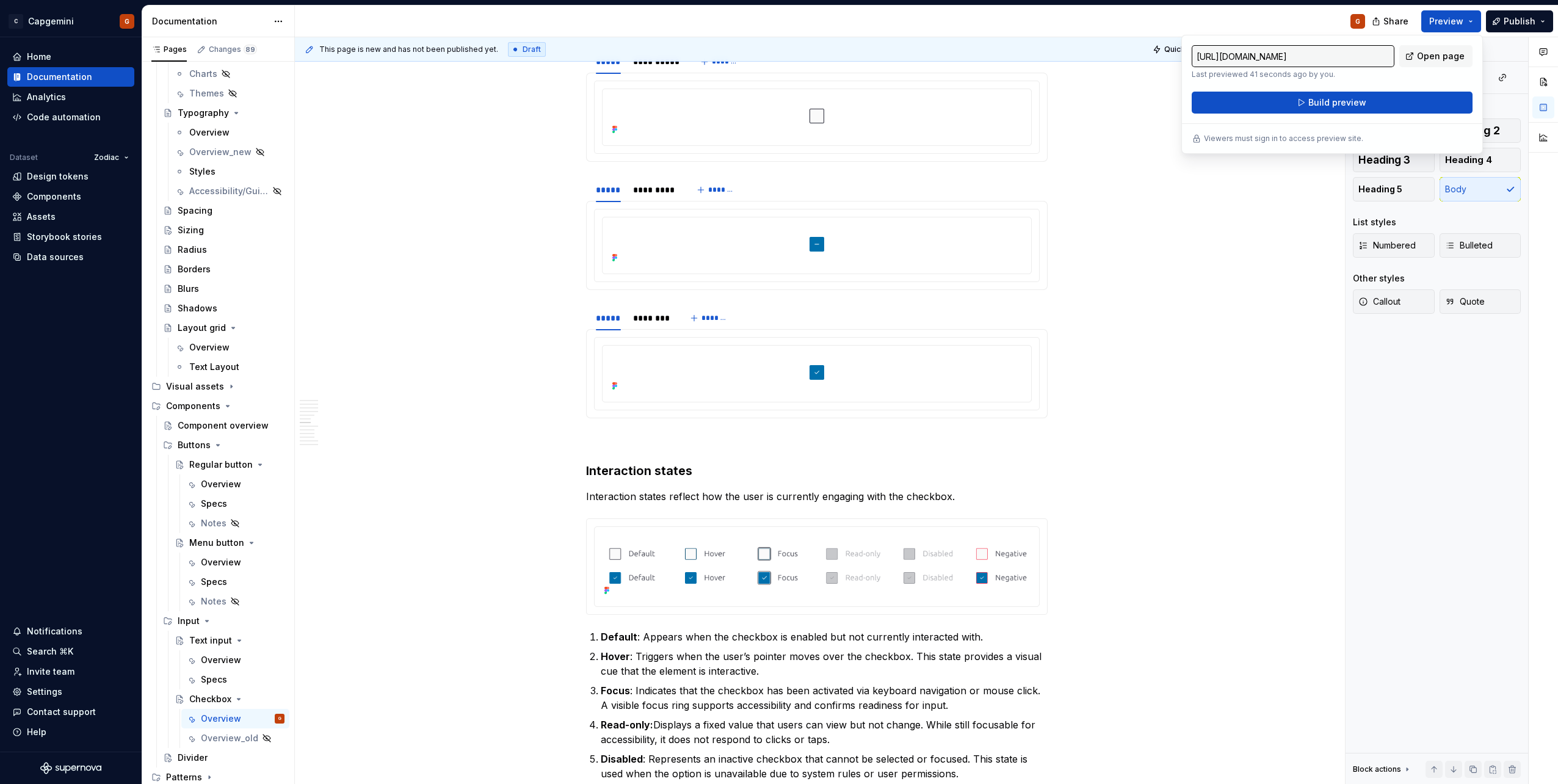
click at [1255, 18] on div "G" at bounding box center [835, 21] width 1080 height 32
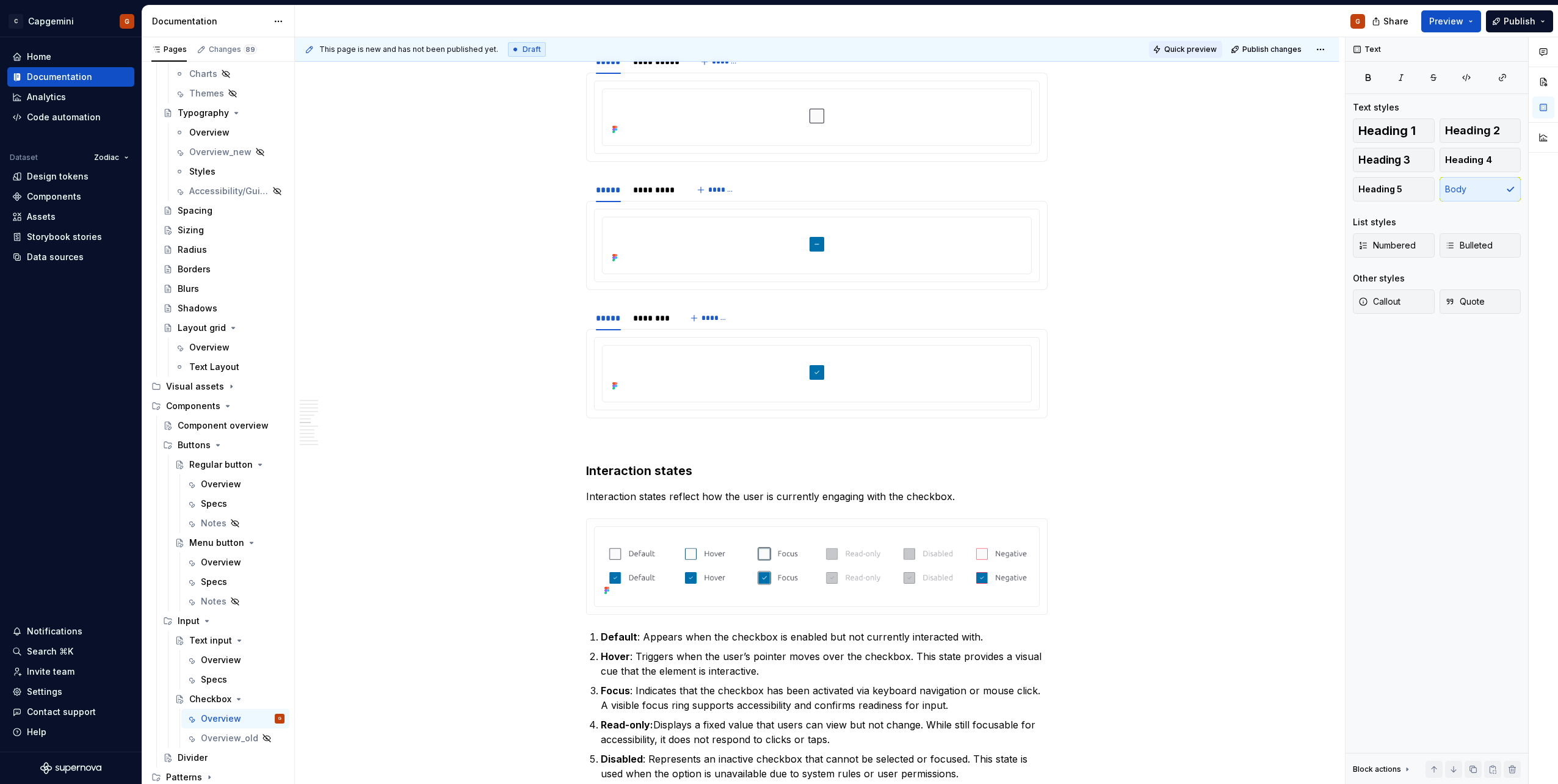
click at [1174, 50] on span "Quick preview" at bounding box center [1190, 49] width 52 height 10
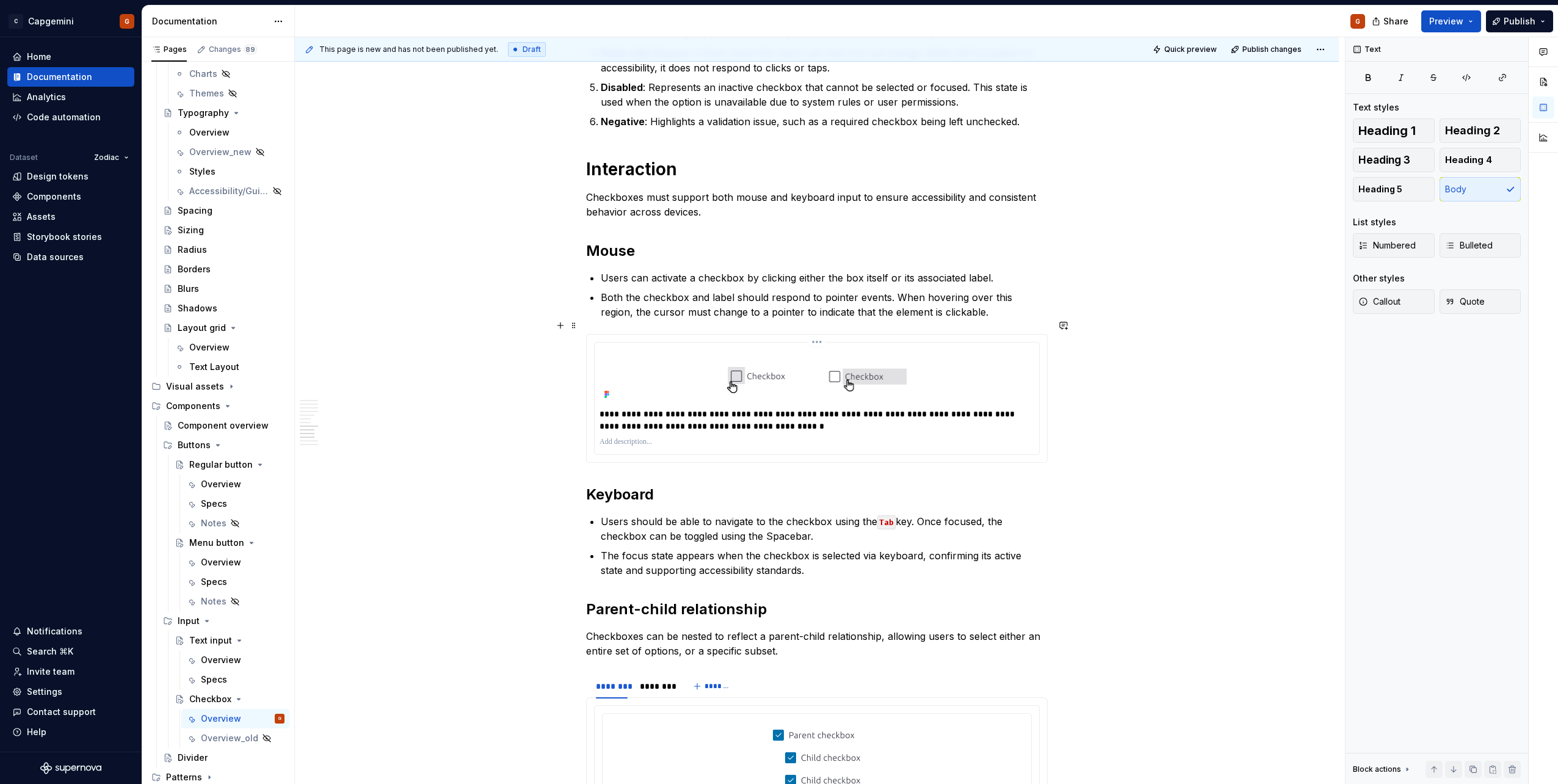
scroll to position [2465, 0]
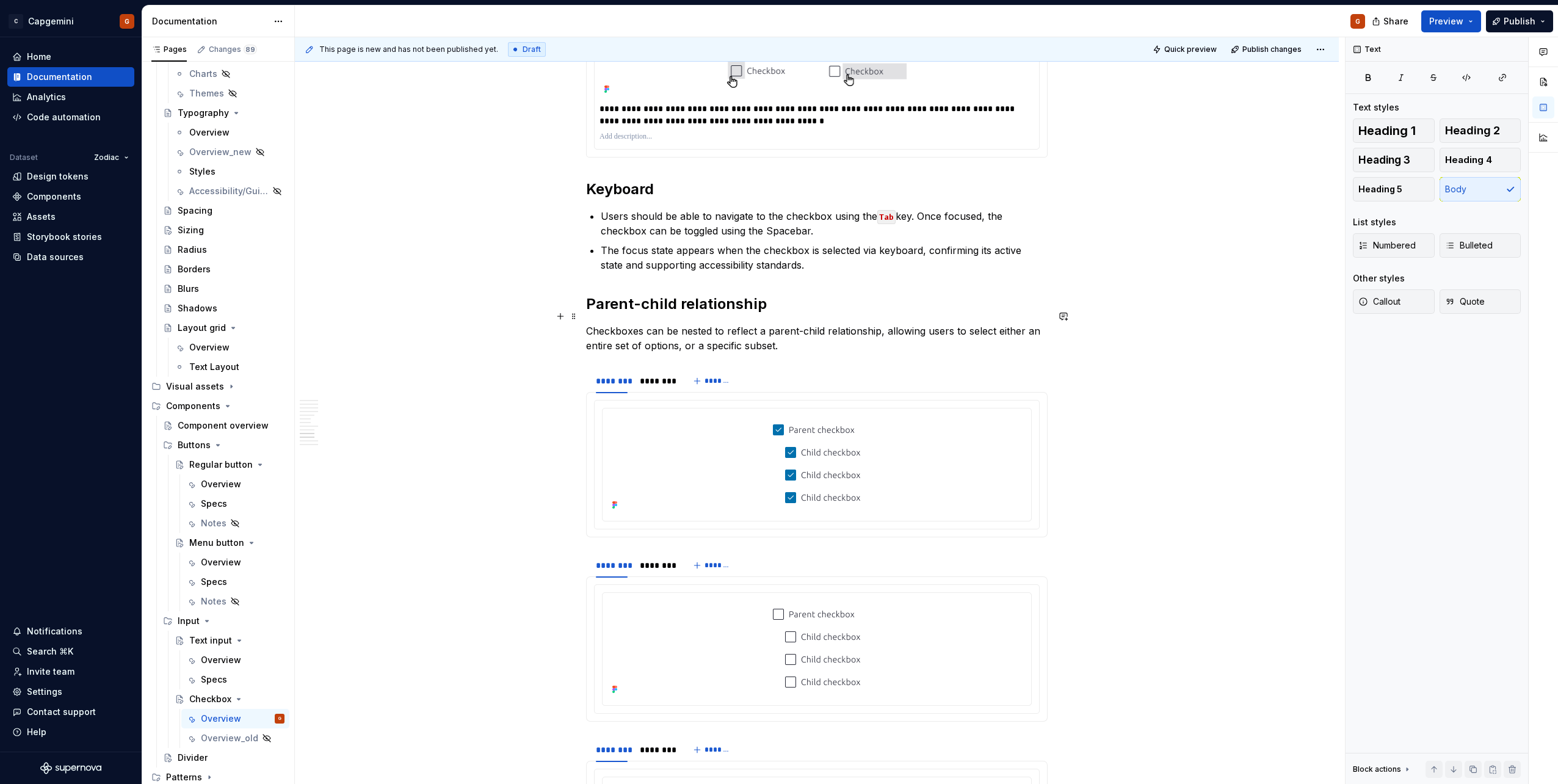
click at [828, 326] on p "Checkboxes can be nested to reflect a parent-child relationship, allowing users…" at bounding box center [816, 338] width 461 height 29
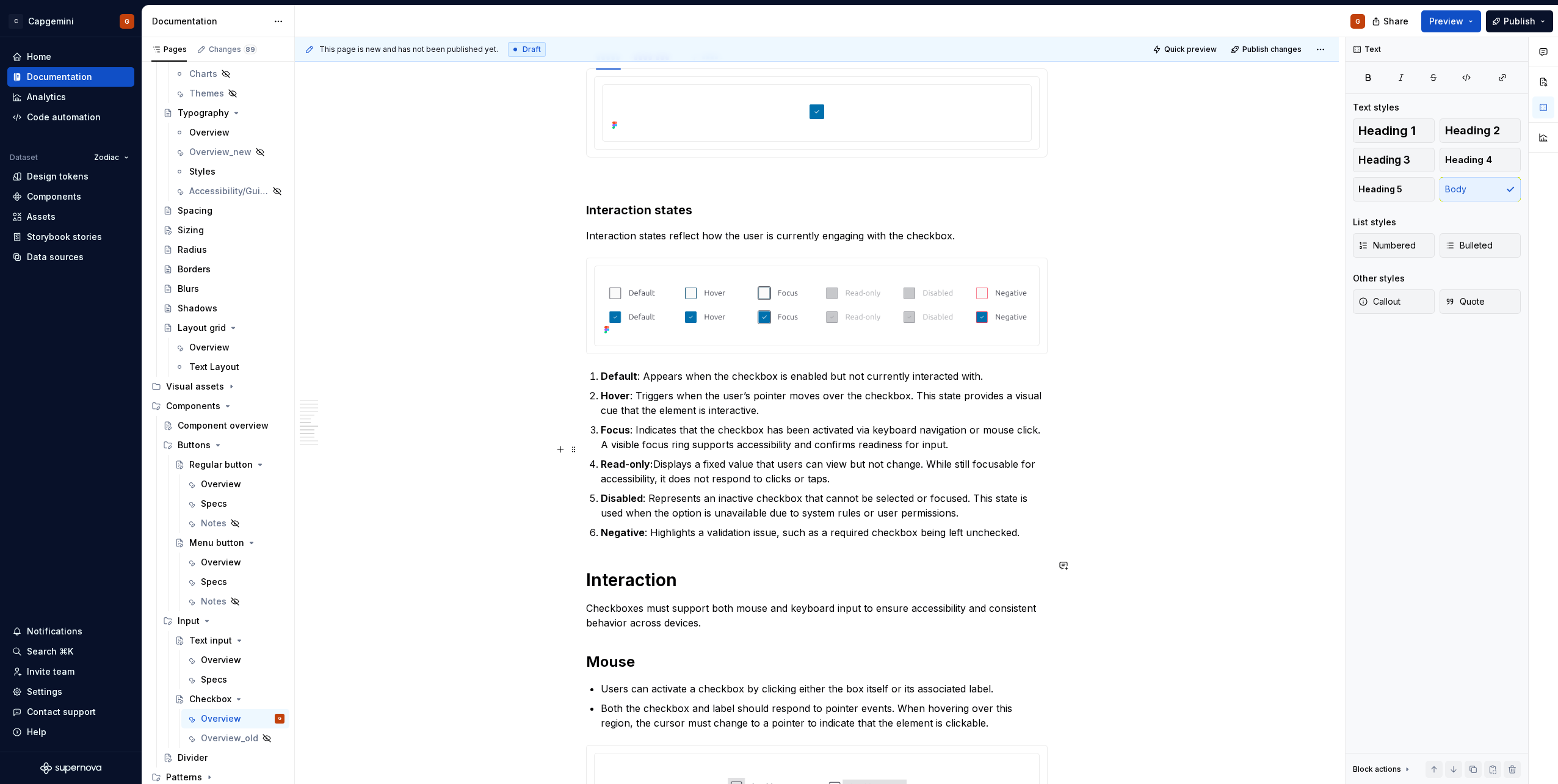
scroll to position [1672, 0]
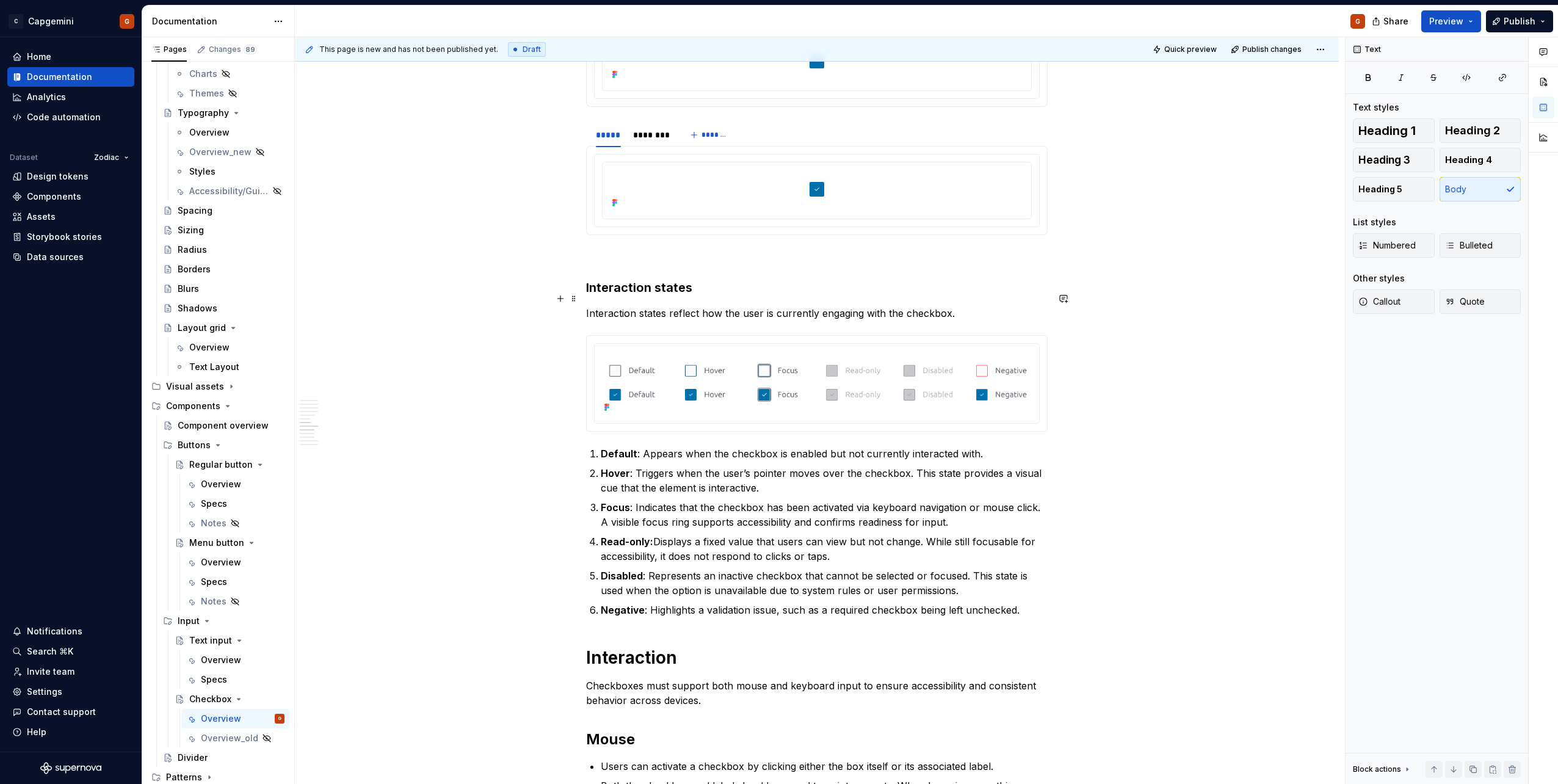
click at [961, 306] on p "Interaction states reflect how the user is currently engaging with the checkbox." at bounding box center [816, 313] width 461 height 15
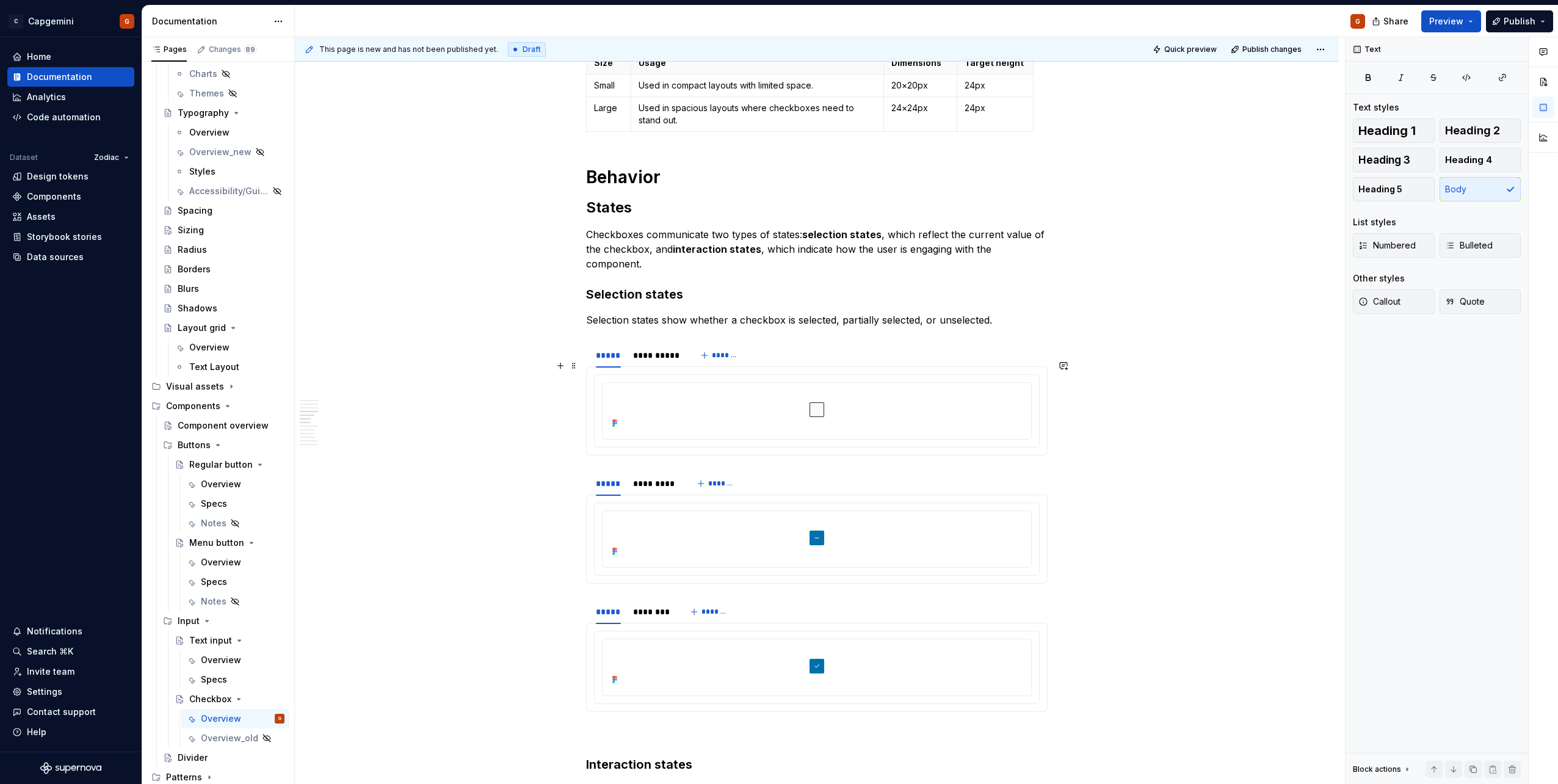
scroll to position [1122, 0]
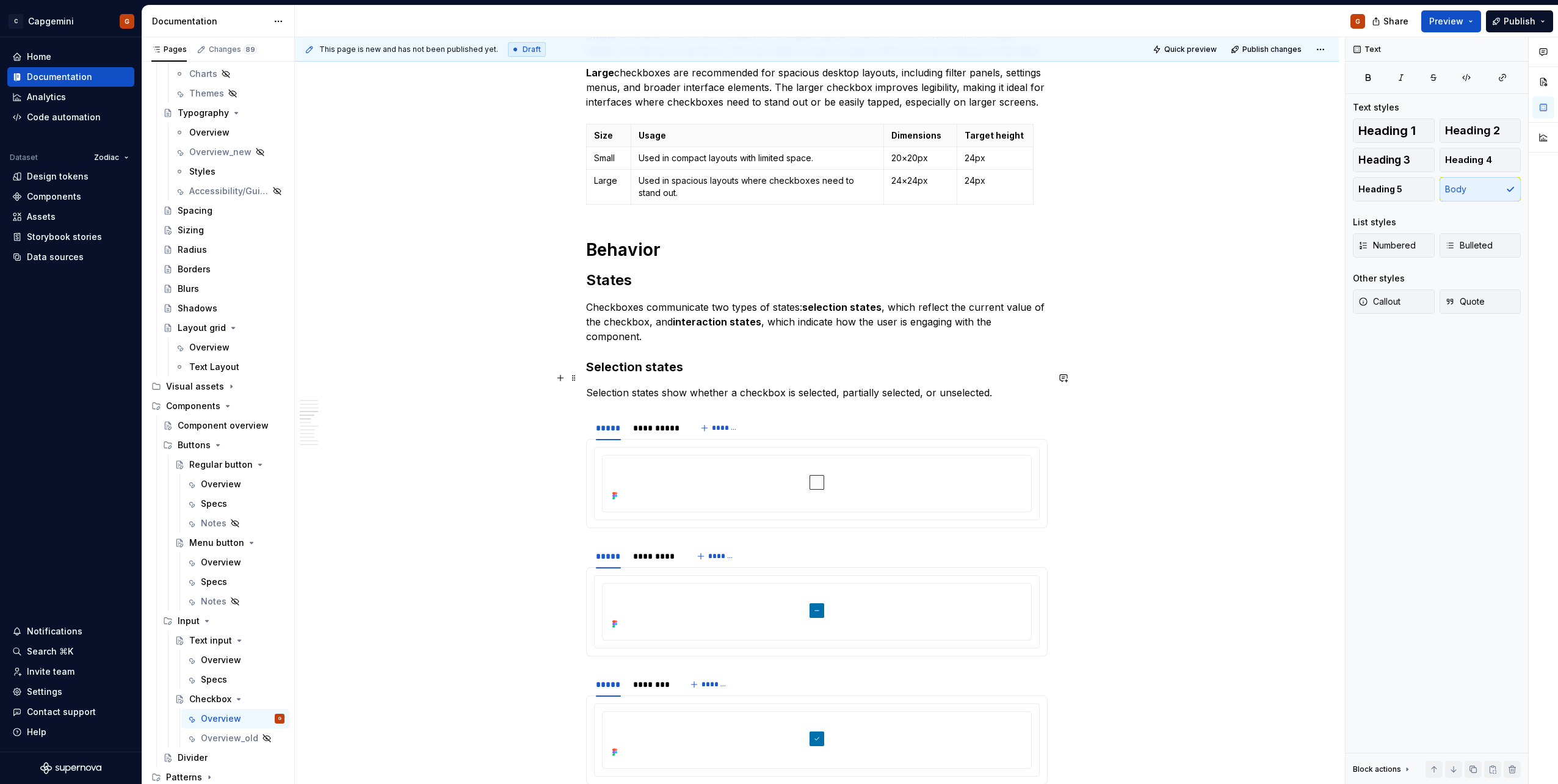
click at [1013, 385] on p "Selection states show whether a checkbox is selected, partially selected, or un…" at bounding box center [816, 392] width 461 height 15
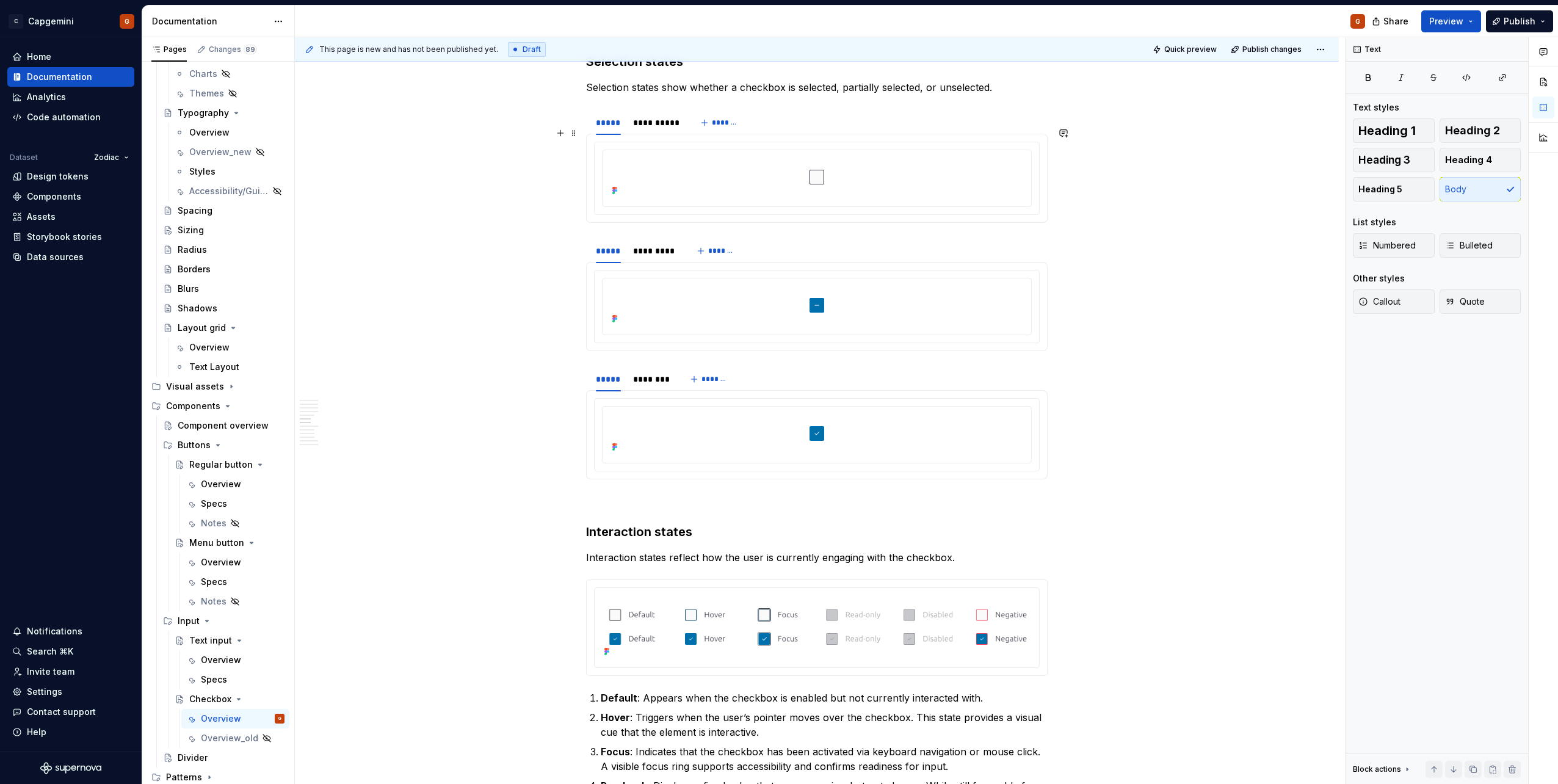
scroll to position [1305, 0]
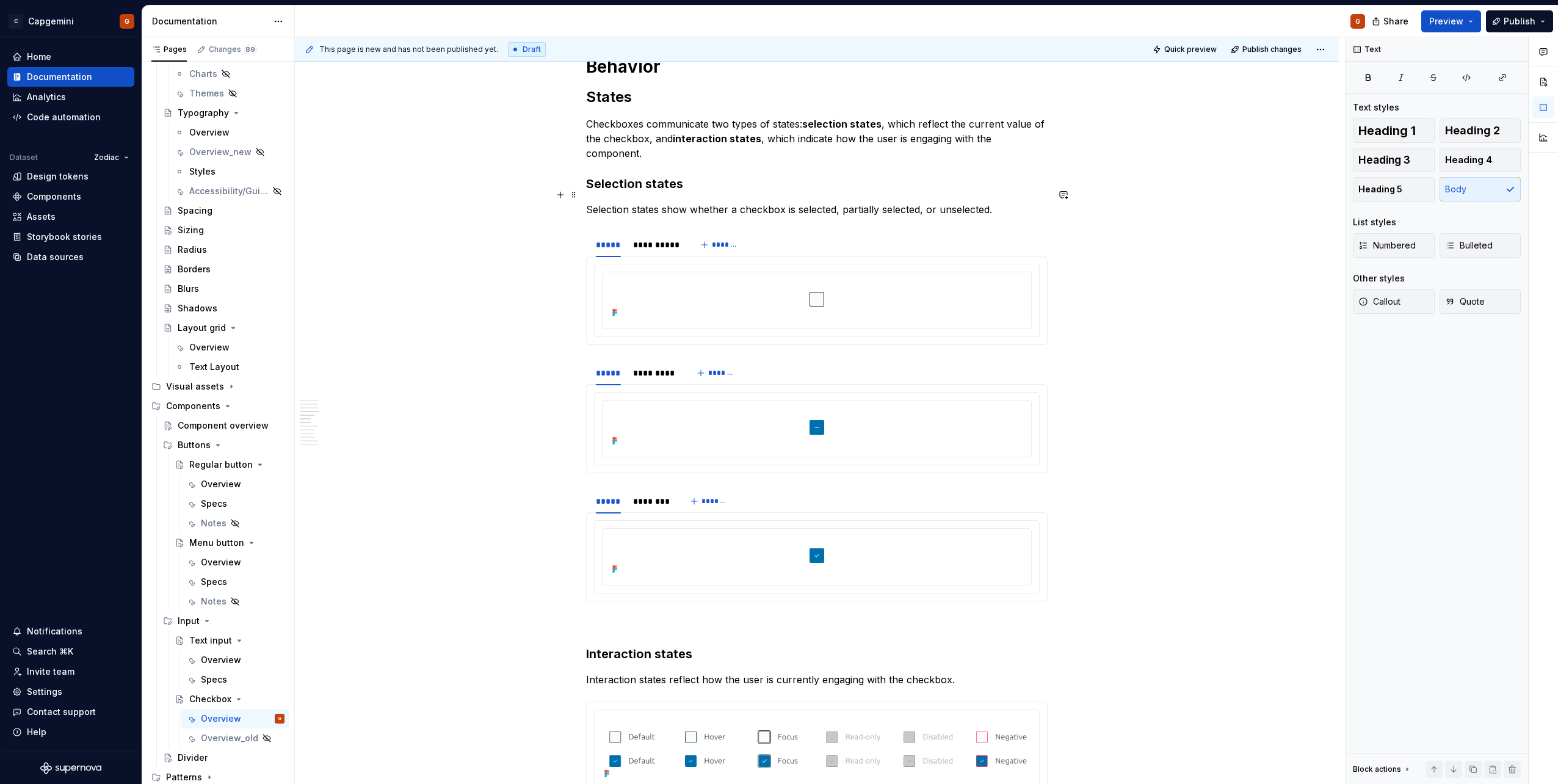
click at [1013, 202] on p "Selection states show whether a checkbox is selected, partially selected, or un…" at bounding box center [816, 210] width 461 height 15
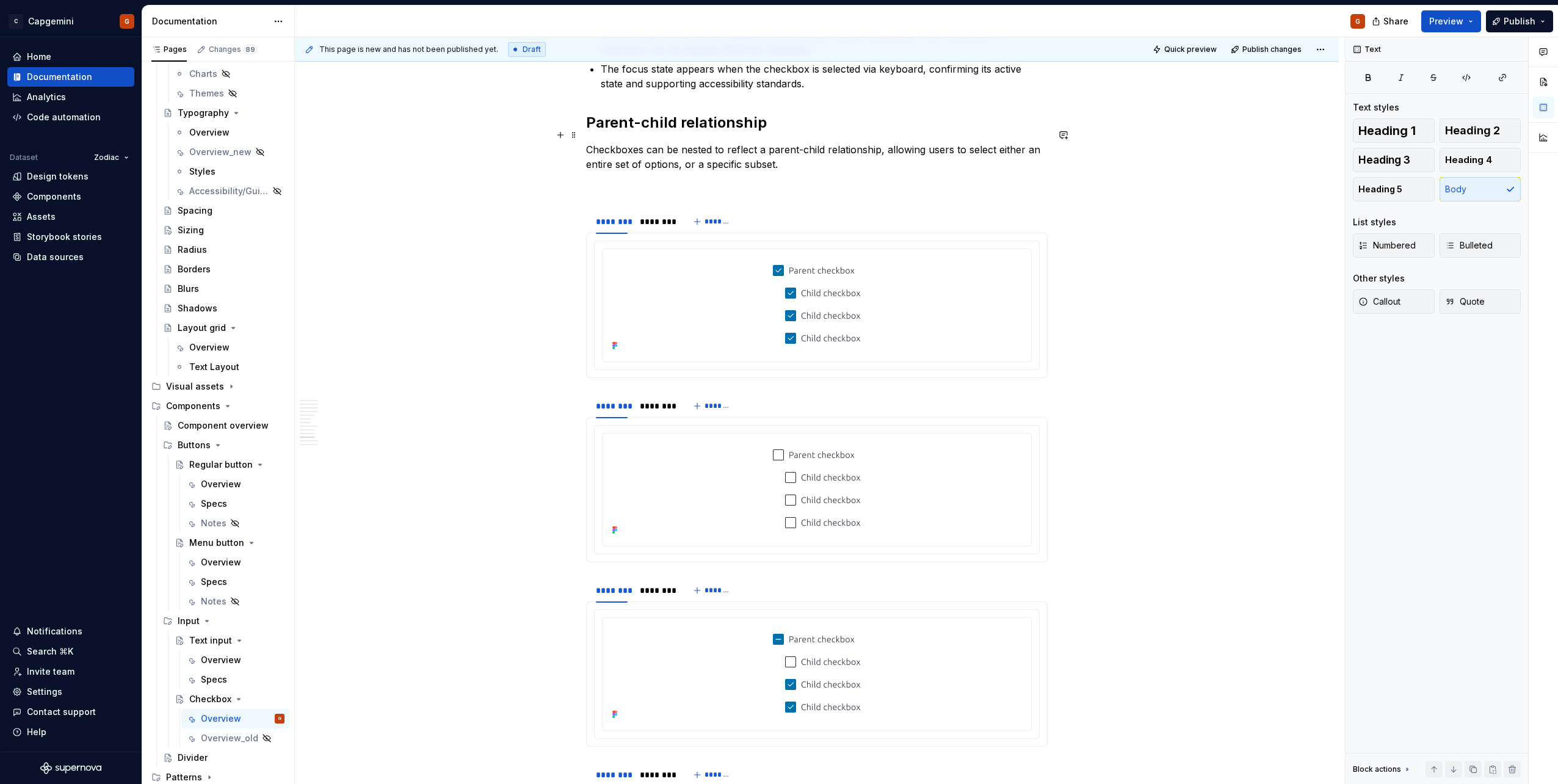
scroll to position [2648, 0]
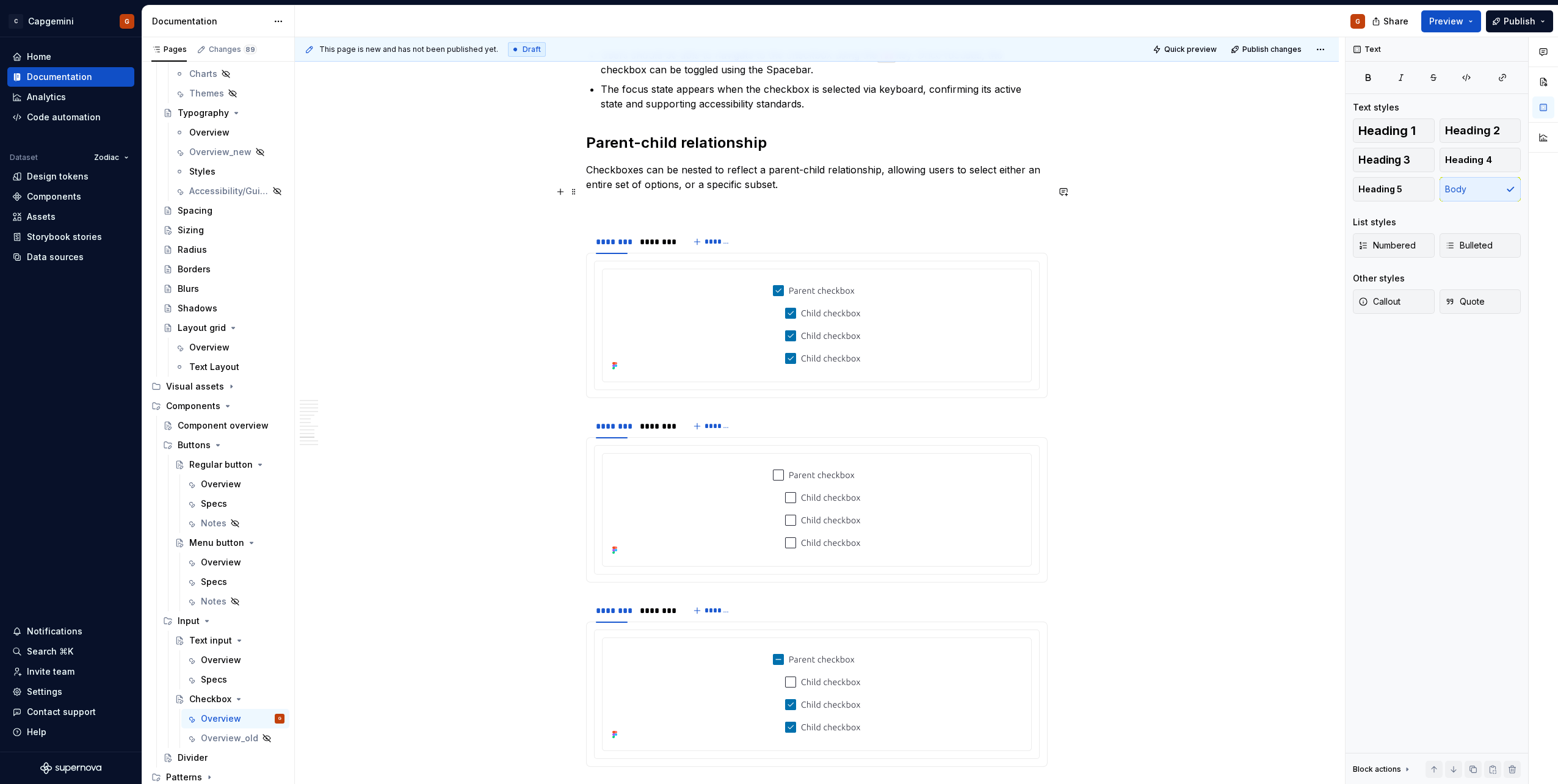
click at [762, 199] on p at bounding box center [816, 206] width 461 height 15
click at [1467, 27] on button "Preview" at bounding box center [1451, 21] width 60 height 22
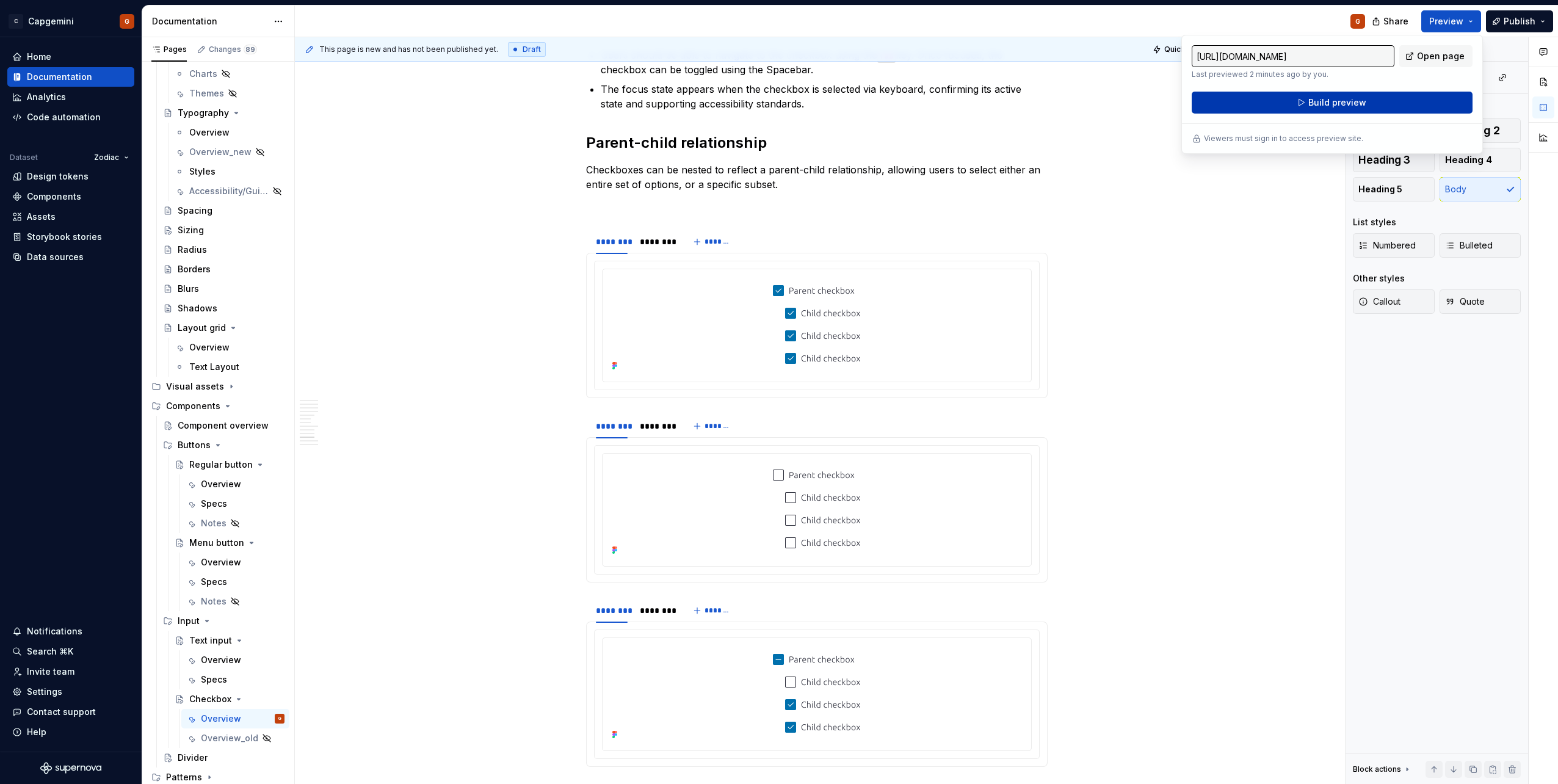
drag, startPoint x: 1467, startPoint y: 27, endPoint x: 1362, endPoint y: 103, distance: 129.6
click at [1362, 103] on span "Build preview" at bounding box center [1337, 103] width 58 height 12
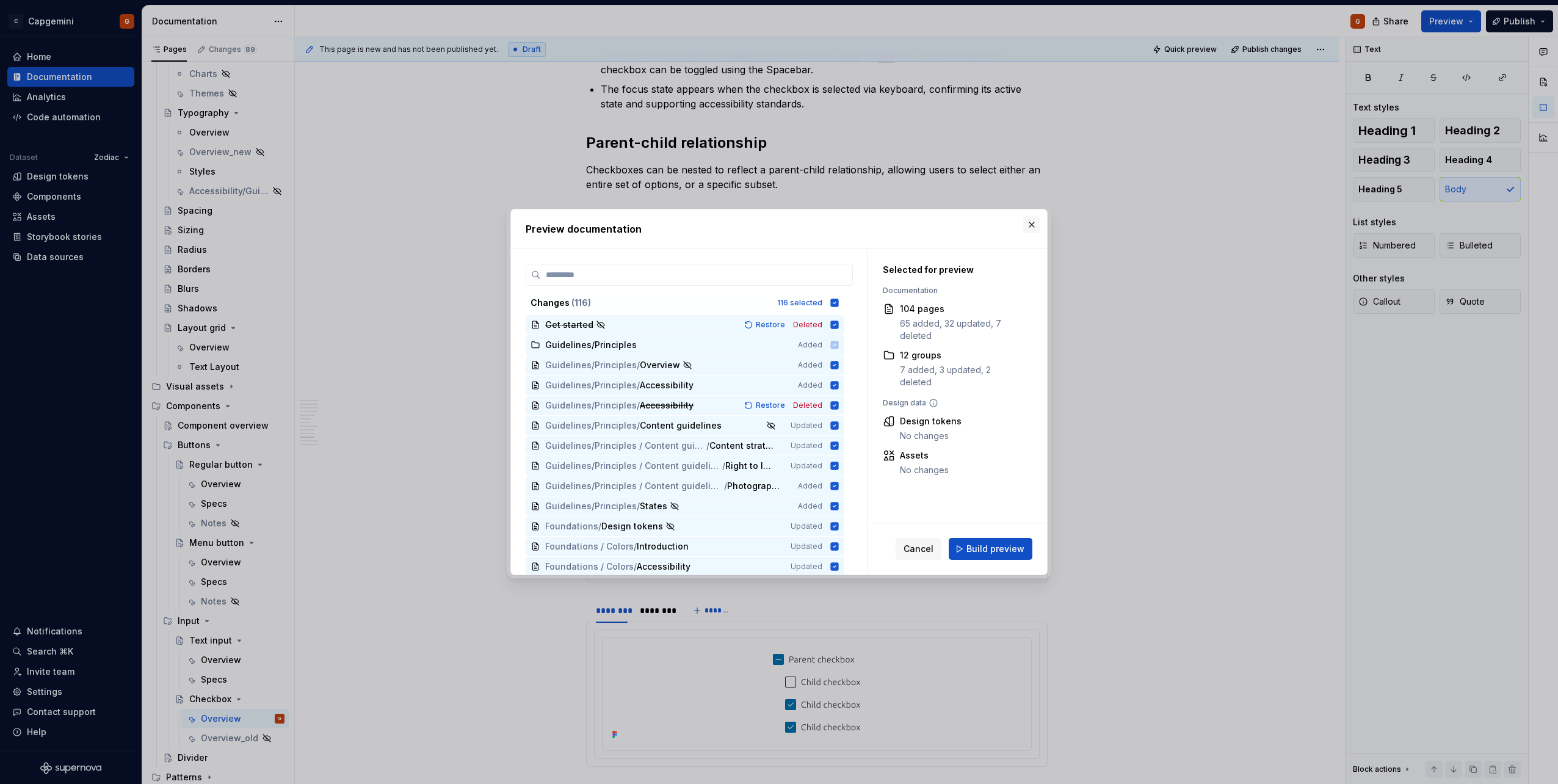
click at [1023, 223] on button "button" at bounding box center [1031, 224] width 17 height 17
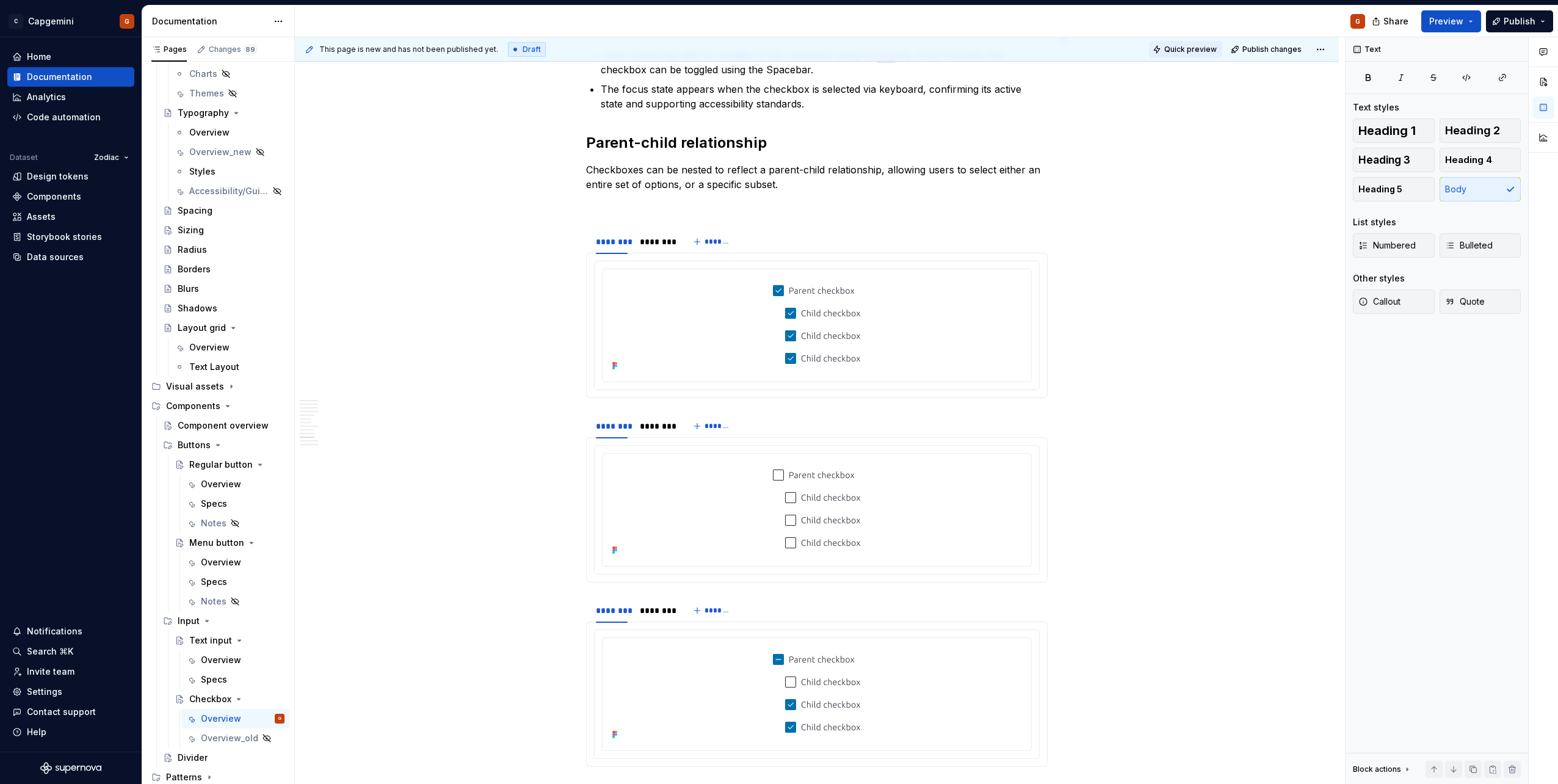
click at [1172, 44] on button "Quick preview" at bounding box center [1185, 49] width 74 height 17
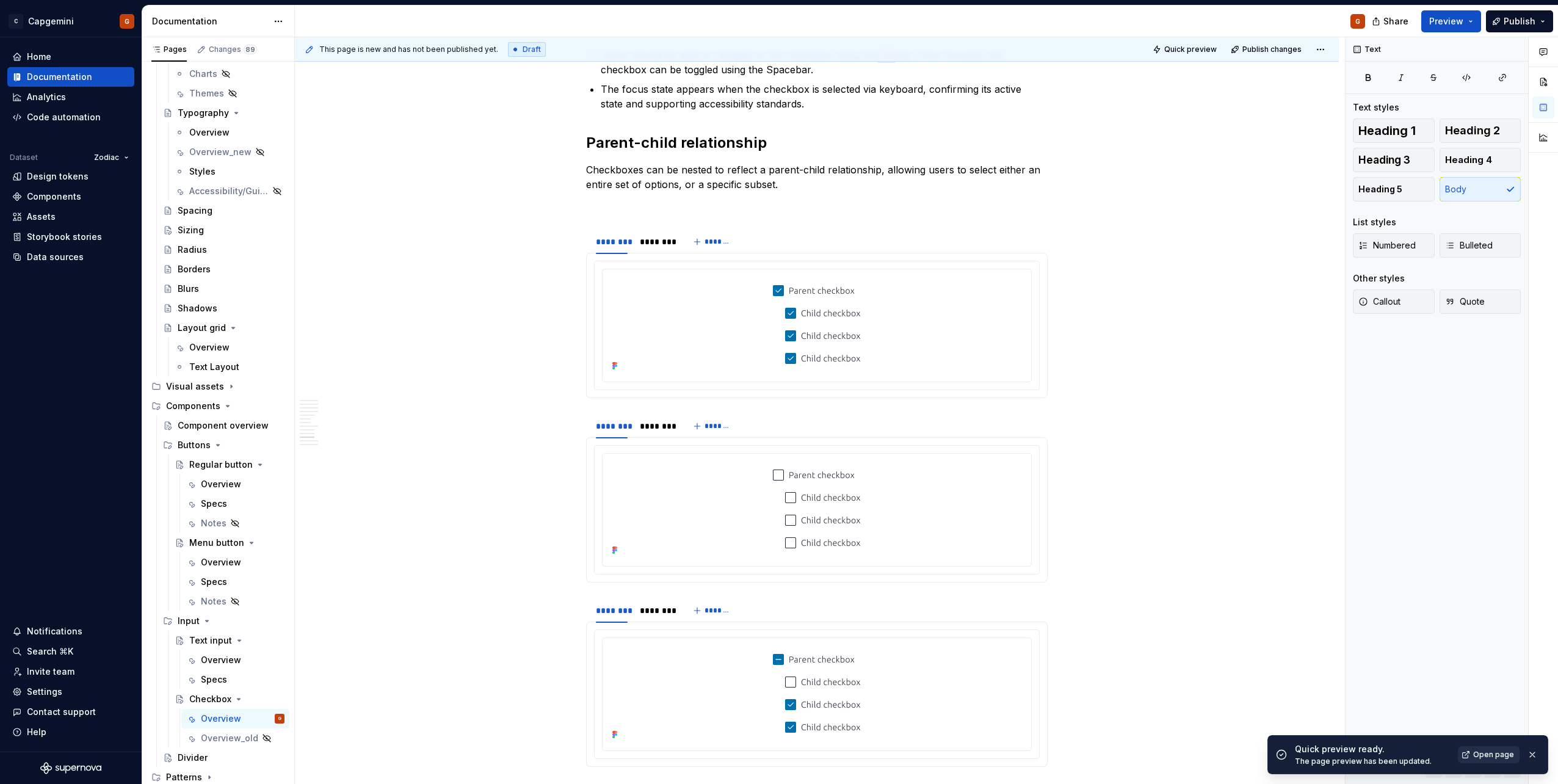
click at [1490, 761] on link "Open page" at bounding box center [1489, 754] width 62 height 17
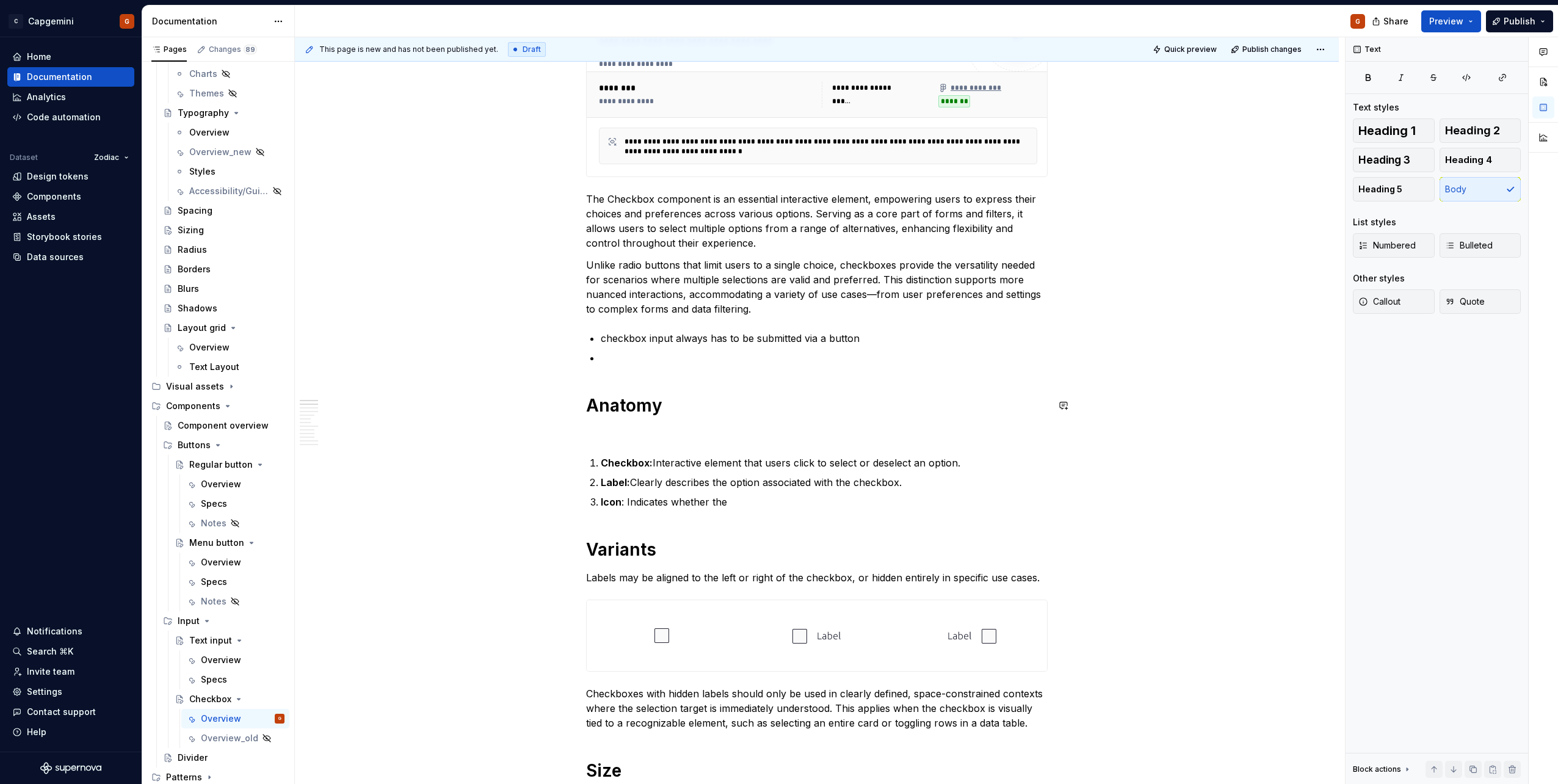
scroll to position [142, 0]
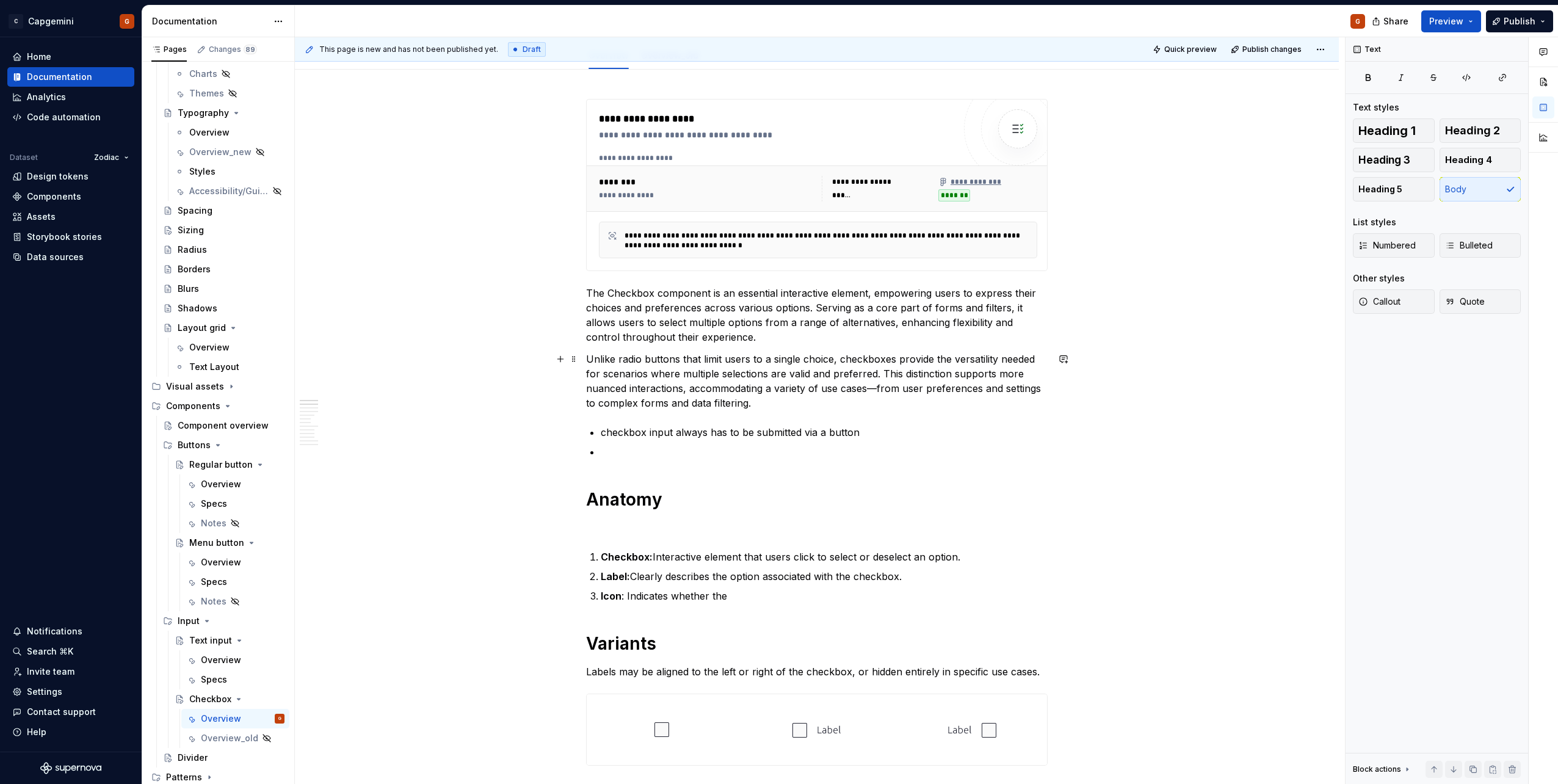
click at [882, 375] on p "Unlike radio buttons that limit users to a single choice, checkboxes provide th…" at bounding box center [816, 381] width 461 height 59
drag, startPoint x: 954, startPoint y: 373, endPoint x: 920, endPoint y: 374, distance: 34.0
click at [920, 374] on p "Unlike radio buttons that limit users to a single choice, checkboxes provide th…" at bounding box center [816, 381] width 461 height 59
click at [909, 371] on p "Unlike radio buttons that limit users to a single choice, checkboxes provide th…" at bounding box center [816, 381] width 461 height 59
drag, startPoint x: 881, startPoint y: 373, endPoint x: 991, endPoint y: 374, distance: 110.0
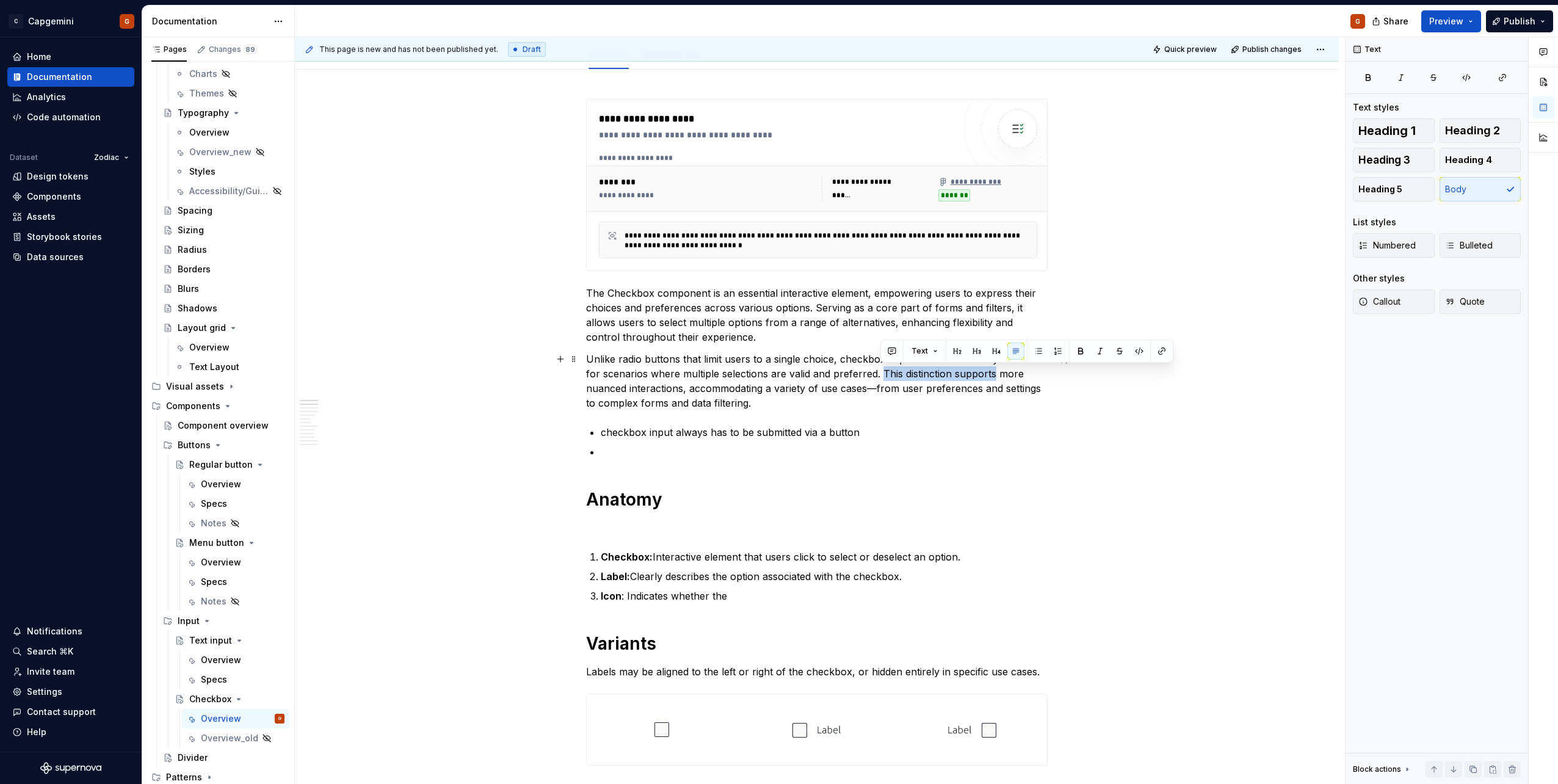
click at [991, 374] on p "Unlike radio buttons that limit users to a single choice, checkboxes provide th…" at bounding box center [816, 381] width 461 height 59
drag, startPoint x: 938, startPoint y: 369, endPoint x: 691, endPoint y: 392, distance: 248.1
click at [691, 392] on p "Unlike radio buttons that limit users to a single choice, checkboxes provide th…" at bounding box center [816, 381] width 461 height 59
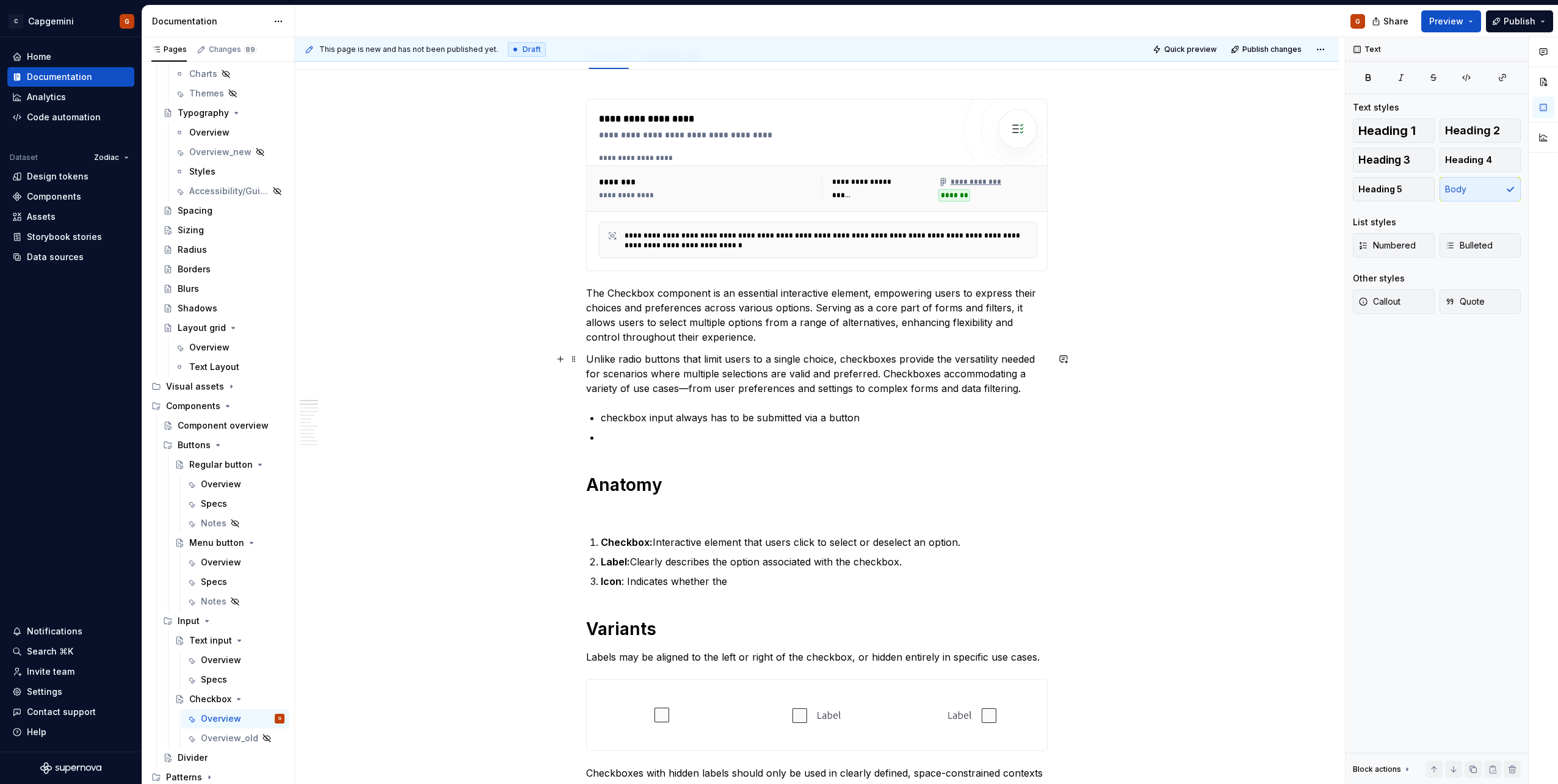
drag, startPoint x: 999, startPoint y: 373, endPoint x: 1048, endPoint y: 385, distance: 50.4
click at [1000, 373] on p "Unlike radio buttons that limit users to a single choice, checkboxes provide th…" at bounding box center [816, 373] width 461 height 44
click at [685, 386] on p "Unlike radio buttons that limit users to a single choice, checkboxes provide th…" at bounding box center [816, 373] width 461 height 44
click at [614, 290] on p "The Checkbox component is an essential interactive element, empowering users to…" at bounding box center [816, 315] width 461 height 59
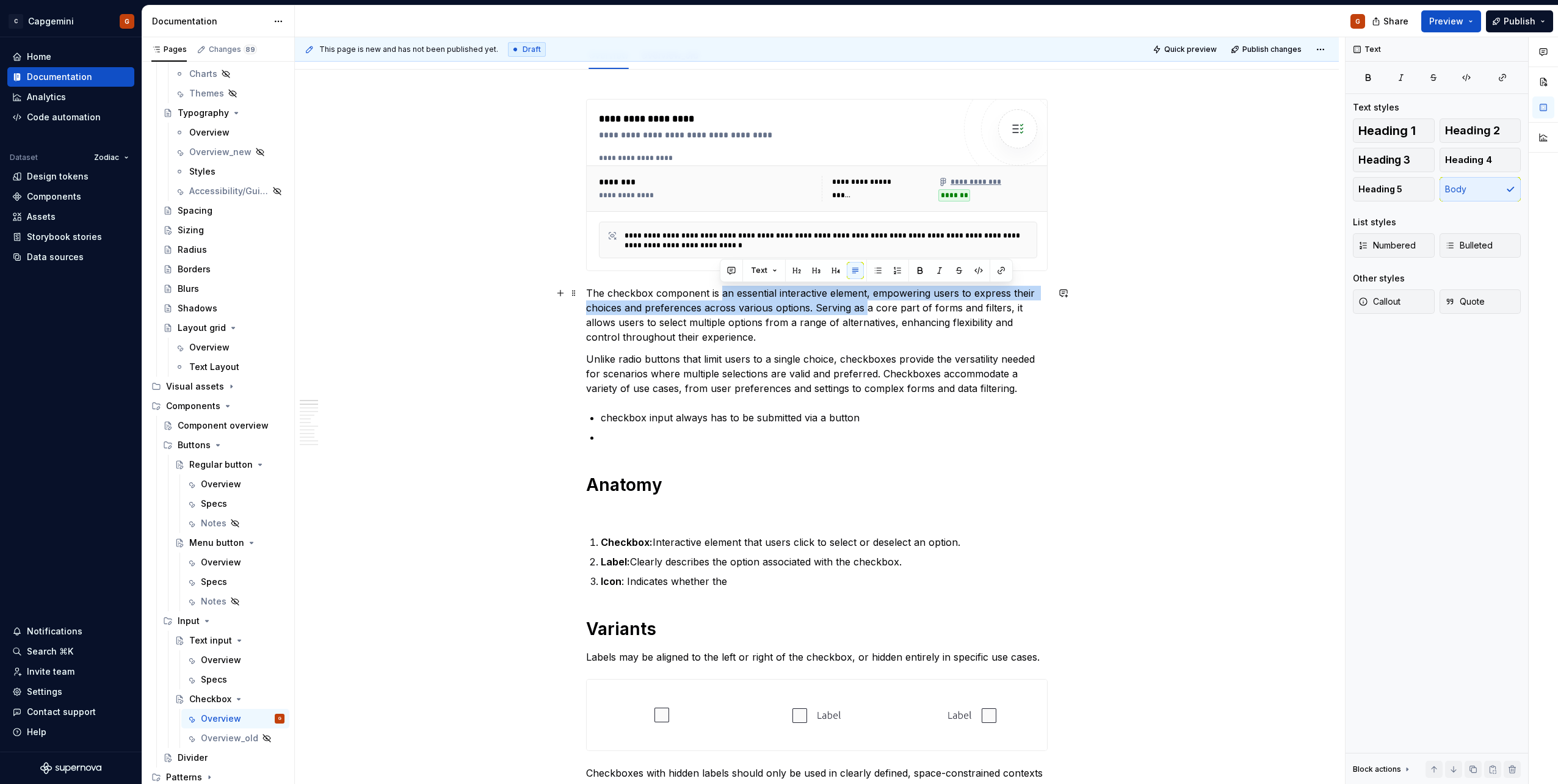
drag, startPoint x: 719, startPoint y: 296, endPoint x: 867, endPoint y: 311, distance: 148.8
click at [867, 311] on p "The checkbox component is an essential interactive element, empowering users to…" at bounding box center [816, 315] width 461 height 59
click at [708, 293] on p "The checkbox component is an essential interactive element, empowering users to…" at bounding box center [816, 315] width 461 height 59
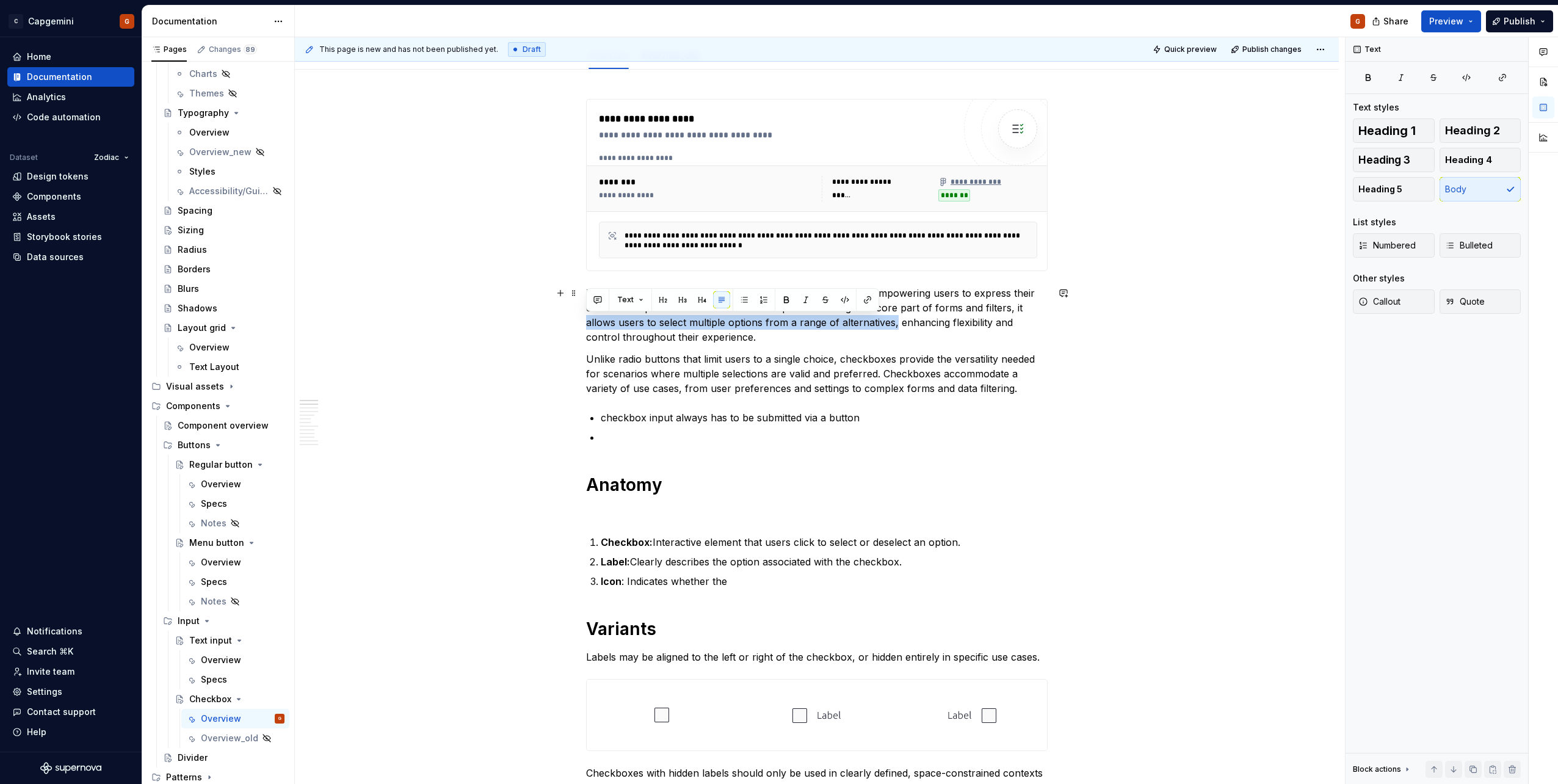
drag, startPoint x: 587, startPoint y: 322, endPoint x: 895, endPoint y: 320, distance: 308.0
click at [895, 320] on p "The checkbox component is an essential interactive element, empowering users to…" at bounding box center [816, 315] width 461 height 59
copy p "allows users to select multiple options from a range of alternatives,"
click at [655, 323] on p "The checkbox component is an essential interactive element, empowering users to…" at bounding box center [816, 315] width 461 height 59
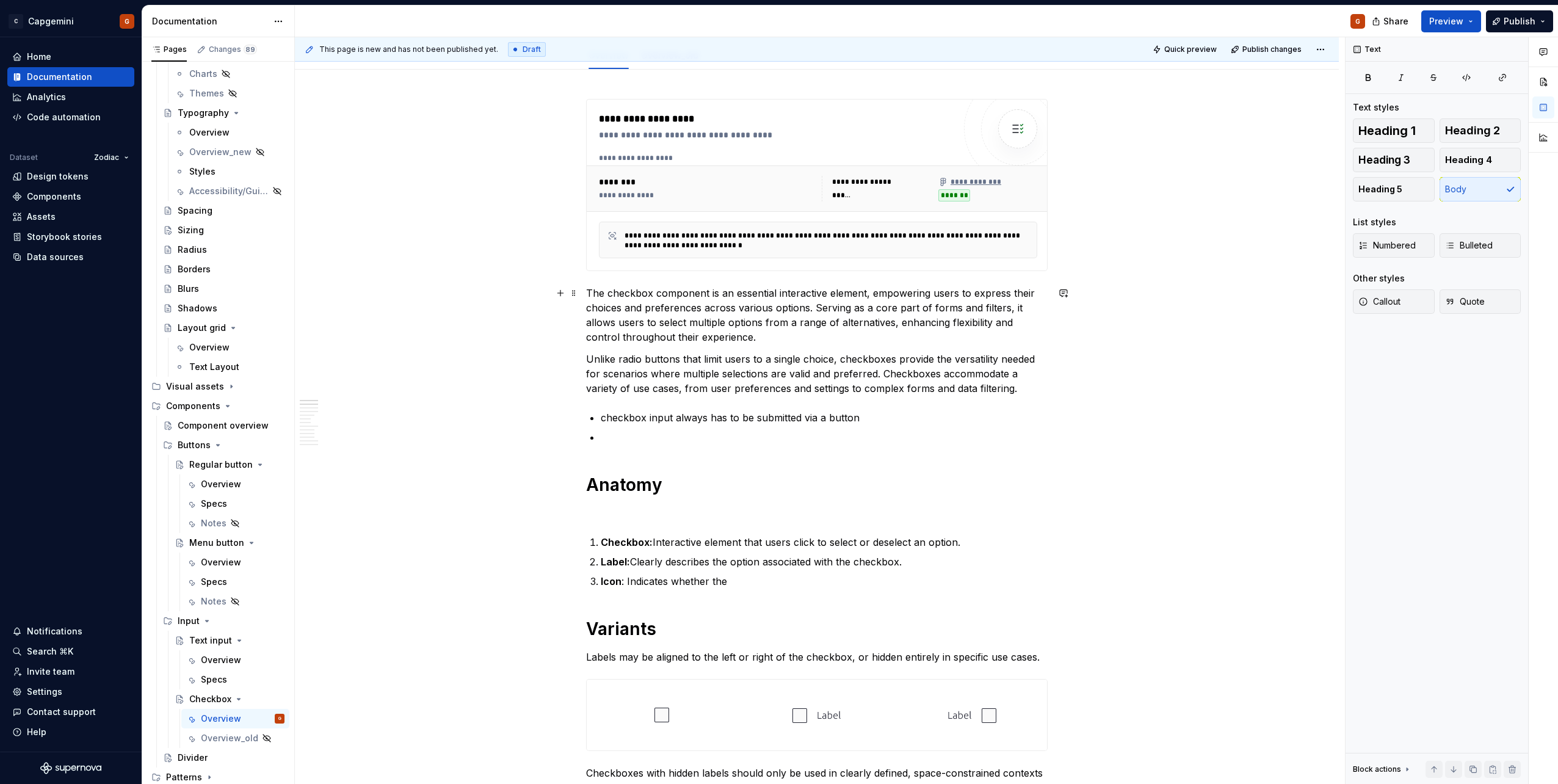
click at [706, 292] on p "The checkbox component is an essential interactive element, empowering users to…" at bounding box center [816, 315] width 461 height 59
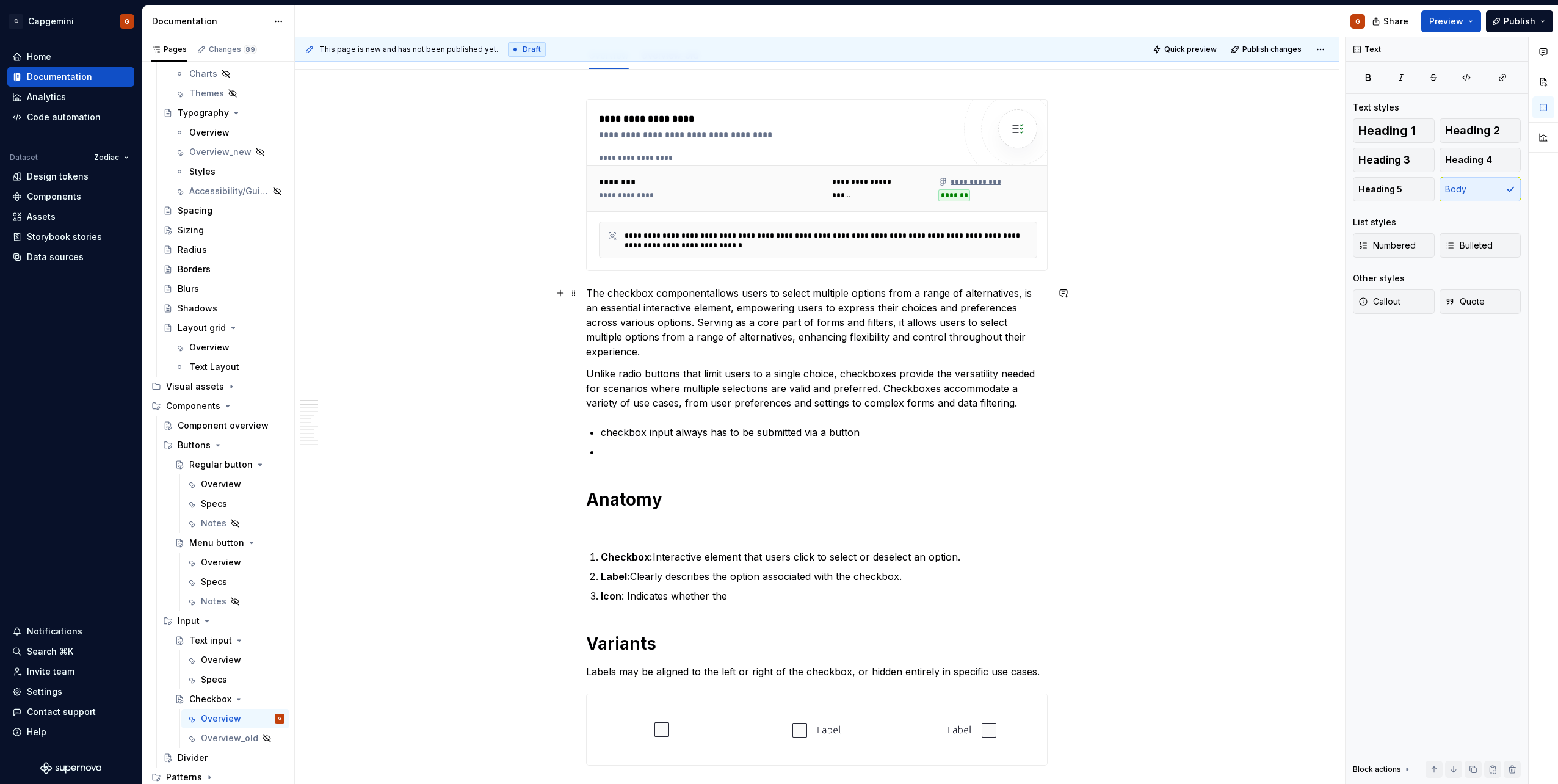
click at [707, 291] on p "The checkbox componentallows users to select multiple options from a range of a…" at bounding box center [816, 322] width 461 height 74
click at [1019, 292] on p "The checkbox component allows users to select multiple options from a range of …" at bounding box center [816, 322] width 461 height 74
drag, startPoint x: 1020, startPoint y: 389, endPoint x: 589, endPoint y: 355, distance: 432.3
click at [589, 366] on p "Unlike radio buttons that limit users to a single choice, checkboxes provide th…" at bounding box center [816, 388] width 461 height 44
copy p "Unlike radio buttons that limit users to a single choice, checkboxes provide th…"
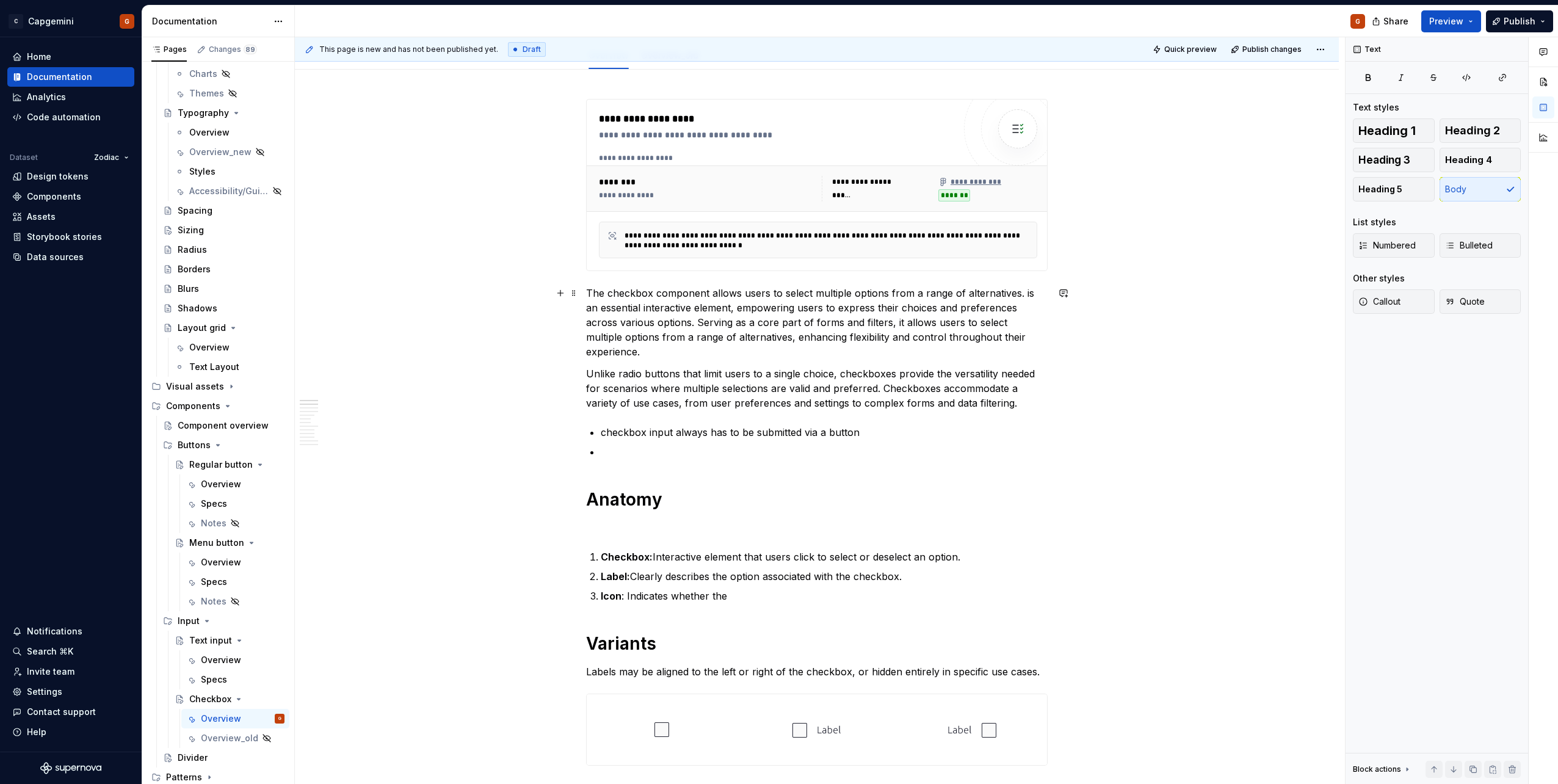
click at [1020, 294] on p "The checkbox component allows users to select multiple options from a range of …" at bounding box center [816, 322] width 461 height 74
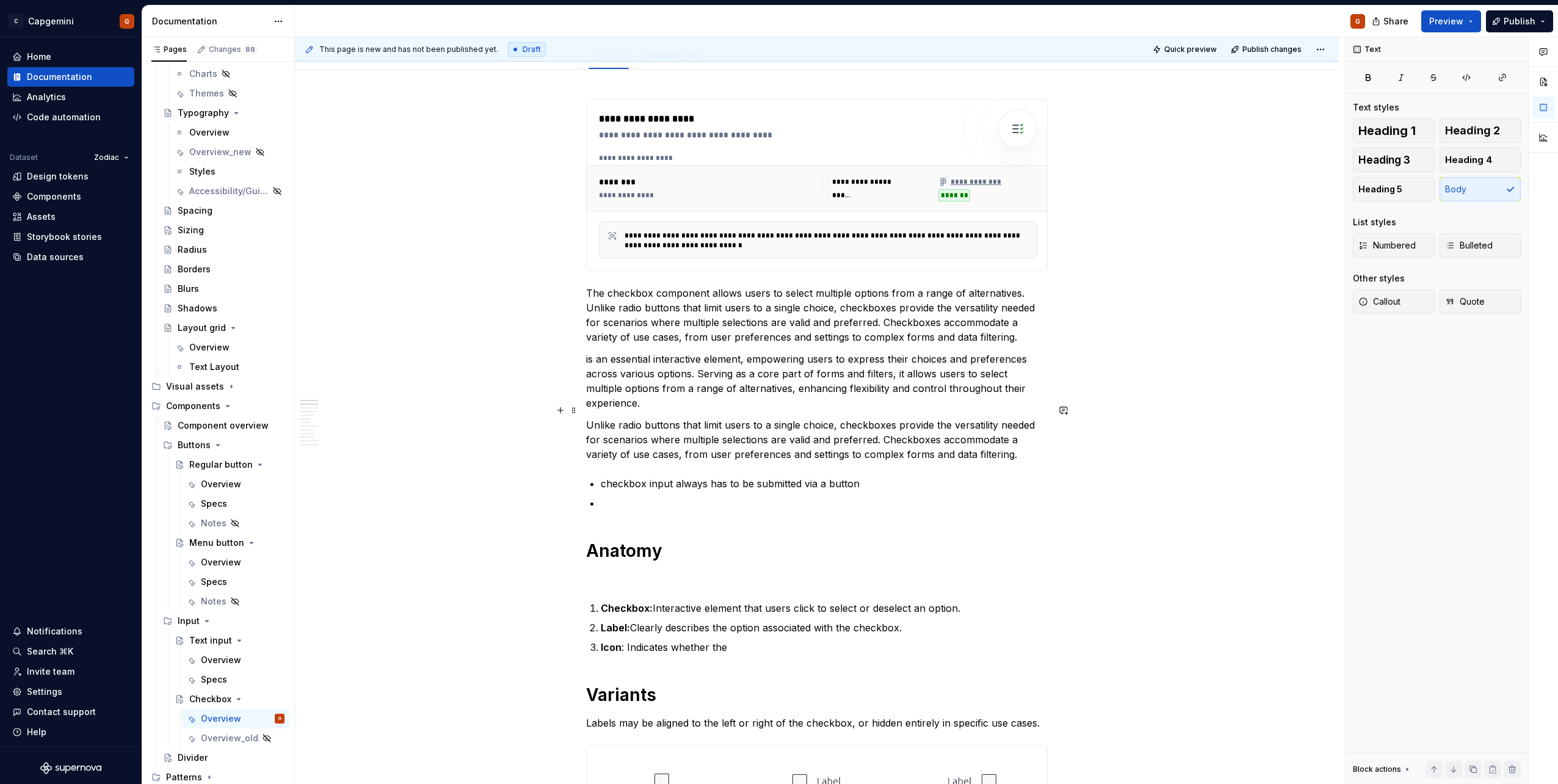
click at [717, 476] on p "checkbox input always has to be submitted via a button" at bounding box center [824, 484] width 447 height 15
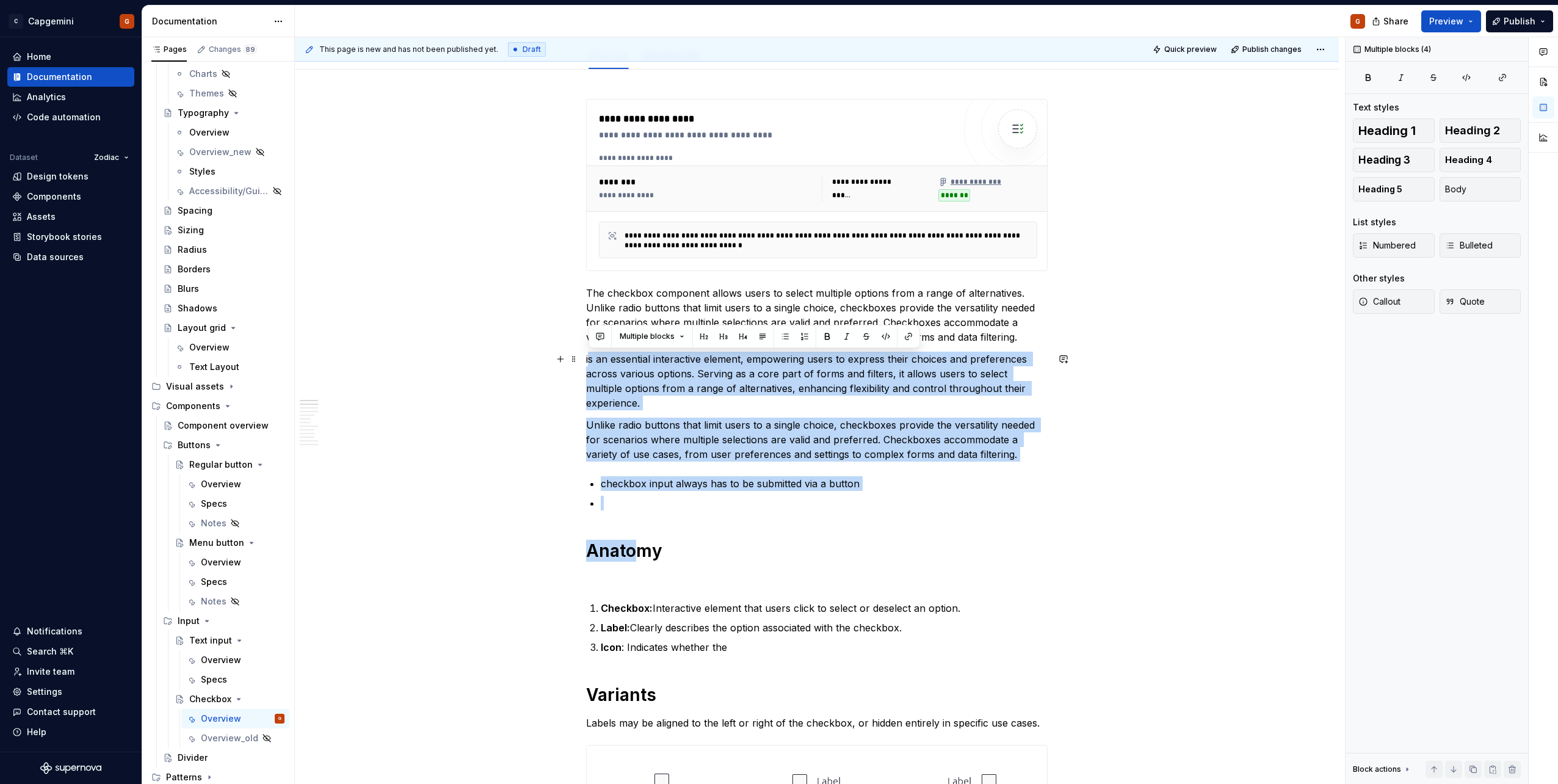
drag, startPoint x: 608, startPoint y: 465, endPoint x: 565, endPoint y: 368, distance: 106.1
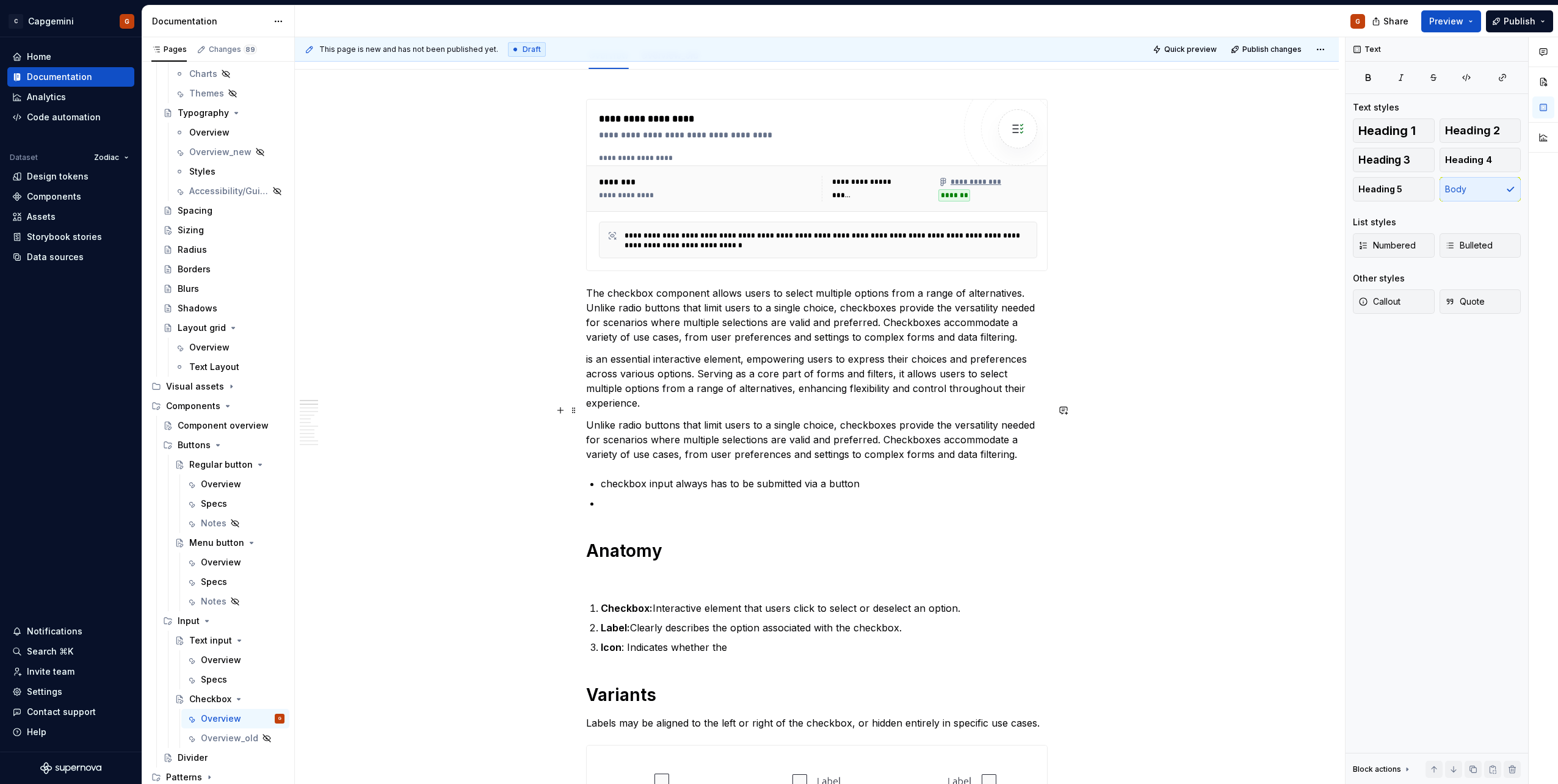
click at [620, 418] on p "Unlike radio buttons that limit users to a single choice, checkboxes provide th…" at bounding box center [816, 439] width 461 height 44
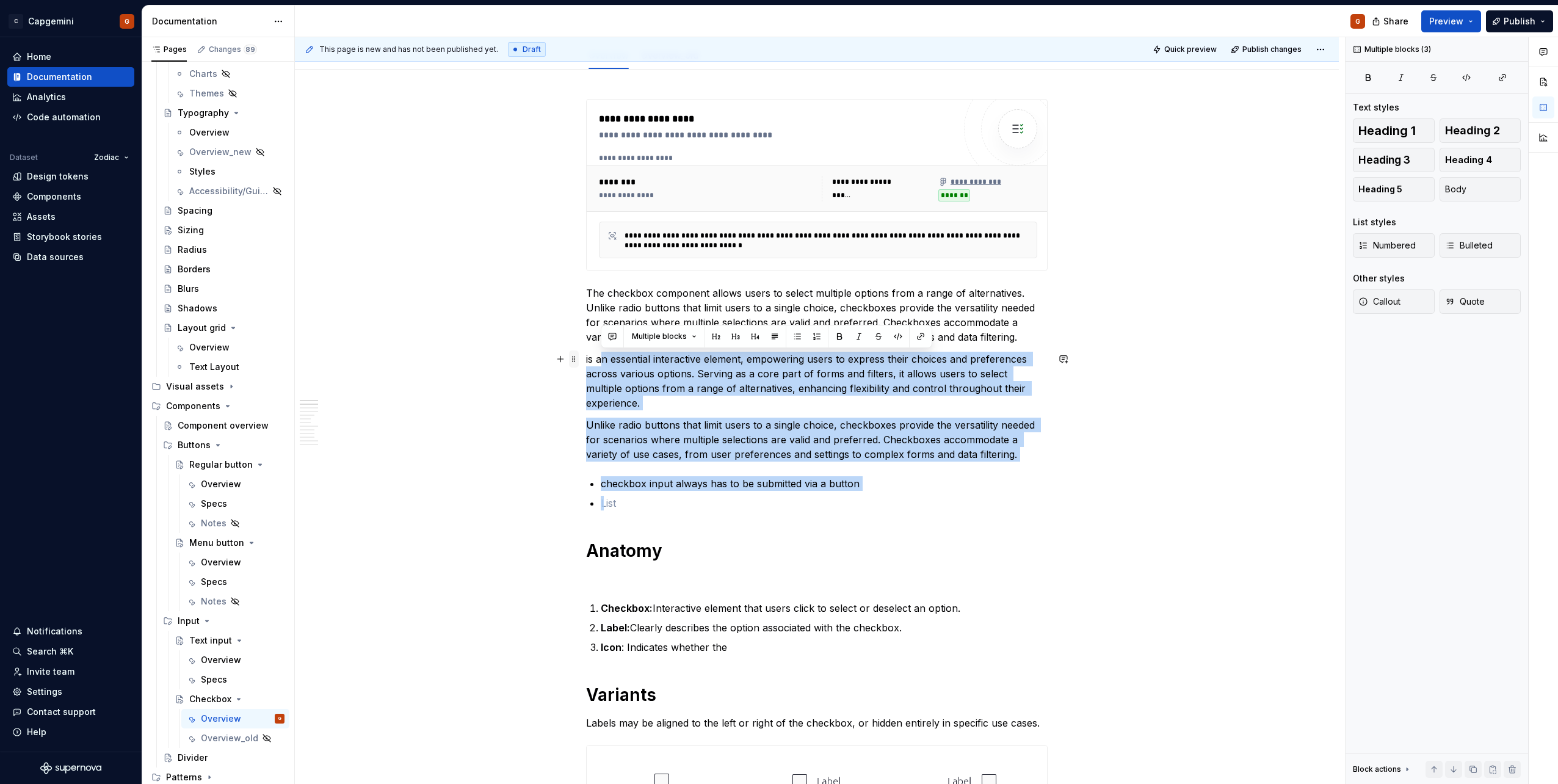
drag, startPoint x: 602, startPoint y: 485, endPoint x: 573, endPoint y: 362, distance: 126.4
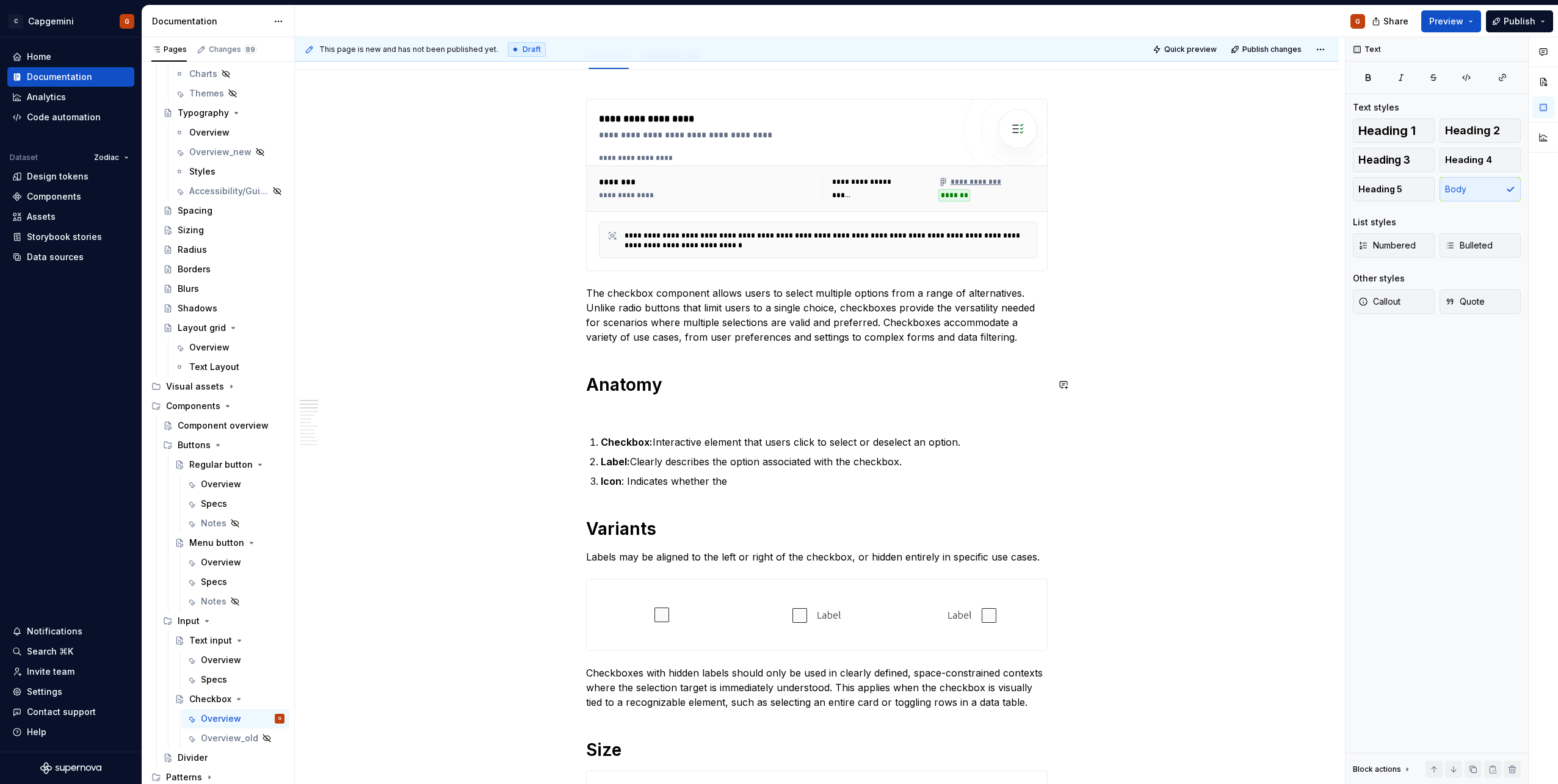
drag, startPoint x: 710, startPoint y: 338, endPoint x: 812, endPoint y: 338, distance: 102.0
click at [812, 338] on p "The checkbox component allows users to select multiple options from a range of …" at bounding box center [816, 315] width 461 height 59
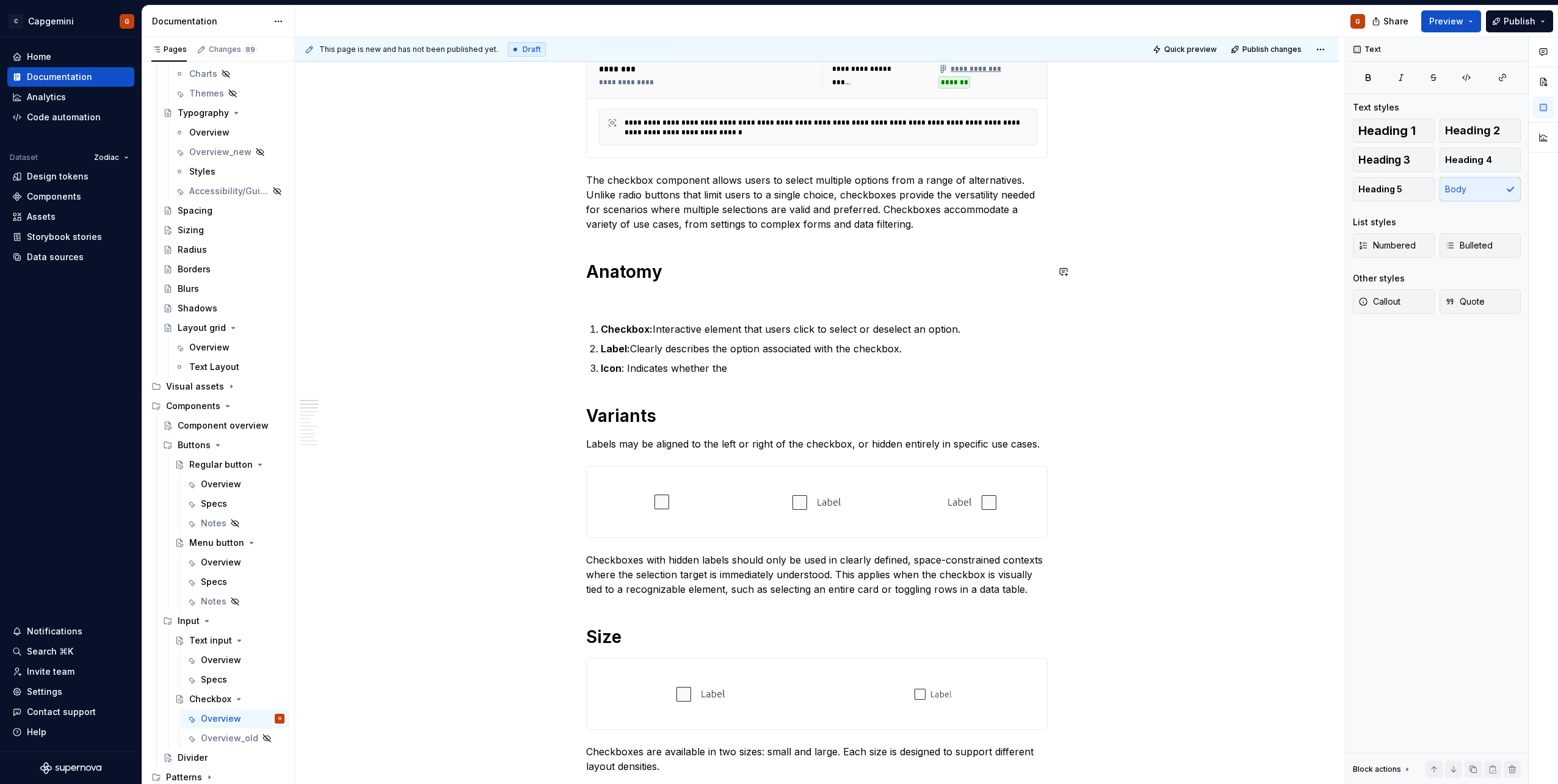
scroll to position [264, 0]
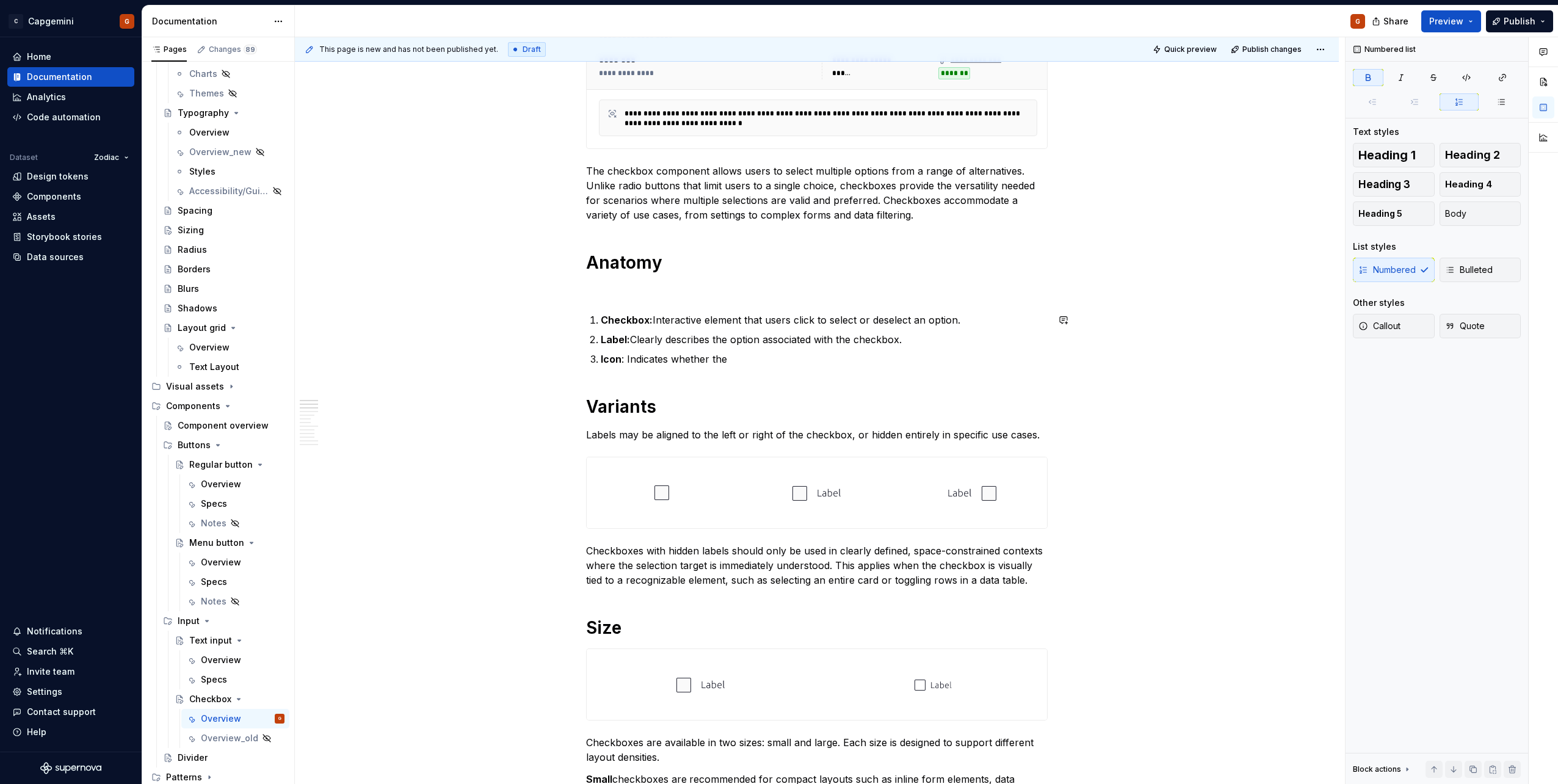
click at [690, 284] on p at bounding box center [816, 291] width 461 height 15
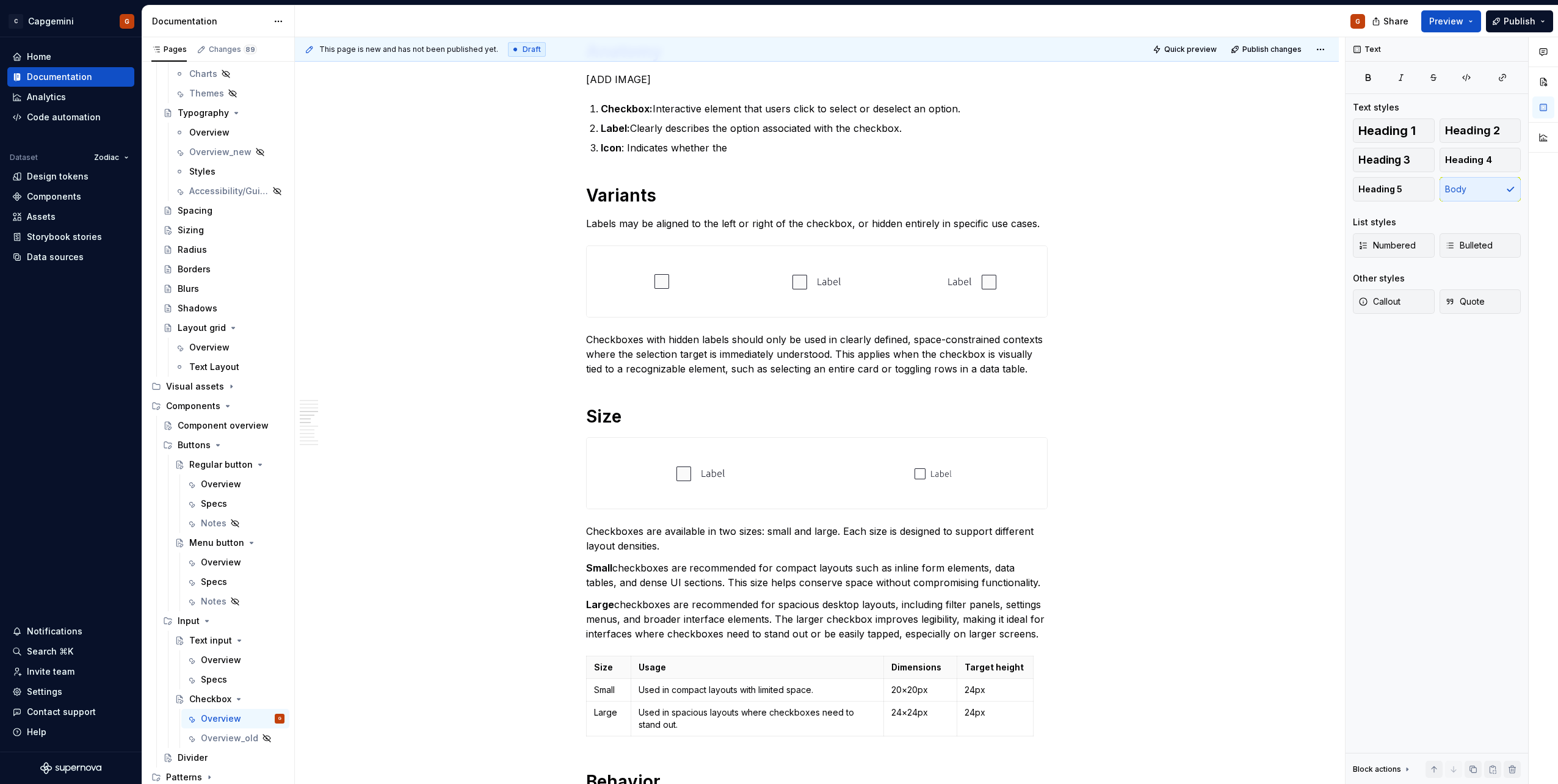
scroll to position [0, 0]
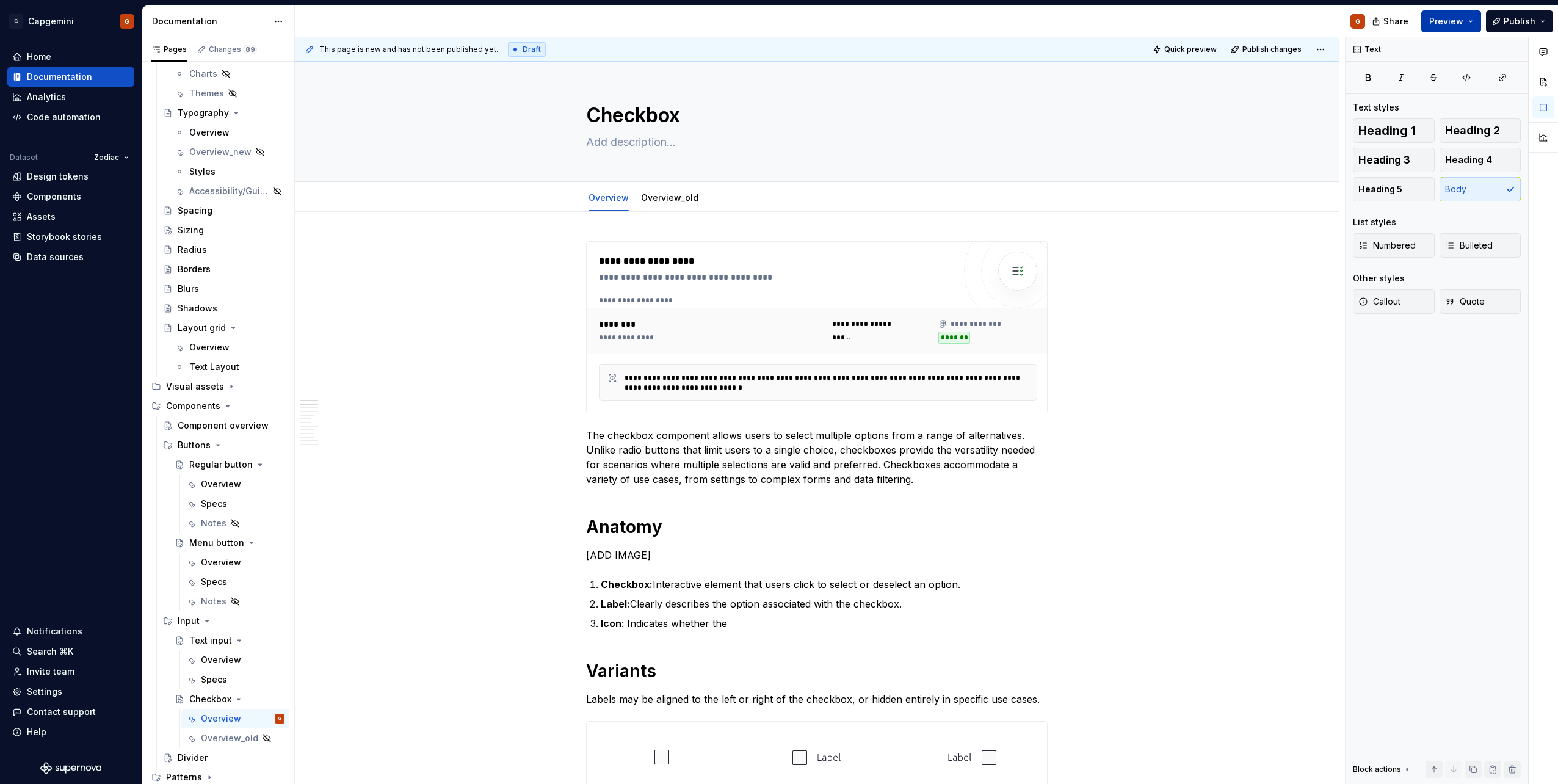
click at [1450, 20] on span "Preview" at bounding box center [1446, 21] width 34 height 12
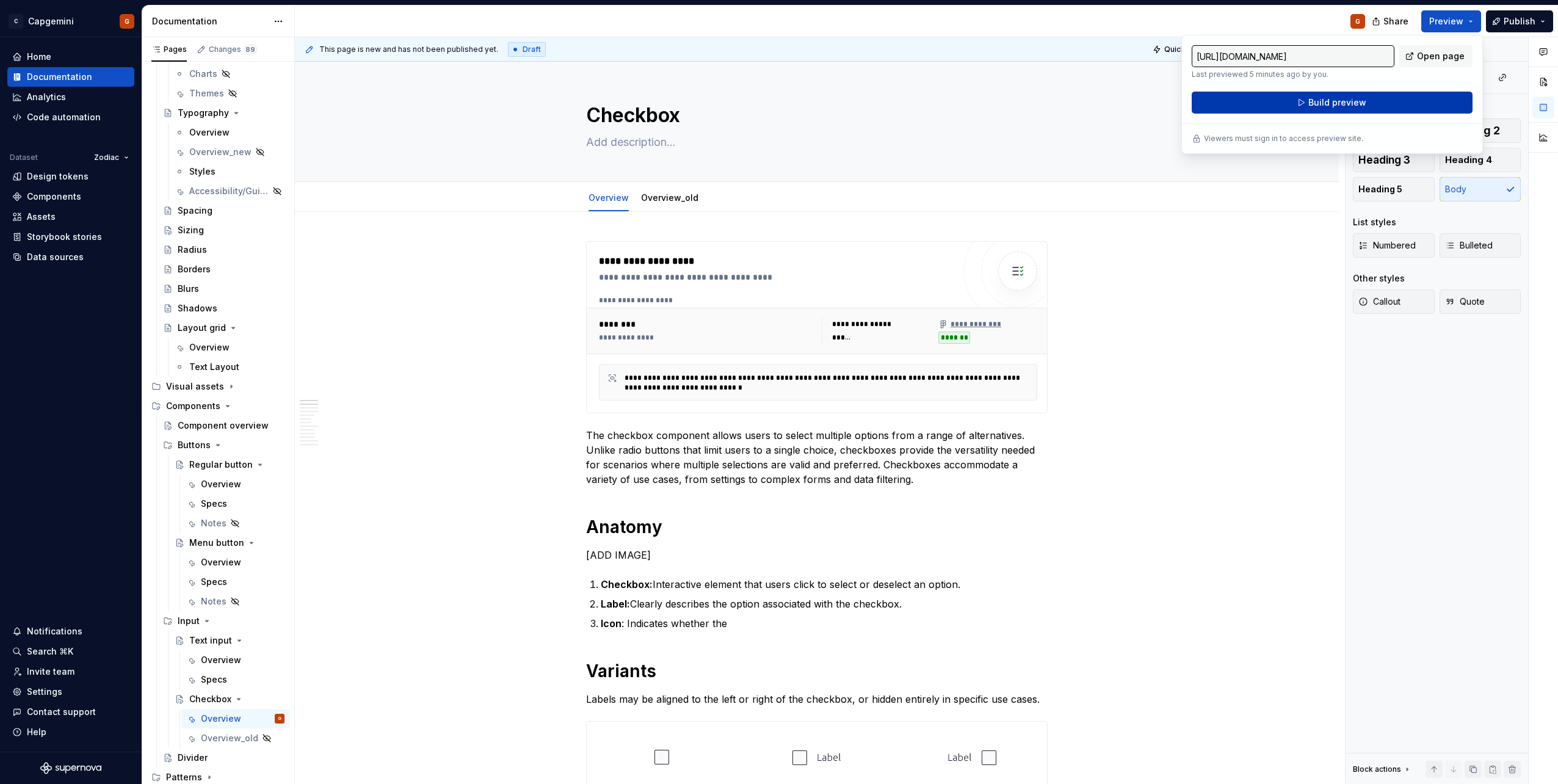
drag, startPoint x: 1450, startPoint y: 20, endPoint x: 1375, endPoint y: 107, distance: 114.9
click at [1375, 107] on button "Build preview" at bounding box center [1332, 102] width 281 height 22
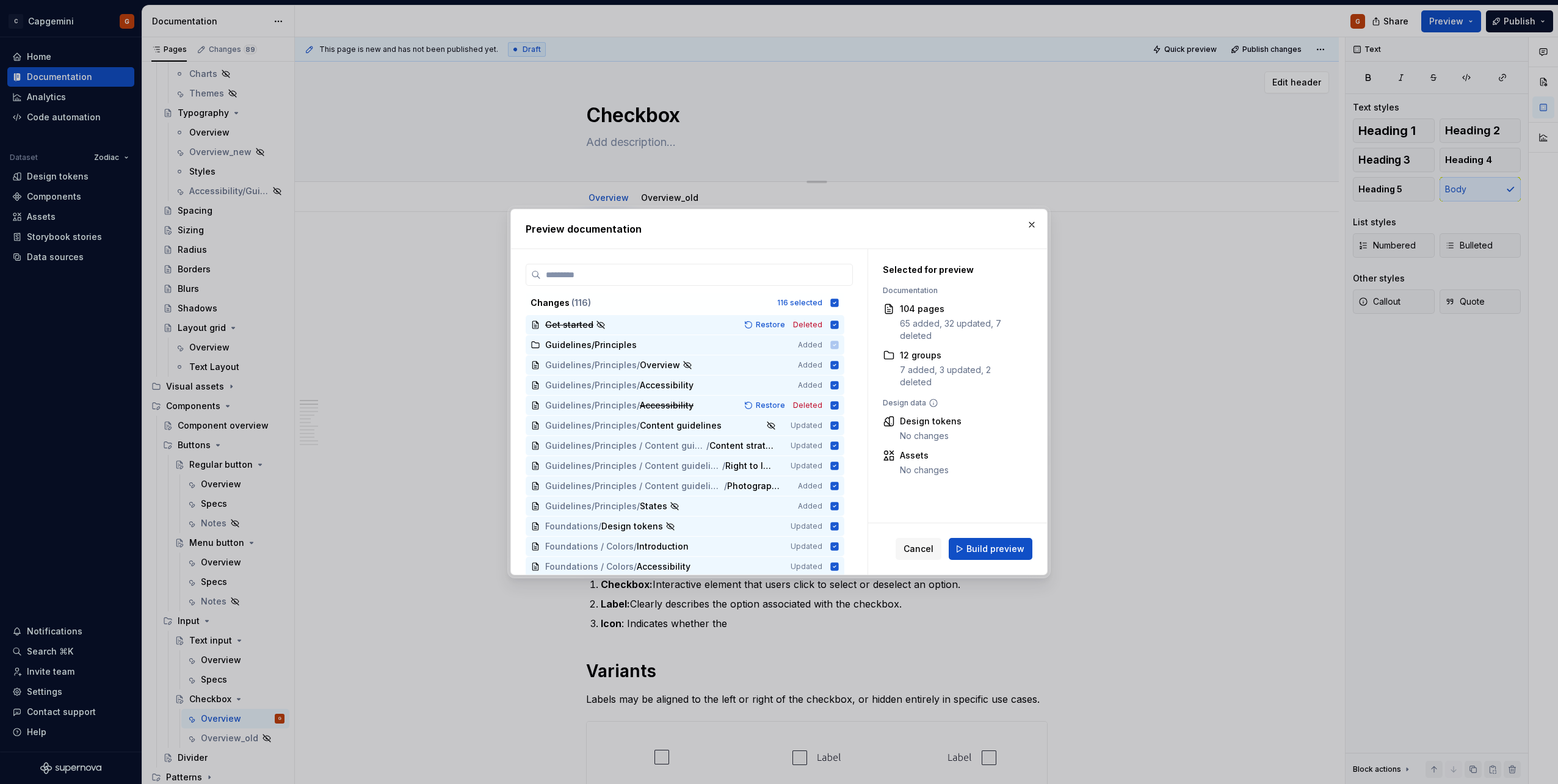
click at [1035, 219] on button "button" at bounding box center [1031, 224] width 17 height 17
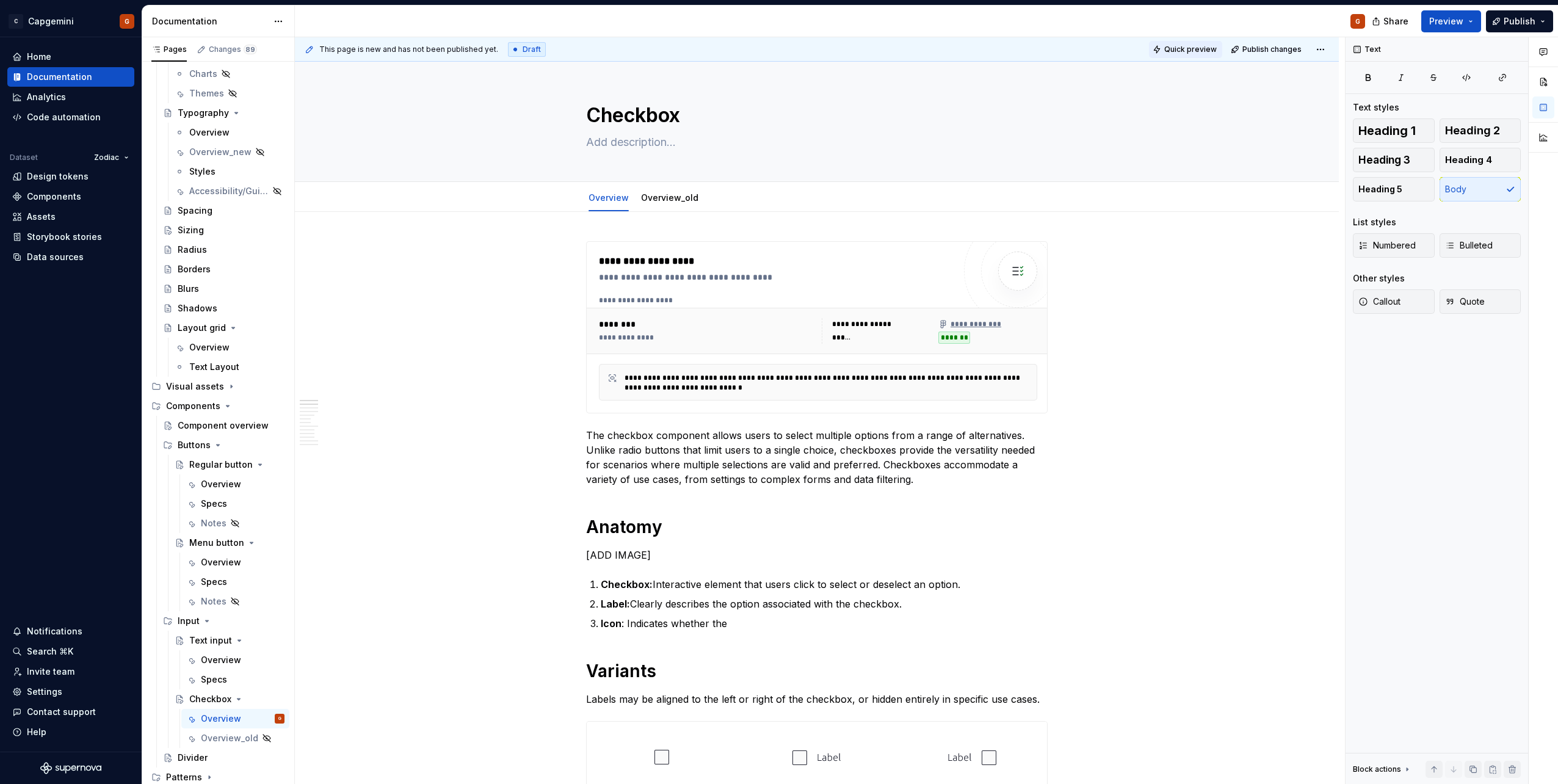
click at [1183, 46] on span "Quick preview" at bounding box center [1190, 49] width 52 height 10
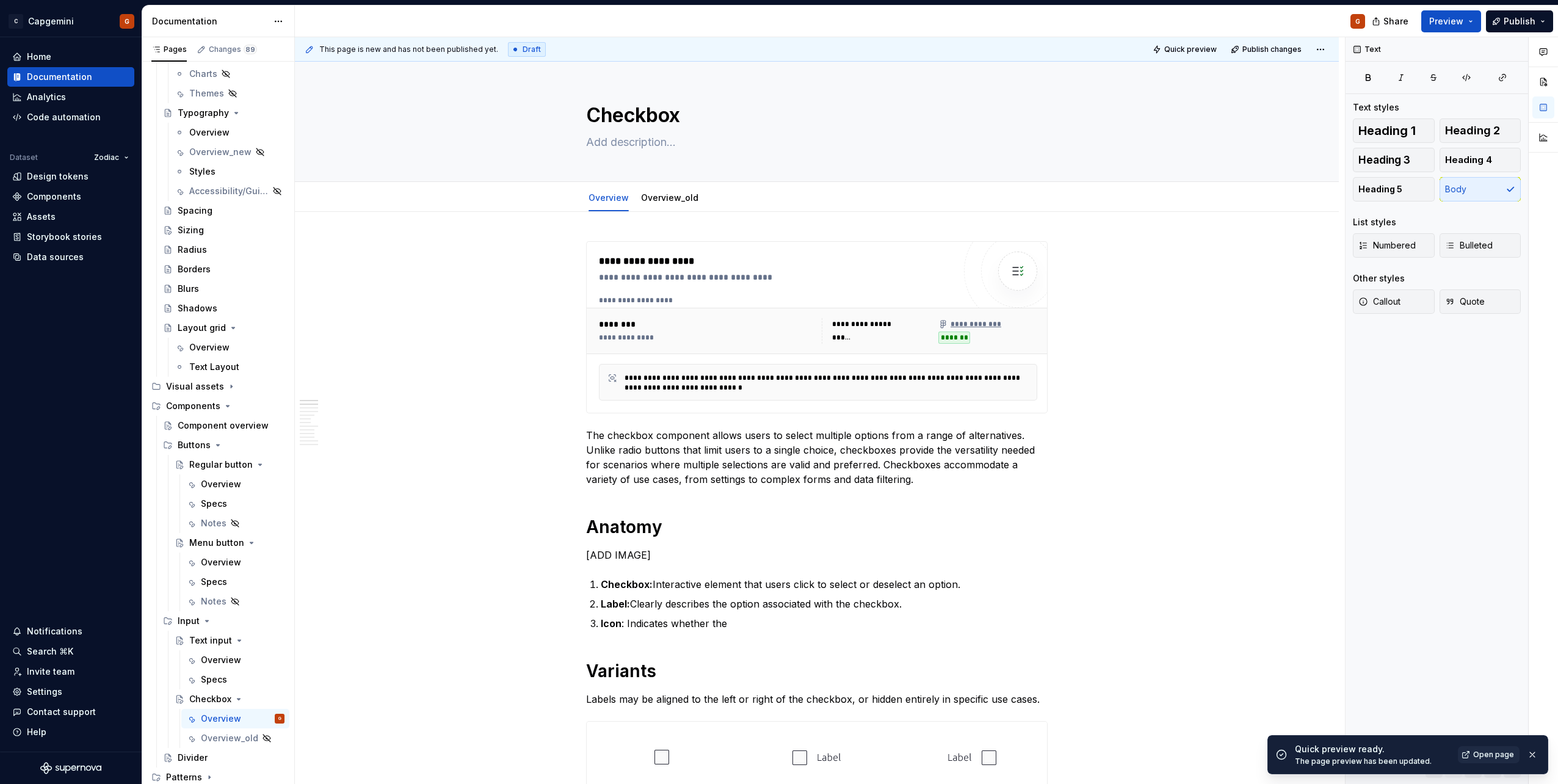
click at [1483, 742] on div "Quick preview ready. The page preview has been updated. Open page" at bounding box center [1407, 754] width 281 height 39
click at [1483, 754] on span "Open page" at bounding box center [1493, 754] width 41 height 10
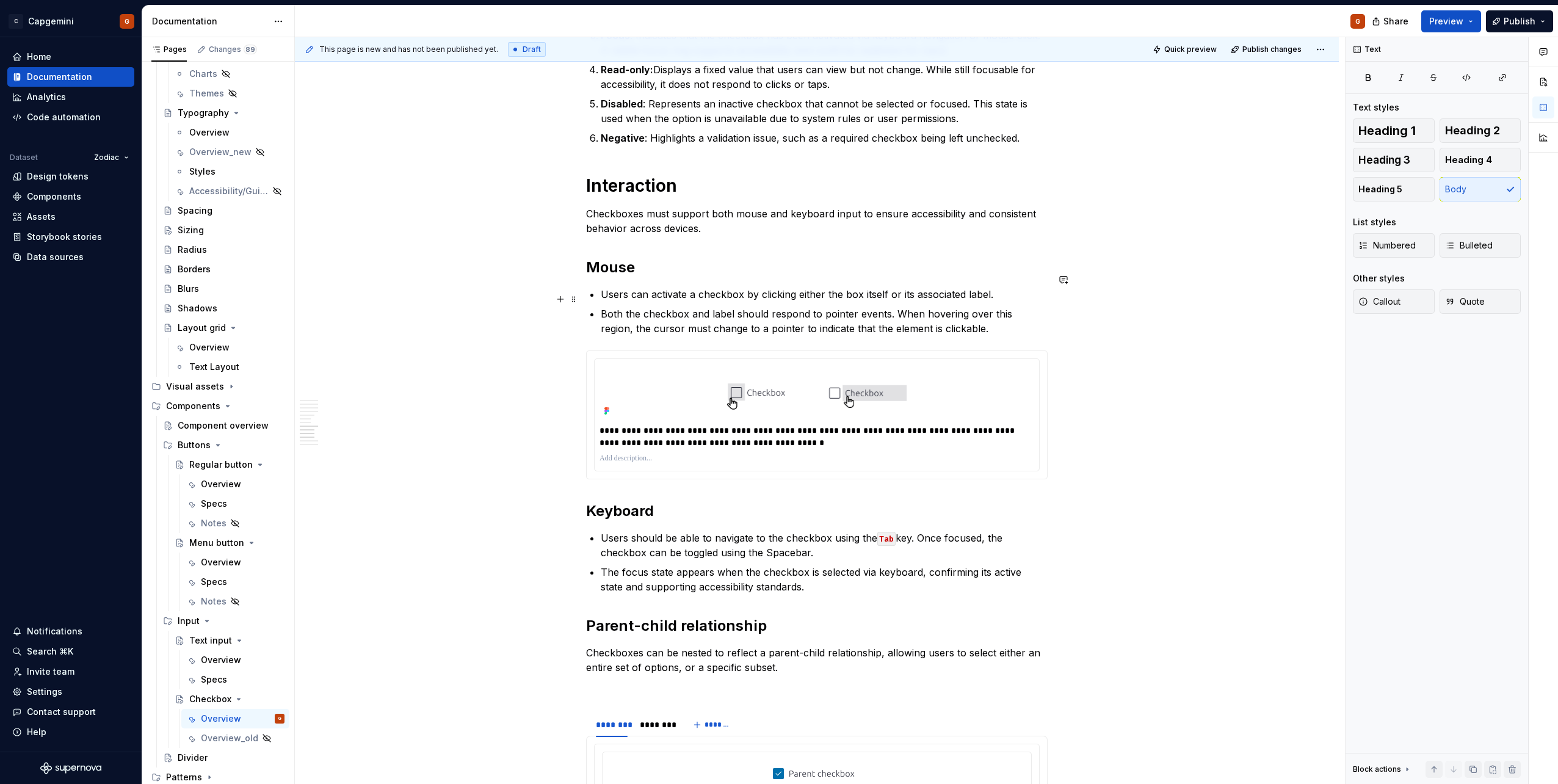
scroll to position [2136, 0]
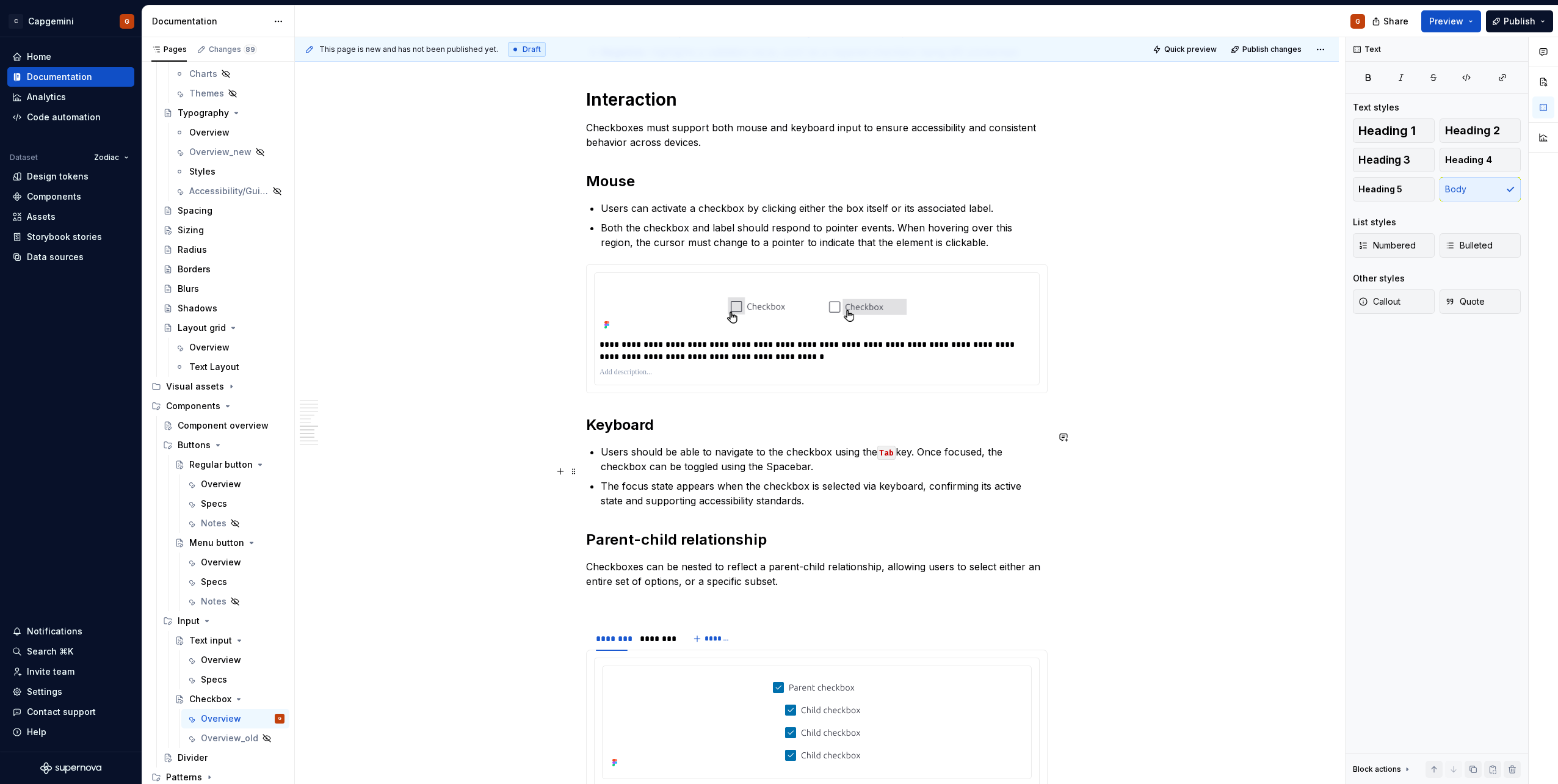
click at [822, 482] on p "The focus state appears when the checkbox is selected via keyboard, confirming …" at bounding box center [824, 493] width 447 height 29
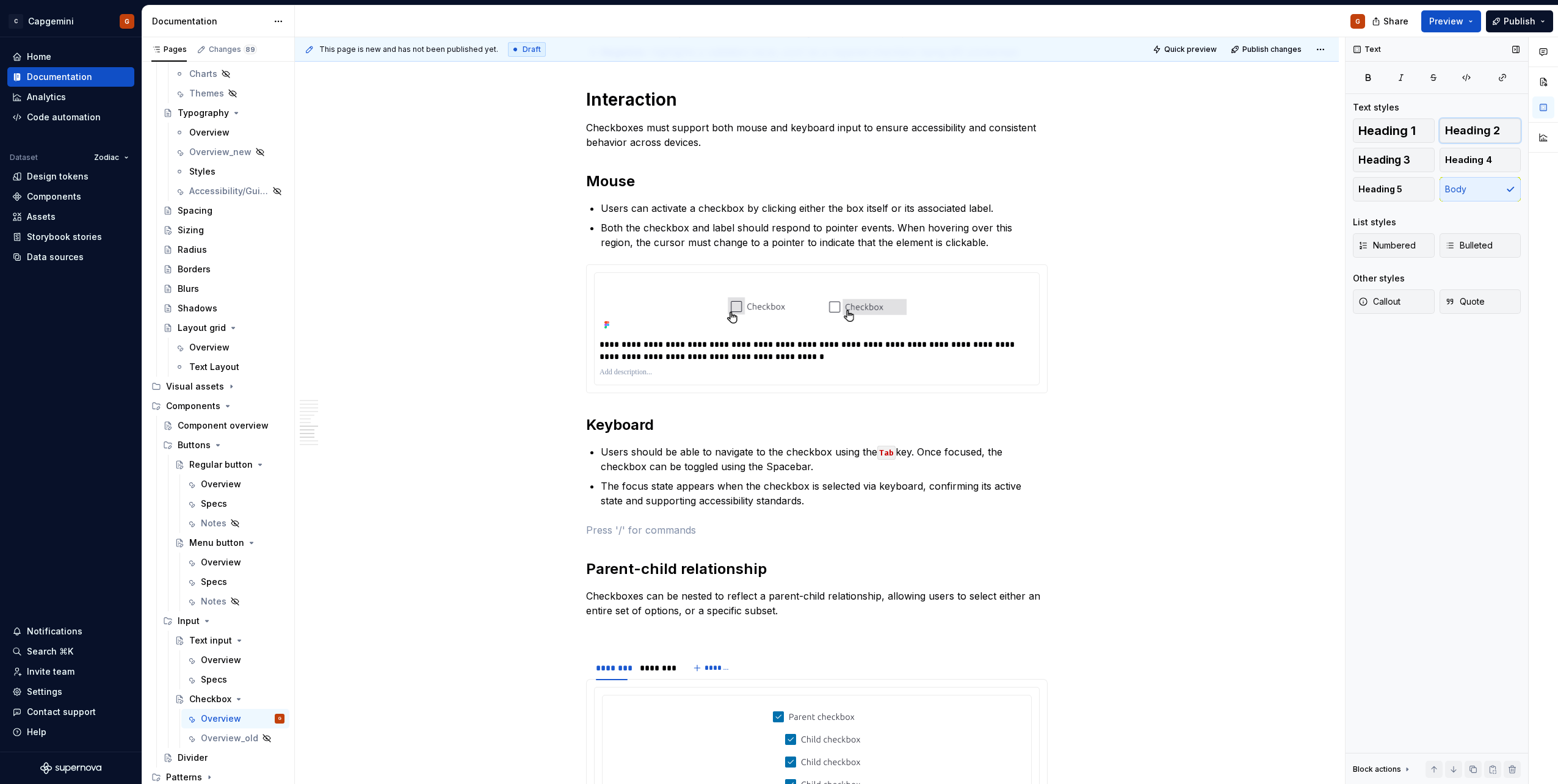
click at [1460, 125] on span "Heading 2" at bounding box center [1472, 131] width 55 height 12
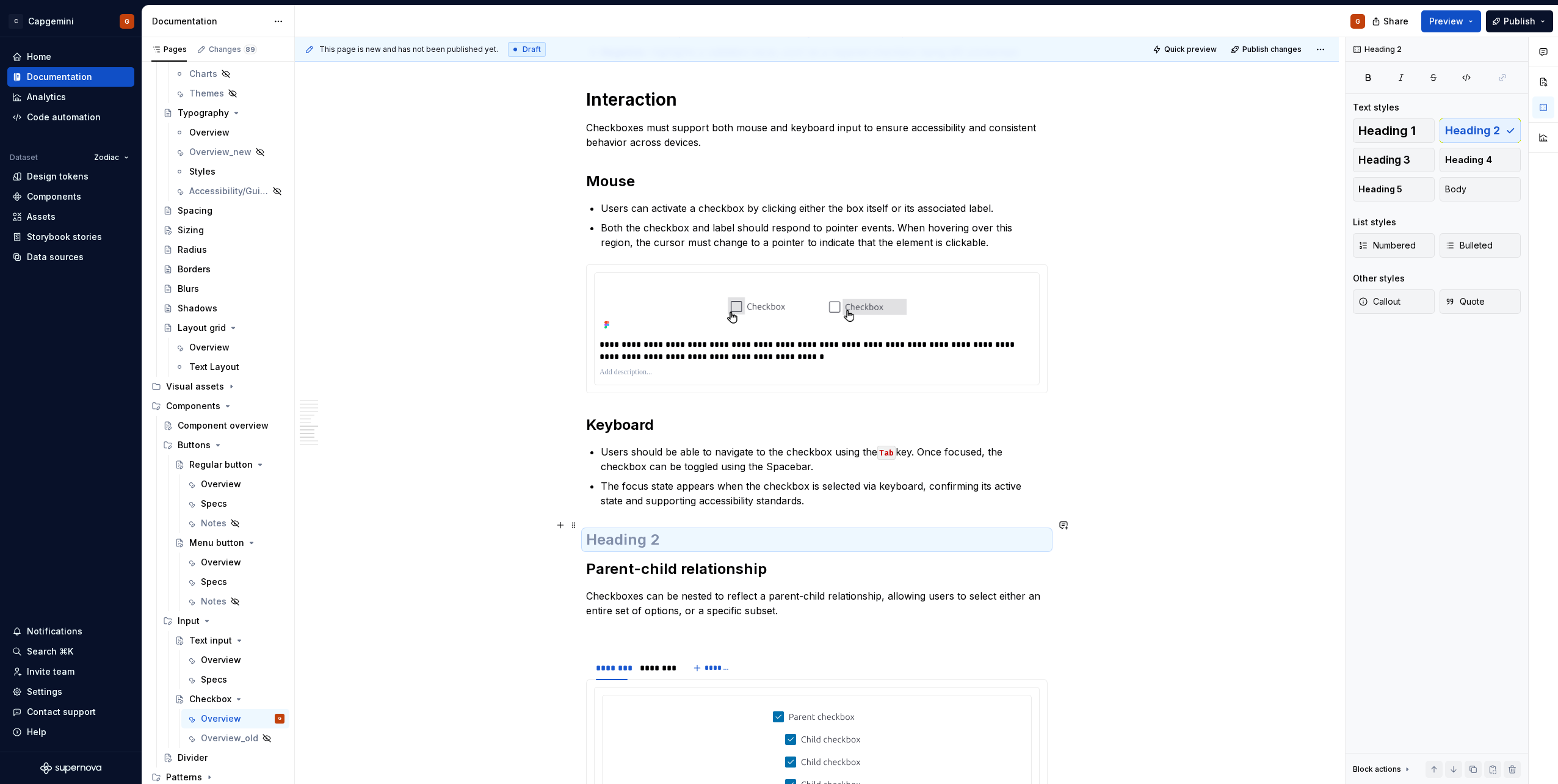
click at [661, 514] on div "**********" at bounding box center [816, 210] width 461 height 4210
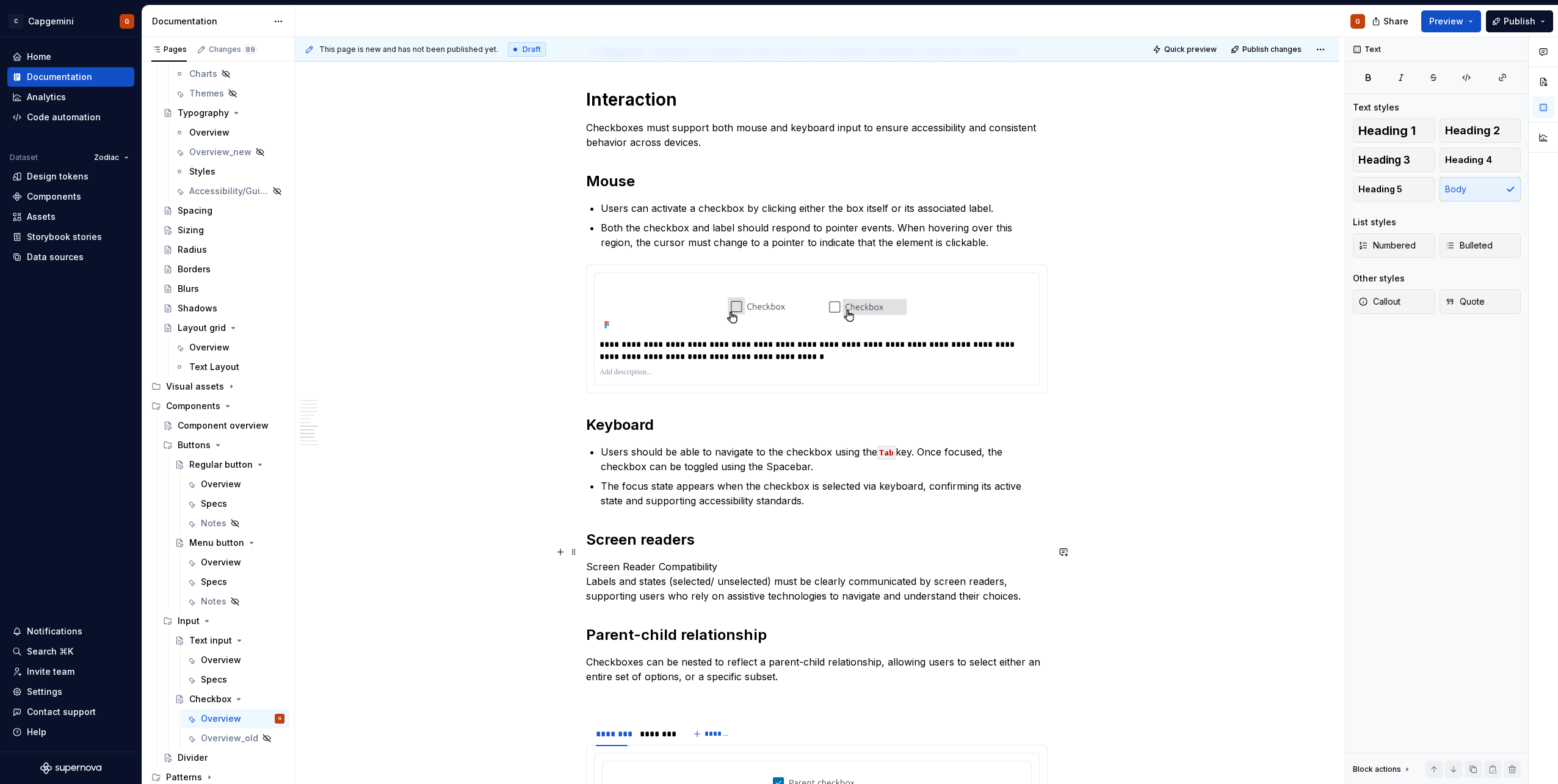
click at [657, 559] on p "Screen Reader Compatibility Labels and states (selected/ unselected) must be cl…" at bounding box center [816, 581] width 461 height 44
click at [661, 559] on p "Screen Reader Compatibility Labels and states (selected/ unselected) must be cl…" at bounding box center [816, 581] width 461 height 44
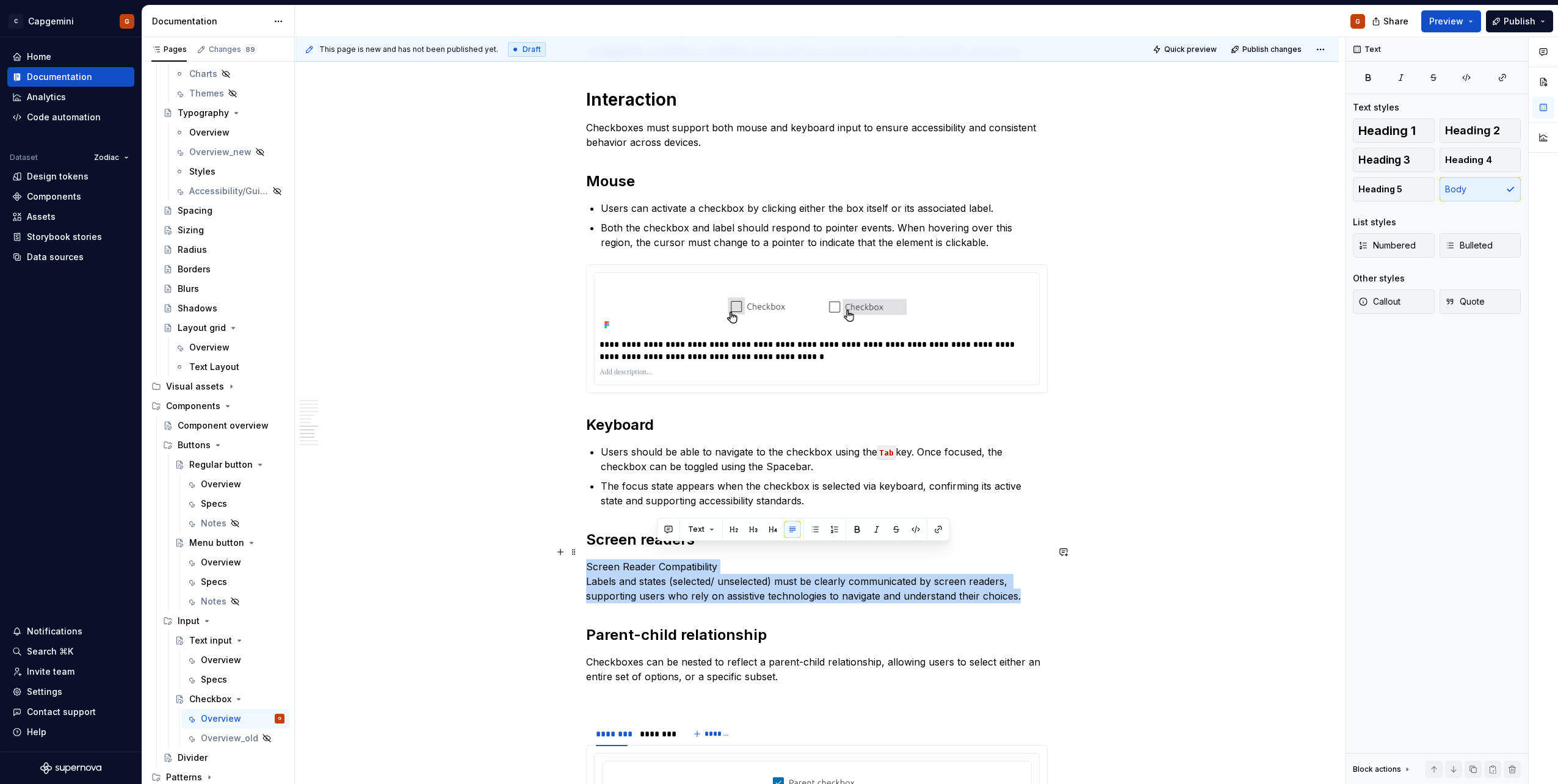
click at [661, 559] on p "Screen Reader Compatibility Labels and states (selected/ unselected) must be cl…" at bounding box center [816, 581] width 461 height 44
click at [670, 559] on p "Screen Reader Compatibility Labels and states (selected/ unselected) must be cl…" at bounding box center [816, 581] width 461 height 44
drag, startPoint x: 726, startPoint y: 552, endPoint x: 582, endPoint y: 544, distance: 144.2
click at [582, 544] on div "**********" at bounding box center [817, 354] width 1044 height 4556
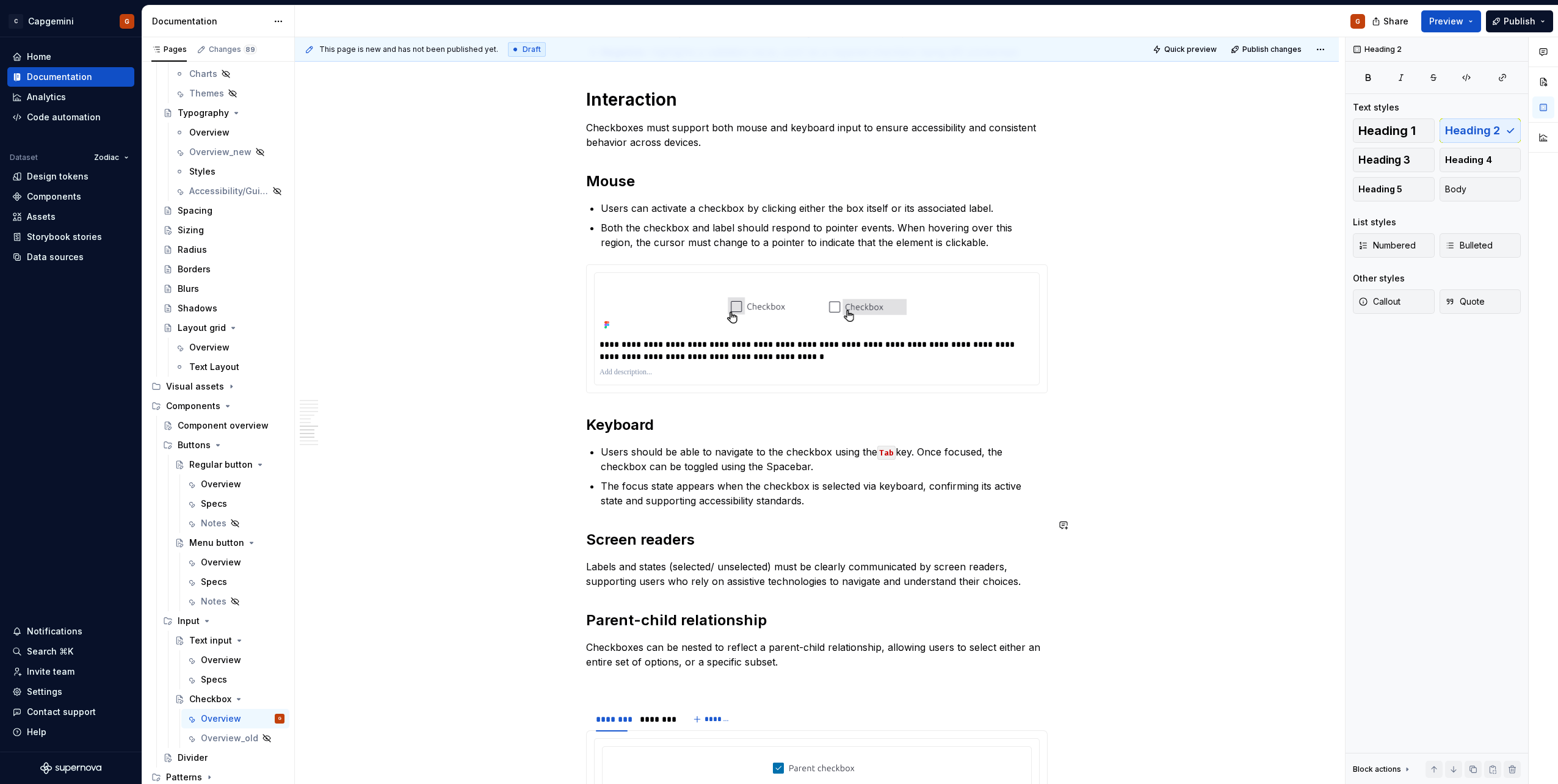
click at [703, 543] on div "**********" at bounding box center [816, 236] width 461 height 4262
click at [719, 559] on p "Labels and states (selected/ unselected) must be clearly communicated by screen…" at bounding box center [816, 574] width 461 height 29
drag, startPoint x: 777, startPoint y: 550, endPoint x: 685, endPoint y: 547, distance: 92.0
click at [683, 559] on p "Labels and states (selected/ unselected) must be clearly communicated by screen…" at bounding box center [816, 574] width 461 height 29
click at [720, 559] on p "Labels and states (selected/ unselected) must be clearly communicated by screen…" at bounding box center [816, 574] width 461 height 29
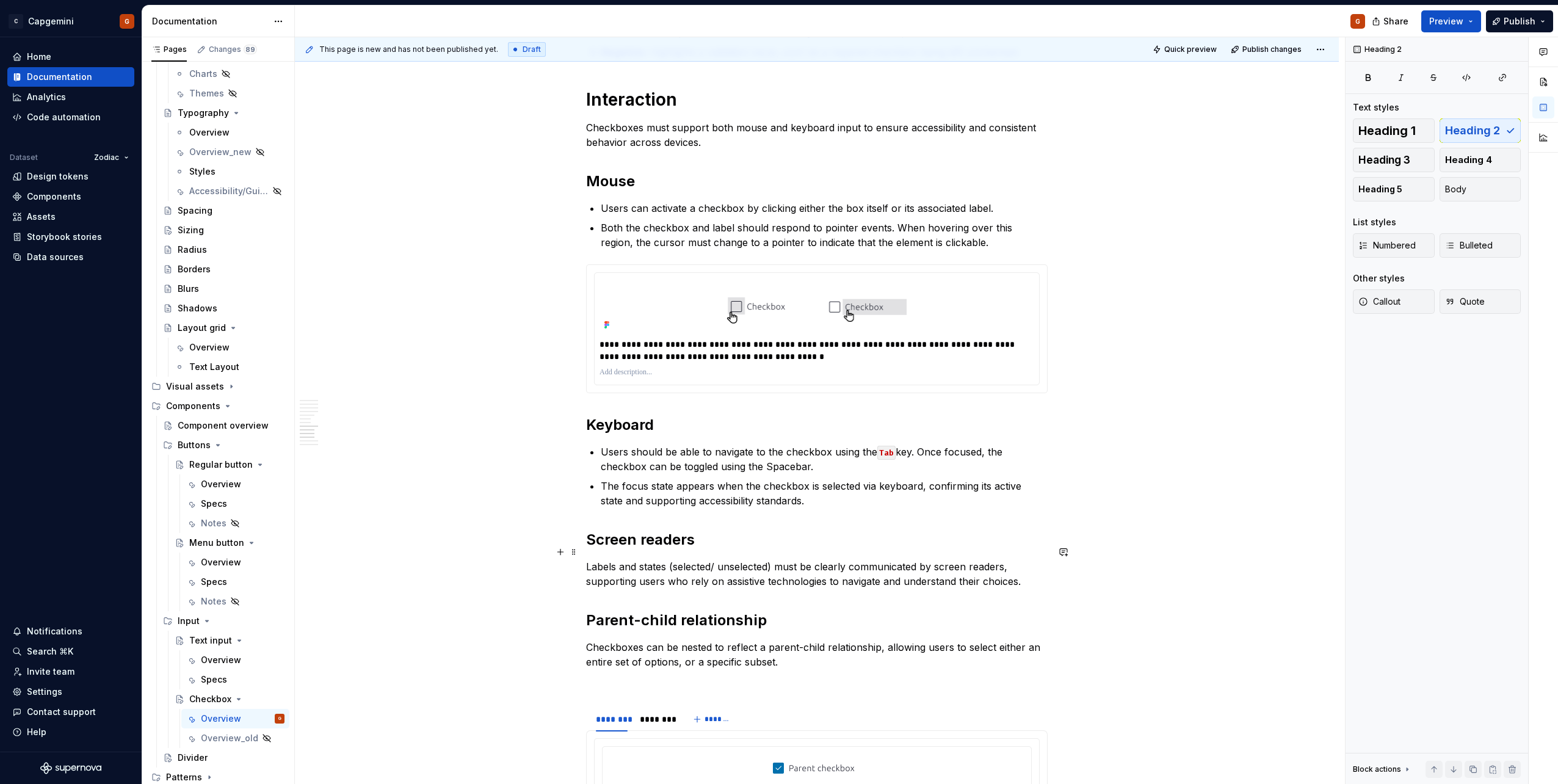
click at [636, 559] on p "Labels and states (selected/ unselected) must be clearly communicated by screen…" at bounding box center [816, 574] width 461 height 29
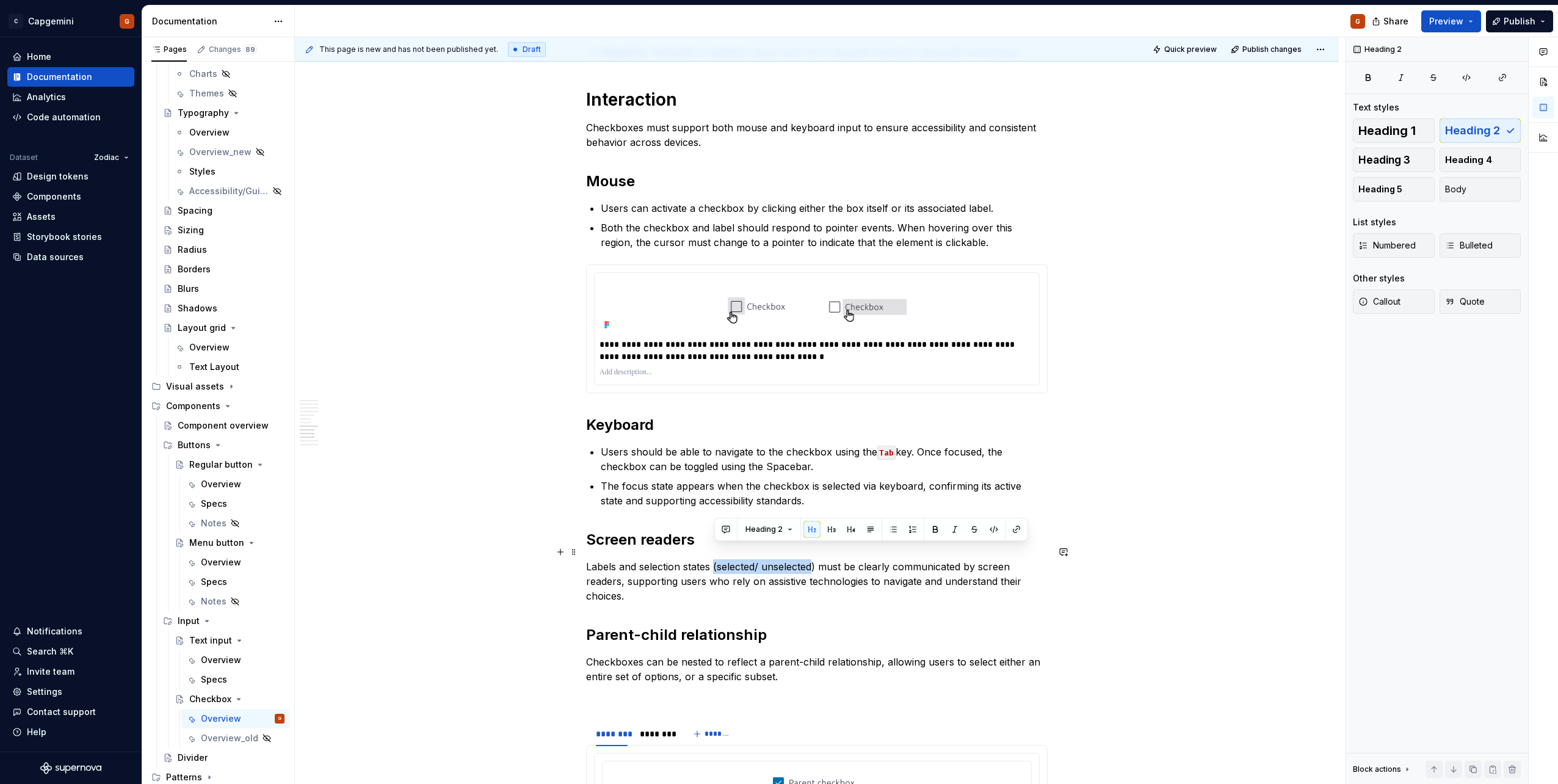
drag, startPoint x: 713, startPoint y: 550, endPoint x: 815, endPoint y: 550, distance: 102.0
click at [815, 559] on p "Labels and selection states (selected/ unselected) must be clearly communicated…" at bounding box center [816, 581] width 461 height 44
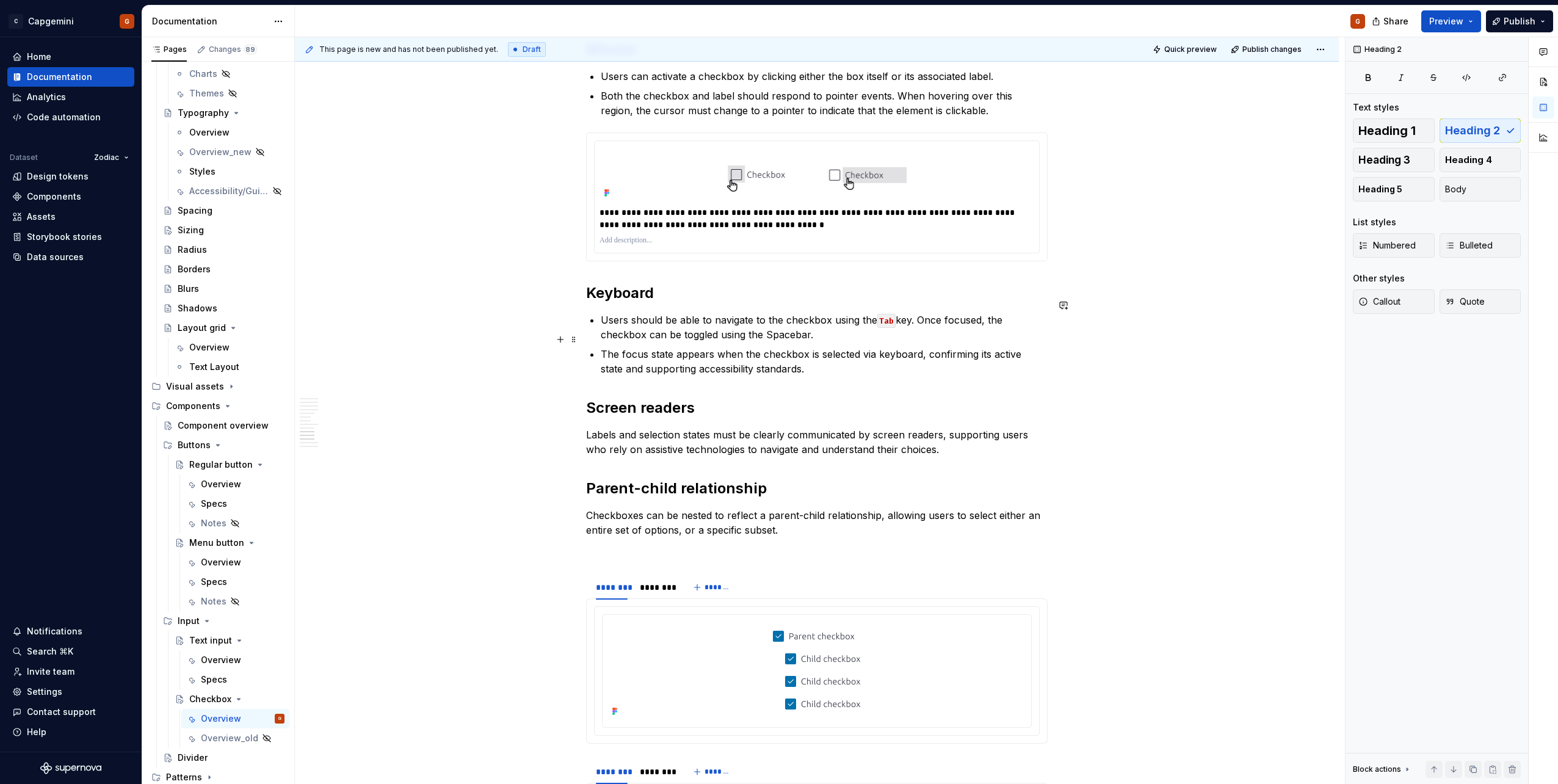
scroll to position [2319, 0]
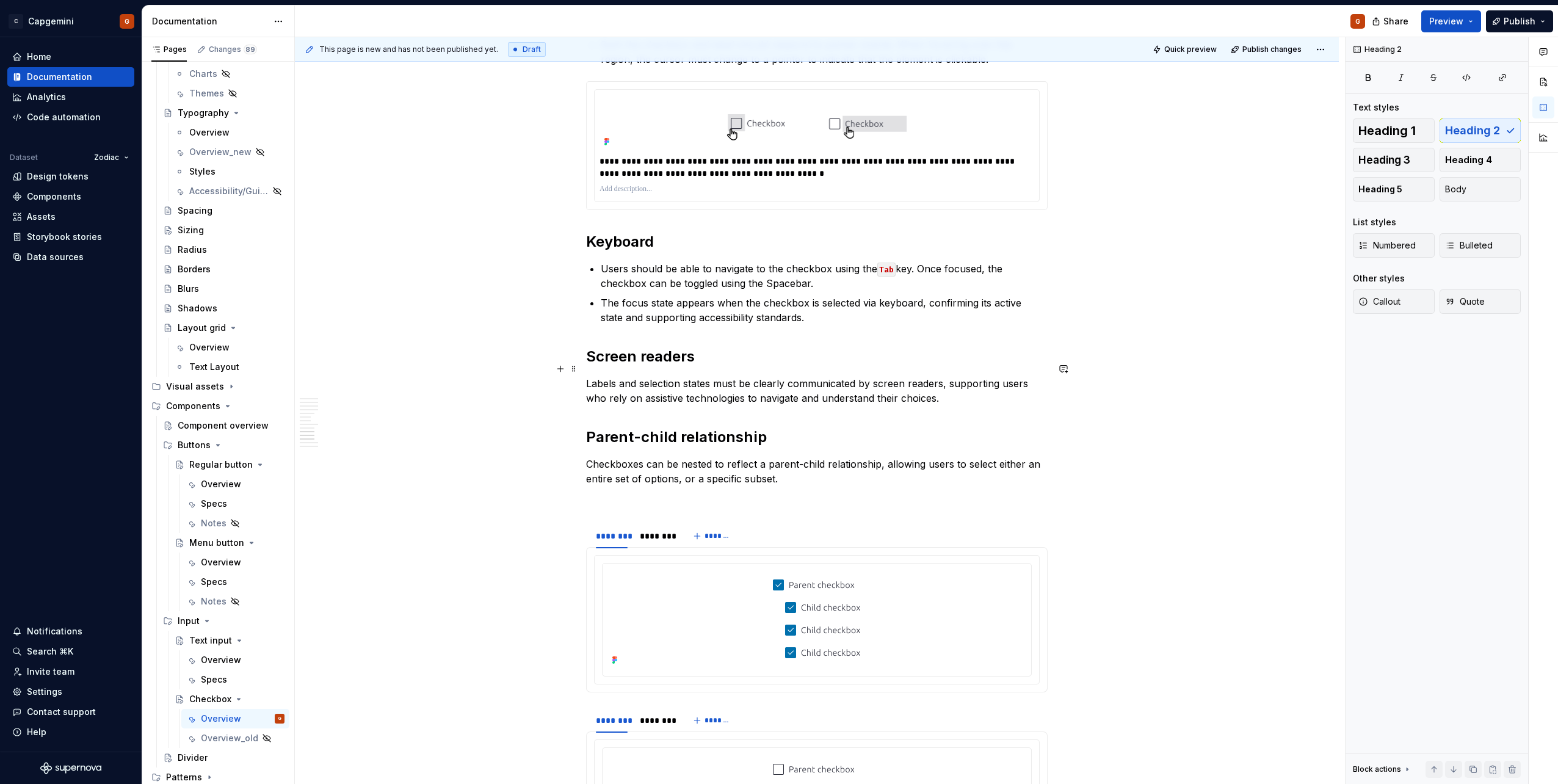
click at [711, 381] on p "Labels and selection states must be clearly communicated by screen readers, sup…" at bounding box center [816, 390] width 461 height 29
click at [976, 377] on p "Labels and selection states must be clearly communicated by screen readers, sup…" at bounding box center [816, 390] width 461 height 29
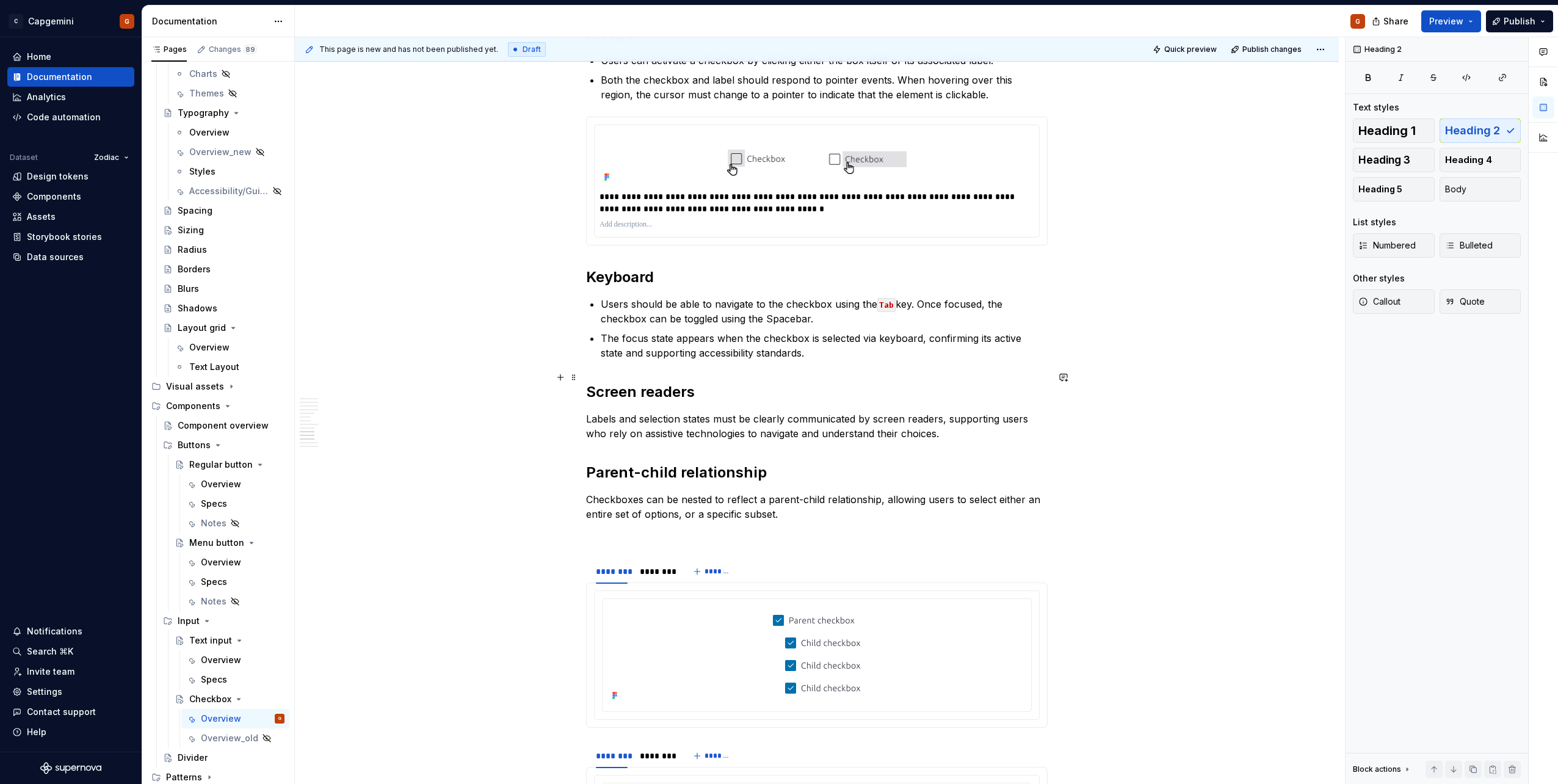
scroll to position [2259, 0]
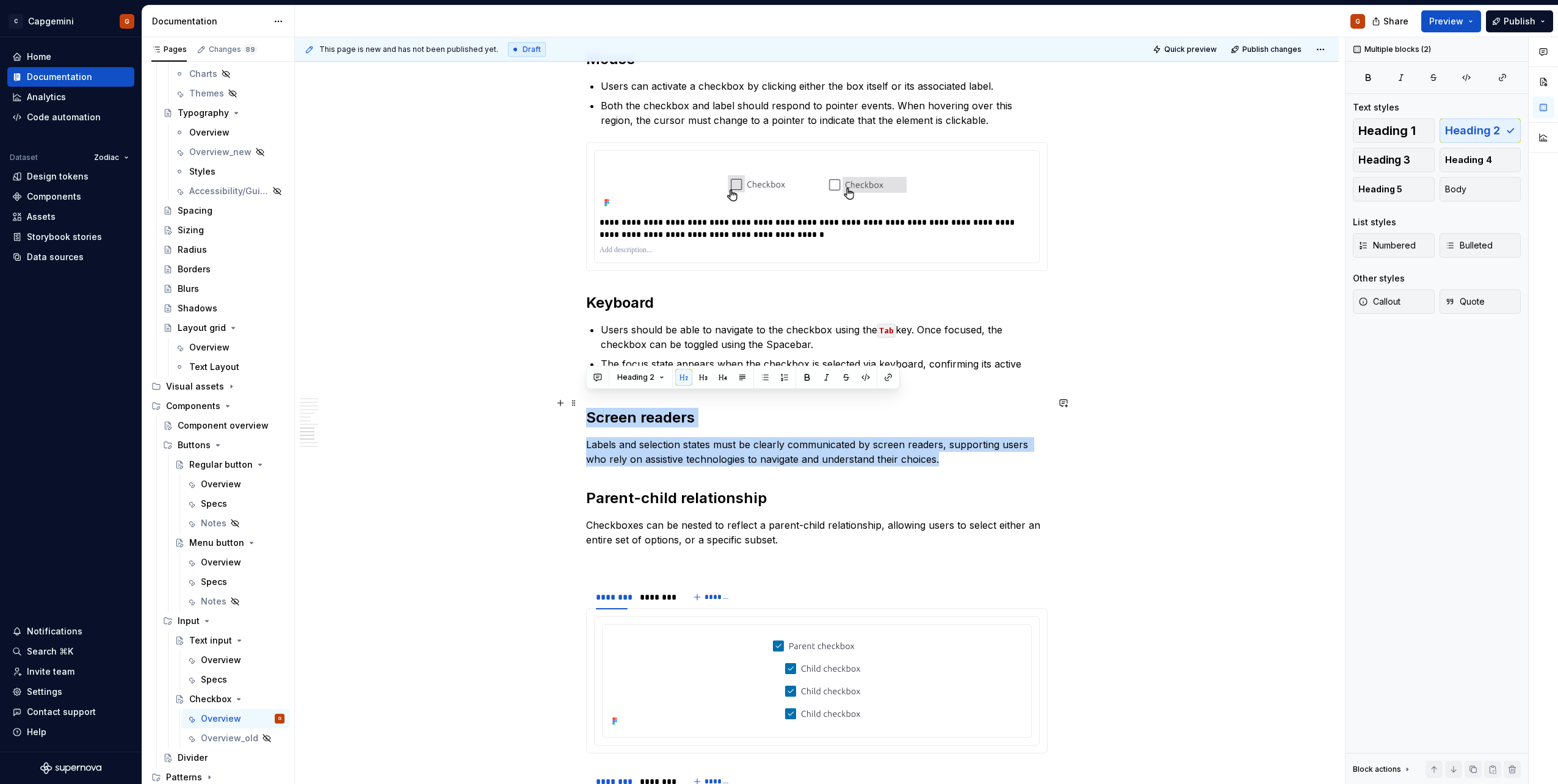
drag, startPoint x: 854, startPoint y: 445, endPoint x: 587, endPoint y: 401, distance: 270.6
click at [587, 401] on div "**********" at bounding box center [816, 113] width 461 height 4262
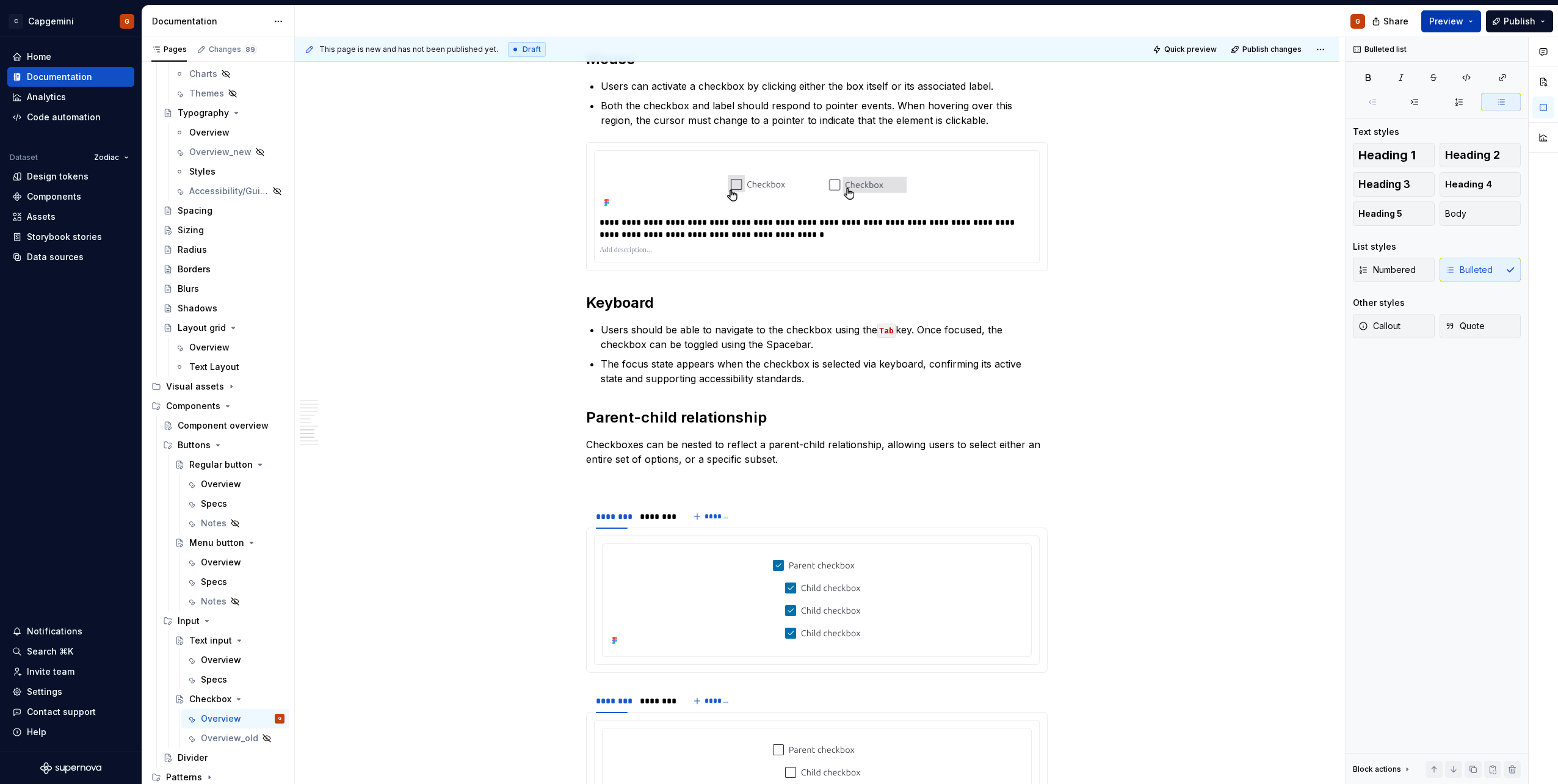
click at [1463, 23] on span "Preview" at bounding box center [1446, 21] width 34 height 12
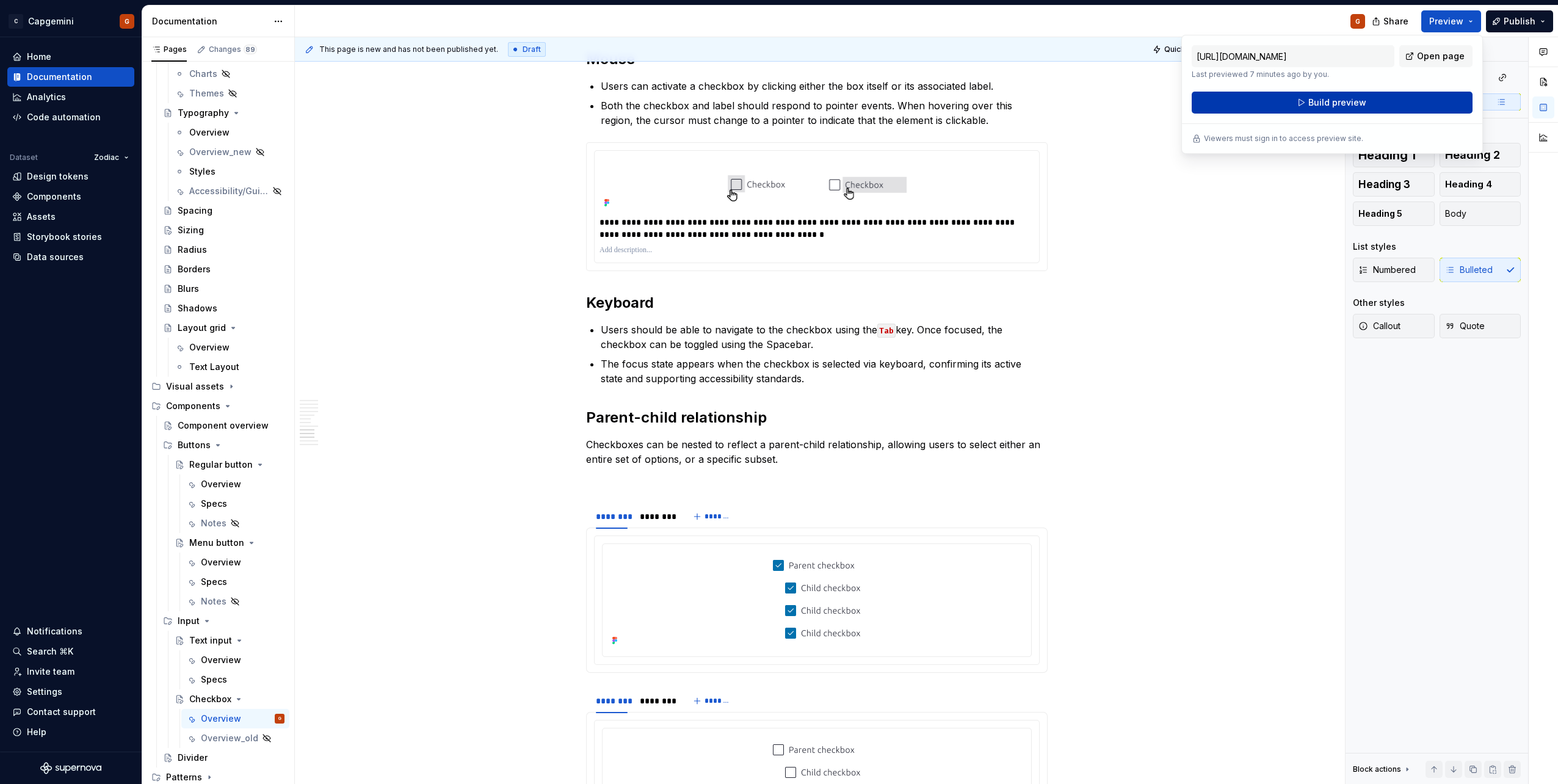
click at [1345, 105] on span "Build preview" at bounding box center [1337, 103] width 58 height 12
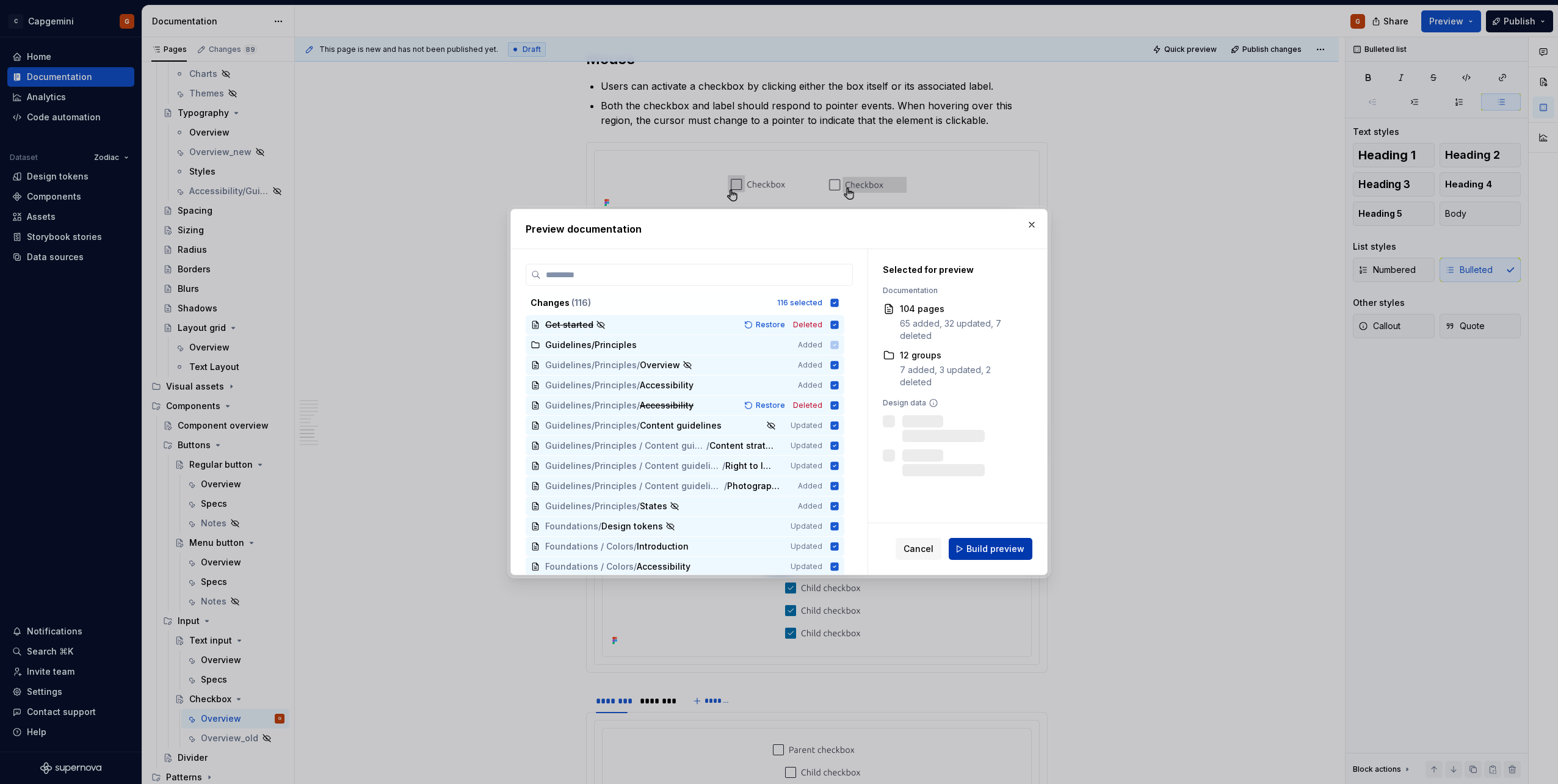
click at [1010, 546] on span "Build preview" at bounding box center [995, 549] width 58 height 12
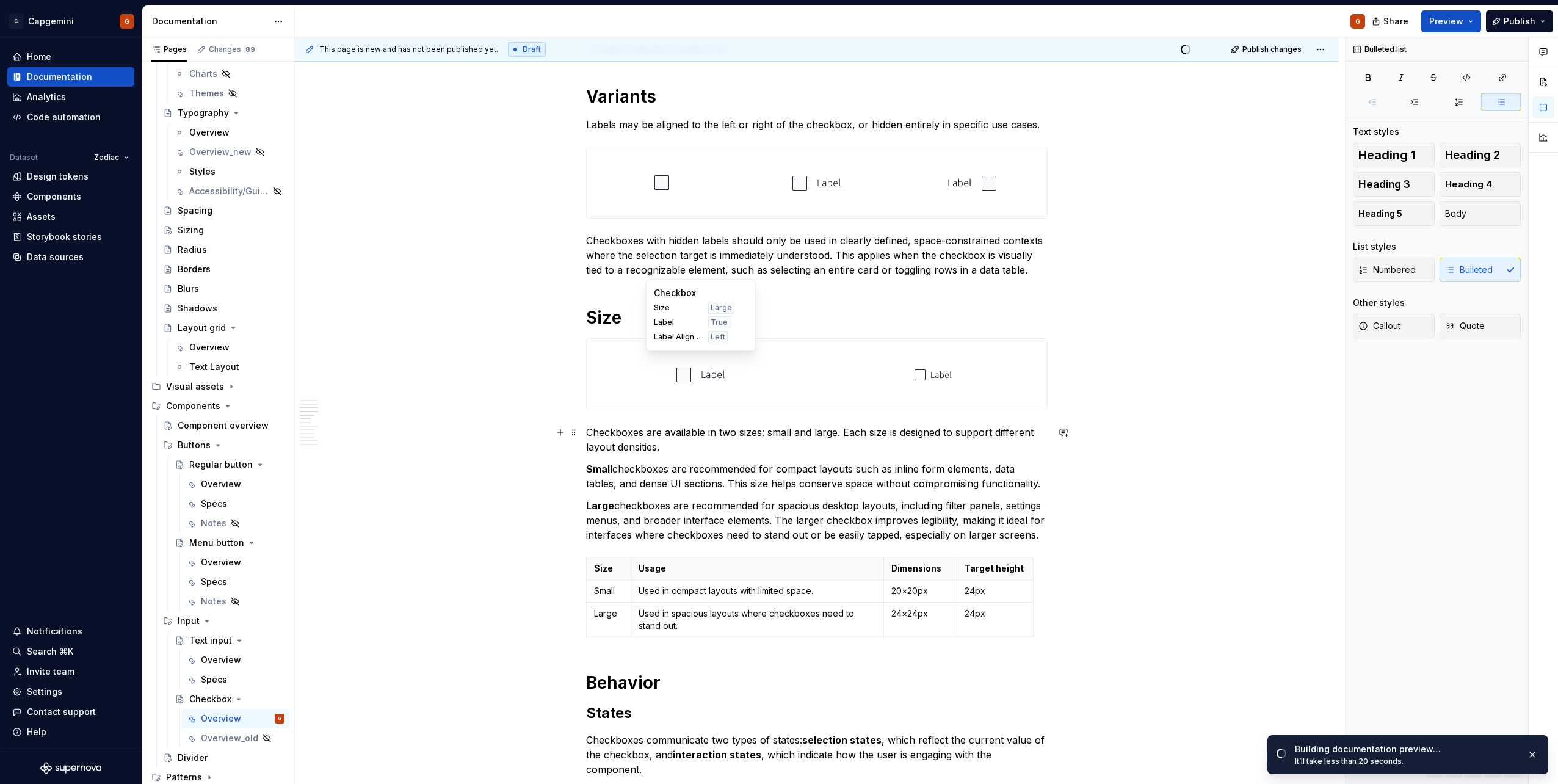
scroll to position [455, 0]
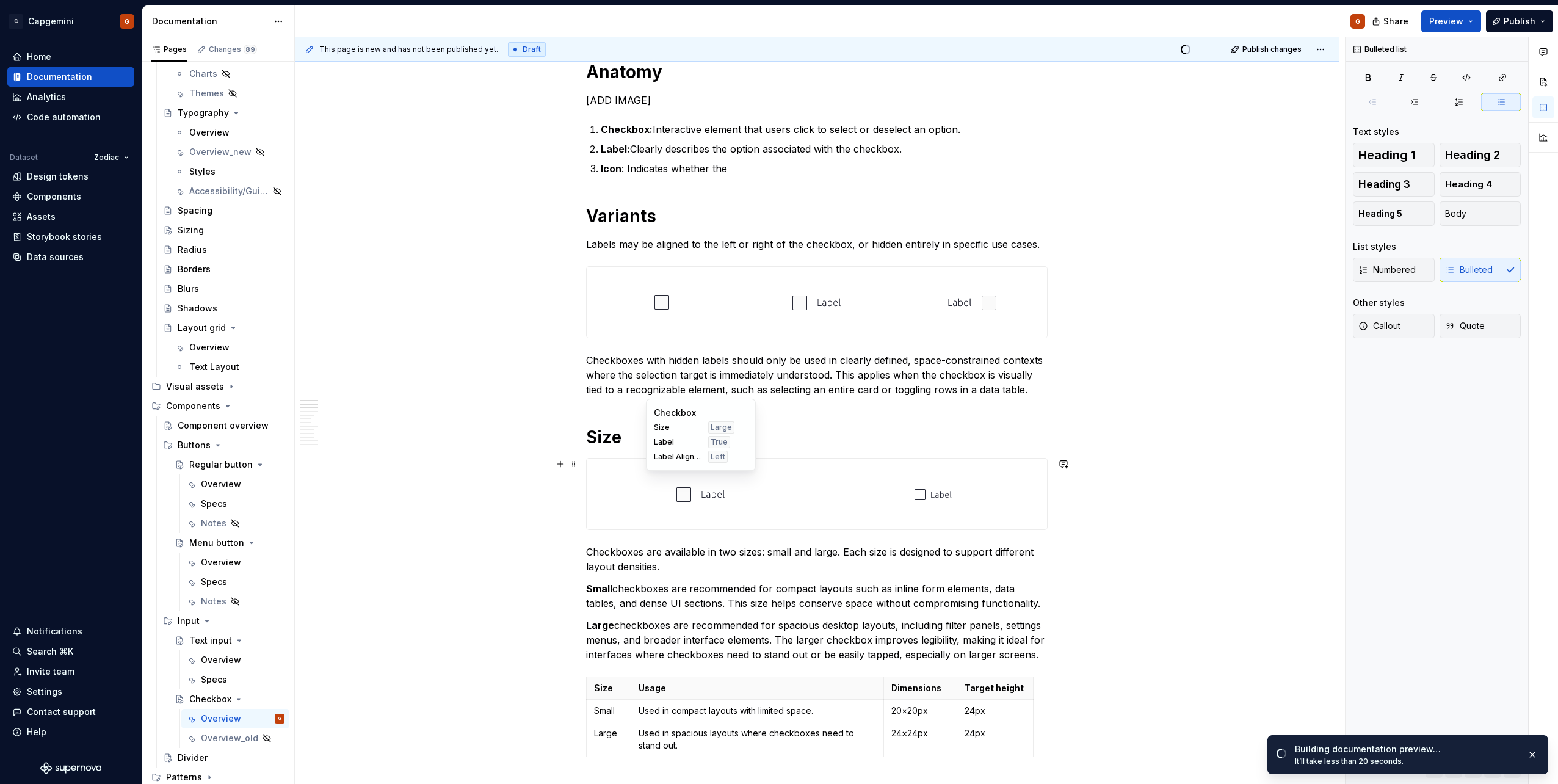
click at [642, 442] on h1 "Size" at bounding box center [816, 437] width 461 height 22
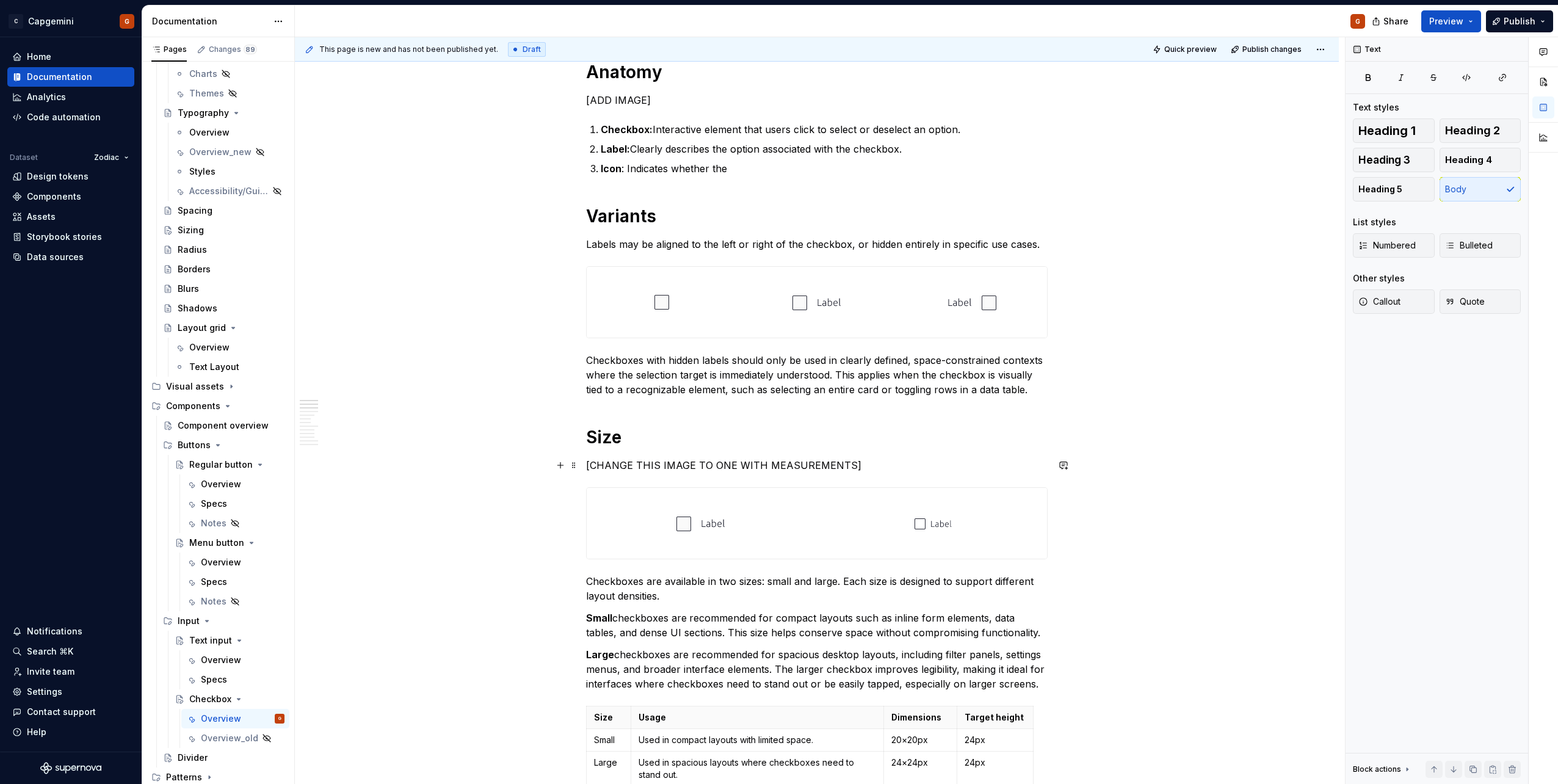
click at [815, 471] on p "[CHANGE THIS IMAGE TO ONE WITH MEASUREMENTS]" at bounding box center [816, 465] width 461 height 15
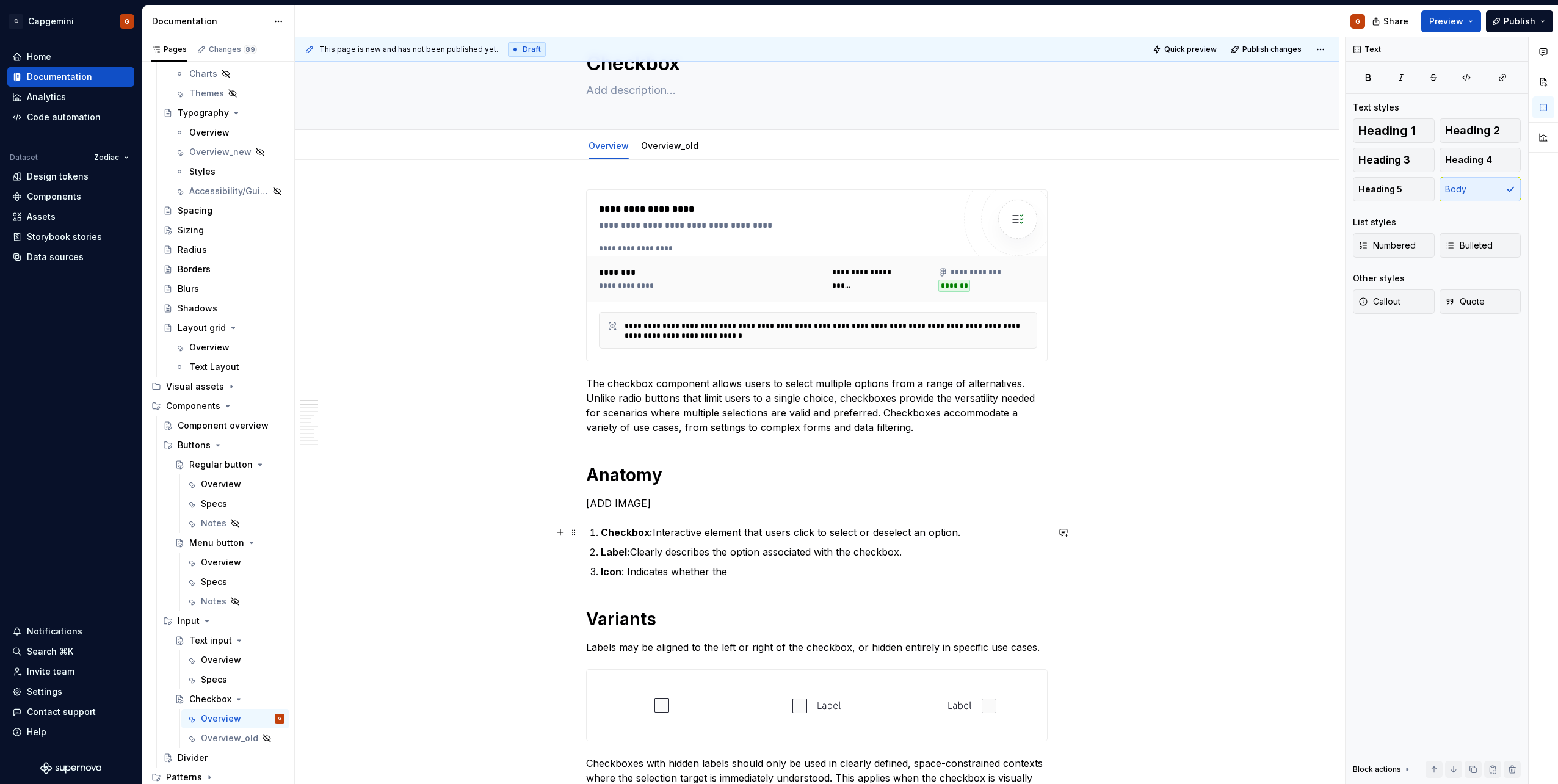
scroll to position [0, 0]
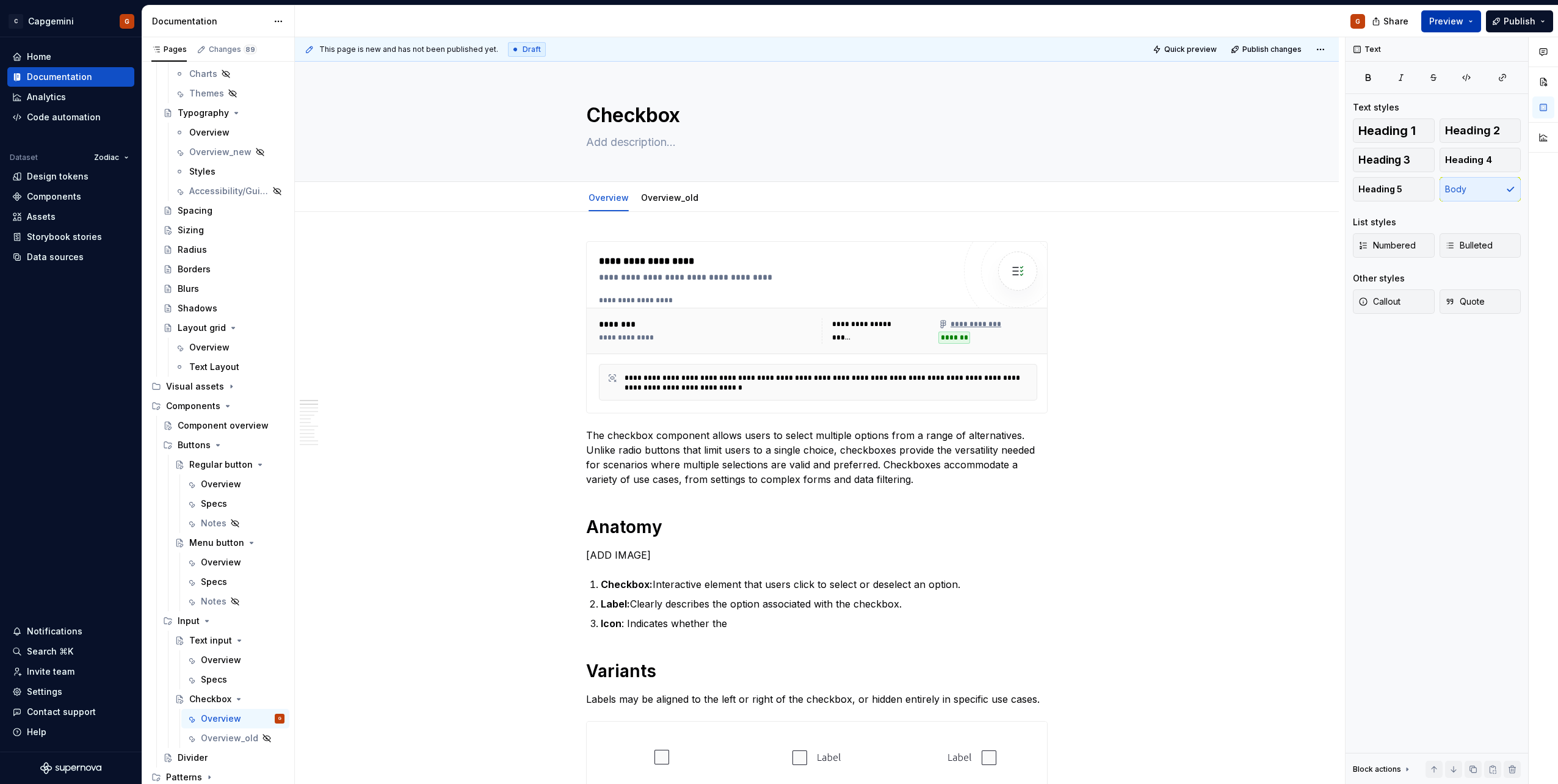
click at [1476, 24] on button "Preview" at bounding box center [1451, 21] width 60 height 22
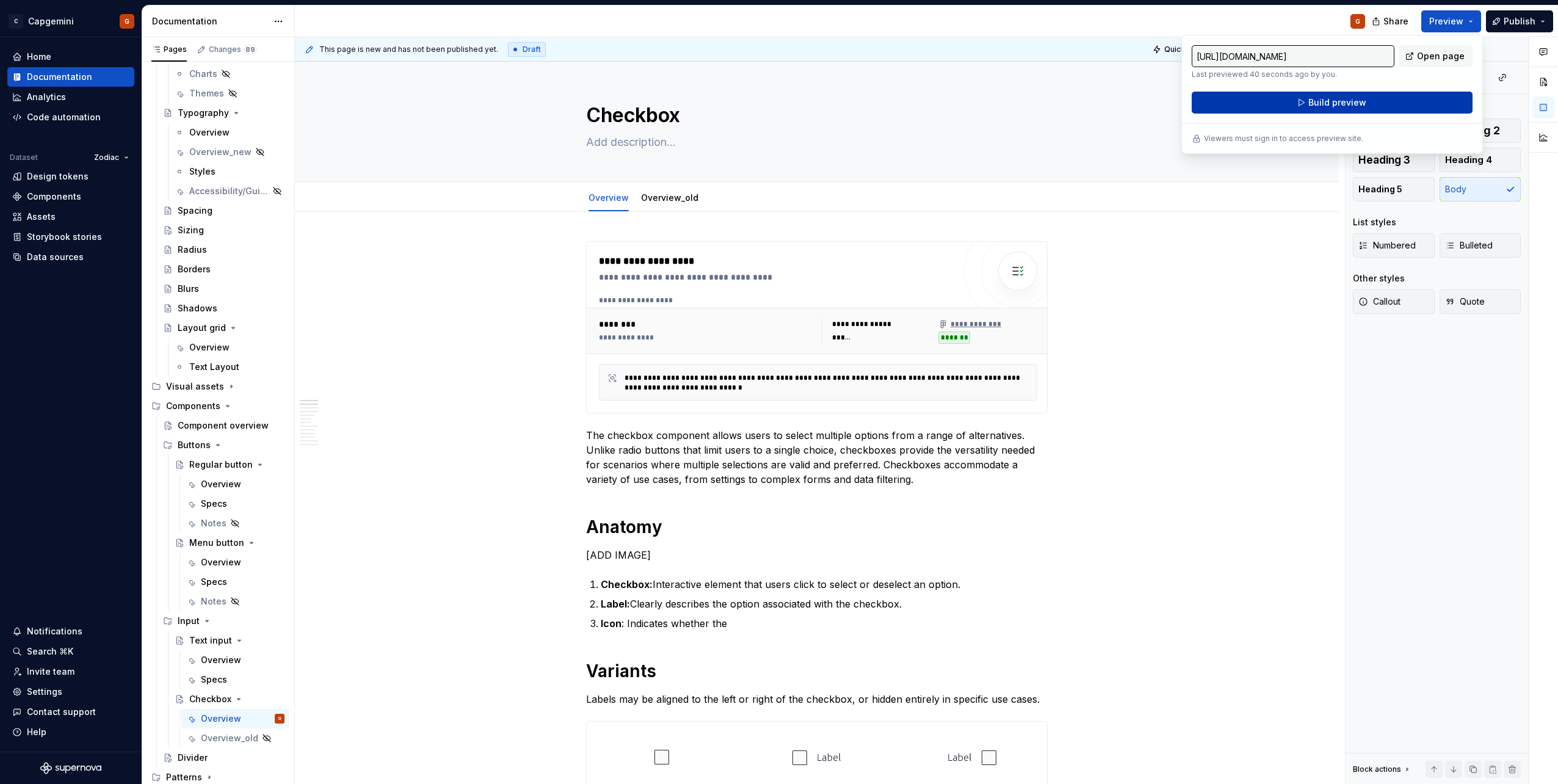
drag, startPoint x: 1476, startPoint y: 24, endPoint x: 1389, endPoint y: 111, distance: 123.0
click at [1389, 111] on button "Build preview" at bounding box center [1332, 102] width 281 height 22
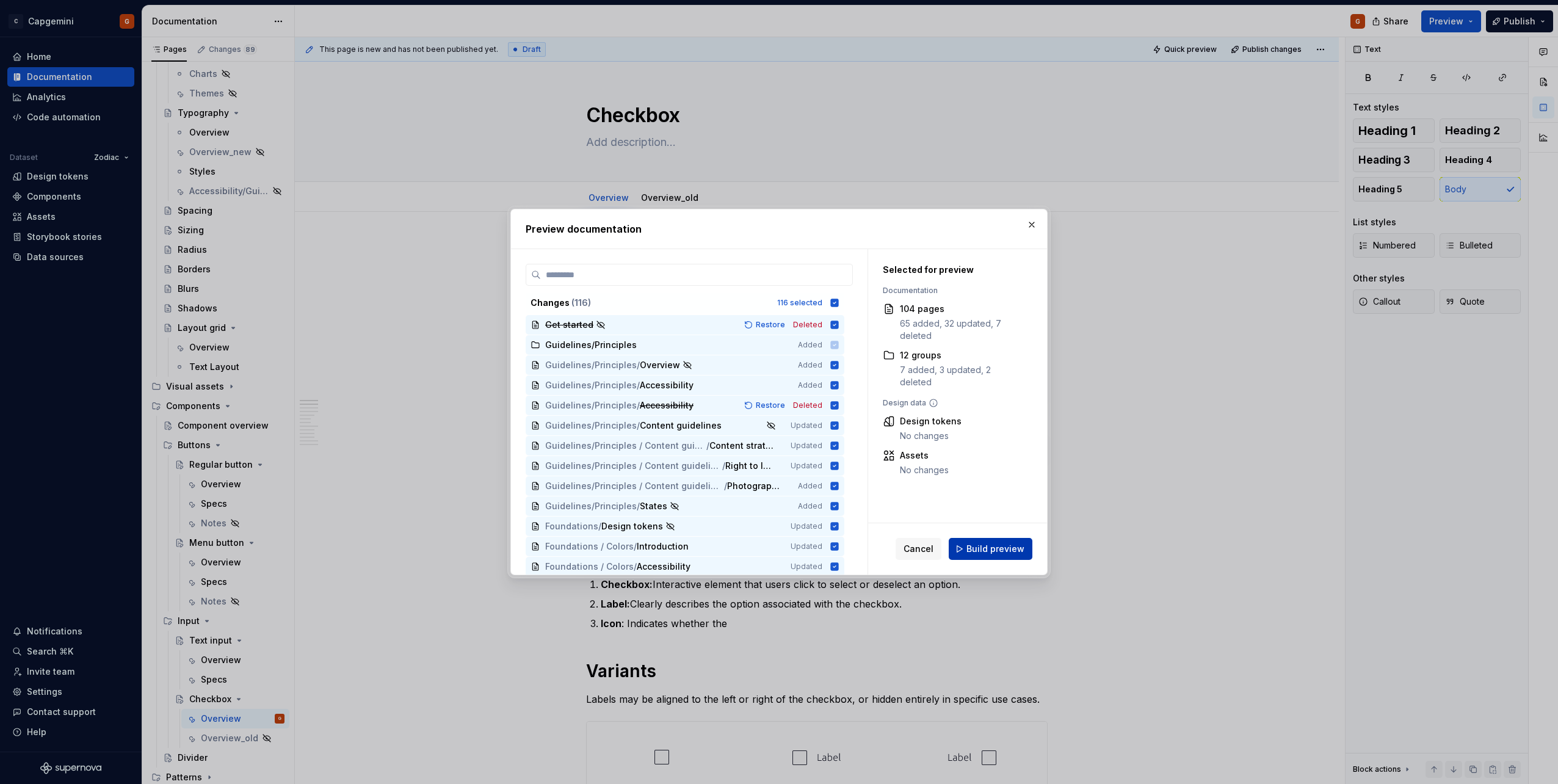
click at [1011, 541] on button "Build preview" at bounding box center [991, 548] width 84 height 22
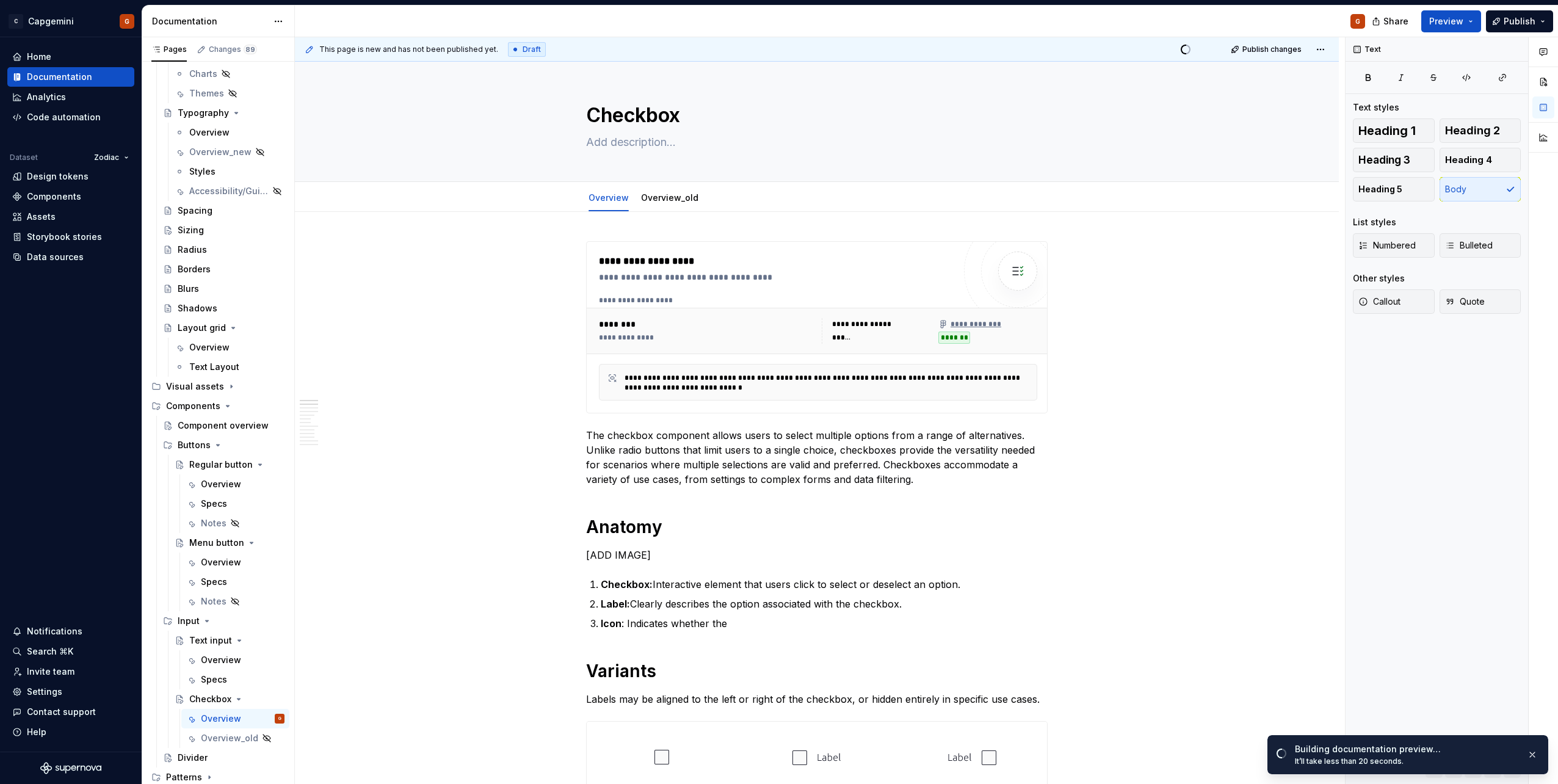
type textarea "*"
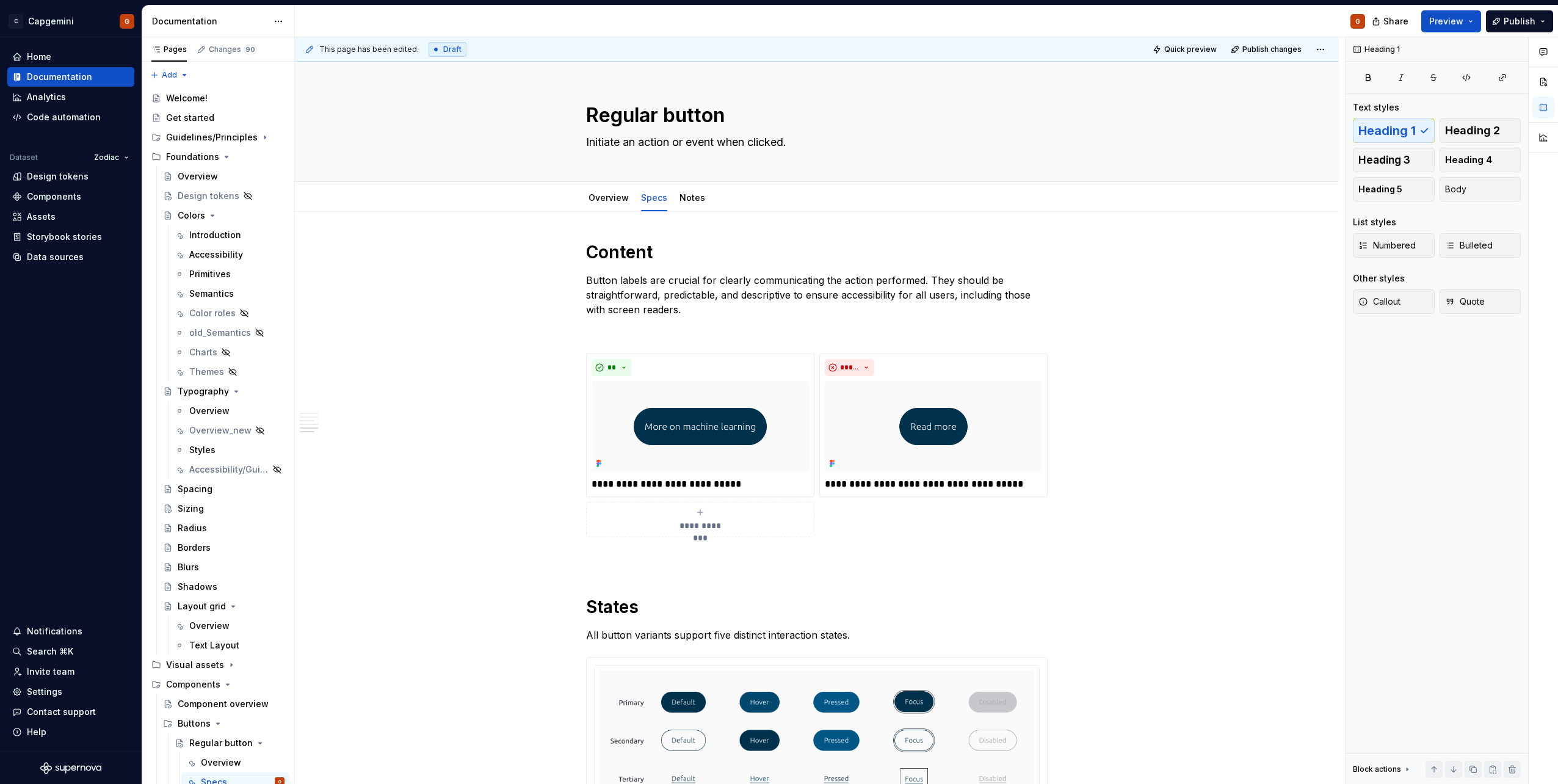
scroll to position [2116, 0]
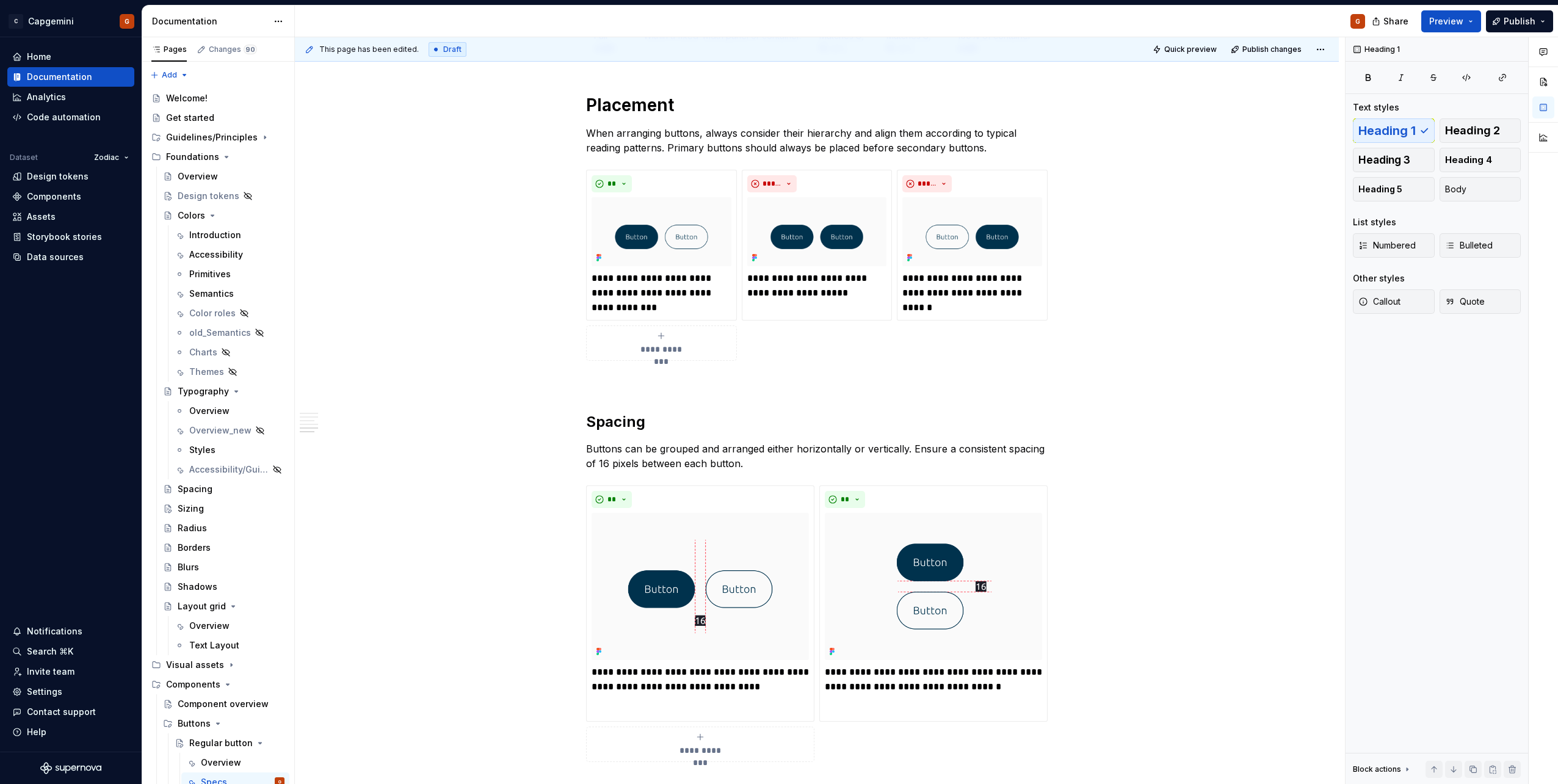
click at [1483, 22] on div "Share Preview Publish" at bounding box center [1466, 21] width 183 height 31
click at [1481, 22] on button "Preview" at bounding box center [1451, 21] width 60 height 22
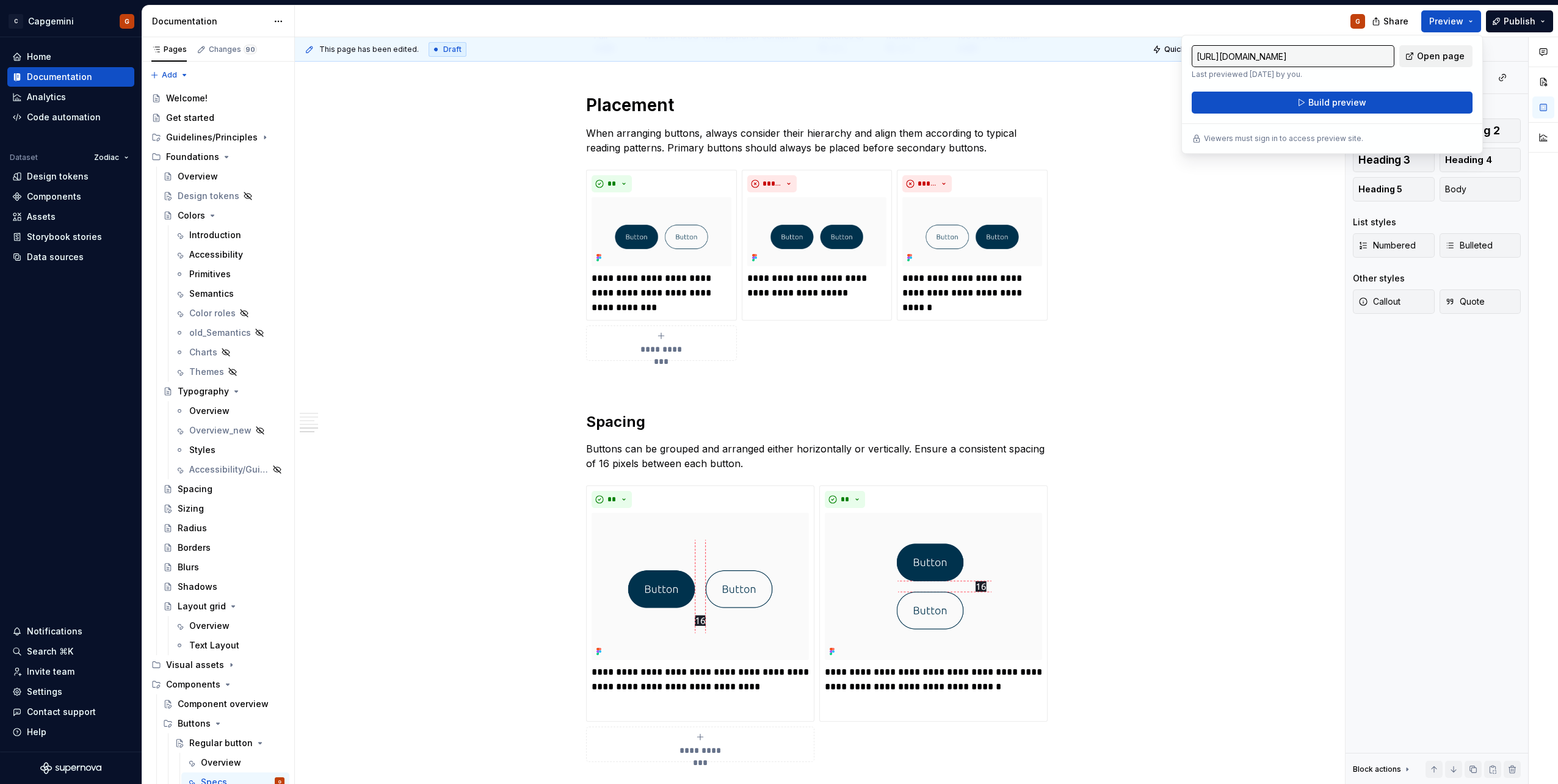
drag, startPoint x: 1482, startPoint y: 22, endPoint x: 1444, endPoint y: 63, distance: 55.9
click at [1444, 63] on link "Open page" at bounding box center [1436, 56] width 74 height 22
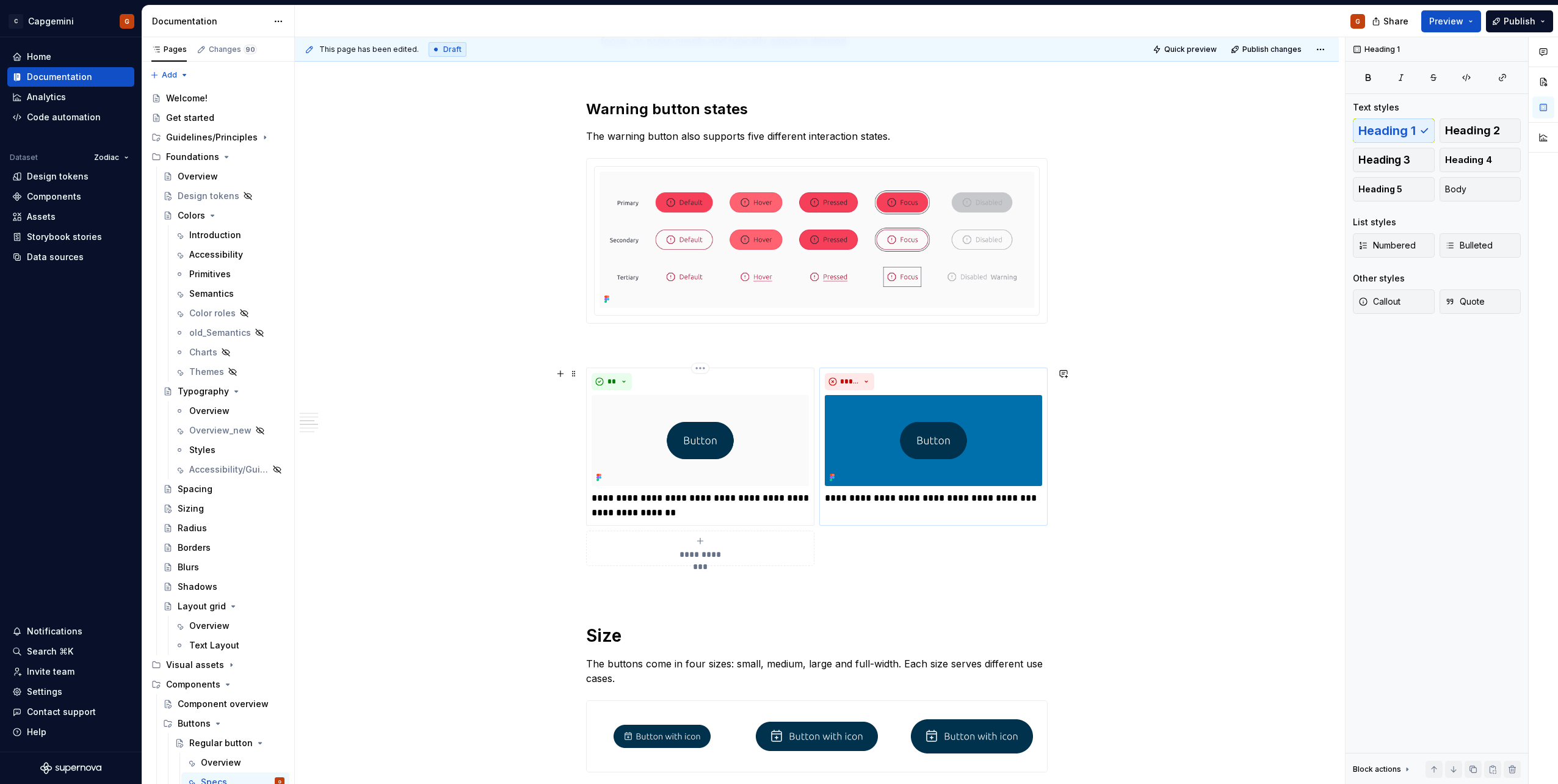
scroll to position [956, 0]
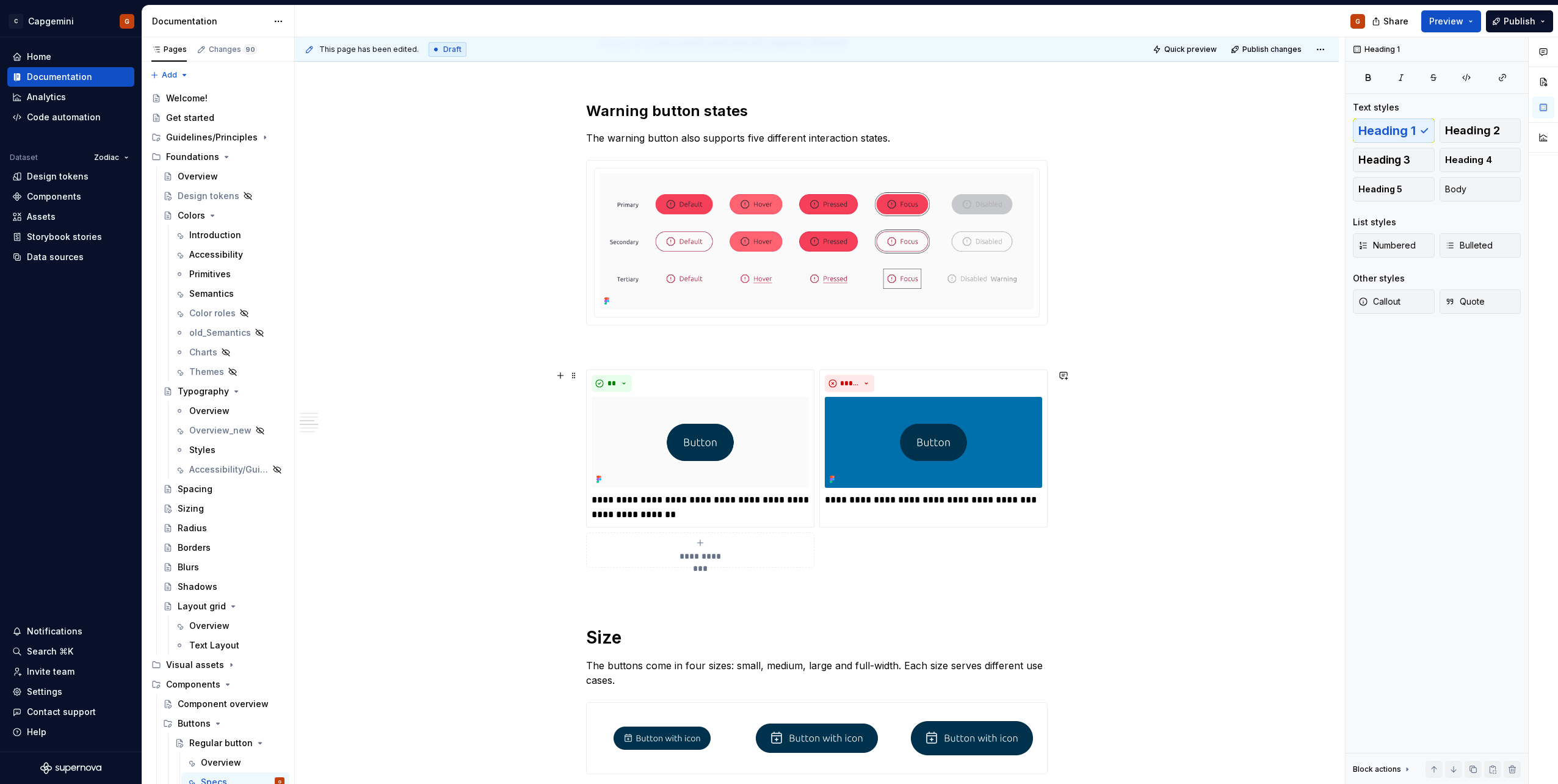
click at [1025, 539] on div "**********" at bounding box center [816, 468] width 461 height 198
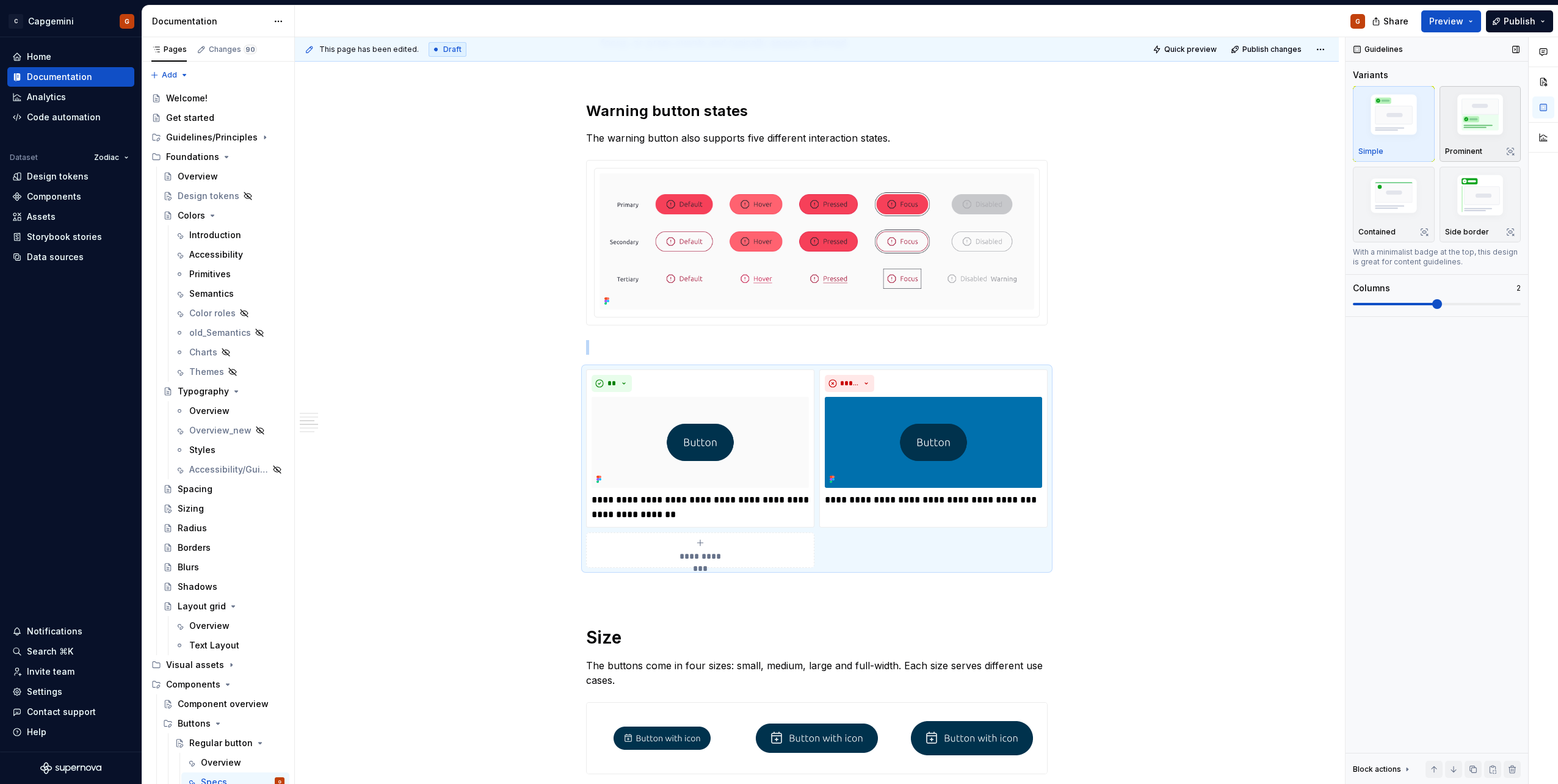
click at [1467, 140] on img "button" at bounding box center [1480, 117] width 71 height 53
click at [1469, 11] on button "Preview" at bounding box center [1451, 21] width 60 height 22
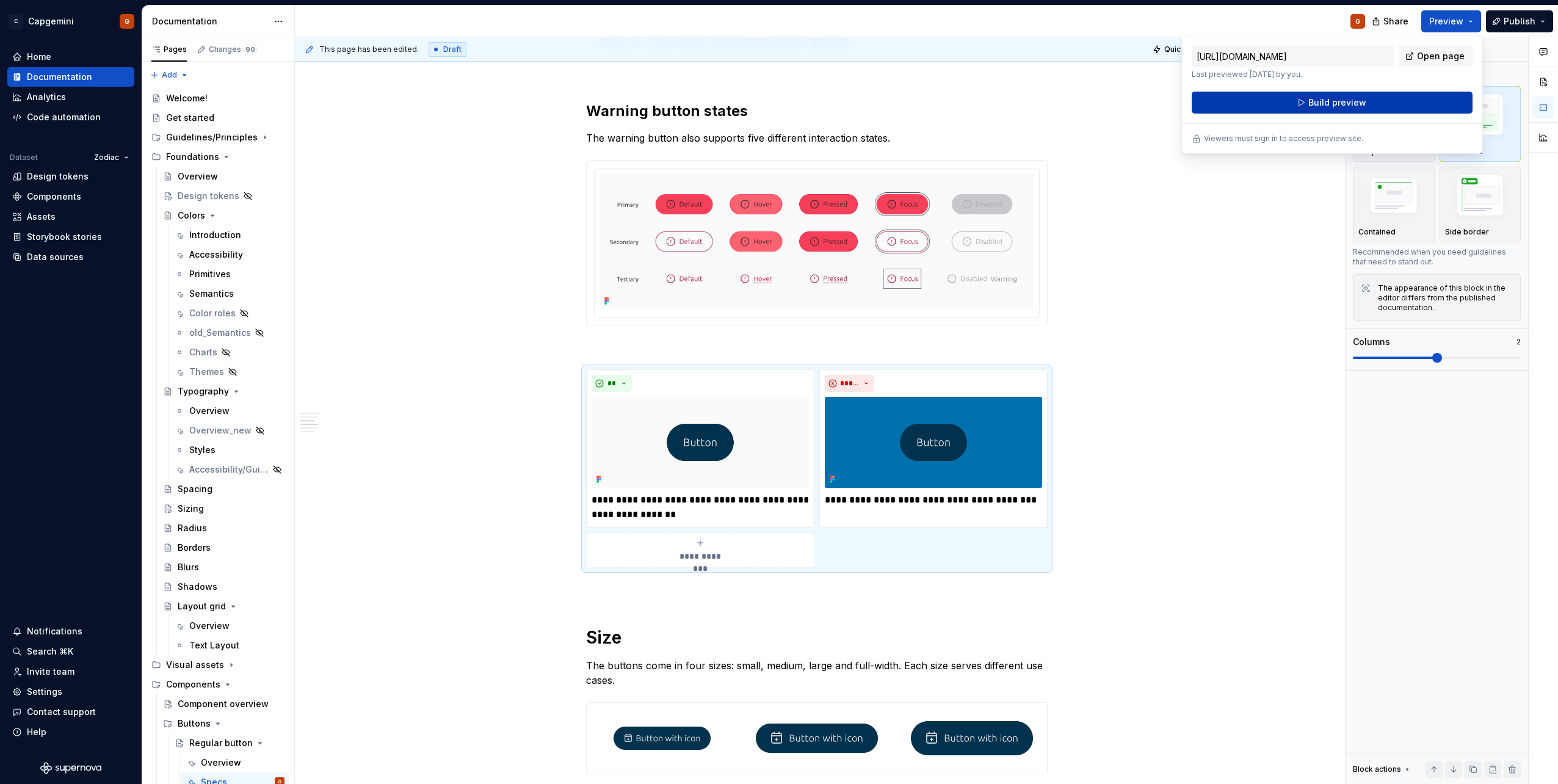
drag, startPoint x: 1469, startPoint y: 11, endPoint x: 1398, endPoint y: 106, distance: 118.6
click at [1398, 106] on button "Build preview" at bounding box center [1332, 102] width 281 height 22
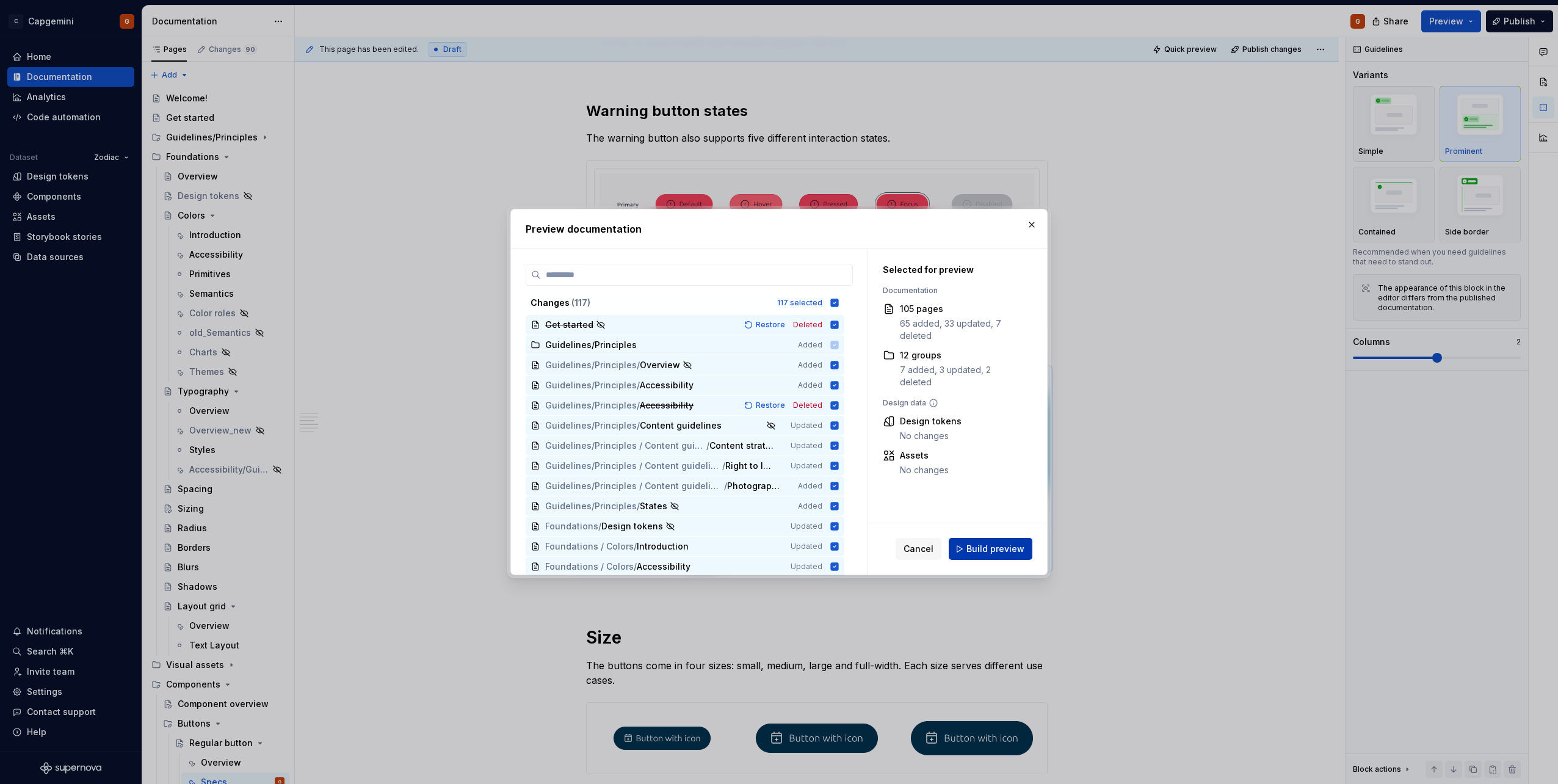
click at [984, 555] on button "Build preview" at bounding box center [991, 548] width 84 height 22
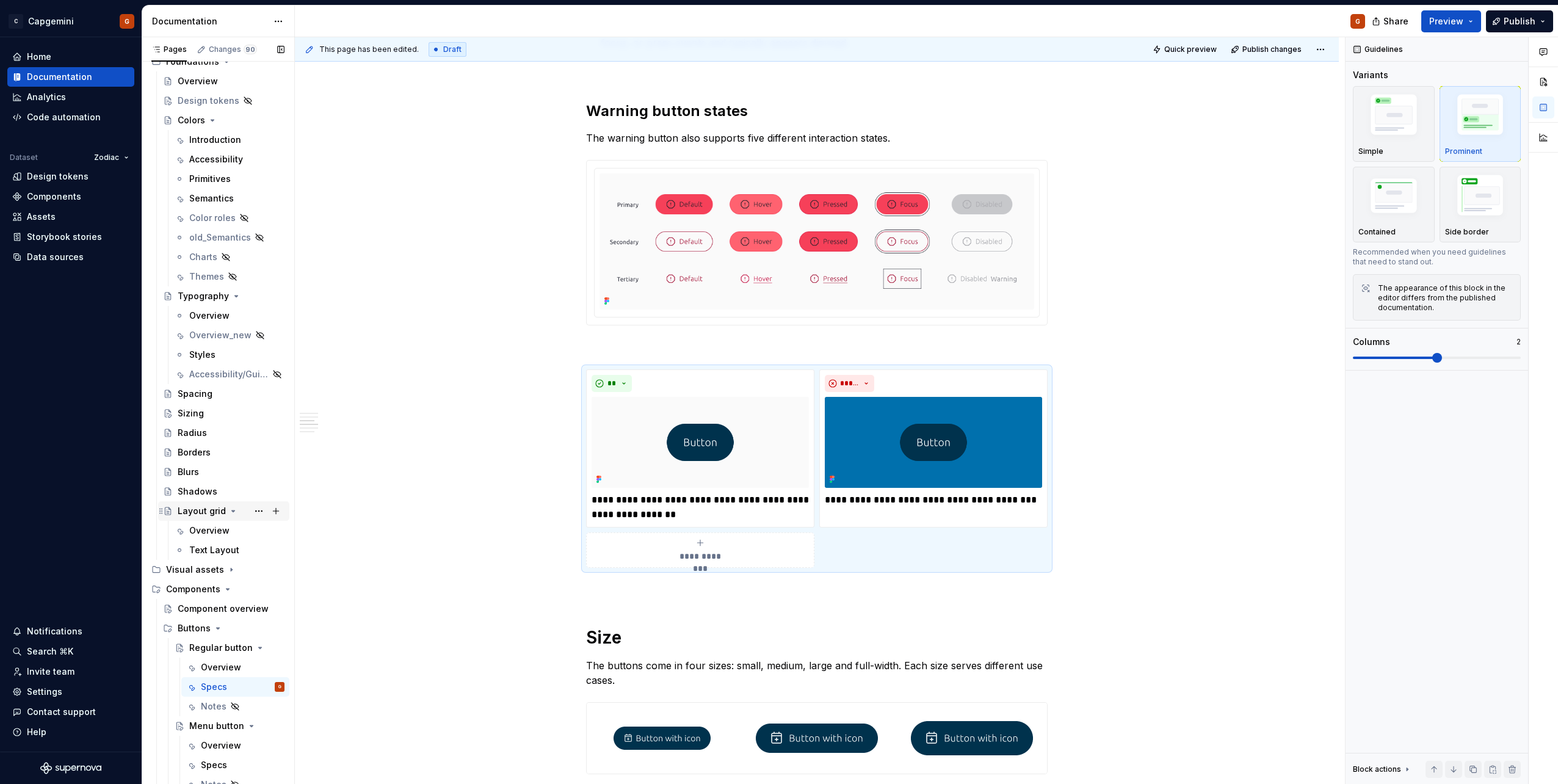
scroll to position [122, 0]
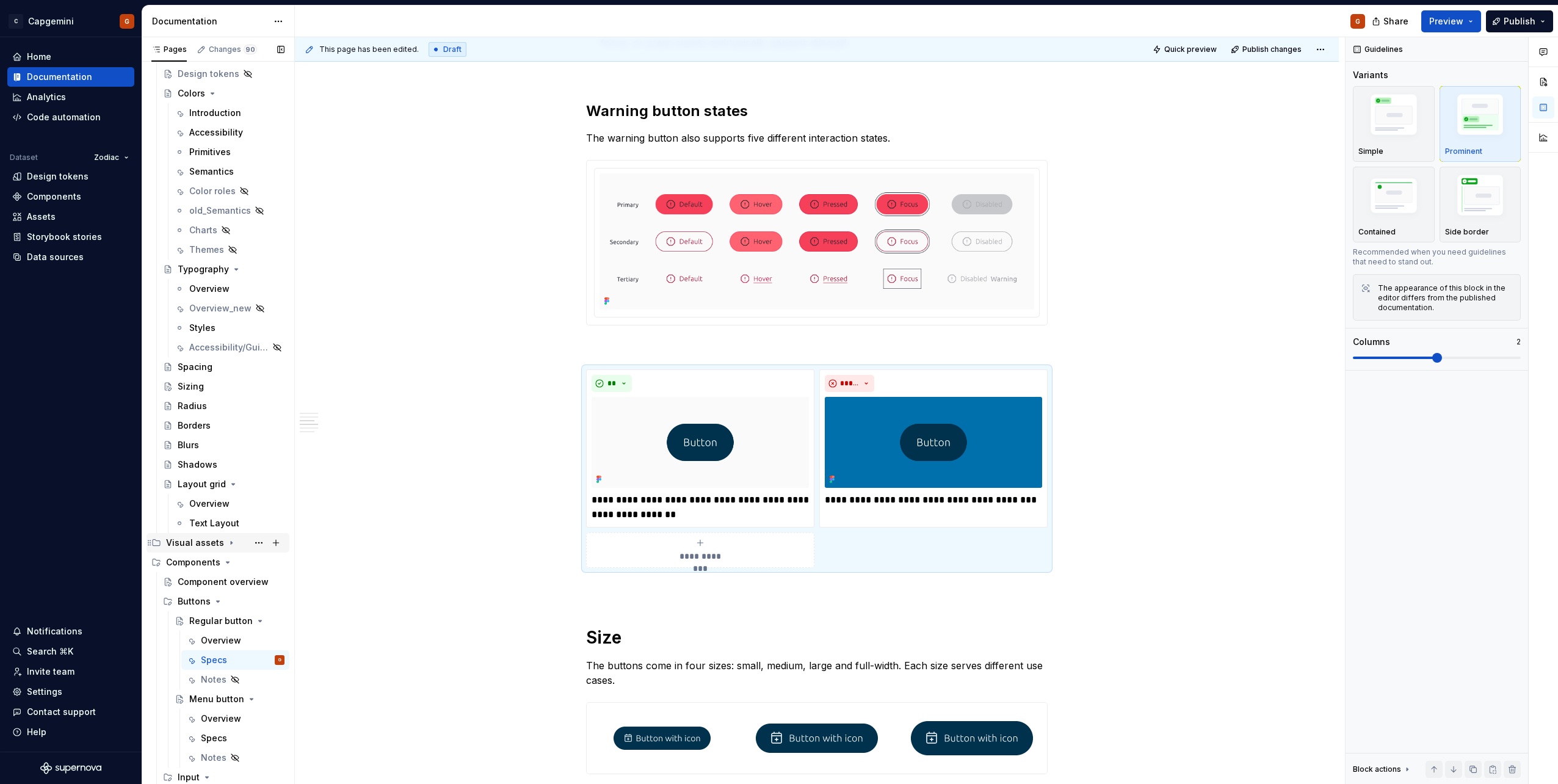
click at [228, 548] on div "Visual assets" at bounding box center [225, 542] width 119 height 17
click at [193, 600] on div "Logo" at bounding box center [188, 601] width 21 height 12
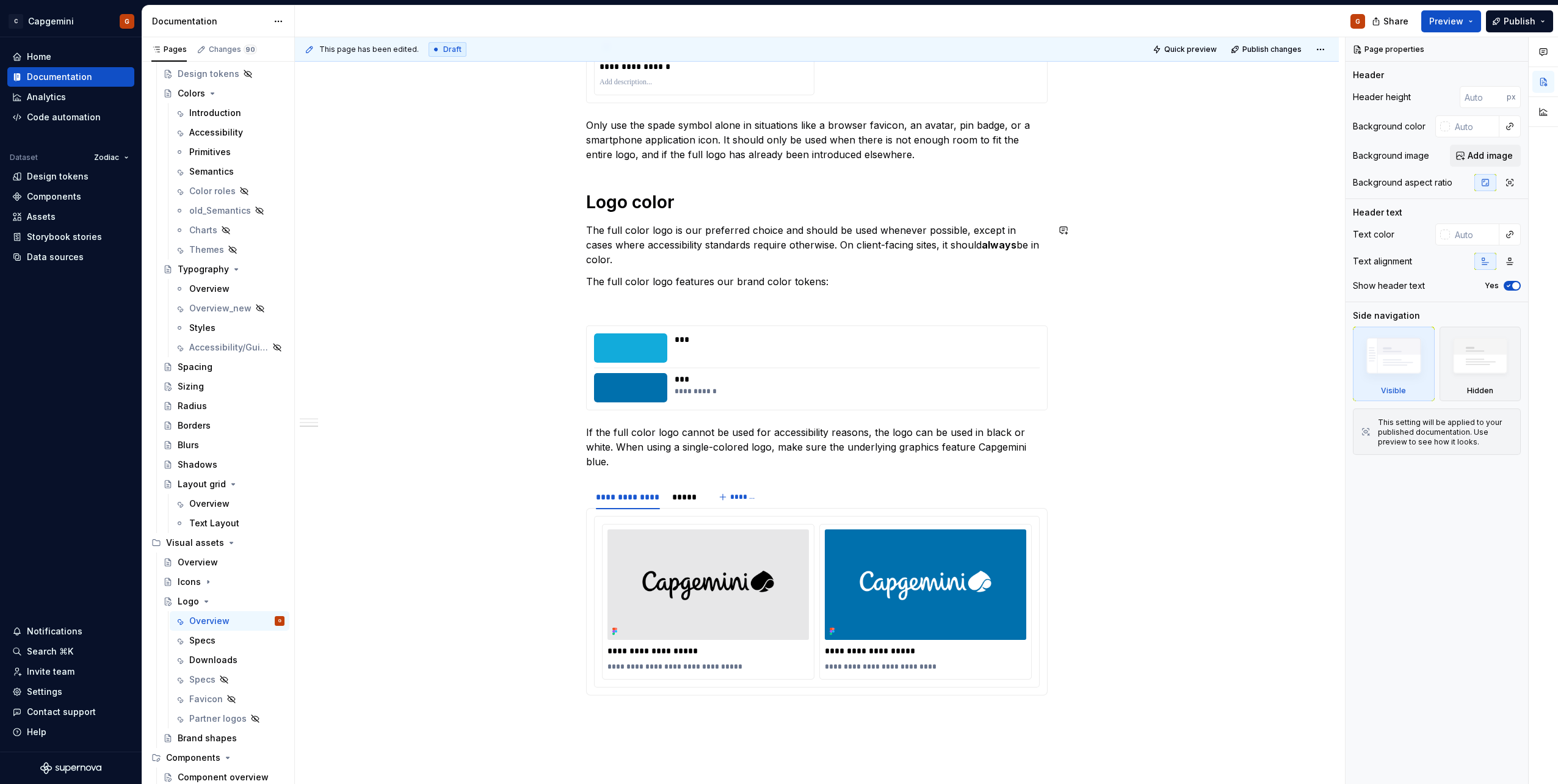
scroll to position [904, 0]
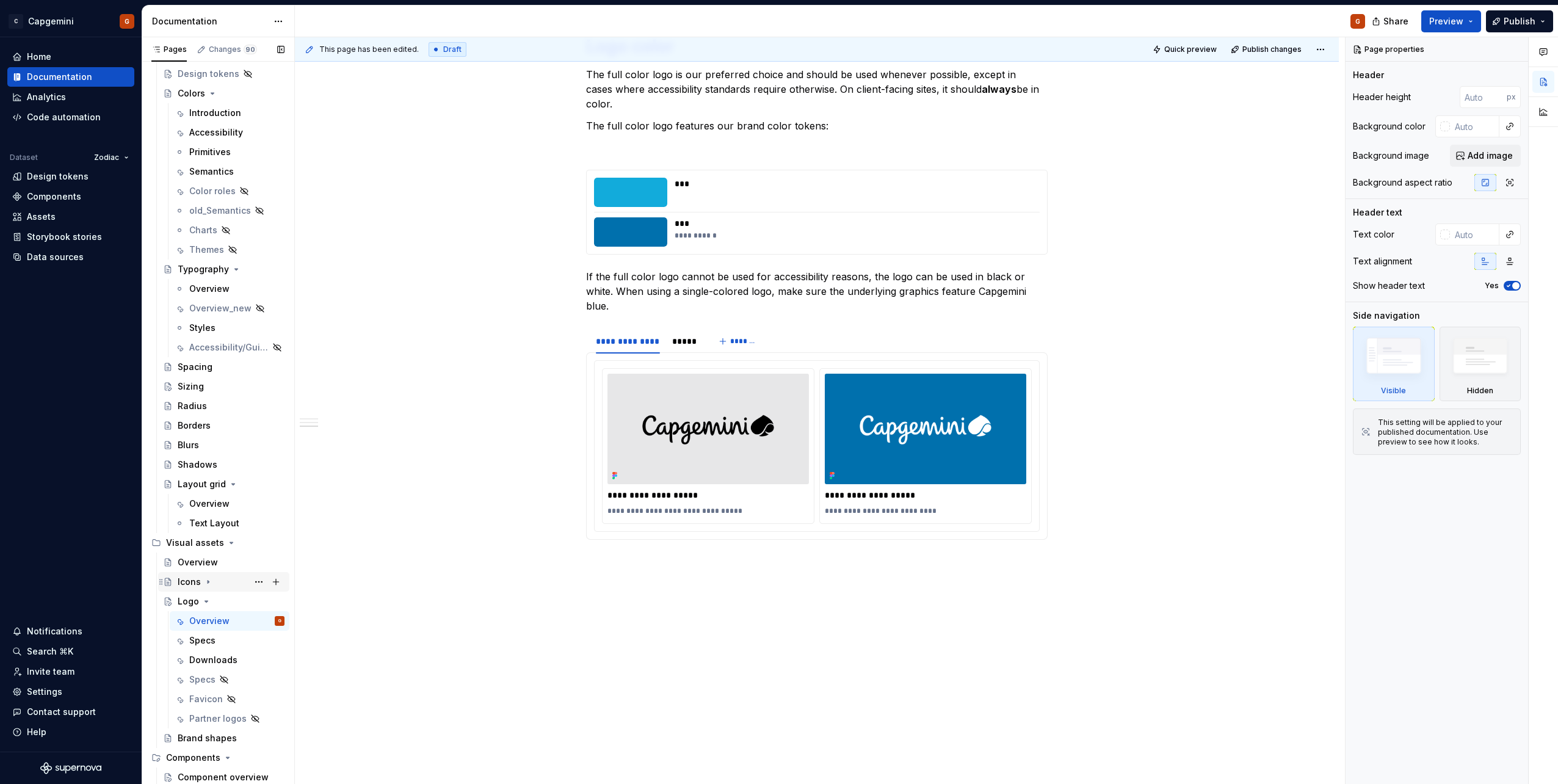
click at [197, 587] on div "Icons" at bounding box center [189, 582] width 23 height 12
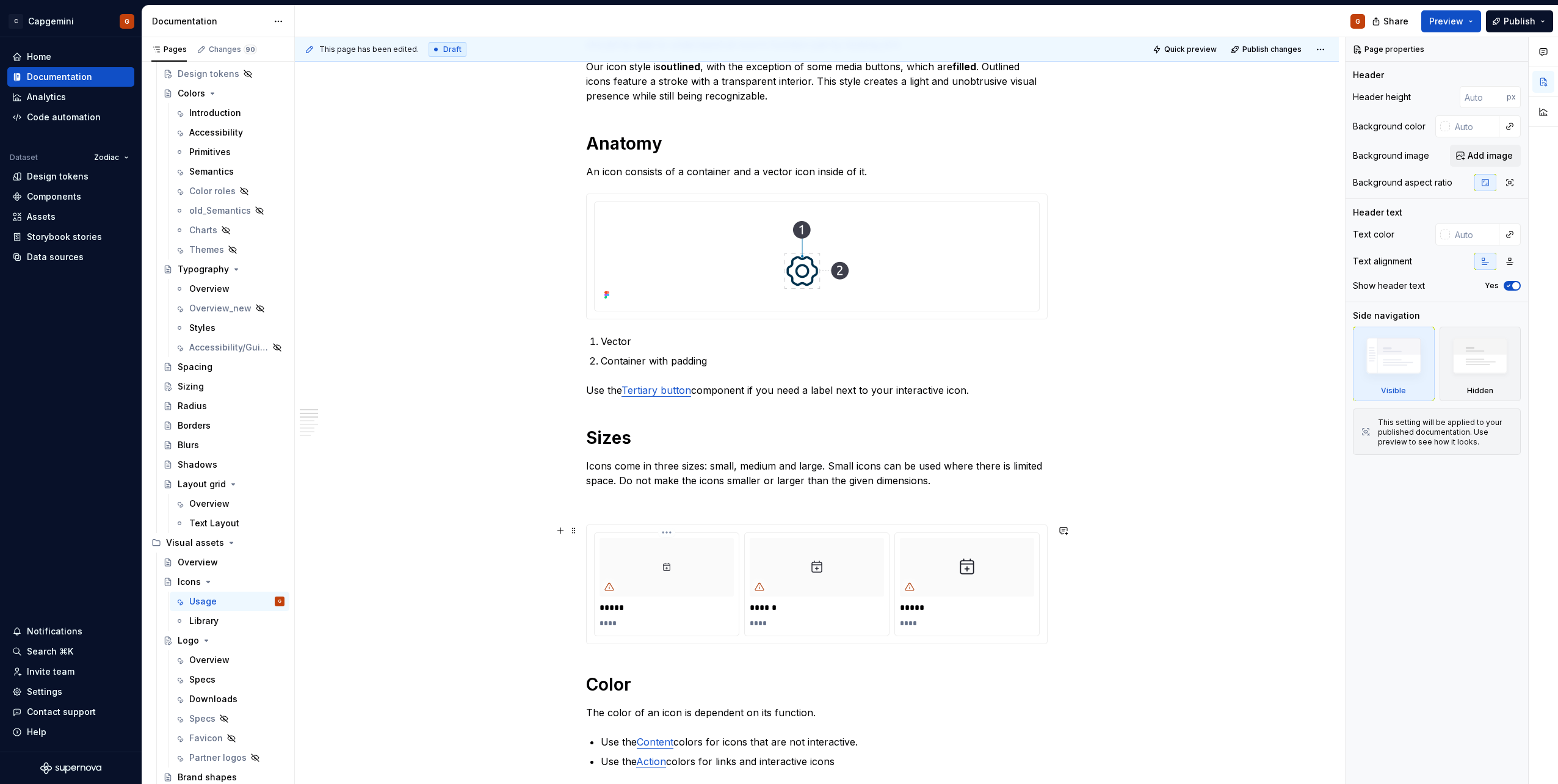
scroll to position [855, 0]
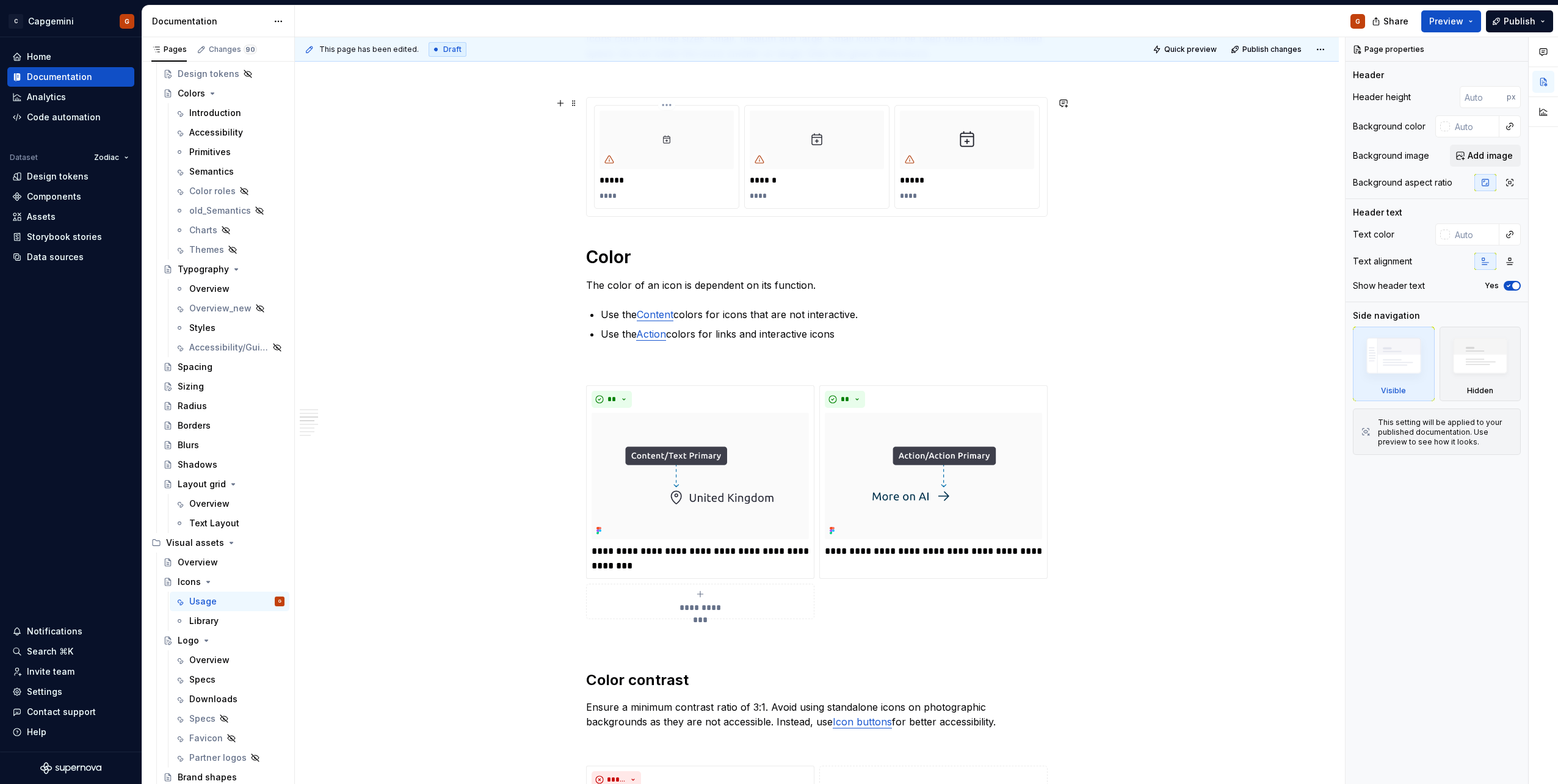
click at [660, 163] on div at bounding box center [666, 140] width 134 height 59
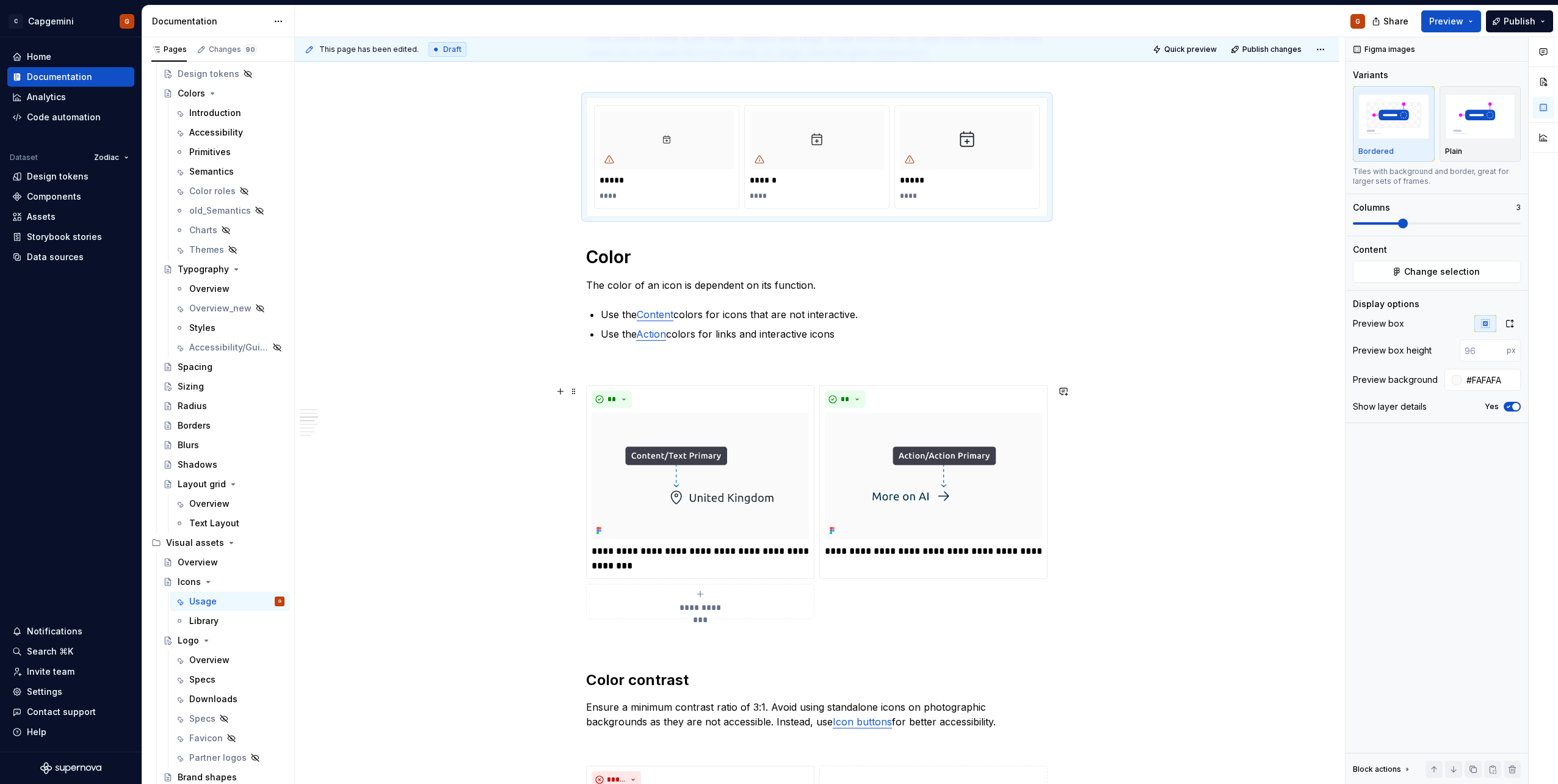
click at [817, 396] on div "**********" at bounding box center [816, 501] width 461 height 234
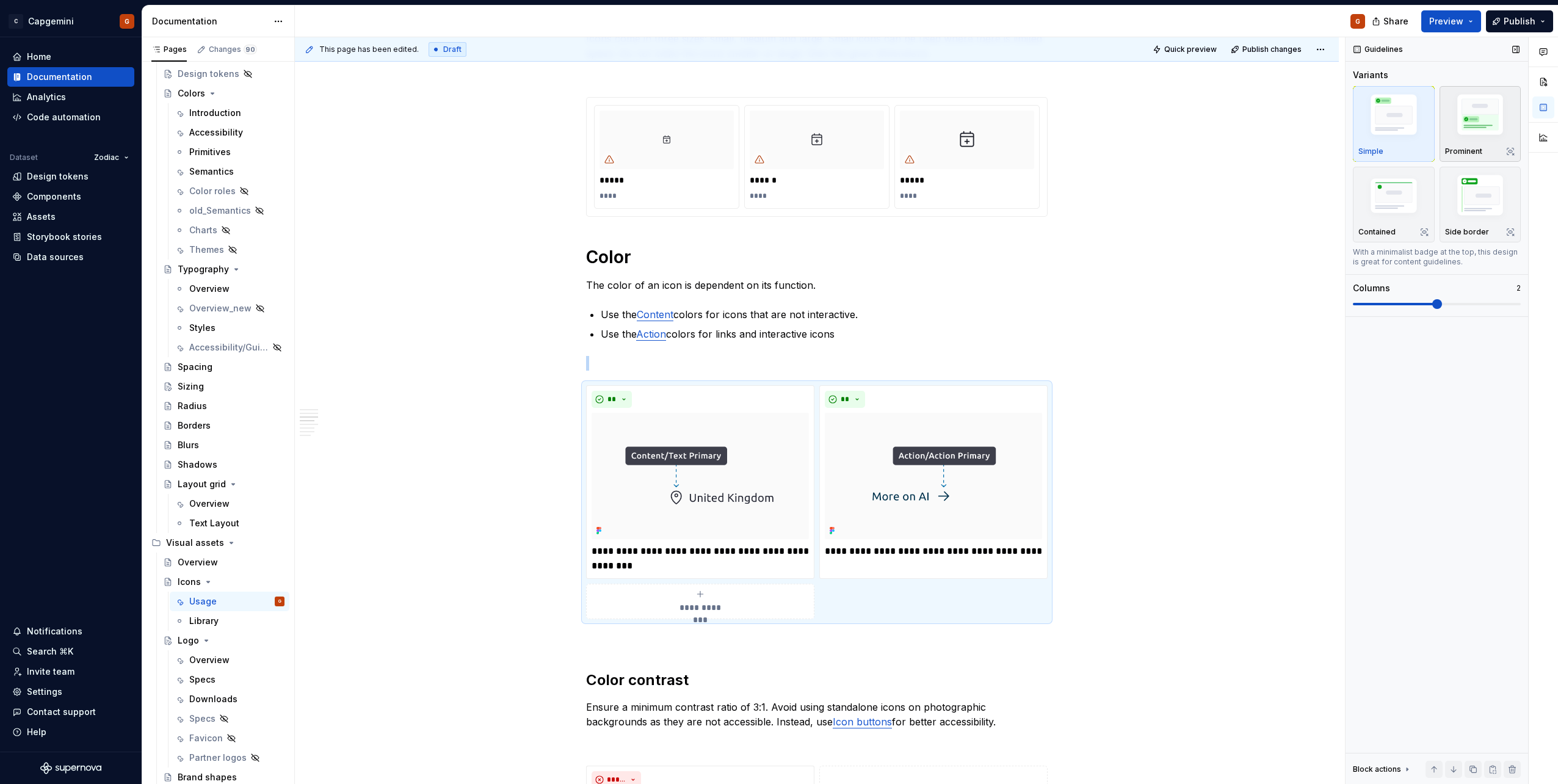
click at [1466, 138] on img "button" at bounding box center [1480, 117] width 71 height 53
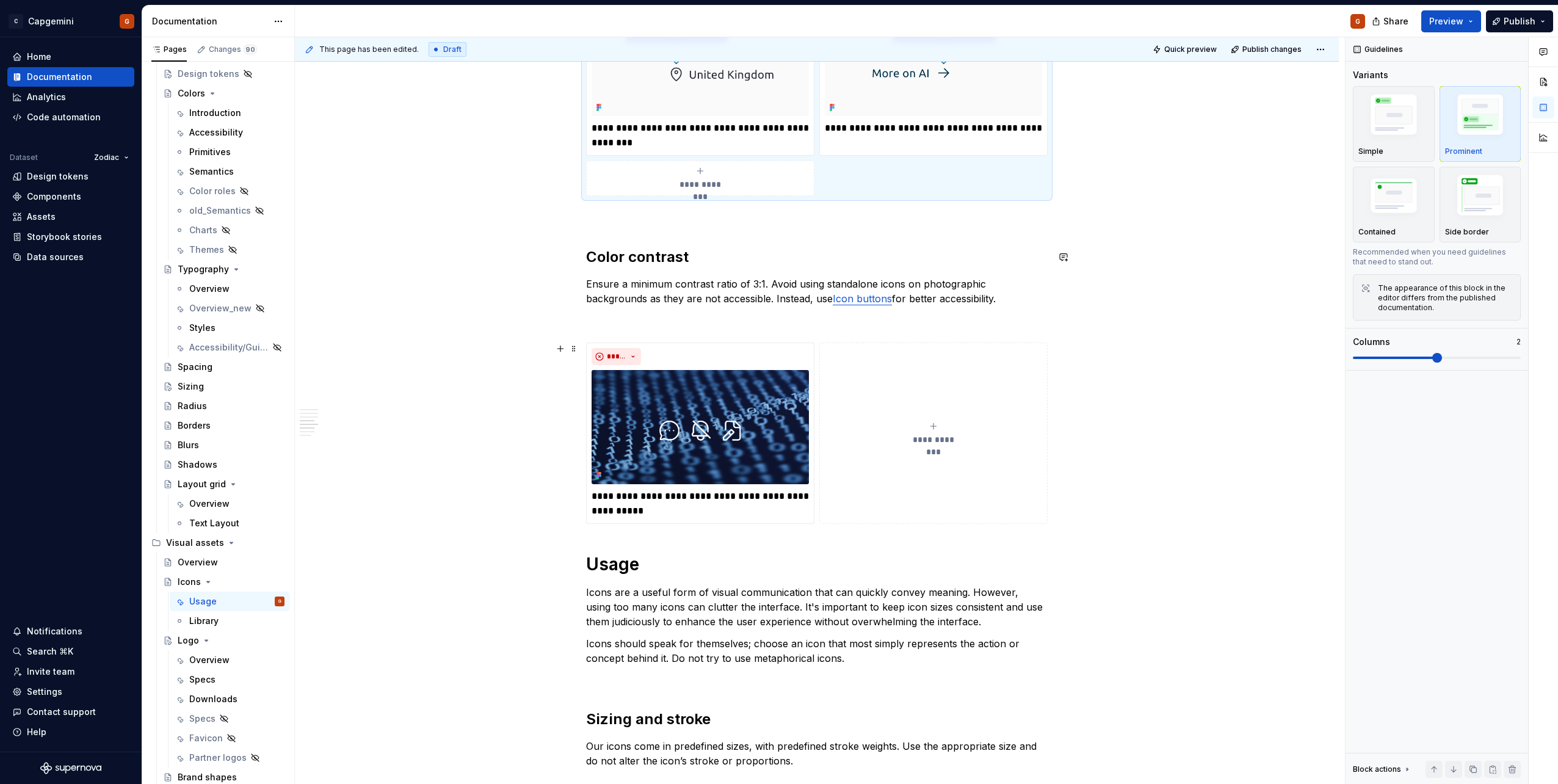
scroll to position [1404, 0]
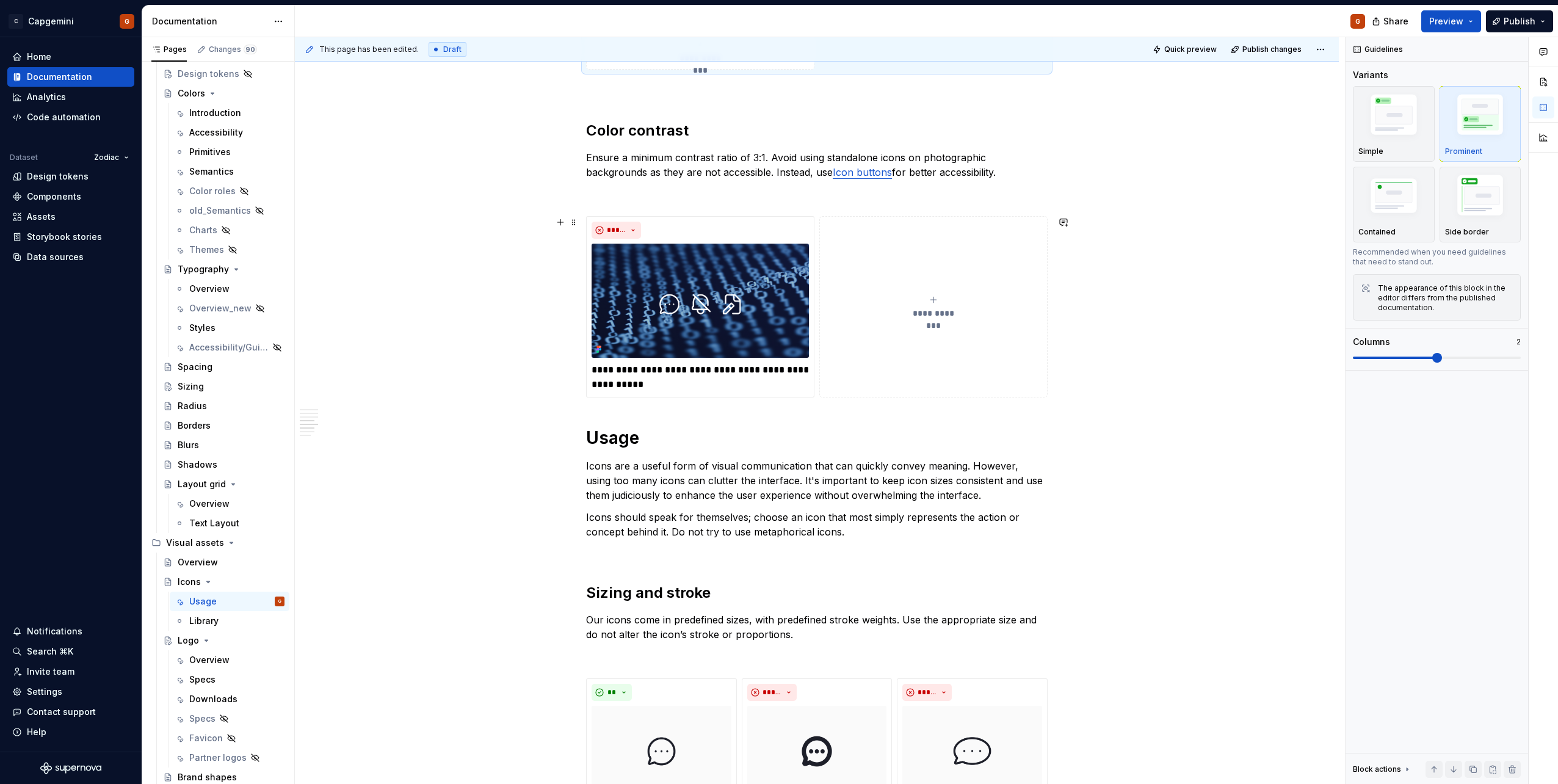
click at [817, 217] on div "**********" at bounding box center [816, 307] width 461 height 182
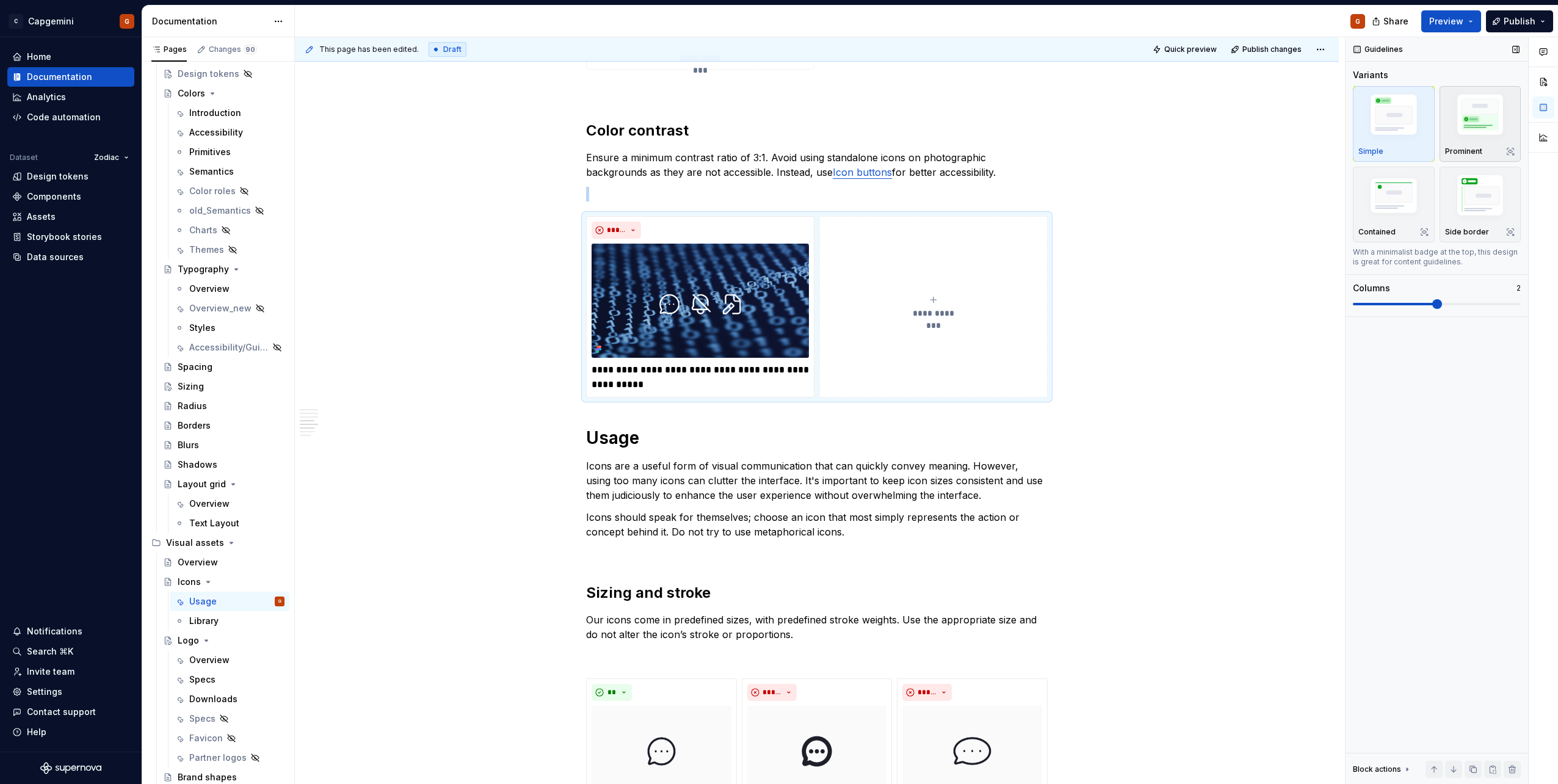
click at [1479, 140] on img "button" at bounding box center [1480, 117] width 71 height 53
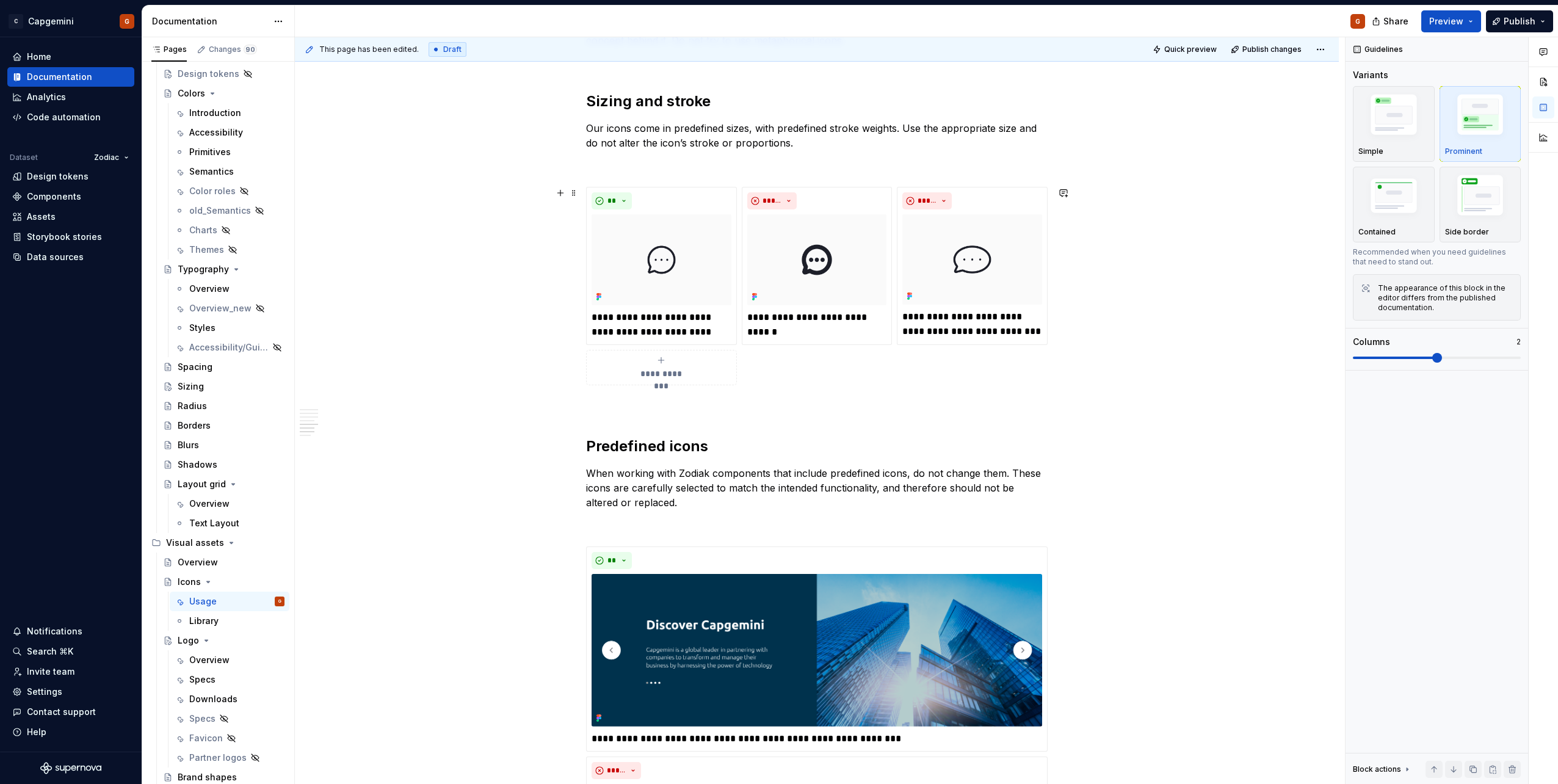
scroll to position [1954, 0]
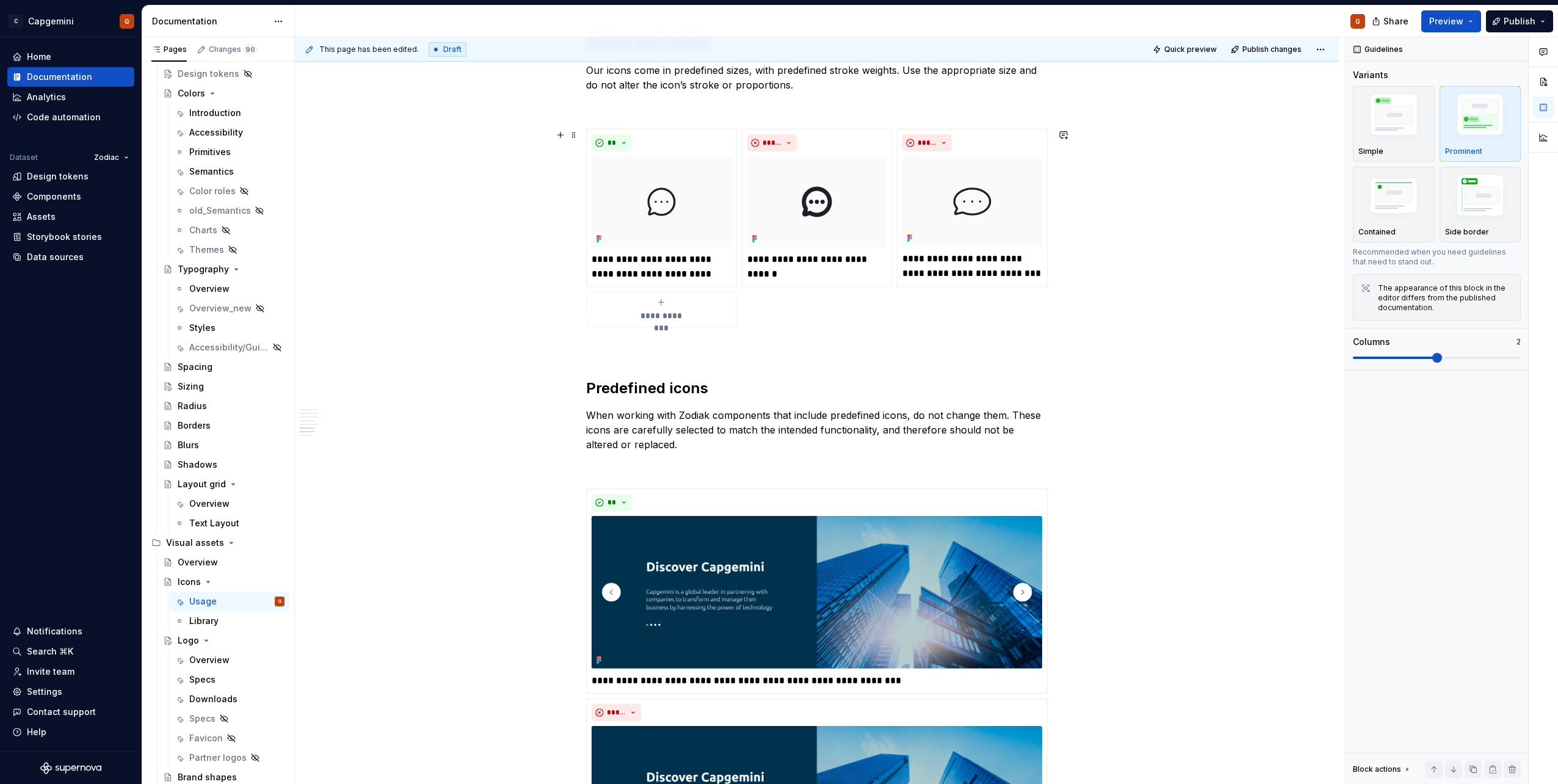
click at [808, 290] on div "**********" at bounding box center [816, 228] width 461 height 198
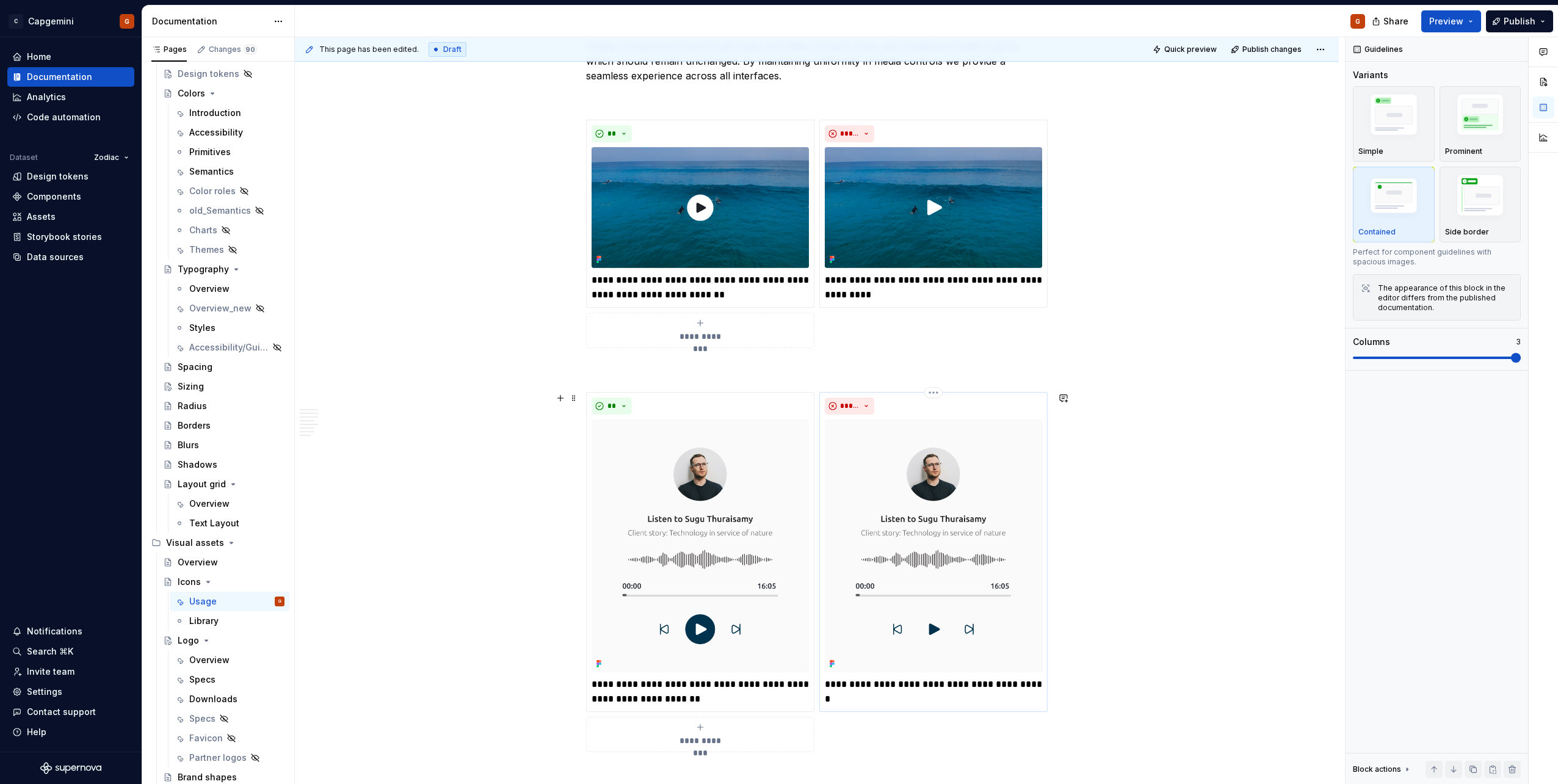
scroll to position [2930, 0]
click at [833, 315] on div "**********" at bounding box center [816, 233] width 461 height 228
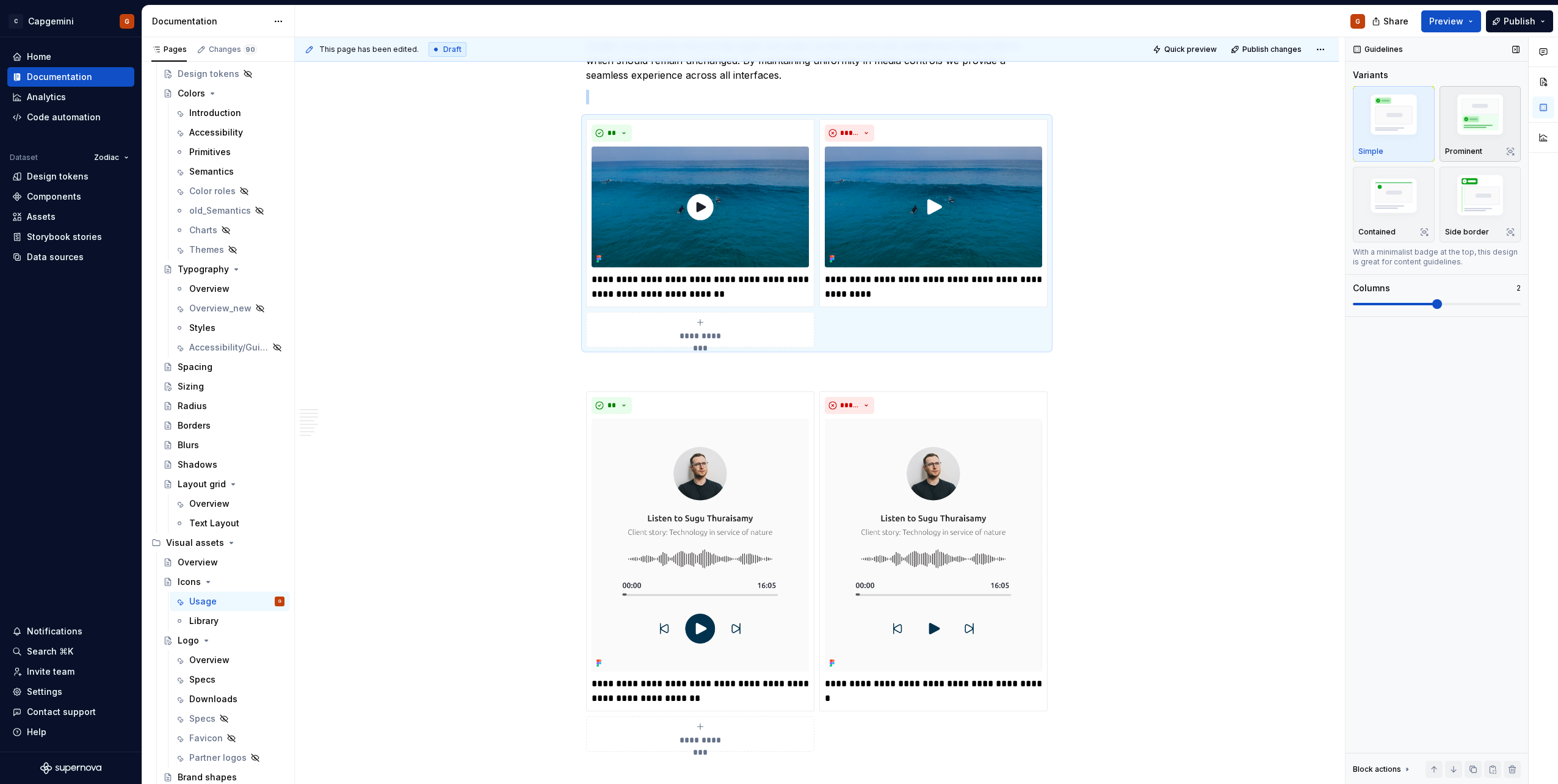
click at [1461, 151] on p "Prominent" at bounding box center [1463, 151] width 37 height 10
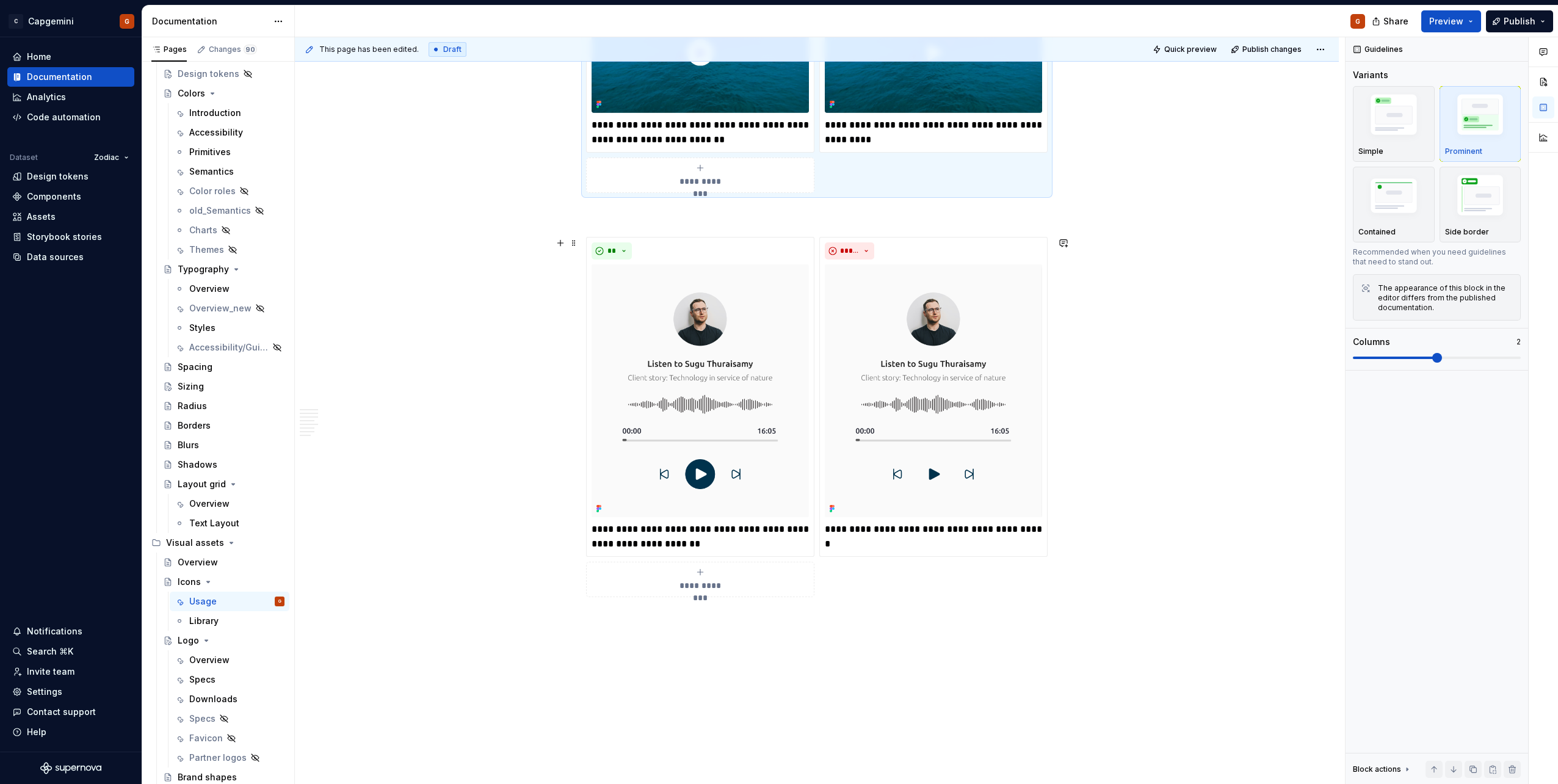
scroll to position [3174, 0]
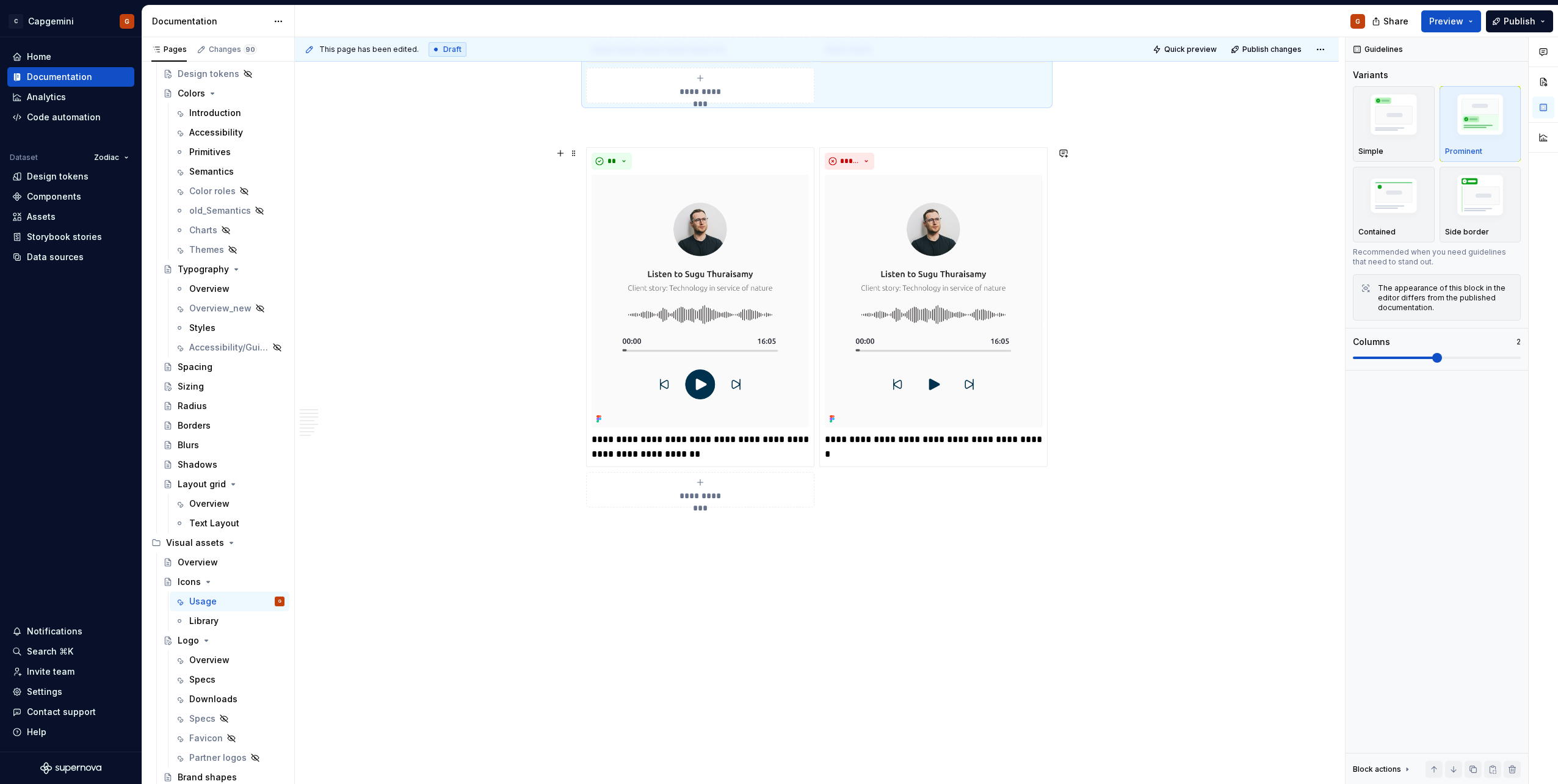
click at [911, 492] on div "**********" at bounding box center [816, 327] width 461 height 360
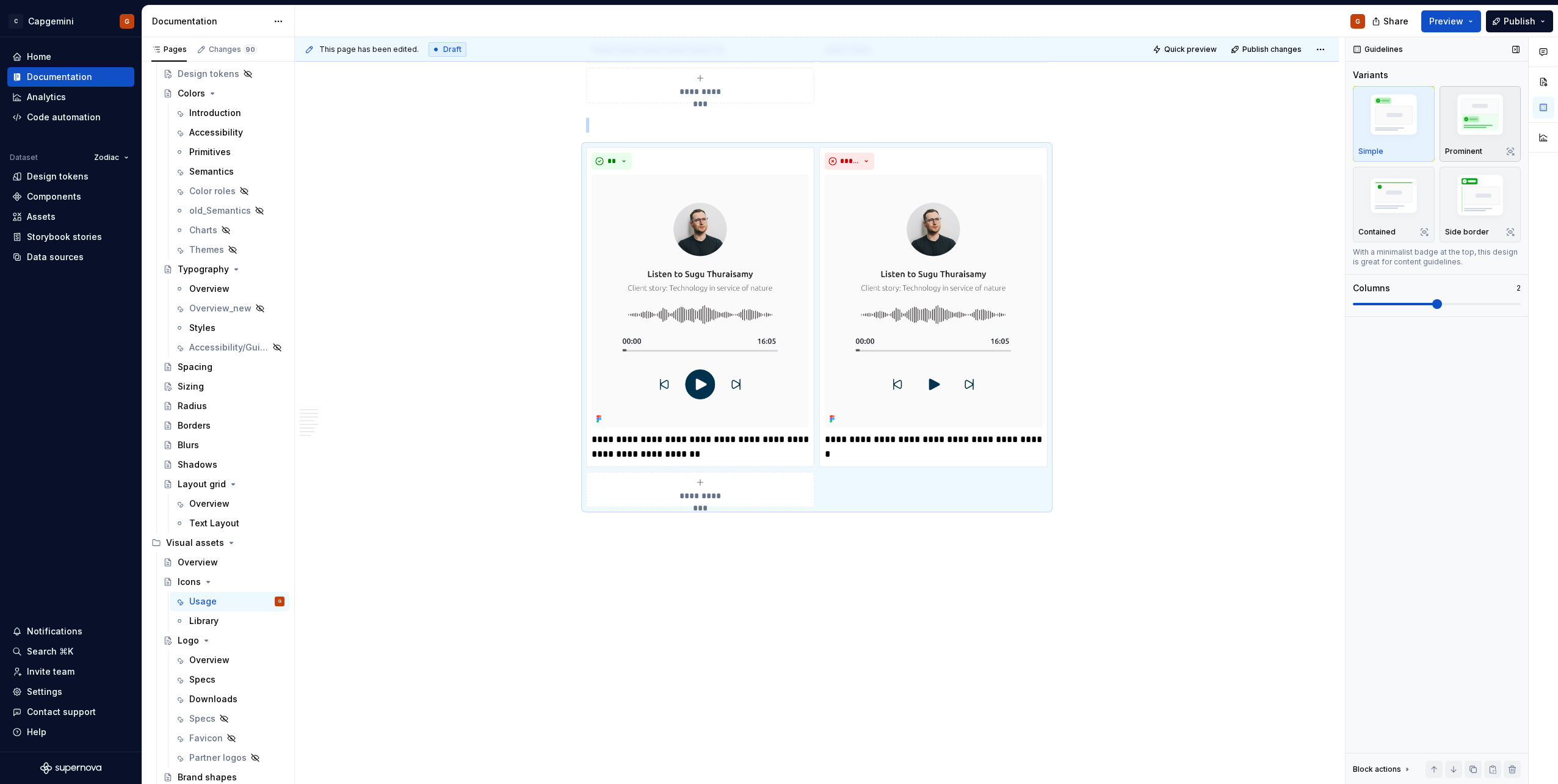
click at [1480, 137] on img "button" at bounding box center [1480, 117] width 71 height 53
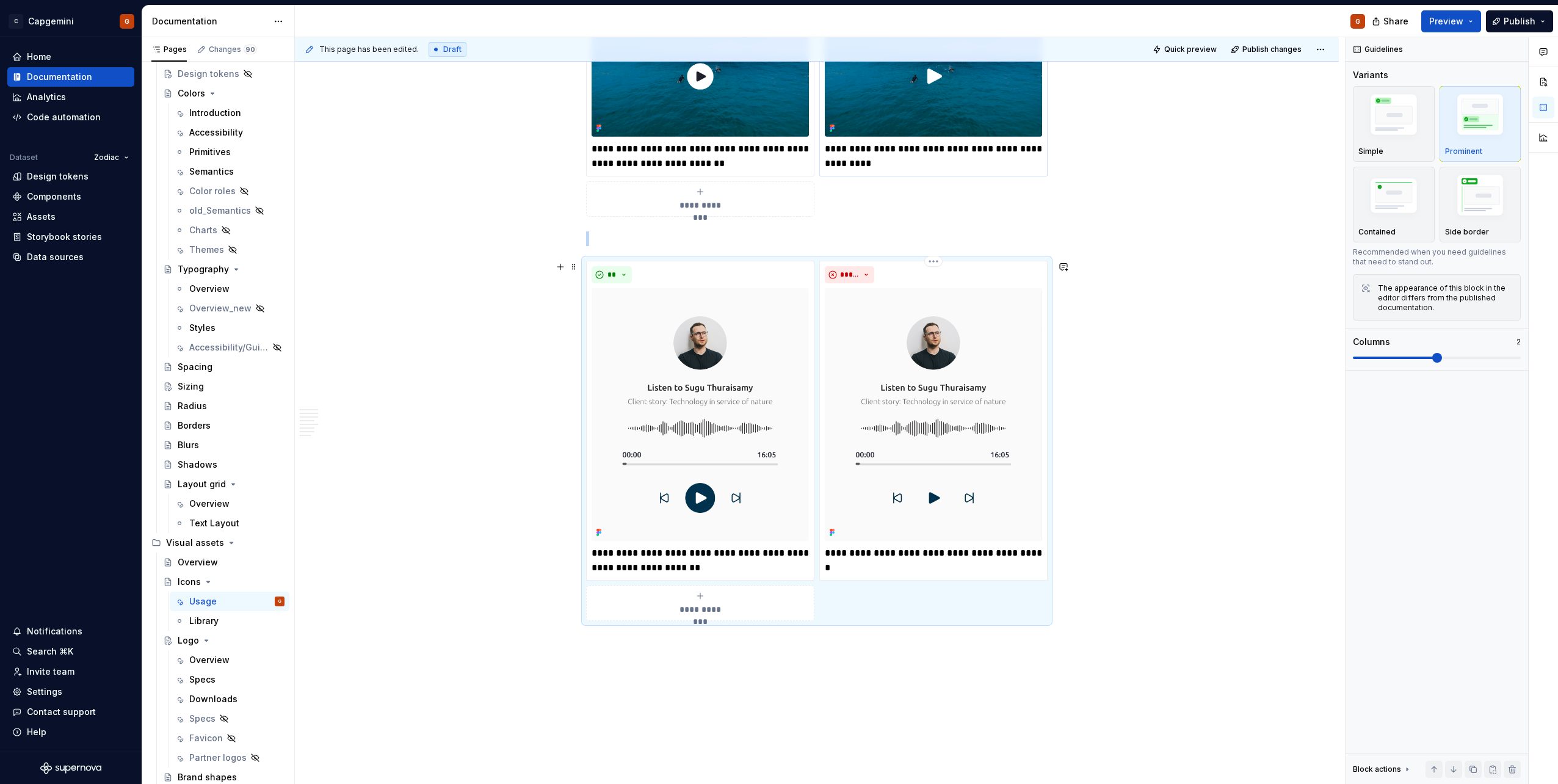
scroll to position [2991, 0]
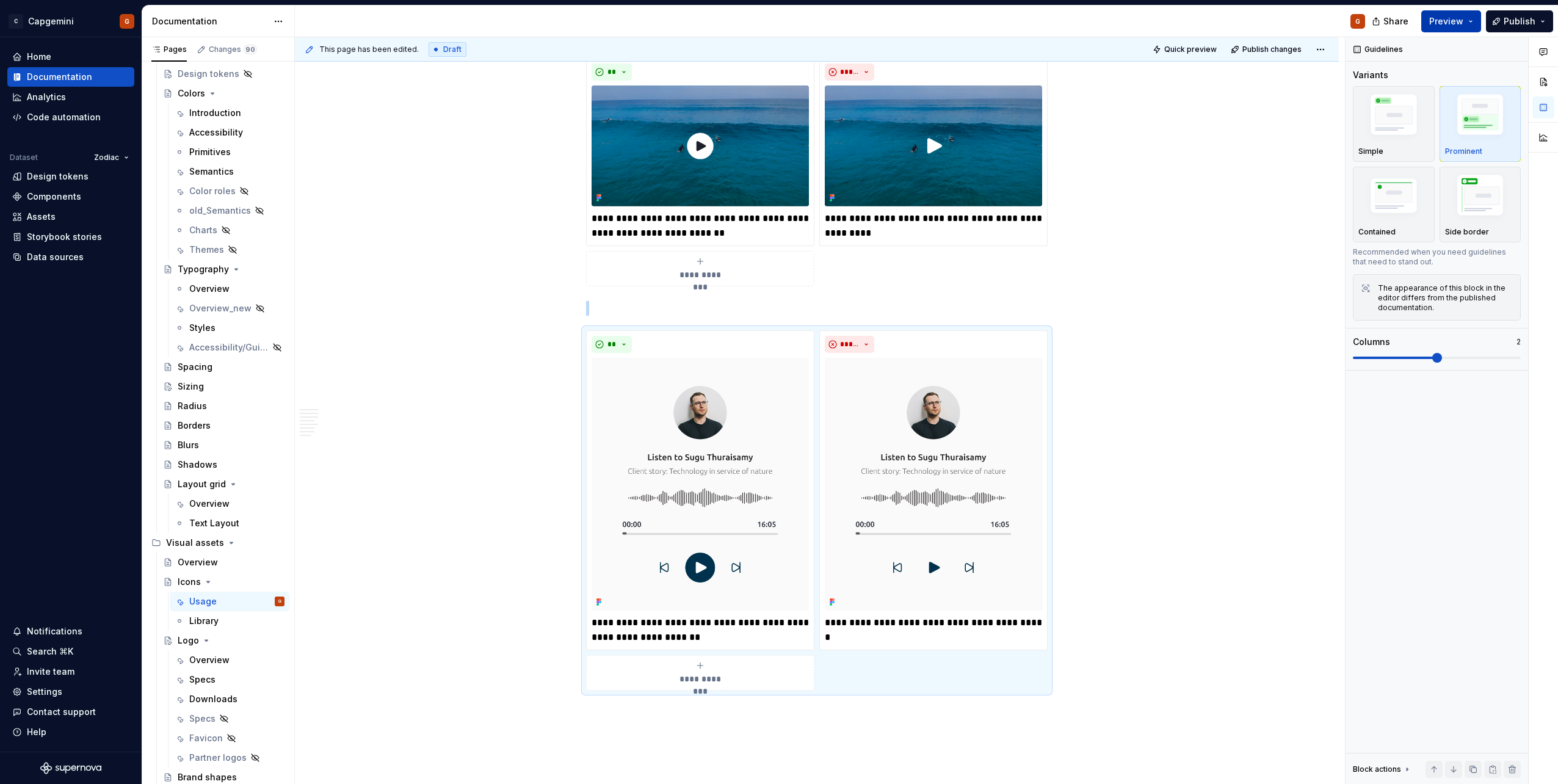
click at [1462, 27] on button "Preview" at bounding box center [1451, 21] width 60 height 22
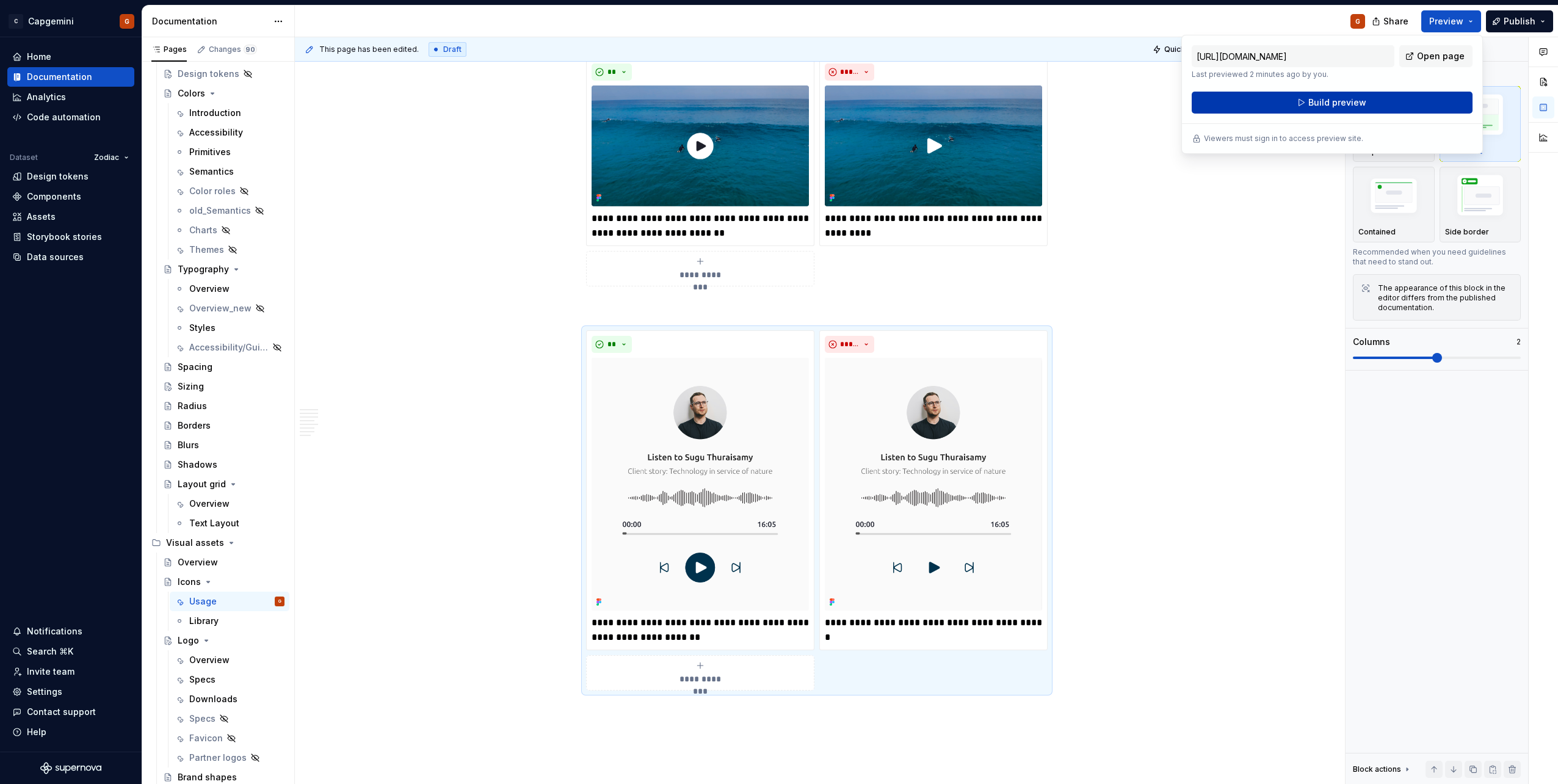
drag, startPoint x: 1462, startPoint y: 27, endPoint x: 1362, endPoint y: 109, distance: 129.3
click at [1362, 109] on button "Build preview" at bounding box center [1332, 102] width 281 height 22
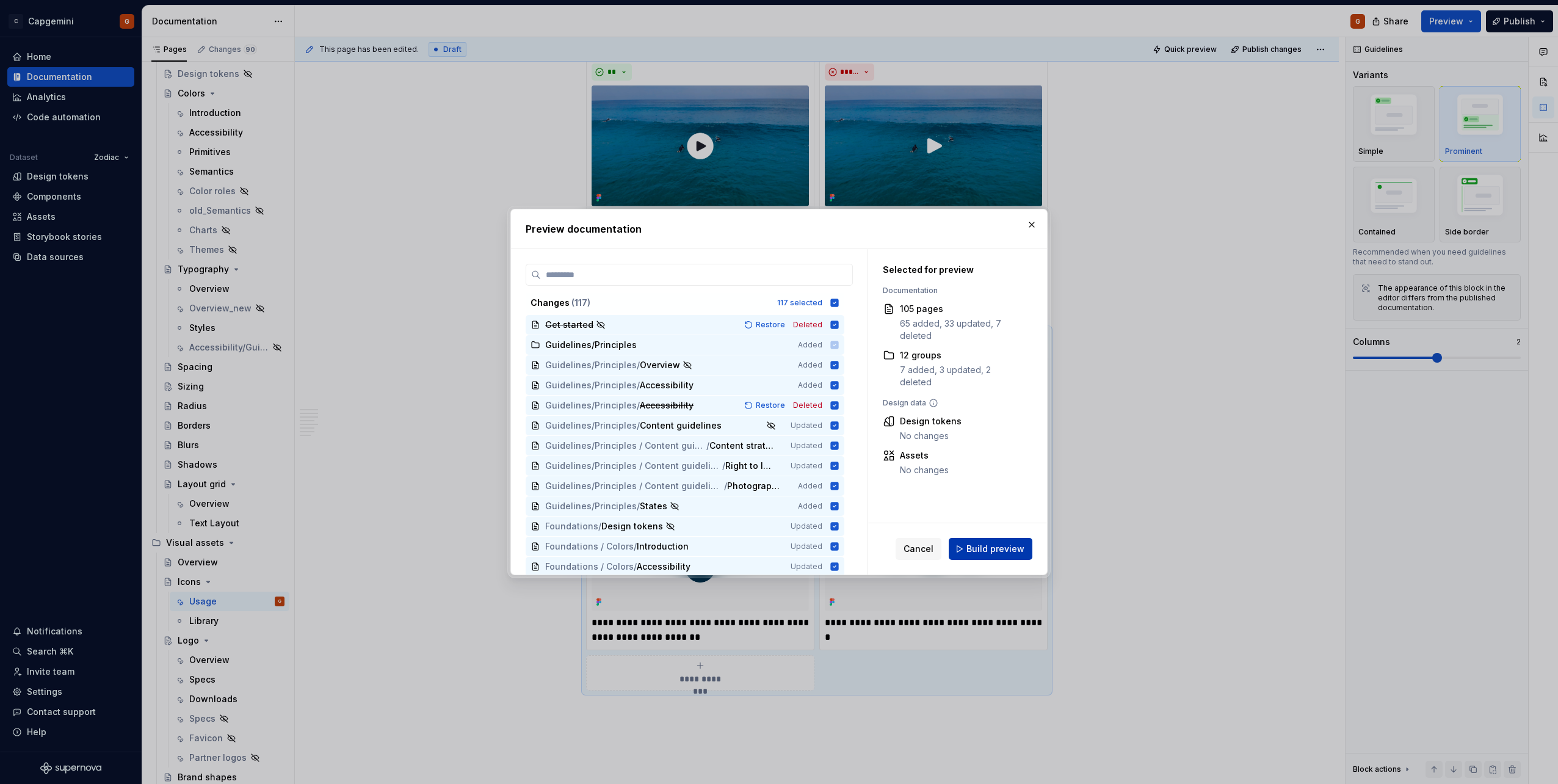
click at [984, 550] on span "Build preview" at bounding box center [995, 549] width 58 height 12
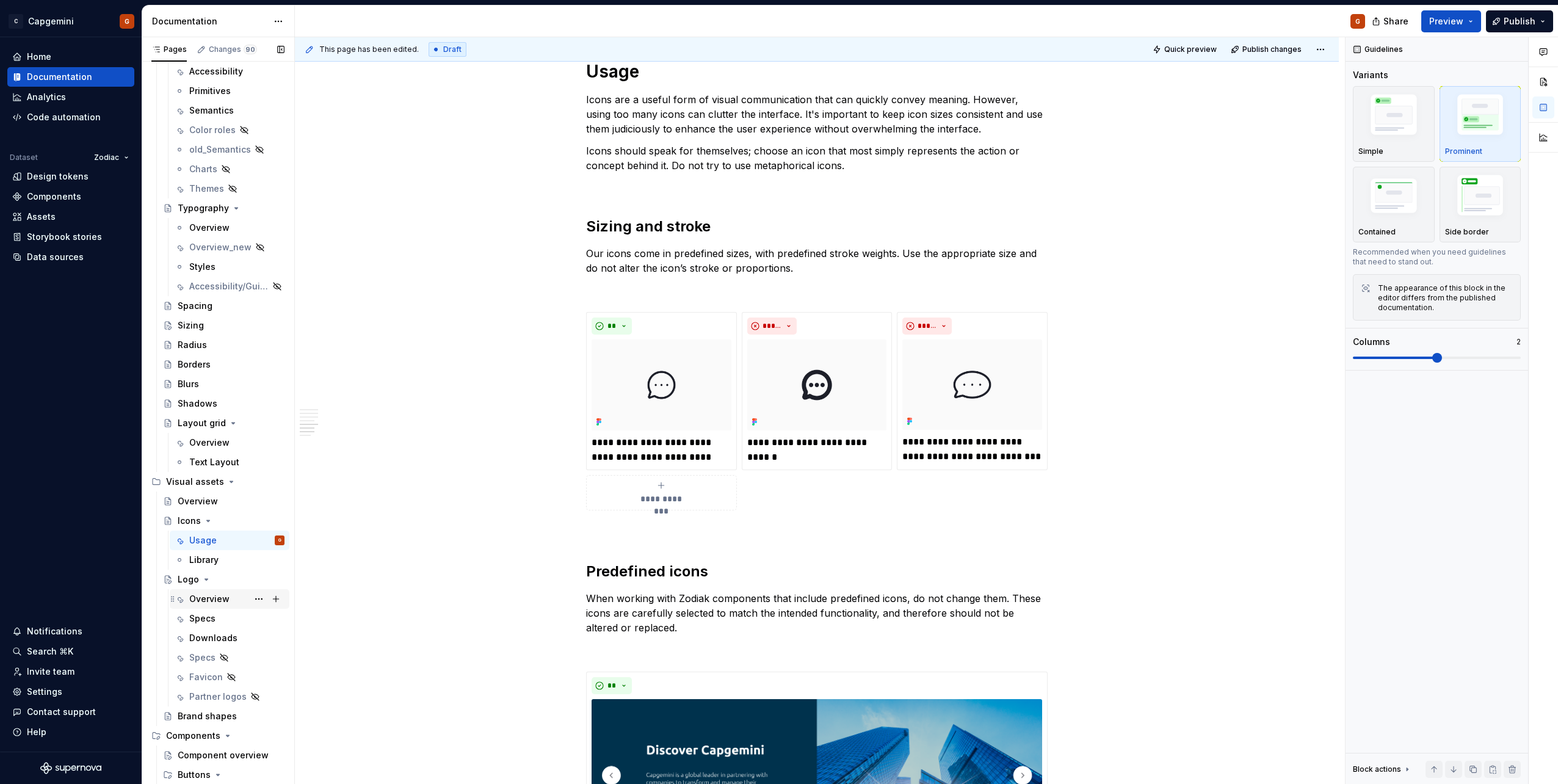
scroll to position [244, 0]
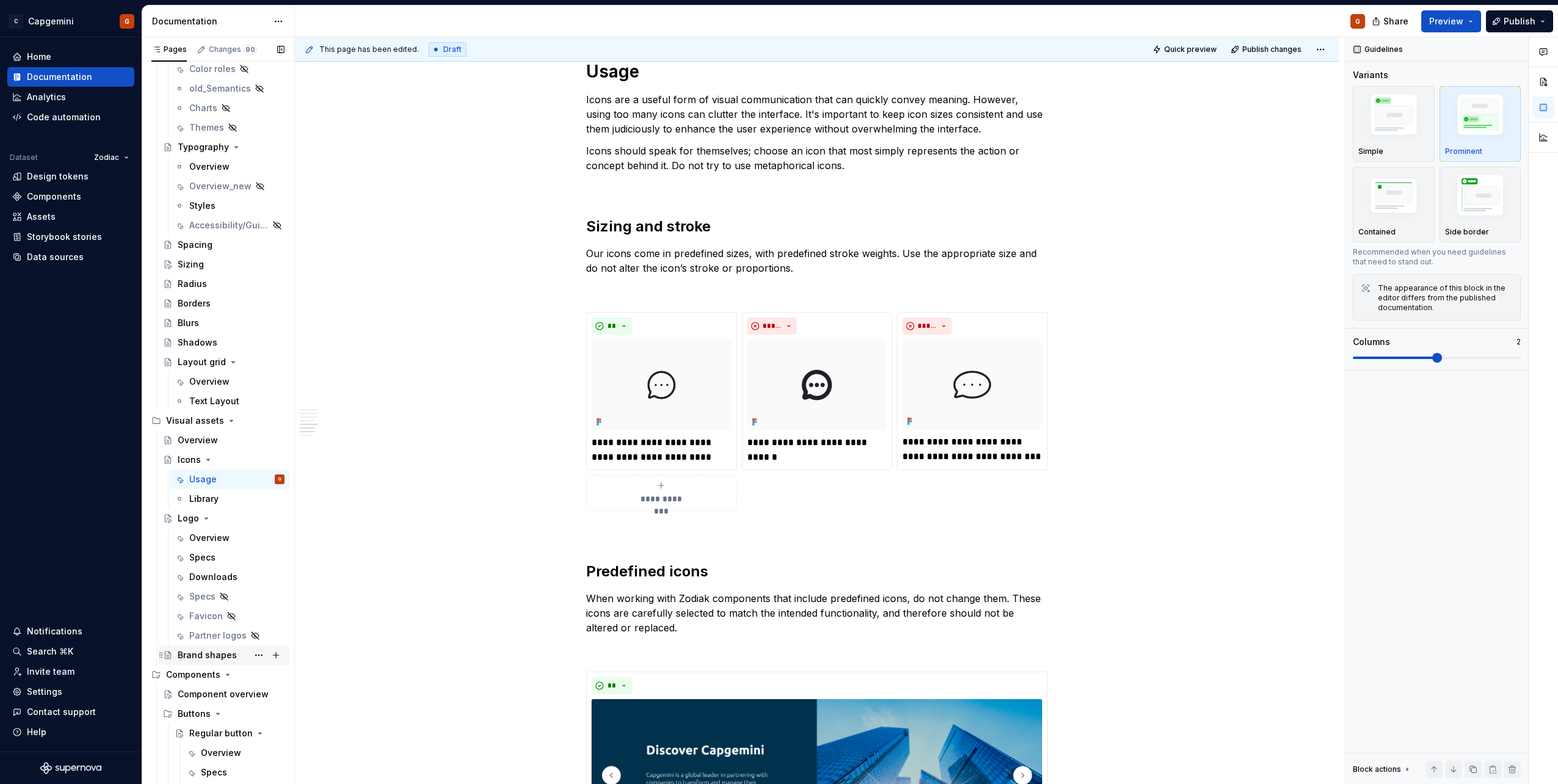
click at [213, 650] on div "Brand shapes" at bounding box center [207, 655] width 59 height 12
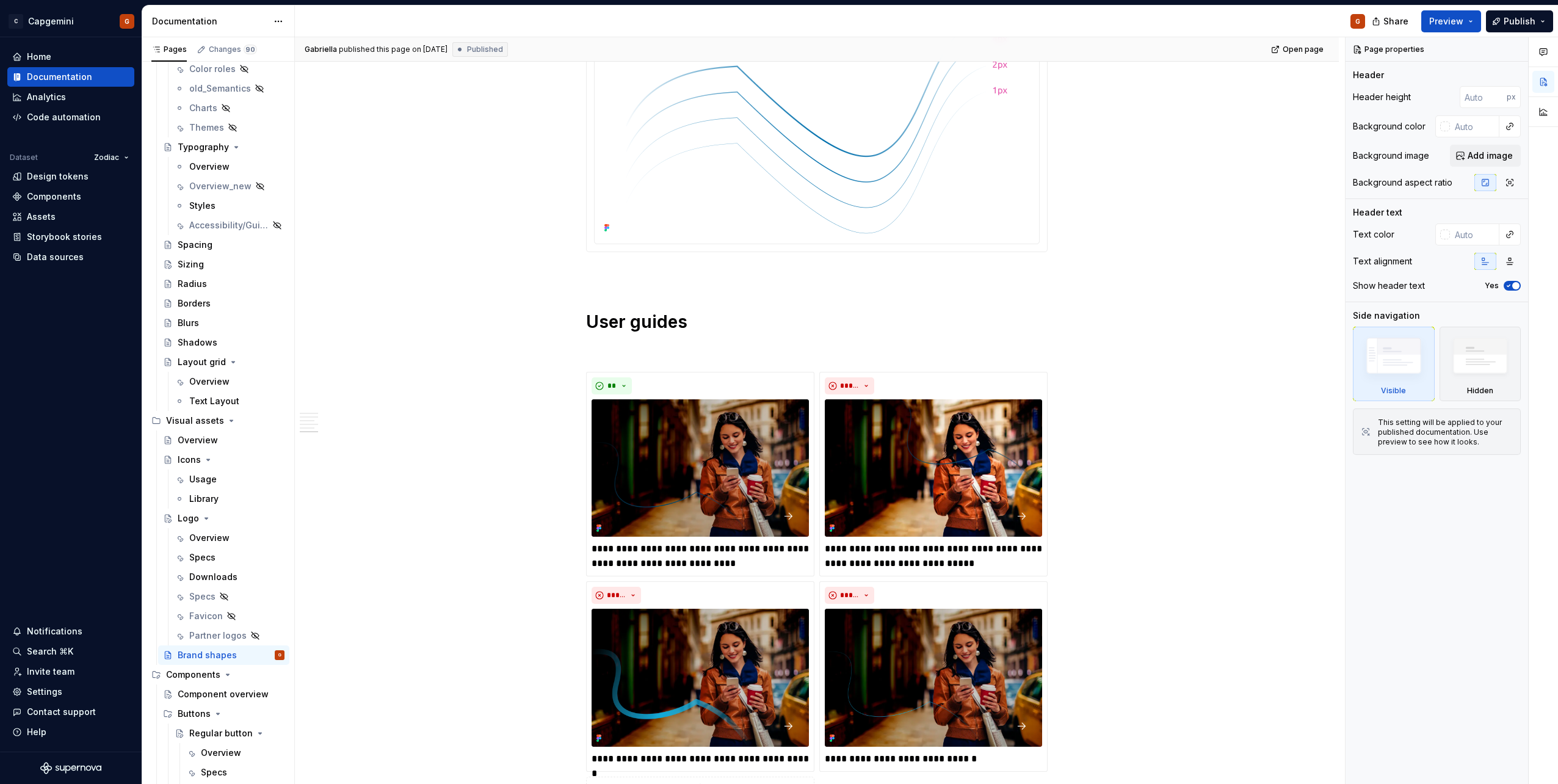
scroll to position [2259, 0]
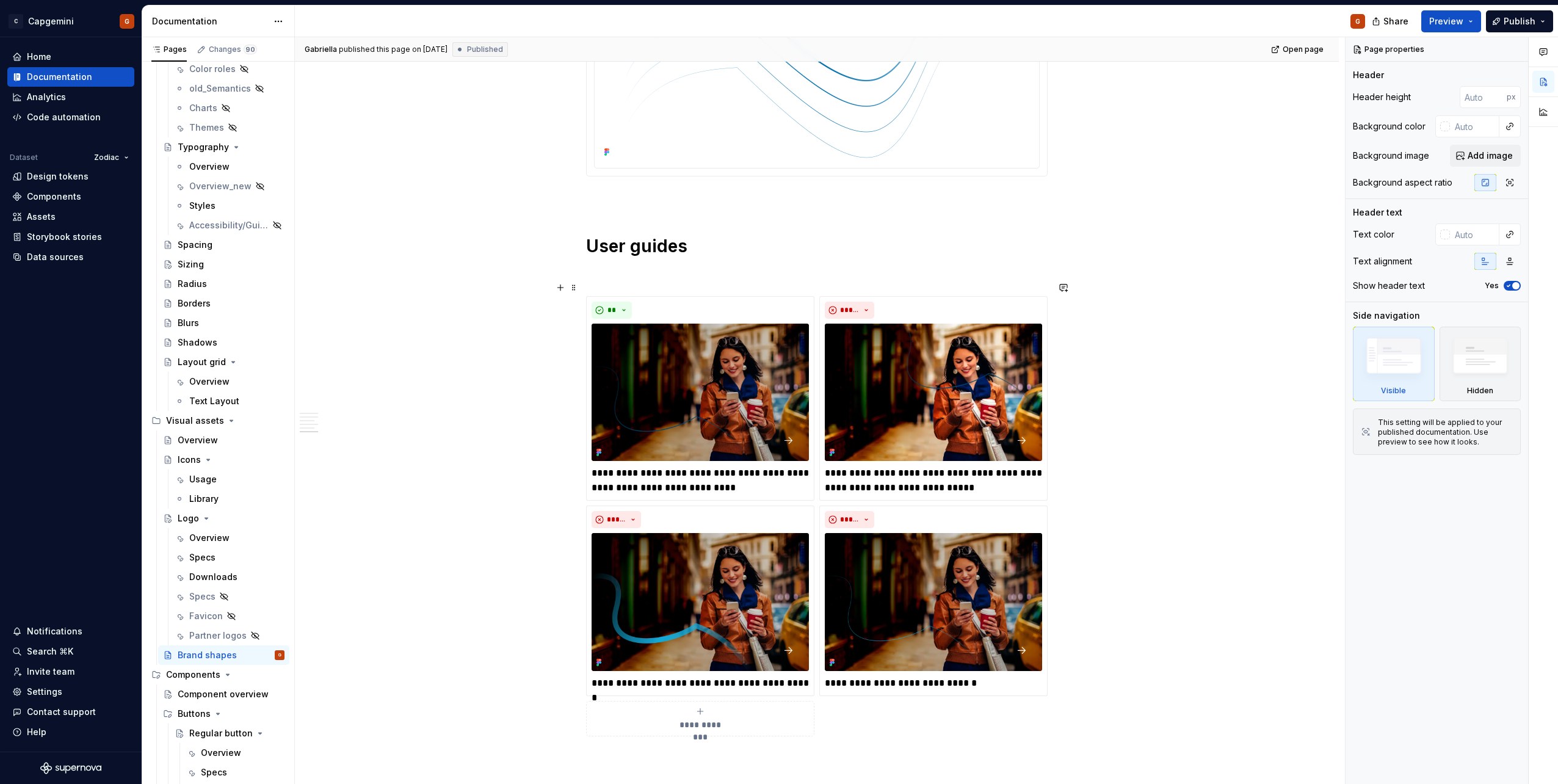
click at [818, 296] on div "**********" at bounding box center [816, 516] width 461 height 440
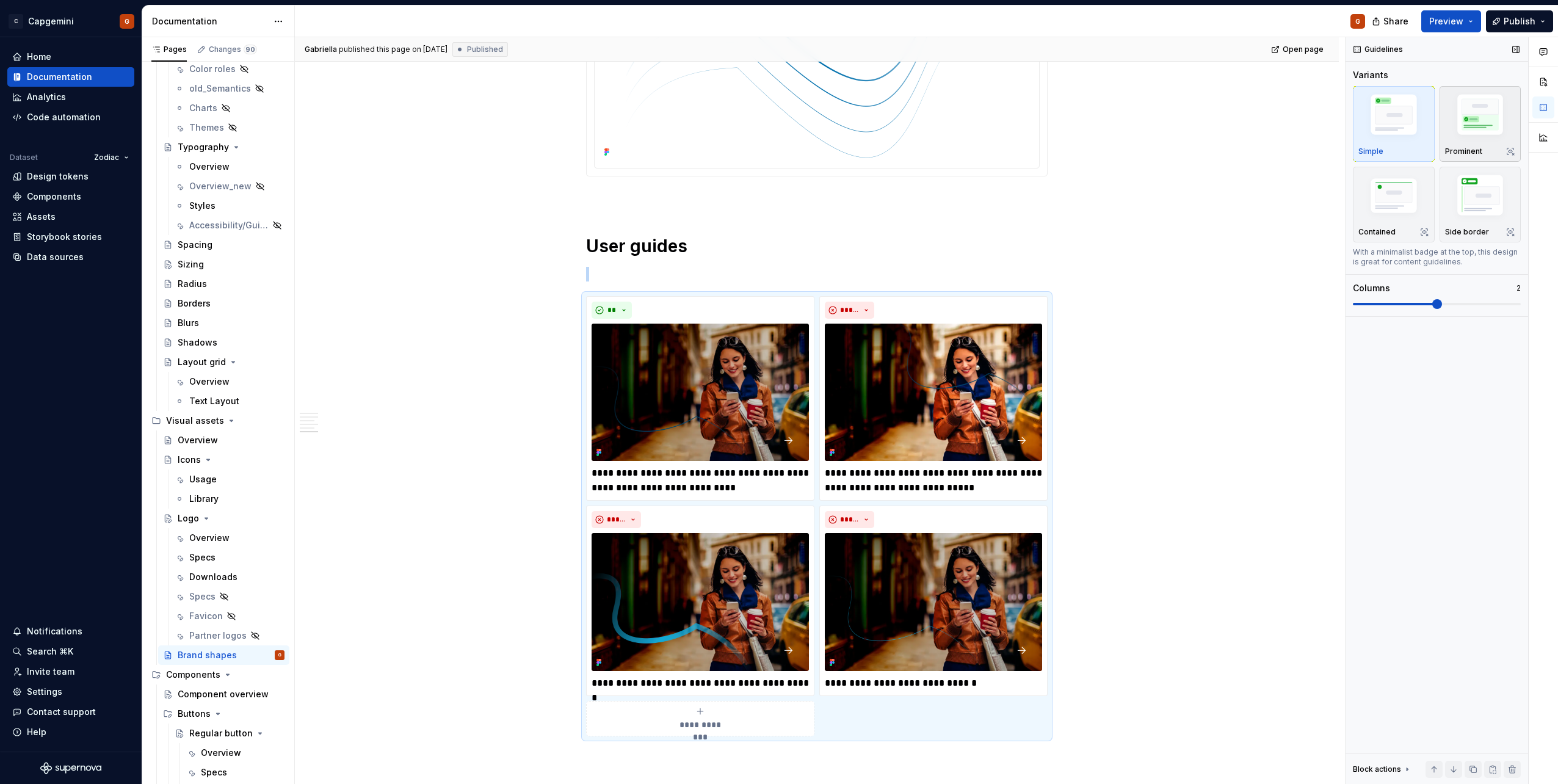
click at [1486, 138] on img "button" at bounding box center [1480, 117] width 71 height 53
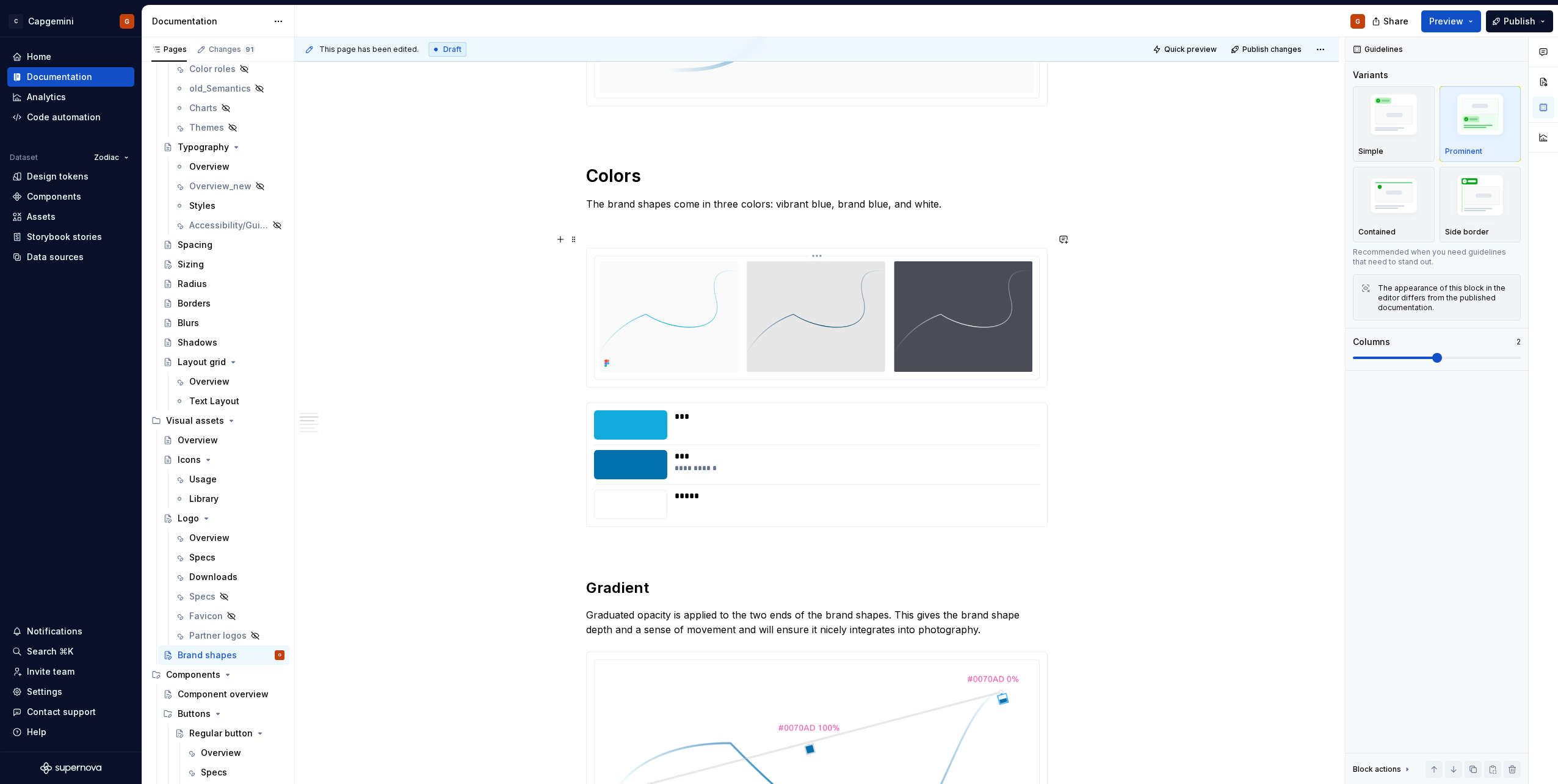
scroll to position [427, 0]
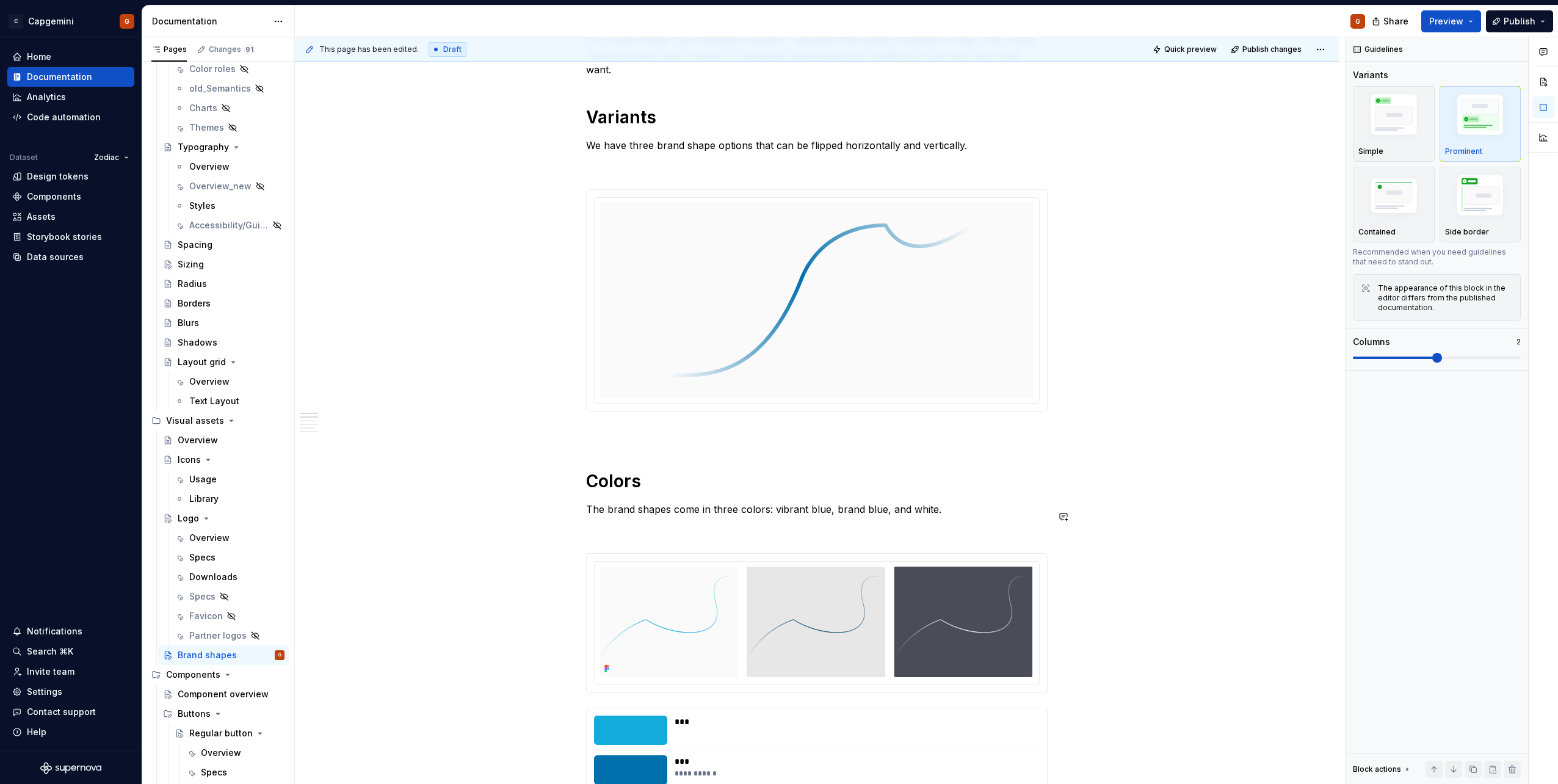
click at [647, 524] on p at bounding box center [816, 531] width 461 height 15
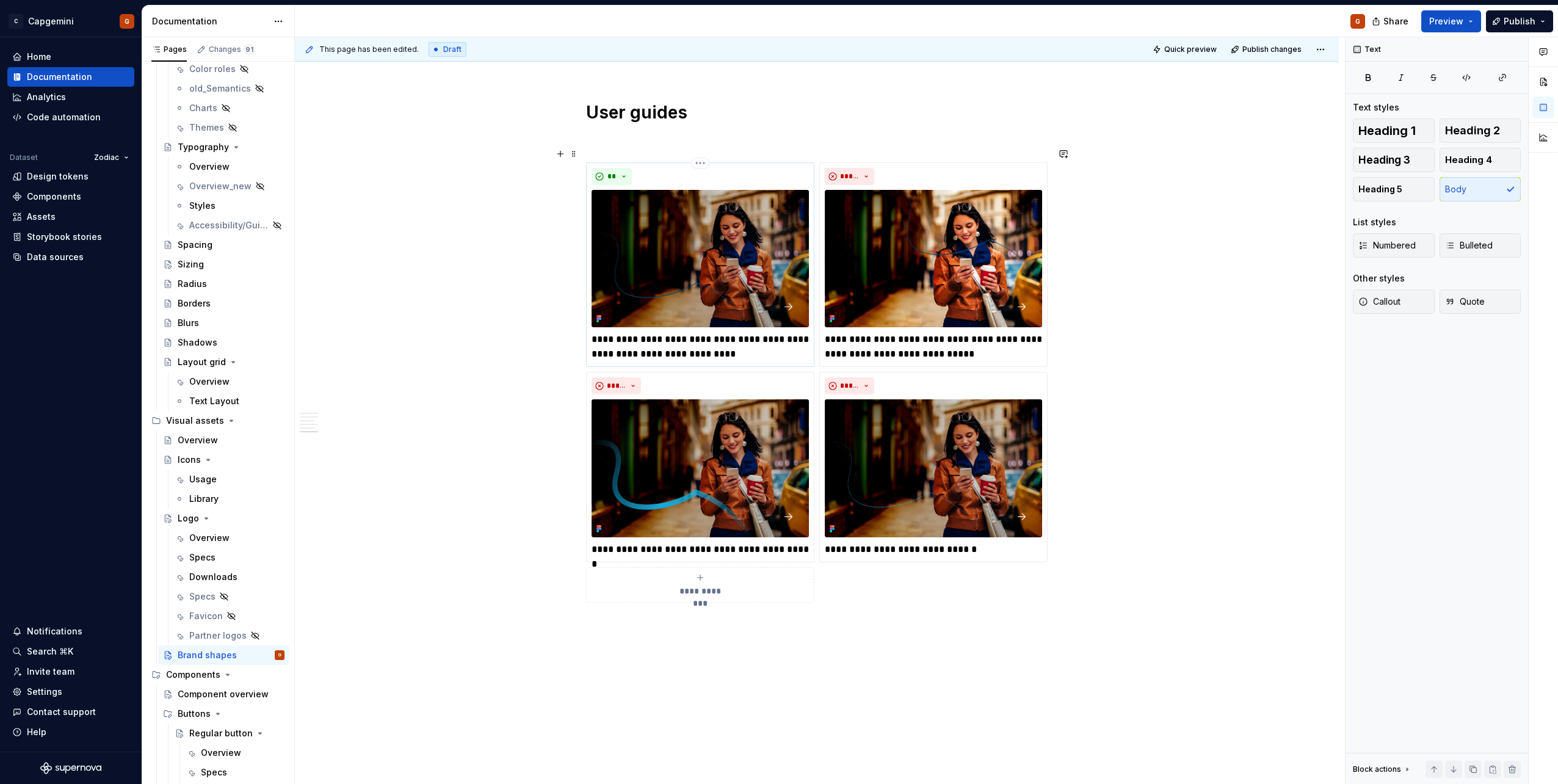
scroll to position [2291, 0]
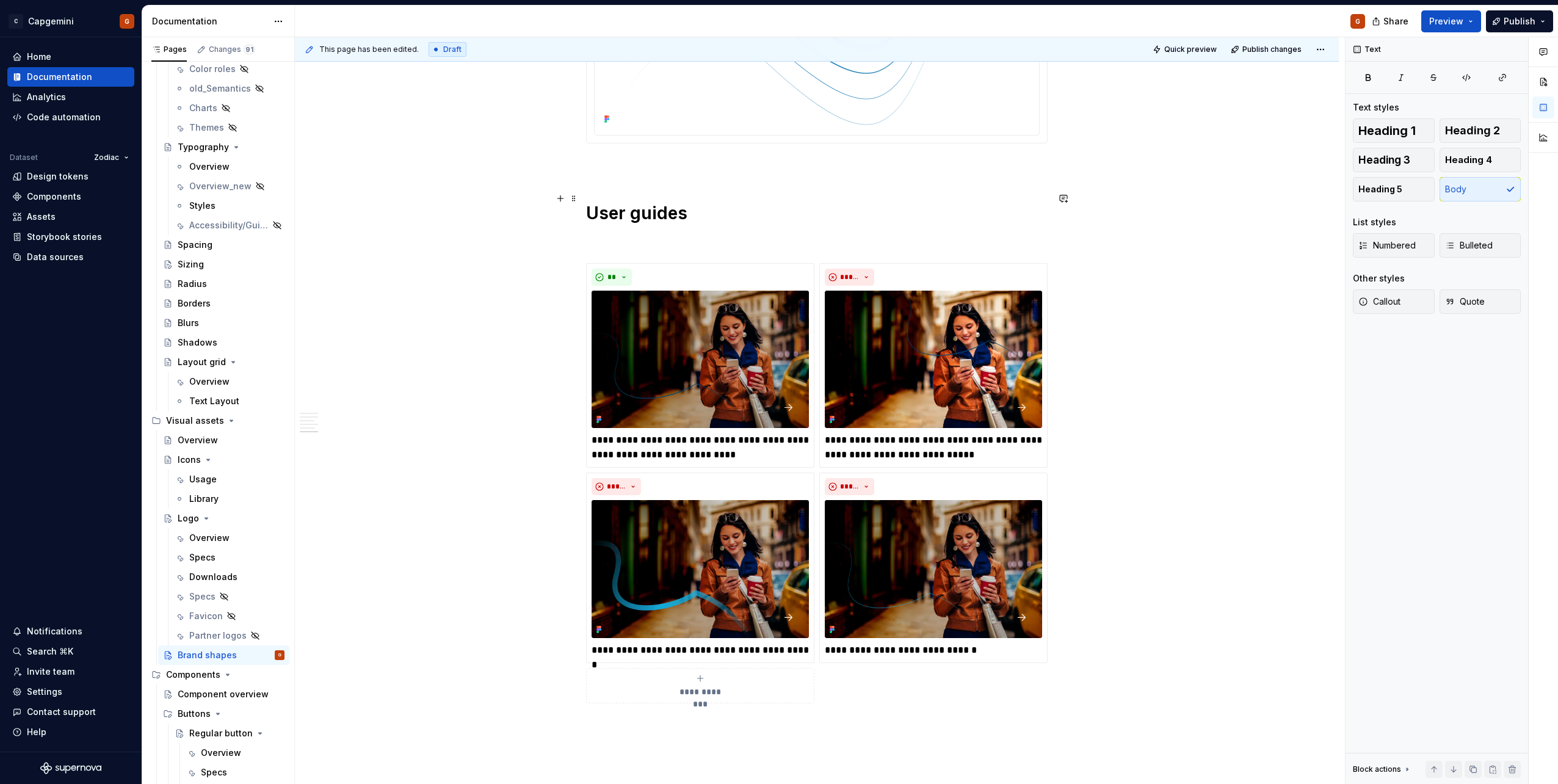
click at [629, 204] on h1 "User guides" at bounding box center [816, 213] width 461 height 22
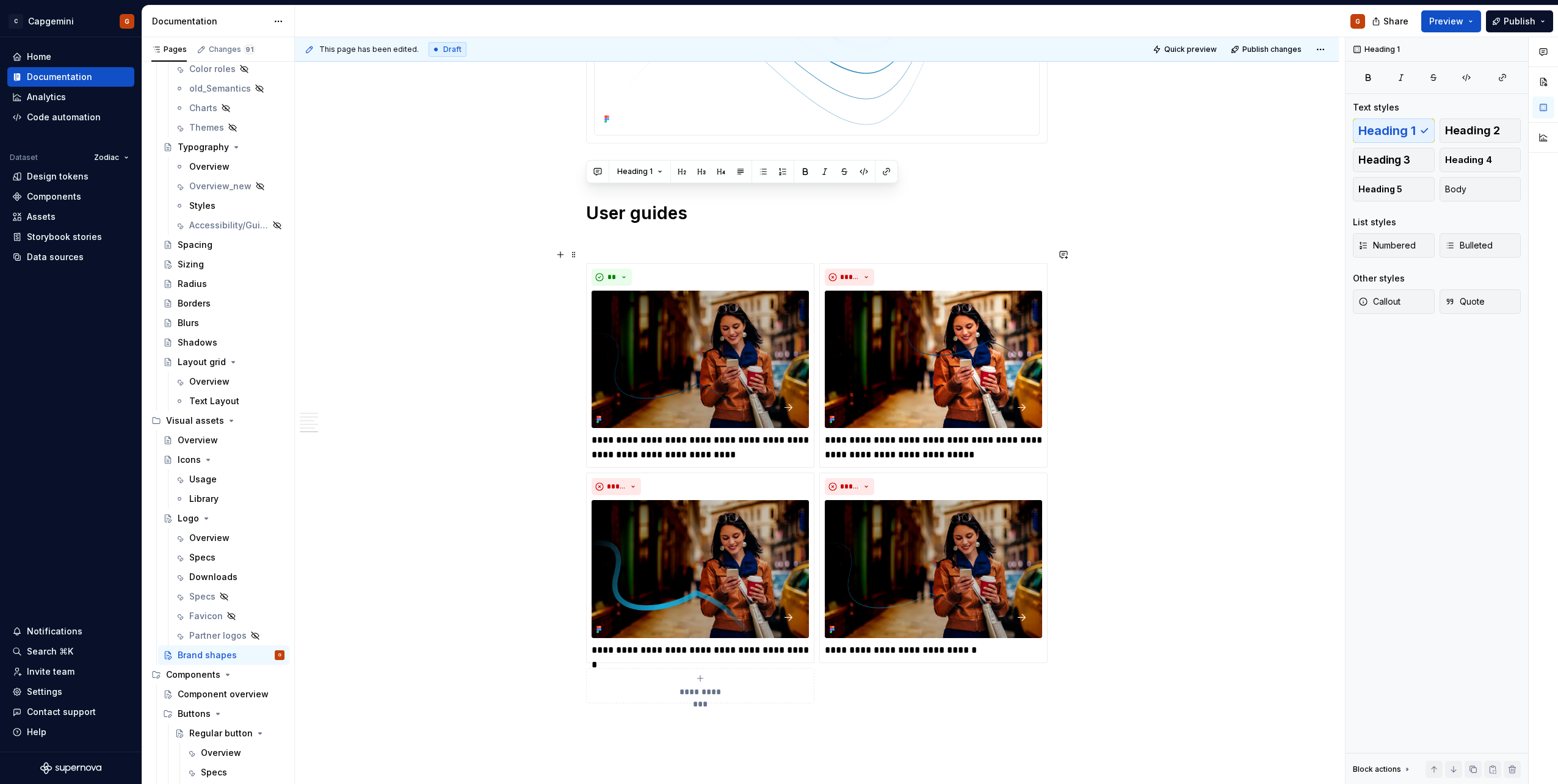
click at [818, 263] on div "**********" at bounding box center [816, 483] width 461 height 440
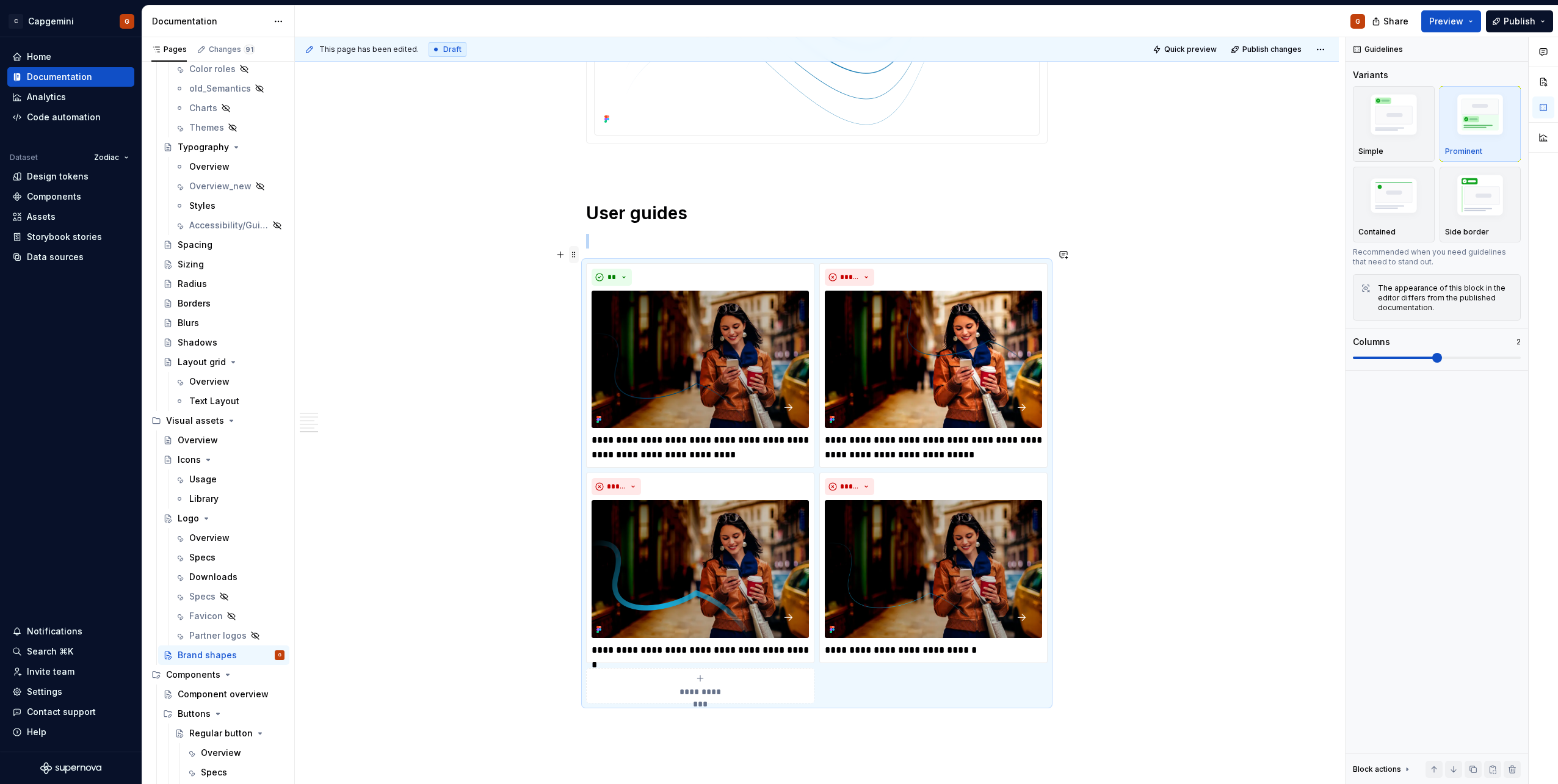
click at [578, 253] on span at bounding box center [574, 254] width 10 height 17
click at [597, 278] on div "Duplicate" at bounding box center [631, 273] width 79 height 12
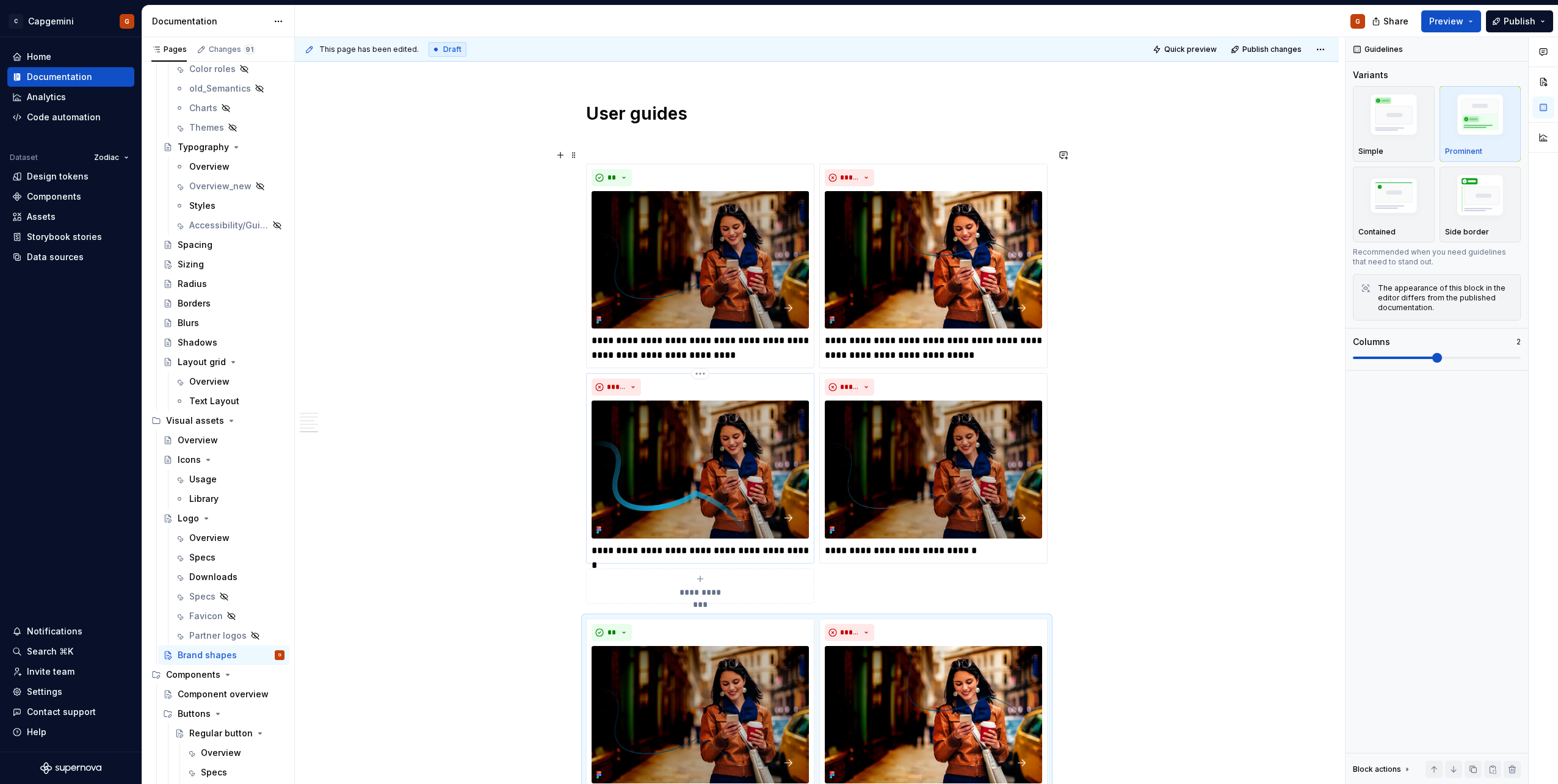
scroll to position [2283, 0]
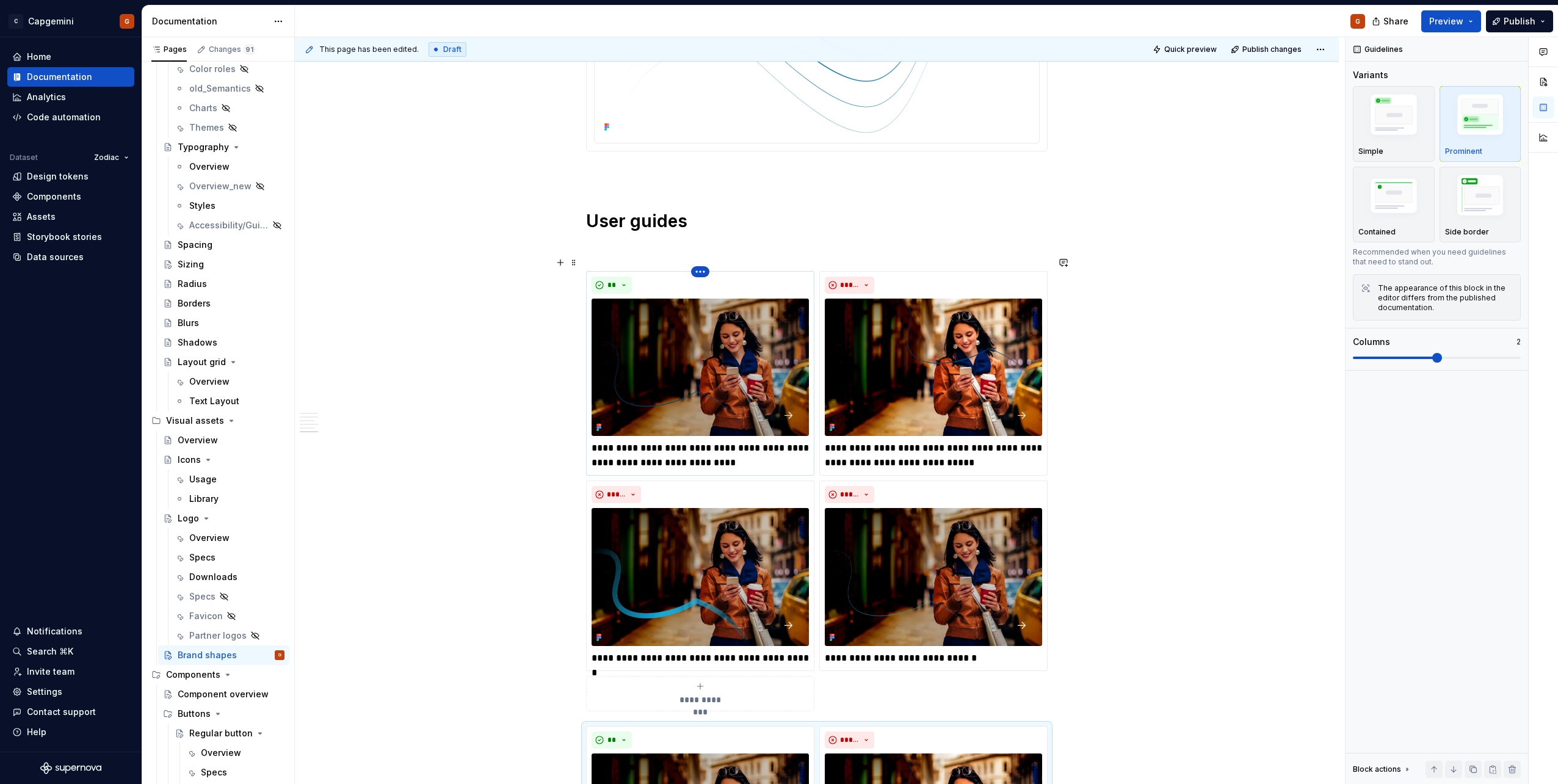
click at [702, 256] on html "C Capgemini G Home Documentation Analytics Code automation Dataset Zodiac Desig…" at bounding box center [779, 392] width 1558 height 784
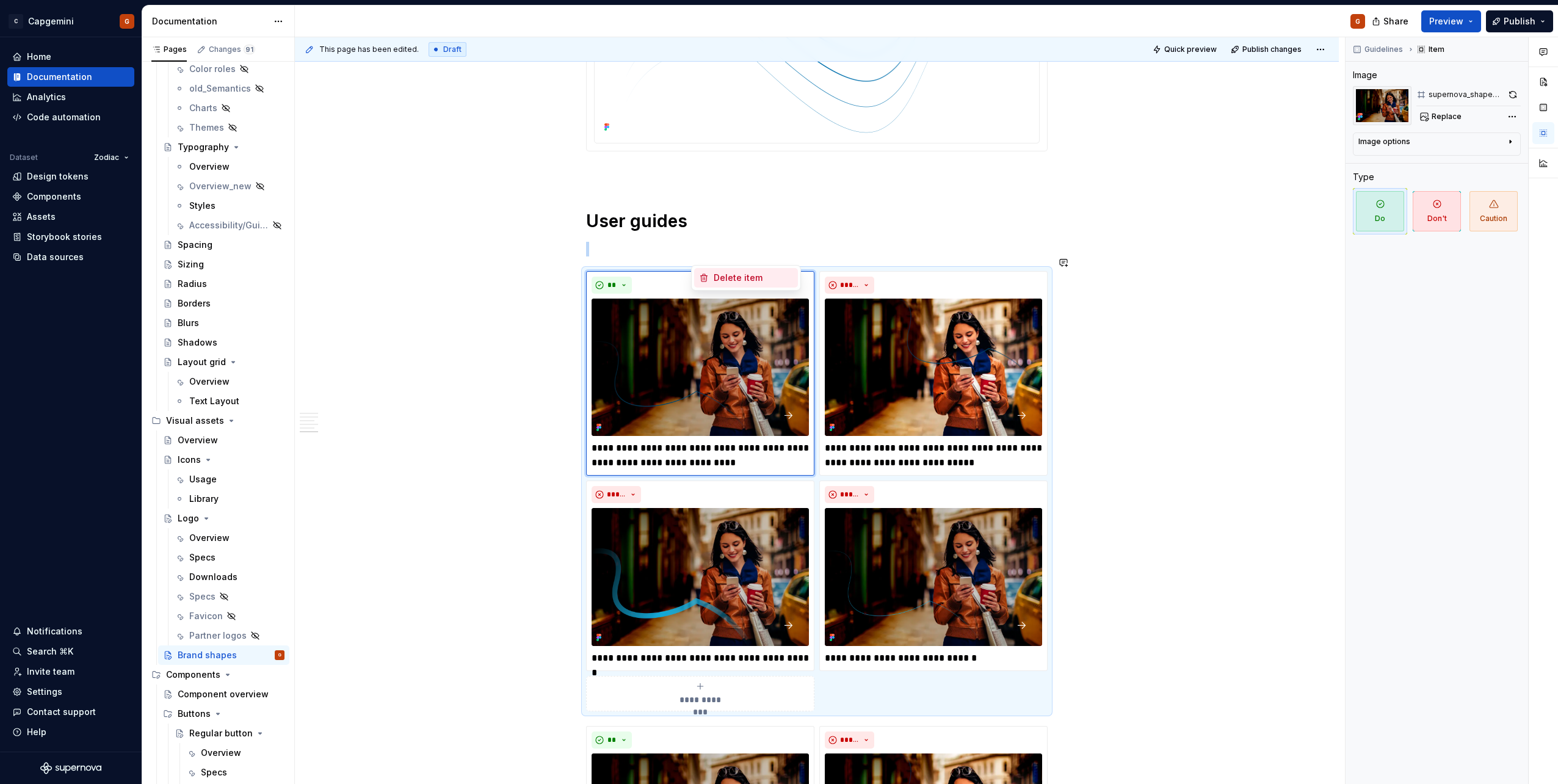
click at [713, 279] on div "Delete item" at bounding box center [746, 277] width 104 height 20
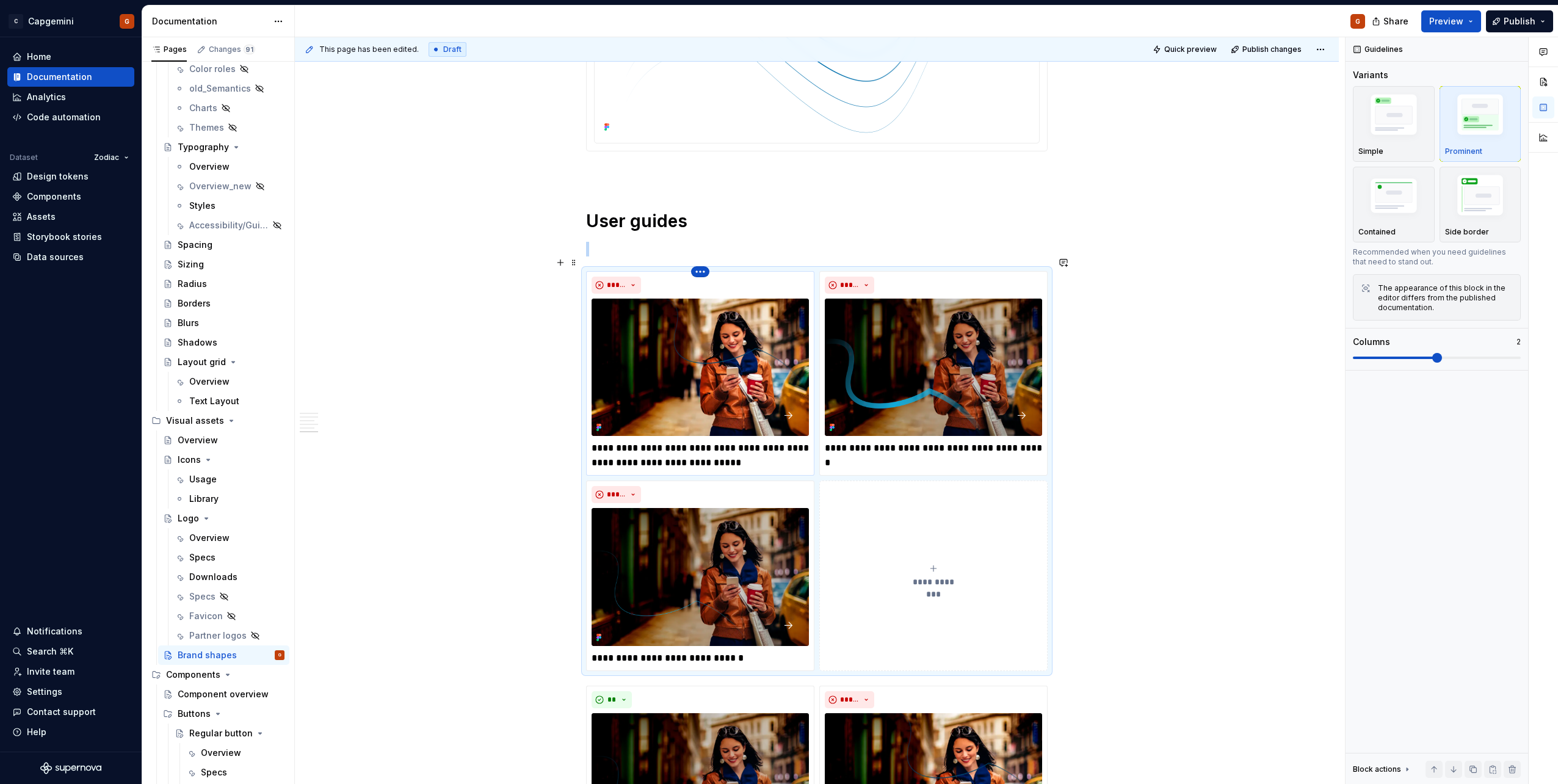
click at [702, 259] on html "C Capgemini G Home Documentation Analytics Code automation Dataset Zodiac Desig…" at bounding box center [779, 392] width 1558 height 784
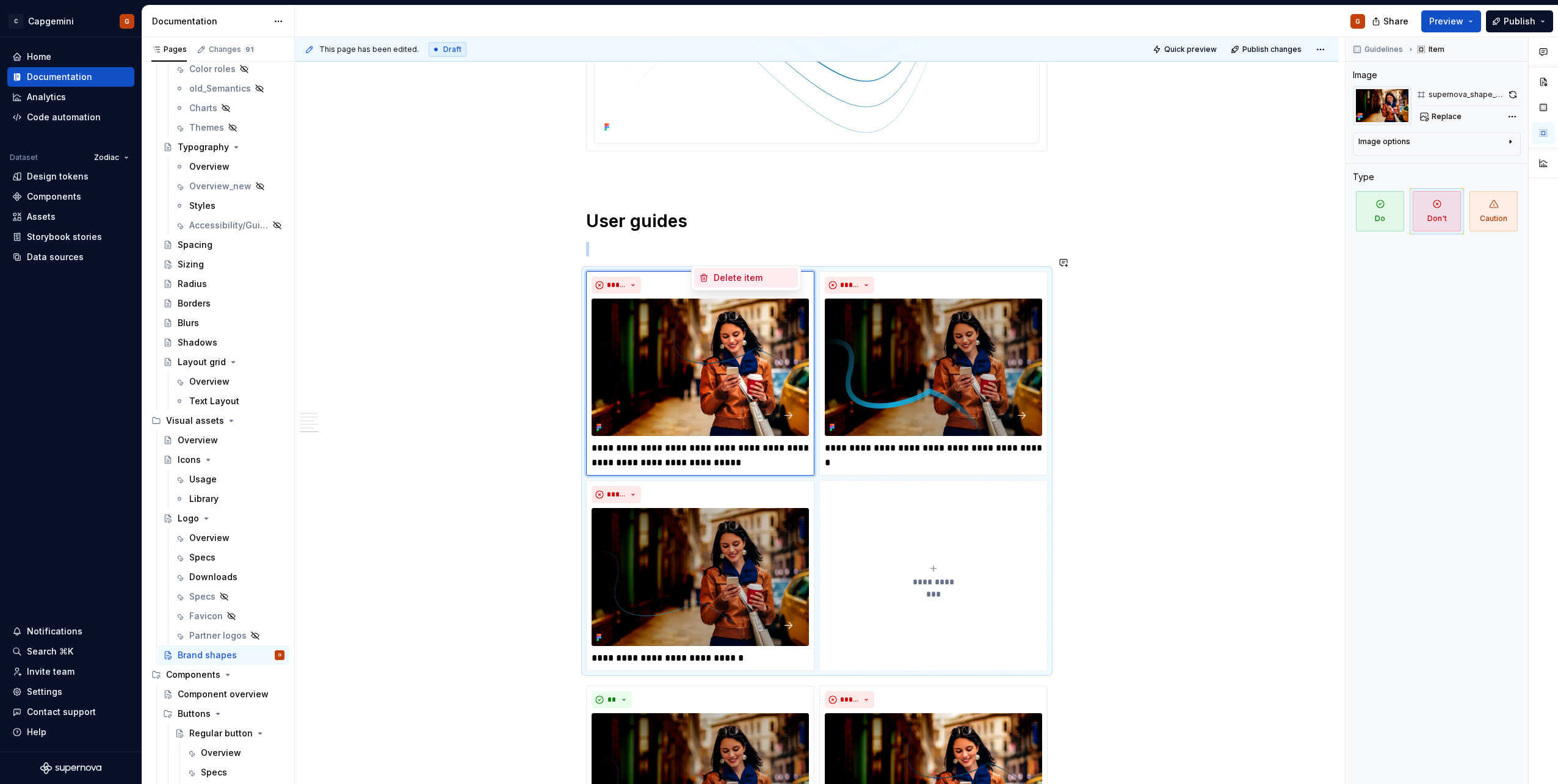
click at [707, 276] on icon at bounding box center [704, 277] width 7 height 7
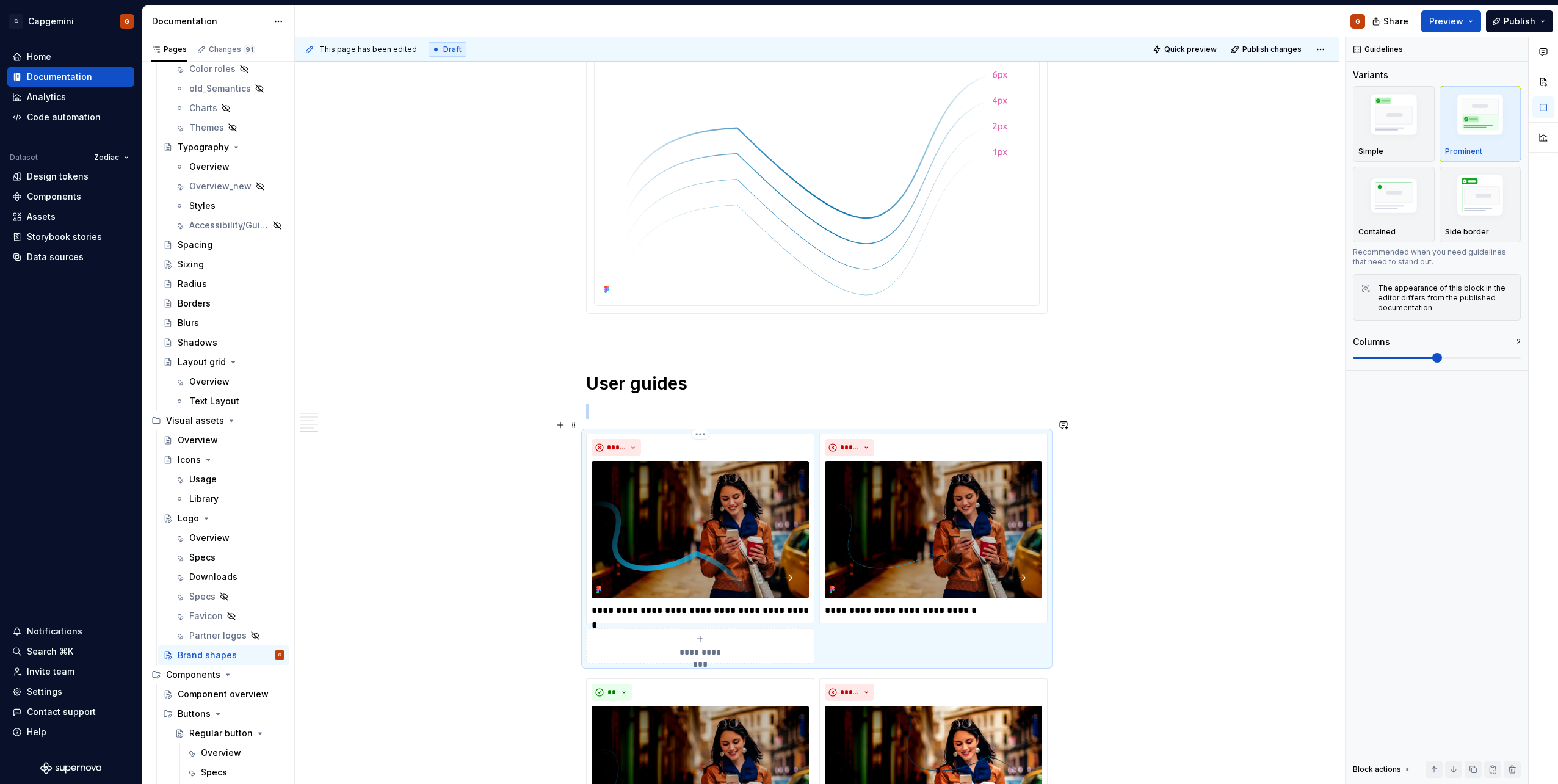
scroll to position [2039, 0]
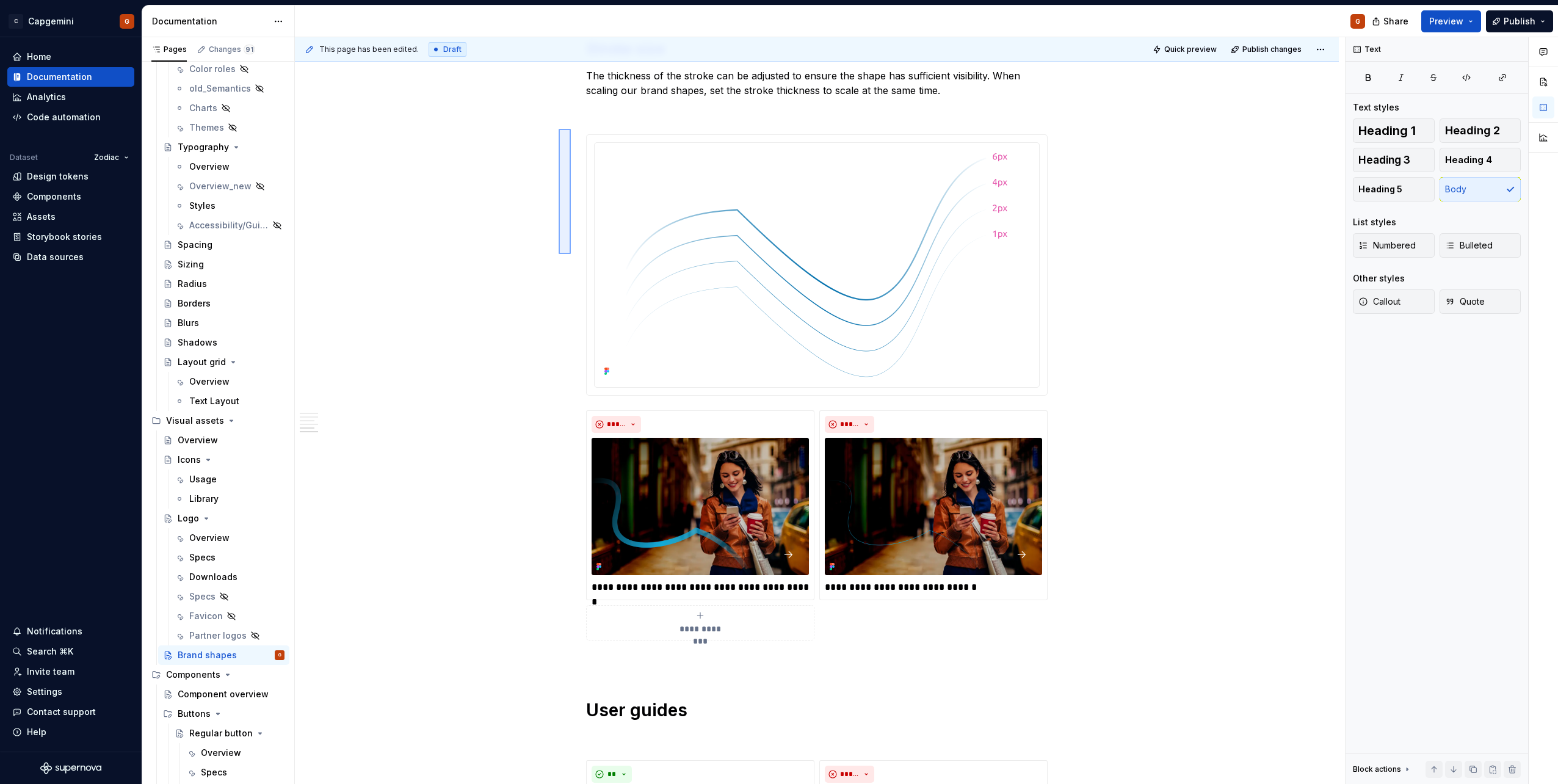
click at [559, 129] on div "**********" at bounding box center [820, 411] width 1050 height 747
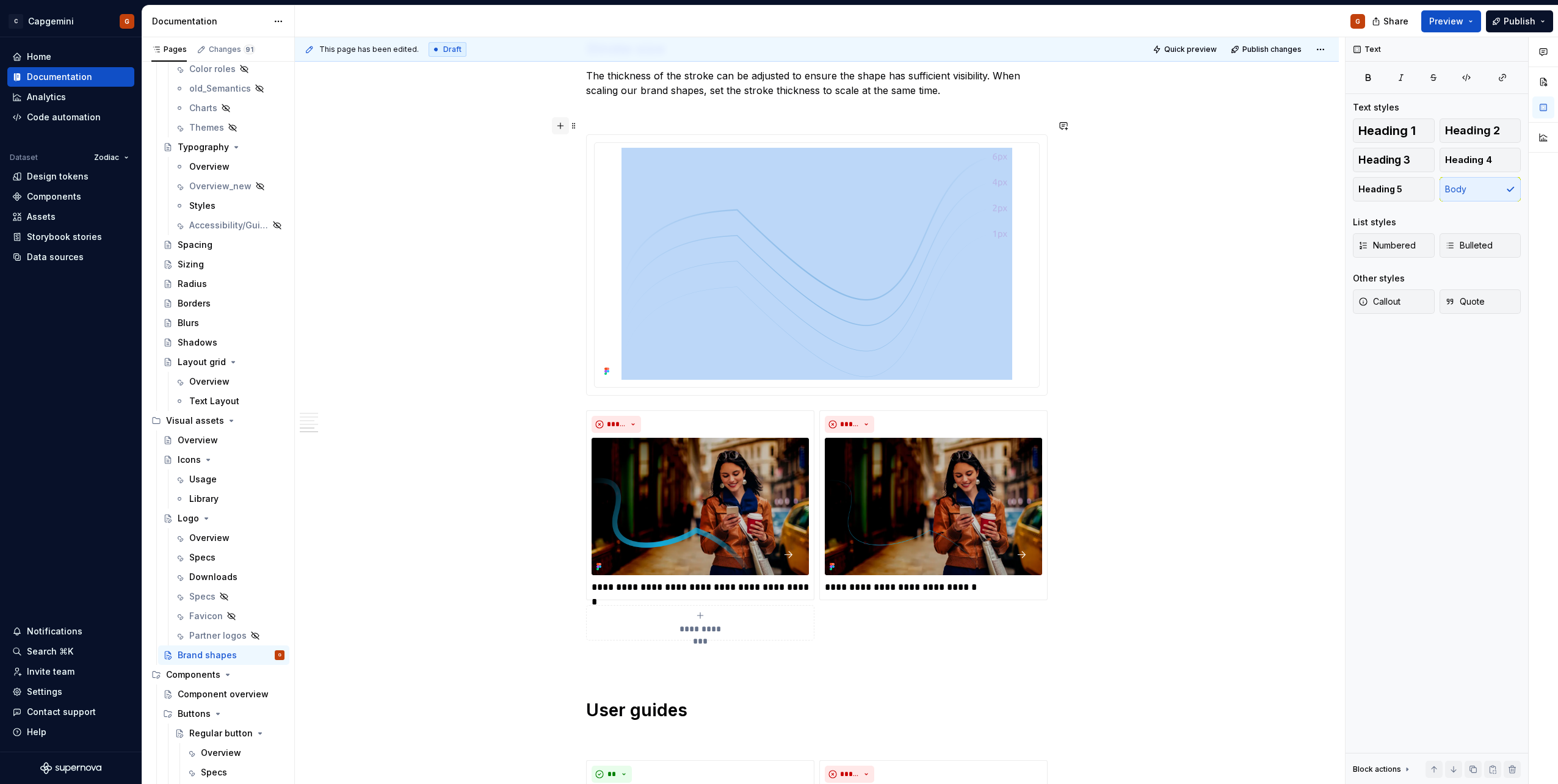
click at [564, 126] on button "button" at bounding box center [560, 125] width 17 height 17
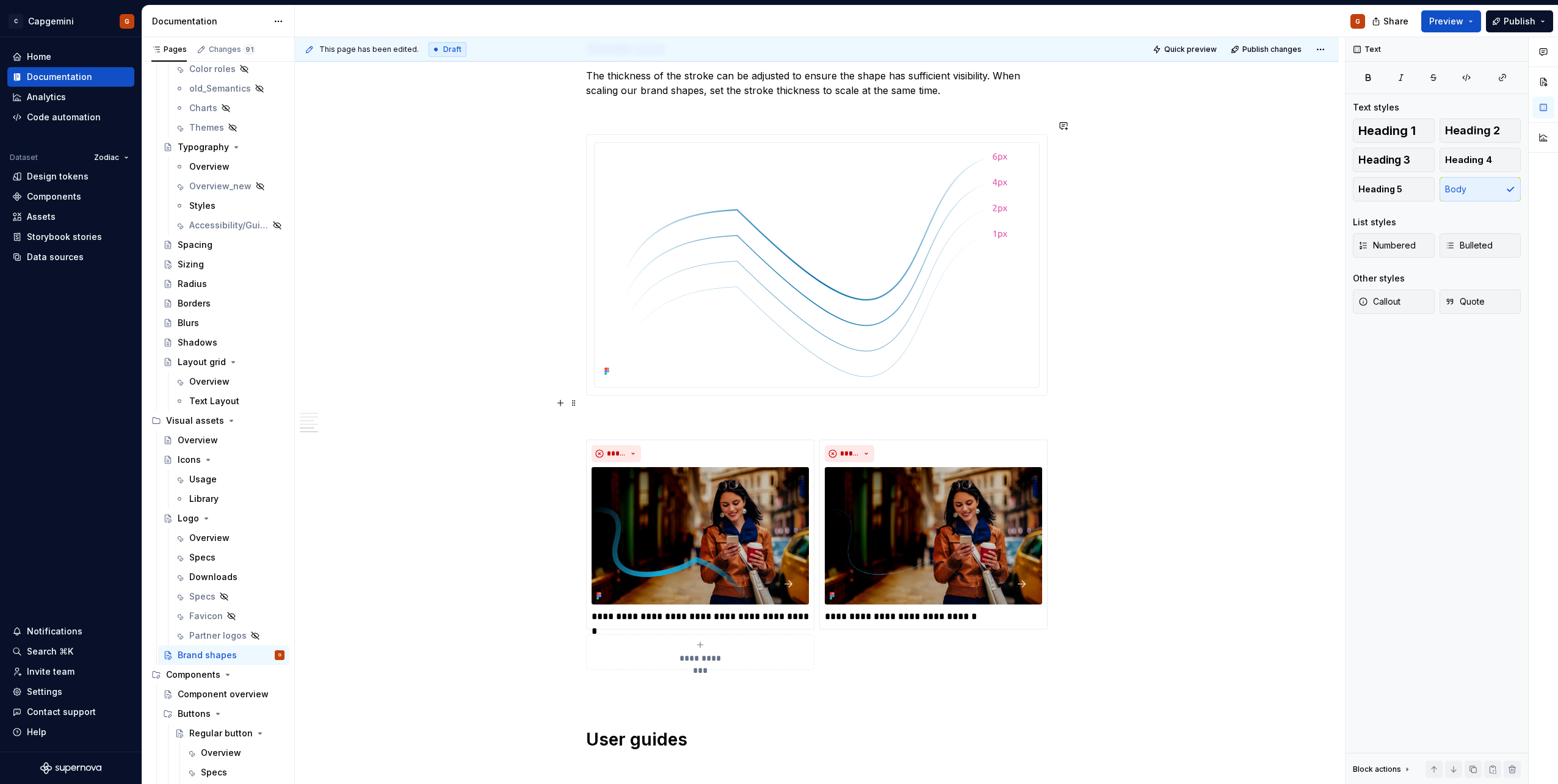
scroll to position [2283, 0]
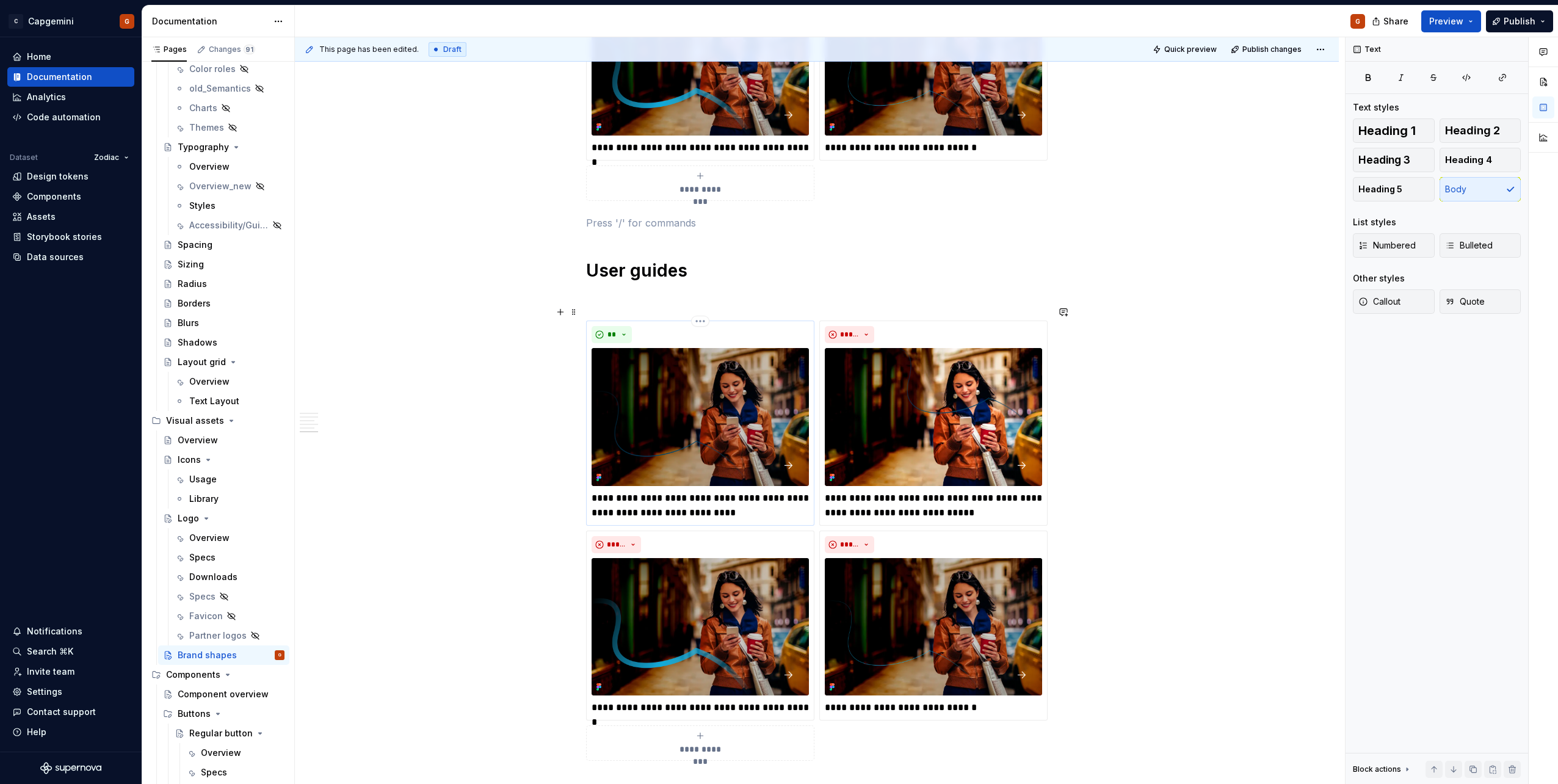
scroll to position [2528, 0]
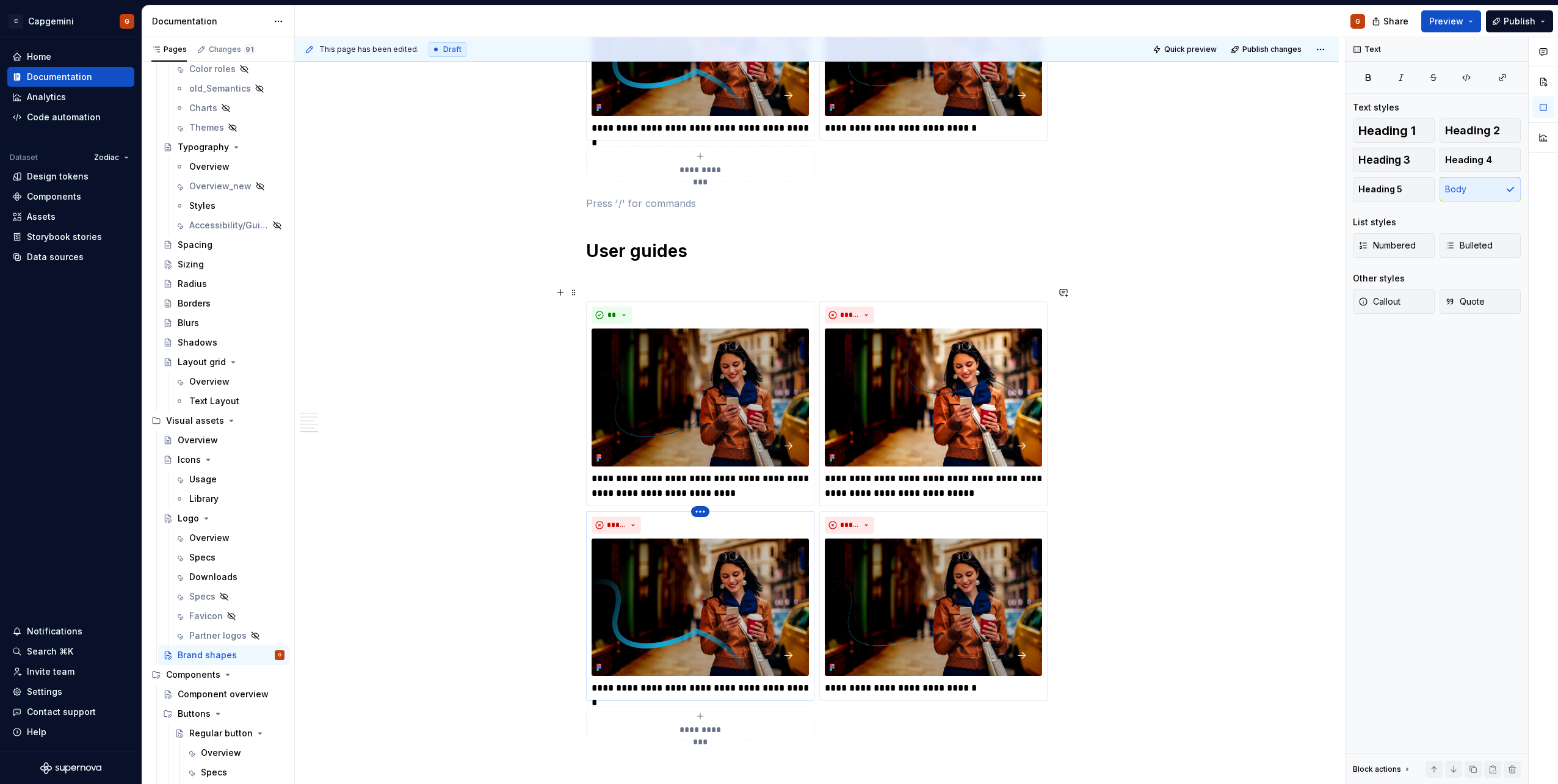
click at [705, 497] on html "C Capgemini G Home Documentation Analytics Code automation Dataset Zodiac Desig…" at bounding box center [779, 392] width 1558 height 784
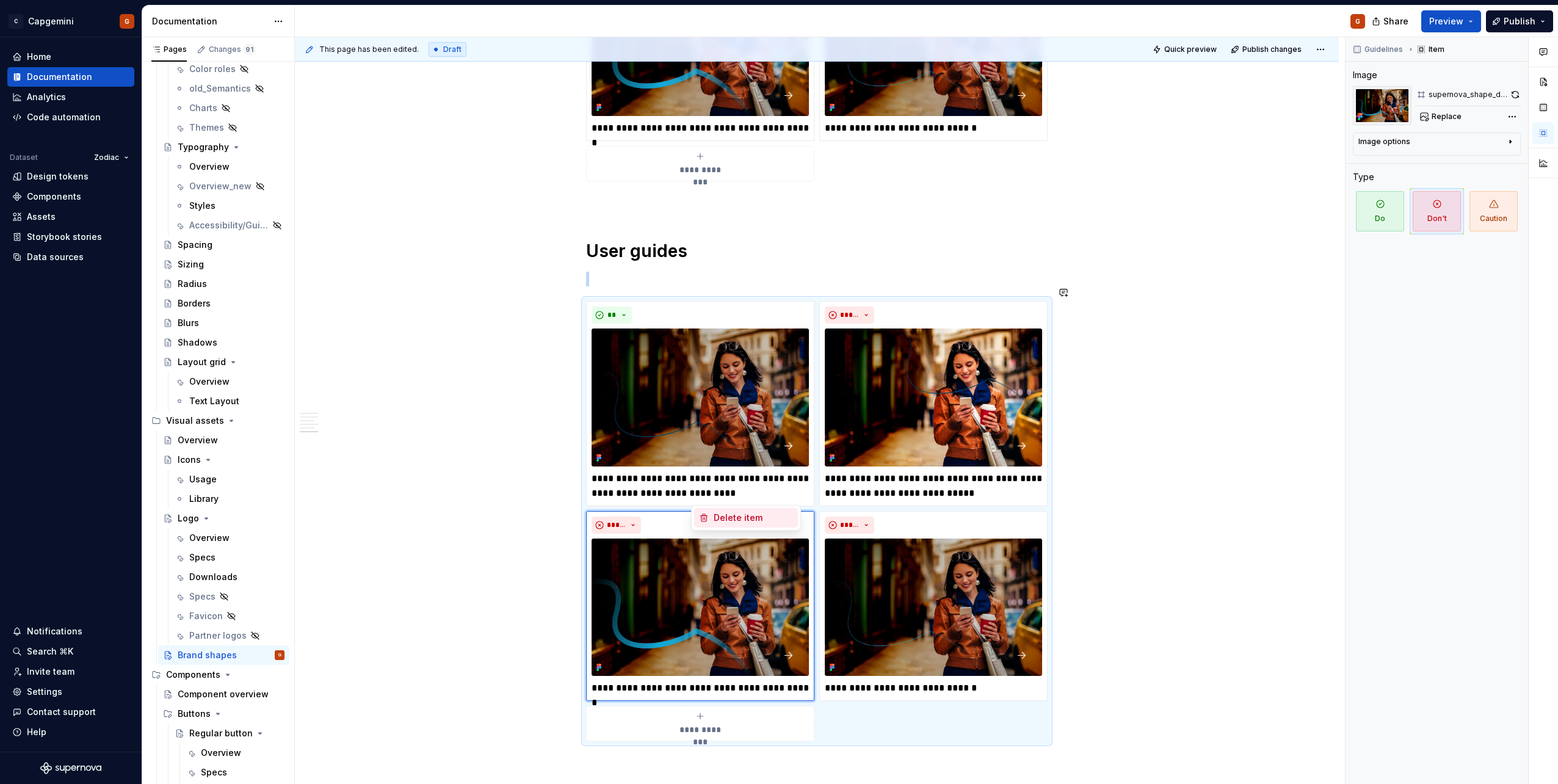
click at [740, 518] on div "Delete item" at bounding box center [753, 518] width 79 height 12
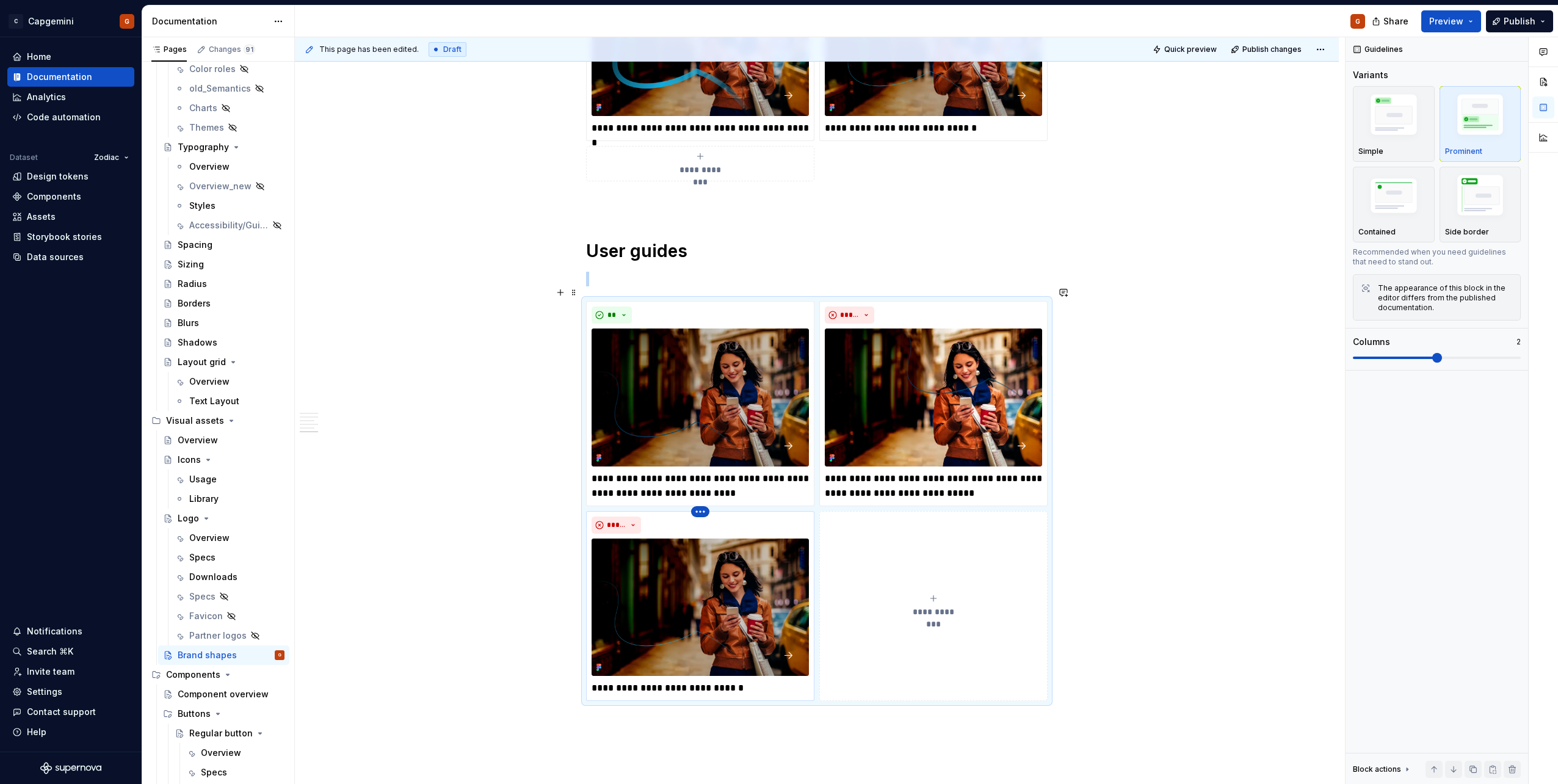
click at [703, 498] on html "C Capgemini G Home Documentation Analytics Code automation Dataset Zodiac Desig…" at bounding box center [779, 392] width 1558 height 784
type textarea "*"
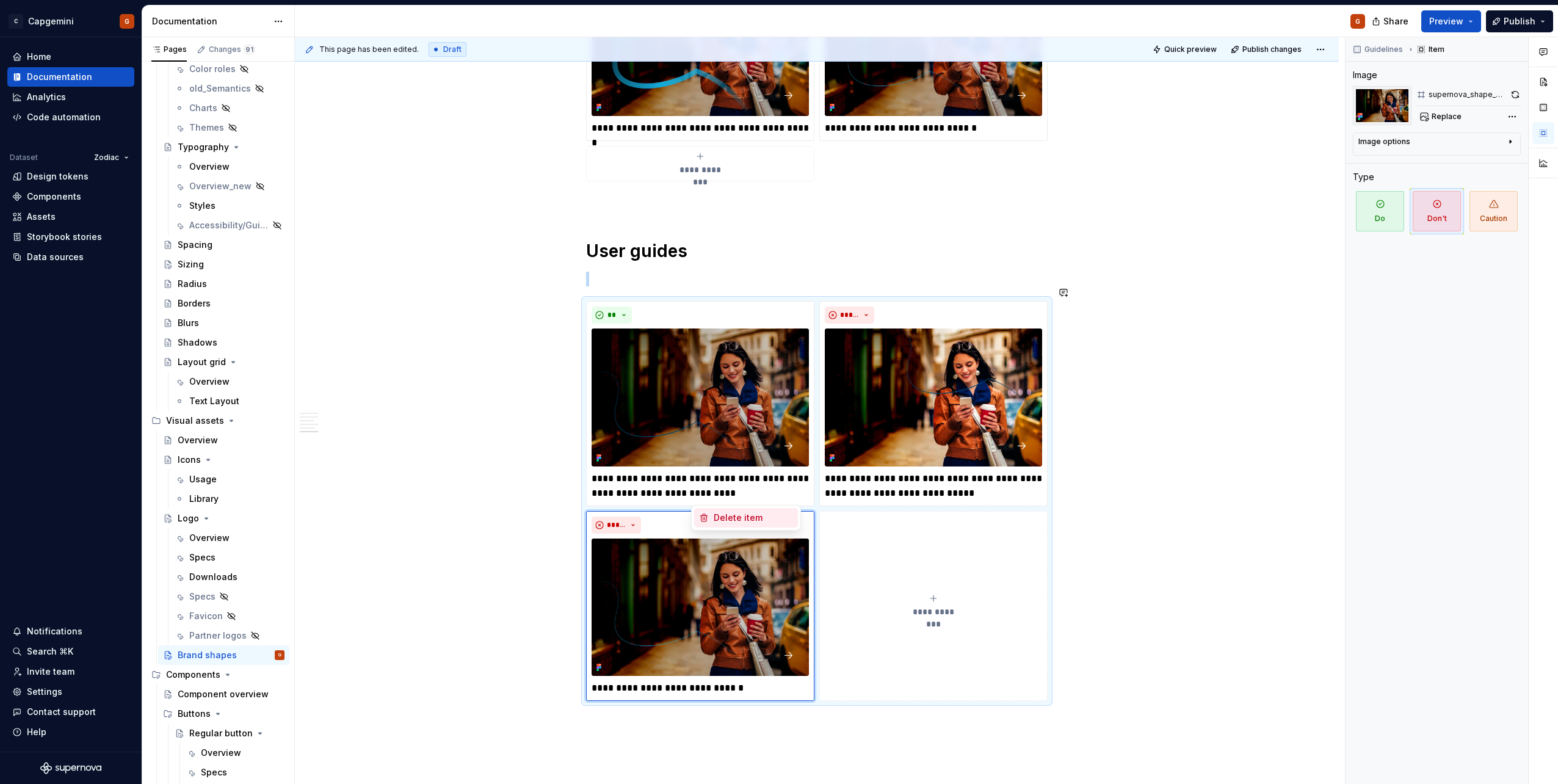
click at [729, 514] on div "Delete item" at bounding box center [753, 518] width 79 height 12
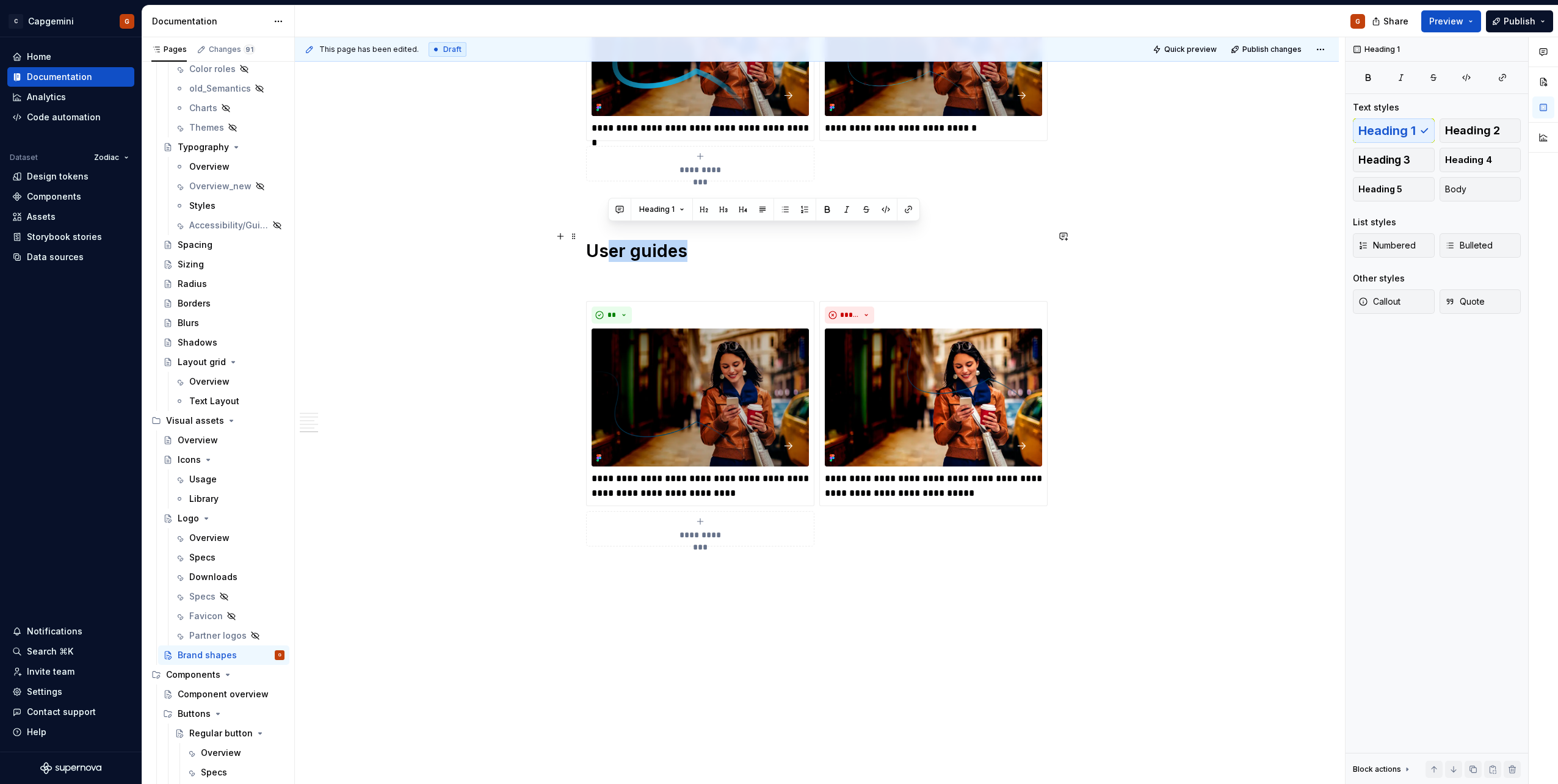
drag, startPoint x: 627, startPoint y: 237, endPoint x: 684, endPoint y: 236, distance: 57.0
click at [684, 240] on h1 "User guides" at bounding box center [816, 251] width 461 height 22
click at [649, 272] on p at bounding box center [816, 279] width 461 height 15
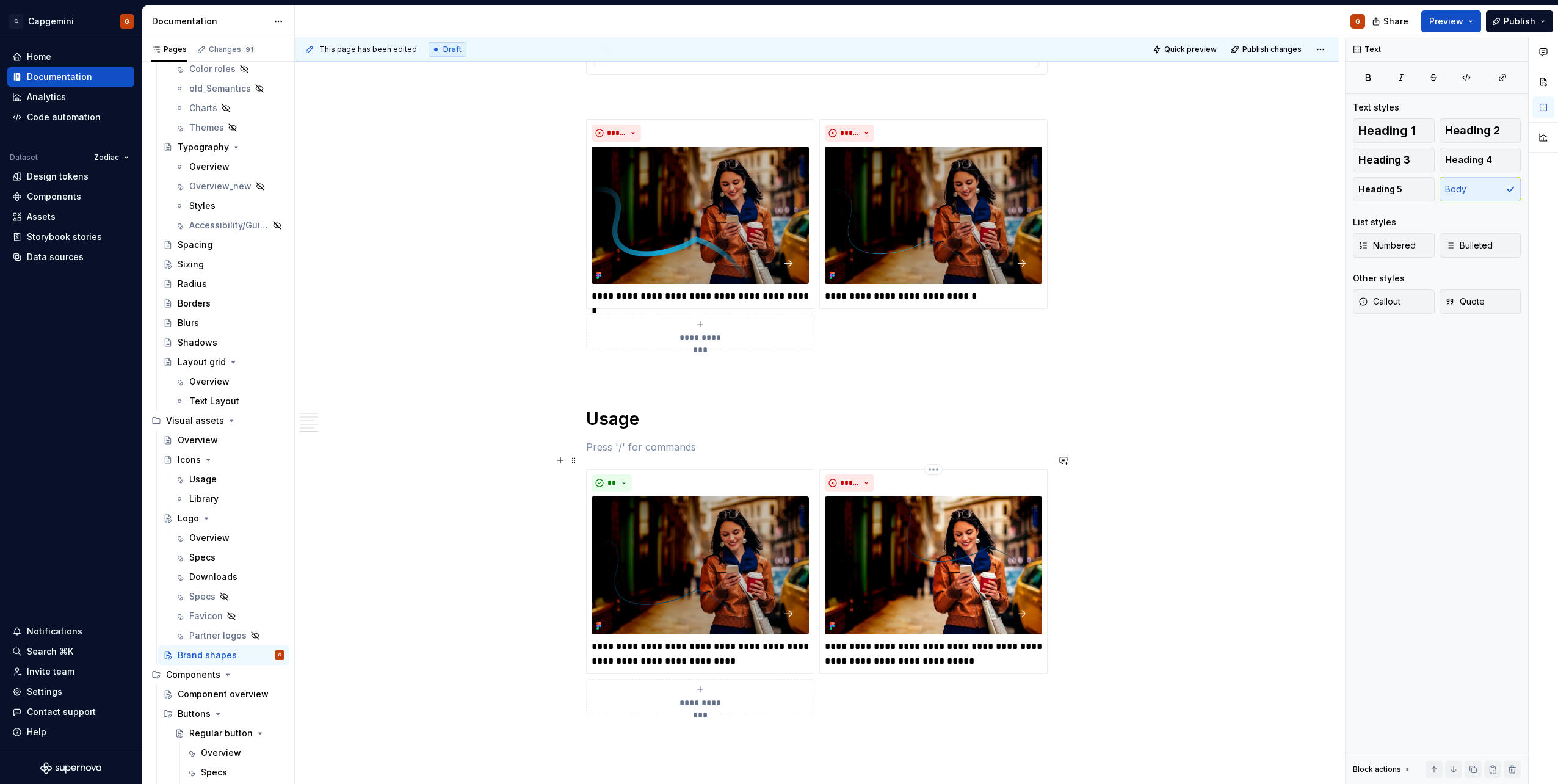
scroll to position [2406, 0]
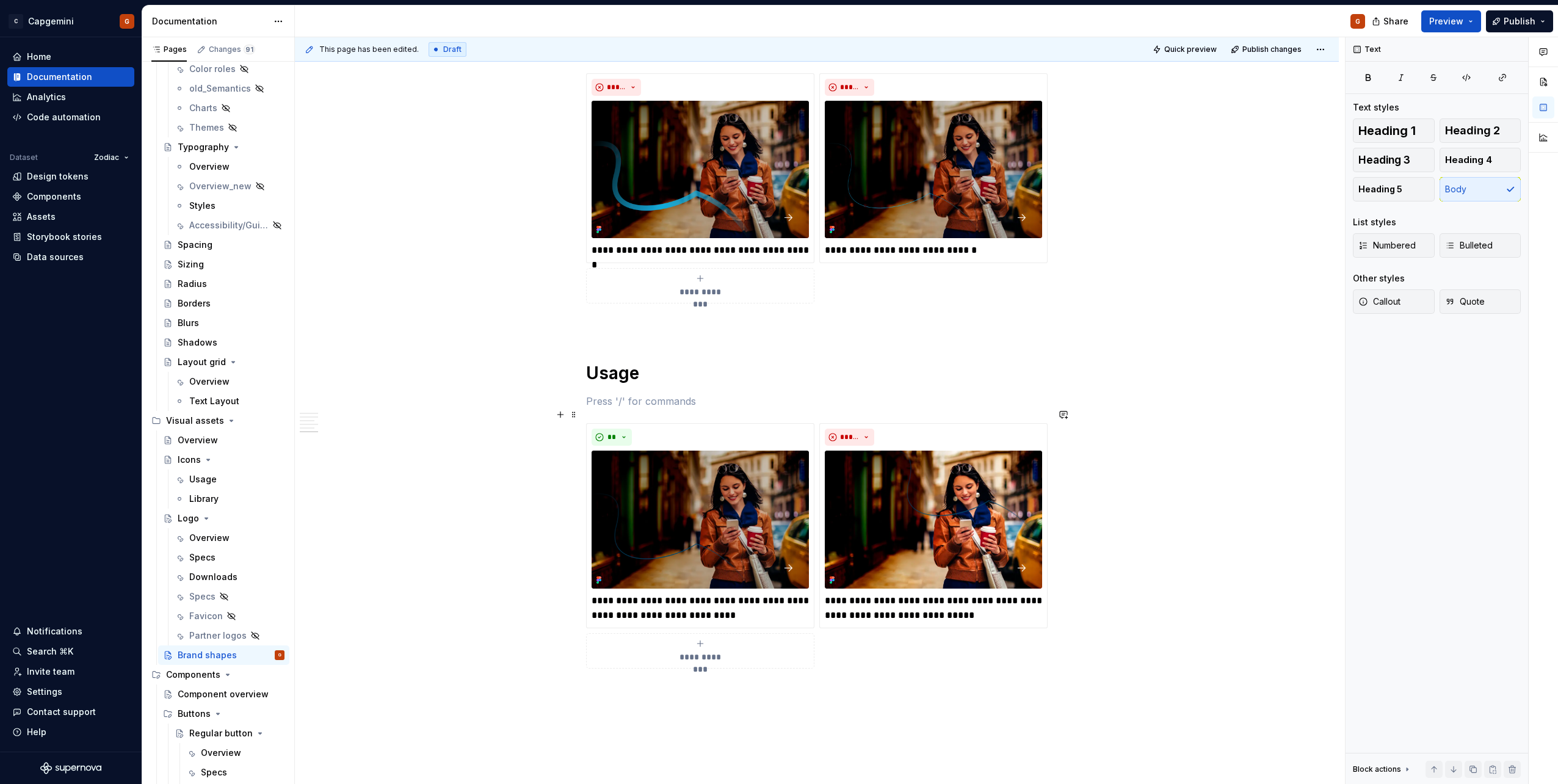
click at [817, 423] on div "**********" at bounding box center [816, 545] width 461 height 245
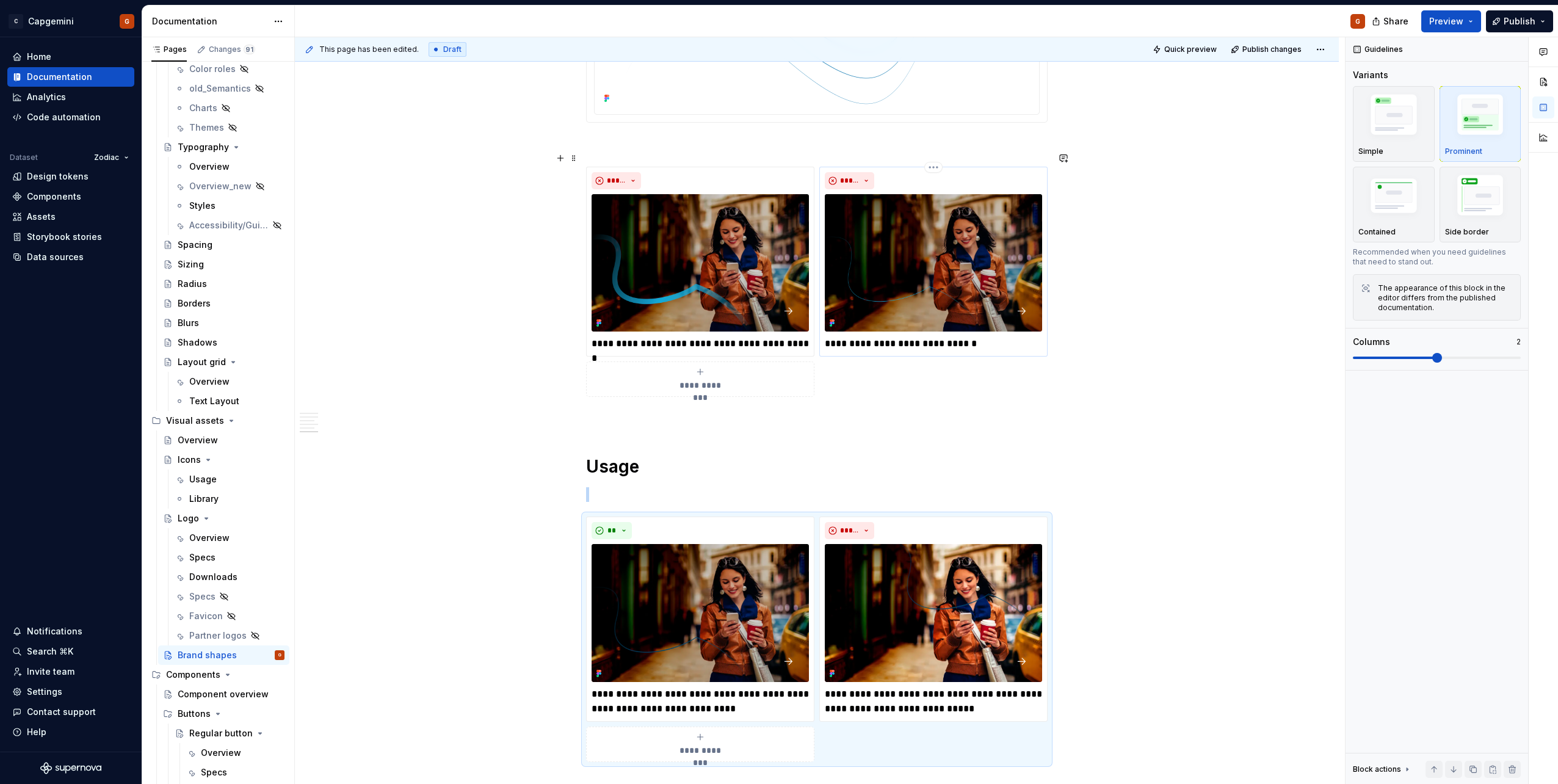
scroll to position [2283, 0]
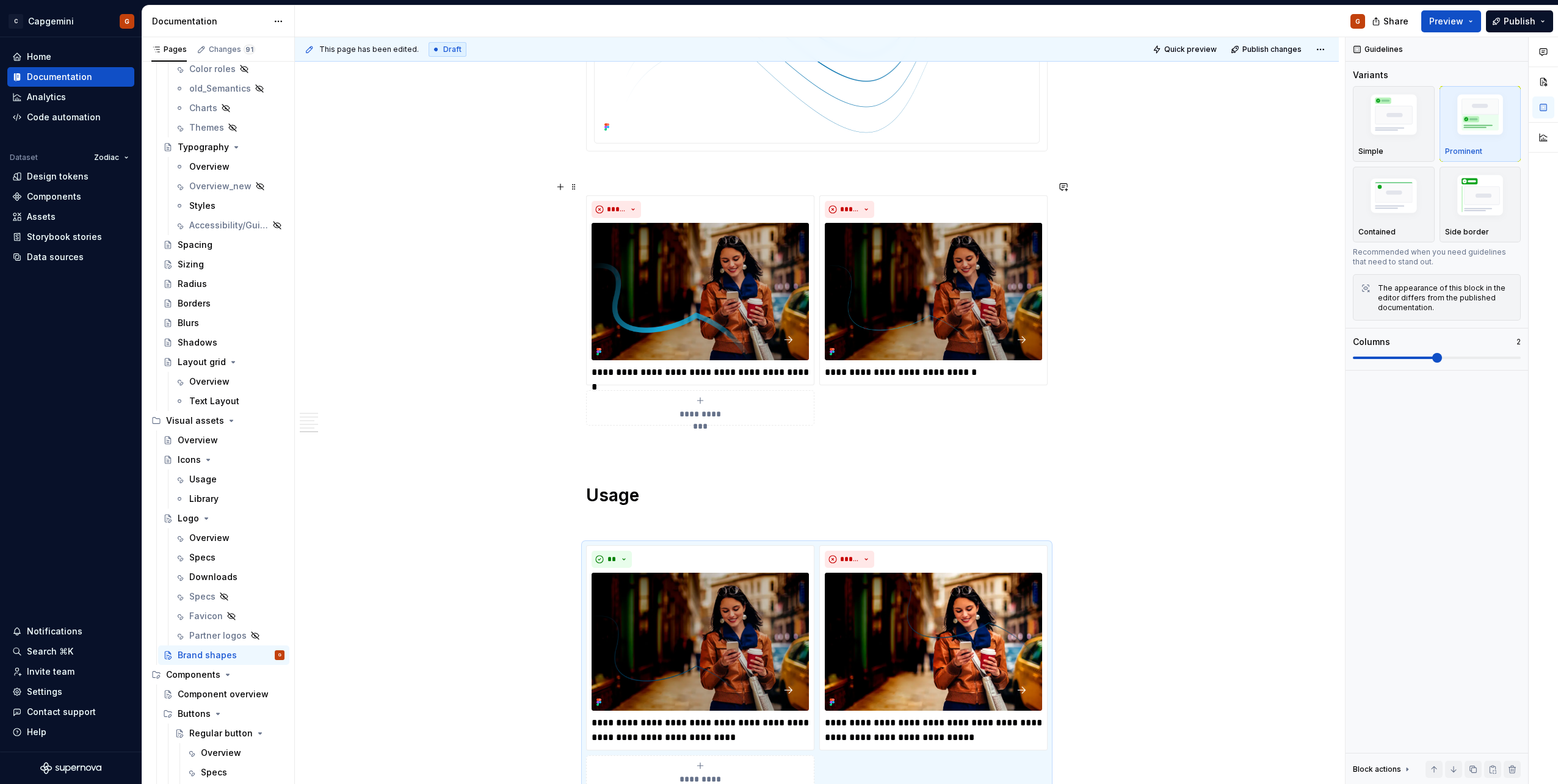
click at [818, 195] on div "**********" at bounding box center [816, 311] width 461 height 230
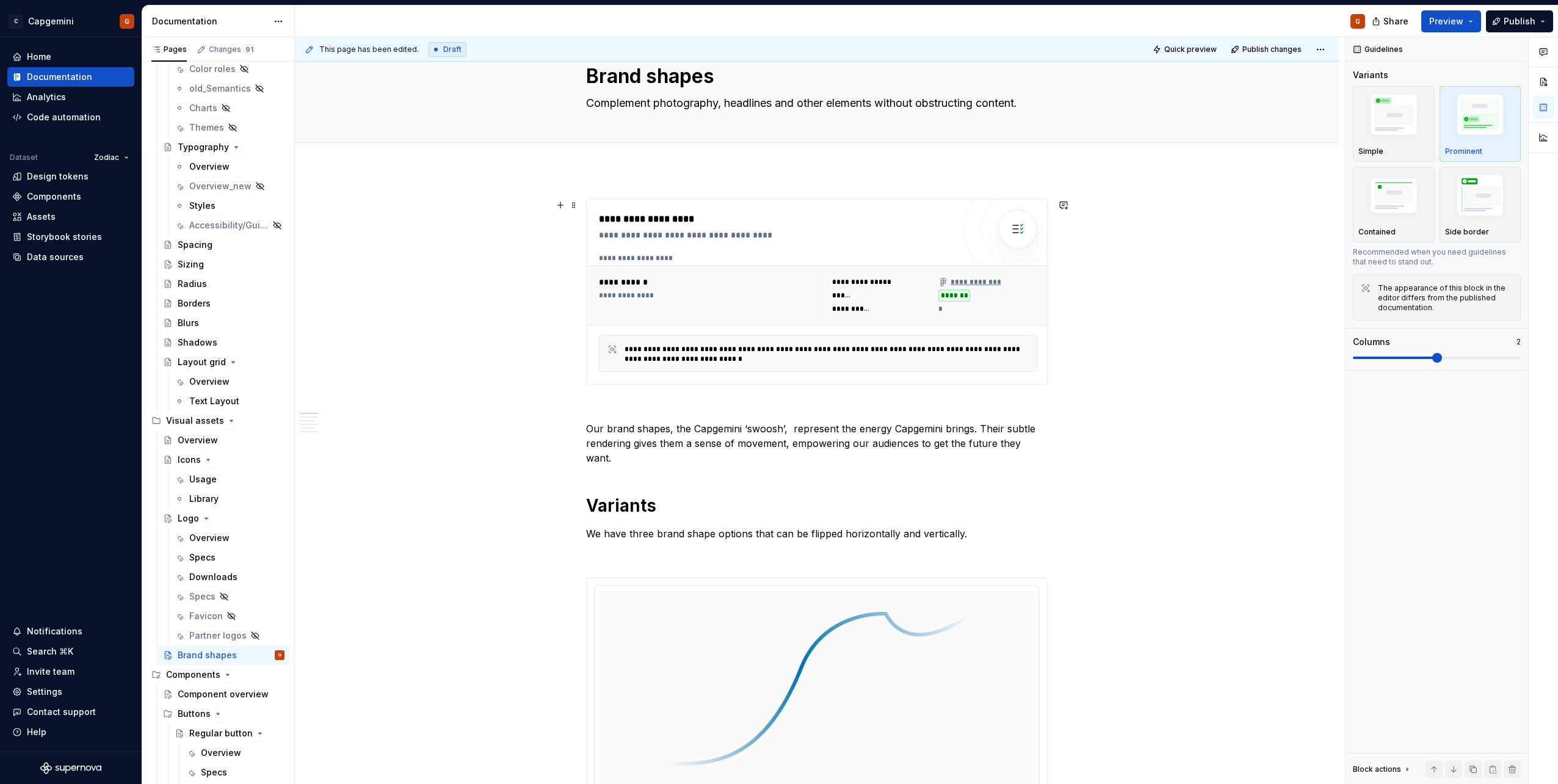
scroll to position [0, 0]
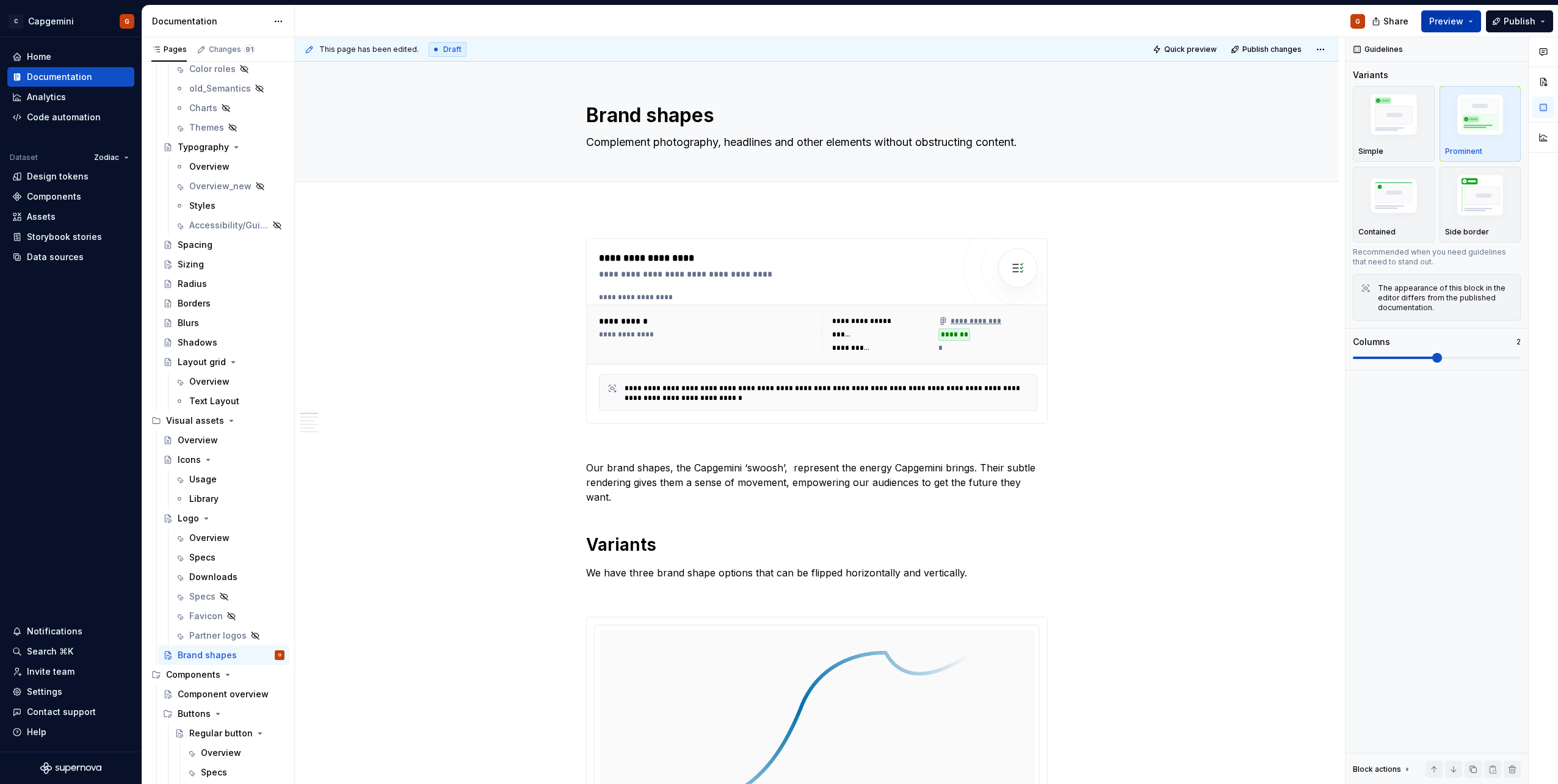
click at [1447, 28] on button "Preview" at bounding box center [1451, 21] width 60 height 22
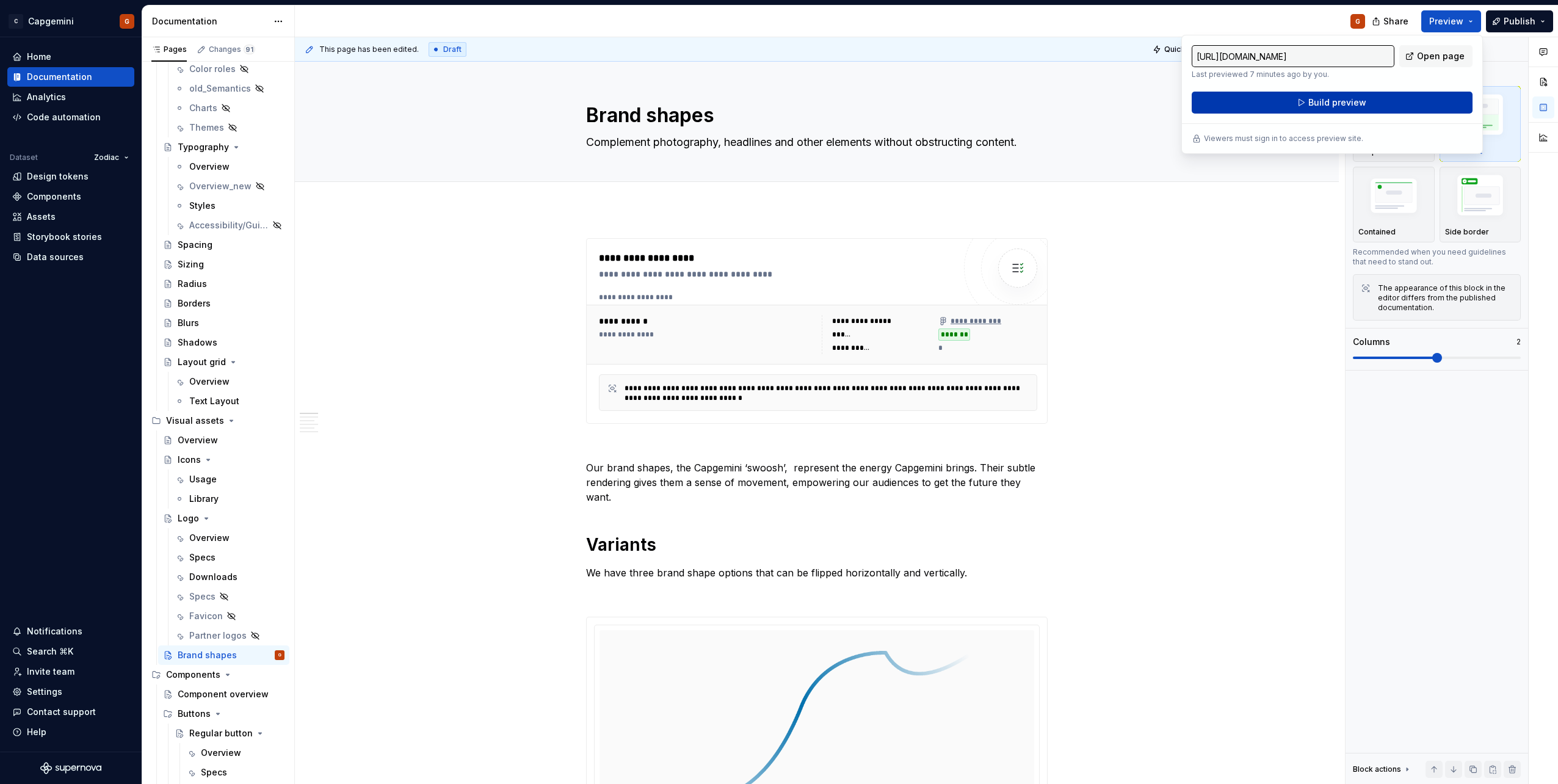
drag, startPoint x: 1447, startPoint y: 28, endPoint x: 1352, endPoint y: 107, distance: 123.6
click at [1352, 107] on span "Build preview" at bounding box center [1337, 103] width 58 height 12
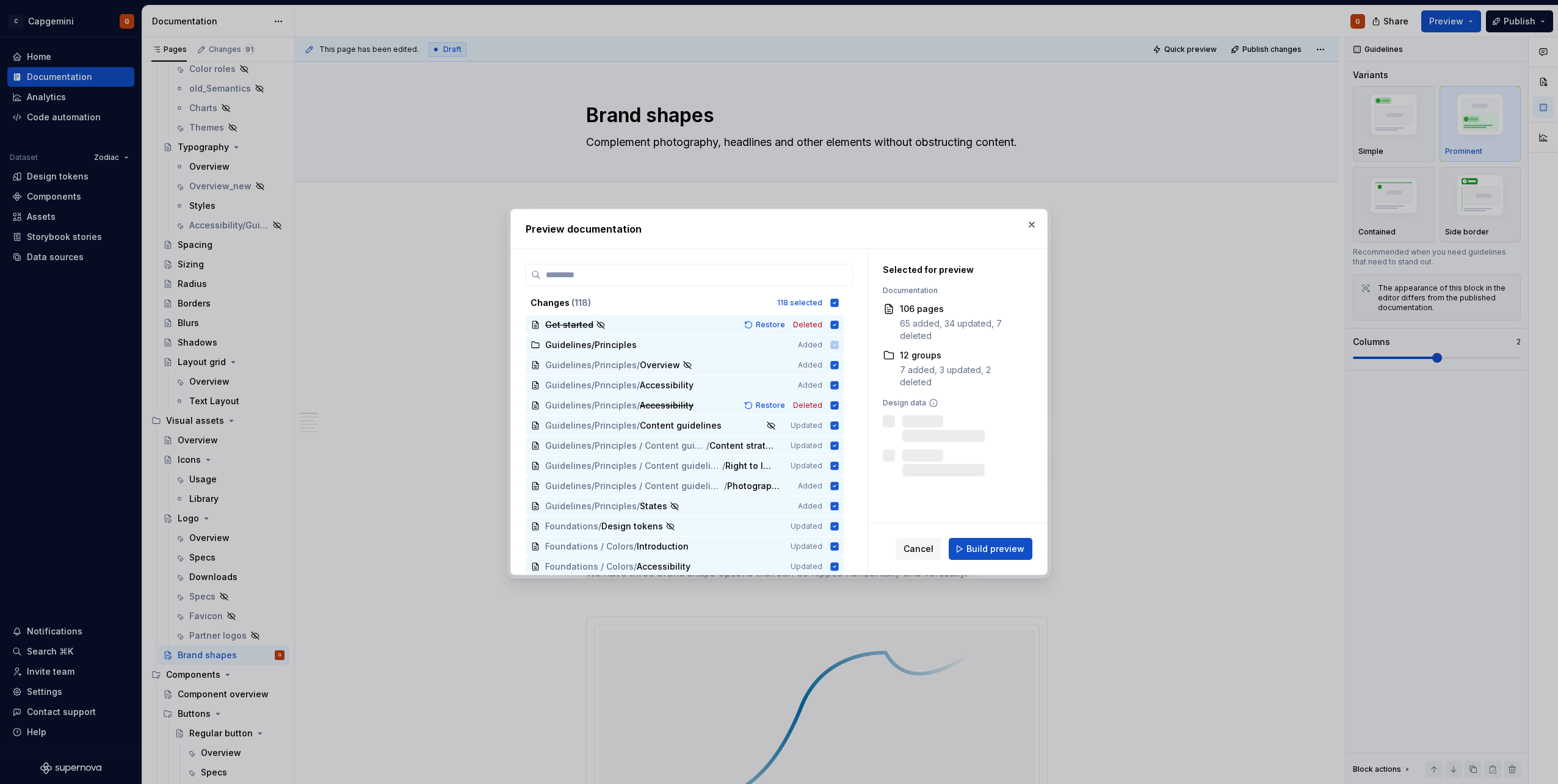
click at [984, 550] on span "Build preview" at bounding box center [995, 549] width 58 height 12
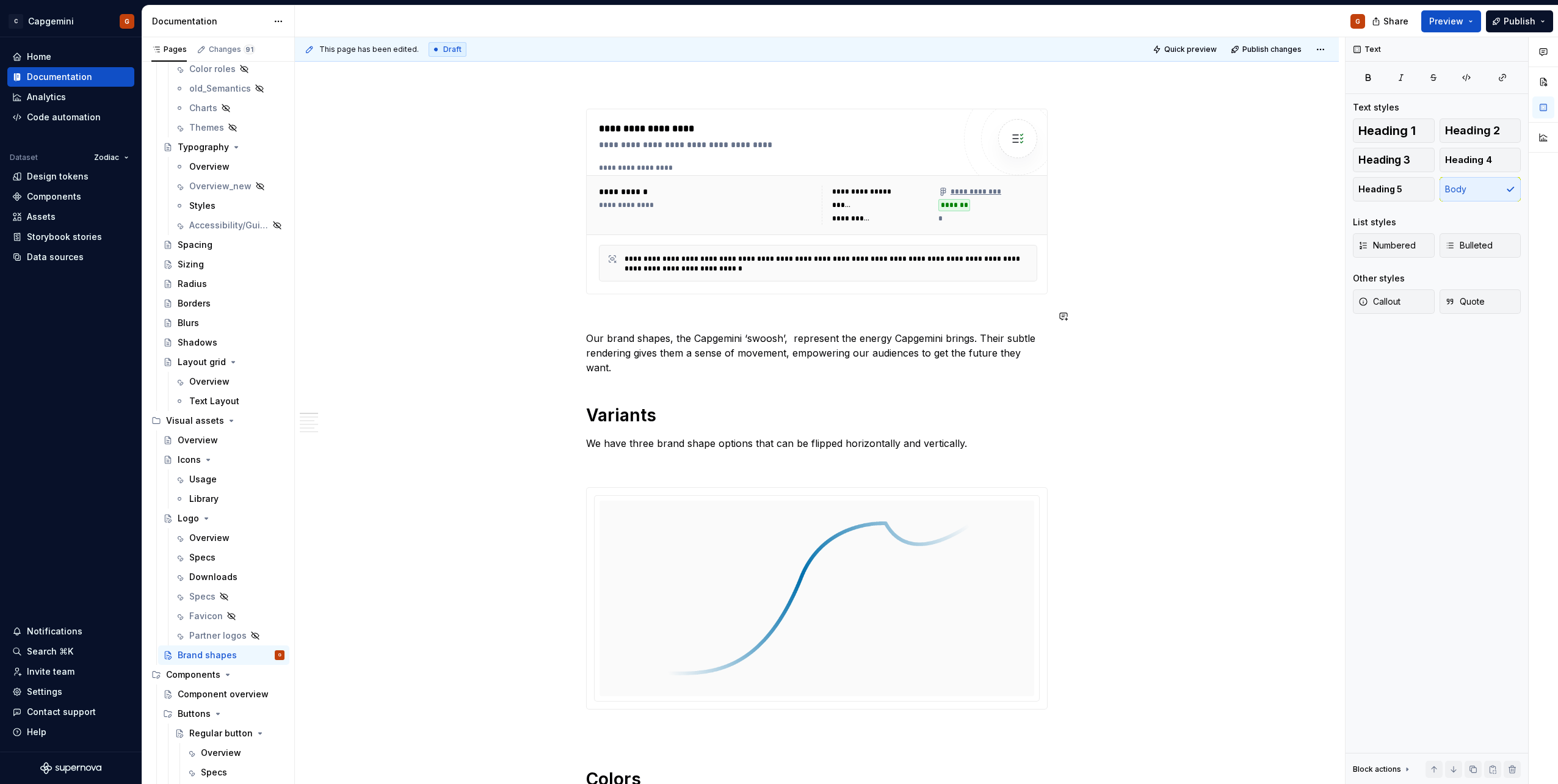
scroll to position [183, 0]
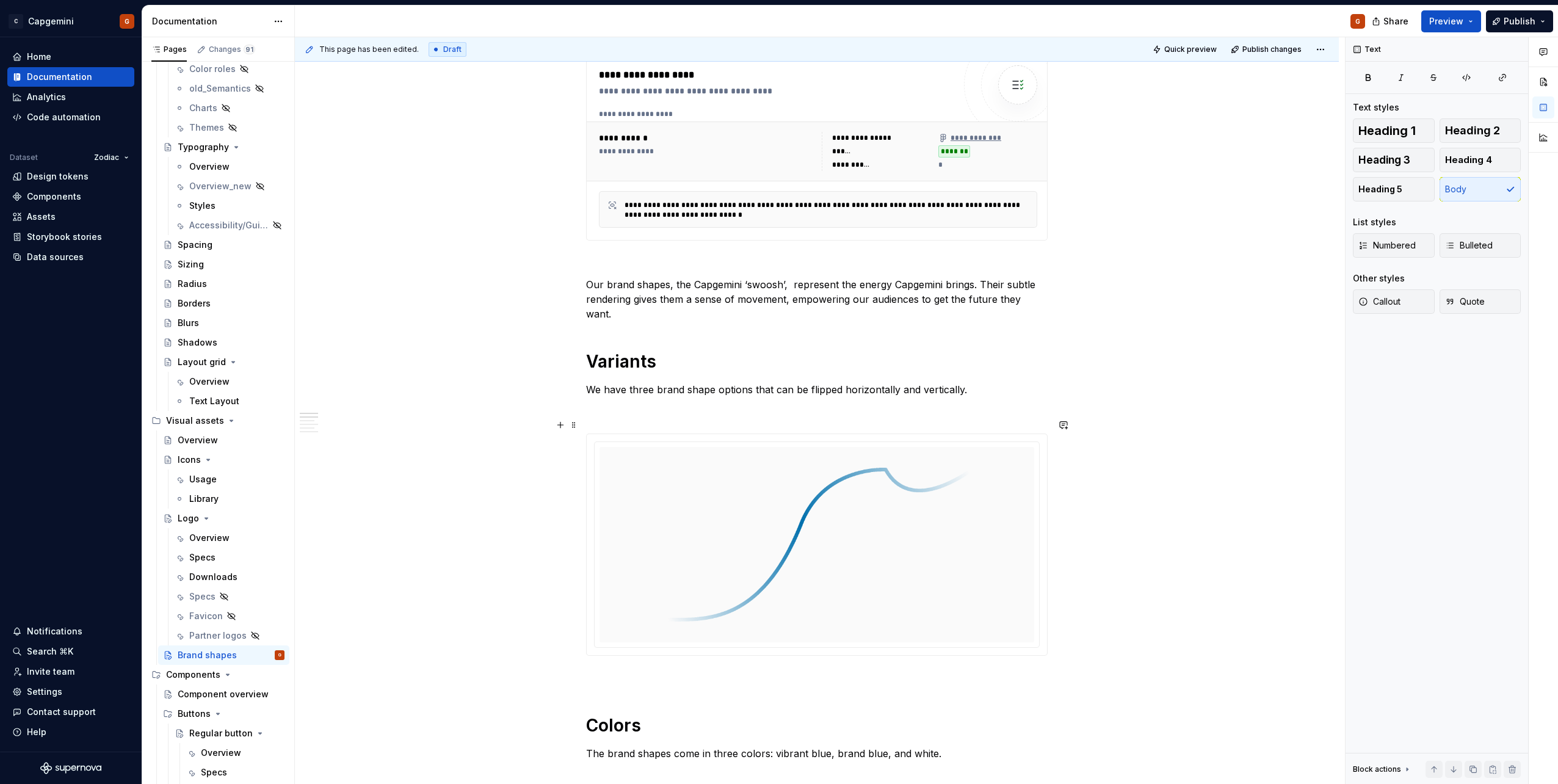
click at [724, 497] on img at bounding box center [817, 544] width 305 height 185
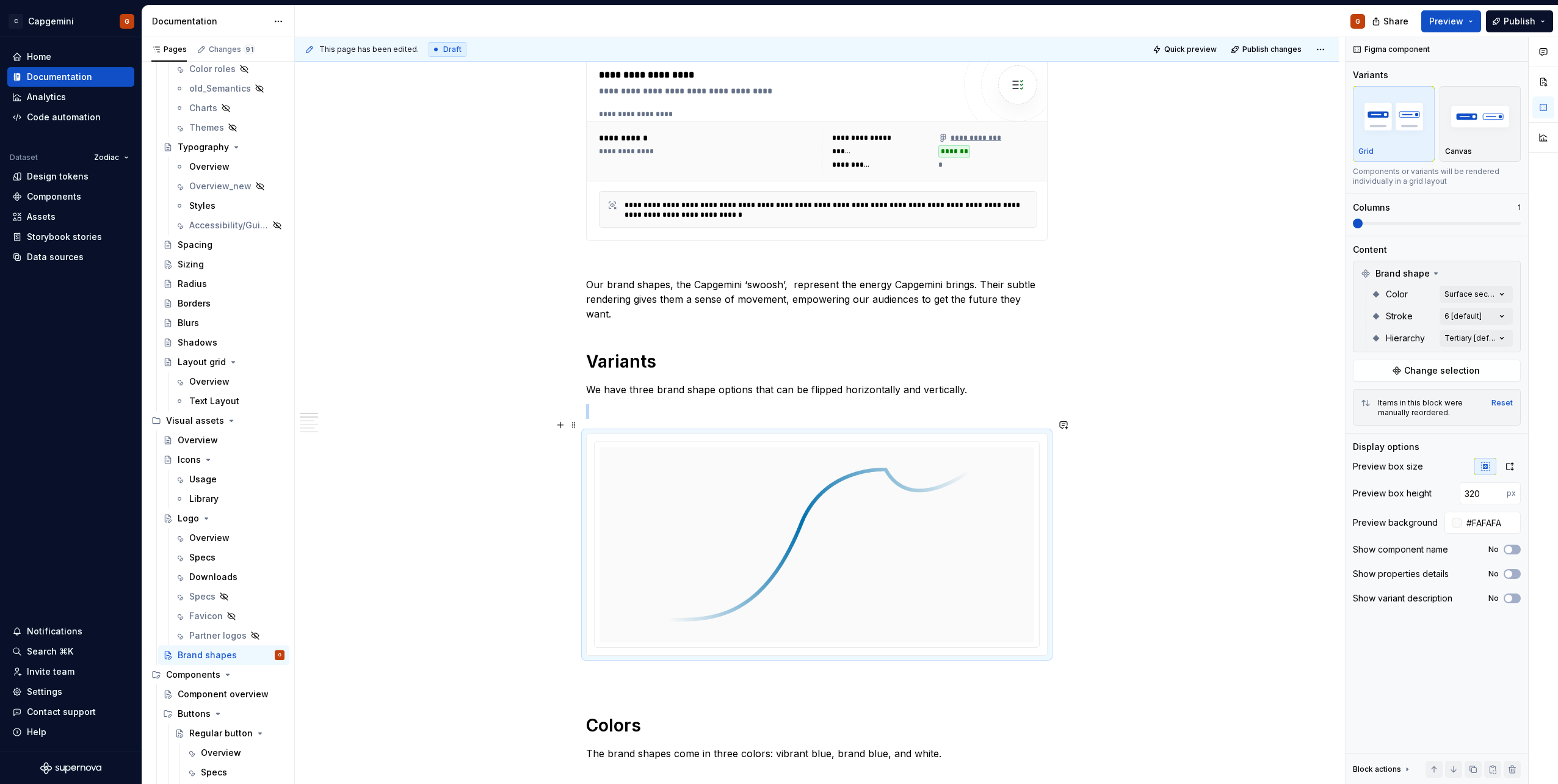
click at [828, 497] on img at bounding box center [817, 544] width 305 height 185
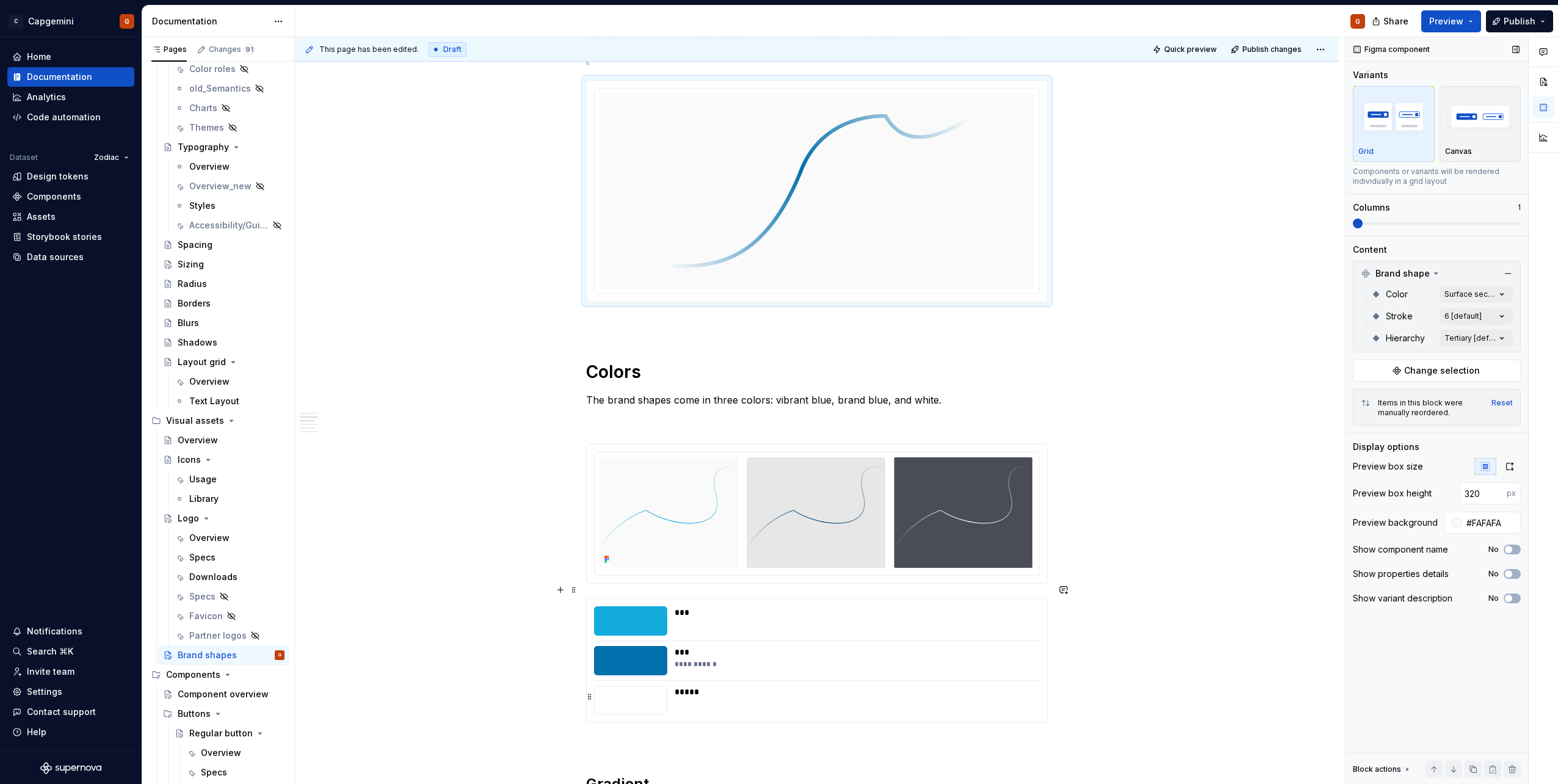
scroll to position [488, 0]
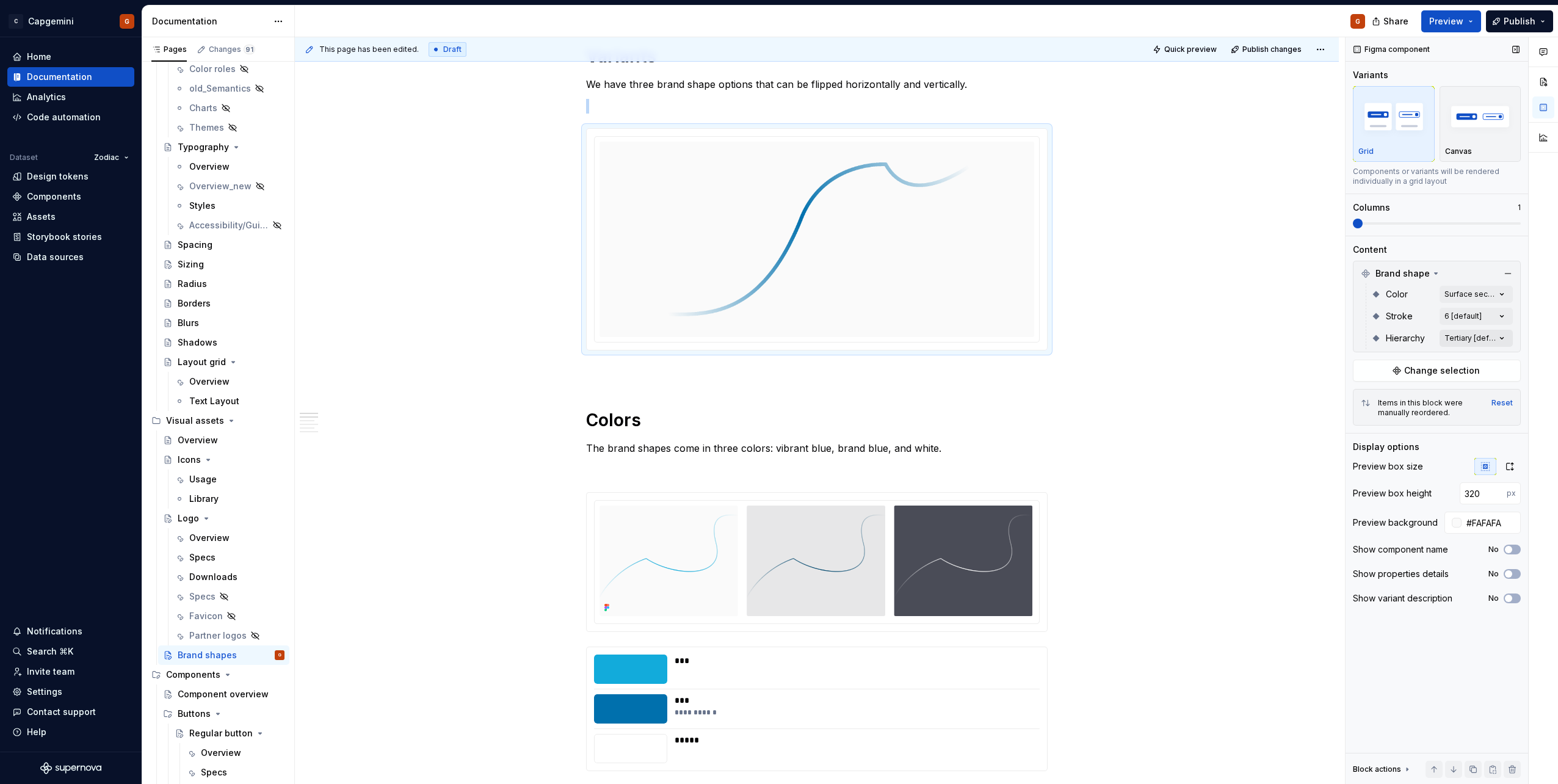
click at [1476, 334] on div "Comments Open comments No comments yet Select ‘Comment’ from the block context …" at bounding box center [1452, 411] width 213 height 747
click at [1191, 409] on html "C Capgemini G Home Documentation Analytics Code automation Dataset Zodiac Desig…" at bounding box center [779, 392] width 1558 height 784
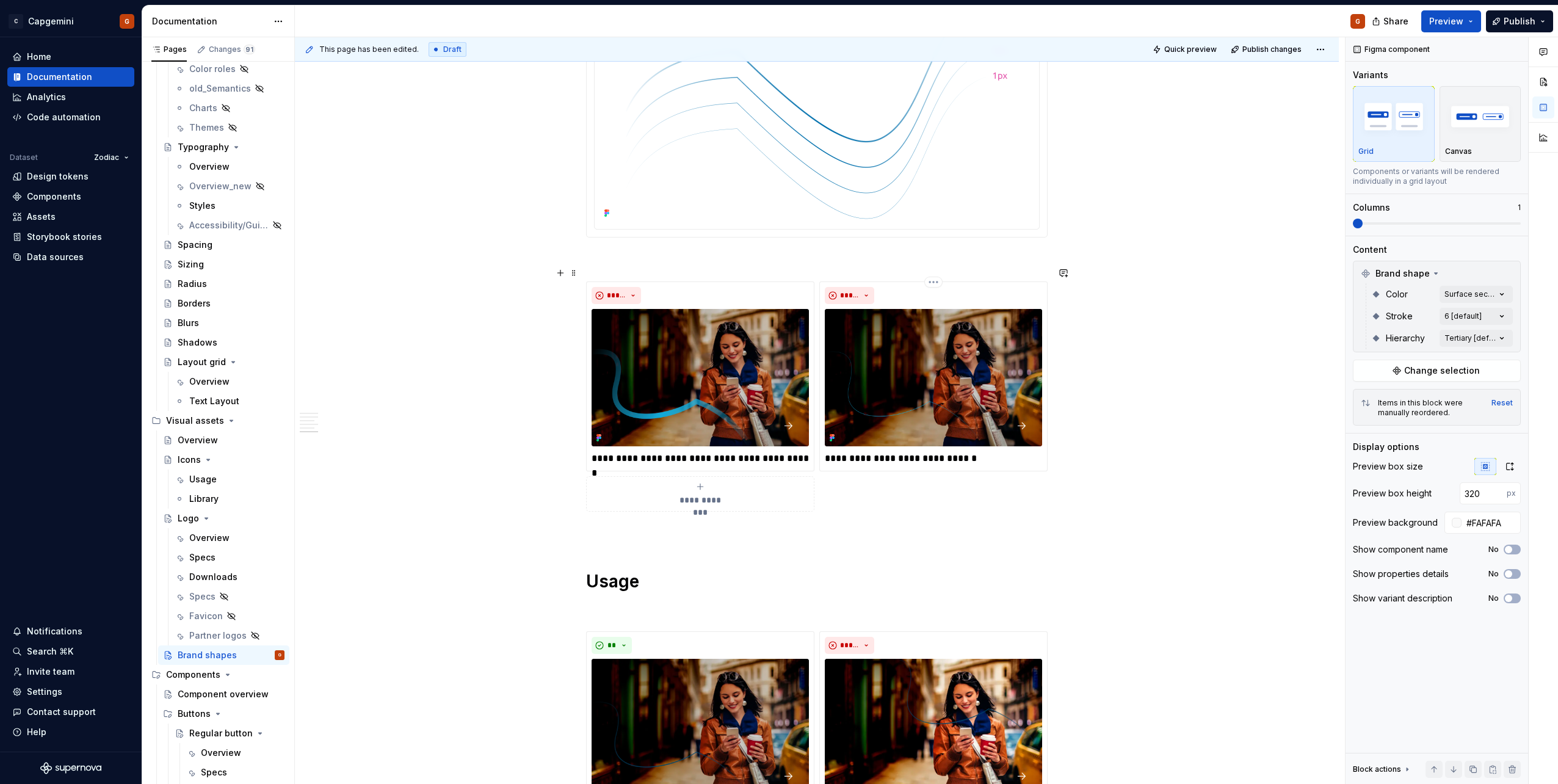
scroll to position [2503, 0]
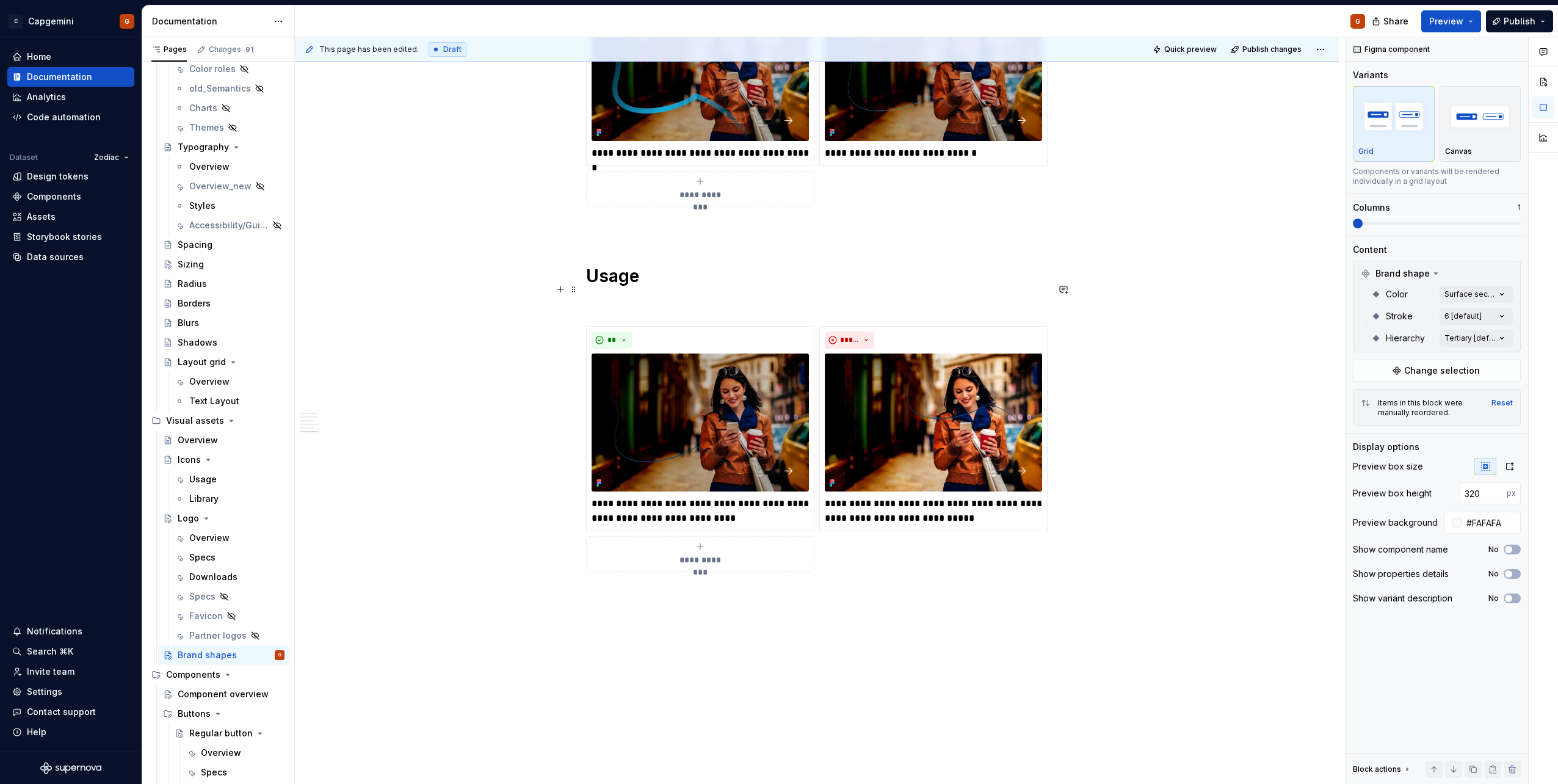
click at [632, 297] on p at bounding box center [816, 304] width 461 height 15
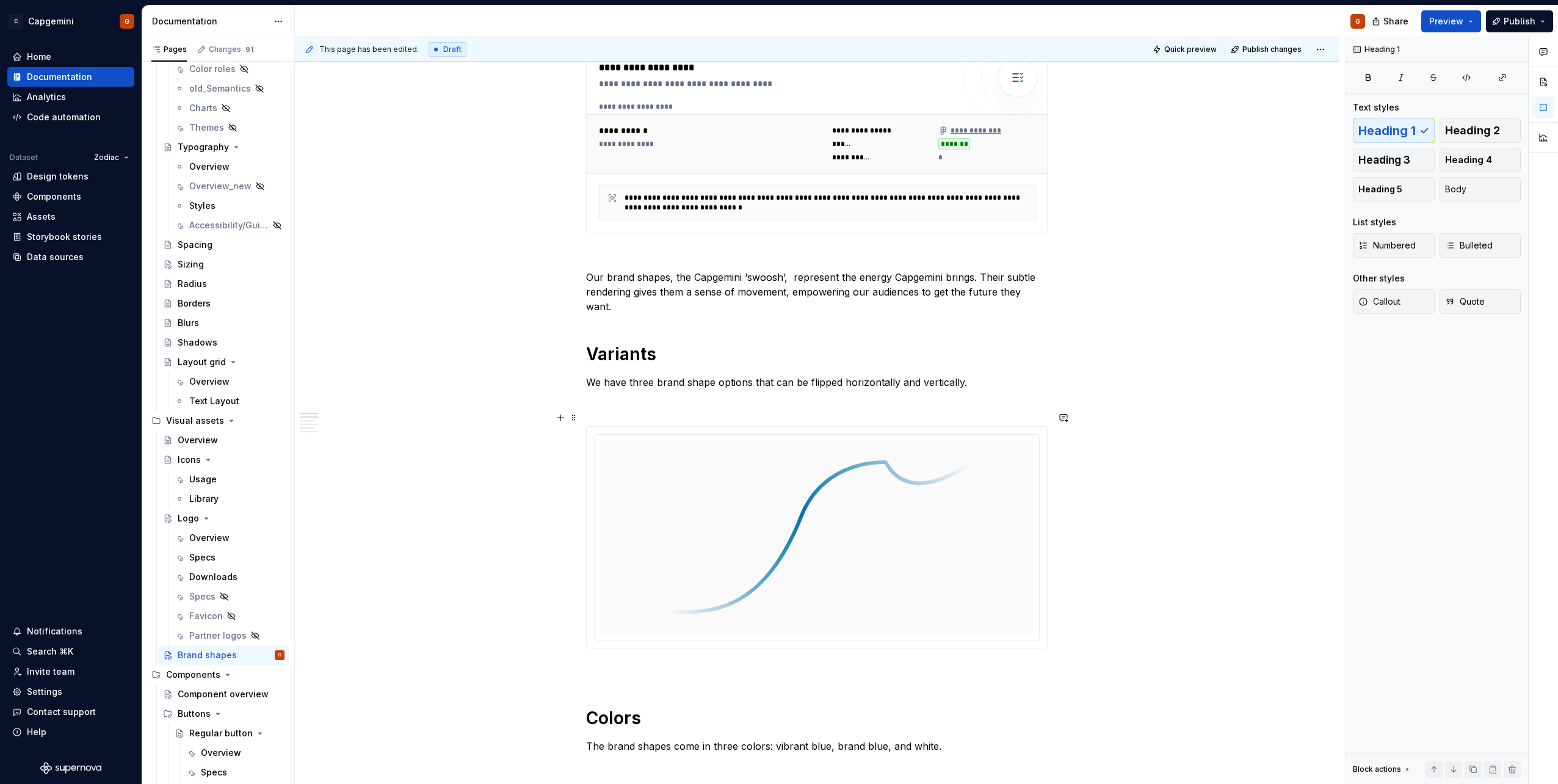
scroll to position [244, 0]
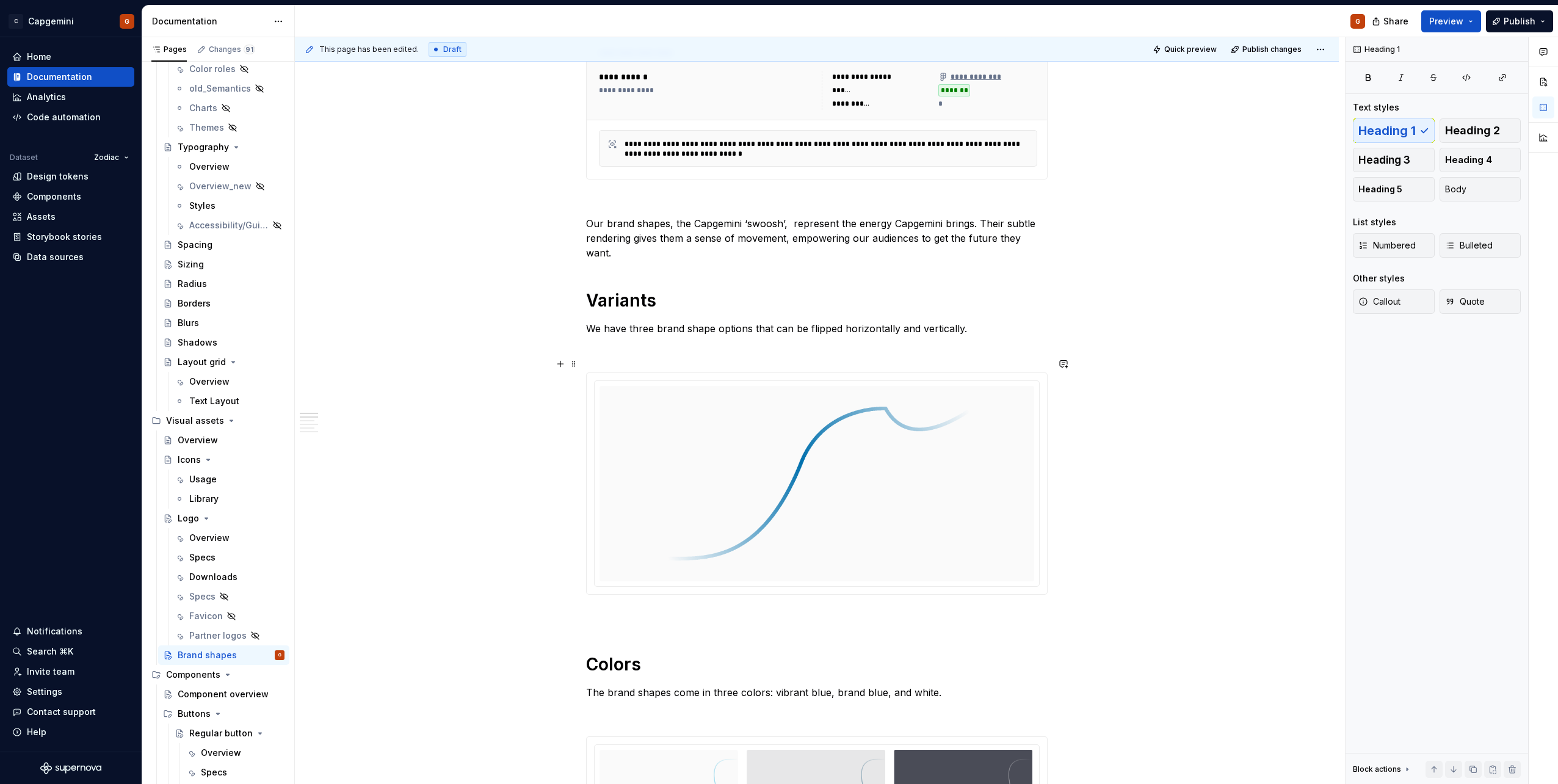
click at [678, 464] on img at bounding box center [817, 484] width 305 height 185
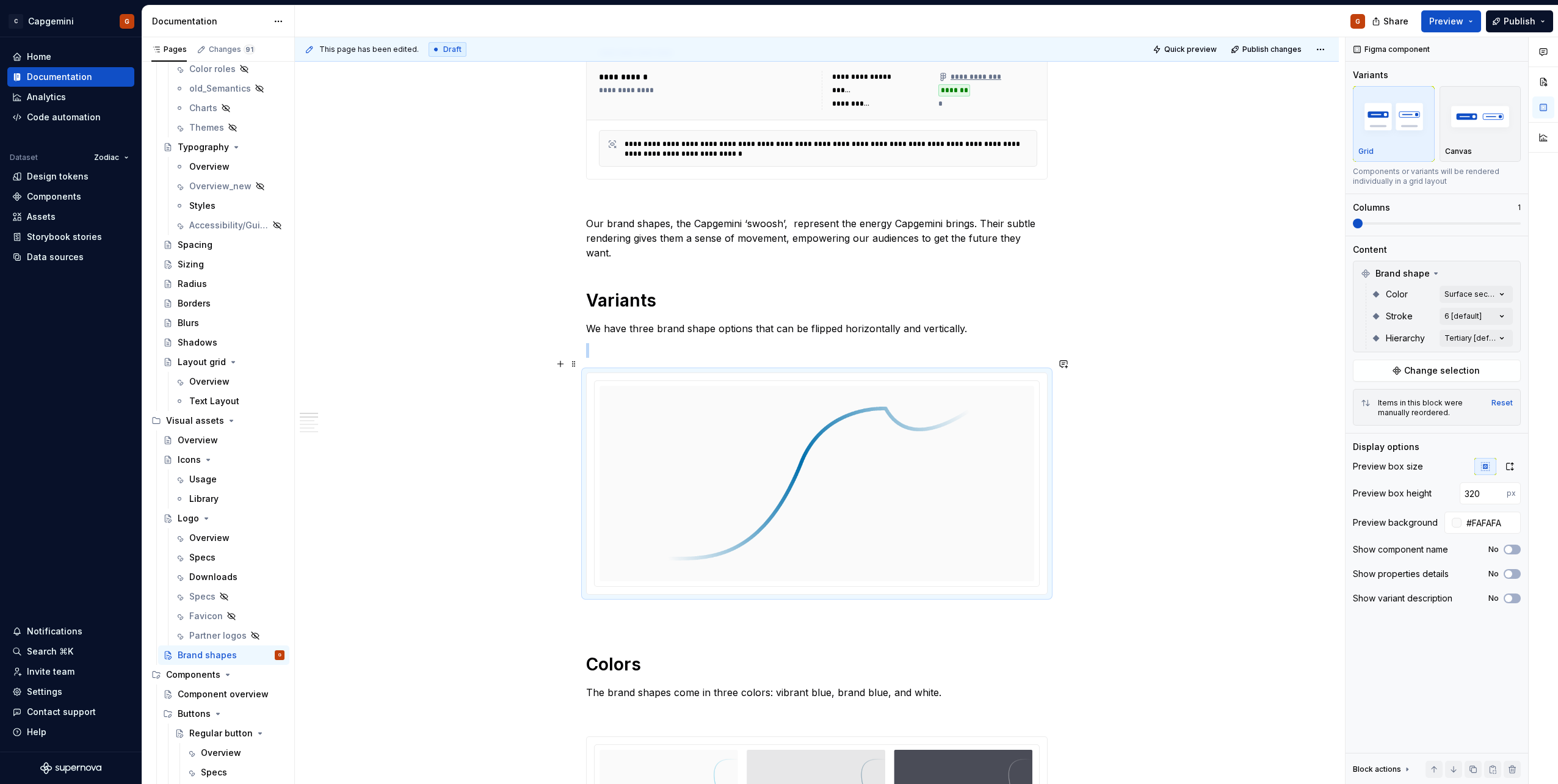
type textarea "*"
click at [1497, 492] on input "321" at bounding box center [1483, 493] width 47 height 22
click at [1497, 492] on input "322" at bounding box center [1483, 493] width 47 height 22
click at [1497, 492] on input "323" at bounding box center [1483, 493] width 47 height 22
click at [1497, 492] on input "324" at bounding box center [1483, 493] width 47 height 22
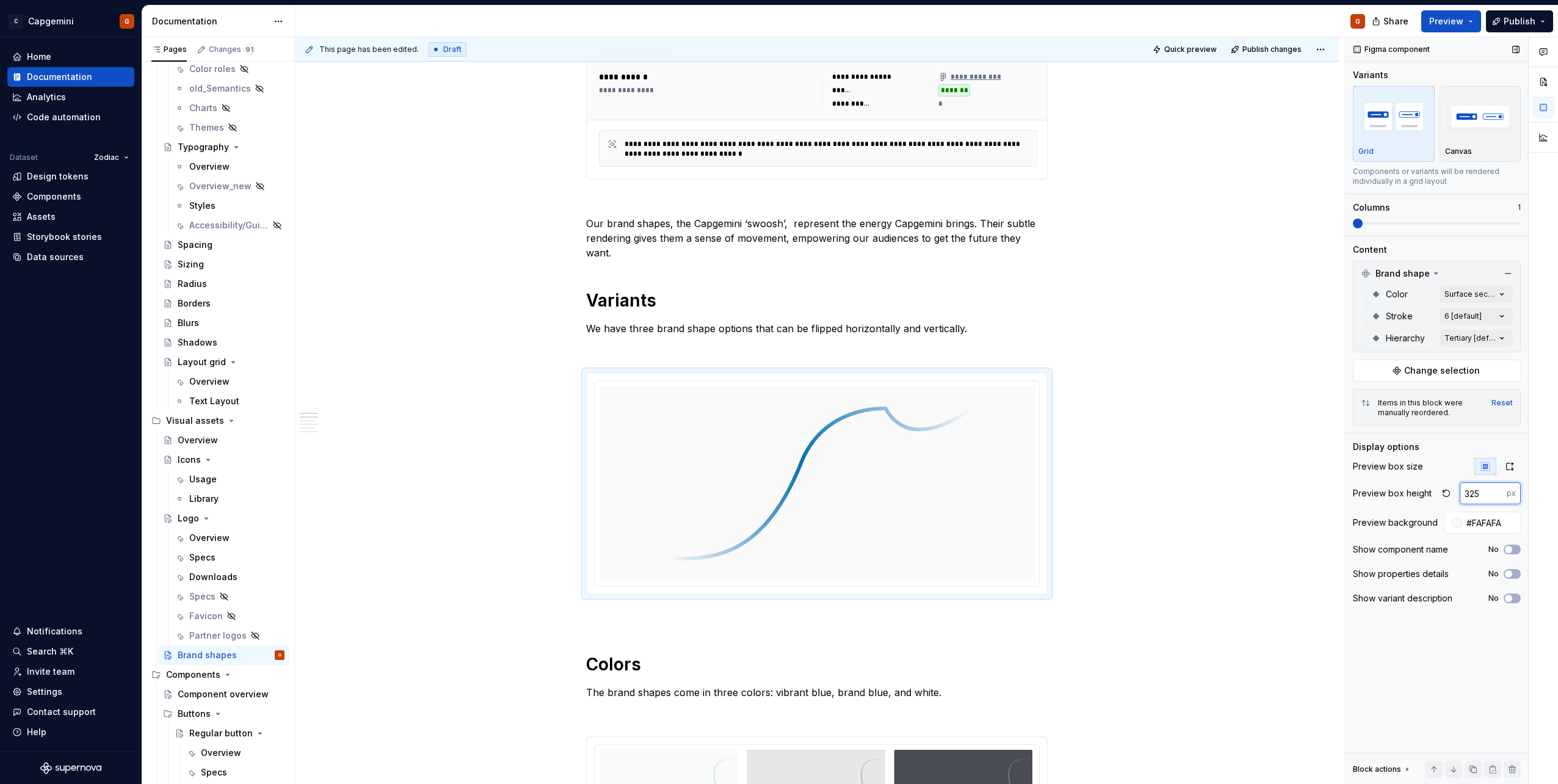
click at [1497, 492] on input "325" at bounding box center [1483, 493] width 47 height 22
click at [1495, 499] on input "325" at bounding box center [1483, 493] width 47 height 22
click at [1495, 497] on input "324" at bounding box center [1483, 493] width 47 height 22
click at [1495, 497] on input "323" at bounding box center [1483, 493] width 47 height 22
click at [1495, 497] on input "322" at bounding box center [1483, 493] width 47 height 22
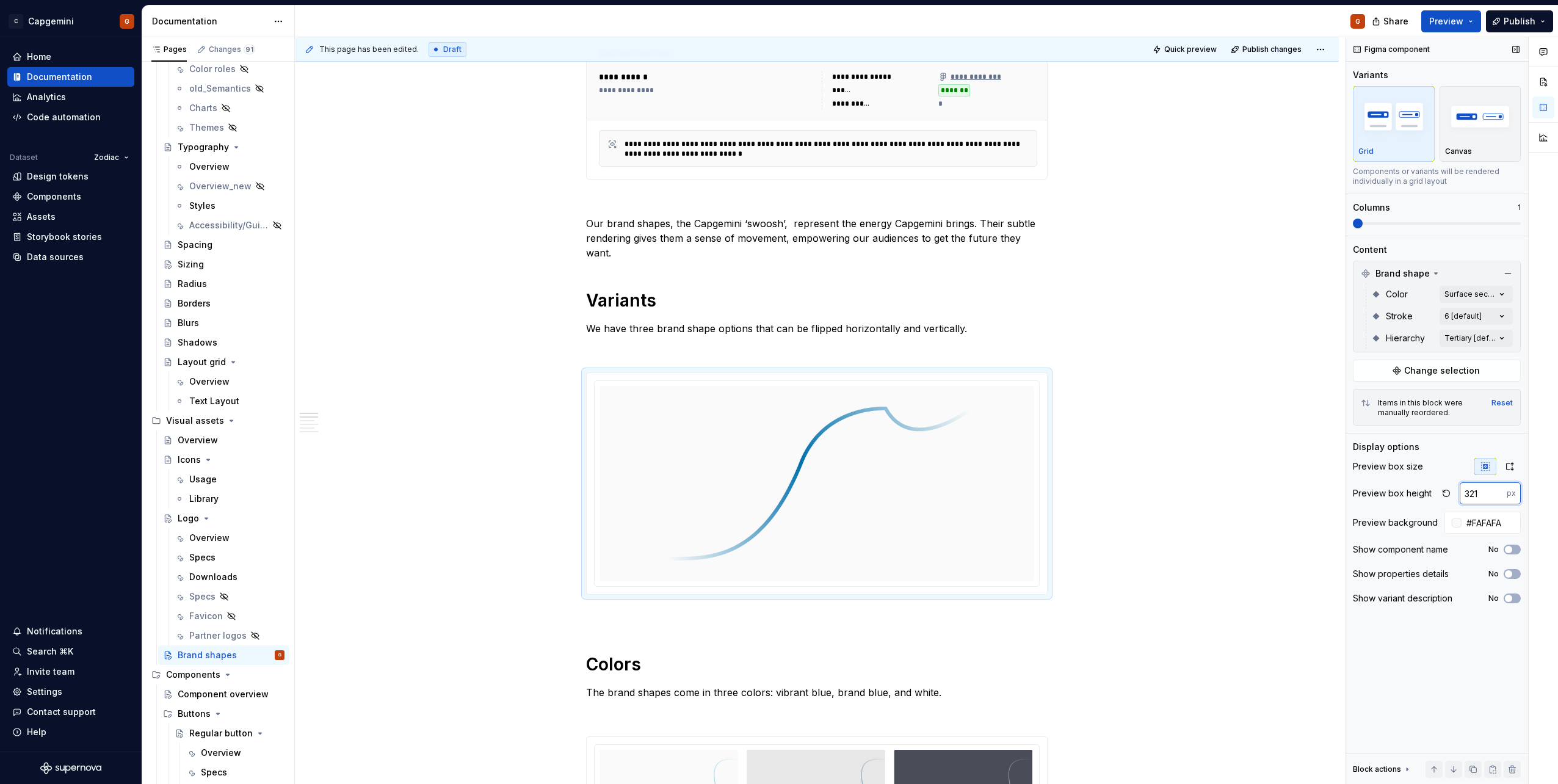
click at [1495, 497] on input "321" at bounding box center [1483, 493] width 47 height 22
type input "320"
click at [1495, 497] on input "320" at bounding box center [1483, 493] width 47 height 22
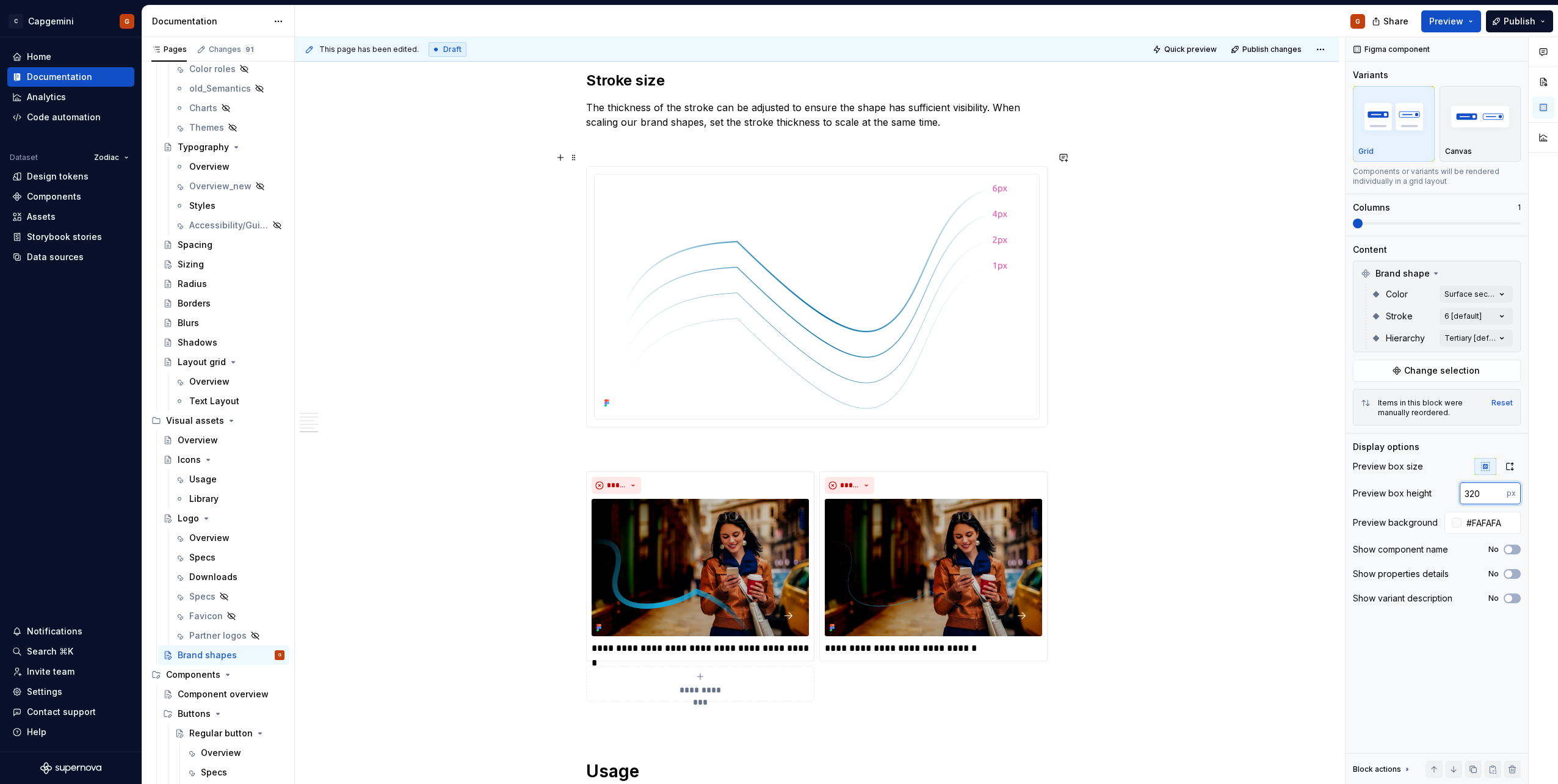
scroll to position [2197, 0]
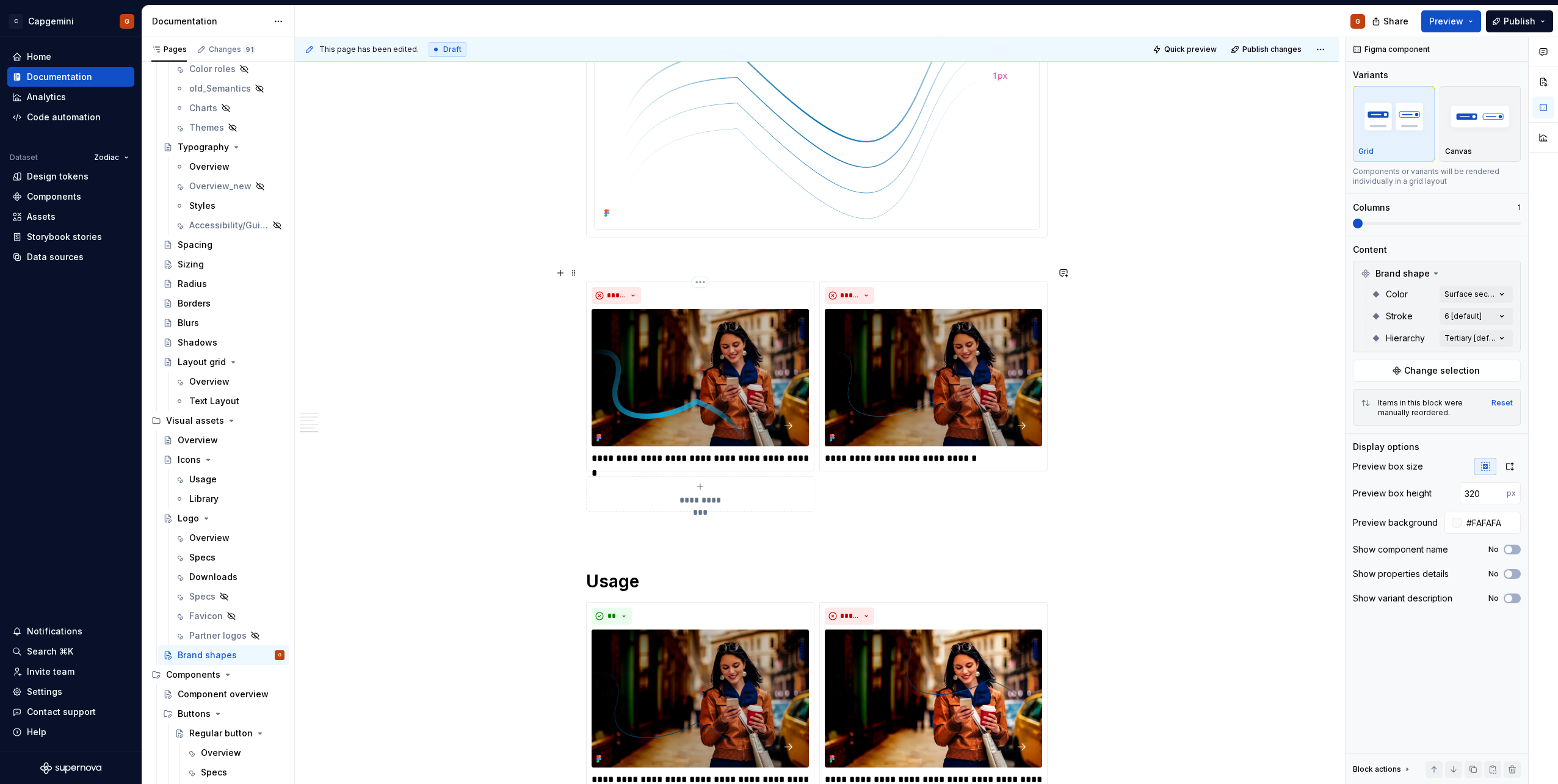
click at [653, 252] on p at bounding box center [816, 260] width 461 height 15
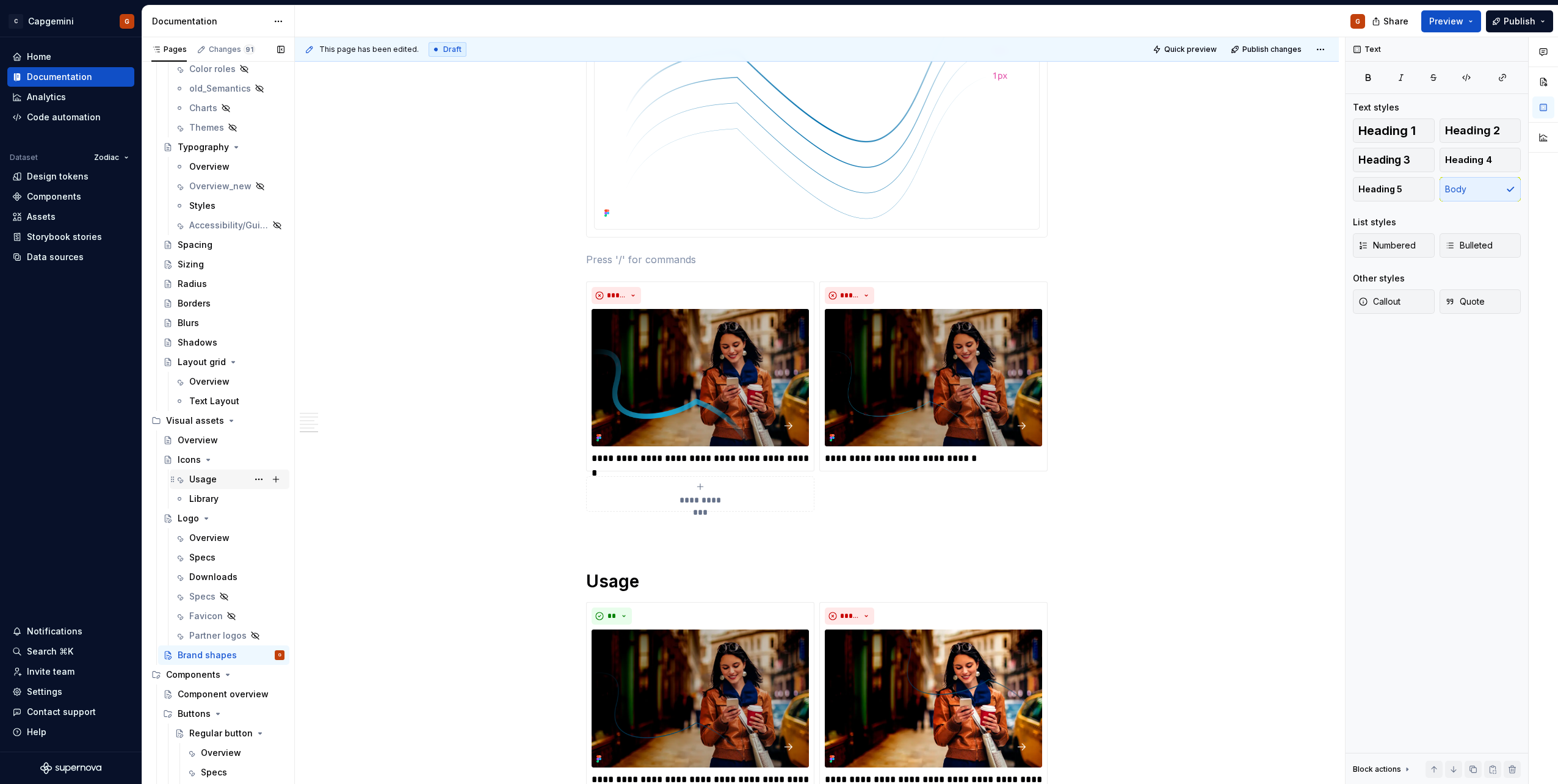
click at [211, 474] on div "Usage" at bounding box center [203, 479] width 27 height 12
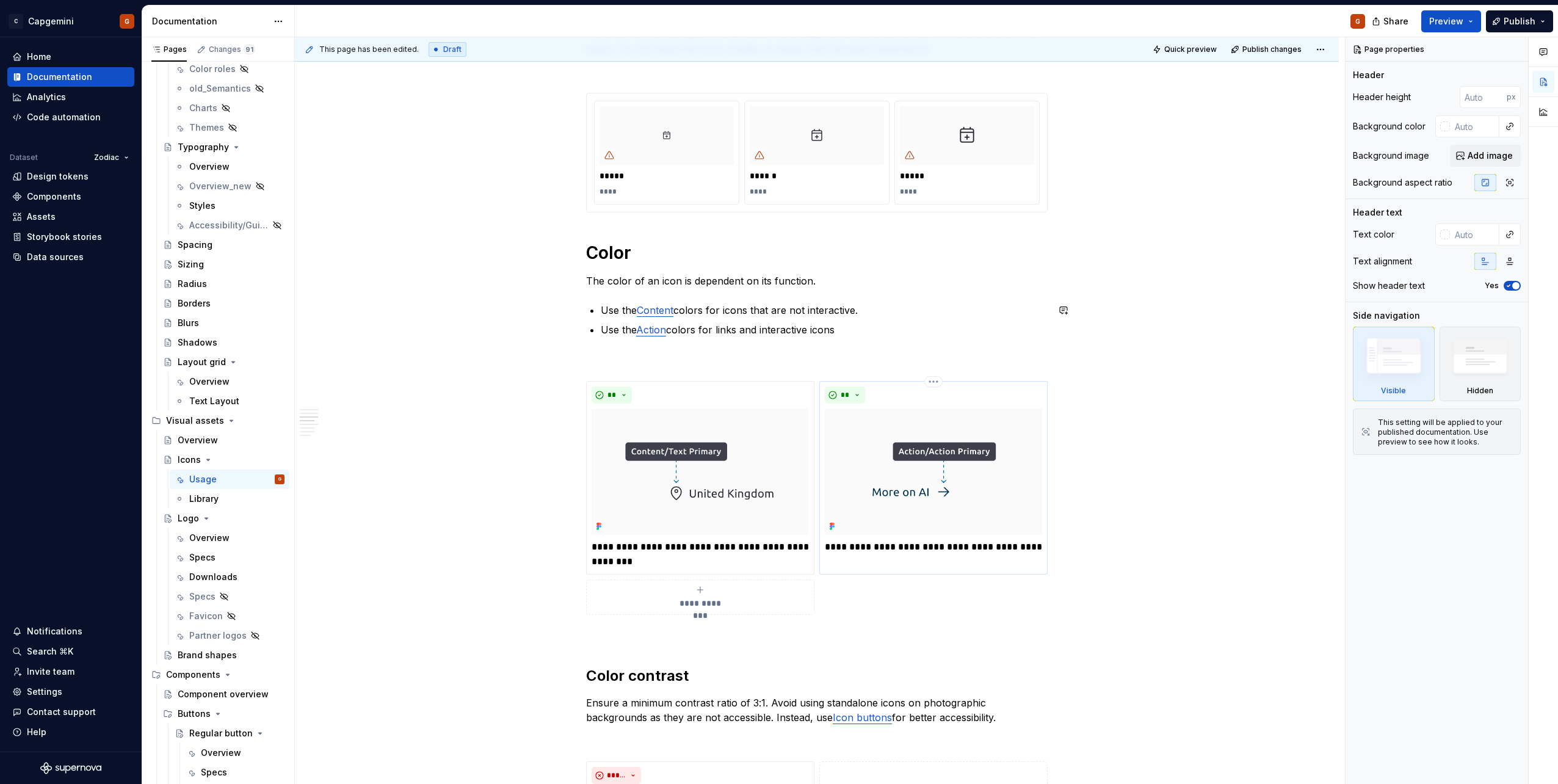
scroll to position [915, 0]
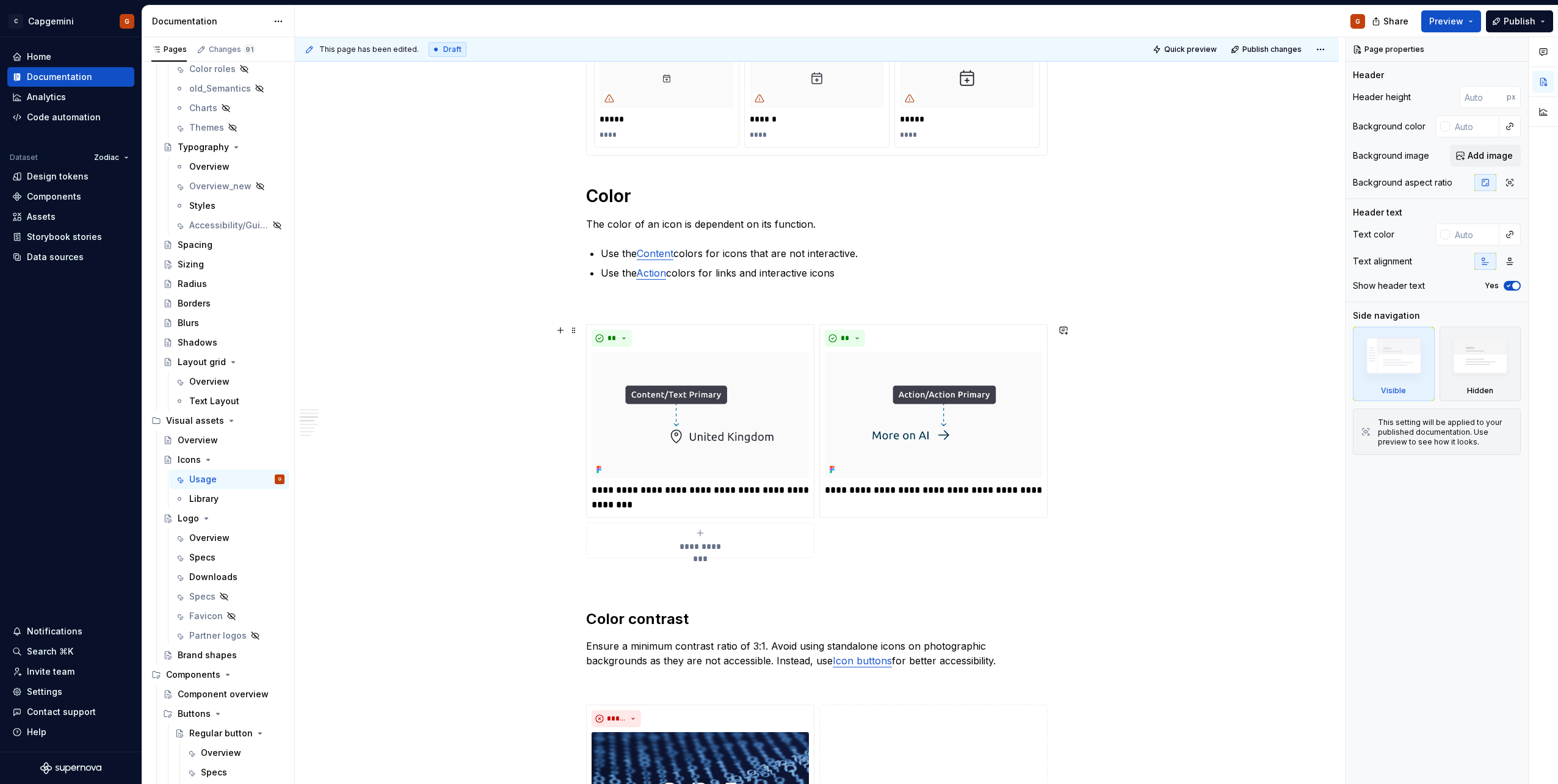
click at [860, 526] on div "**********" at bounding box center [816, 441] width 461 height 234
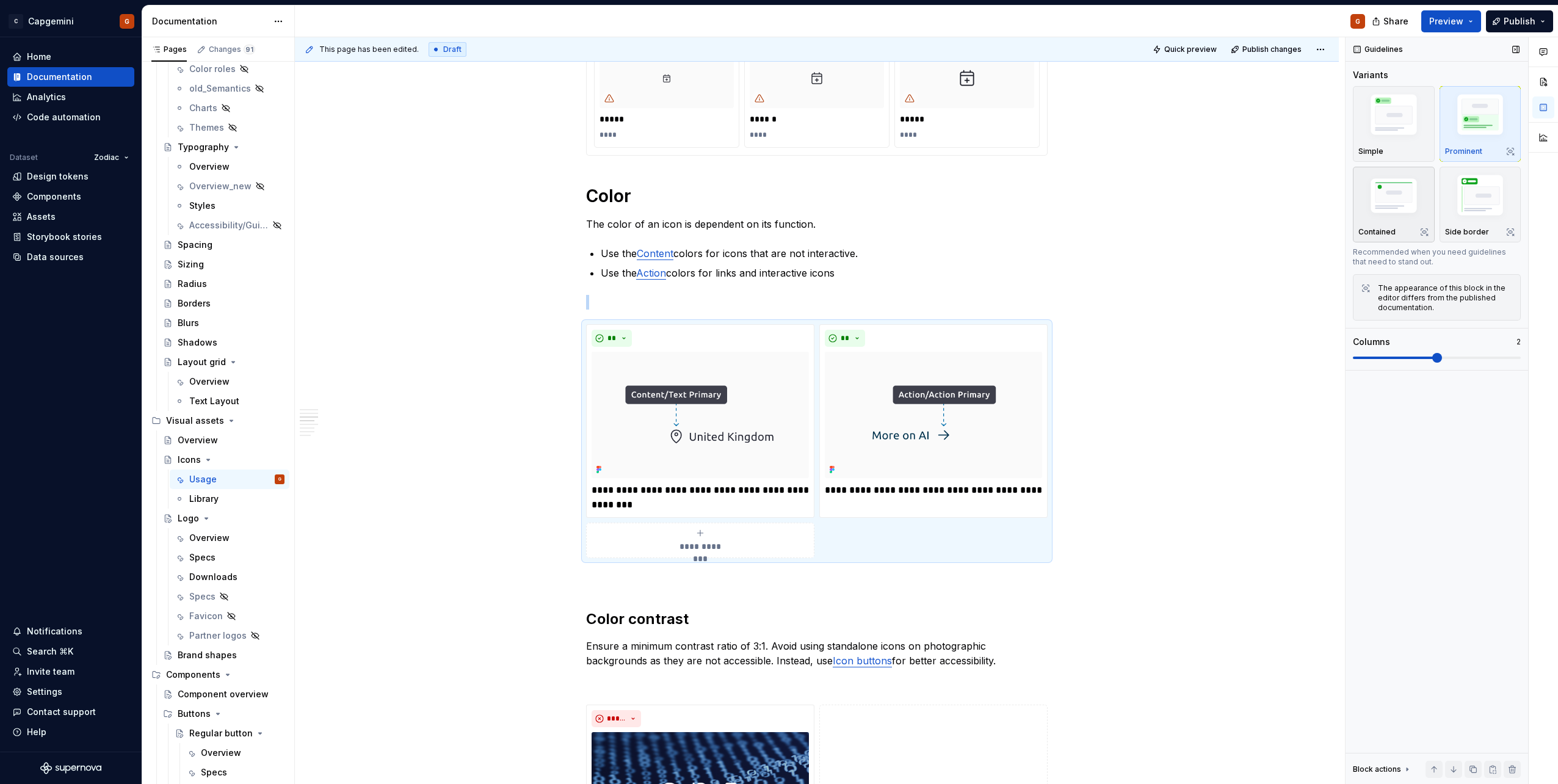
click at [1377, 215] on img "button" at bounding box center [1394, 197] width 71 height 48
click at [705, 326] on html "C Capgemini G Home Documentation Analytics Code automation Dataset Zodiac Desig…" at bounding box center [779, 392] width 1558 height 784
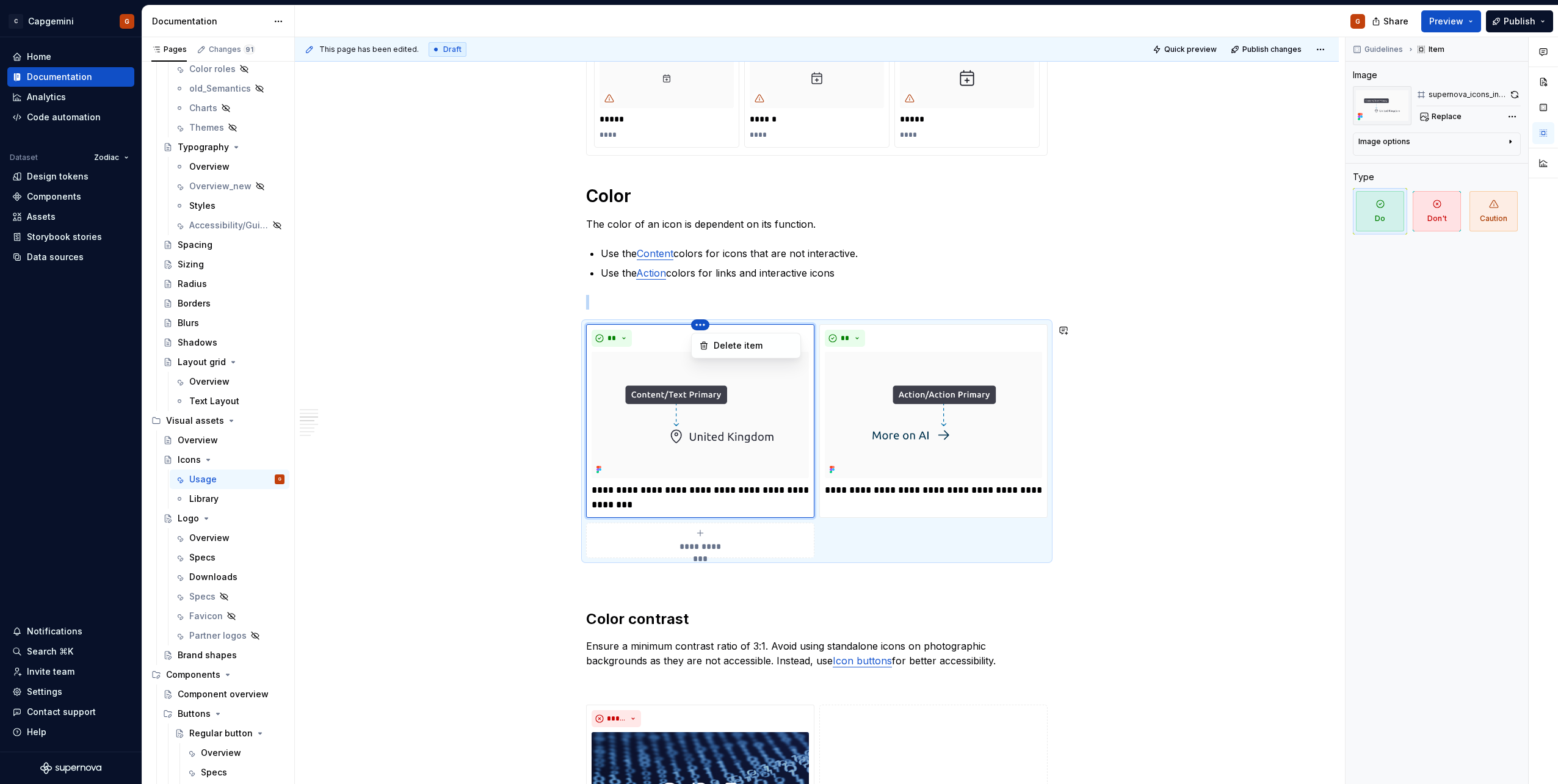
click at [959, 544] on html "C Capgemini G Home Documentation Analytics Code automation Dataset Zodiac Desig…" at bounding box center [779, 392] width 1558 height 784
click at [1516, 93] on button "button" at bounding box center [1514, 94] width 12 height 17
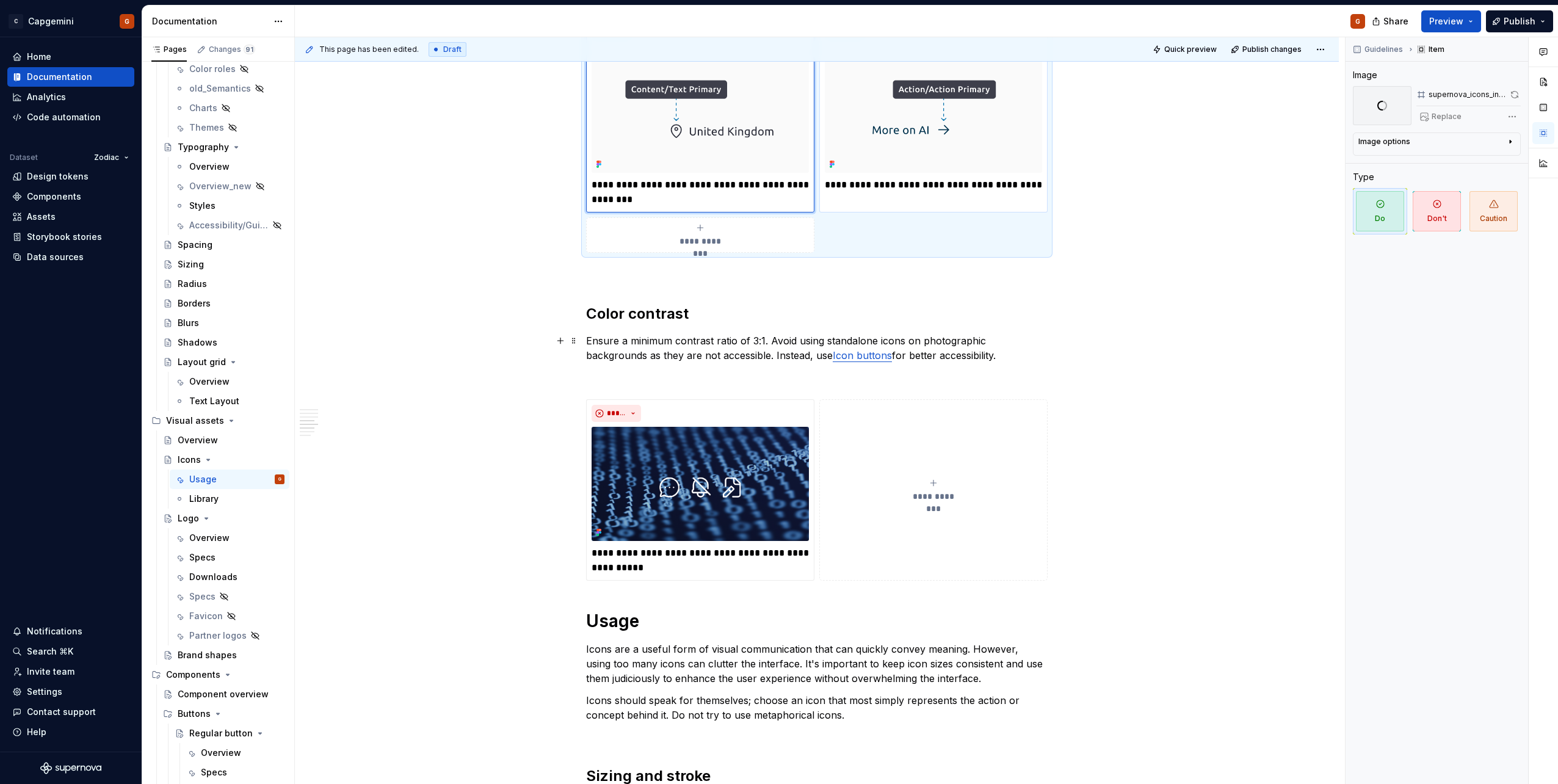
scroll to position [977, 0]
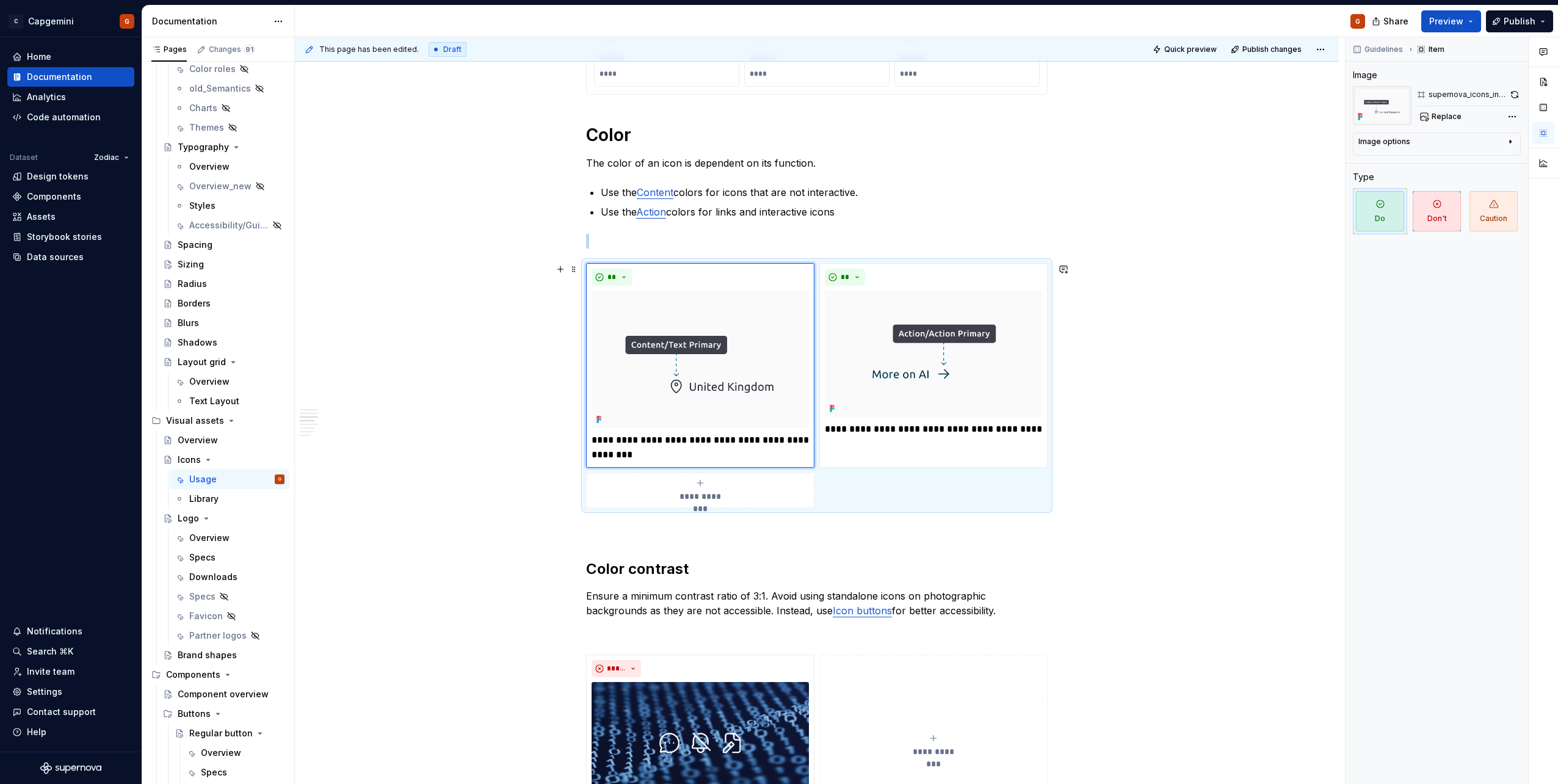
click at [928, 497] on div "**********" at bounding box center [816, 385] width 461 height 245
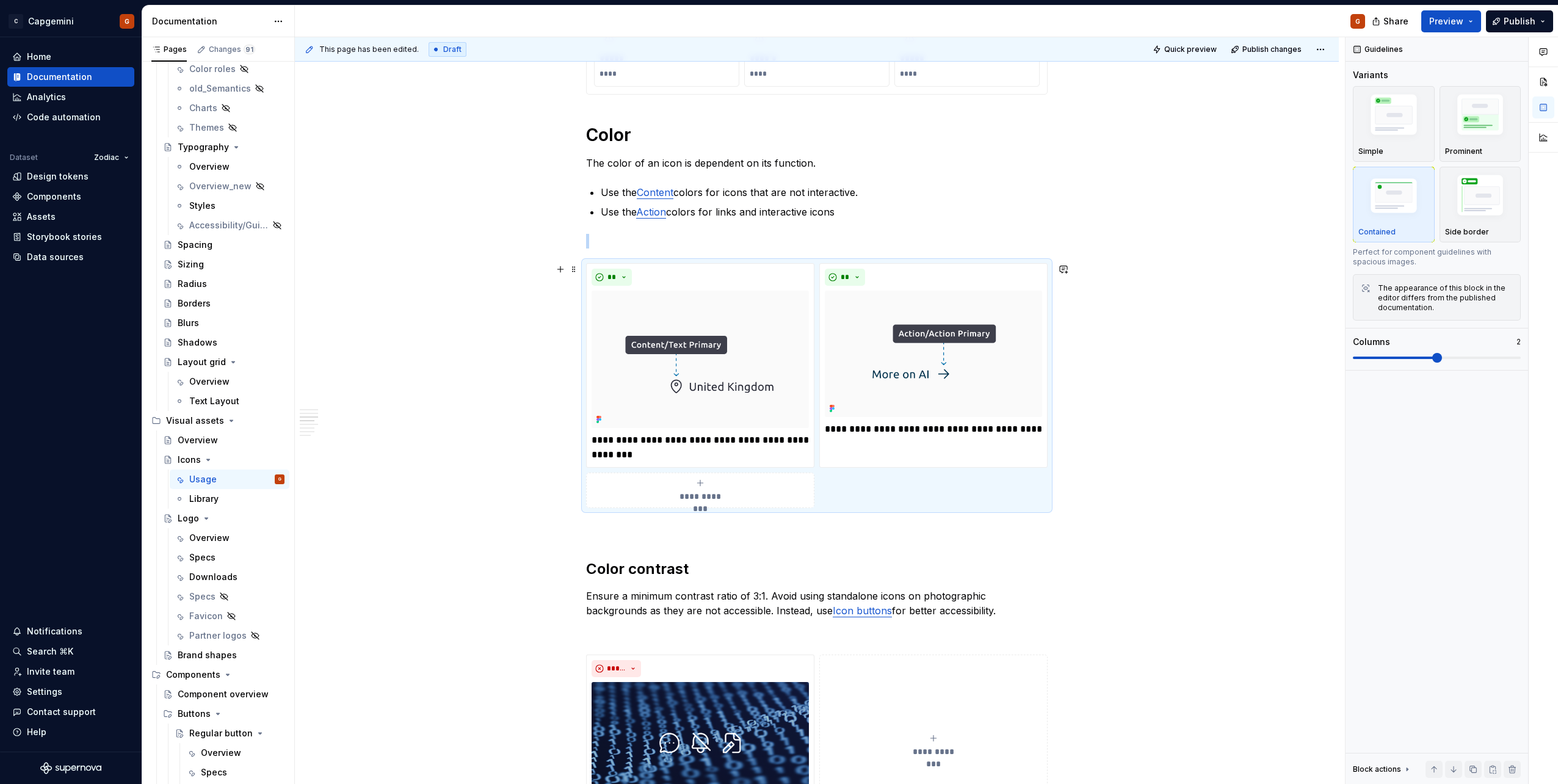
click at [922, 499] on div "**********" at bounding box center [816, 385] width 461 height 245
click at [873, 497] on div "**********" at bounding box center [816, 385] width 461 height 245
click at [942, 283] on div "**" at bounding box center [933, 277] width 217 height 17
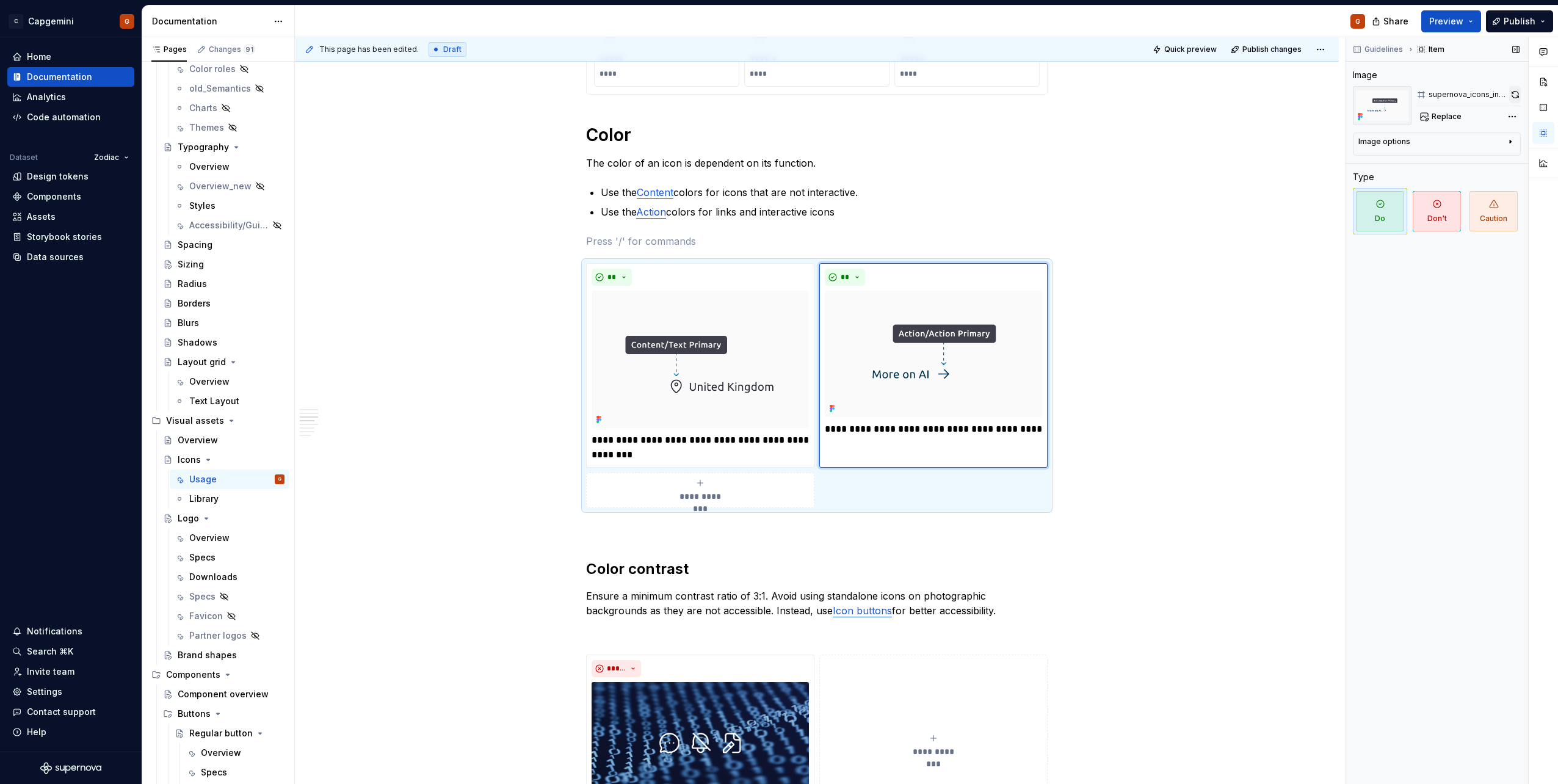
click at [1510, 95] on button "button" at bounding box center [1514, 94] width 12 height 17
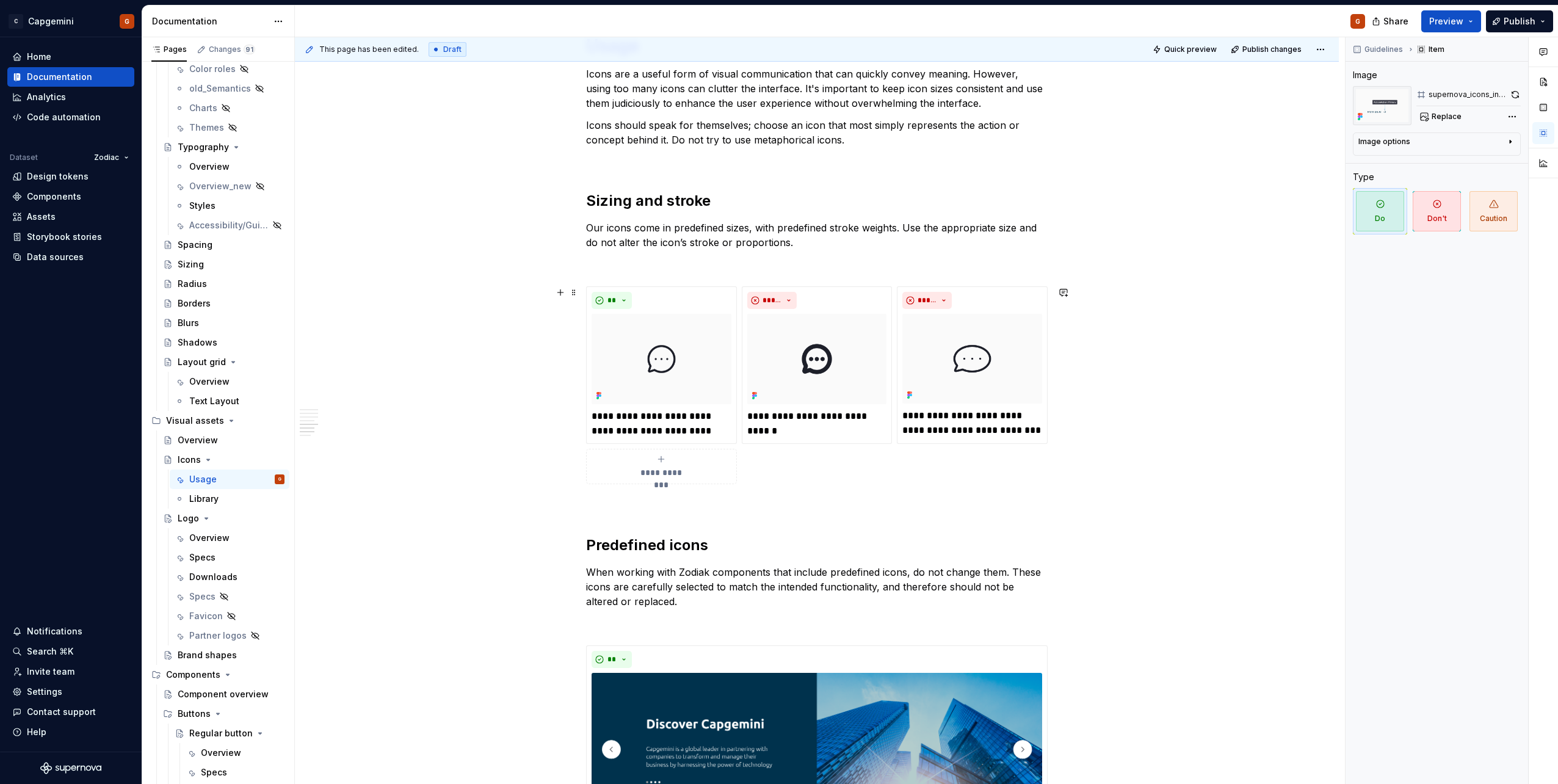
scroll to position [1954, 0]
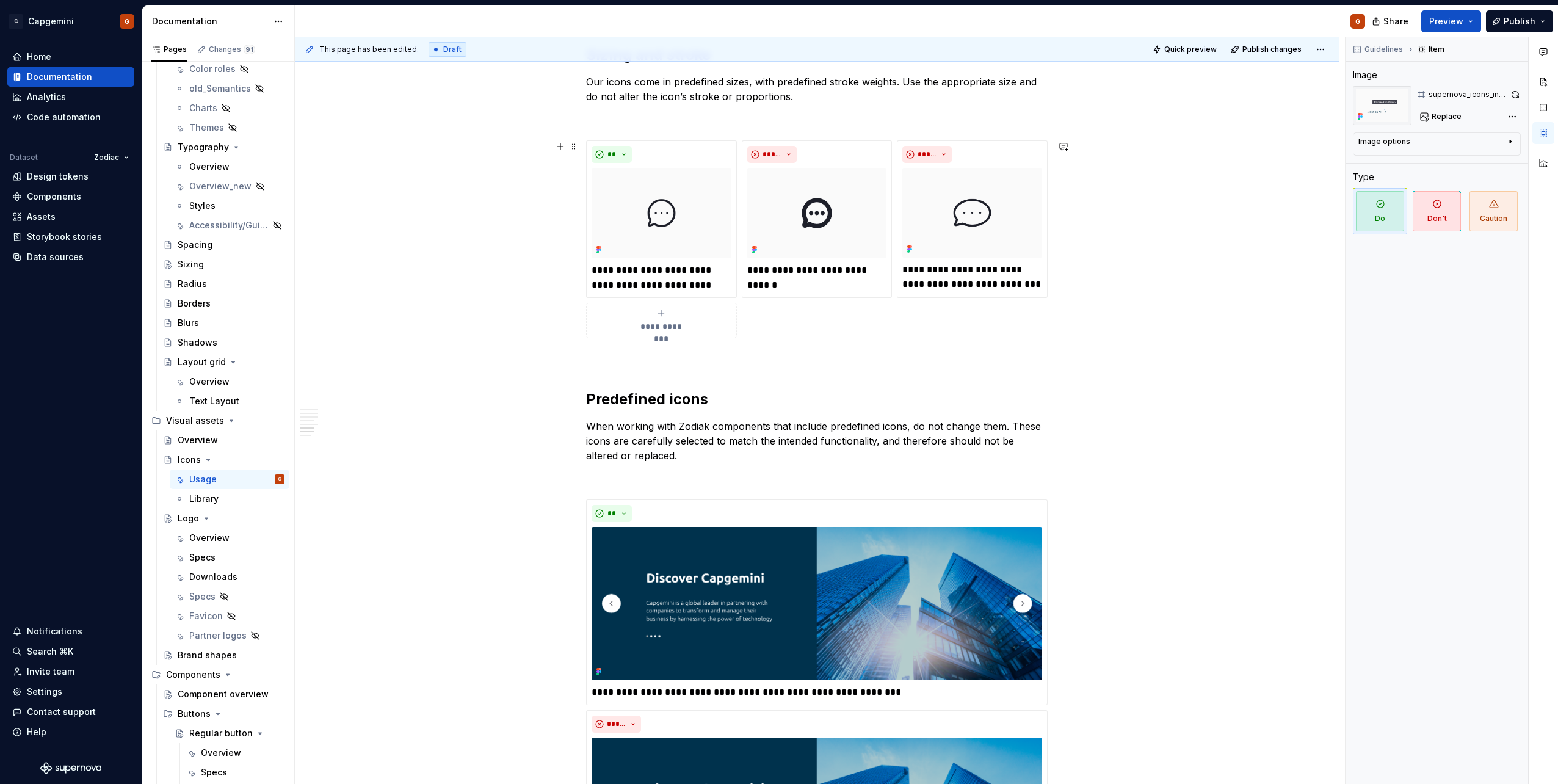
click at [1002, 309] on div "**********" at bounding box center [816, 239] width 461 height 198
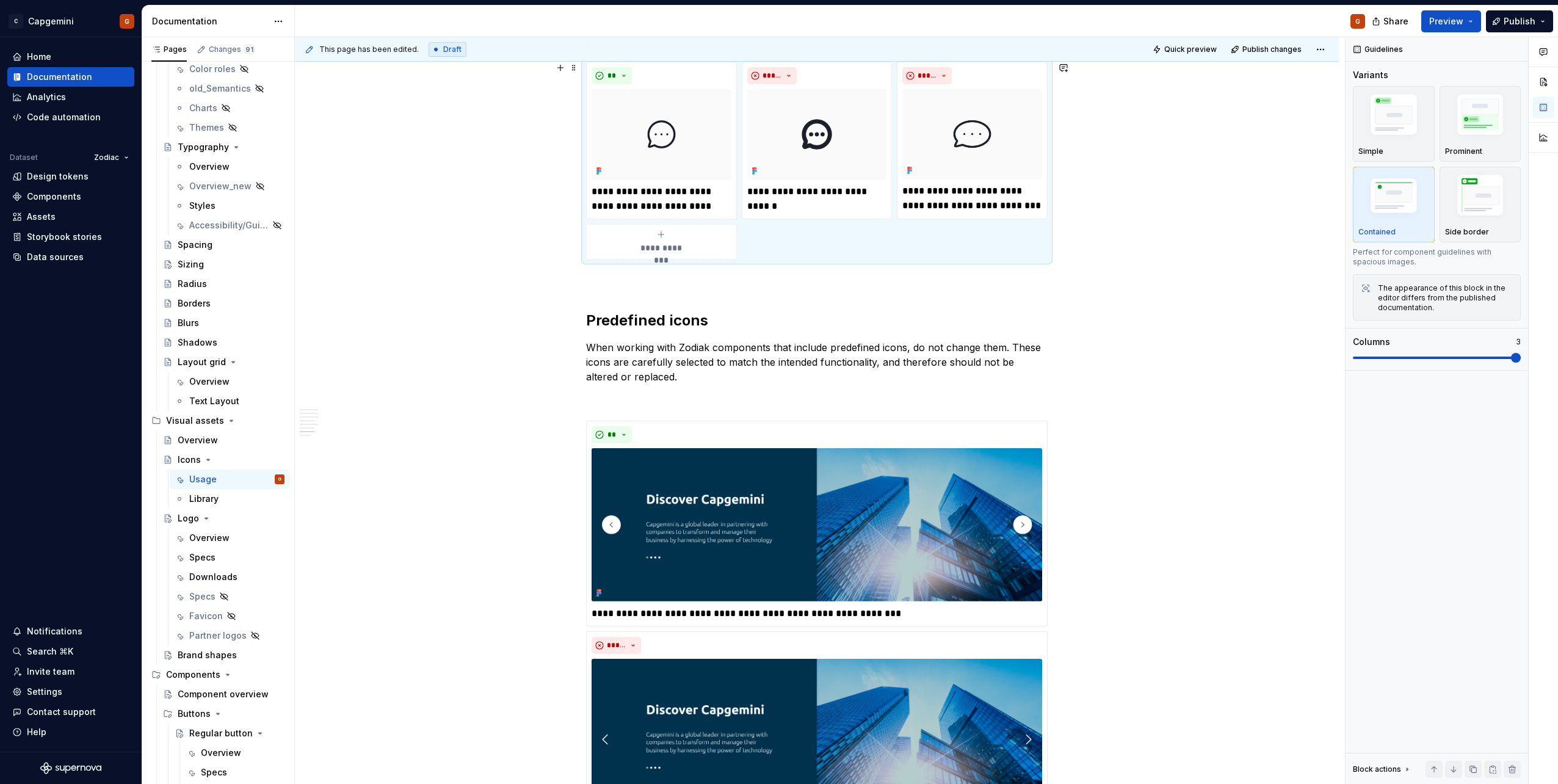
scroll to position [2136, 0]
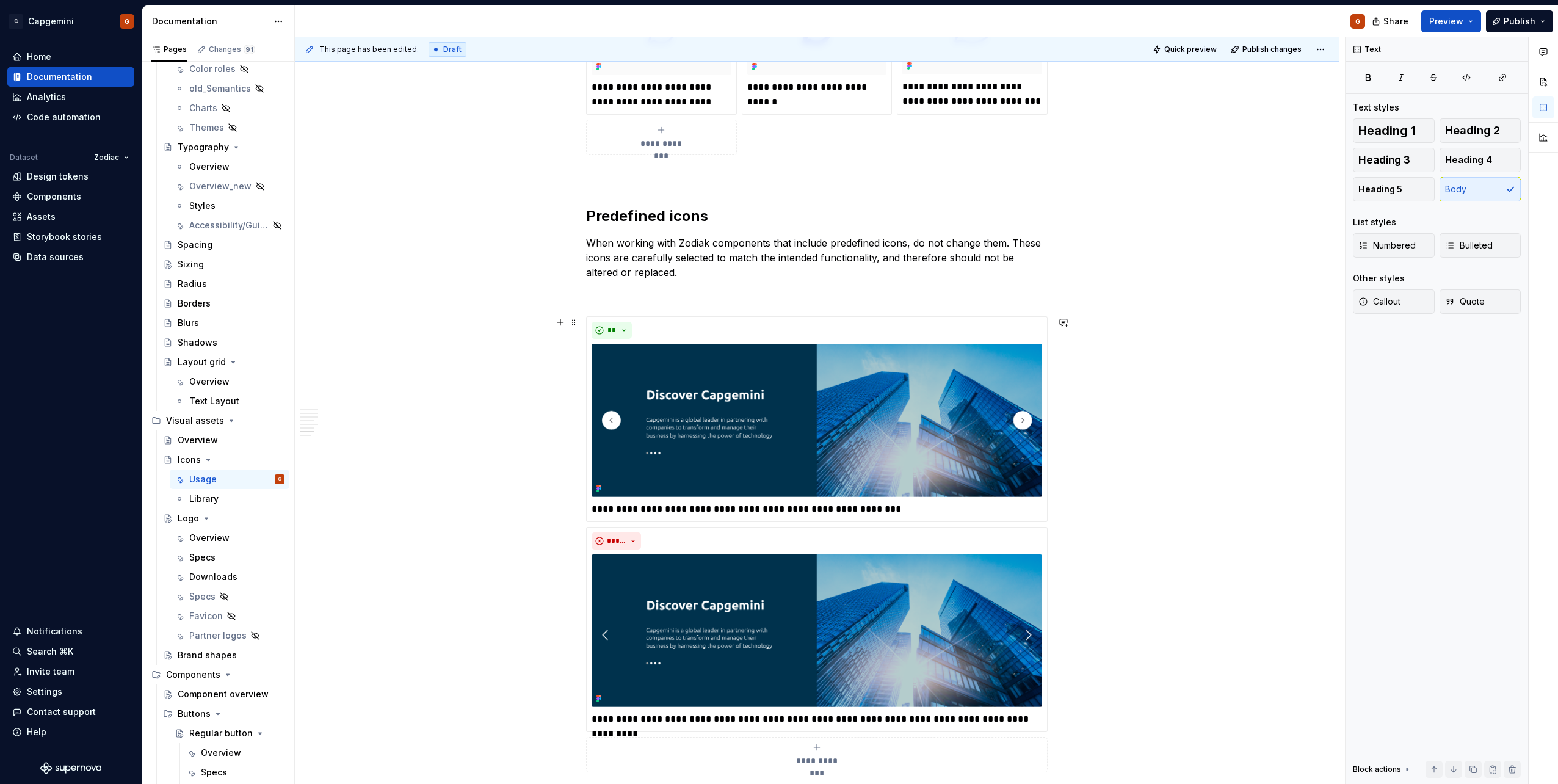
click at [1038, 524] on div "**********" at bounding box center [816, 544] width 461 height 456
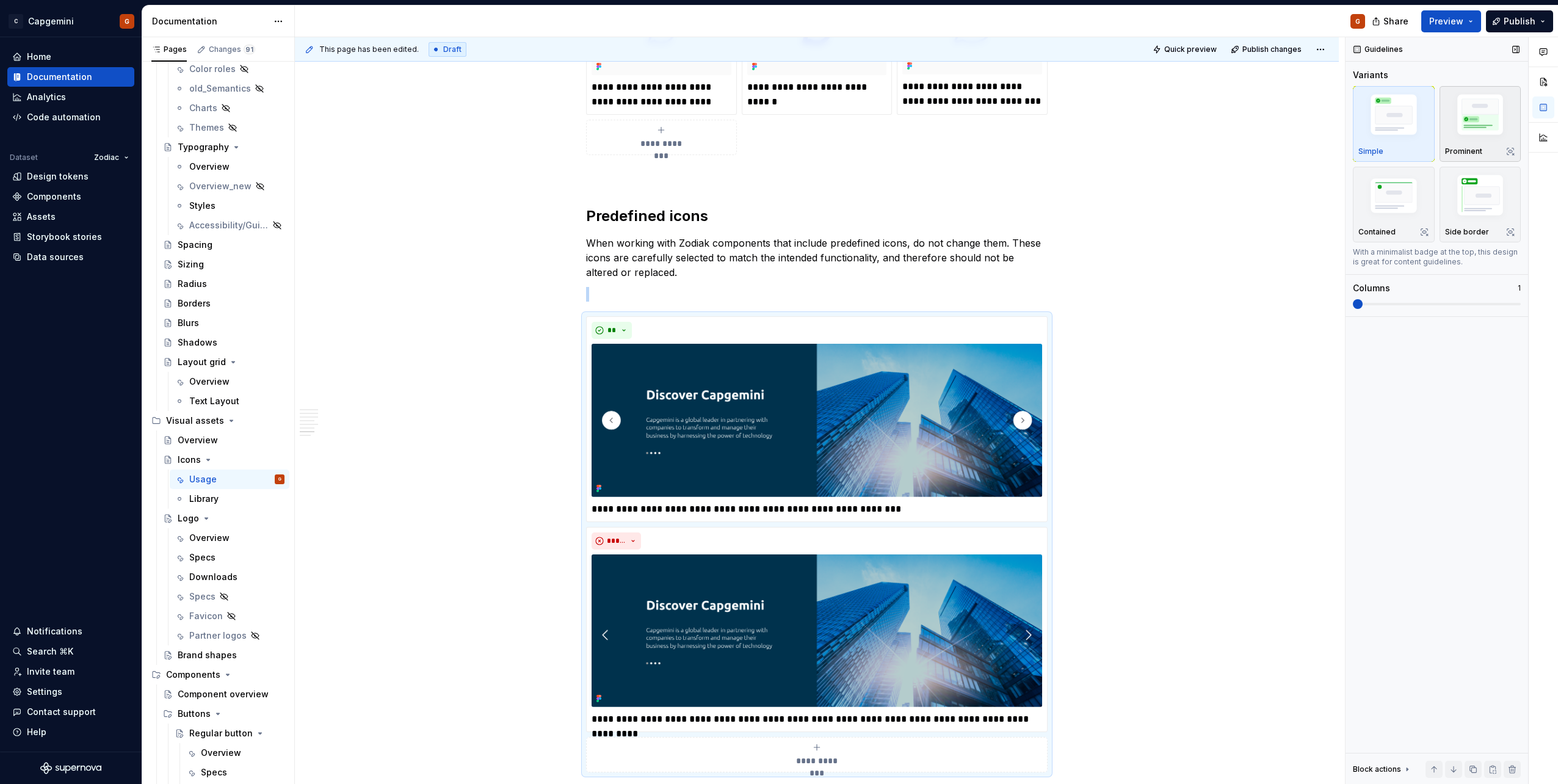
click at [1478, 129] on img "button" at bounding box center [1480, 117] width 71 height 53
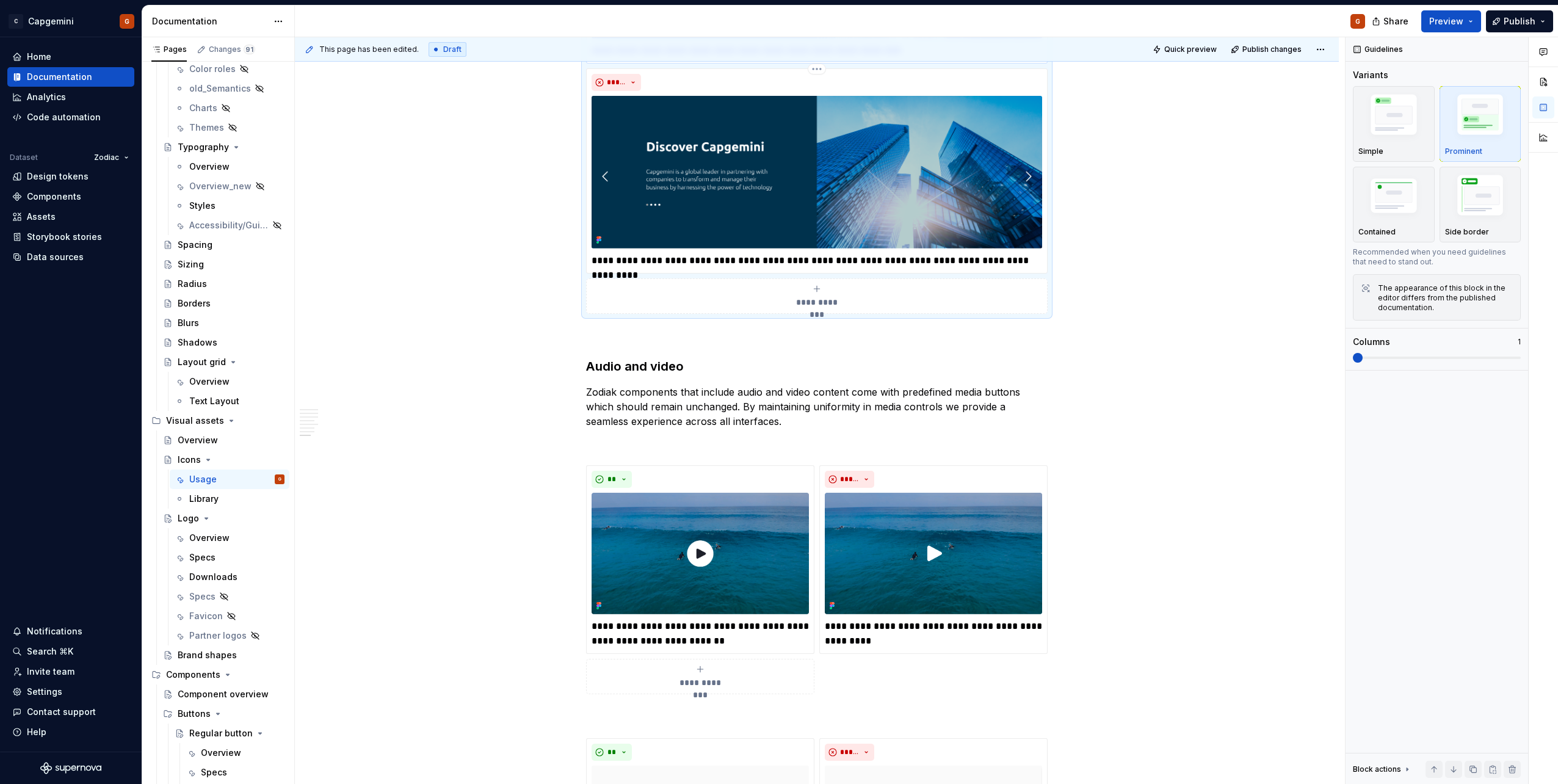
scroll to position [2747, 0]
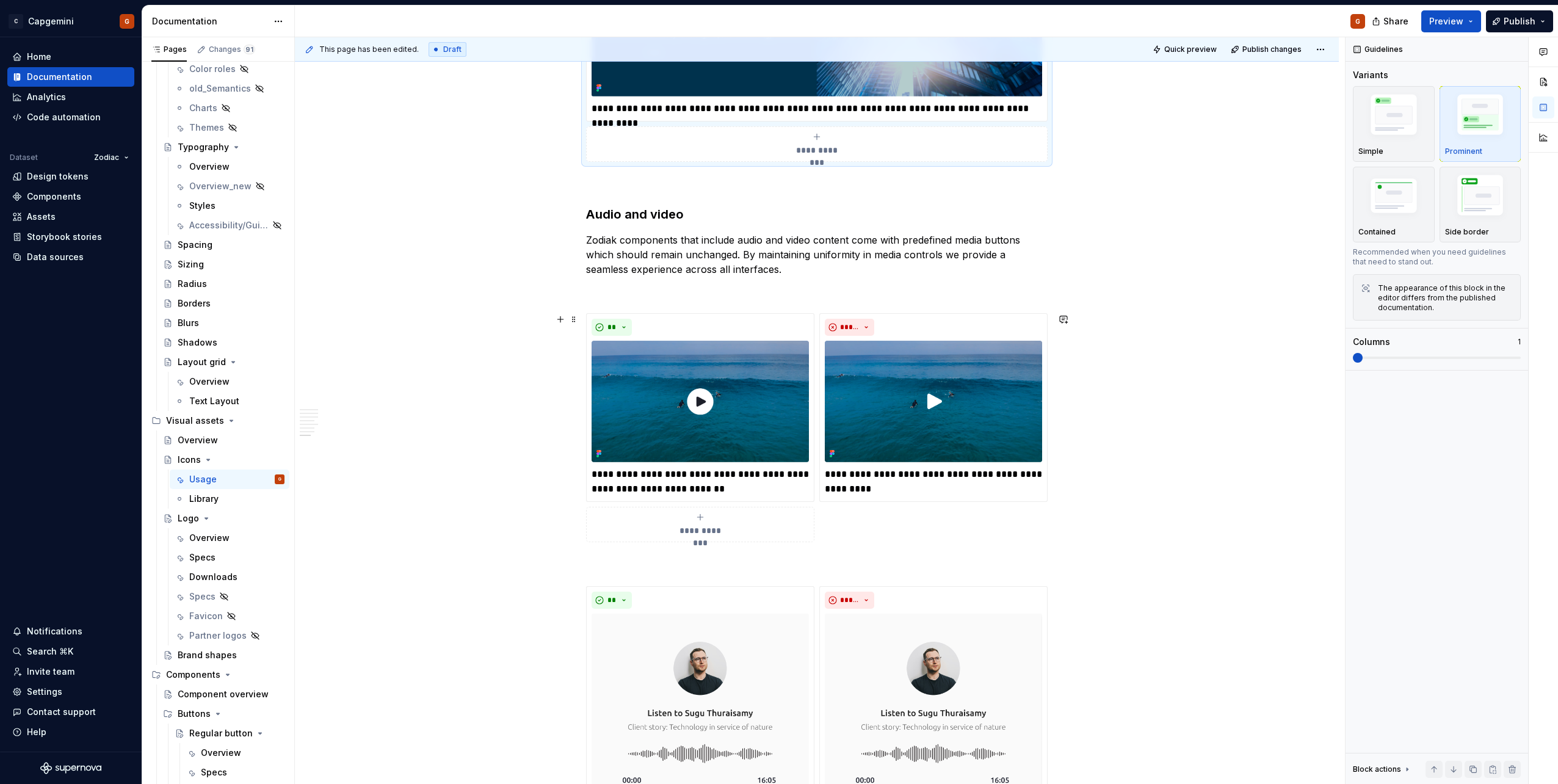
click at [1043, 313] on div "**********" at bounding box center [816, 427] width 461 height 228
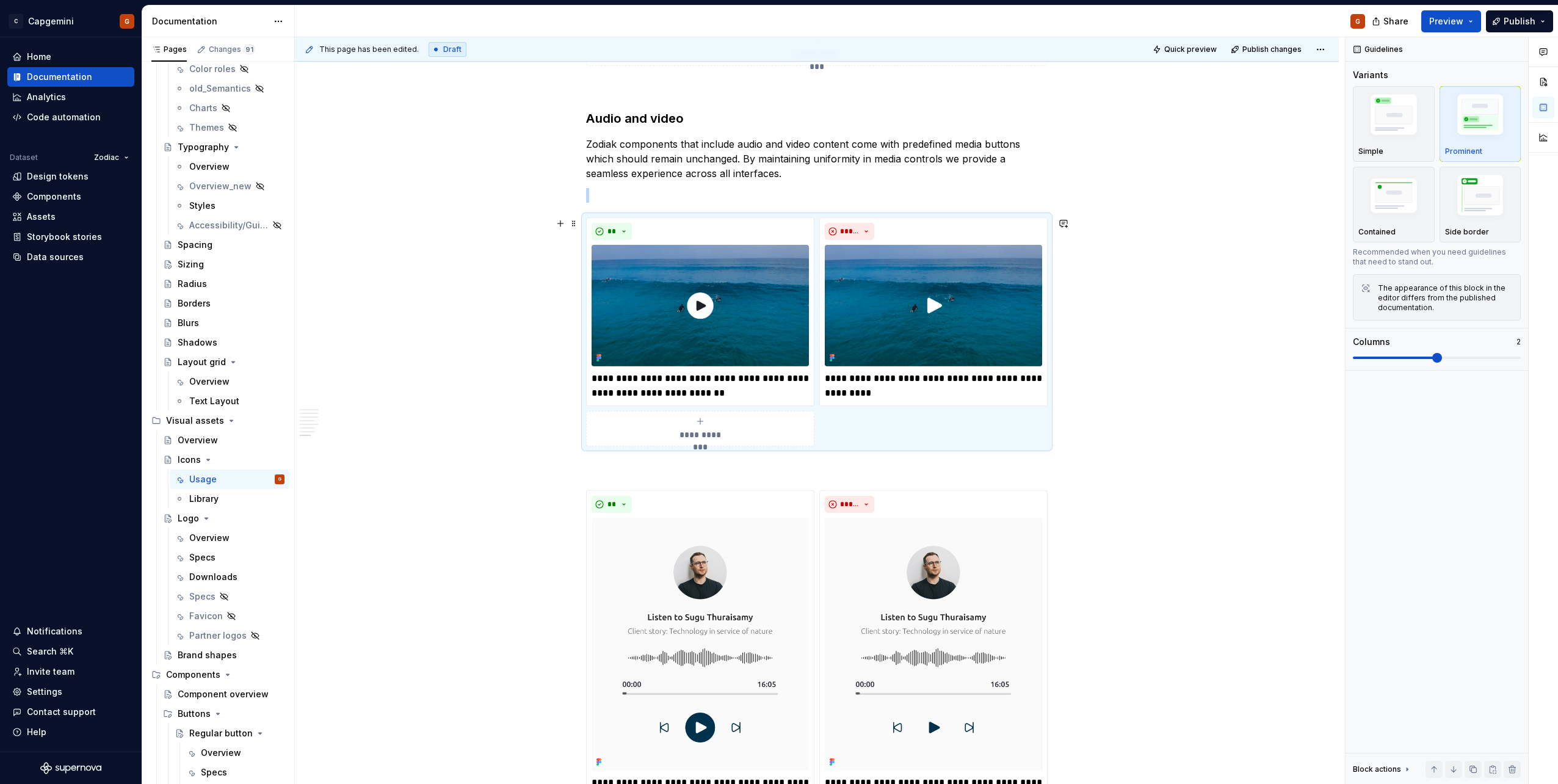
scroll to position [2869, 0]
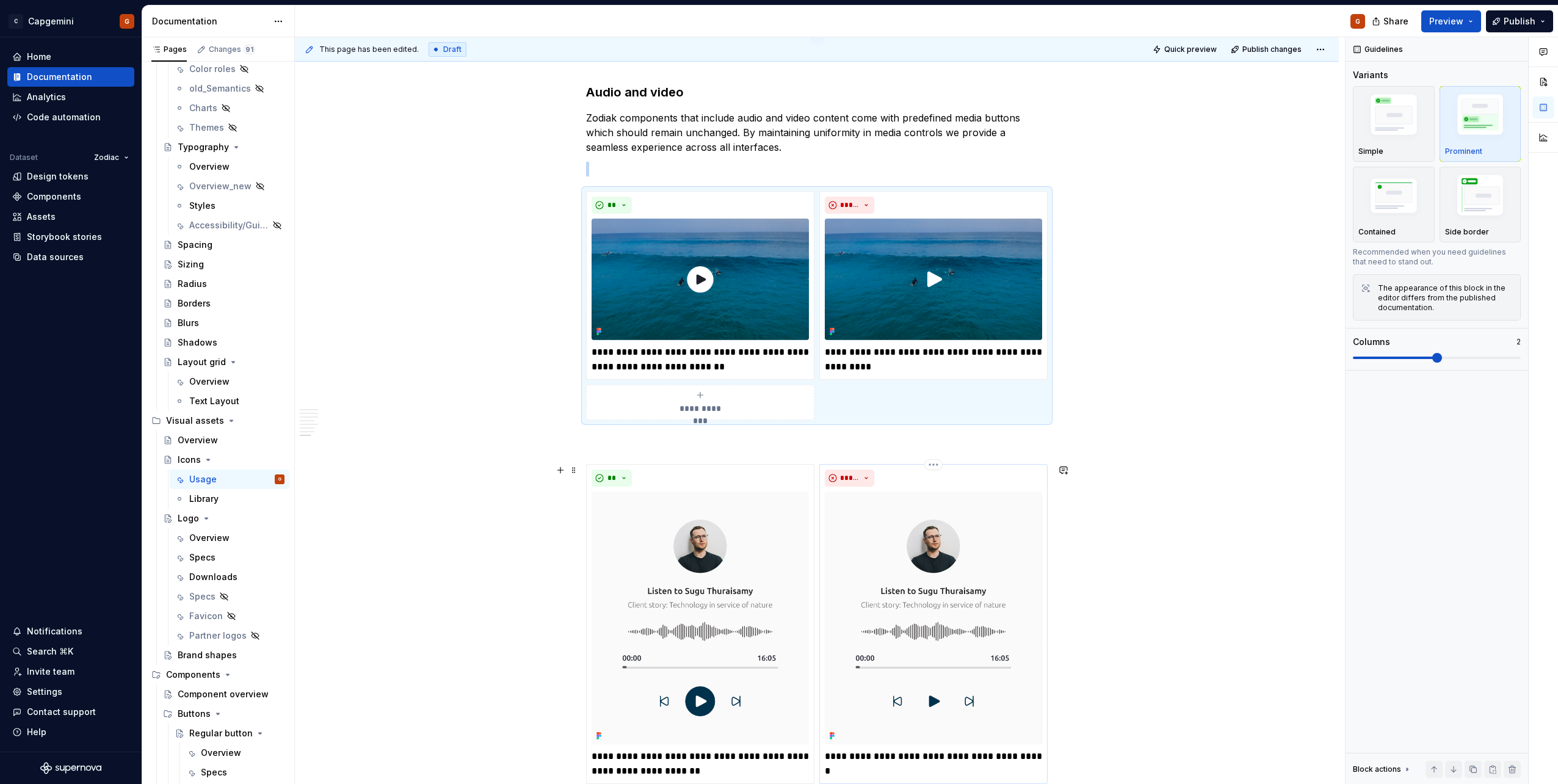
click at [1027, 464] on div "**********" at bounding box center [933, 624] width 228 height 320
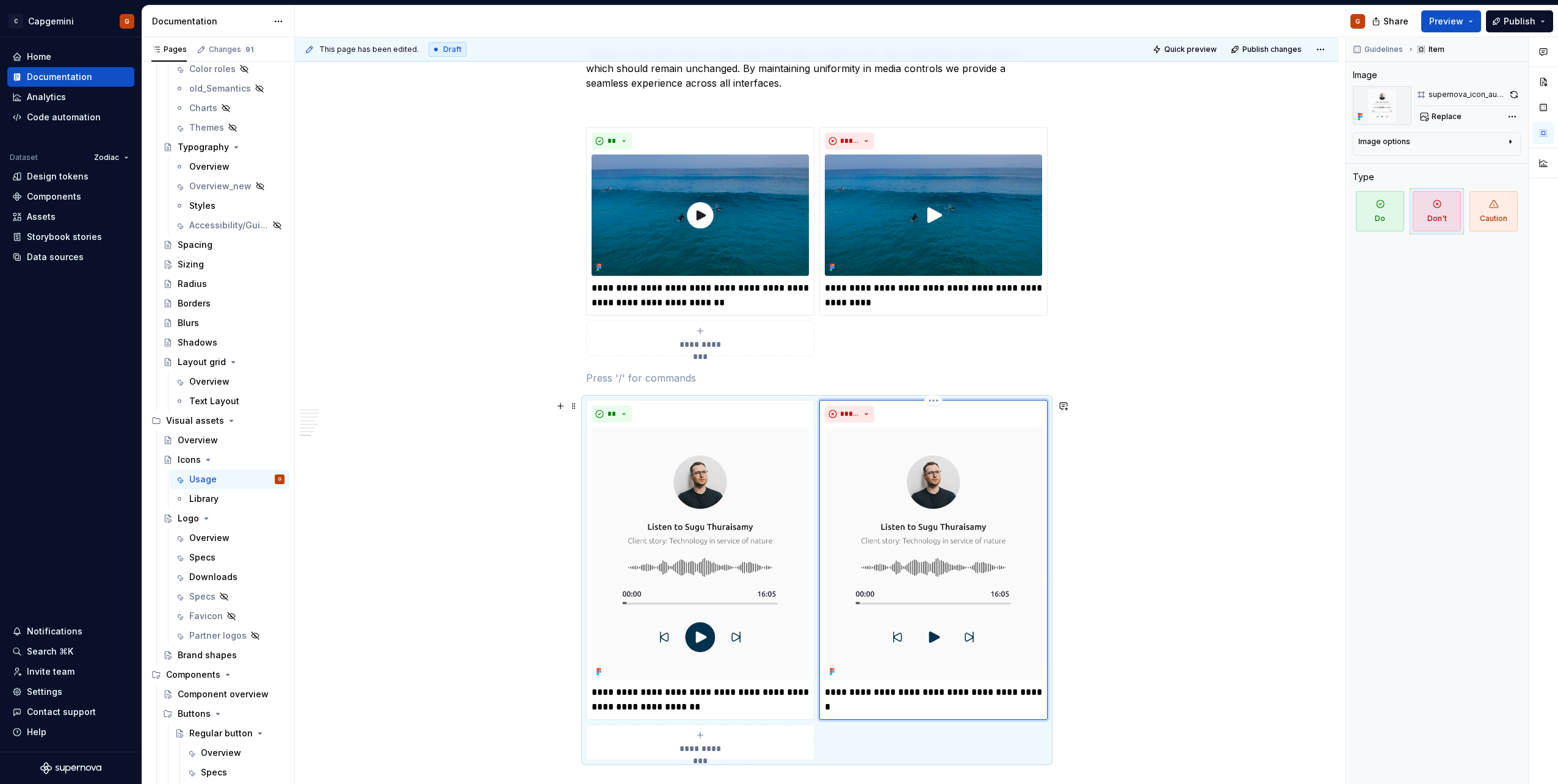
scroll to position [3113, 0]
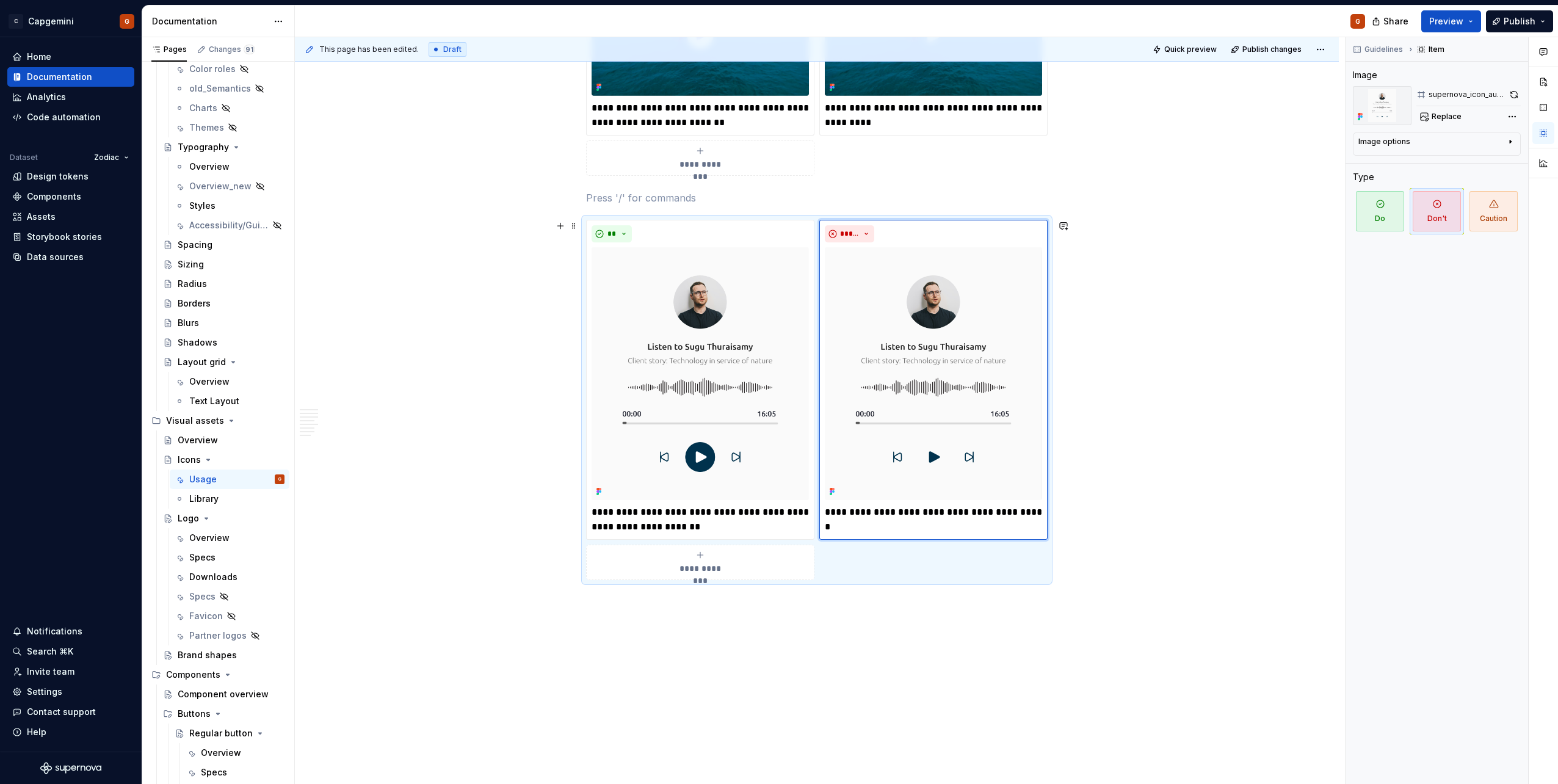
click at [937, 571] on div "**********" at bounding box center [816, 400] width 461 height 360
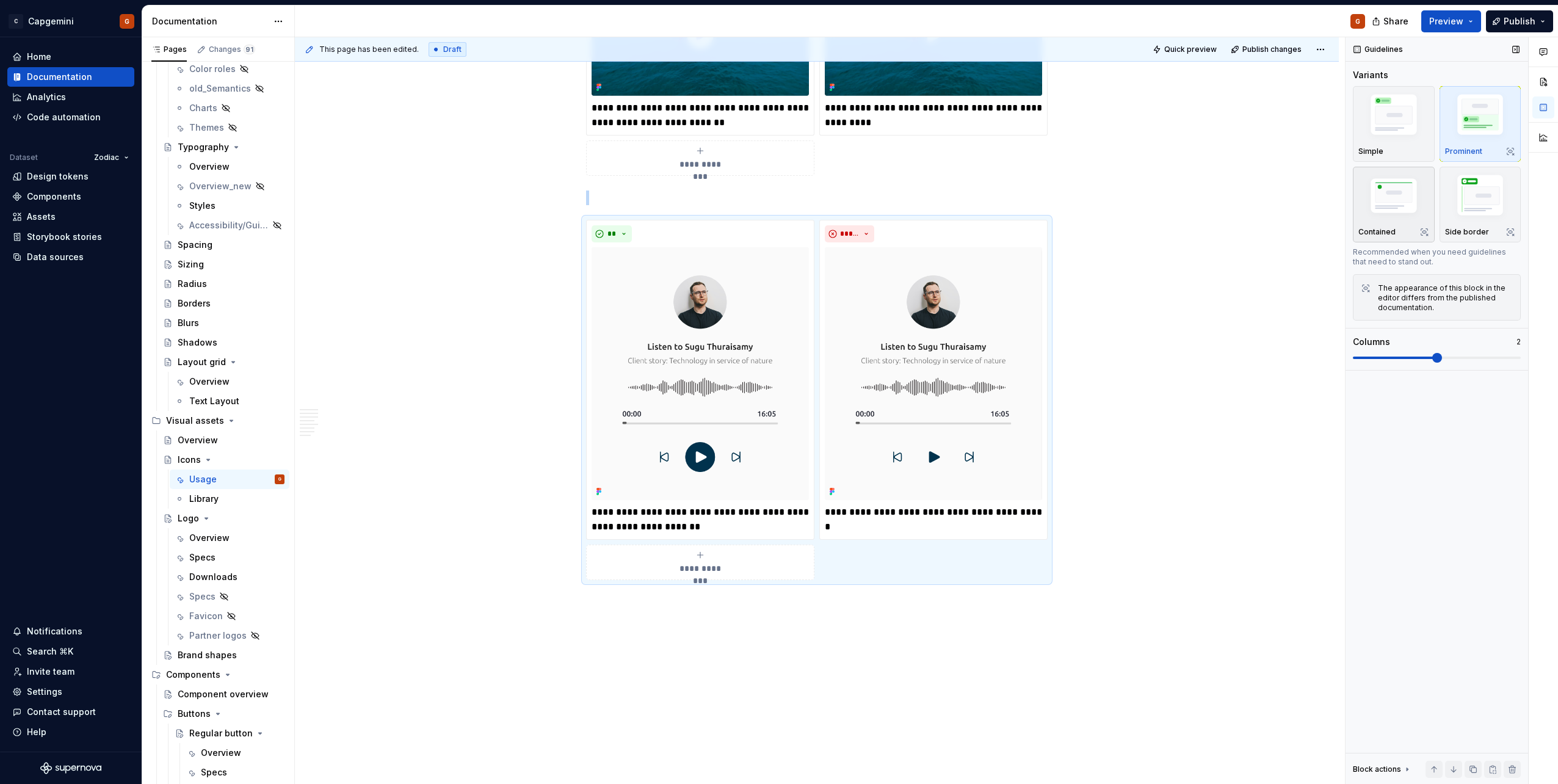
click at [1374, 208] on img "button" at bounding box center [1394, 197] width 71 height 48
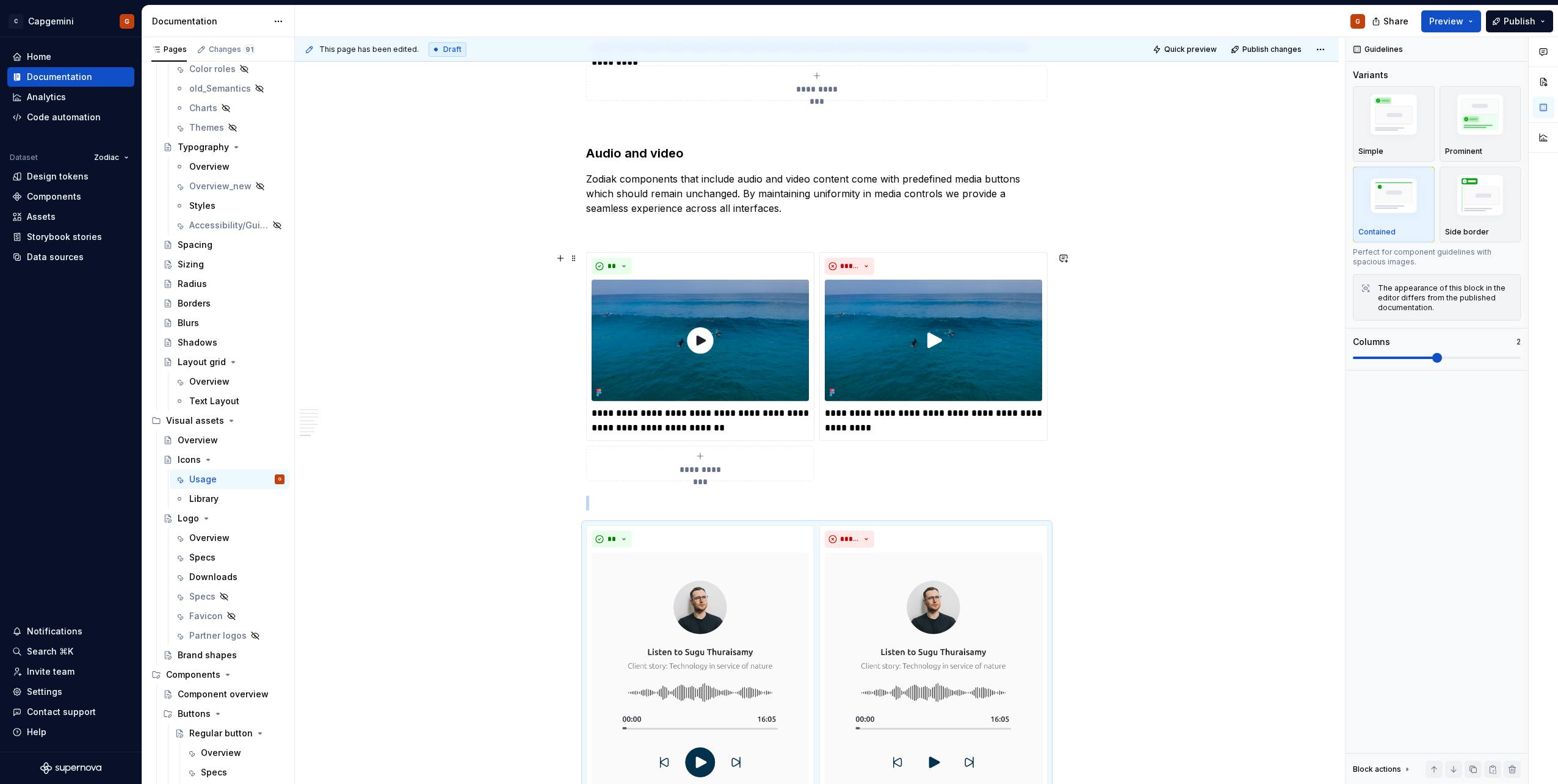
scroll to position [2930, 0]
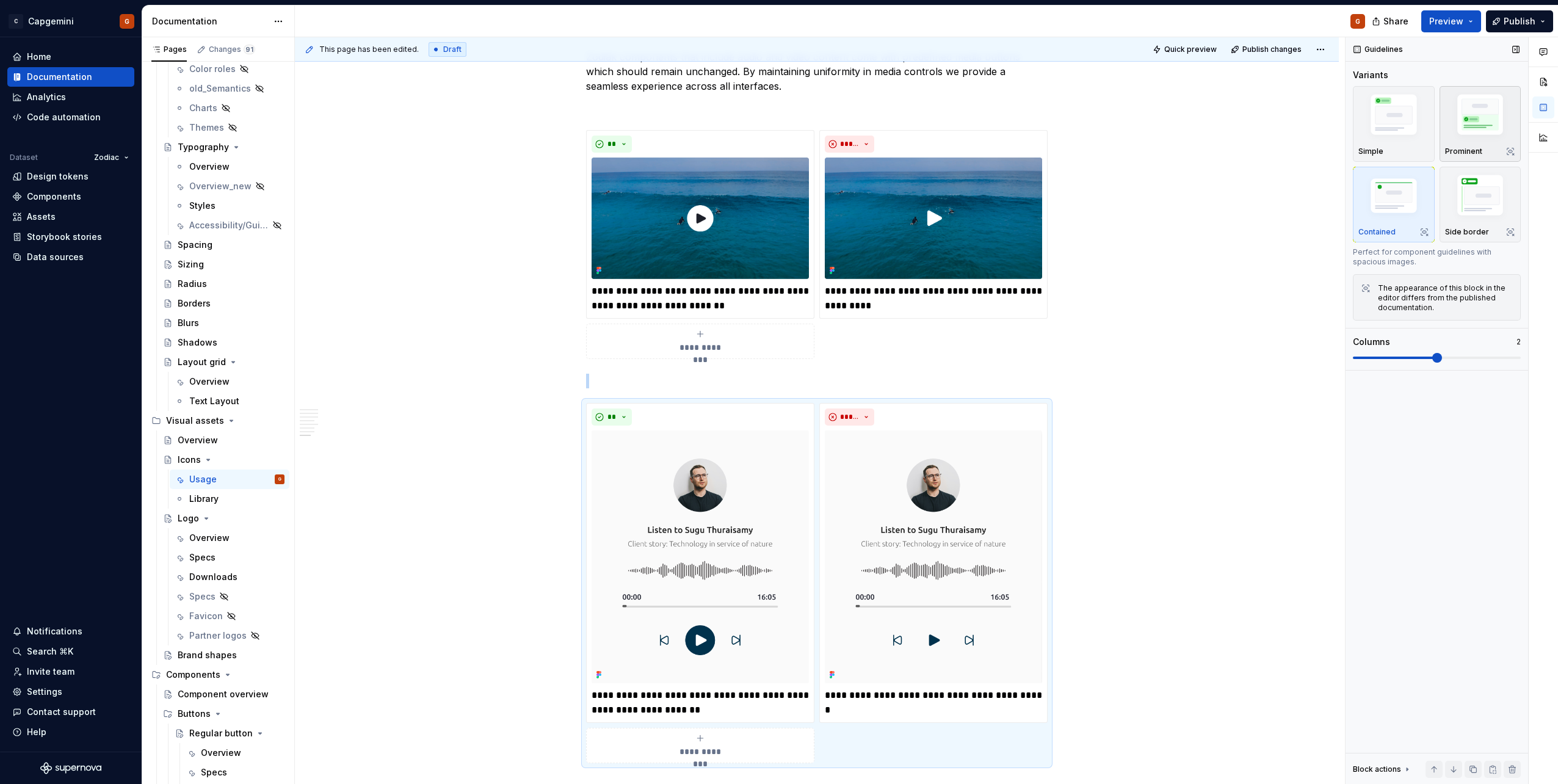
click at [1459, 138] on img "button" at bounding box center [1480, 117] width 71 height 53
click at [1476, 24] on button "Preview" at bounding box center [1451, 21] width 60 height 22
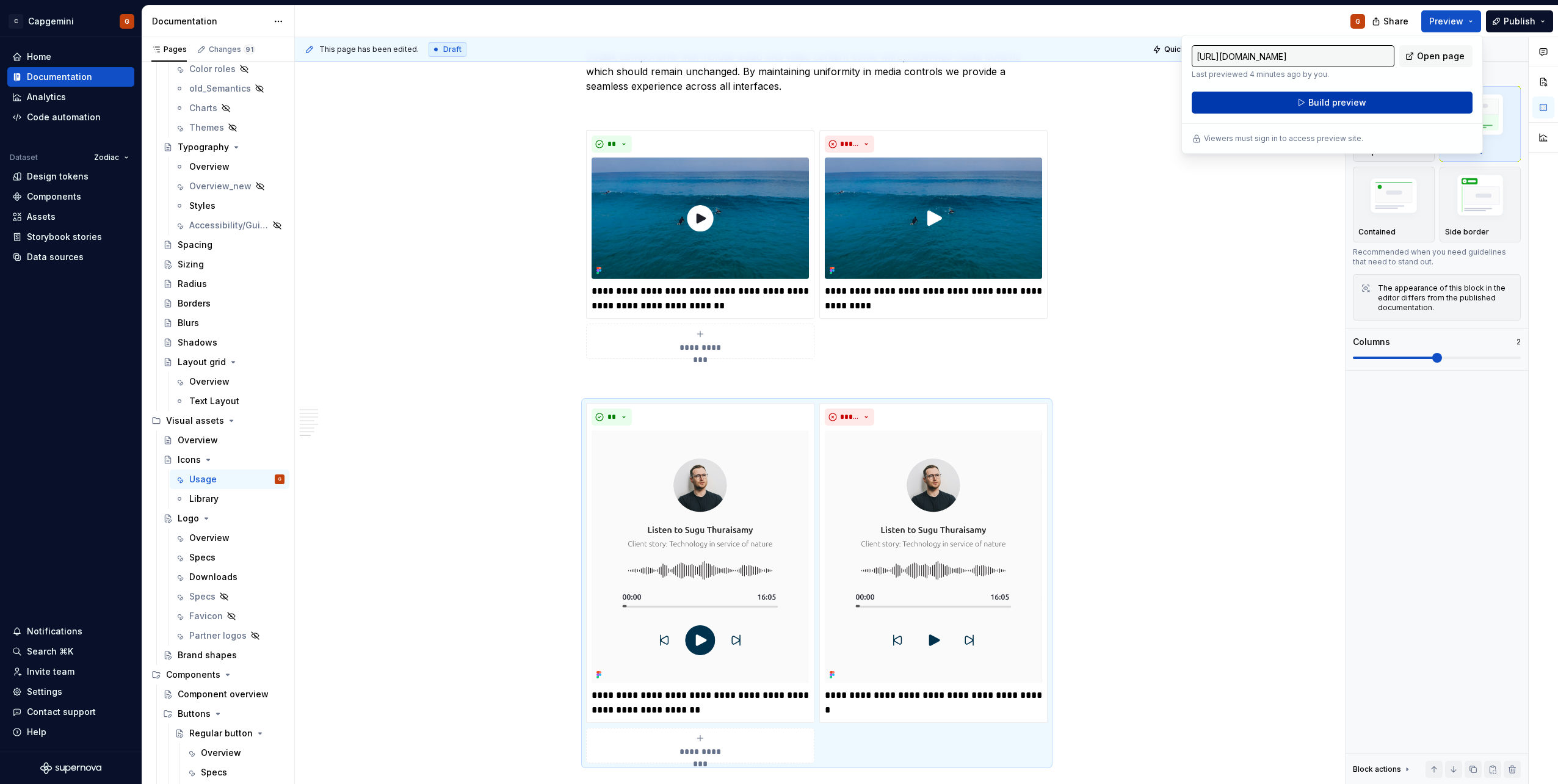
drag, startPoint x: 1476, startPoint y: 24, endPoint x: 1414, endPoint y: 103, distance: 100.4
click at [1414, 103] on button "Build preview" at bounding box center [1332, 102] width 281 height 22
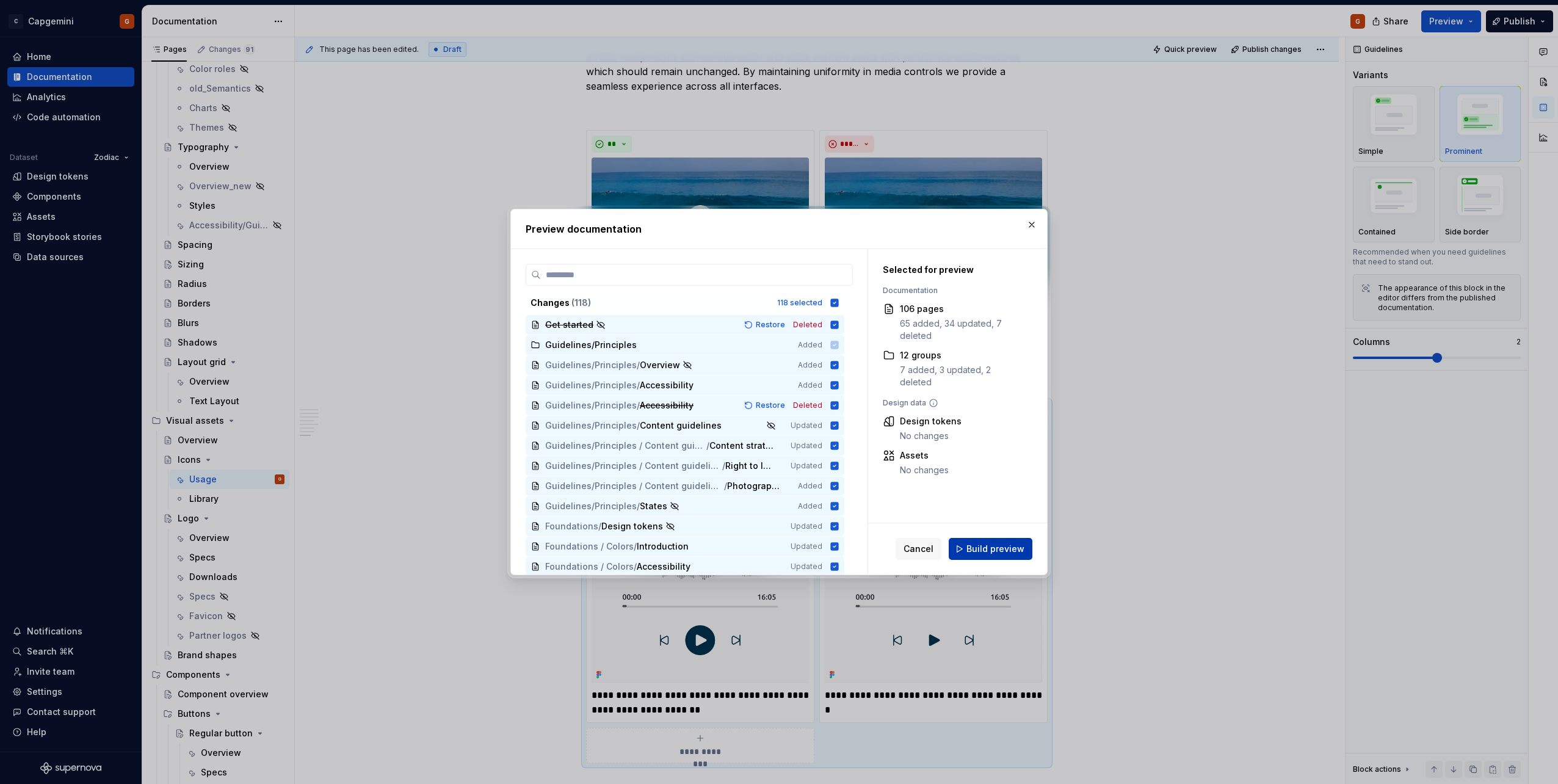
click at [989, 542] on button "Build preview" at bounding box center [991, 548] width 84 height 22
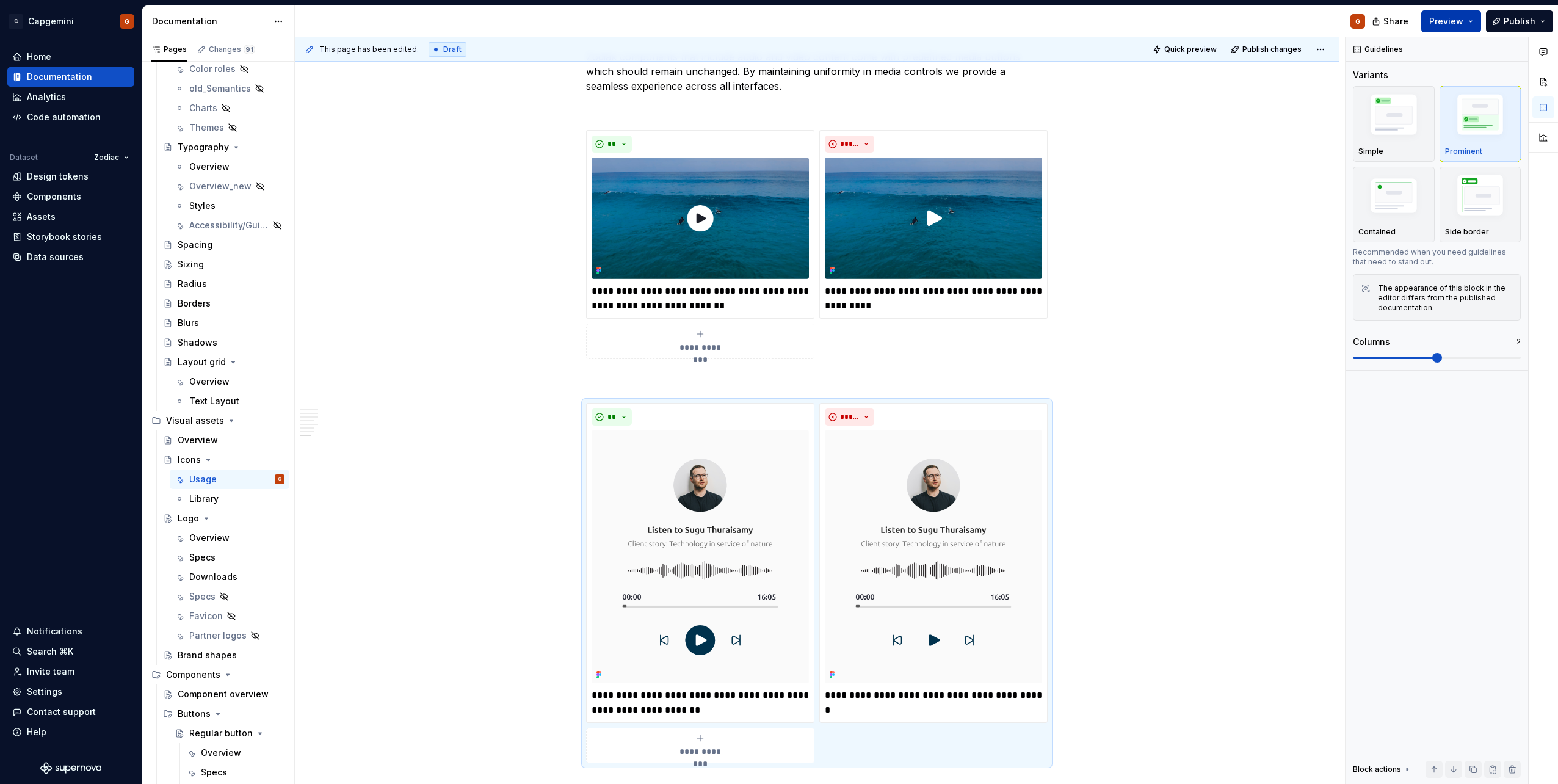
click at [1473, 22] on button "Preview" at bounding box center [1451, 21] width 60 height 22
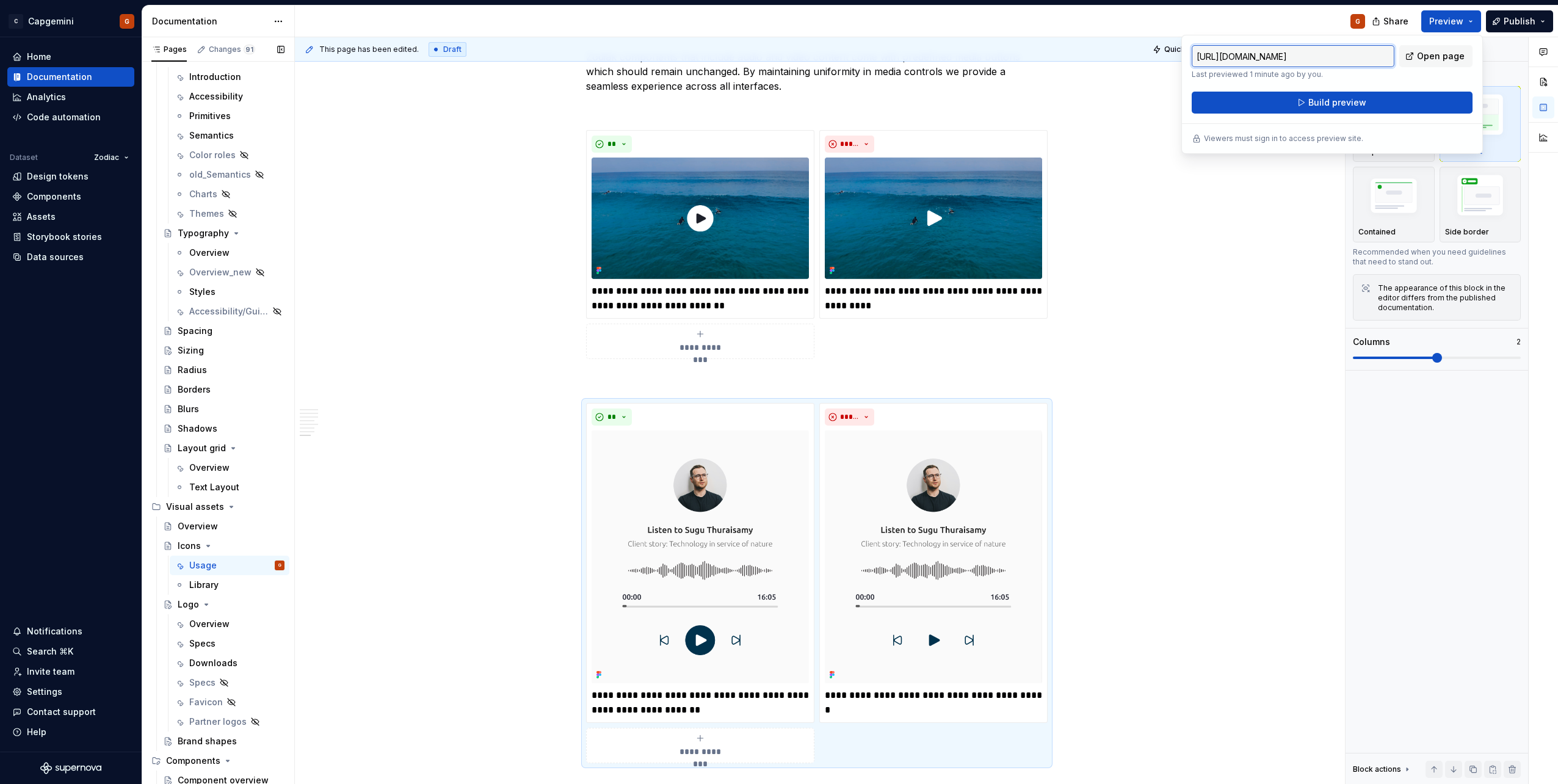
scroll to position [0, 0]
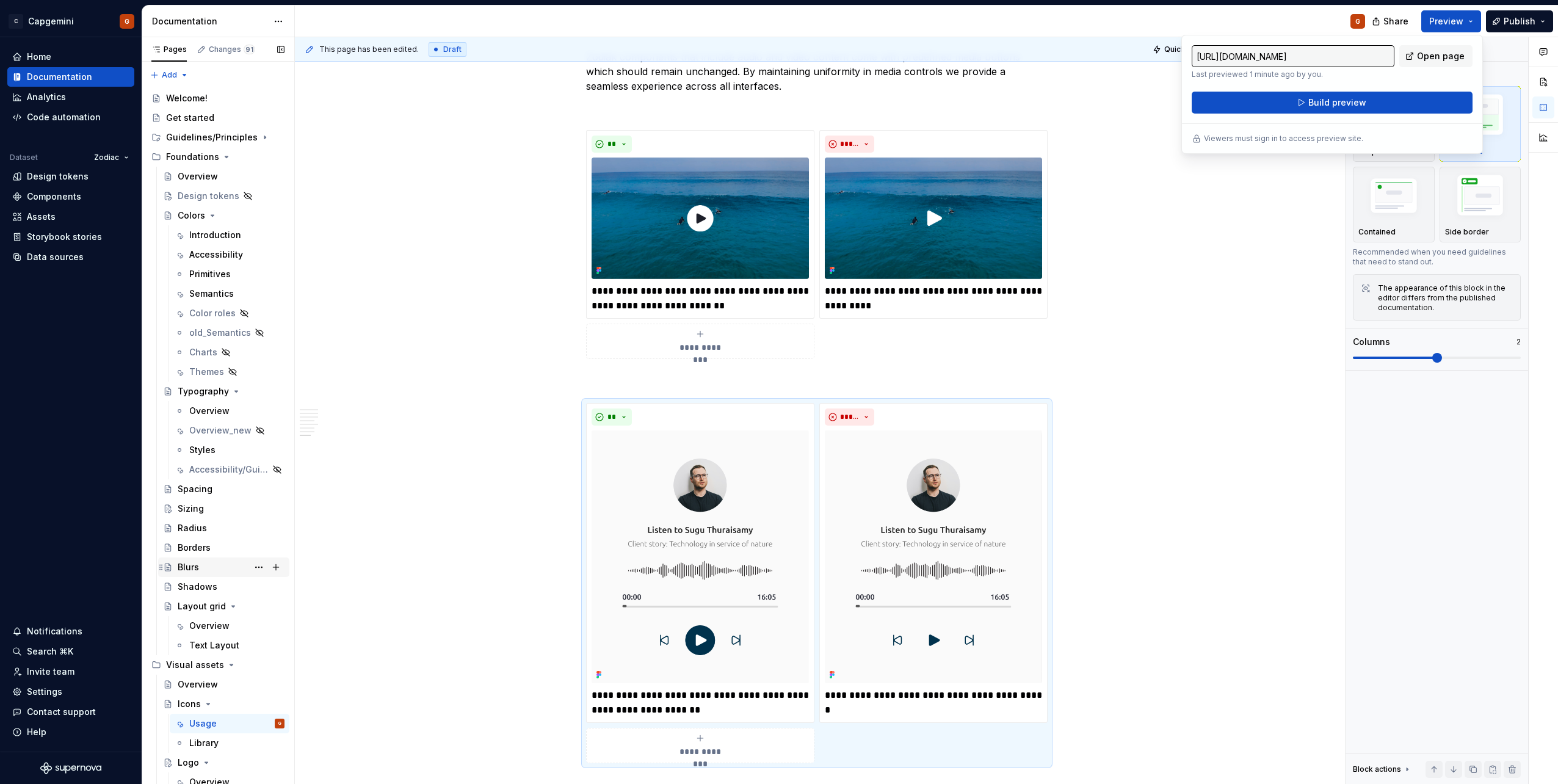
click at [200, 564] on div "Blurs" at bounding box center [231, 567] width 107 height 17
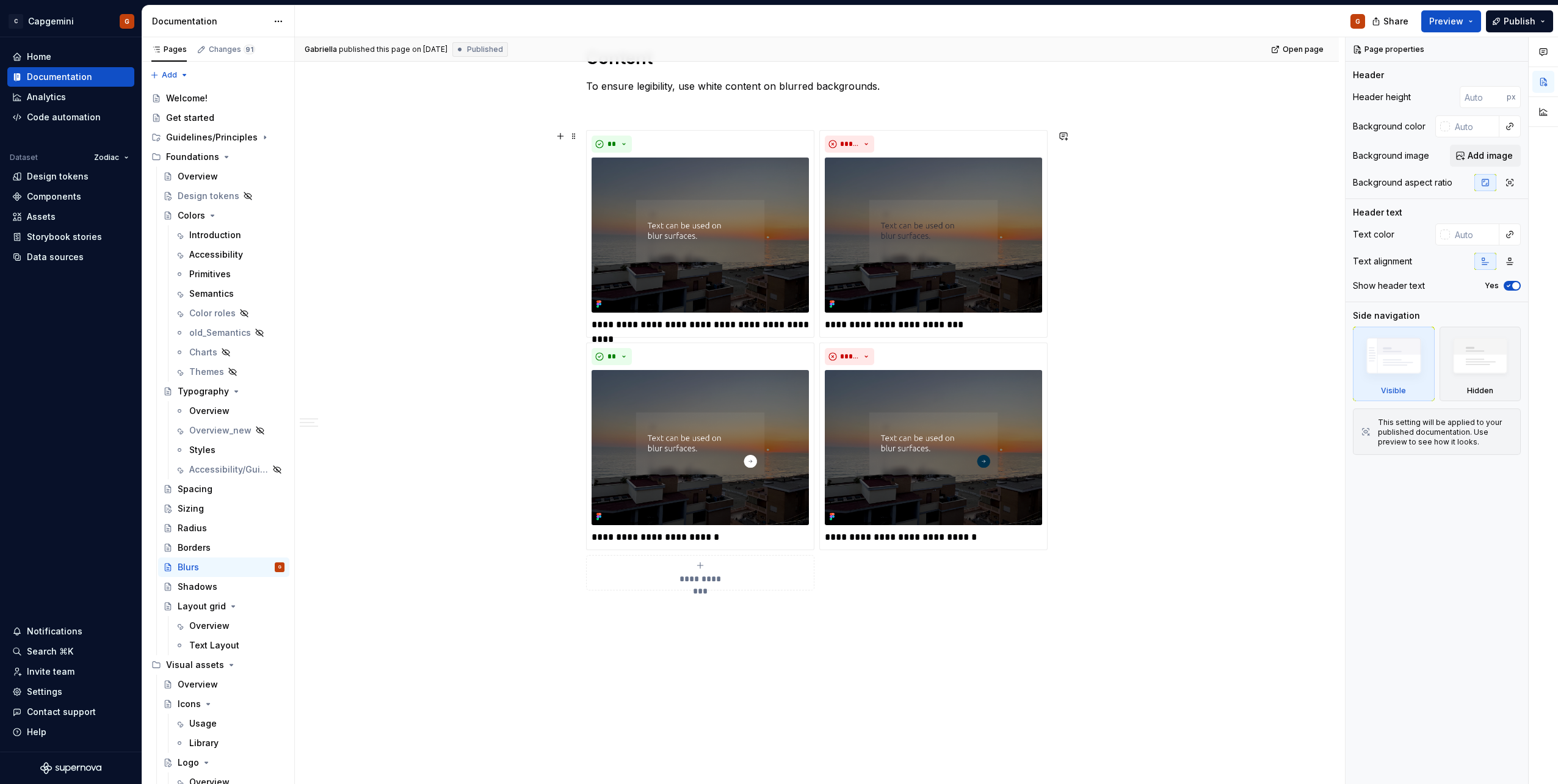
scroll to position [1516, 0]
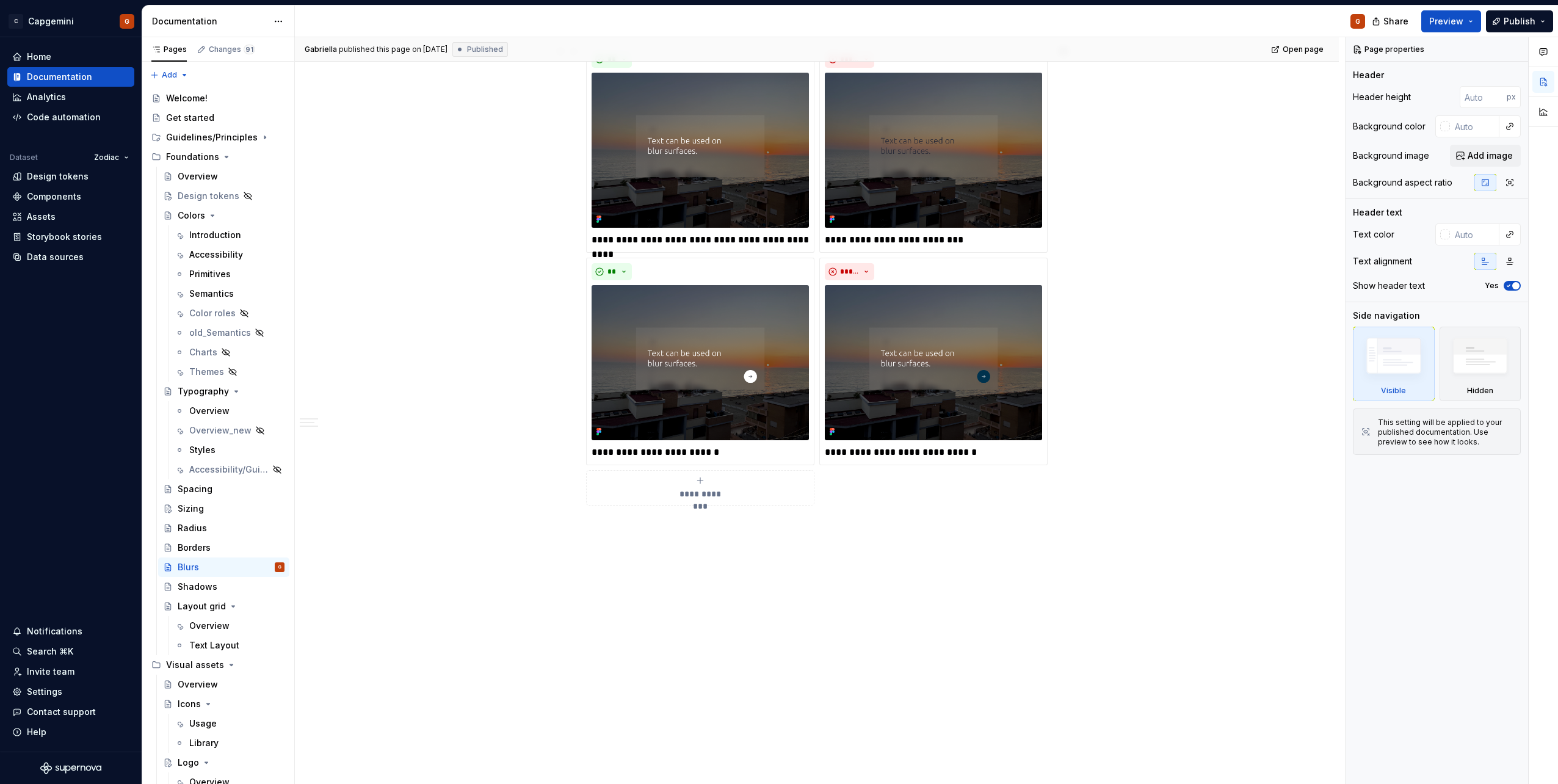
click at [1044, 255] on div "**********" at bounding box center [816, 275] width 461 height 460
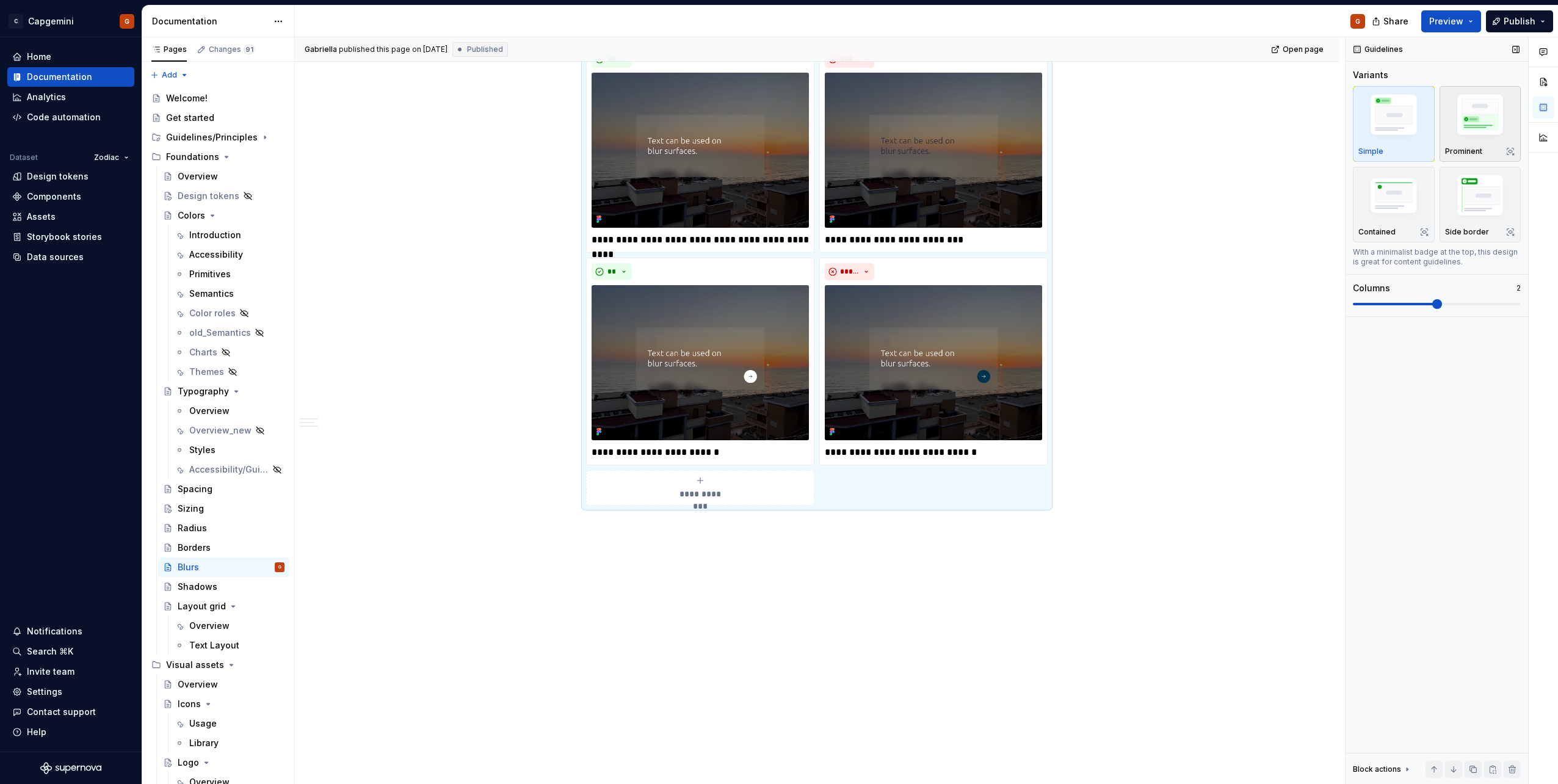
click at [1472, 136] on img "button" at bounding box center [1480, 117] width 71 height 53
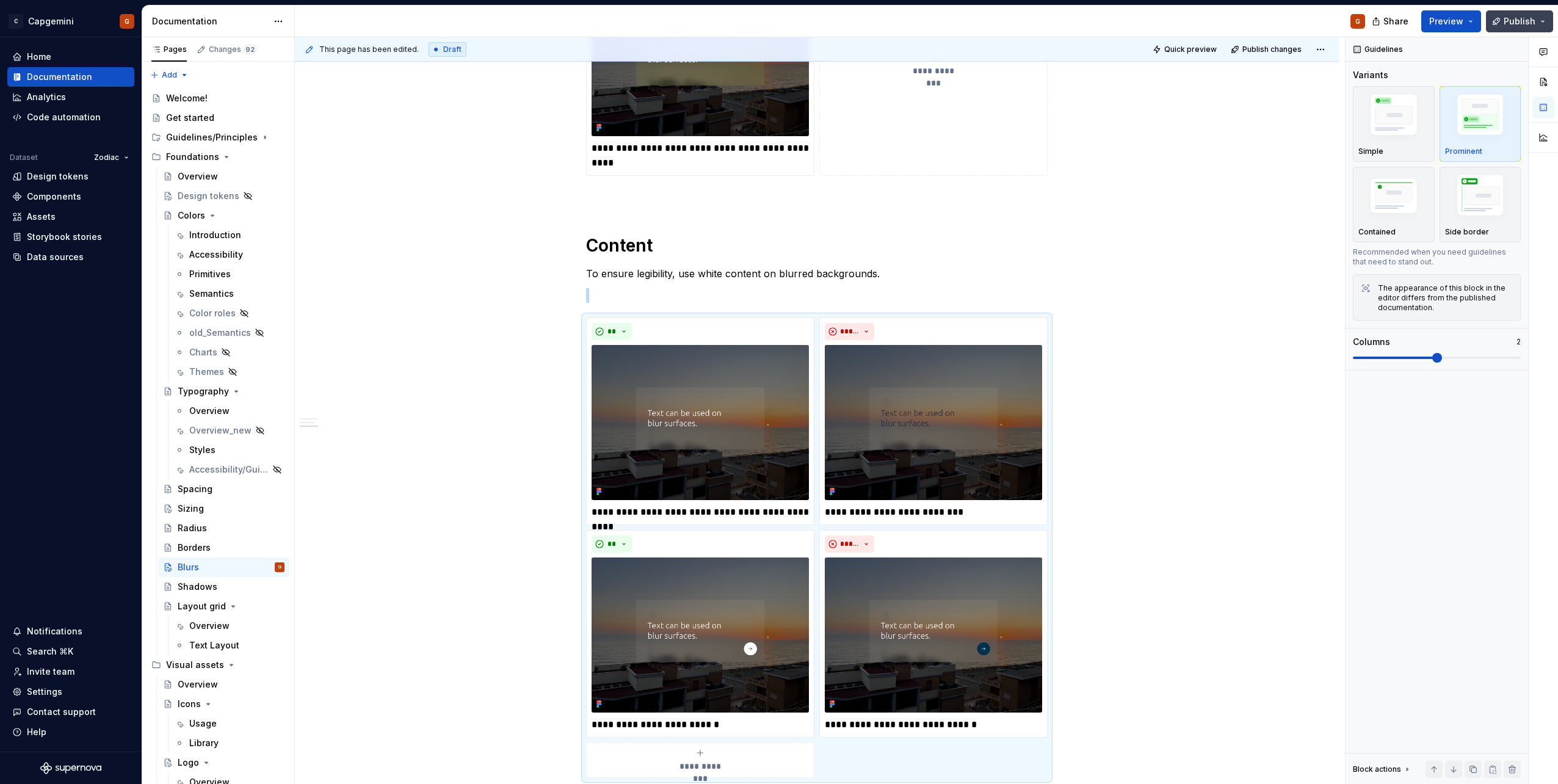
scroll to position [1210, 0]
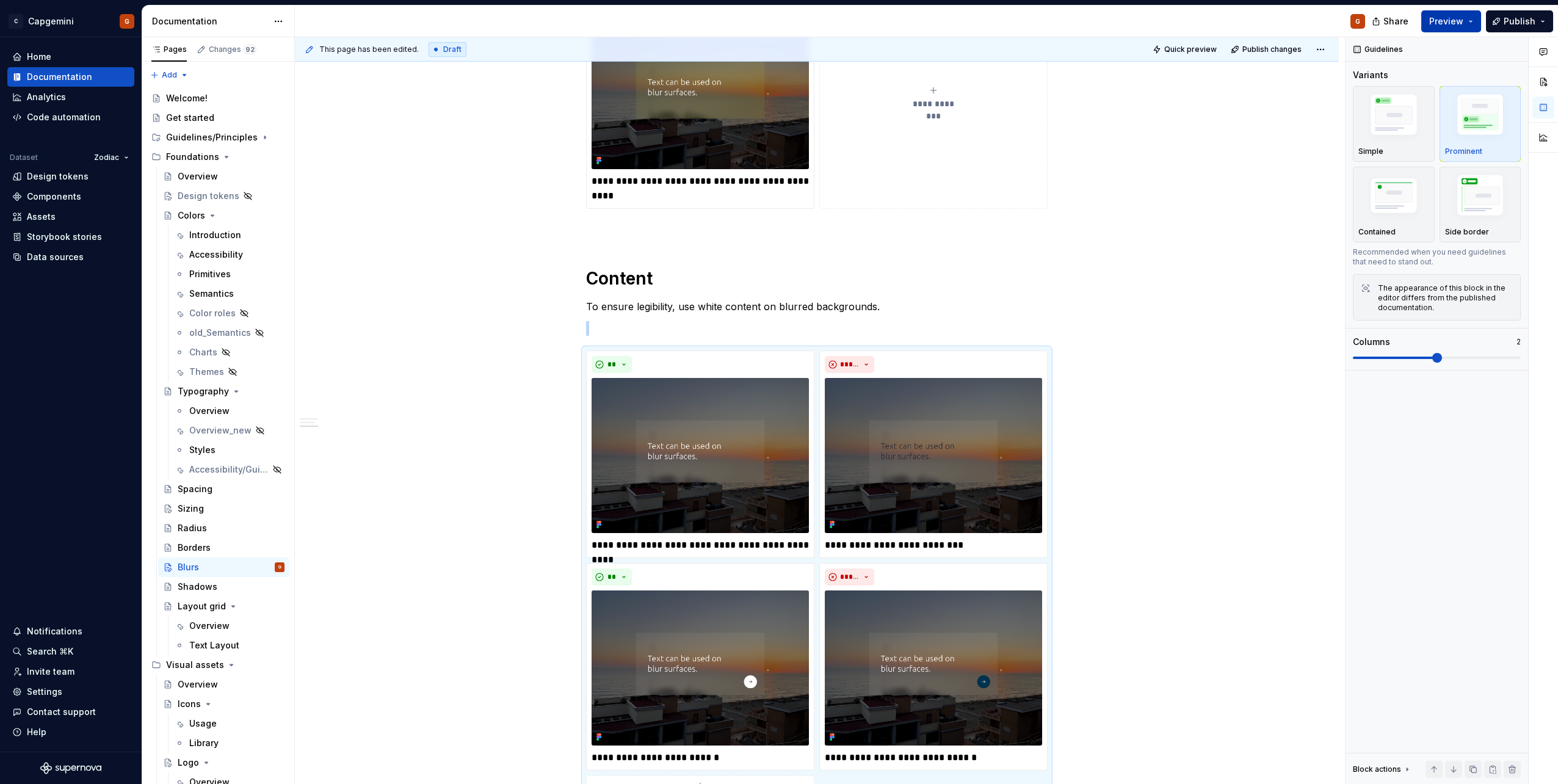
click at [1481, 16] on button "Preview" at bounding box center [1451, 21] width 60 height 22
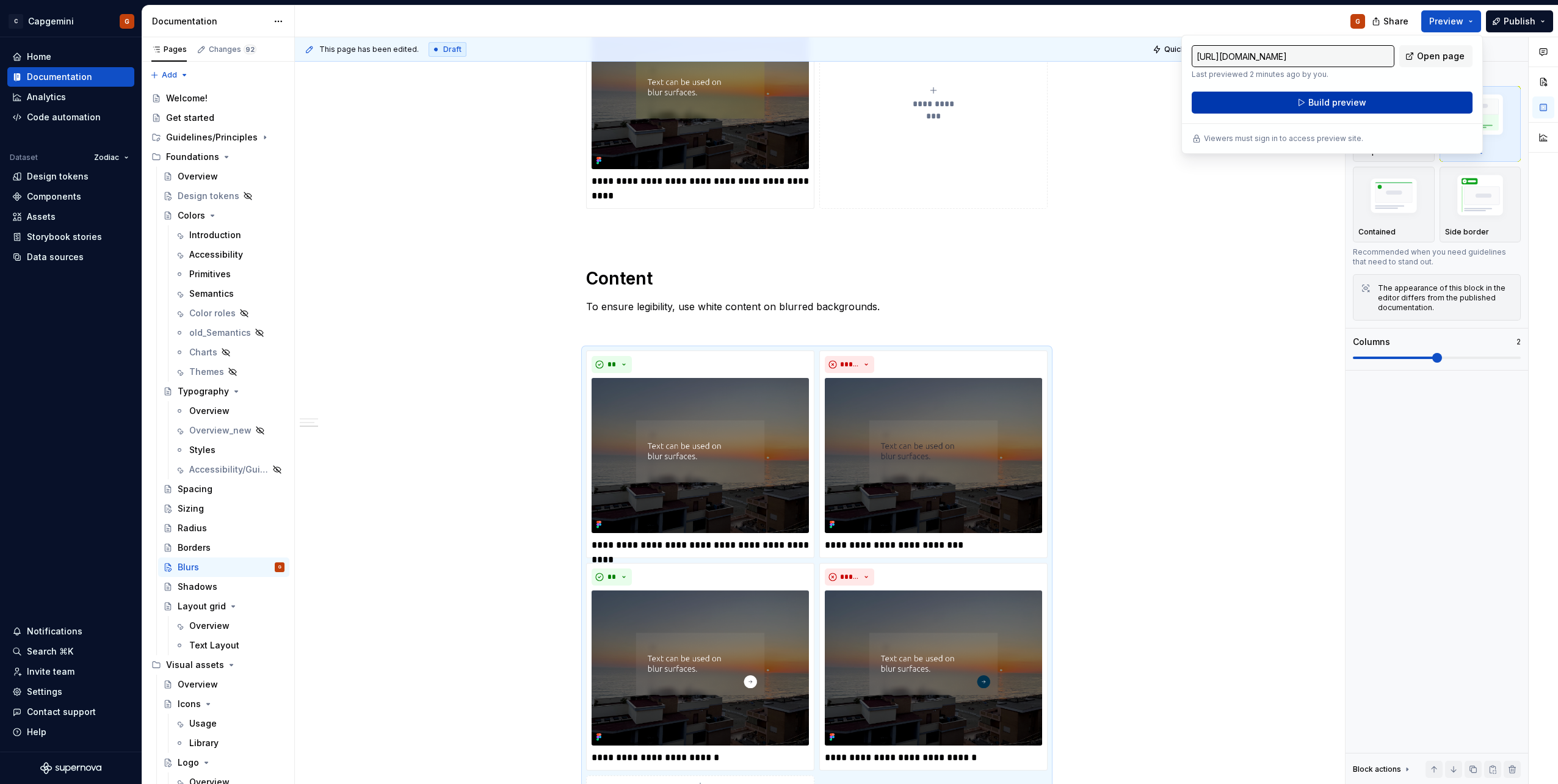
drag, startPoint x: 1482, startPoint y: 16, endPoint x: 1377, endPoint y: 103, distance: 136.4
click at [1377, 103] on button "Build preview" at bounding box center [1332, 102] width 281 height 22
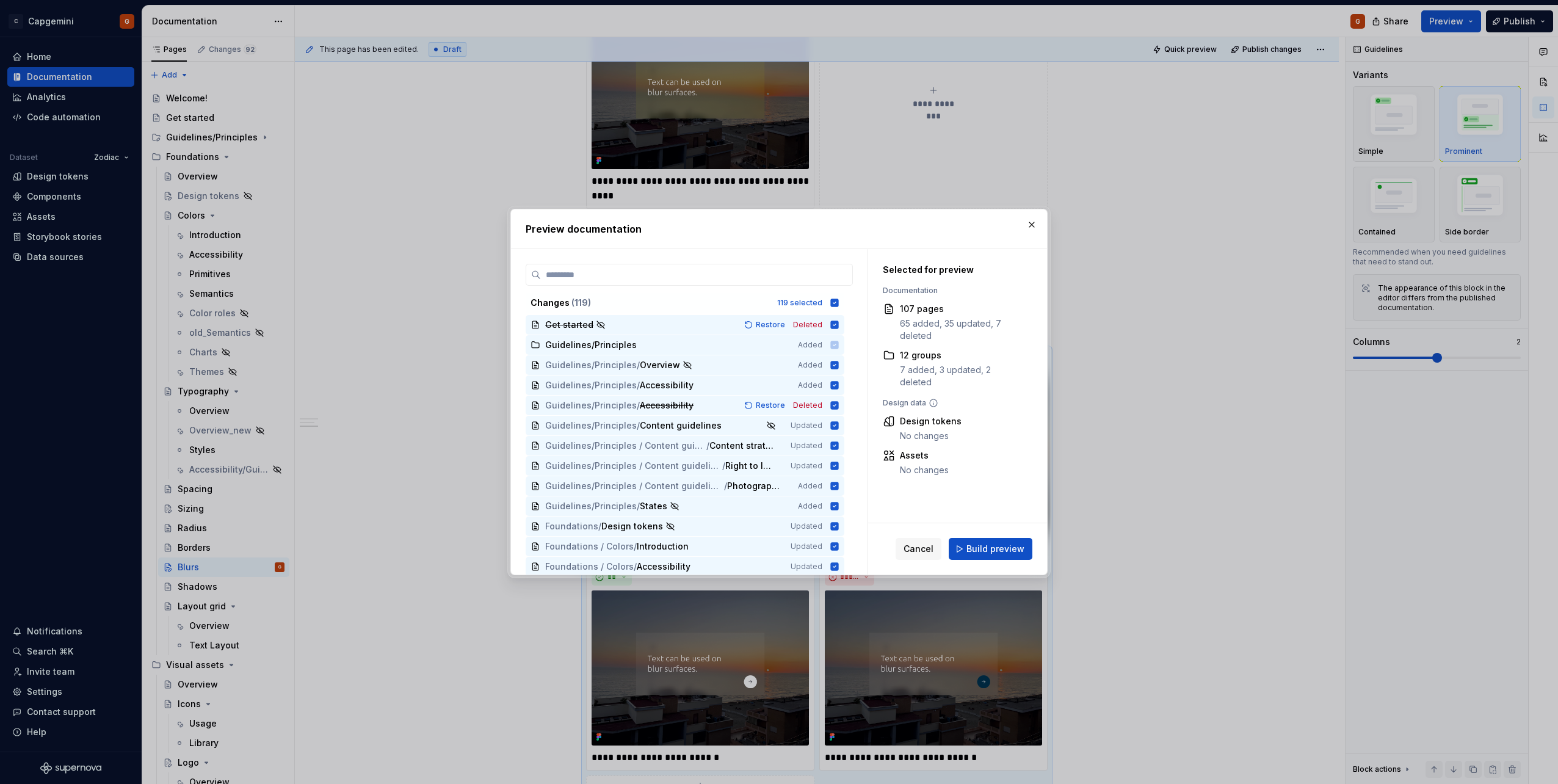
click at [986, 537] on div "Cancel Build preview" at bounding box center [957, 548] width 179 height 51
click at [1031, 223] on button "button" at bounding box center [1031, 224] width 17 height 17
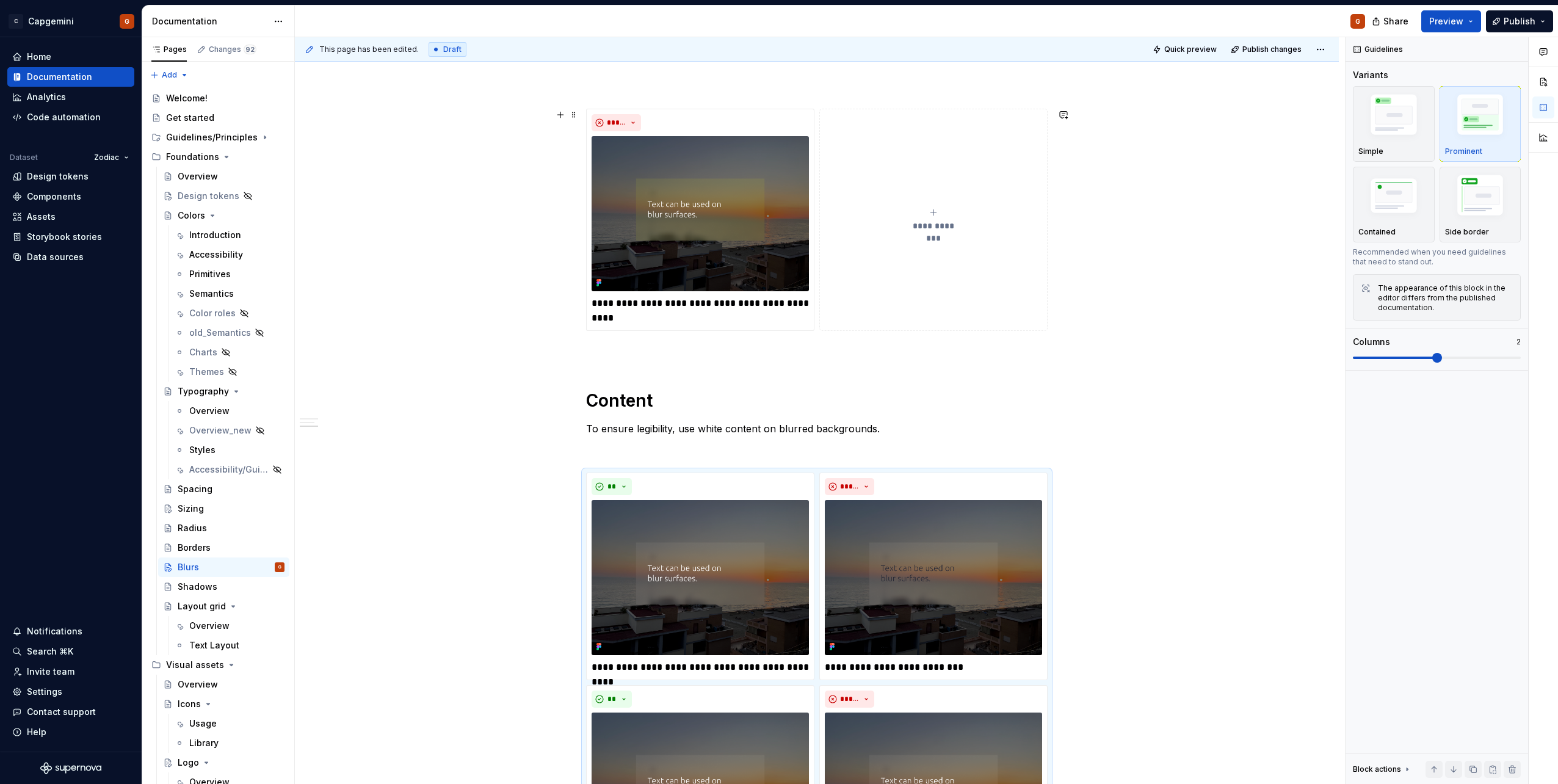
scroll to position [905, 0]
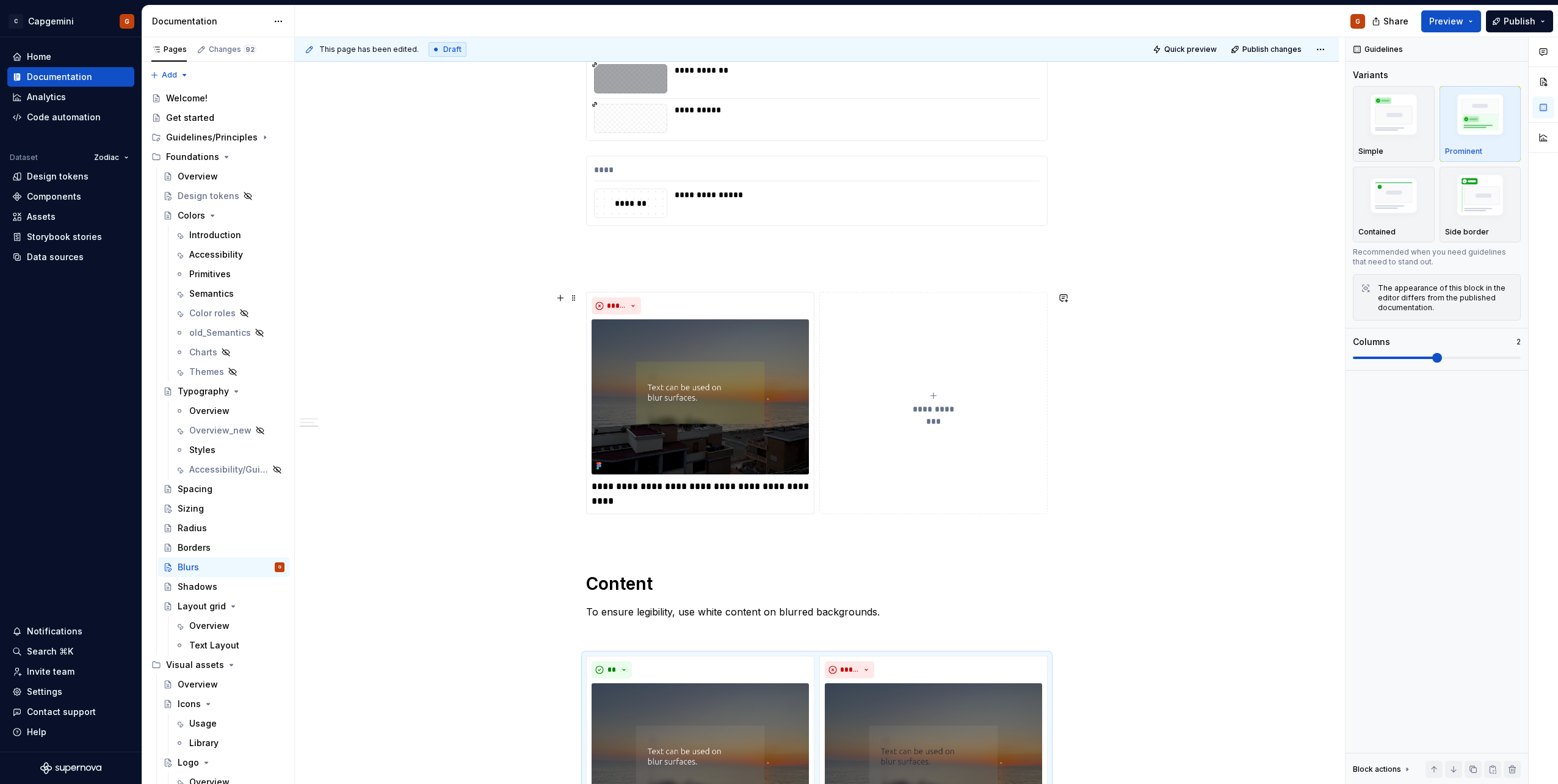
click at [815, 292] on div "**********" at bounding box center [816, 403] width 461 height 222
click at [1482, 25] on div "Share Preview Publish" at bounding box center [1466, 21] width 183 height 31
click at [1477, 27] on button "Preview" at bounding box center [1451, 21] width 60 height 22
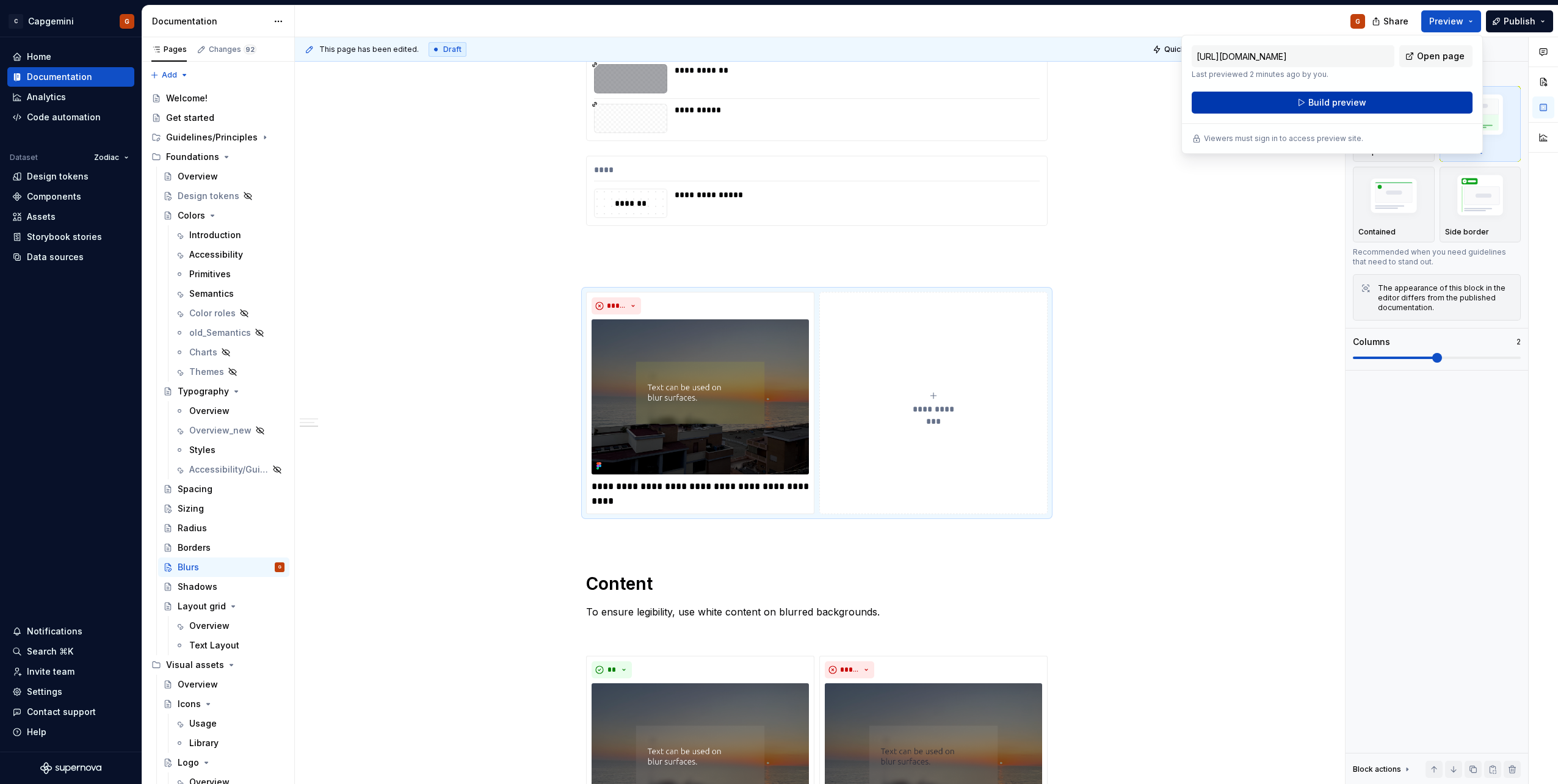
click at [1372, 109] on button "Build preview" at bounding box center [1332, 102] width 281 height 22
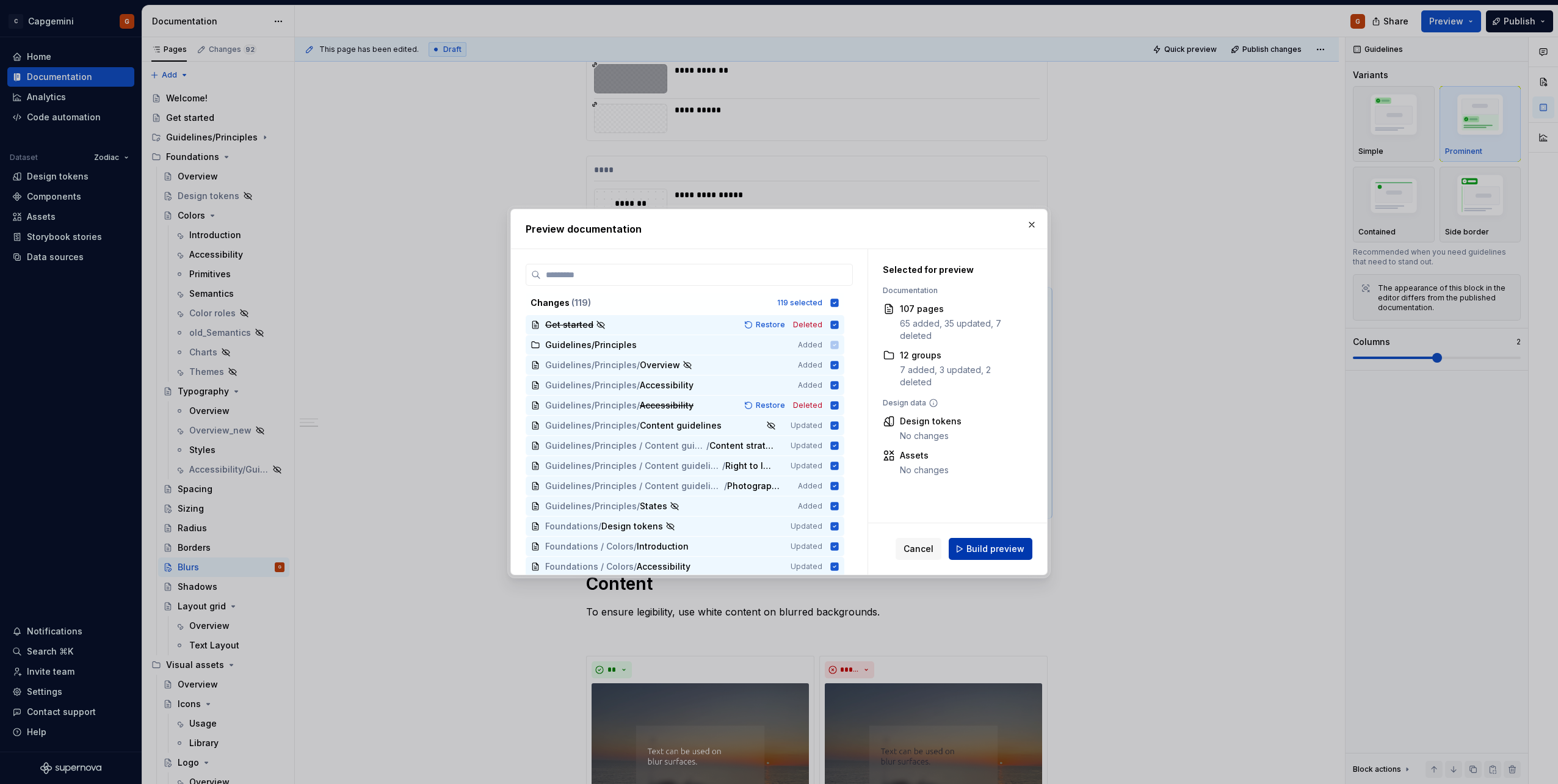
click at [975, 545] on span "Build preview" at bounding box center [995, 549] width 58 height 12
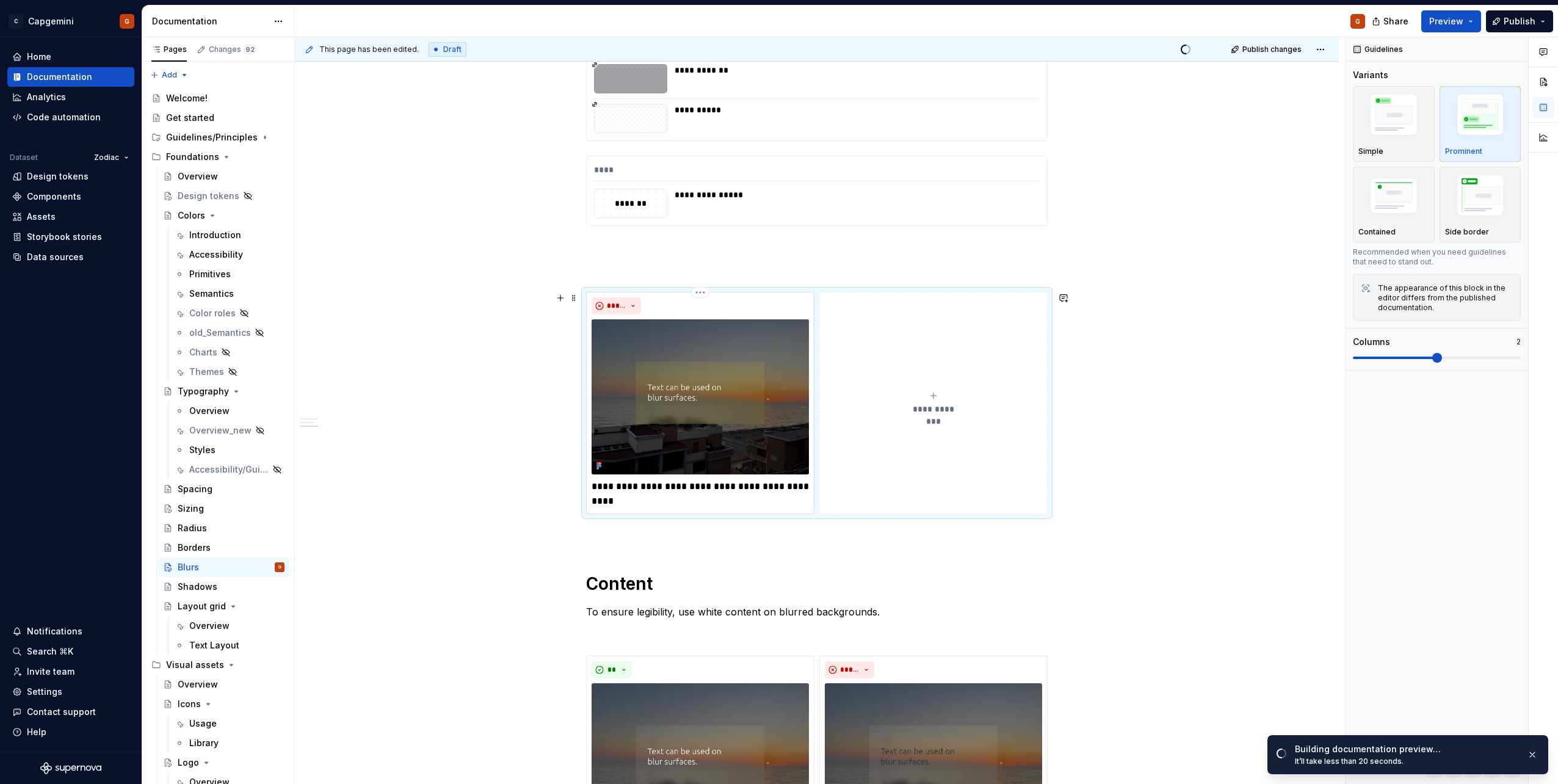
scroll to position [1149, 0]
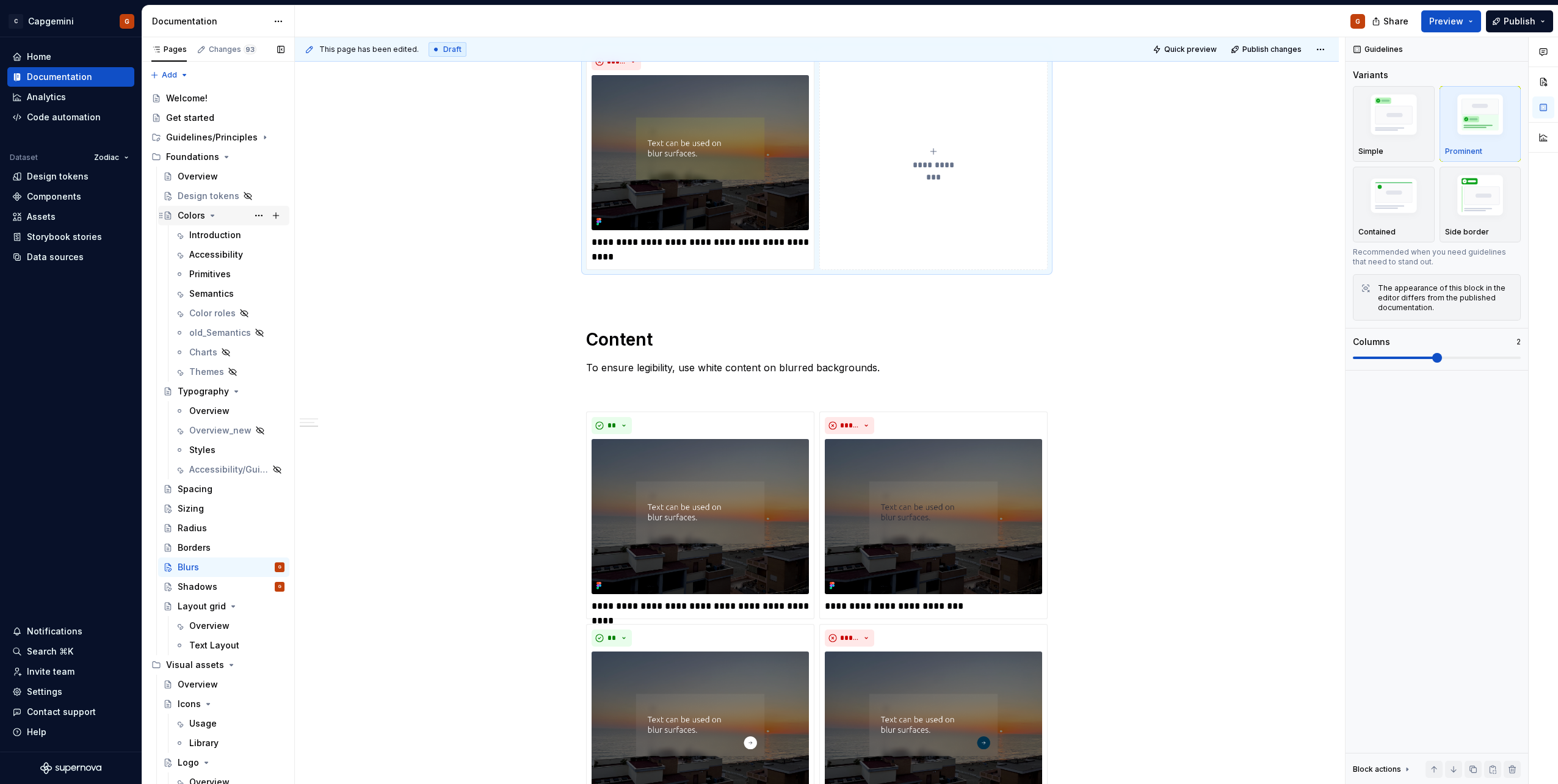
click at [208, 215] on icon "Page tree" at bounding box center [213, 215] width 10 height 10
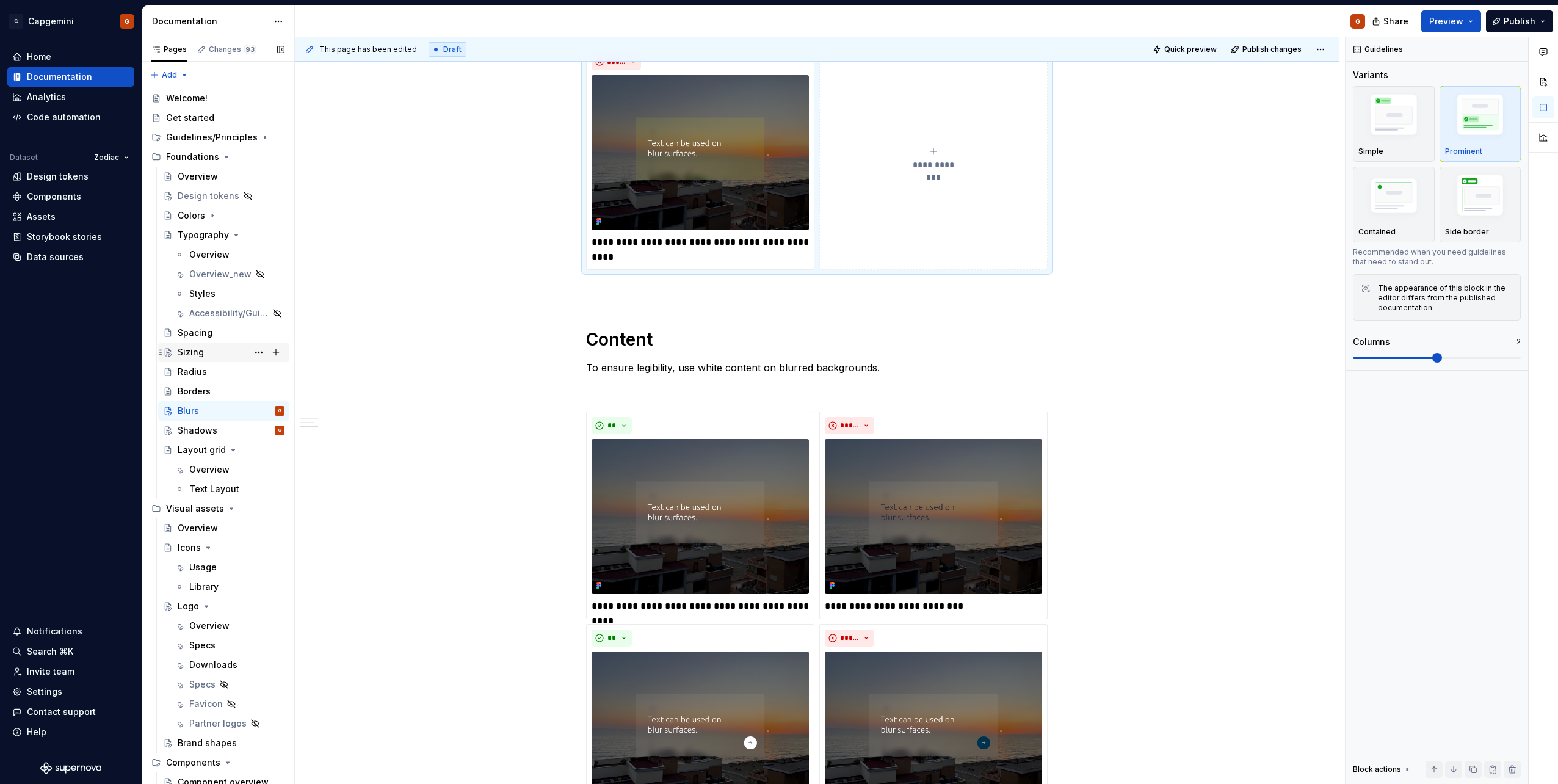
click at [197, 351] on div "Sizing" at bounding box center [191, 352] width 27 height 12
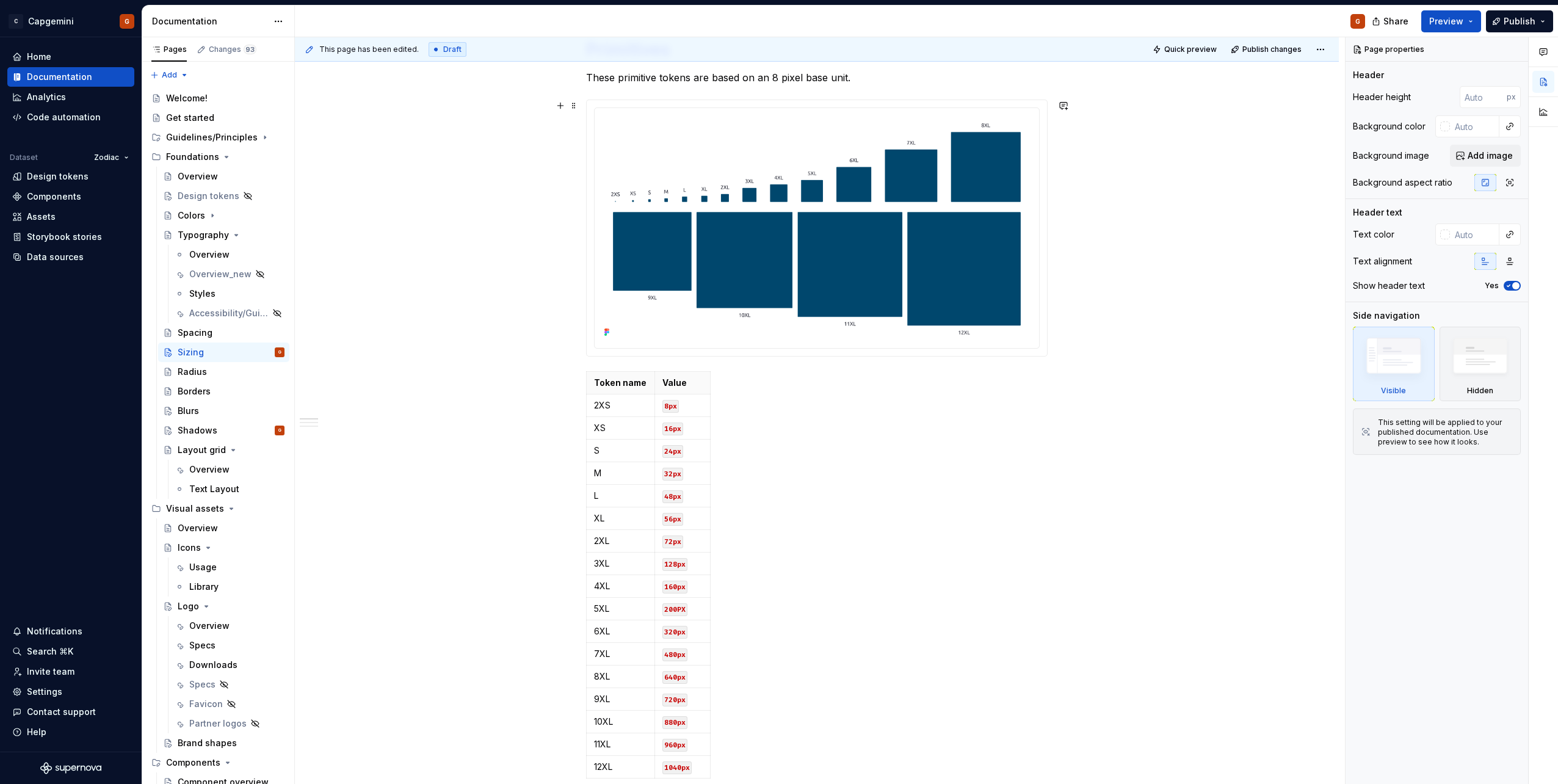
scroll to position [29, 0]
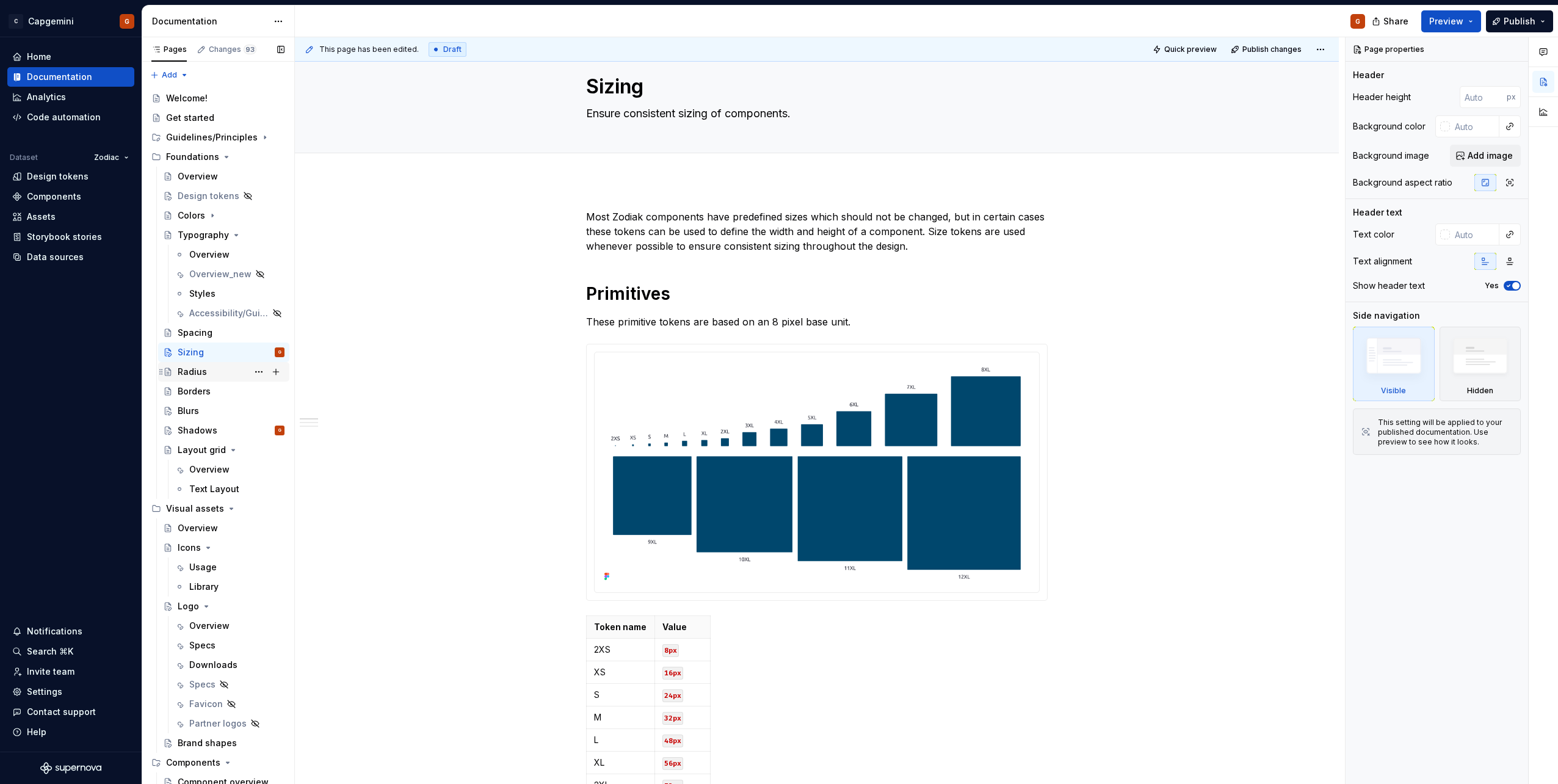
click at [215, 377] on div "Radius" at bounding box center [231, 371] width 107 height 17
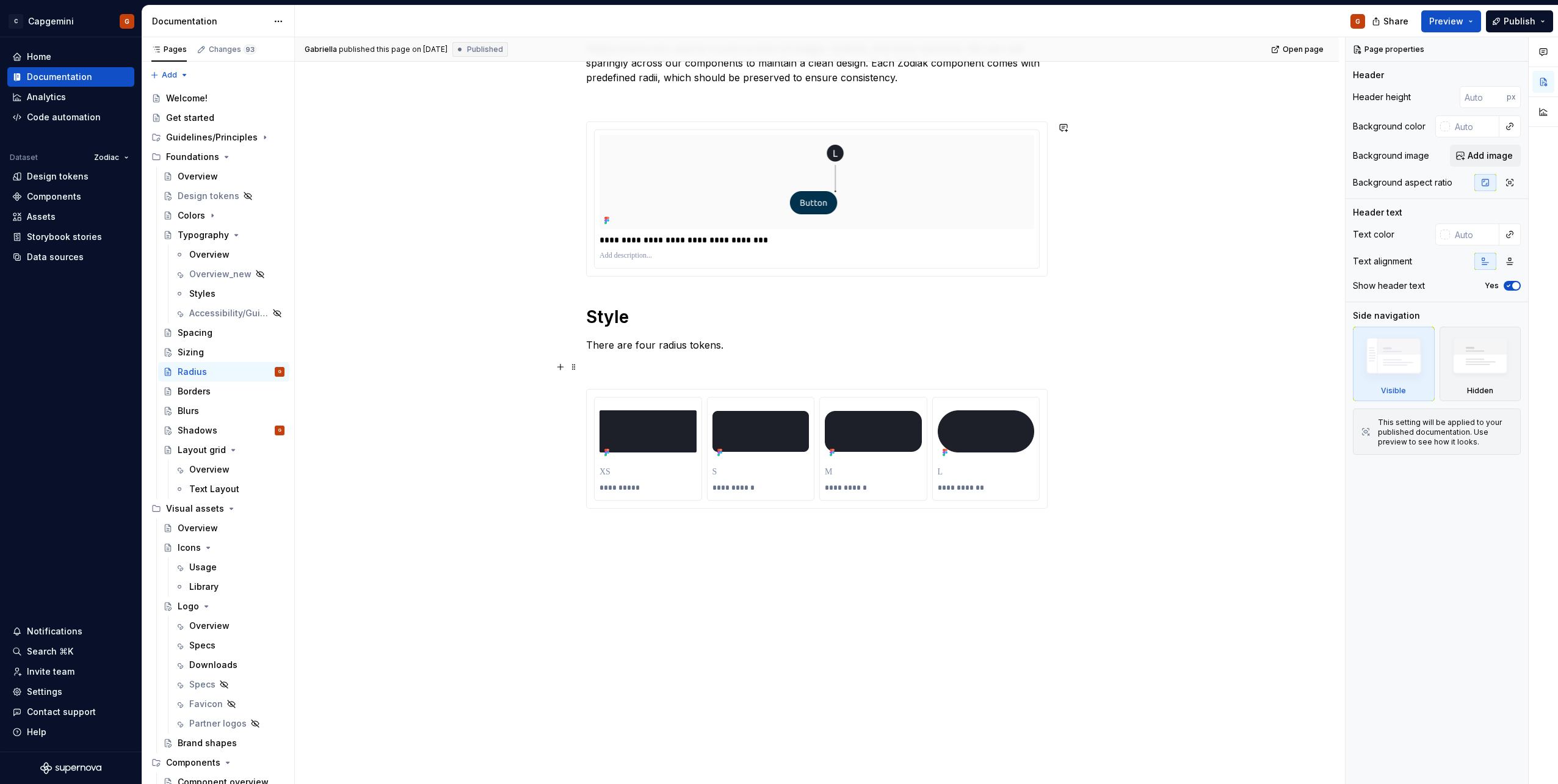
scroll to position [222, 0]
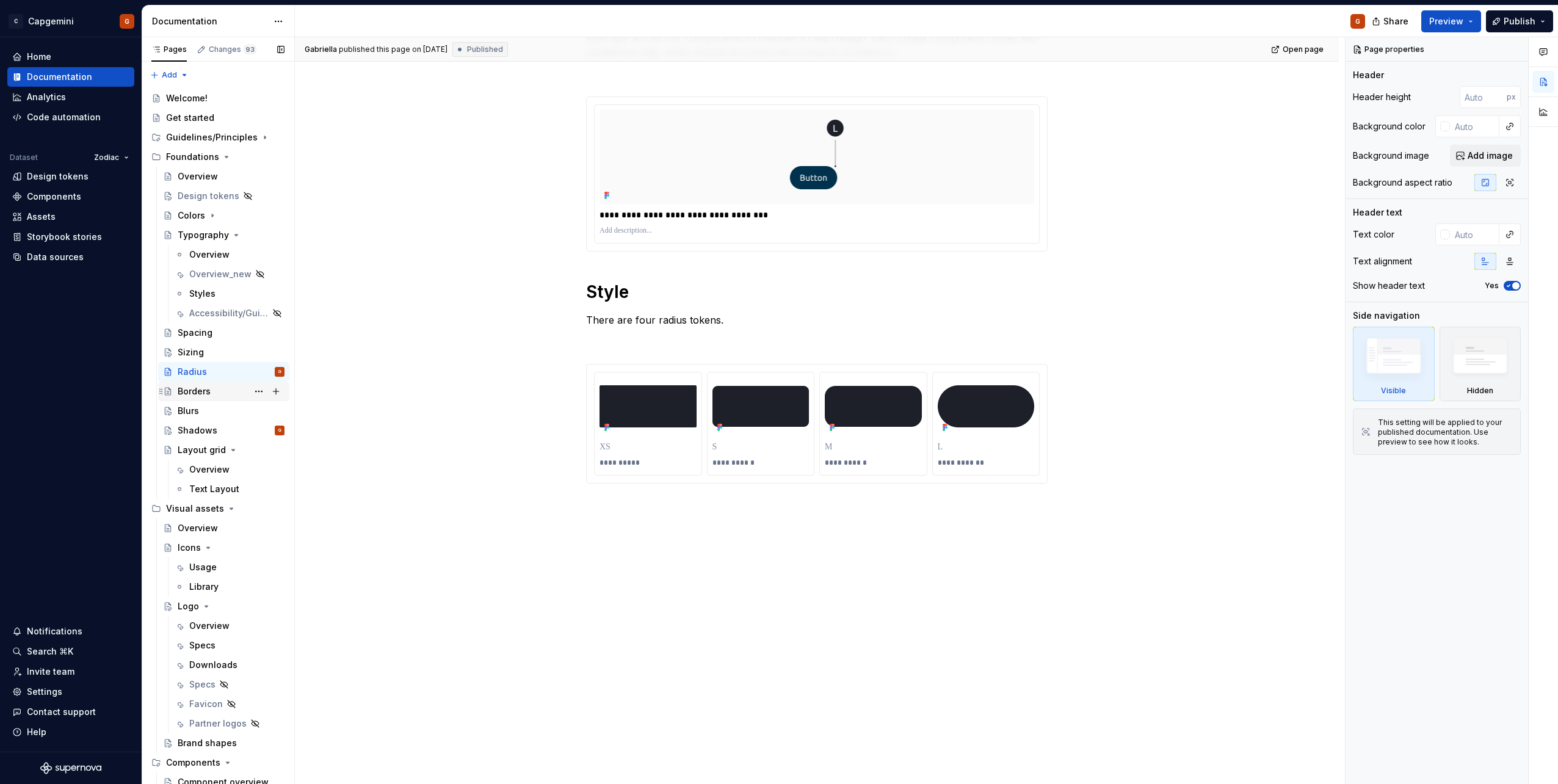
click at [196, 395] on div "Borders" at bounding box center [194, 391] width 33 height 12
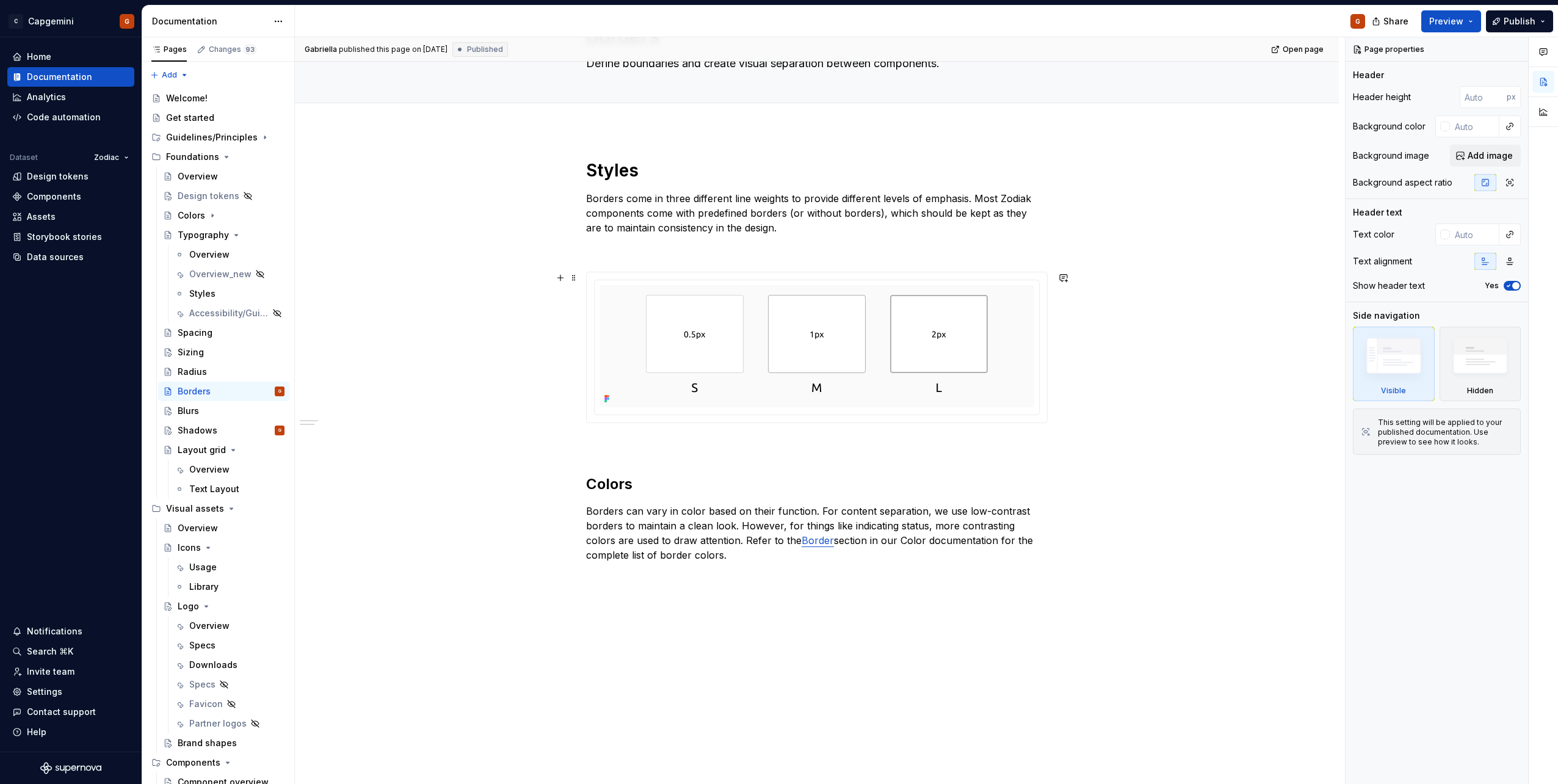
scroll to position [150, 0]
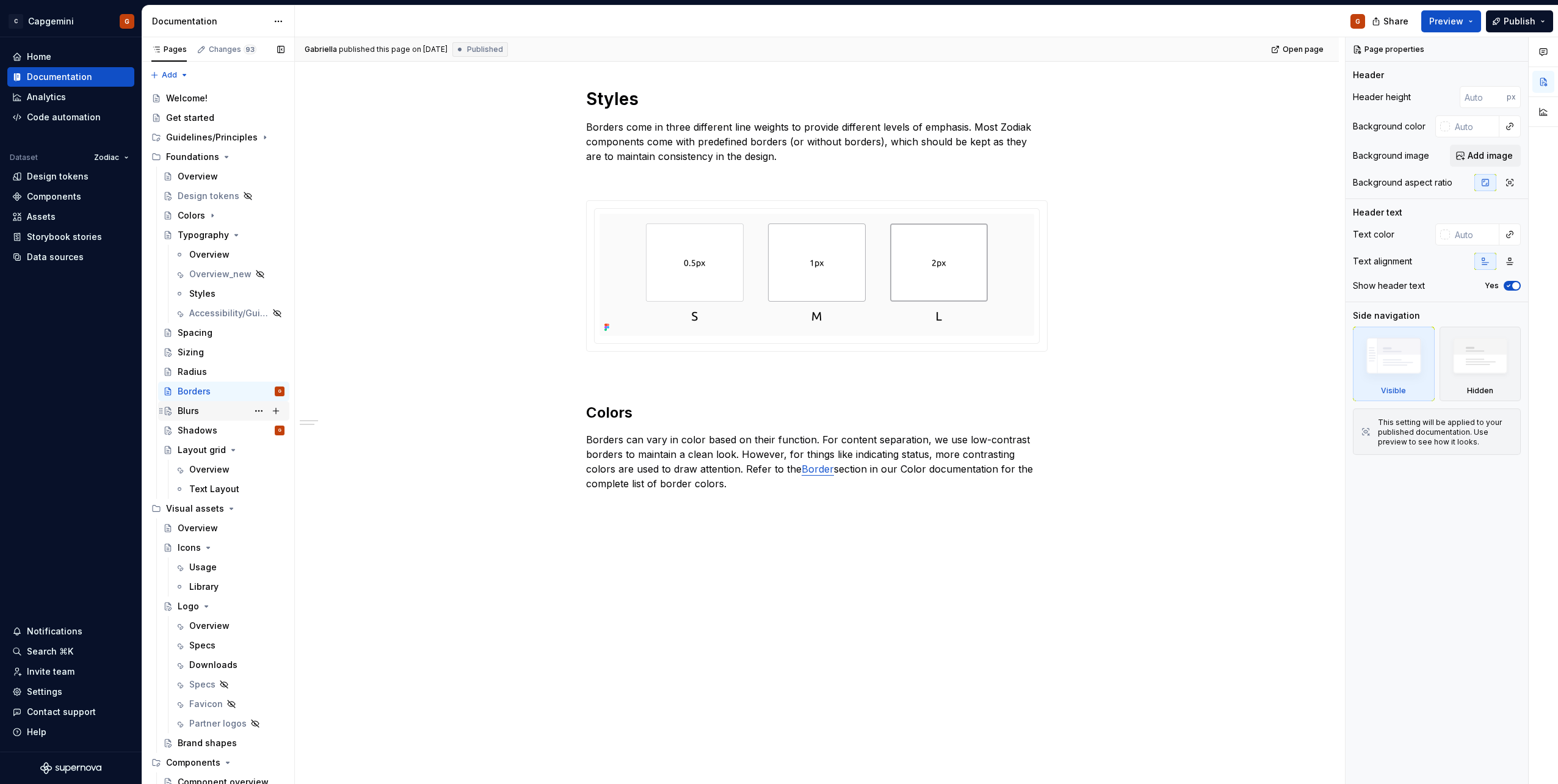
click at [211, 417] on div "Blurs" at bounding box center [231, 411] width 107 height 17
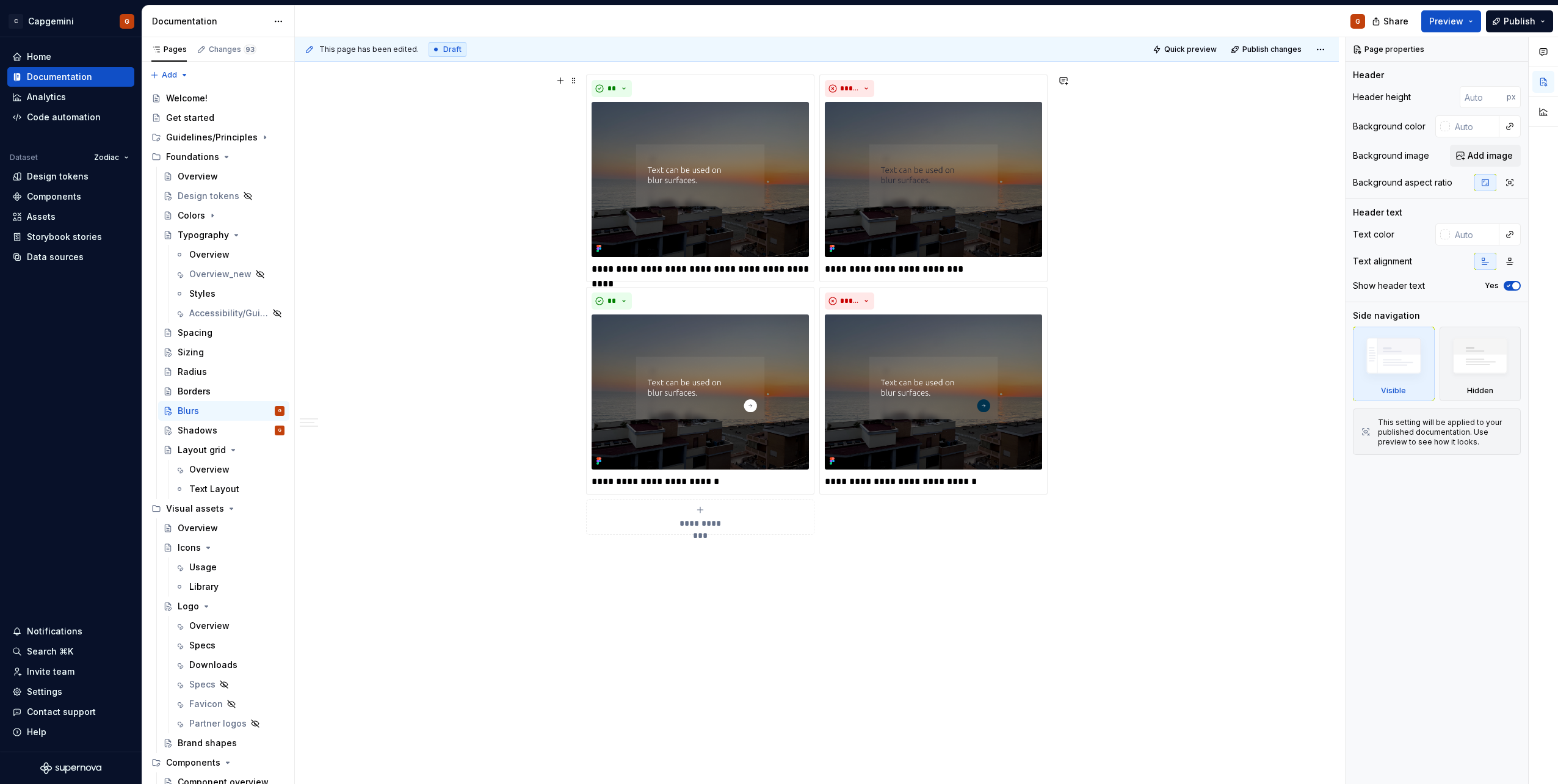
scroll to position [1516, 0]
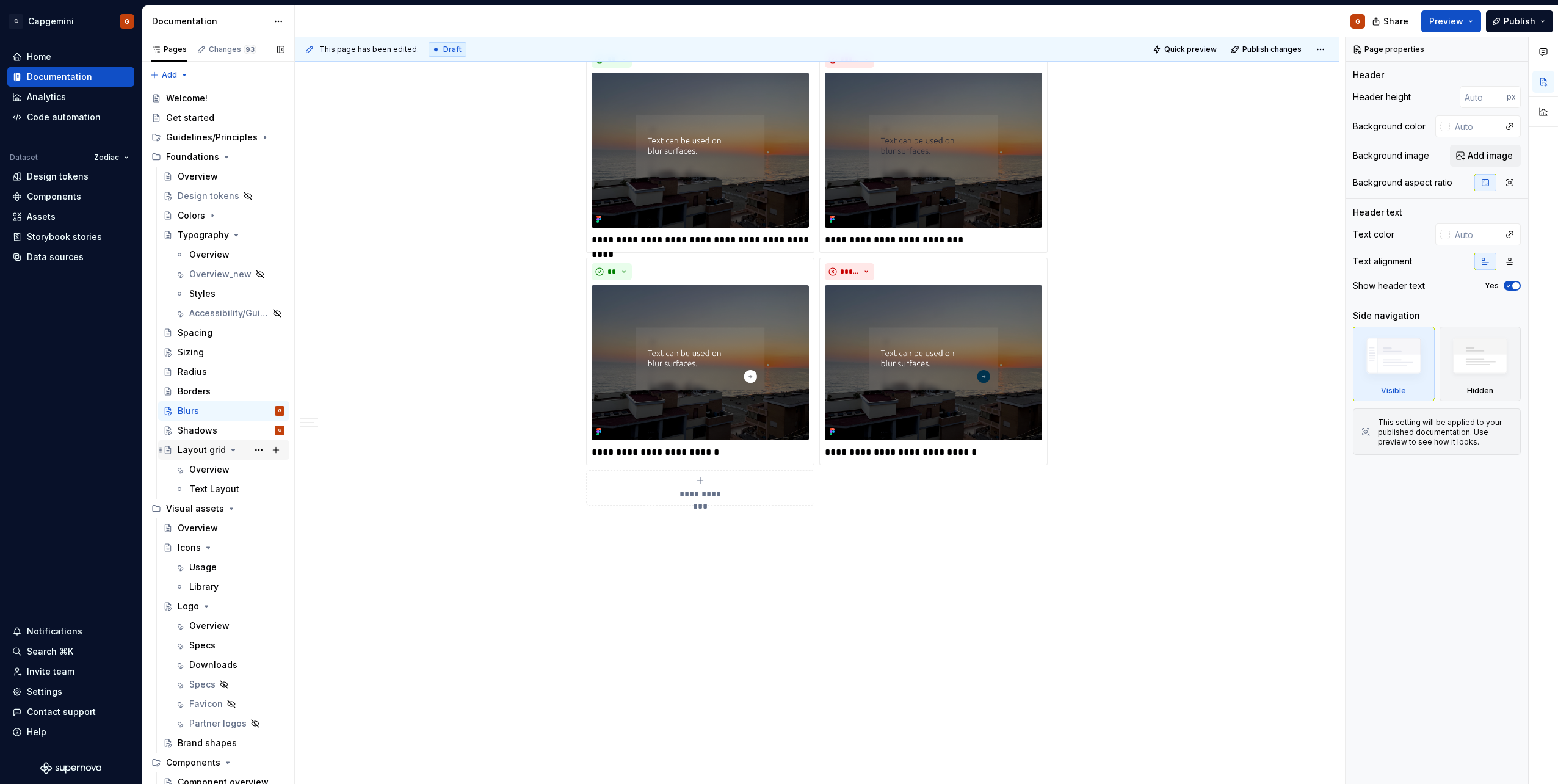
click at [203, 450] on div "Layout grid" at bounding box center [202, 450] width 48 height 12
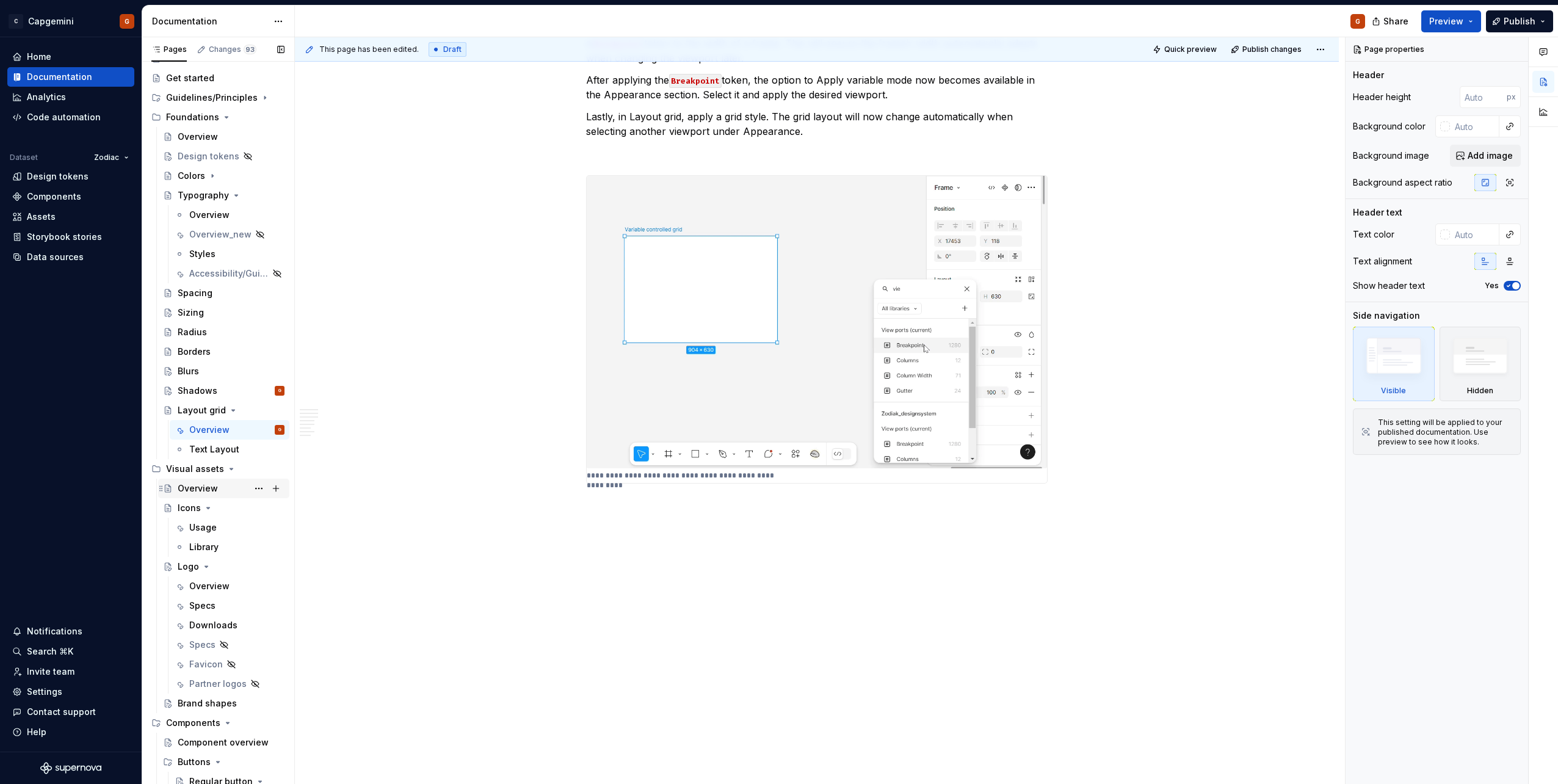
scroll to position [61, 0]
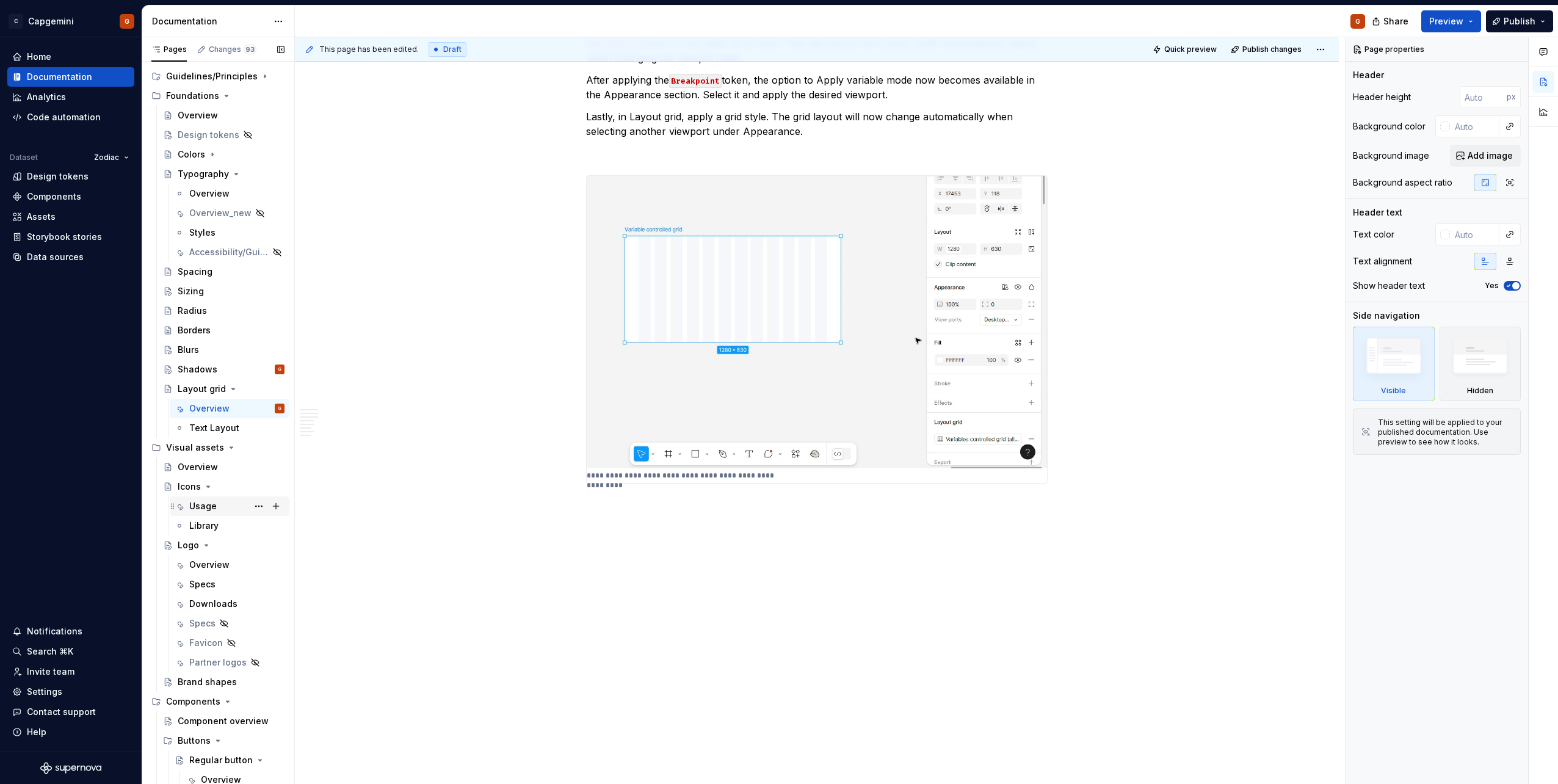
click at [202, 505] on div "Usage" at bounding box center [203, 506] width 27 height 12
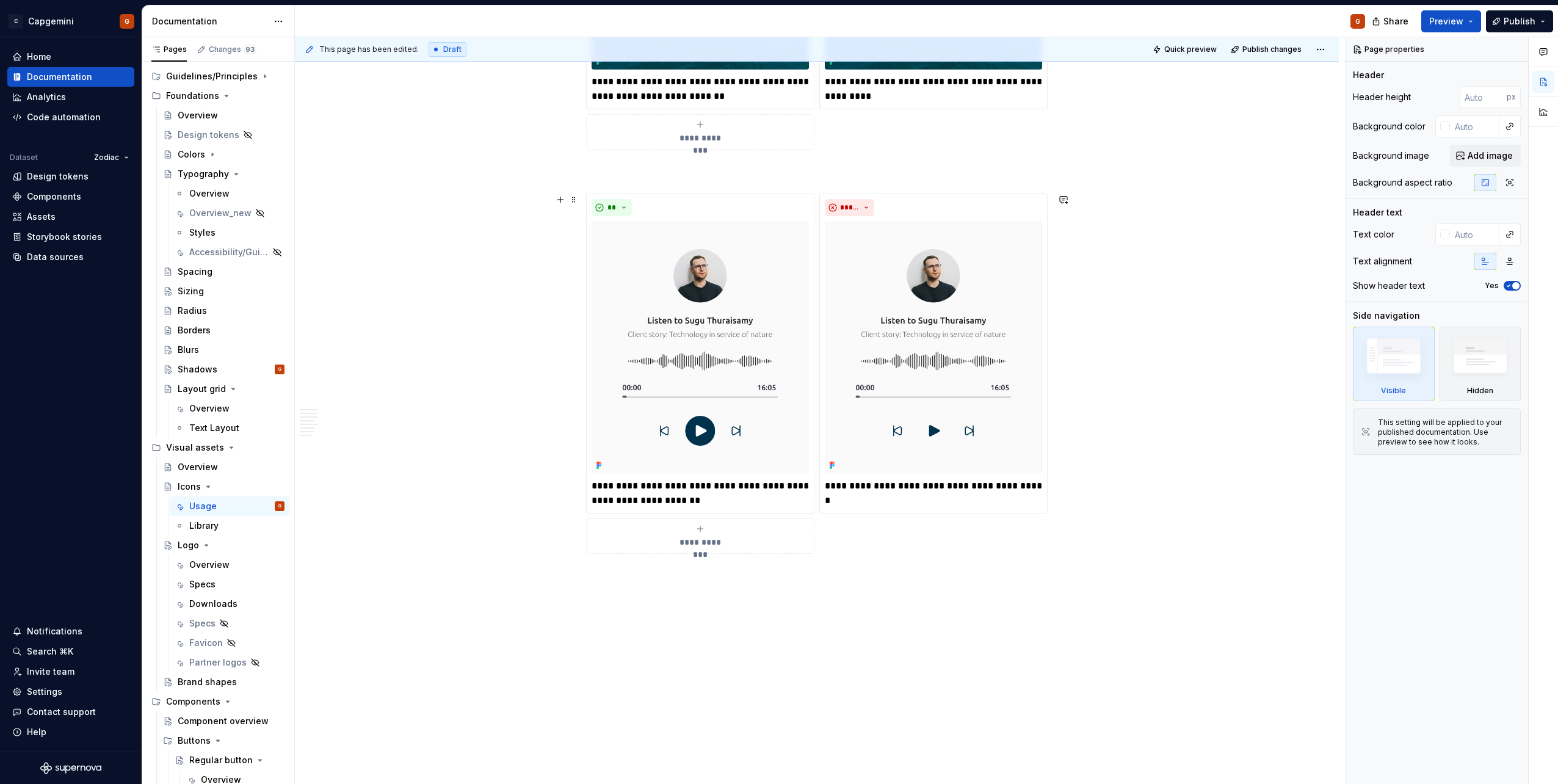
scroll to position [3188, 0]
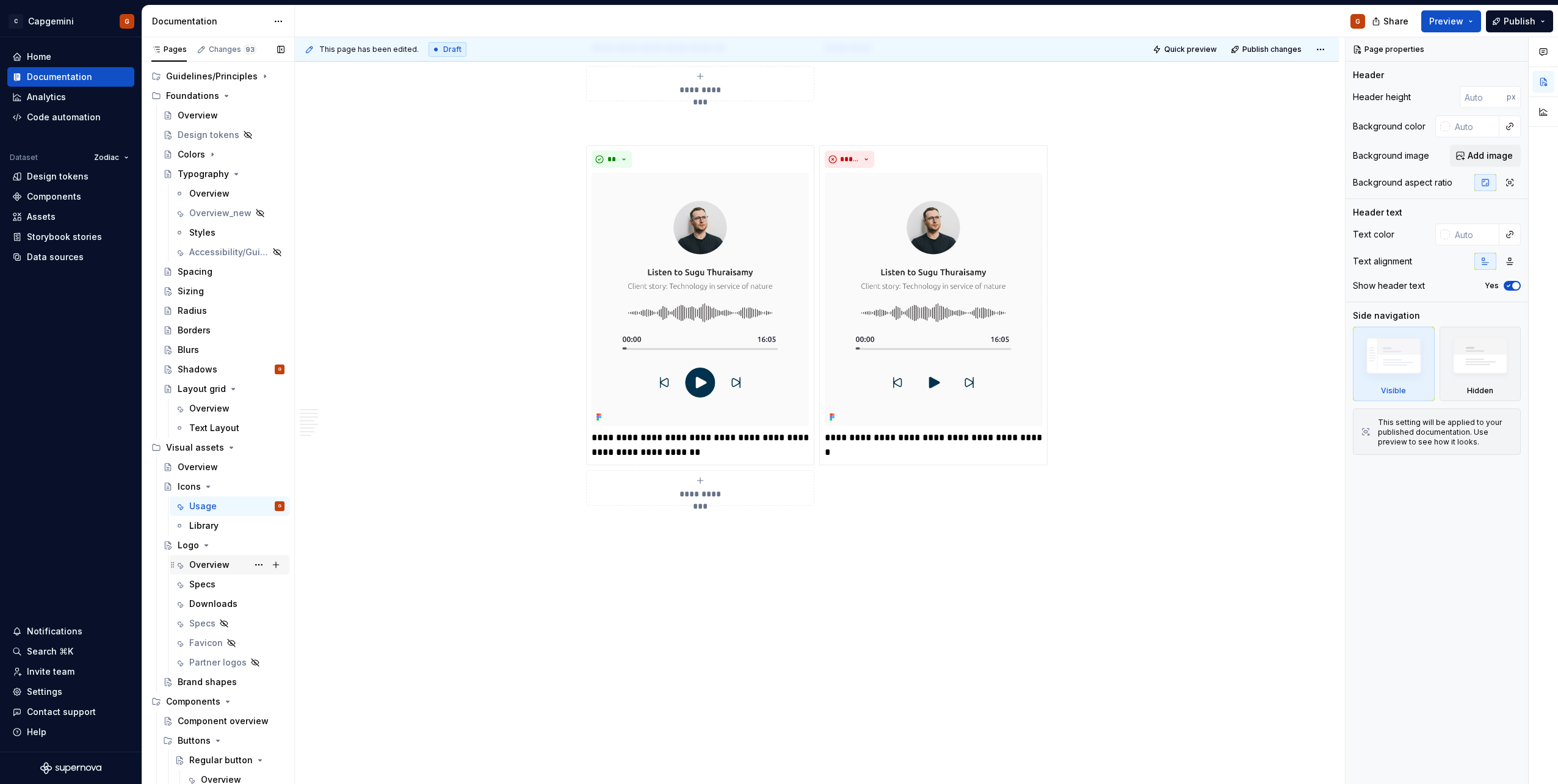
click at [214, 565] on div "Overview" at bounding box center [209, 565] width 40 height 12
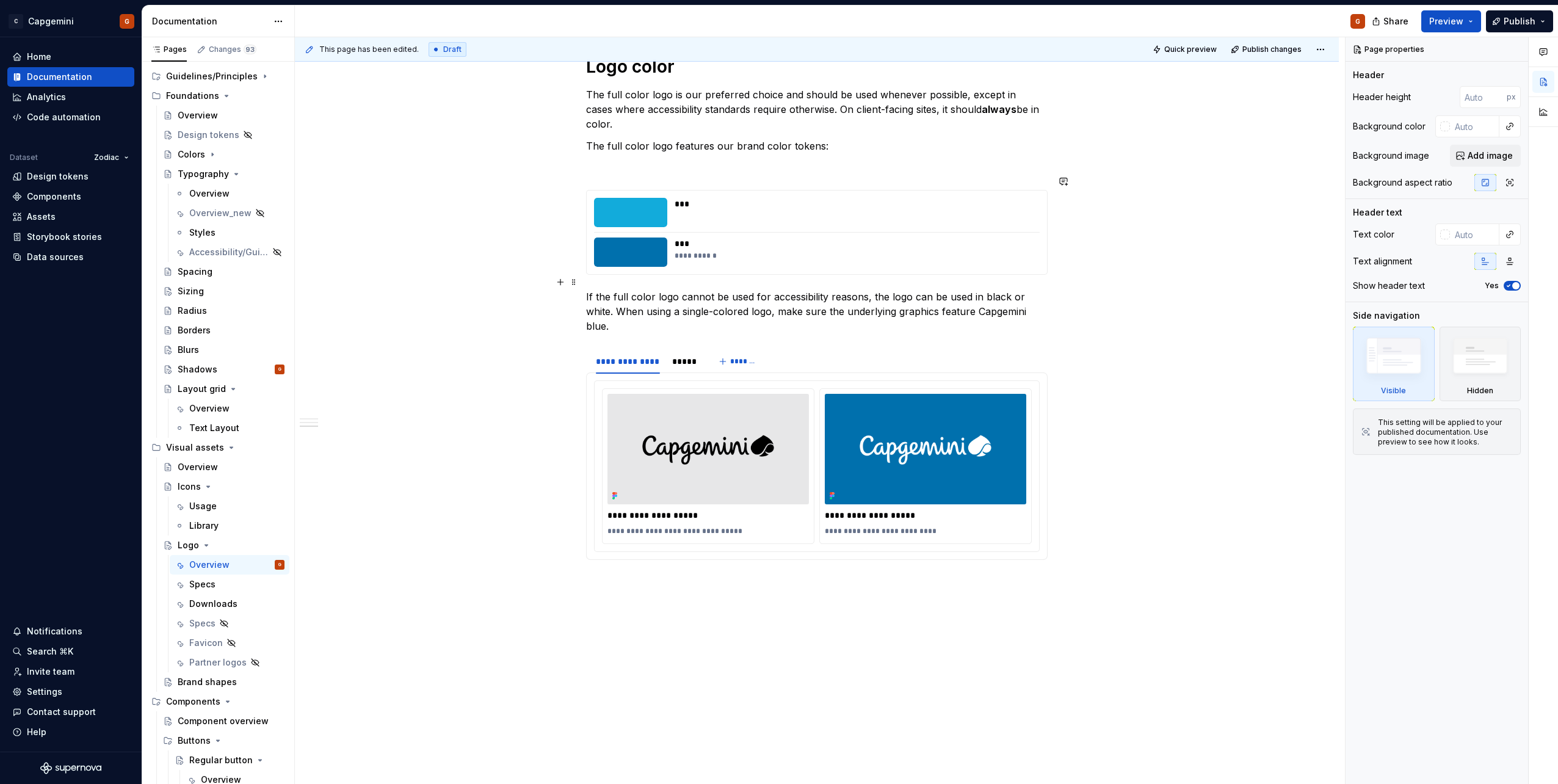
scroll to position [904, 0]
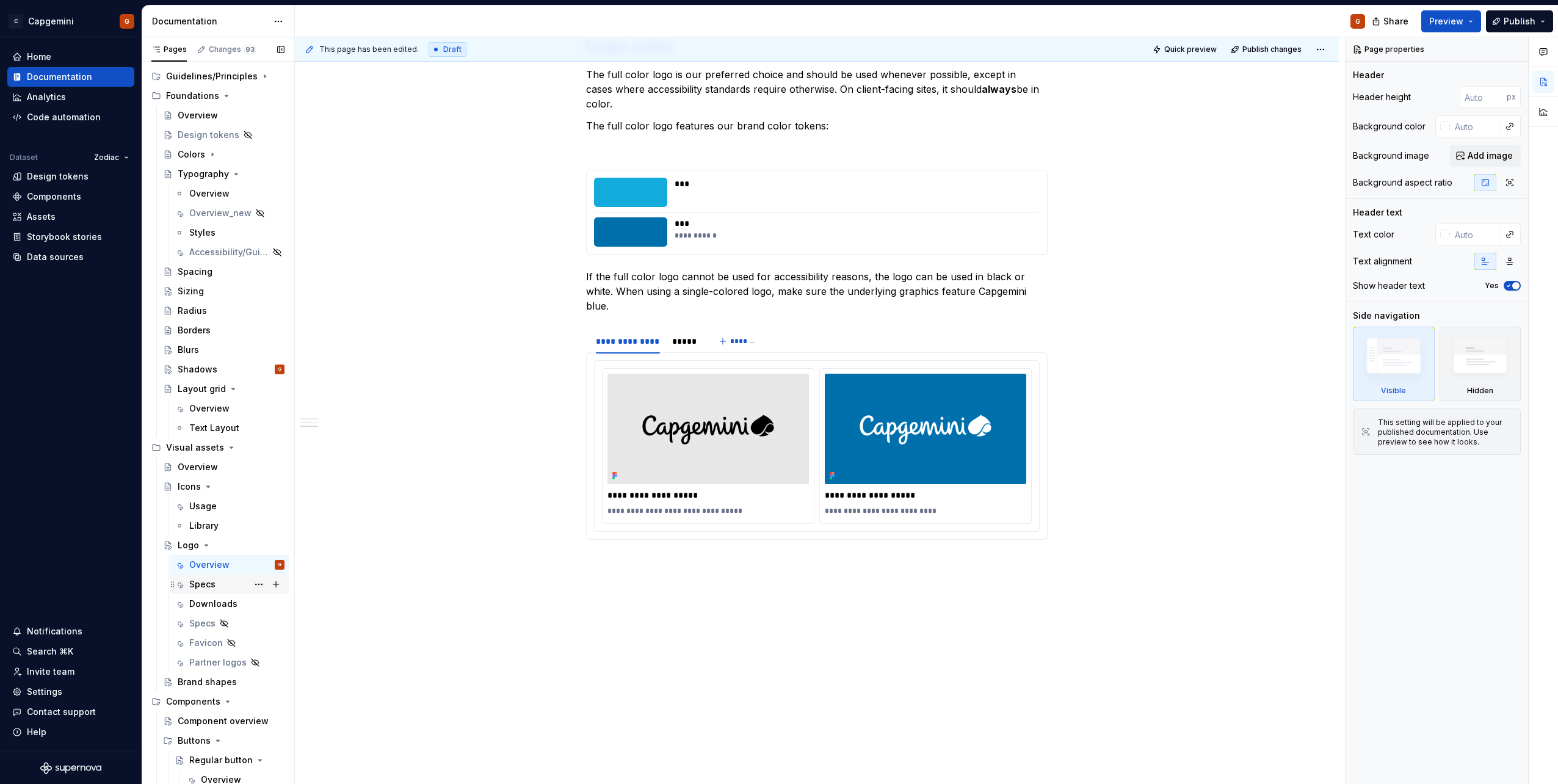
click at [206, 589] on div "Specs" at bounding box center [202, 584] width 27 height 12
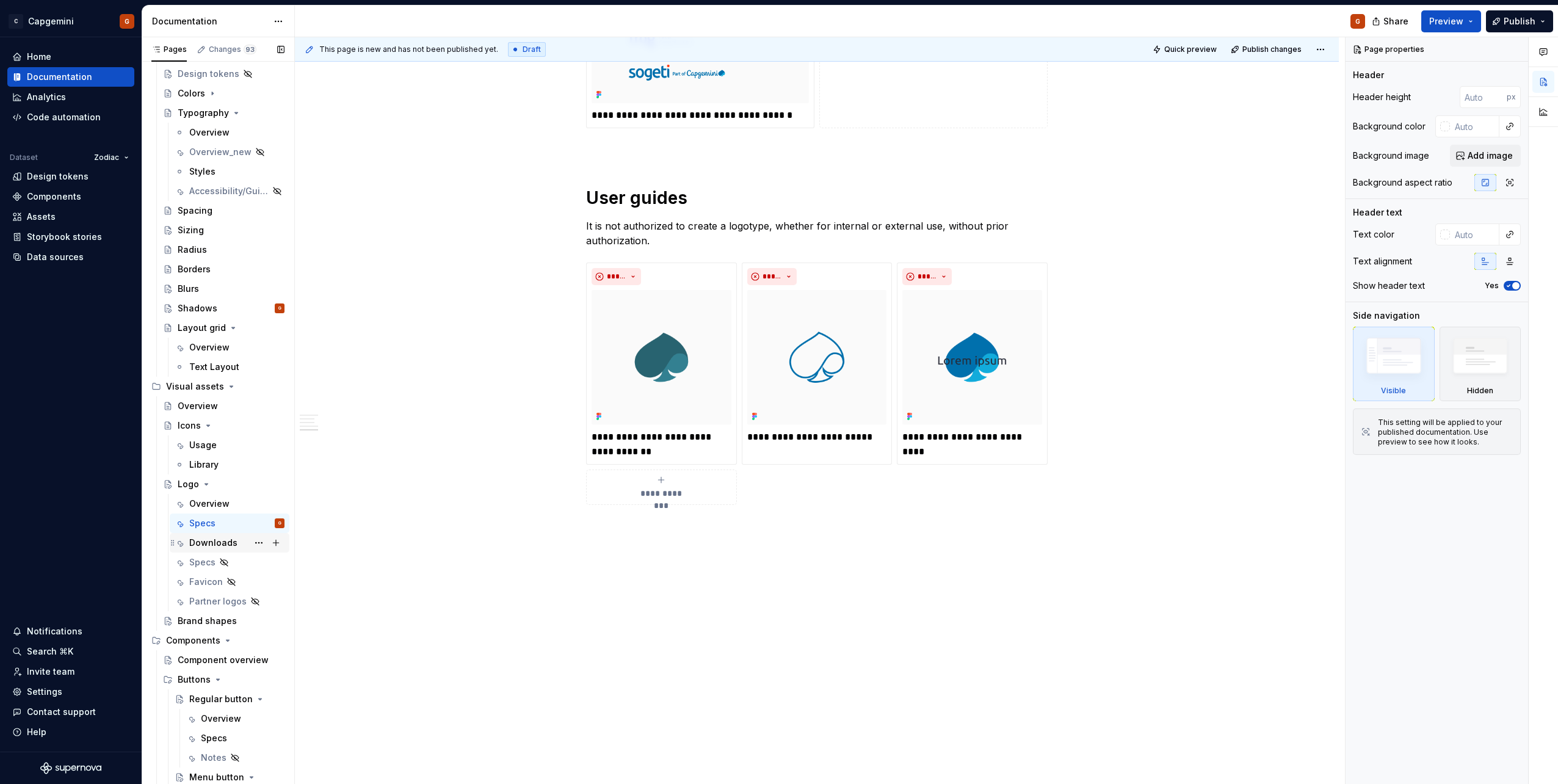
scroll to position [183, 0]
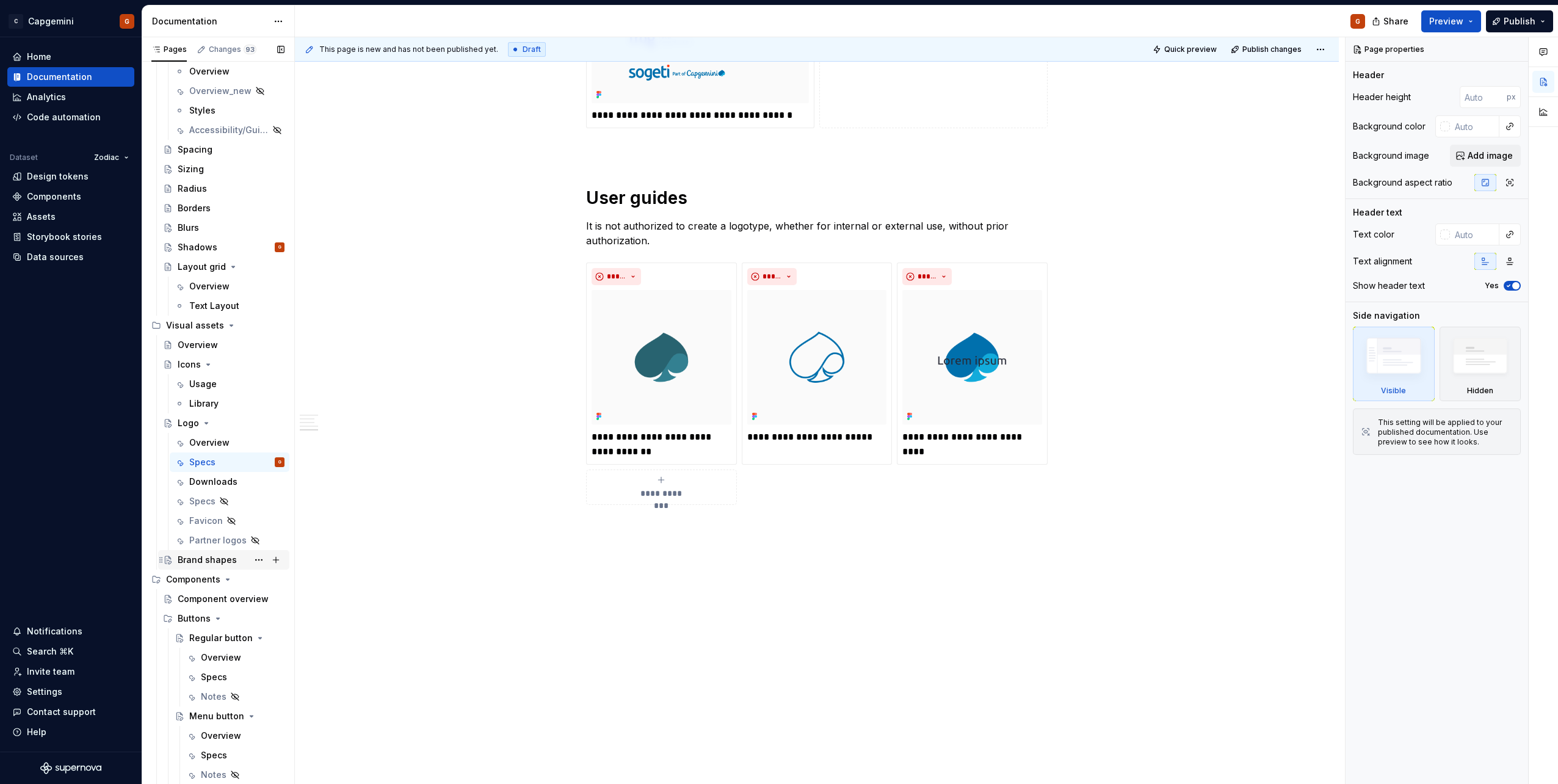
click at [206, 556] on div "Brand shapes" at bounding box center [207, 560] width 59 height 12
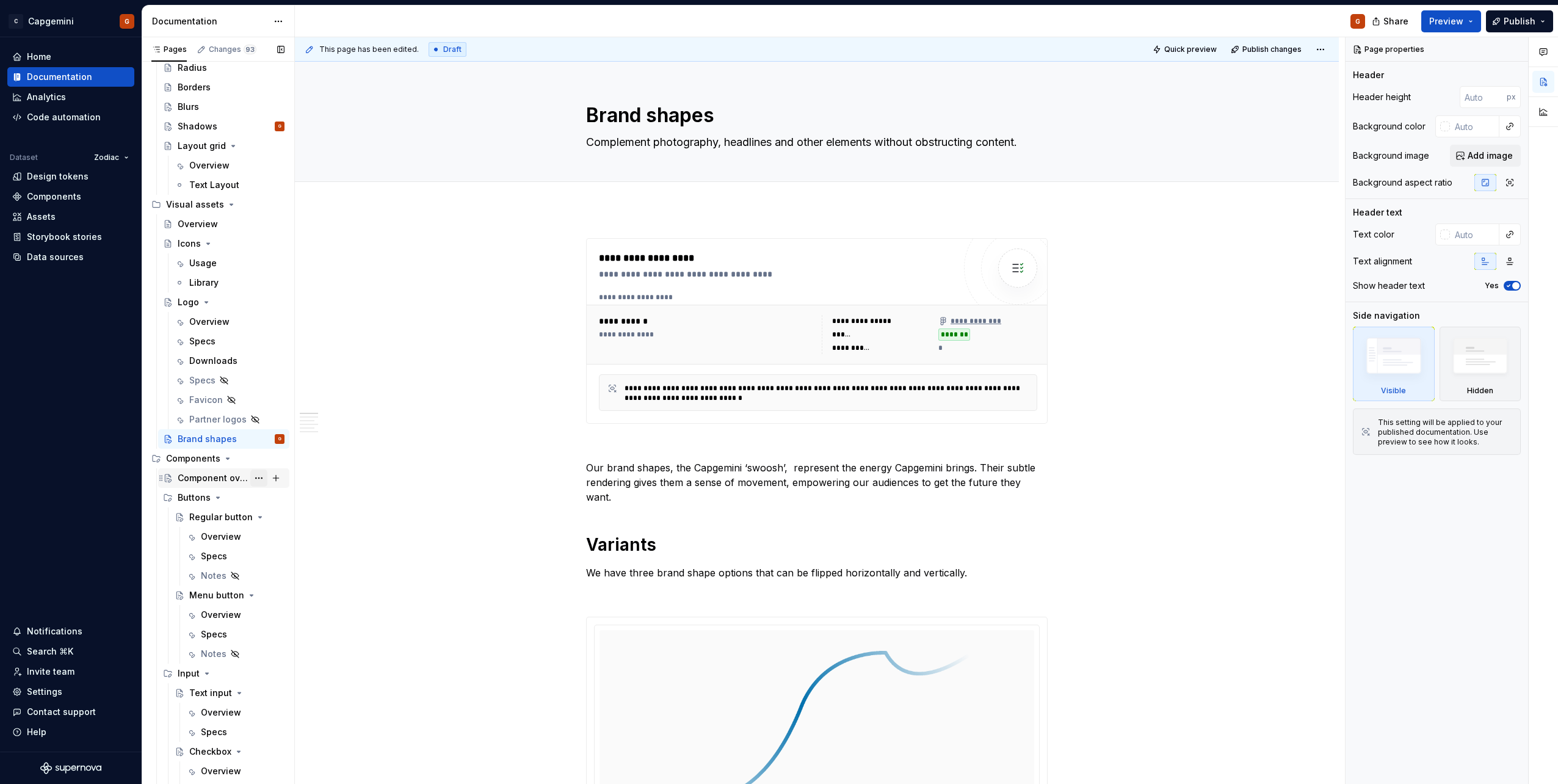
scroll to position [305, 0]
click at [217, 531] on div "Overview" at bounding box center [221, 535] width 40 height 12
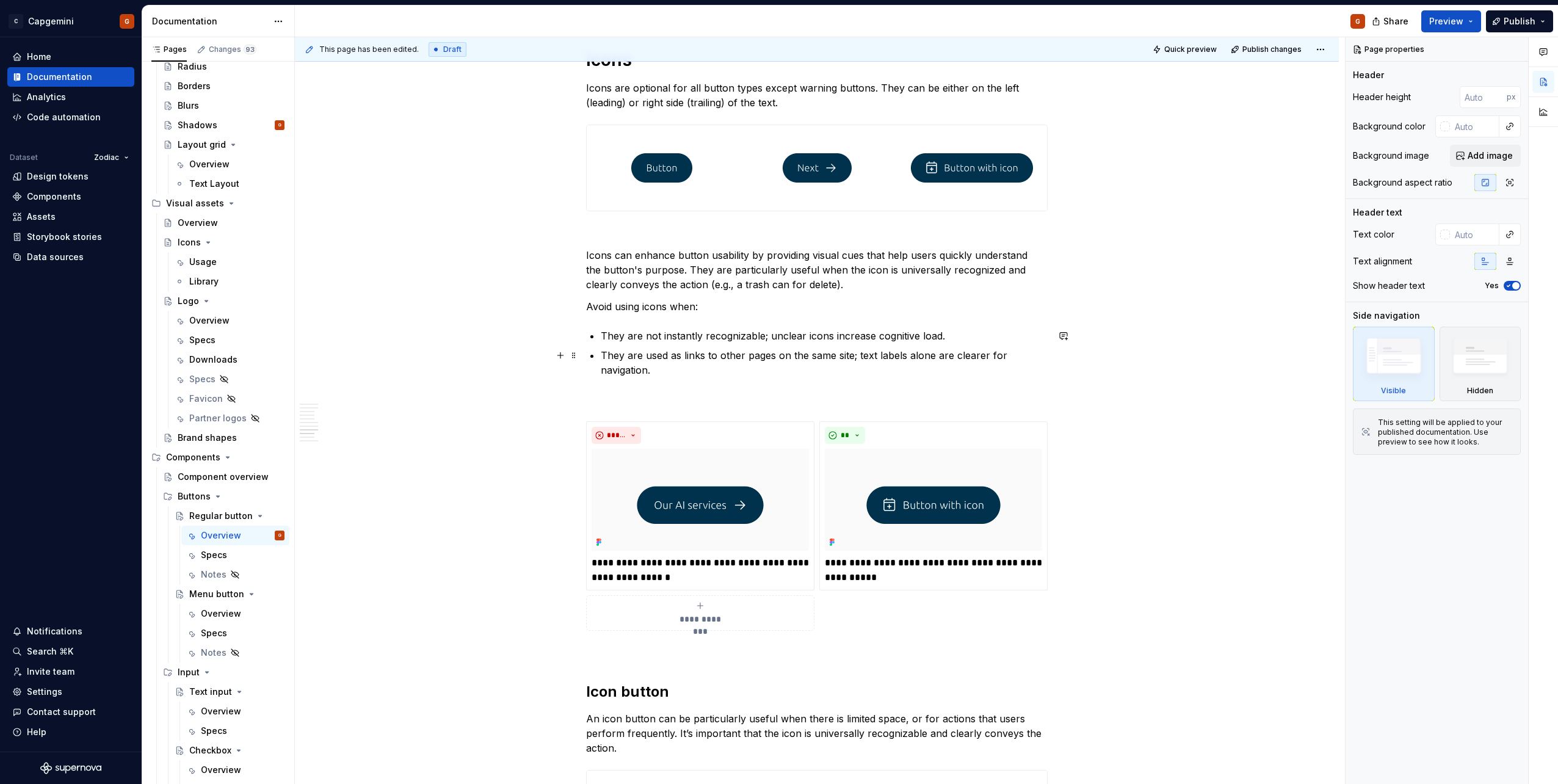
scroll to position [2136, 0]
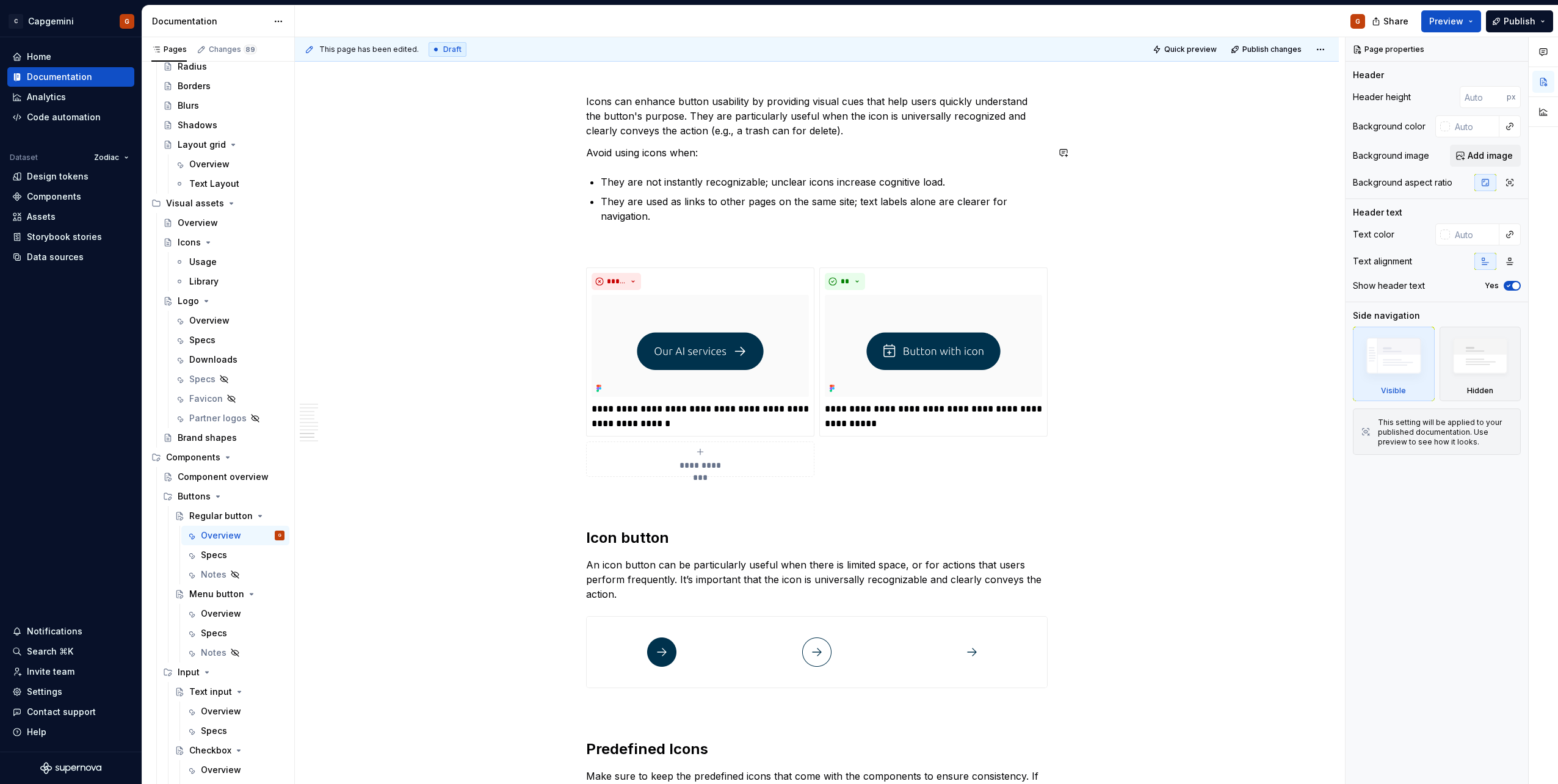
type textarea "*"
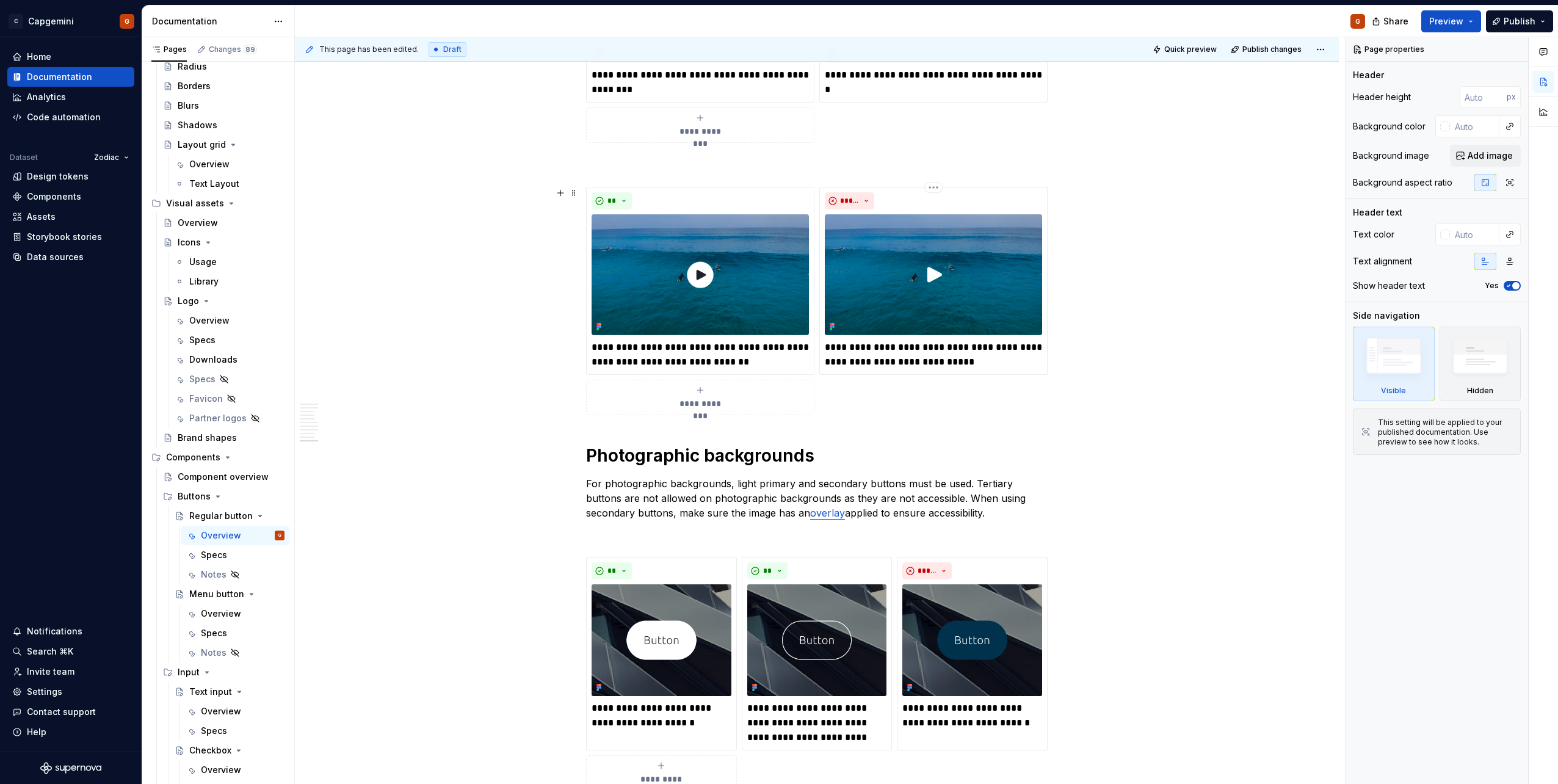
scroll to position [3174, 0]
